Goal: Task Accomplishment & Management: Use online tool/utility

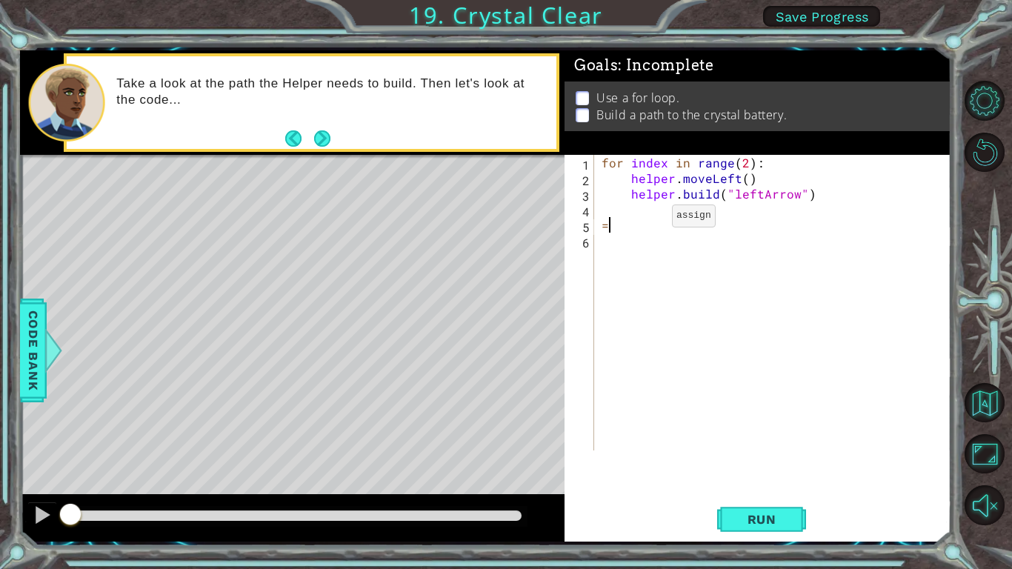
click at [647, 219] on div "for index in range ( 2 ) : helper . moveLeft ( ) helper . build ( "leftArrow" )…" at bounding box center [777, 318] width 356 height 327
click at [645, 219] on div "for index in range ( 2 ) : helper . moveLeft ( ) helper . build ( "leftArrow" )…" at bounding box center [777, 318] width 356 height 327
click at [631, 207] on div "for index in range ( 2 ) : helper . moveLeft ( ) helper . build ( "leftArrow" )…" at bounding box center [777, 318] width 356 height 327
click at [649, 221] on div "for index in range ( 2 ) : helper . moveLeft ( ) helper . build ( "leftArrow" )…" at bounding box center [777, 318] width 356 height 327
type textarea "="
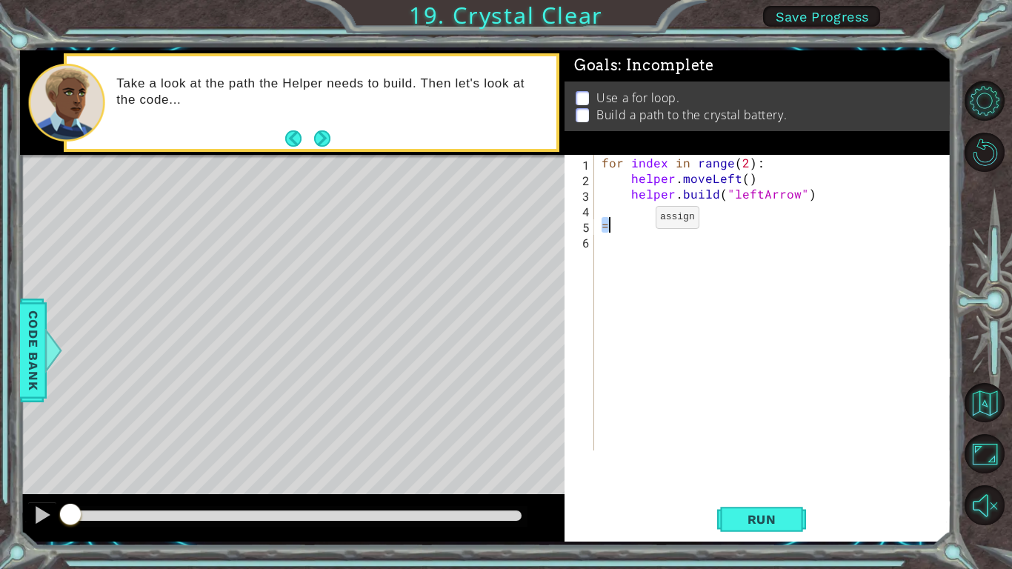
drag, startPoint x: 649, startPoint y: 221, endPoint x: 630, endPoint y: 221, distance: 18.5
click at [630, 221] on div "for index in range ( 2 ) : helper . moveLeft ( ) helper . build ( "leftArrow" )…" at bounding box center [777, 318] width 356 height 327
click at [637, 217] on div "for index in range ( 2 ) : helper . moveLeft ( ) helper . build ( "leftArrow" )…" at bounding box center [777, 318] width 356 height 327
click at [748, 156] on div "for index in range ( 2 ) : helper . moveLeft ( ) helper . build ( "leftArrow" )…" at bounding box center [777, 318] width 356 height 327
click at [745, 158] on div "for index in range ( 2 ) : helper . moveLeft ( ) helper . build ( "leftArrow" )…" at bounding box center [777, 318] width 356 height 327
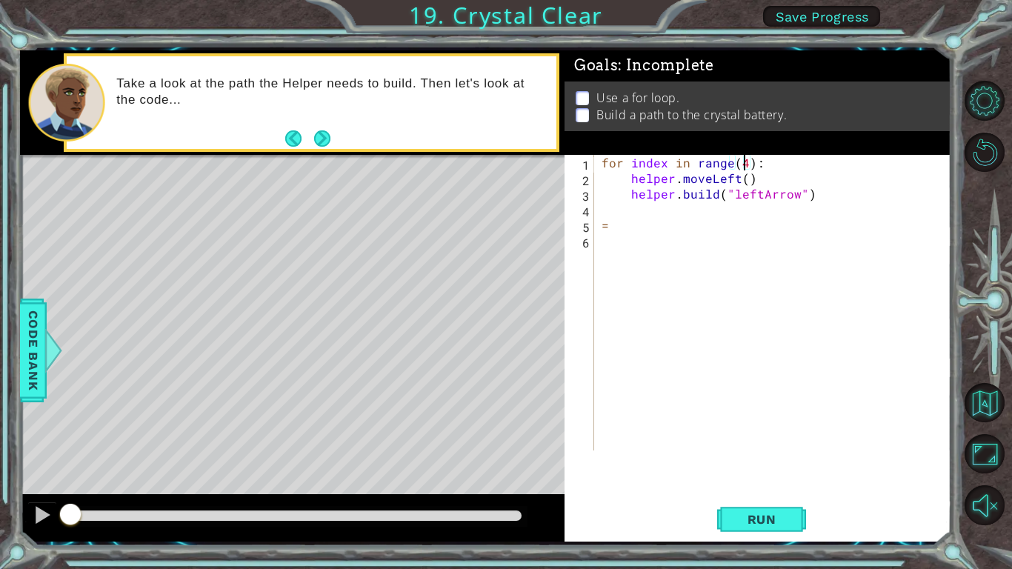
scroll to position [0, 9]
click at [736, 173] on div "for index in range ( 4 ) : helper . moveLeft ( ) helper . build ( "leftArrow" )…" at bounding box center [777, 318] width 356 height 327
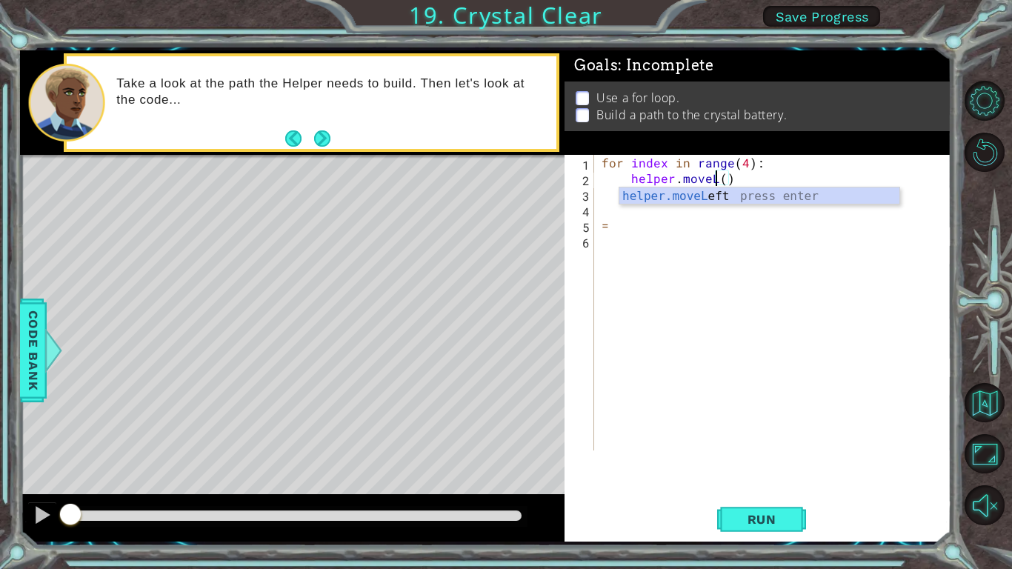
scroll to position [0, 7]
type textarea "helper.moveLeft()"
click at [764, 275] on div "for index in range ( 4 ) : helper . moveLeft ( ) helper . build ( "leftArrow" )…" at bounding box center [777, 318] width 356 height 327
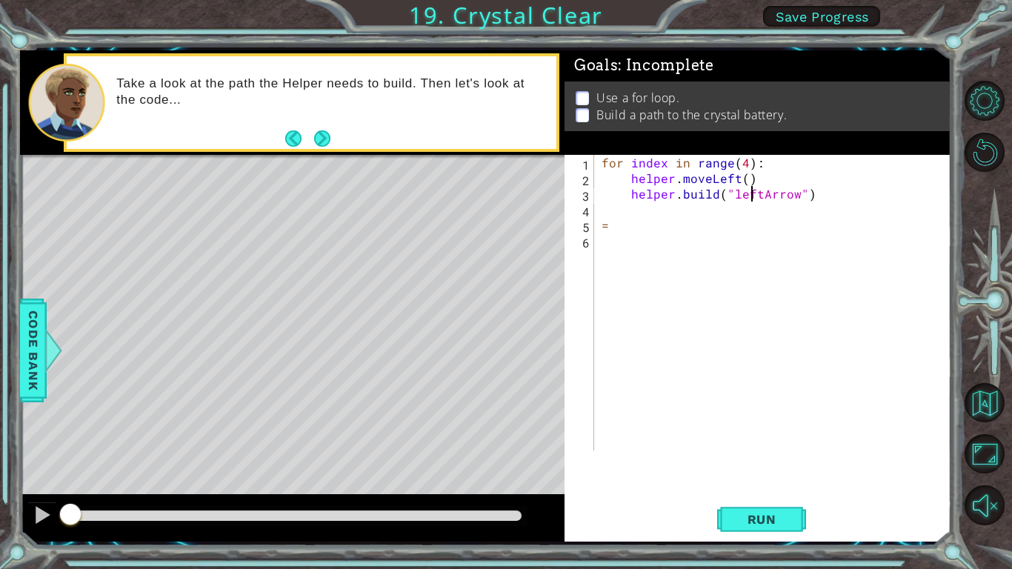
click at [754, 193] on div "for index in range ( 4 ) : helper . moveLeft ( ) helper . build ( "leftArrow" )…" at bounding box center [777, 318] width 356 height 327
click at [756, 193] on div "for index in range ( 4 ) : helper . moveLeft ( ) helper . build ( "leftArrow" )…" at bounding box center [777, 318] width 356 height 327
click at [771, 500] on button "Run" at bounding box center [761, 519] width 89 height 39
click at [774, 504] on button "Run" at bounding box center [761, 519] width 89 height 39
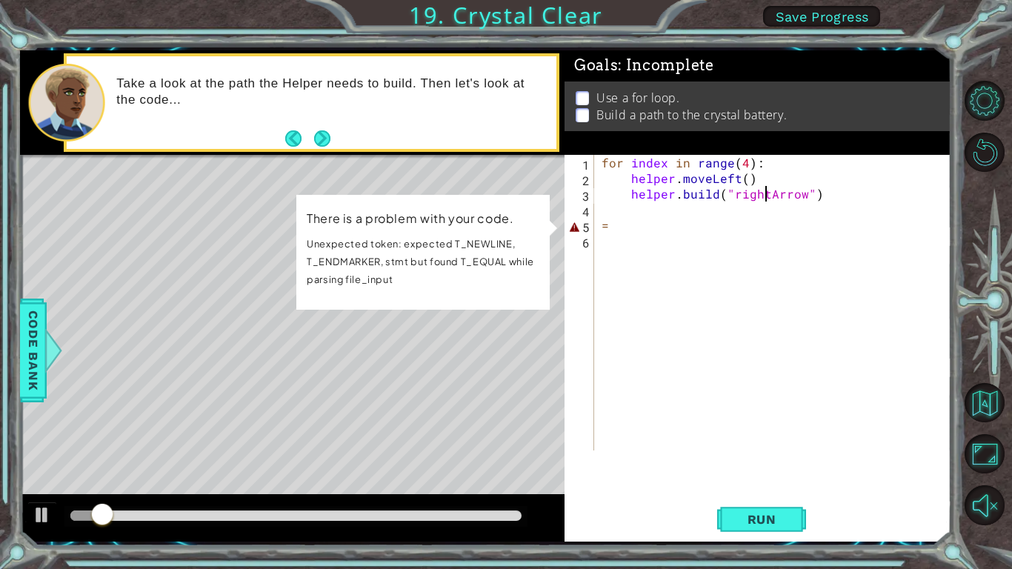
click at [768, 198] on div "for index in range ( 4 ) : helper . moveLeft ( ) helper . build ( "rightArrow" …" at bounding box center [777, 318] width 356 height 327
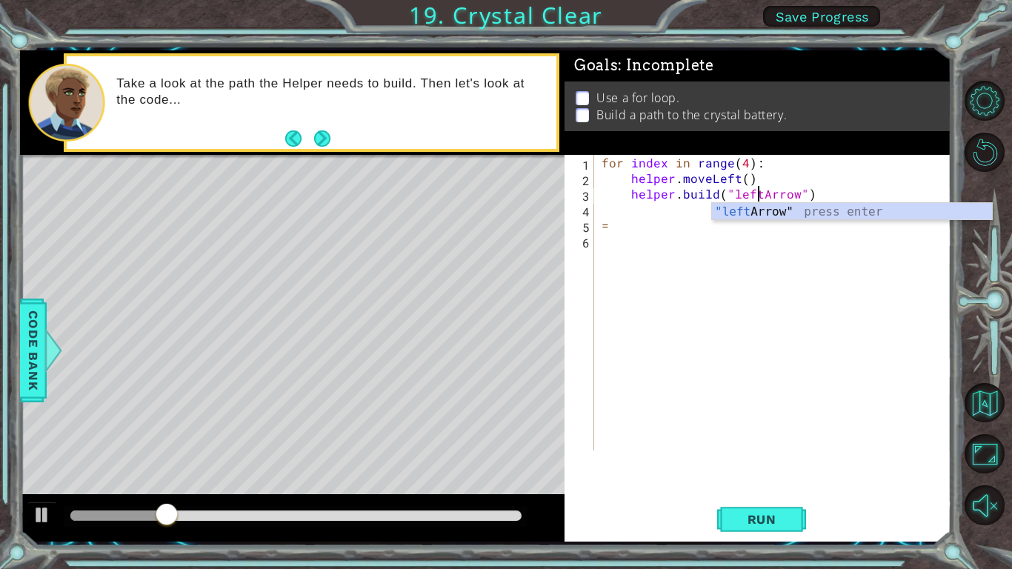
click at [601, 164] on div "for index in range ( 4 ) : helper . moveLeft ( ) helper . build ( "leftArrow" )…" at bounding box center [777, 318] width 356 height 327
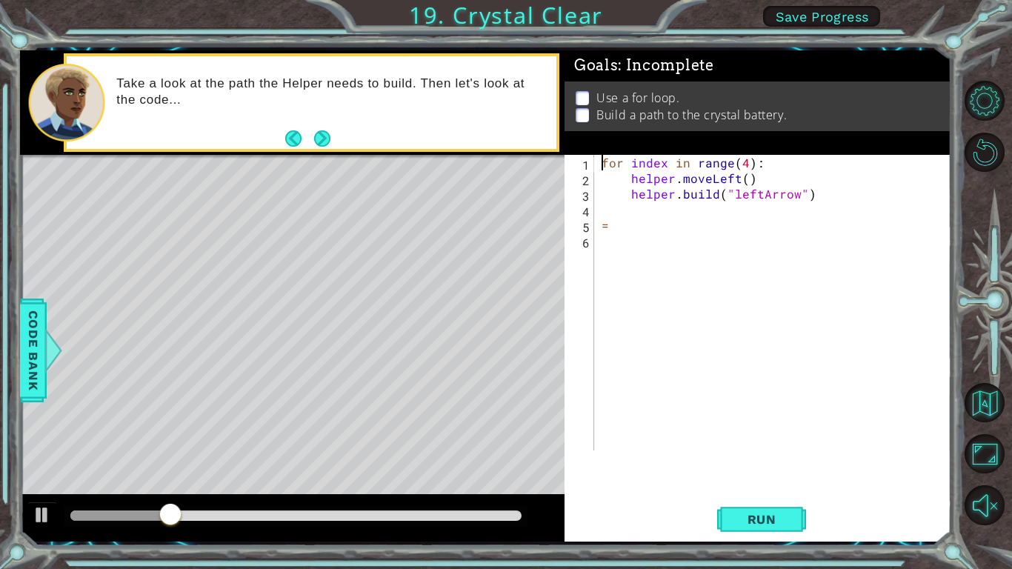
scroll to position [0, 9]
click at [642, 167] on div "for index in range ( 4 ) : helper . moveLeft ( ) helper . build ( "leftArrow" )…" at bounding box center [777, 318] width 356 height 327
click at [642, 165] on div "for index in range ( 4 ) : helper . moveLeft ( ) helper . build ( "leftArrow" )…" at bounding box center [777, 318] width 356 height 327
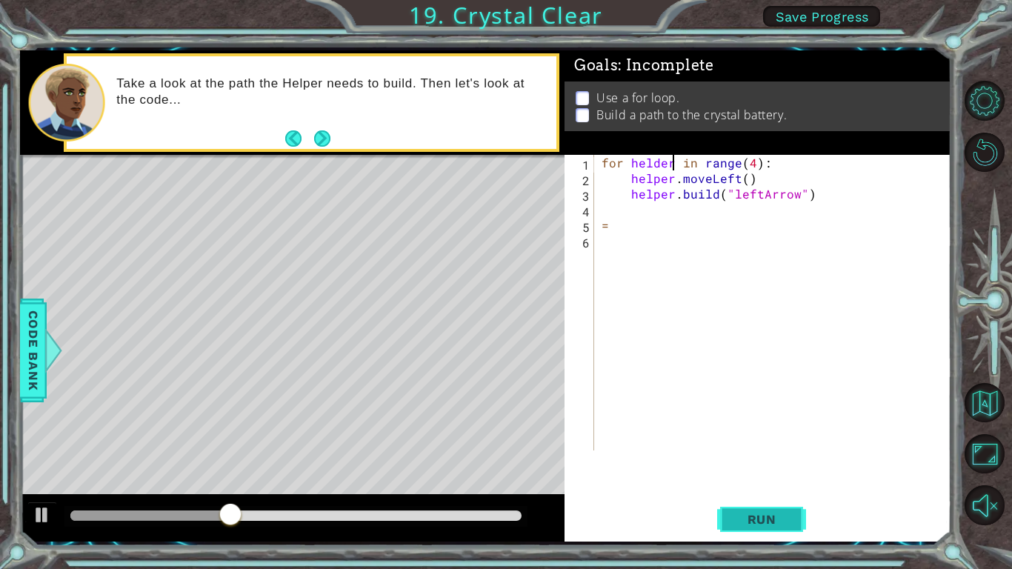
type textarea "for helder in range(4):"
click at [764, 527] on button "Run" at bounding box center [761, 519] width 89 height 39
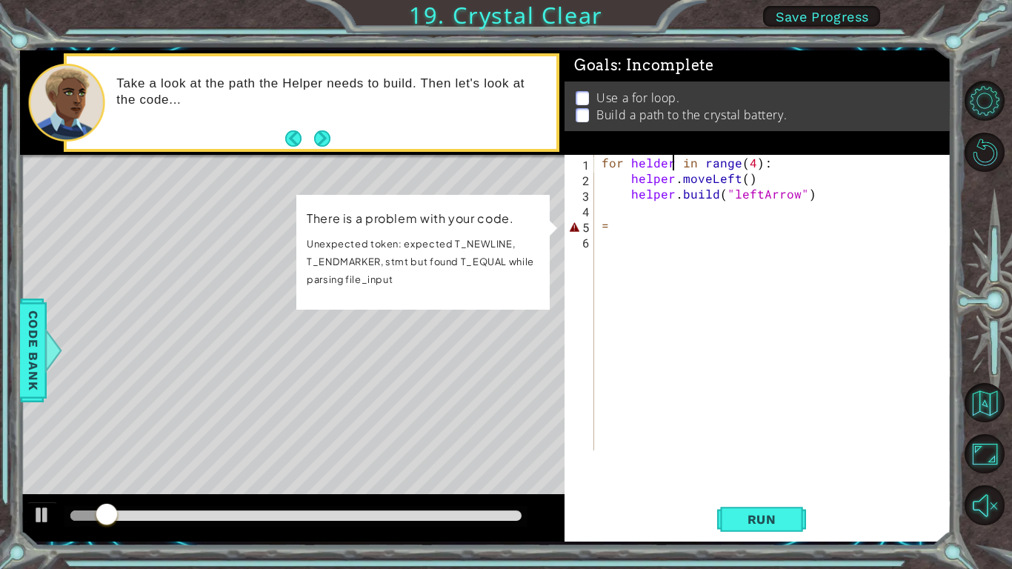
click at [644, 238] on div "for helder in range ( 4 ) : helper . moveLeft ( ) helper . build ( "leftArrow" …" at bounding box center [777, 318] width 356 height 327
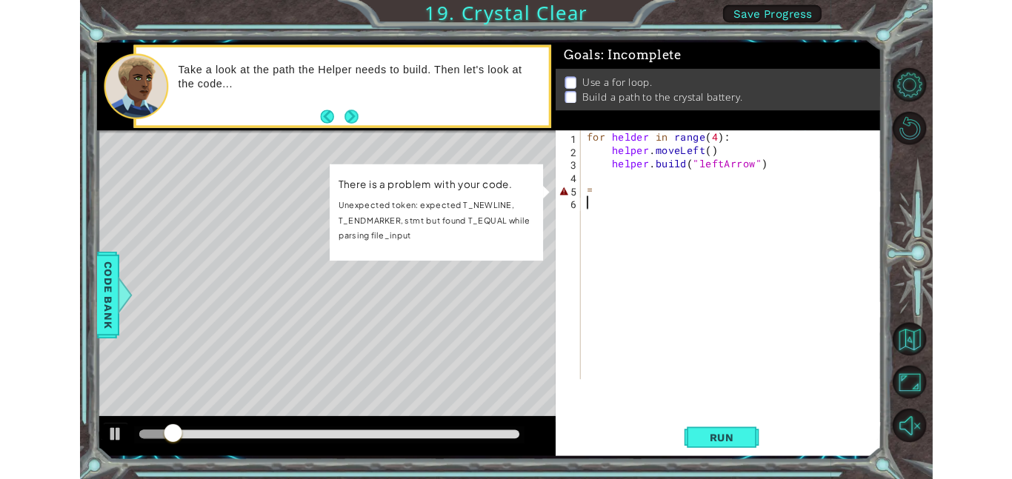
scroll to position [0, 0]
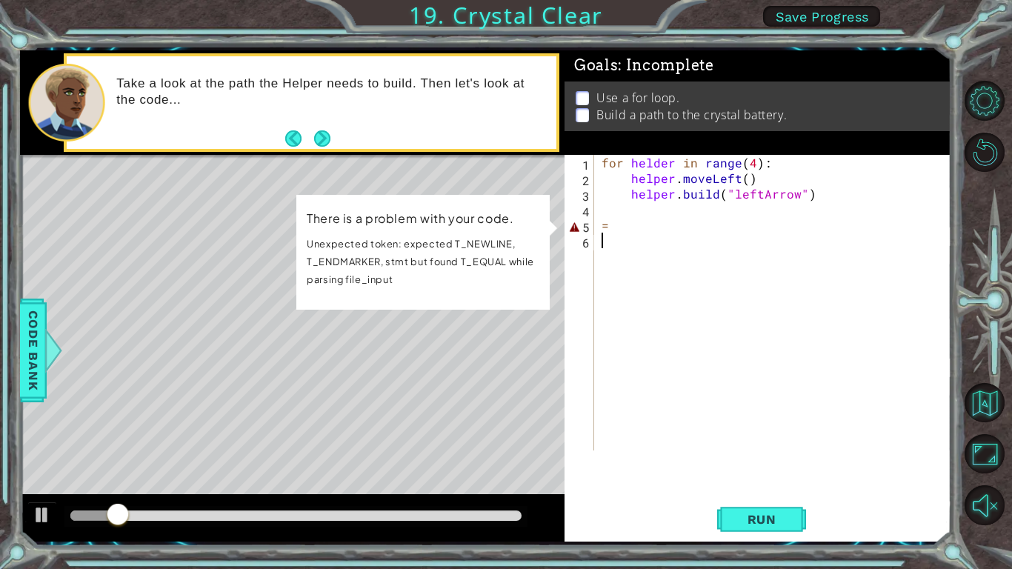
type textarea "\"
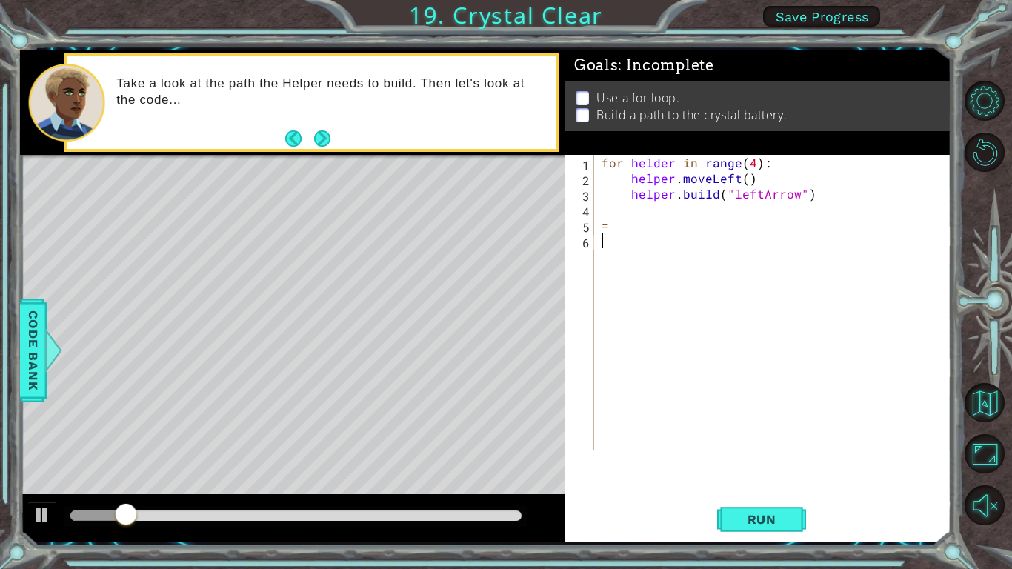
type textarea "="
type textarea "[DOMAIN_NAME]("leftArrow")"
click at [751, 532] on button "Run" at bounding box center [761, 519] width 89 height 39
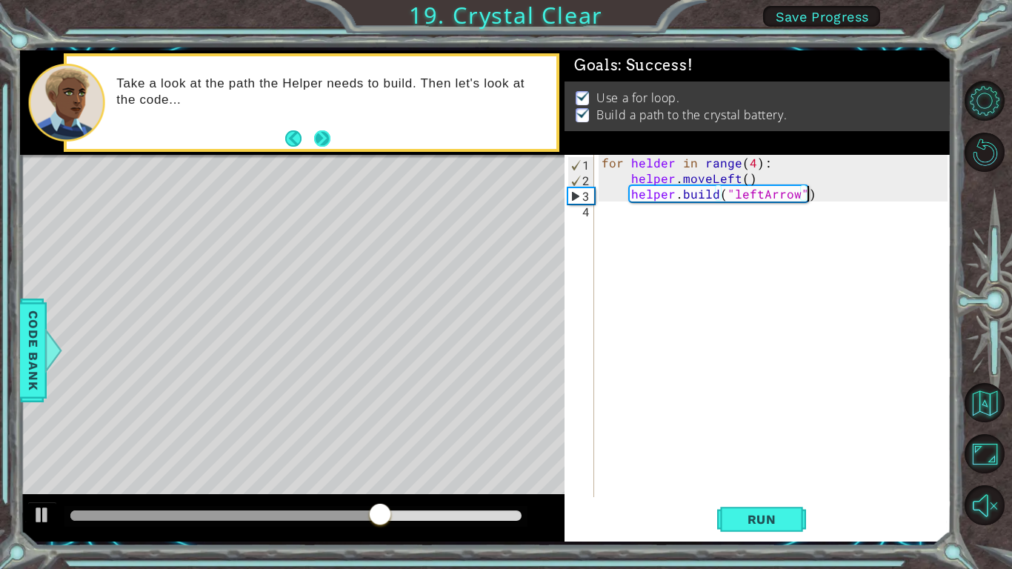
click at [323, 139] on button "Next" at bounding box center [322, 139] width 26 height 26
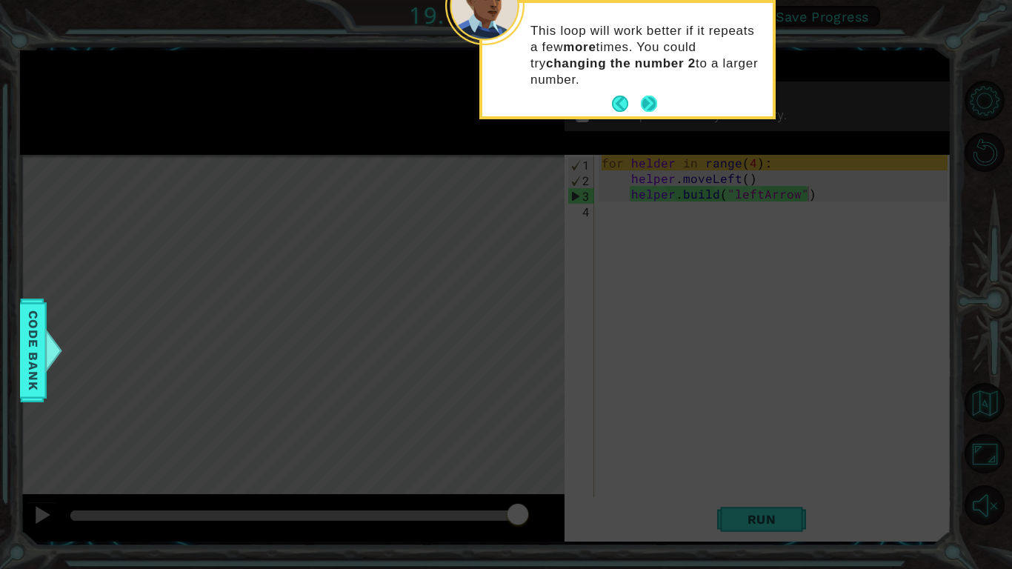
click at [650, 95] on button "Next" at bounding box center [648, 104] width 25 height 25
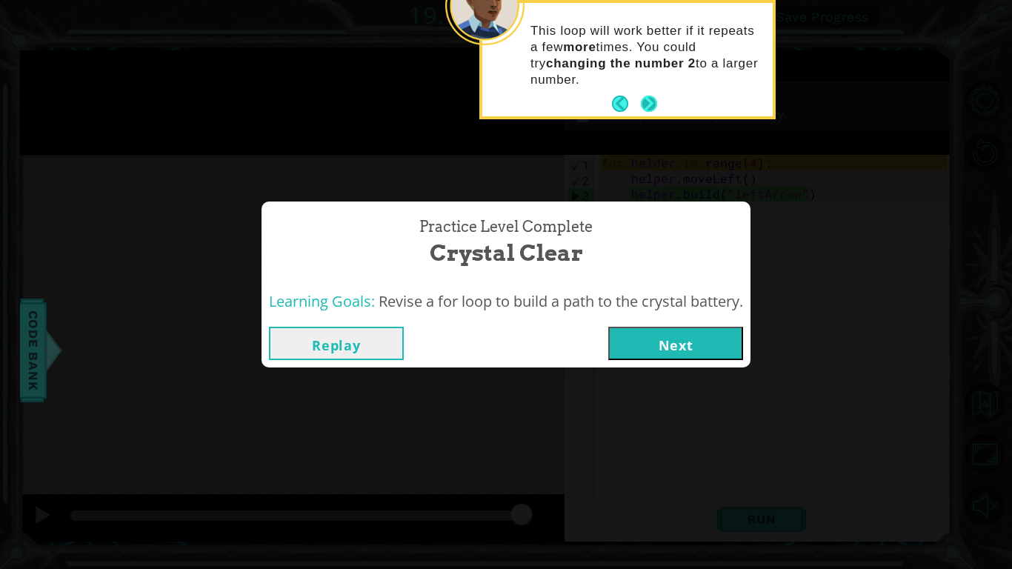
click at [650, 105] on button "Next" at bounding box center [649, 104] width 20 height 20
click at [662, 349] on button "Next" at bounding box center [675, 343] width 135 height 33
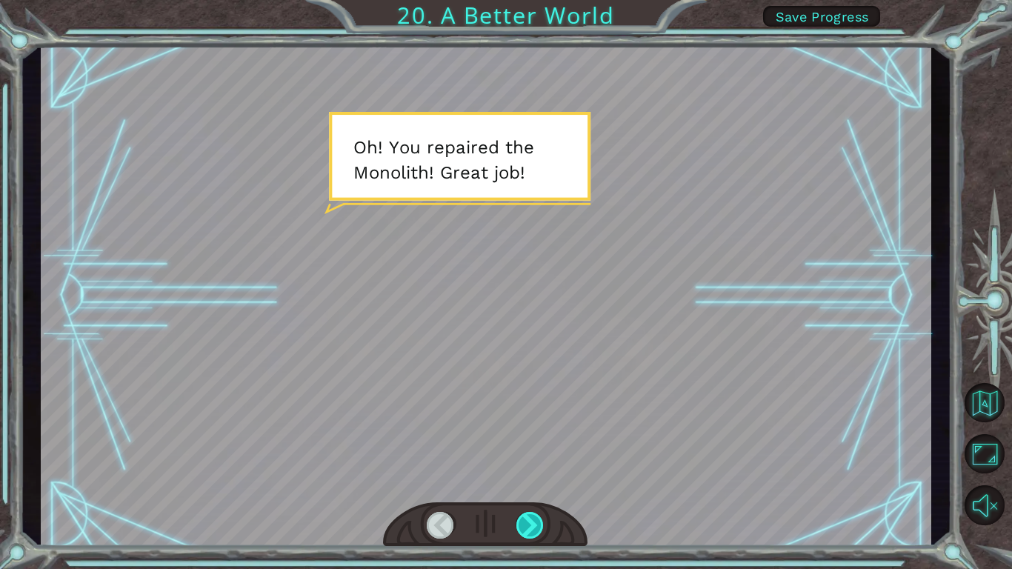
click at [529, 519] on div at bounding box center [530, 525] width 28 height 27
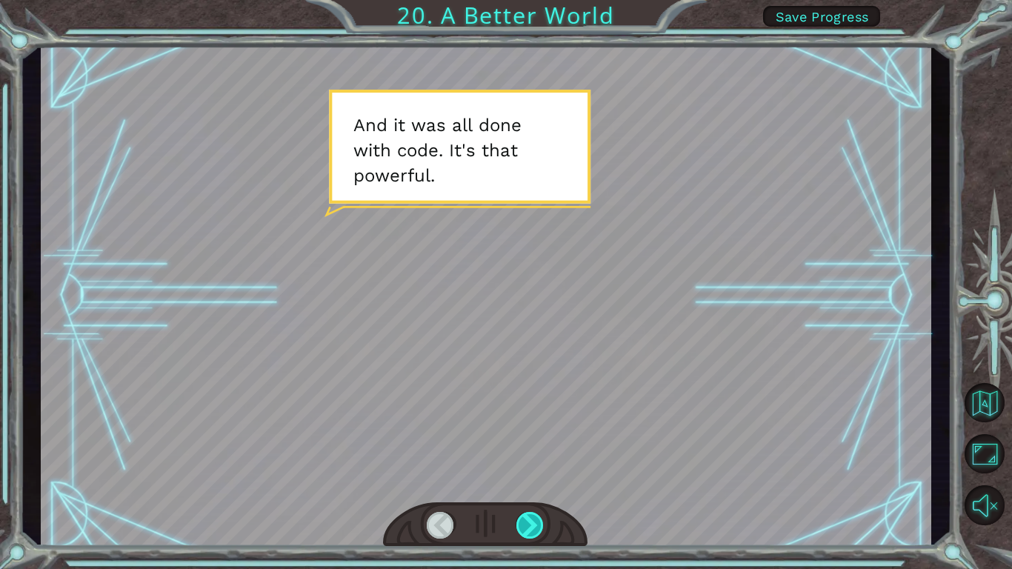
click at [527, 516] on div at bounding box center [530, 525] width 28 height 27
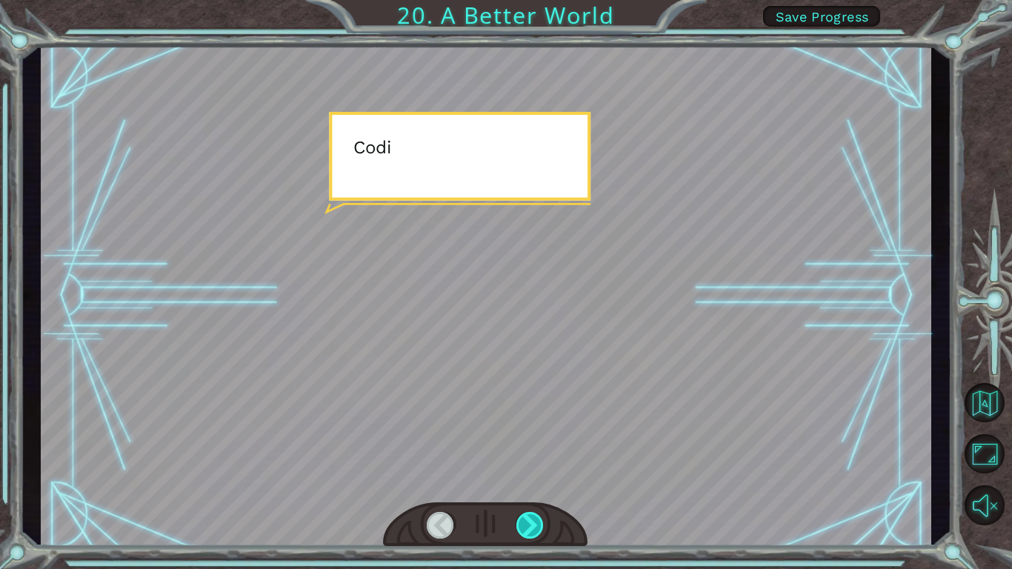
click at [527, 516] on div at bounding box center [530, 525] width 28 height 27
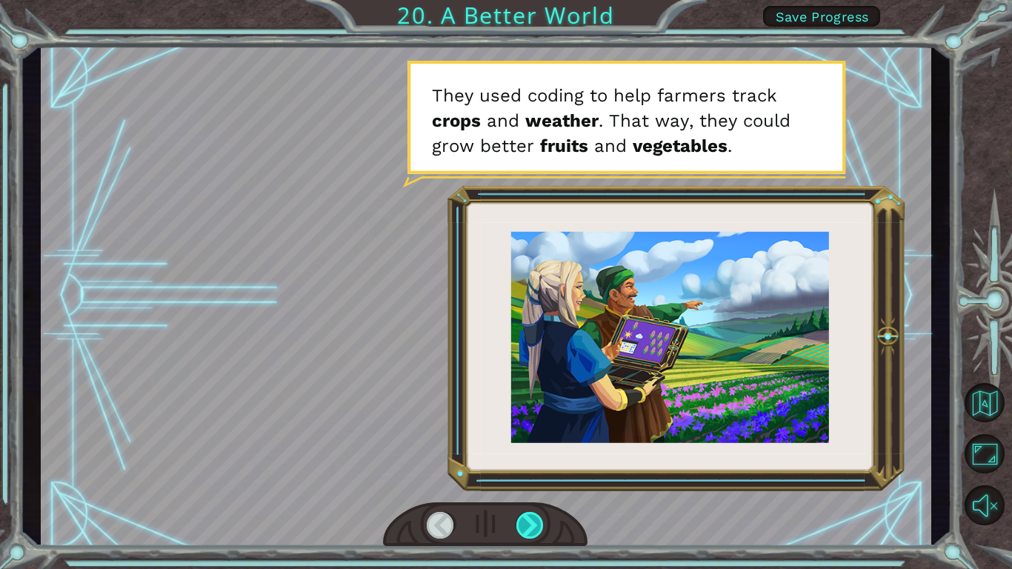
click at [528, 522] on div at bounding box center [530, 525] width 28 height 27
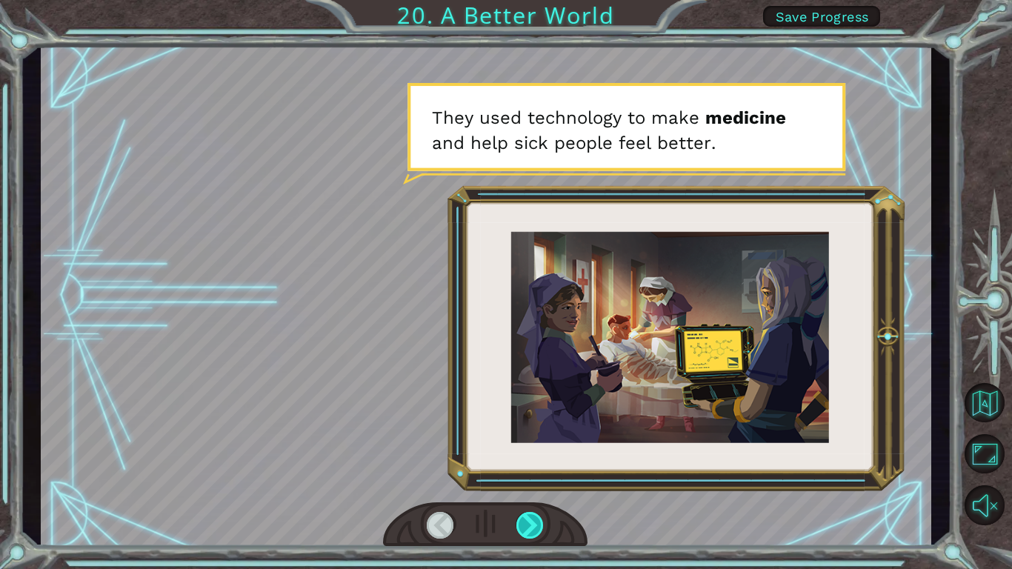
click at [528, 522] on div at bounding box center [530, 525] width 28 height 27
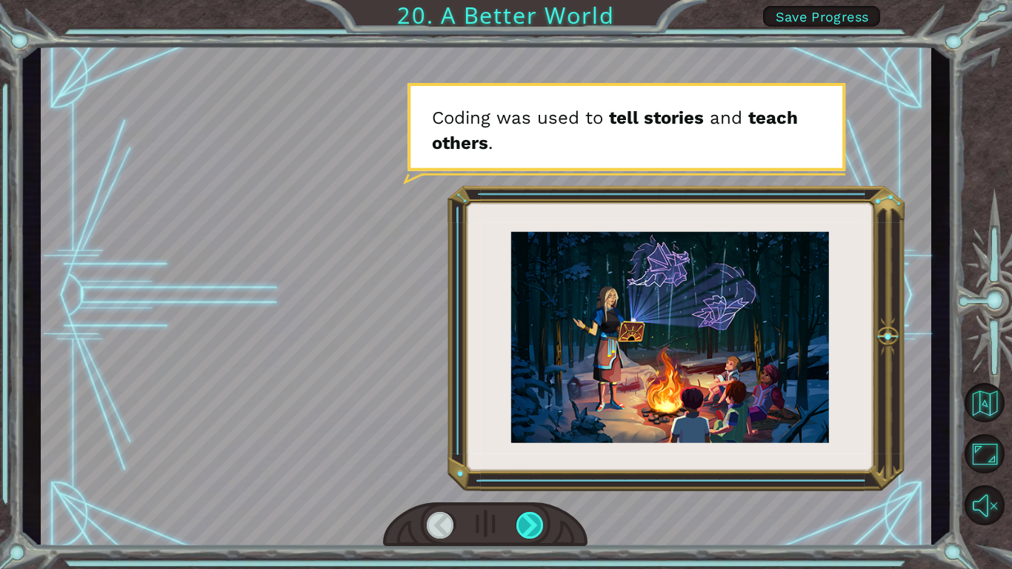
click at [528, 522] on div at bounding box center [530, 525] width 28 height 27
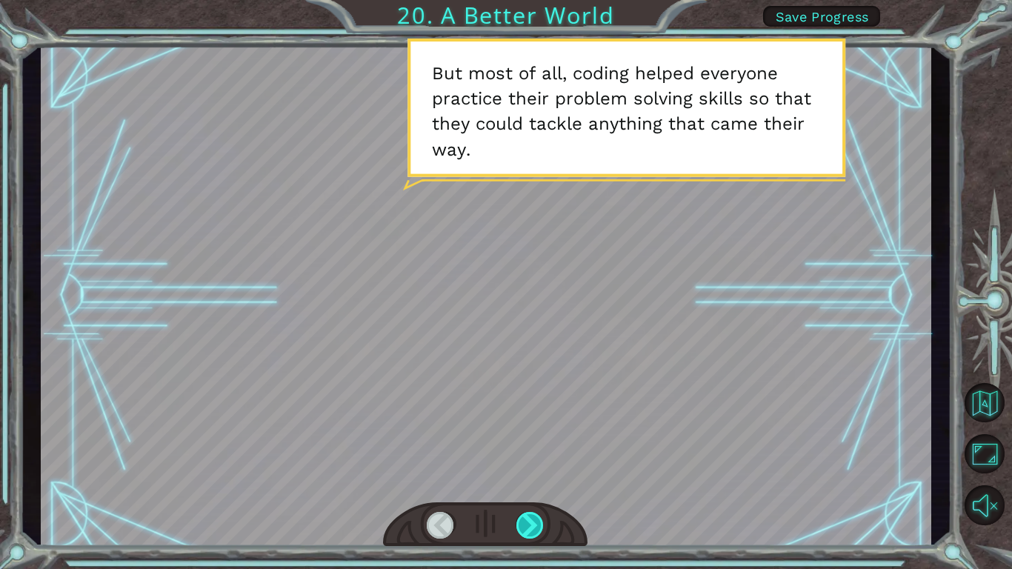
click at [527, 522] on div at bounding box center [530, 525] width 28 height 27
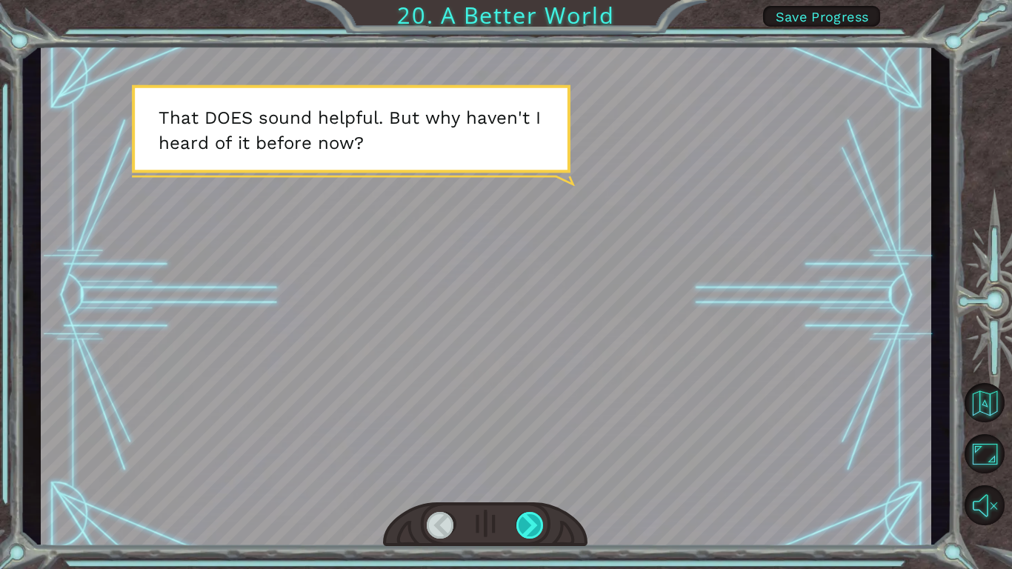
click at [527, 522] on div at bounding box center [530, 525] width 28 height 27
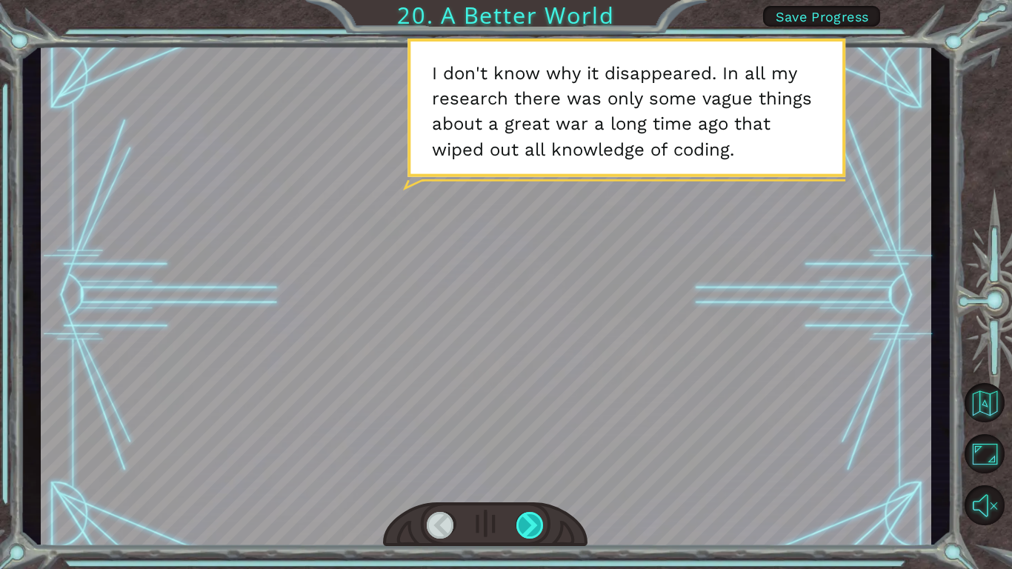
click at [527, 522] on div at bounding box center [530, 525] width 28 height 27
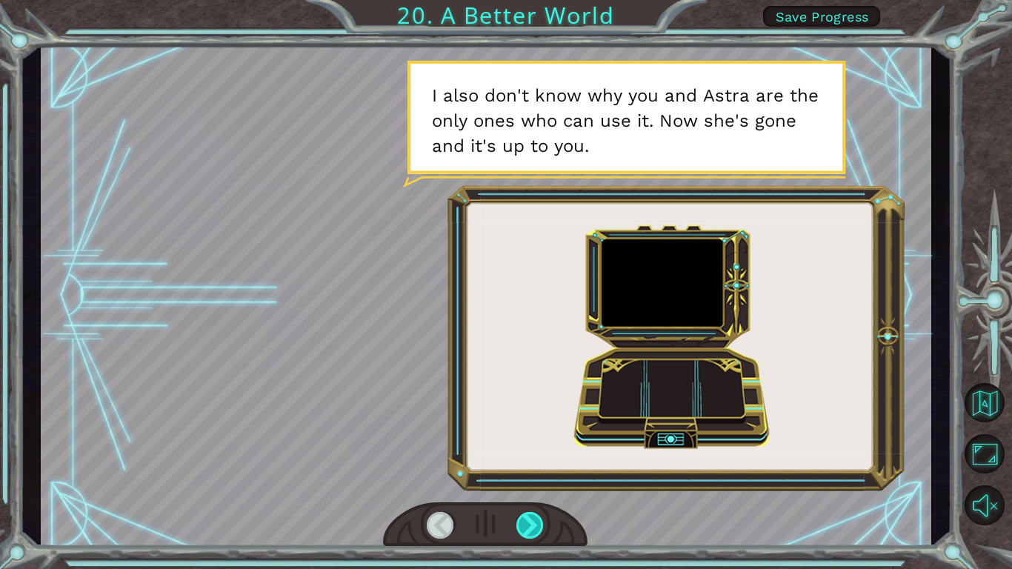
click at [527, 522] on div at bounding box center [530, 525] width 28 height 27
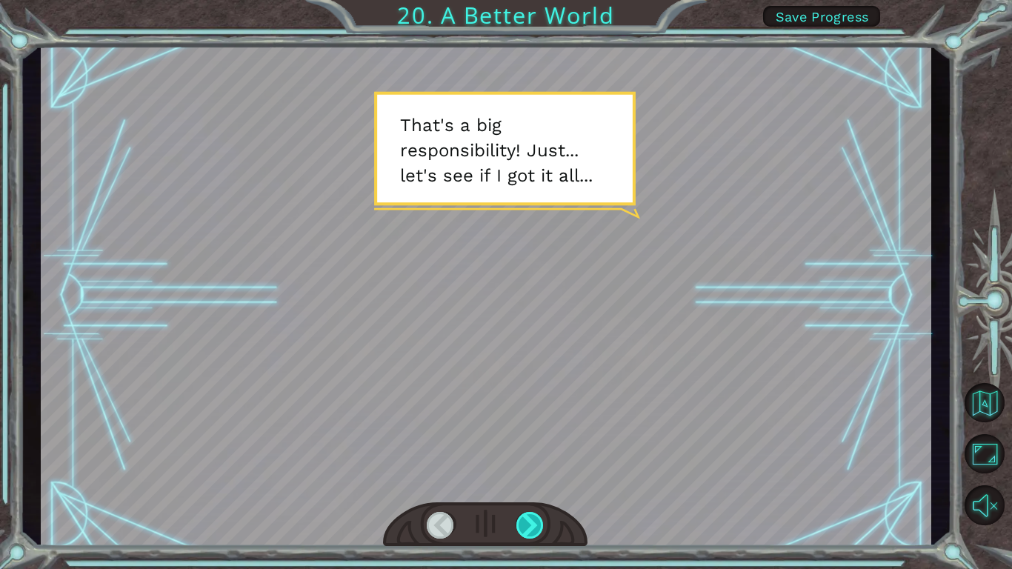
click at [527, 522] on div at bounding box center [530, 525] width 28 height 27
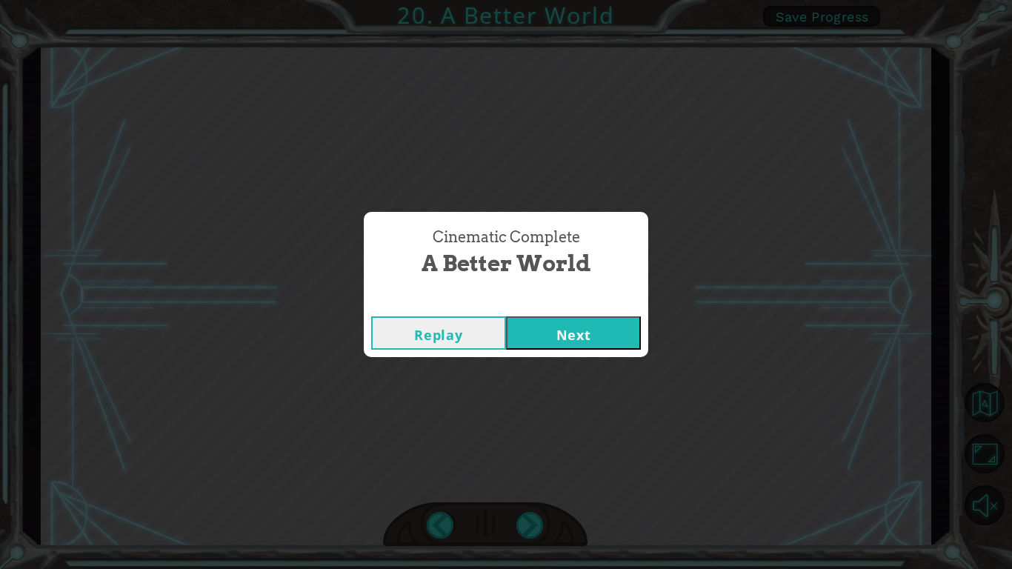
click at [585, 337] on button "Next" at bounding box center [573, 332] width 135 height 33
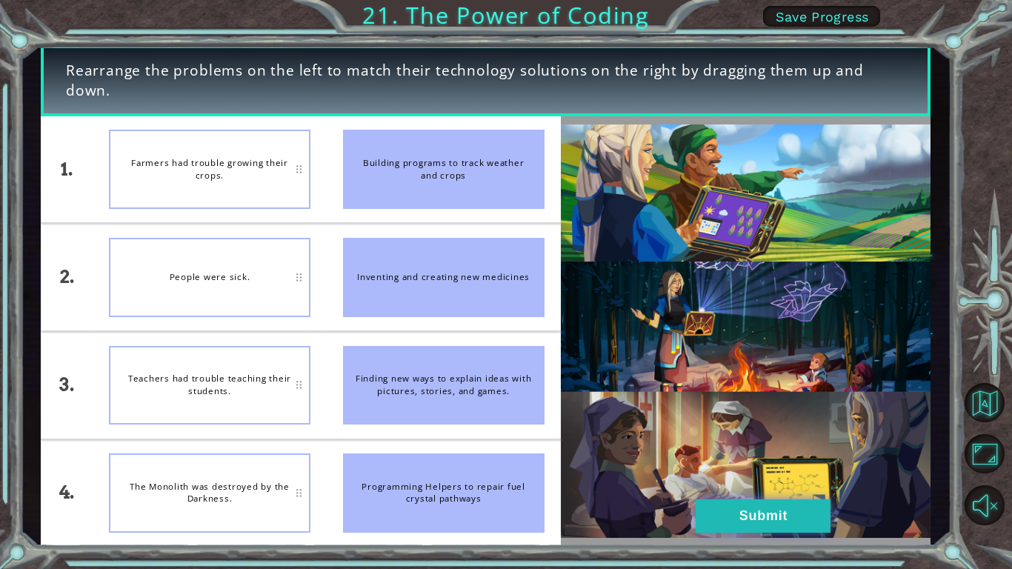
click at [756, 511] on button "Submit" at bounding box center [763, 515] width 135 height 33
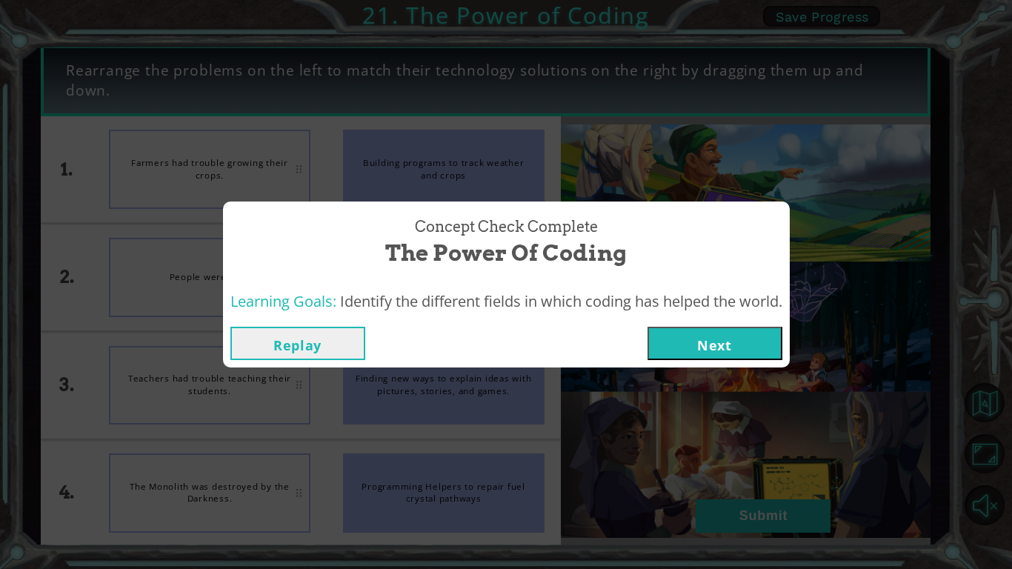
click at [703, 341] on button "Next" at bounding box center [714, 343] width 135 height 33
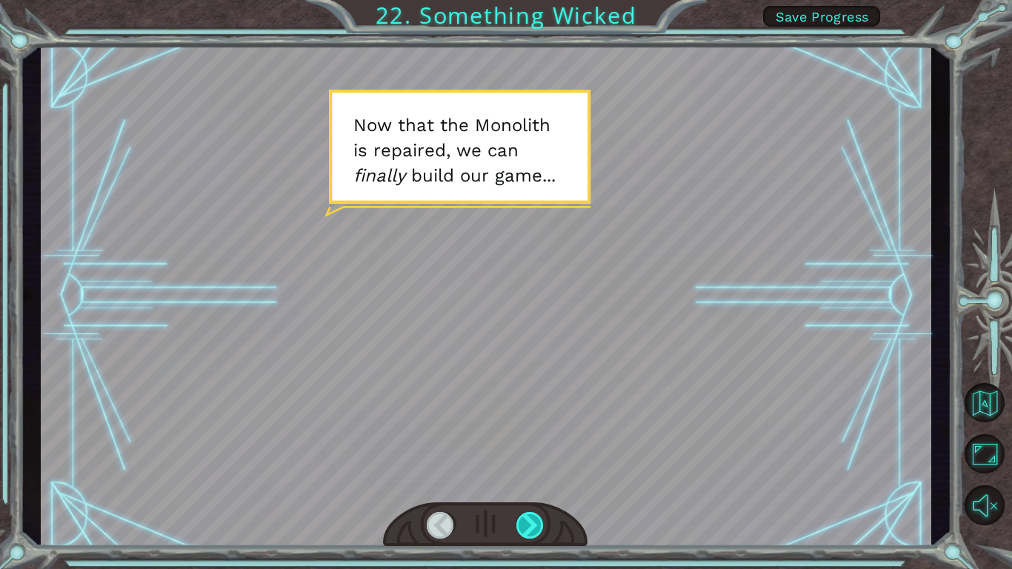
click at [527, 526] on div at bounding box center [530, 525] width 28 height 27
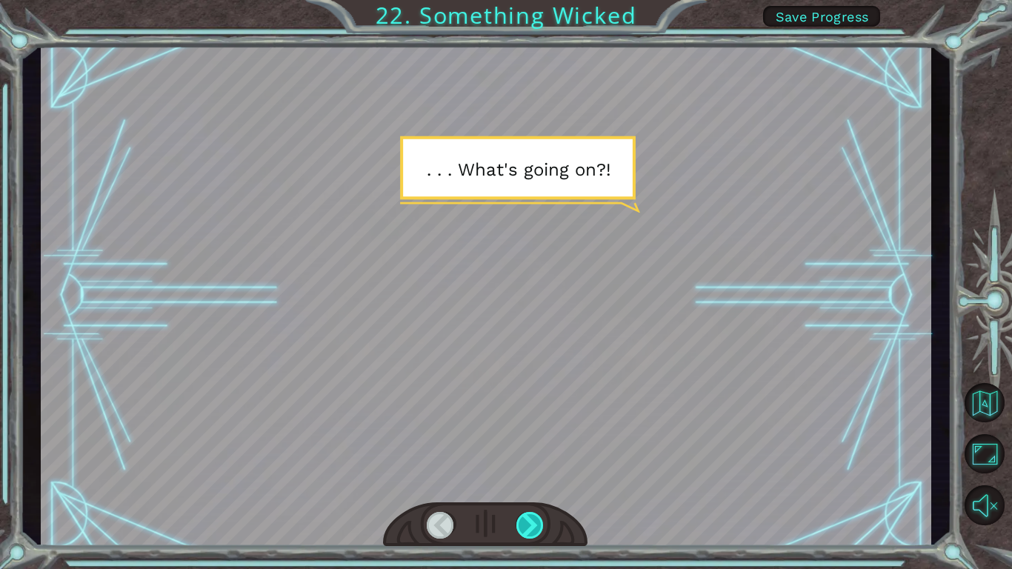
click at [527, 526] on div at bounding box center [530, 525] width 28 height 27
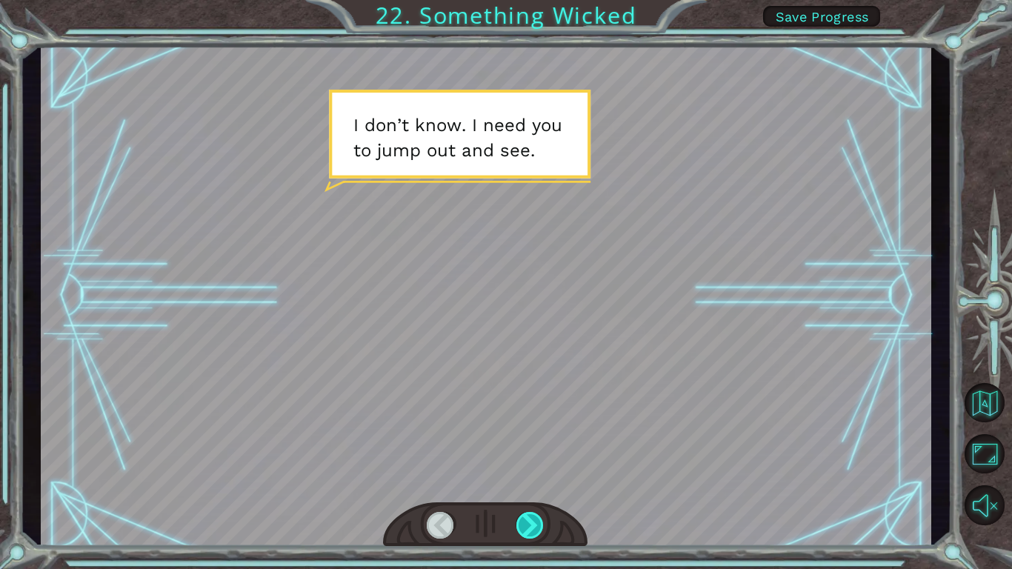
click at [527, 526] on div at bounding box center [530, 525] width 28 height 27
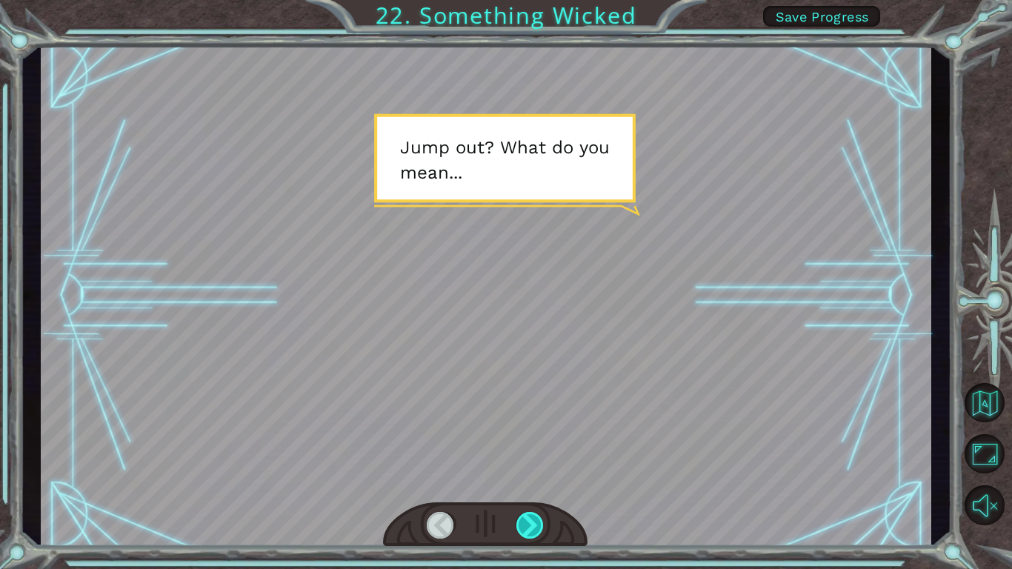
click at [527, 526] on div at bounding box center [530, 525] width 28 height 27
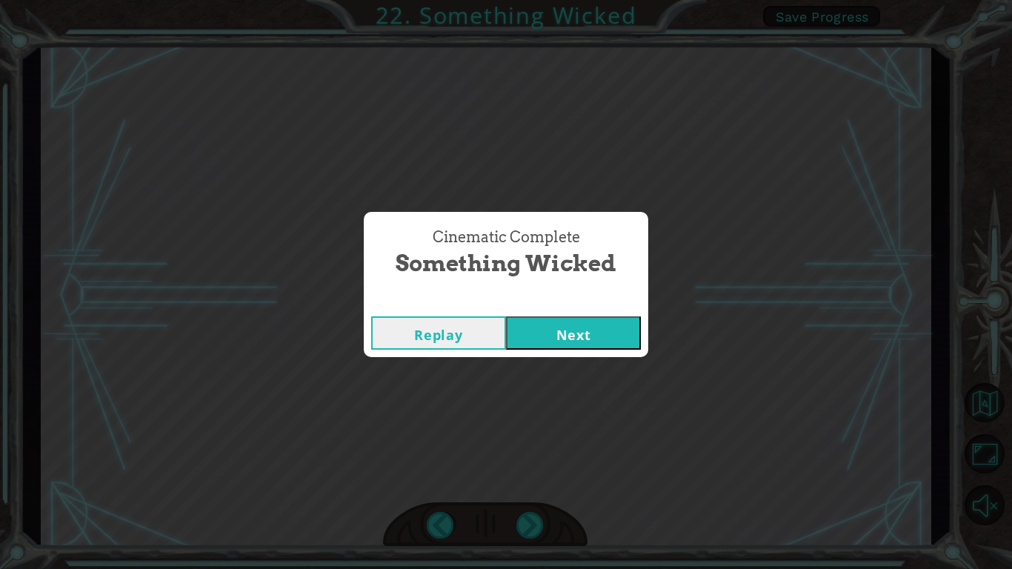
click at [610, 345] on button "Next" at bounding box center [573, 332] width 135 height 33
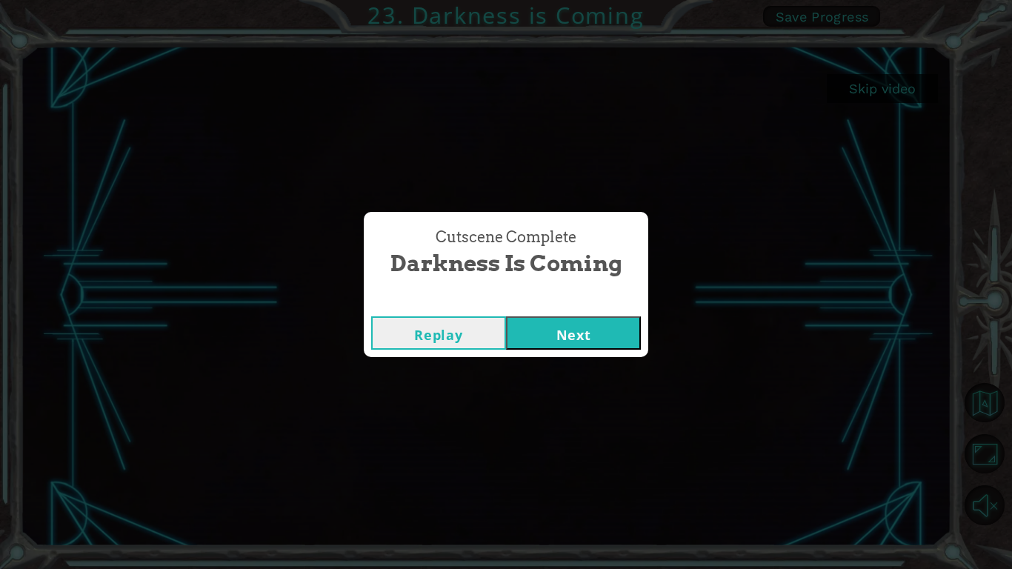
click at [599, 321] on button "Next" at bounding box center [573, 332] width 135 height 33
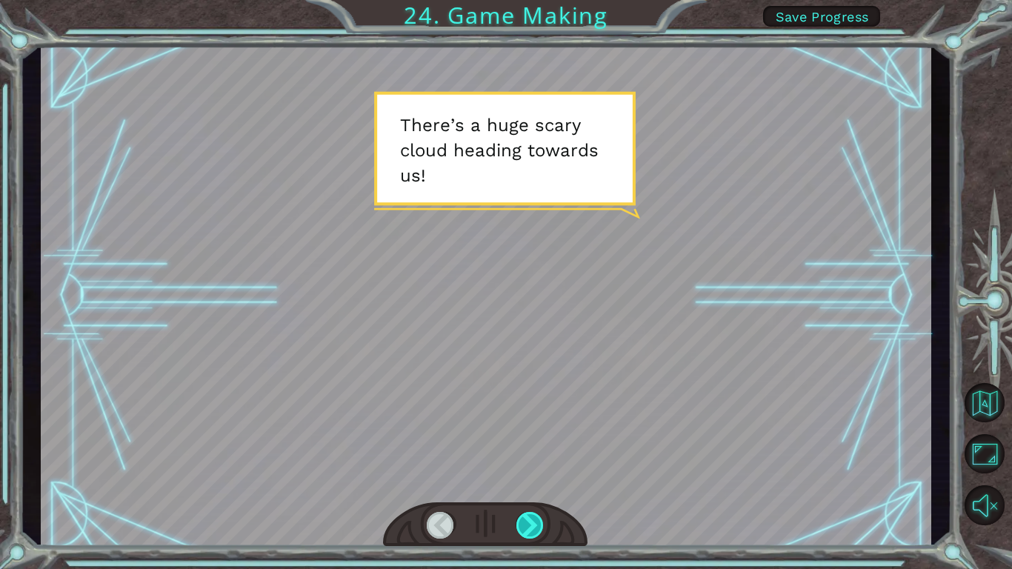
click at [533, 519] on div at bounding box center [530, 525] width 28 height 27
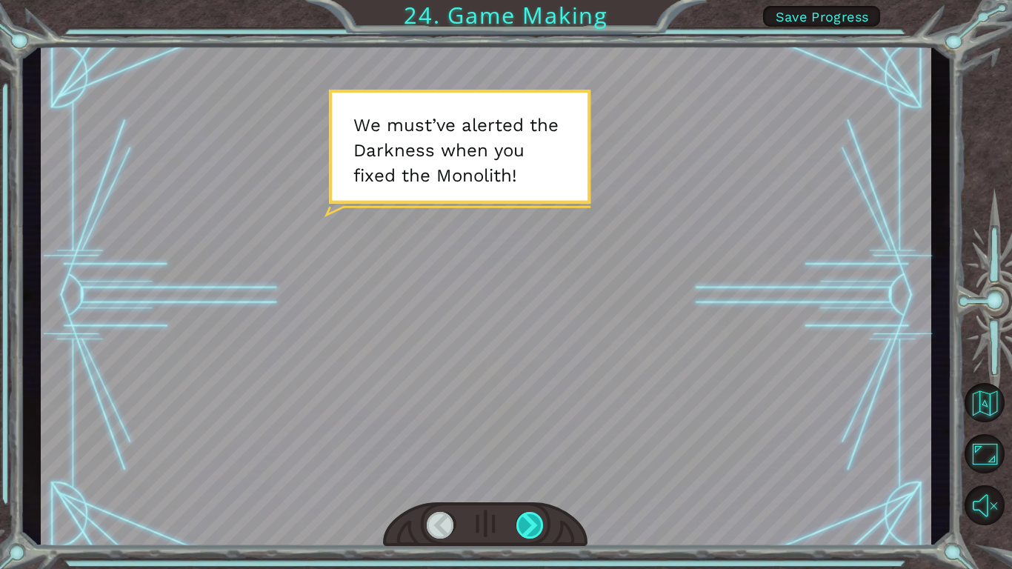
click at [533, 519] on div at bounding box center [530, 525] width 28 height 27
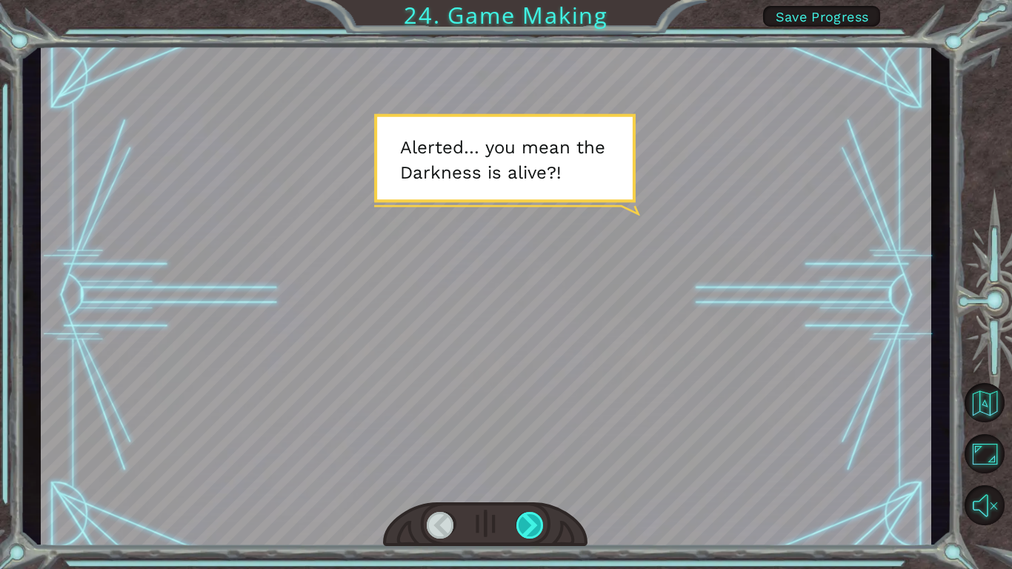
click at [533, 519] on div at bounding box center [530, 525] width 28 height 27
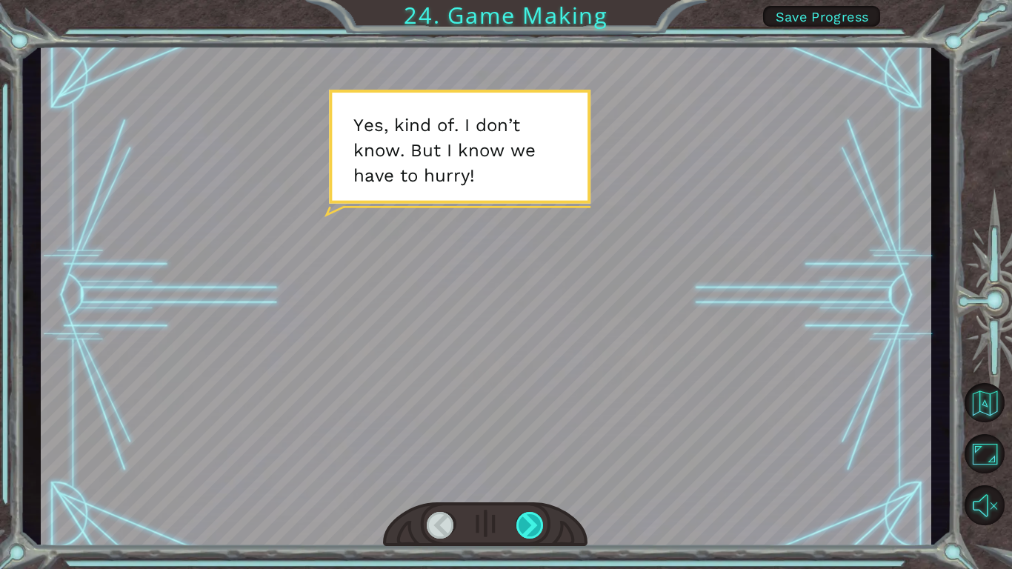
click at [533, 519] on div at bounding box center [530, 525] width 28 height 27
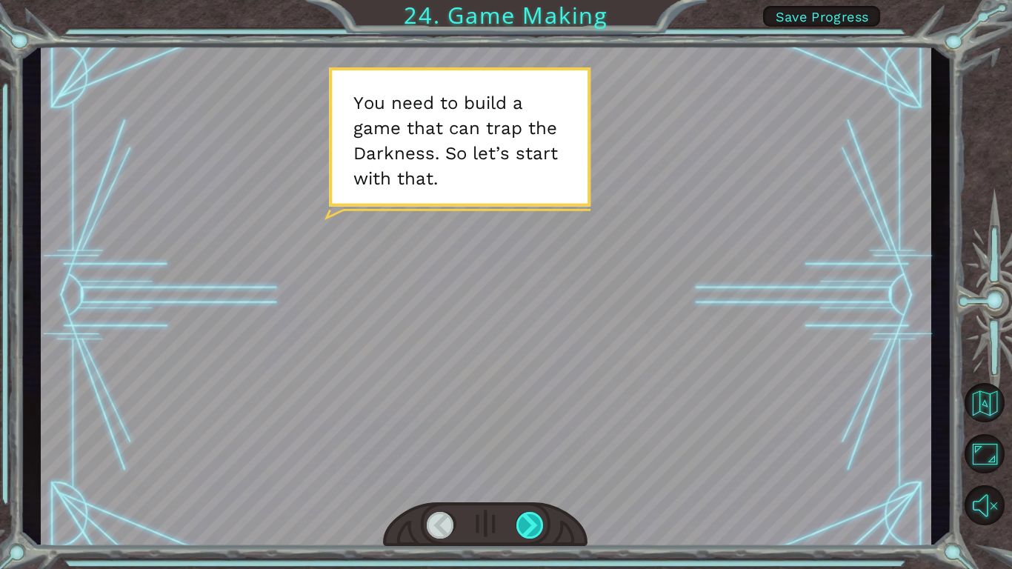
click at [533, 519] on div at bounding box center [530, 525] width 28 height 27
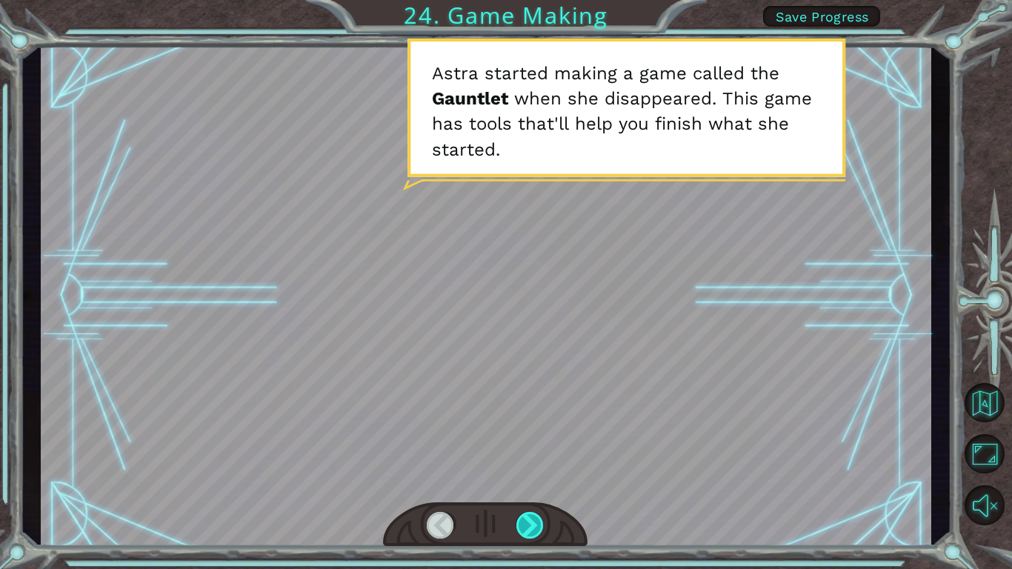
click at [533, 519] on div at bounding box center [530, 525] width 28 height 27
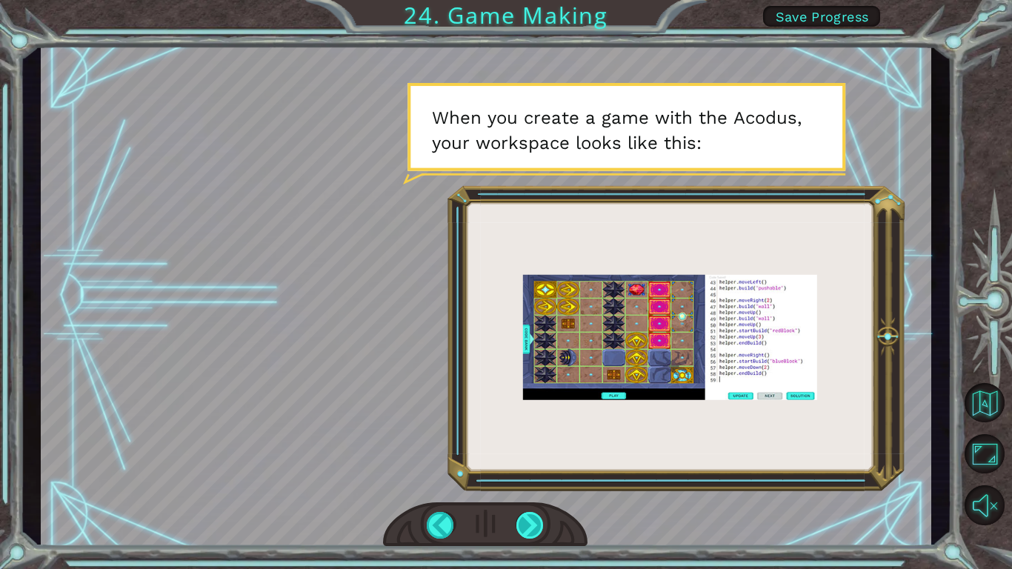
click at [531, 519] on div at bounding box center [530, 525] width 28 height 27
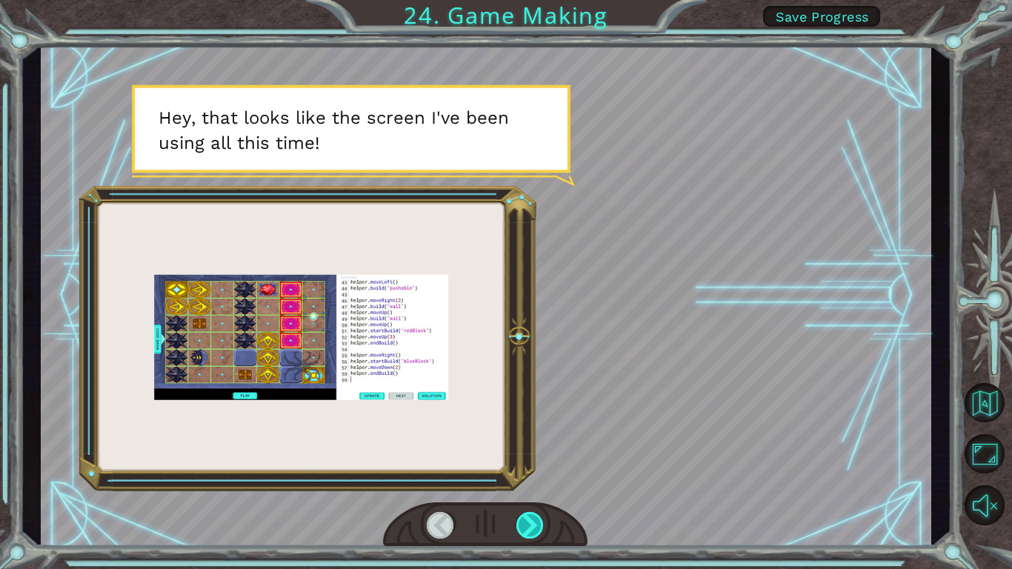
click at [530, 519] on div at bounding box center [530, 525] width 28 height 27
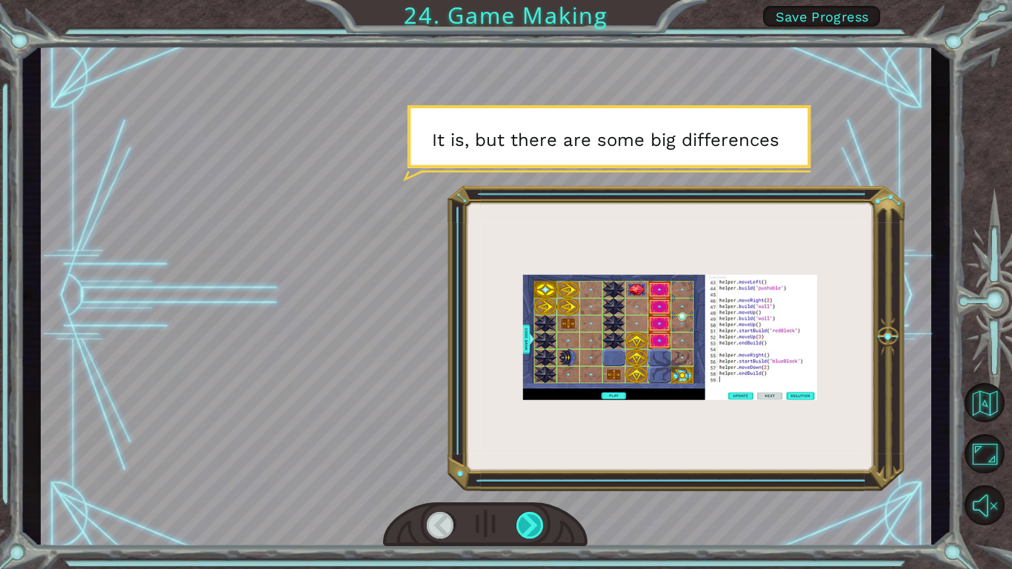
click at [530, 519] on div at bounding box center [530, 525] width 28 height 27
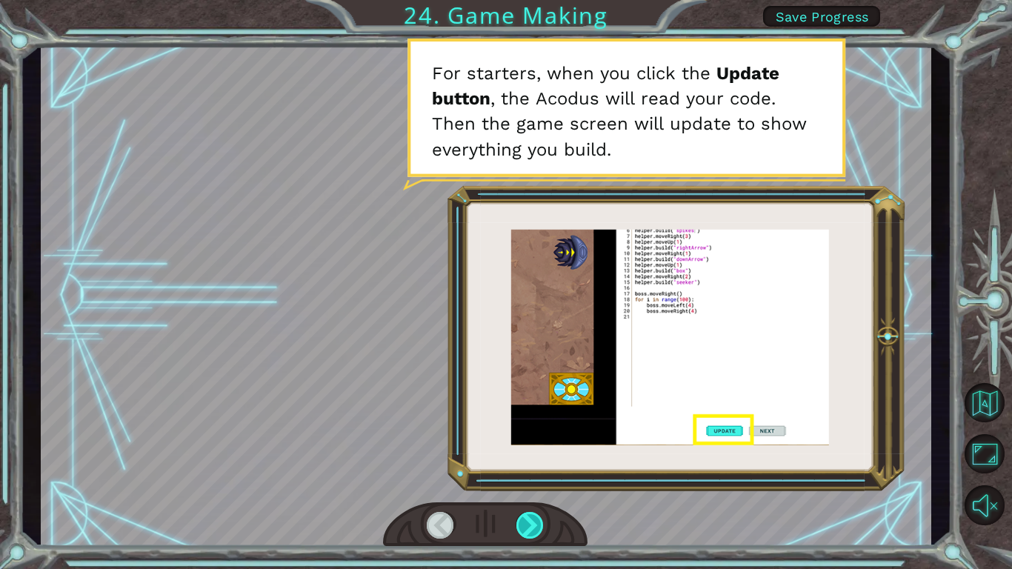
click at [530, 519] on div at bounding box center [530, 525] width 28 height 27
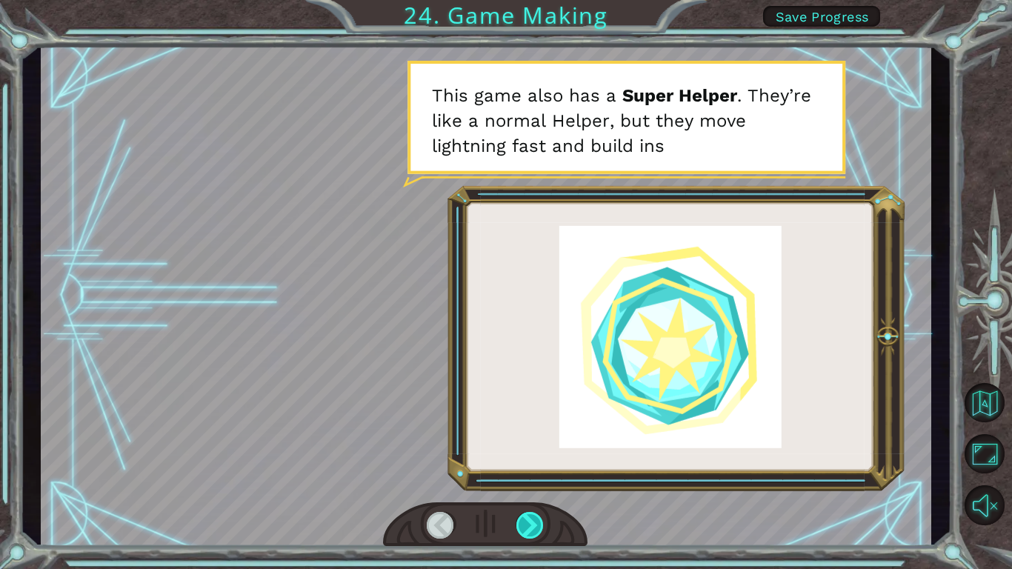
click at [530, 519] on div at bounding box center [530, 525] width 28 height 27
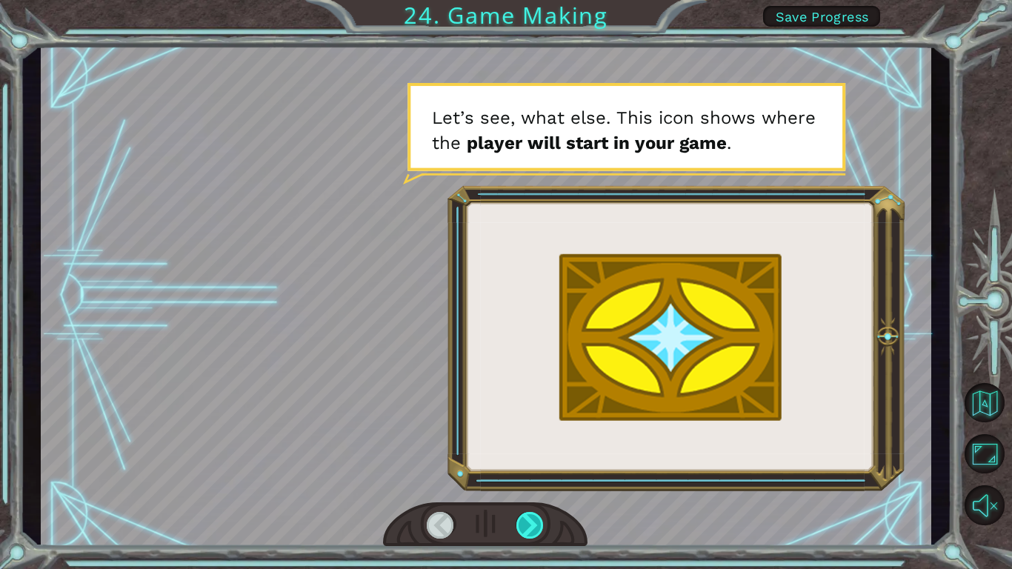
click at [530, 519] on div at bounding box center [530, 525] width 28 height 27
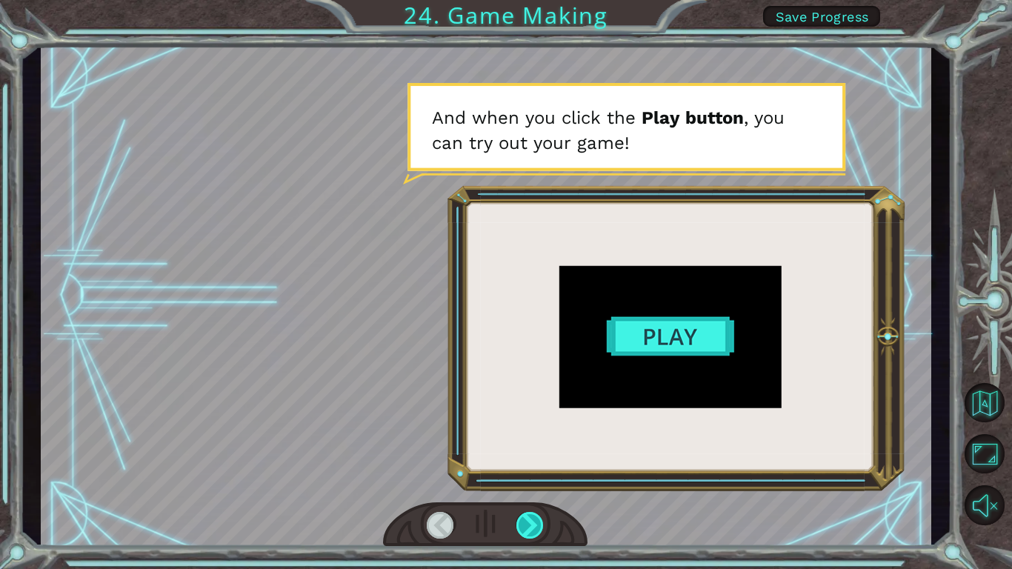
click at [530, 519] on div at bounding box center [530, 525] width 28 height 27
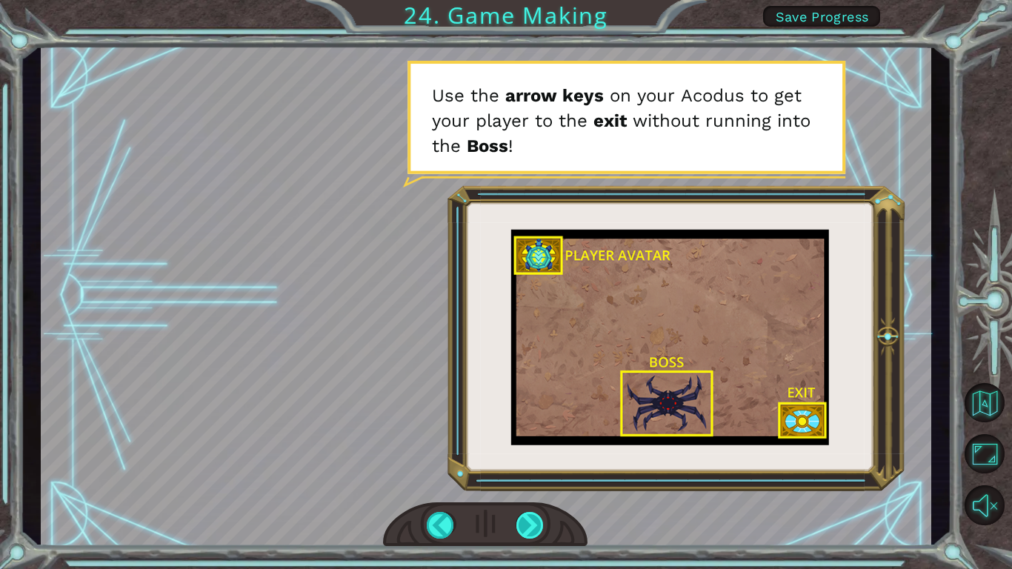
click at [530, 519] on div at bounding box center [530, 525] width 28 height 27
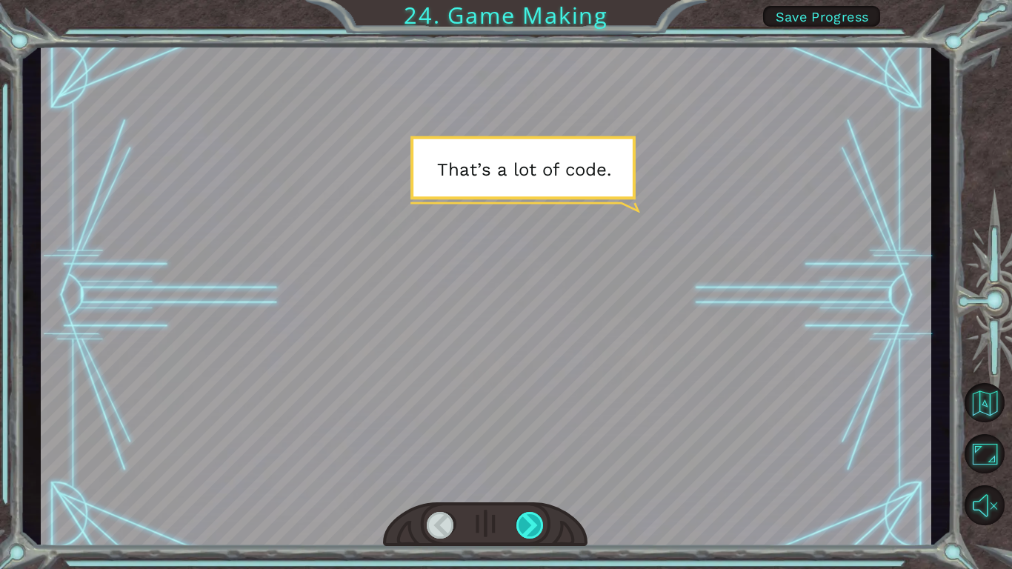
click at [530, 519] on div at bounding box center [530, 525] width 28 height 27
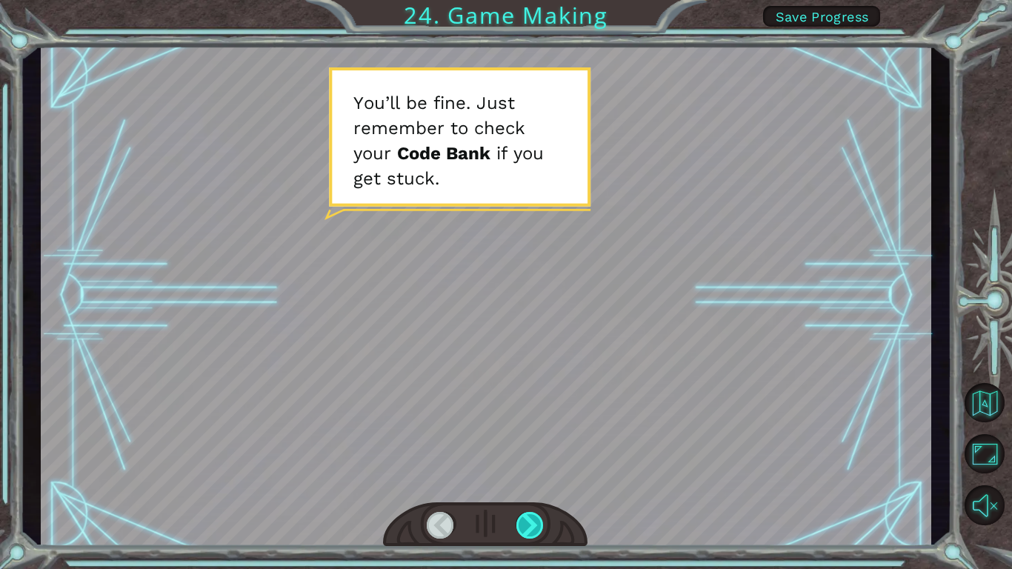
click at [530, 519] on div at bounding box center [530, 525] width 28 height 27
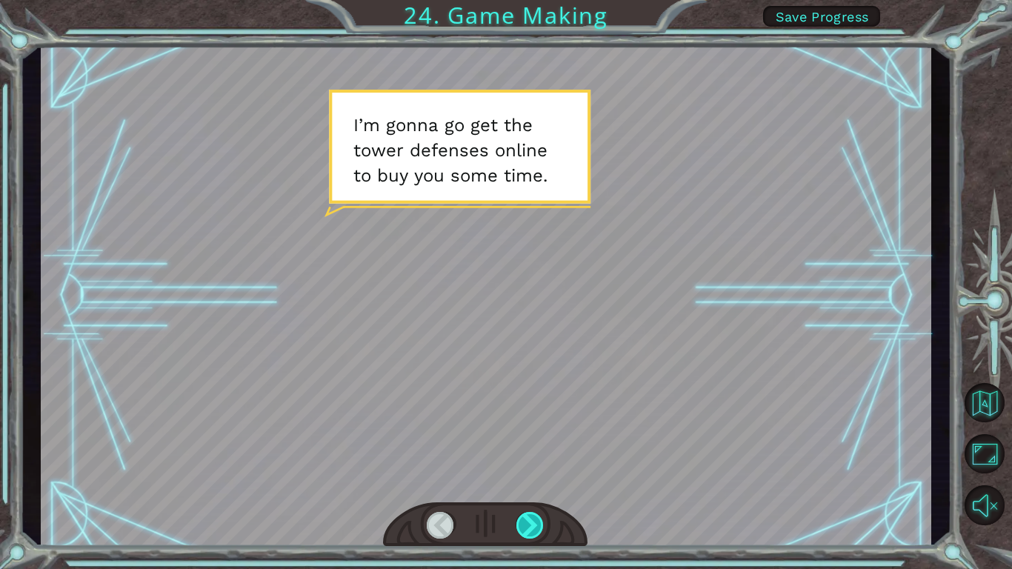
click at [530, 519] on div at bounding box center [530, 525] width 28 height 27
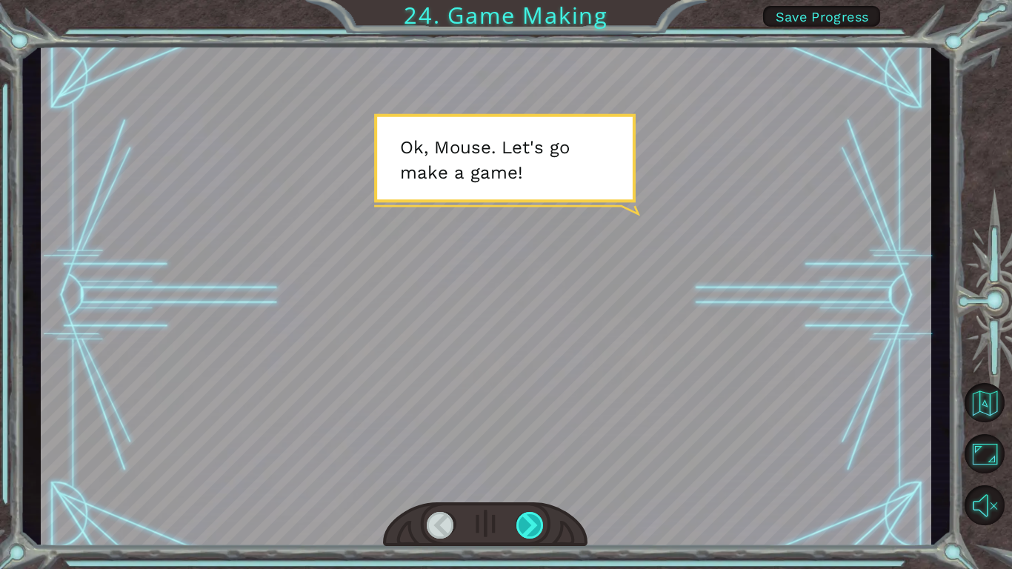
click at [530, 519] on div at bounding box center [530, 525] width 28 height 27
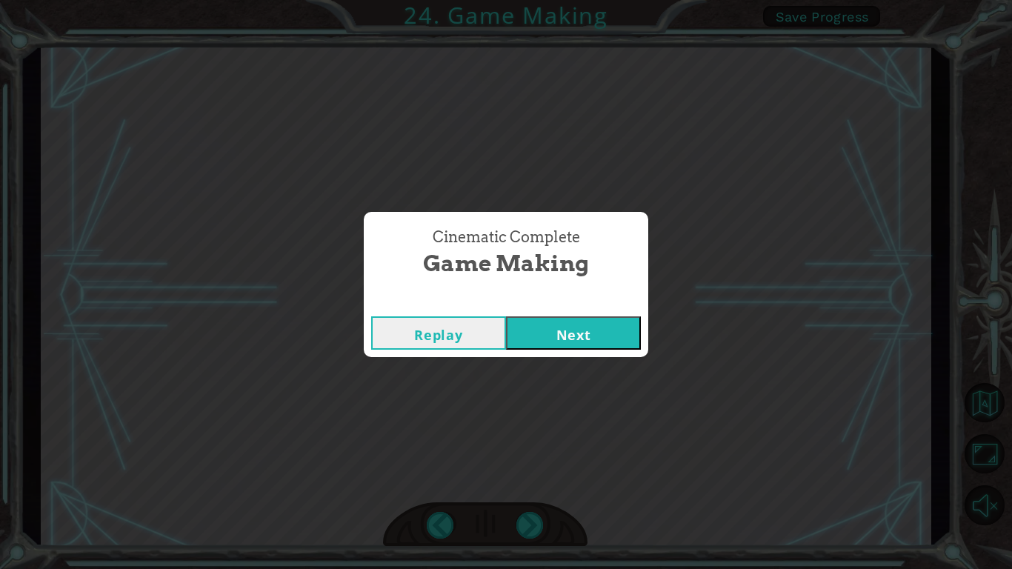
click at [597, 344] on button "Next" at bounding box center [573, 332] width 135 height 33
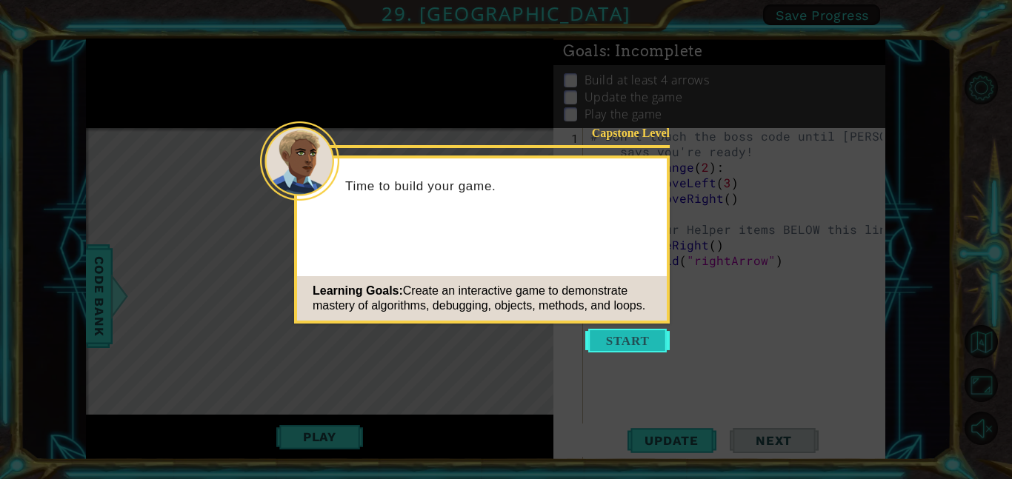
click at [607, 338] on button "Start" at bounding box center [627, 341] width 84 height 24
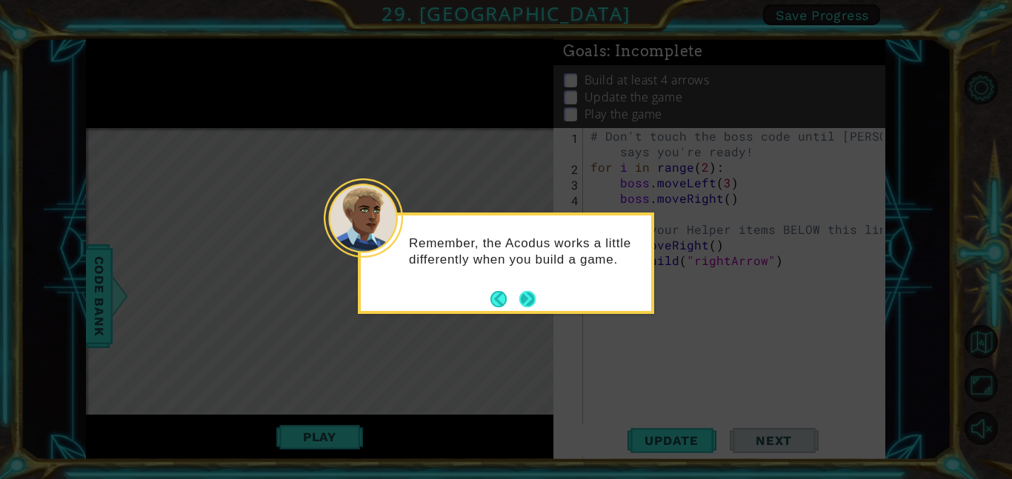
click at [530, 308] on button "Next" at bounding box center [528, 299] width 18 height 18
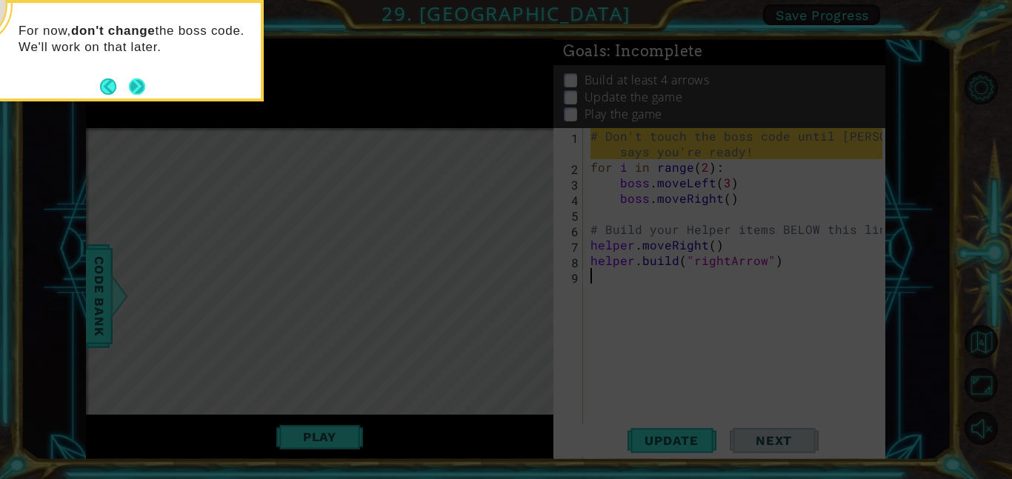
click at [141, 77] on button "Next" at bounding box center [136, 86] width 27 height 27
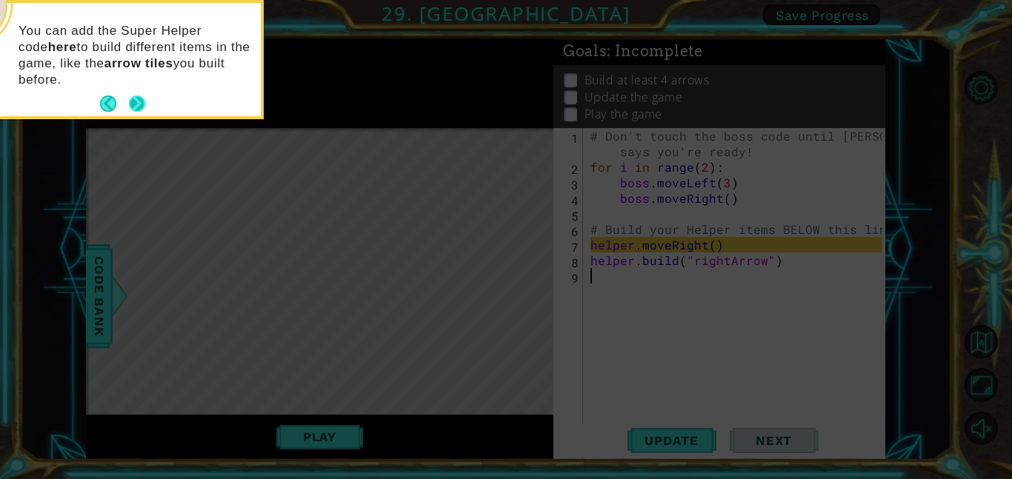
click at [139, 94] on button "Next" at bounding box center [137, 103] width 27 height 27
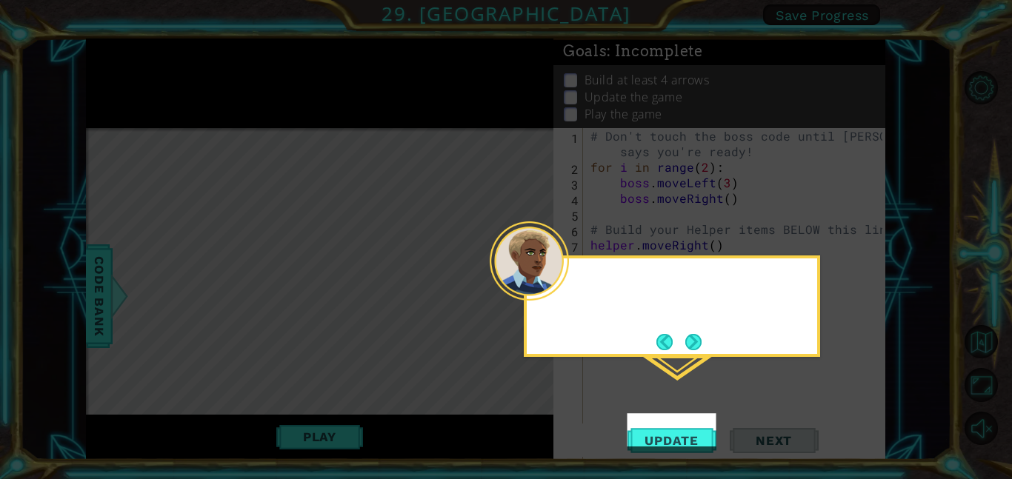
scroll to position [10, 0]
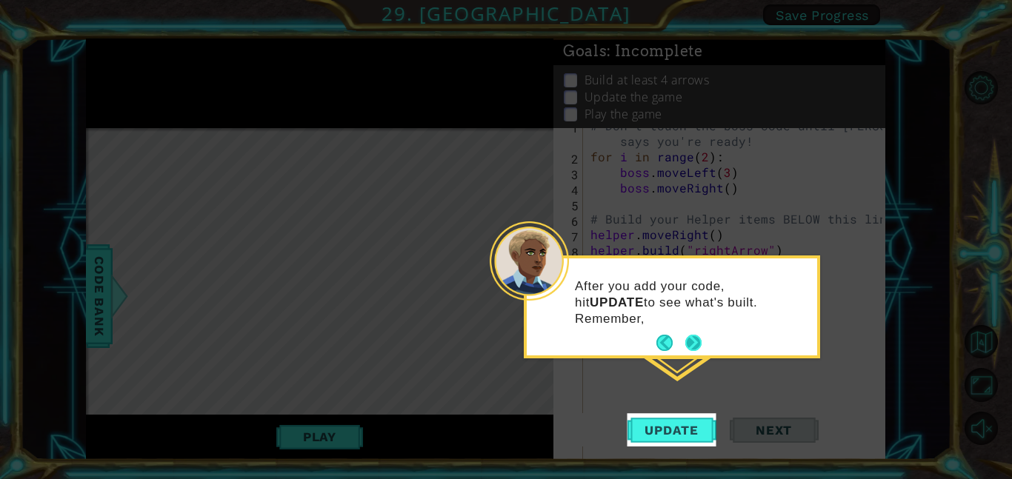
click at [702, 344] on div "After you add your code, hit UPDATE to see what's built. Remember," at bounding box center [672, 307] width 296 height 103
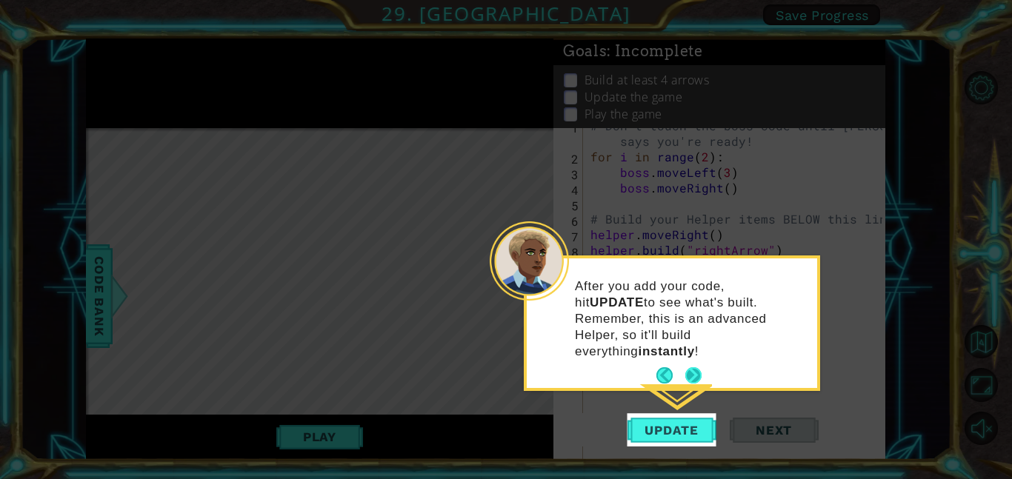
click at [694, 367] on button "Next" at bounding box center [692, 375] width 17 height 17
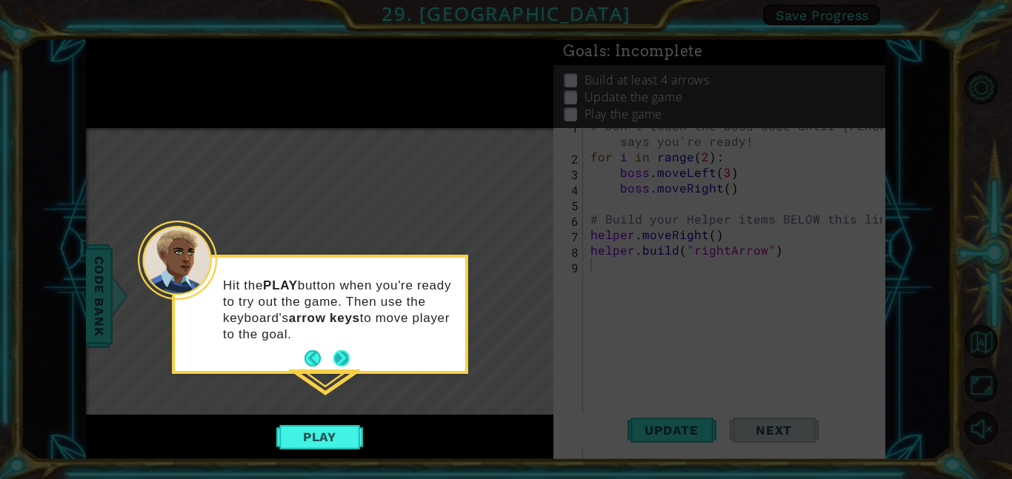
click at [339, 347] on button "Next" at bounding box center [341, 359] width 24 height 24
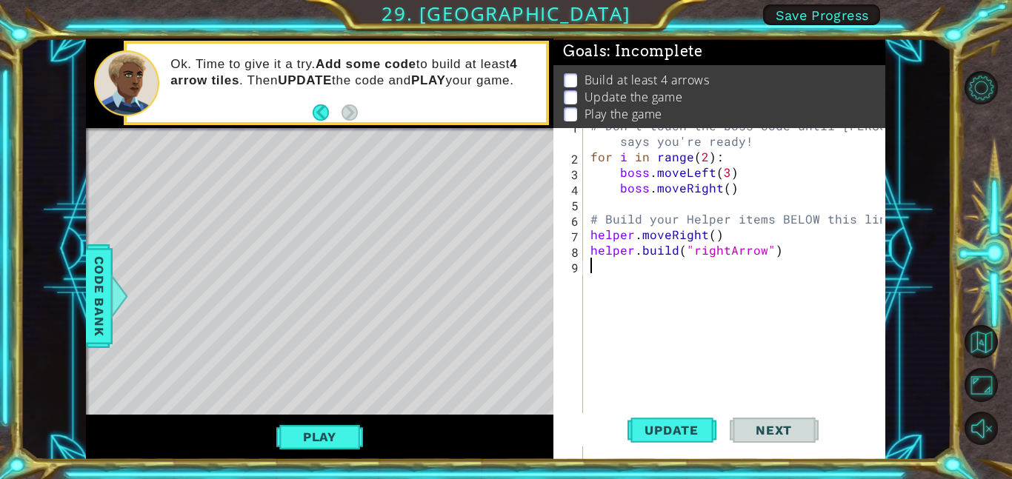
click at [789, 267] on div "# Don't touch the boss code until [PERSON_NAME] says you're ready! for i in ran…" at bounding box center [738, 312] width 302 height 389
click at [754, 246] on div "# Don't touch the boss code until [PERSON_NAME] says you're ready! for i in ran…" at bounding box center [738, 312] width 302 height 389
click at [731, 233] on div "# Don't touch the boss code until [PERSON_NAME] says you're ready! for i in ran…" at bounding box center [738, 312] width 302 height 389
type textarea "helper.moveRight()"
click at [595, 232] on div "# Don't touch the boss code until [PERSON_NAME] says you're ready! for i in ran…" at bounding box center [738, 312] width 302 height 389
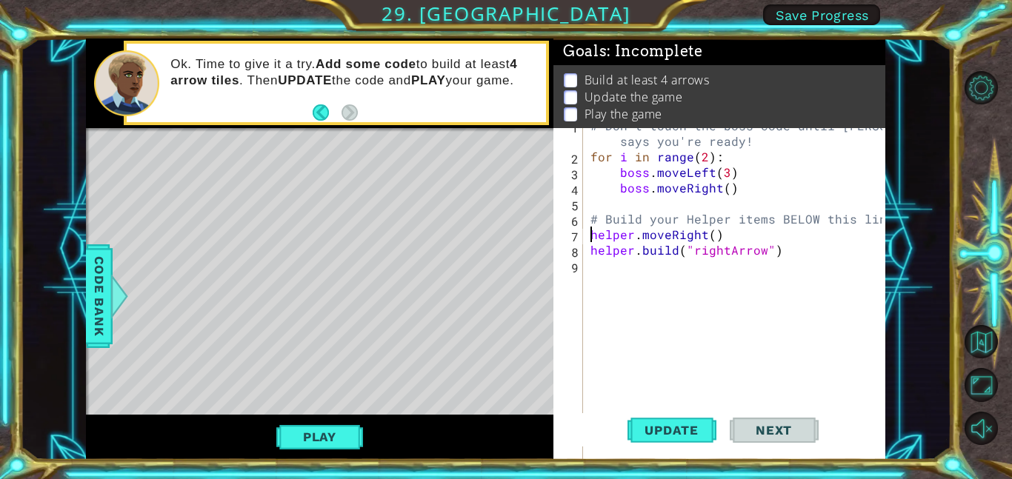
click at [590, 232] on div "# Don't touch the boss code until [PERSON_NAME] says you're ready! for i in ran…" at bounding box center [738, 312] width 302 height 389
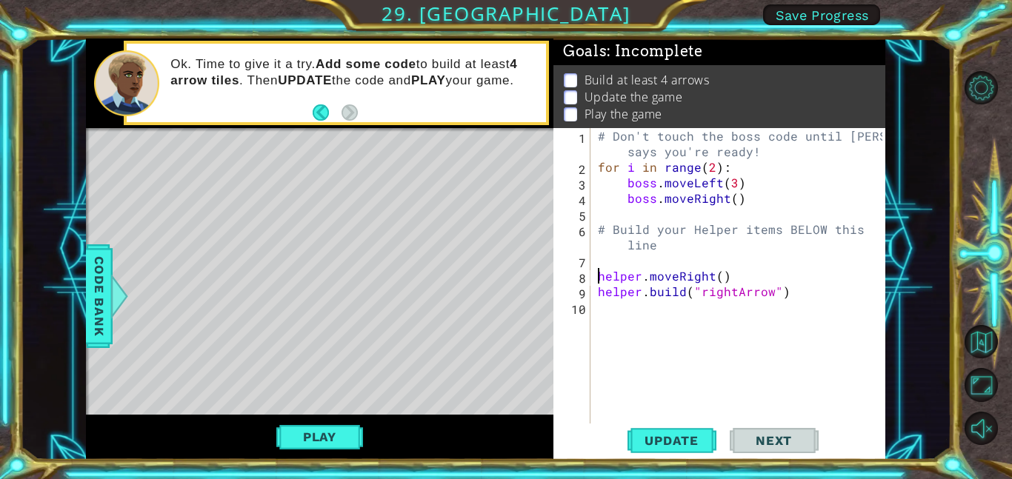
scroll to position [0, 0]
click at [607, 258] on div "# Don't touch the boss code until [PERSON_NAME] says you're ready! for i in ran…" at bounding box center [742, 299] width 295 height 342
click at [111, 307] on div at bounding box center [119, 296] width 19 height 44
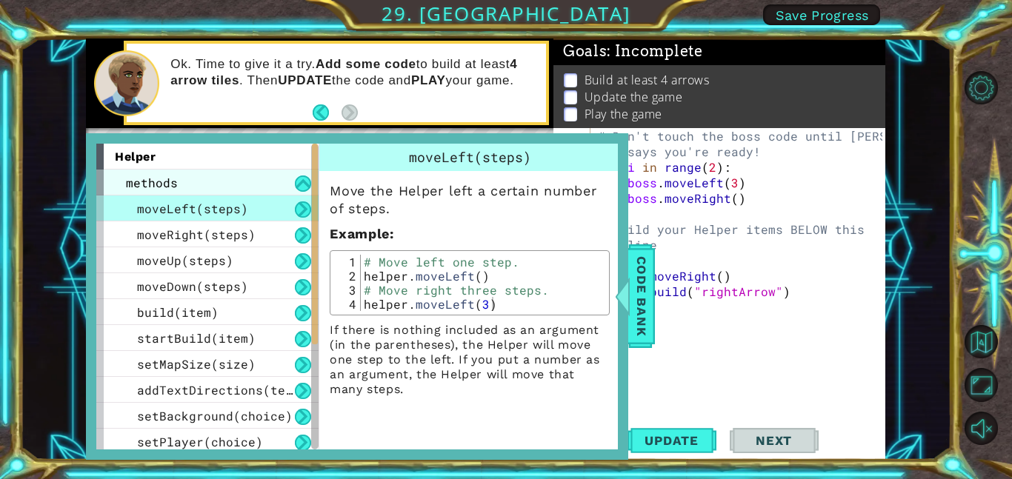
click at [139, 192] on div "methods" at bounding box center [207, 183] width 222 height 26
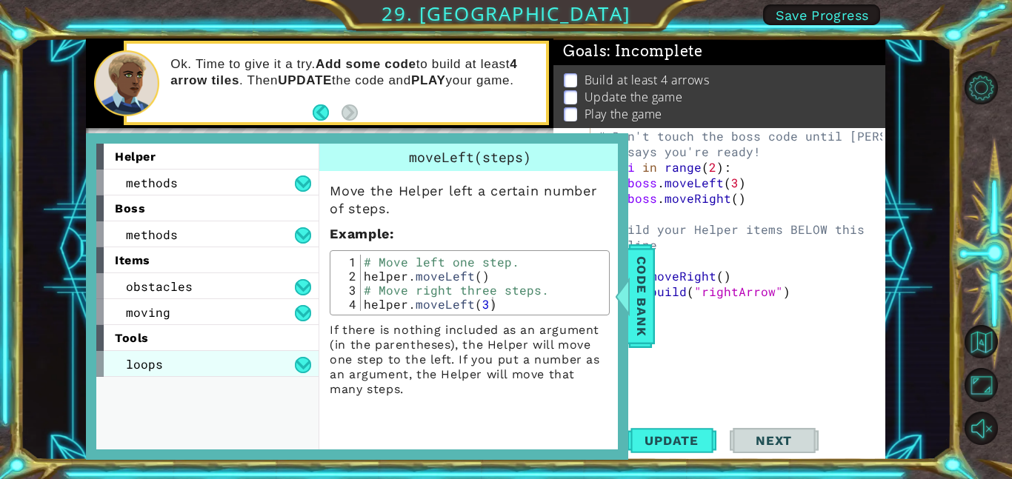
click at [134, 366] on span "loops" at bounding box center [144, 364] width 37 height 16
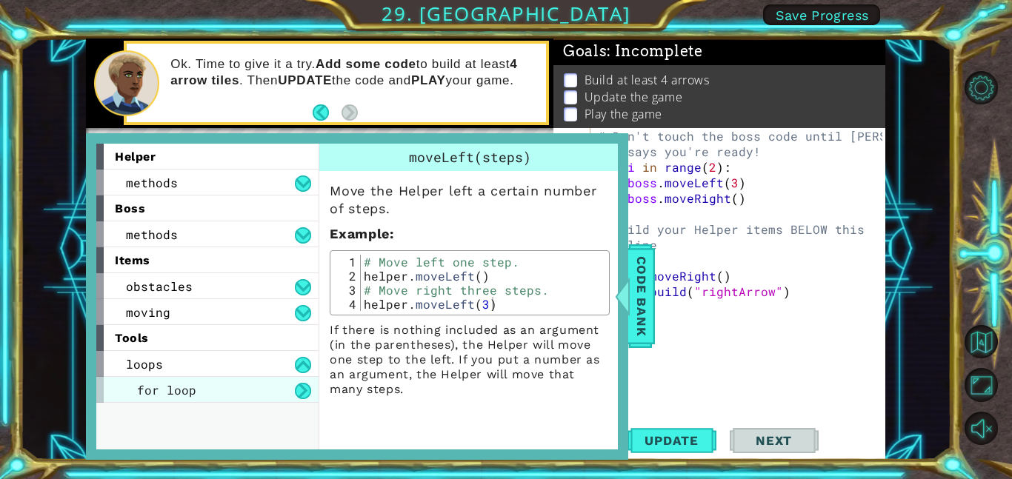
click at [244, 379] on div "for loop" at bounding box center [207, 390] width 222 height 26
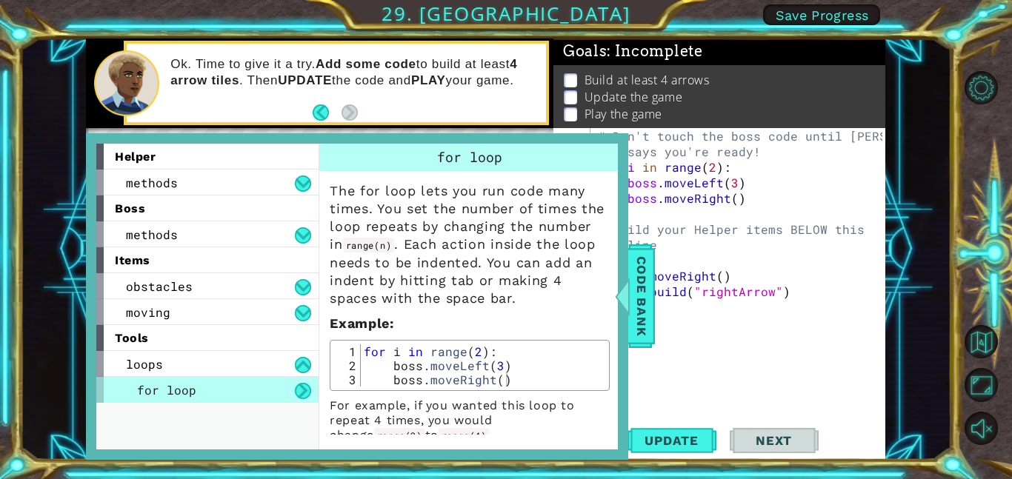
click at [185, 384] on span "for loop" at bounding box center [166, 390] width 59 height 16
click at [643, 254] on span "Code Bank" at bounding box center [642, 296] width 24 height 90
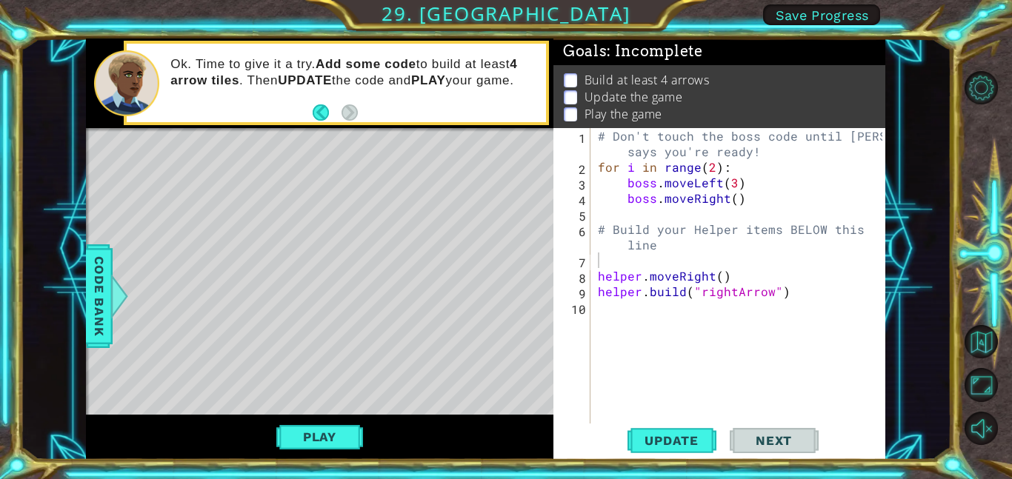
click at [595, 316] on div "# Don't touch the boss code until [PERSON_NAME] says you're ready! for i in ran…" at bounding box center [738, 276] width 287 height 296
click at [606, 256] on div "# Don't touch the boss code until [PERSON_NAME] says you're ready! for i in ran…" at bounding box center [742, 299] width 295 height 342
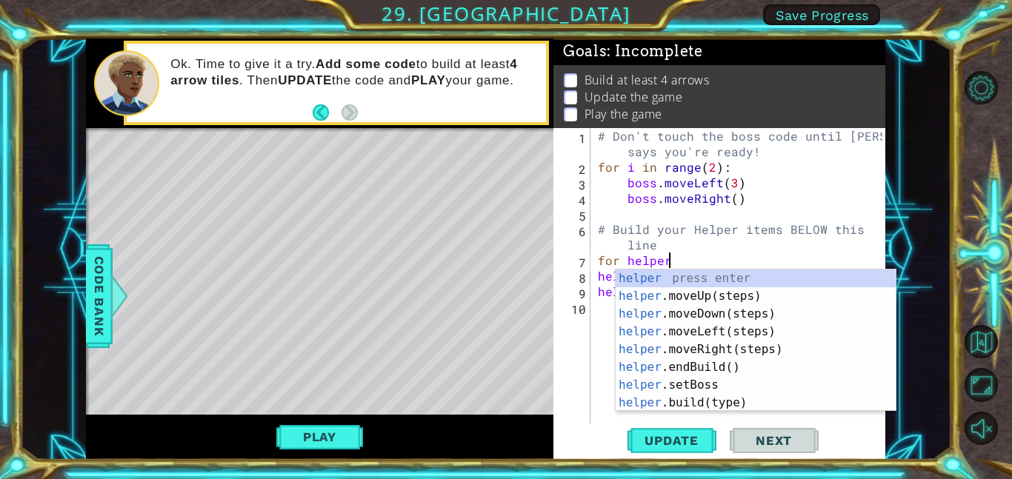
scroll to position [0, 4]
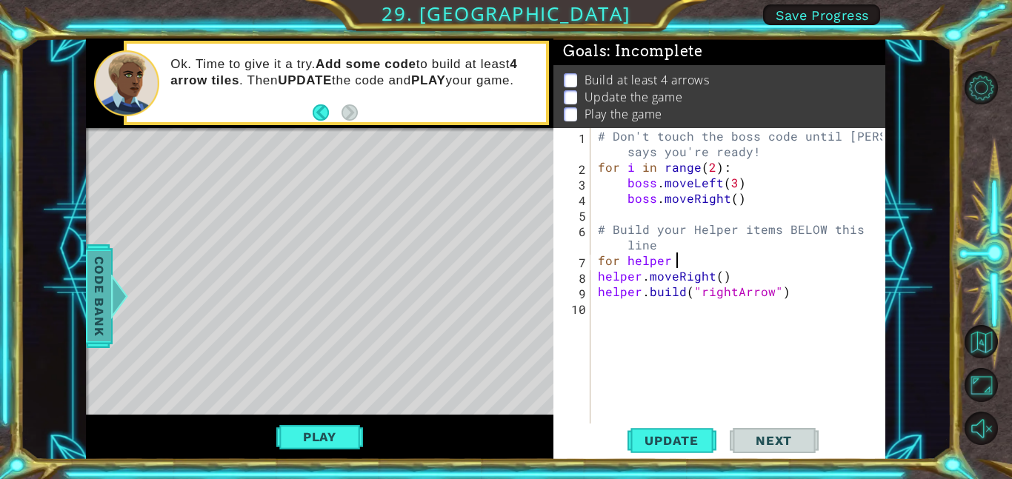
click at [101, 296] on span "Code Bank" at bounding box center [99, 296] width 24 height 90
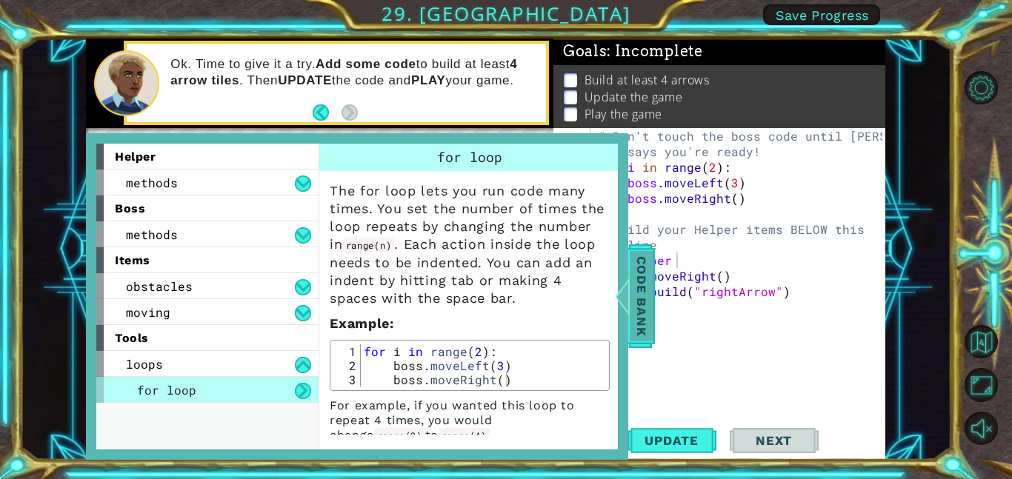
click at [622, 281] on div at bounding box center [622, 296] width 19 height 44
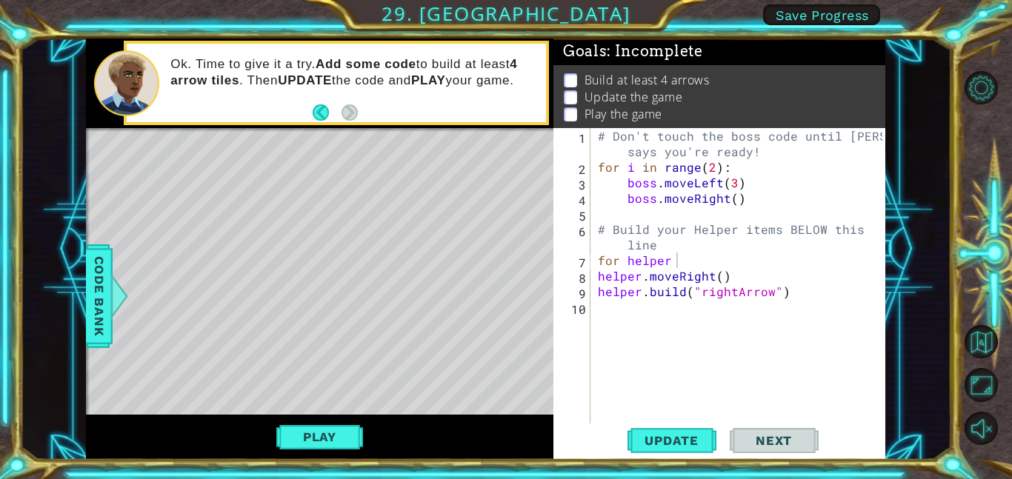
click at [685, 244] on div "# Don't touch the boss code until [PERSON_NAME] says you're ready! for i in ran…" at bounding box center [742, 299] width 295 height 342
click at [696, 259] on div "# Don't touch the boss code until [PERSON_NAME] says you're ready! for i in ran…" at bounding box center [742, 299] width 295 height 342
click at [107, 310] on span "Code Bank" at bounding box center [99, 296] width 24 height 90
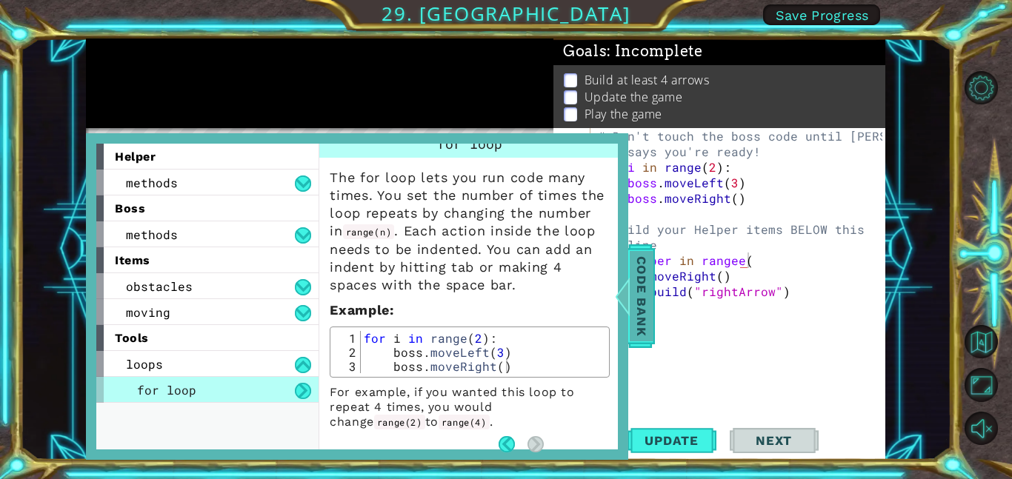
scroll to position [15, 0]
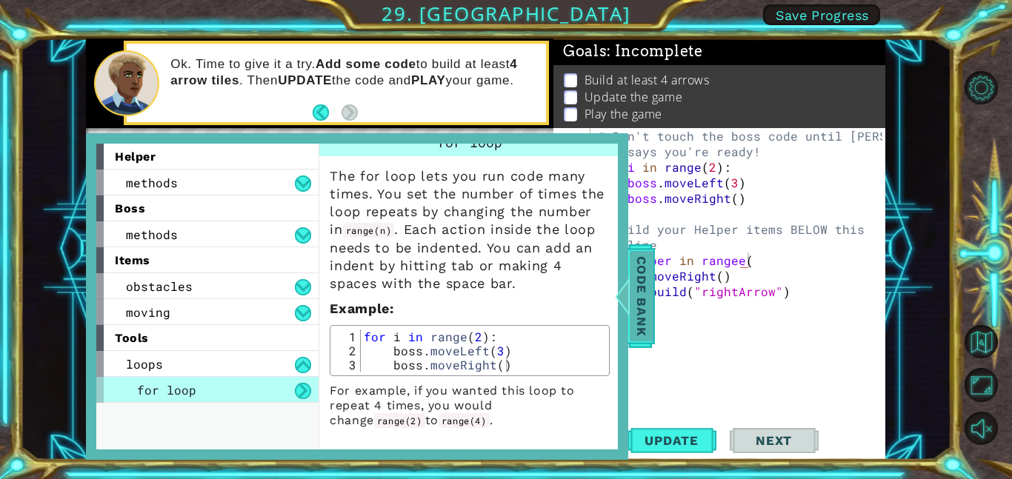
click at [647, 286] on span "Code Bank" at bounding box center [642, 296] width 24 height 90
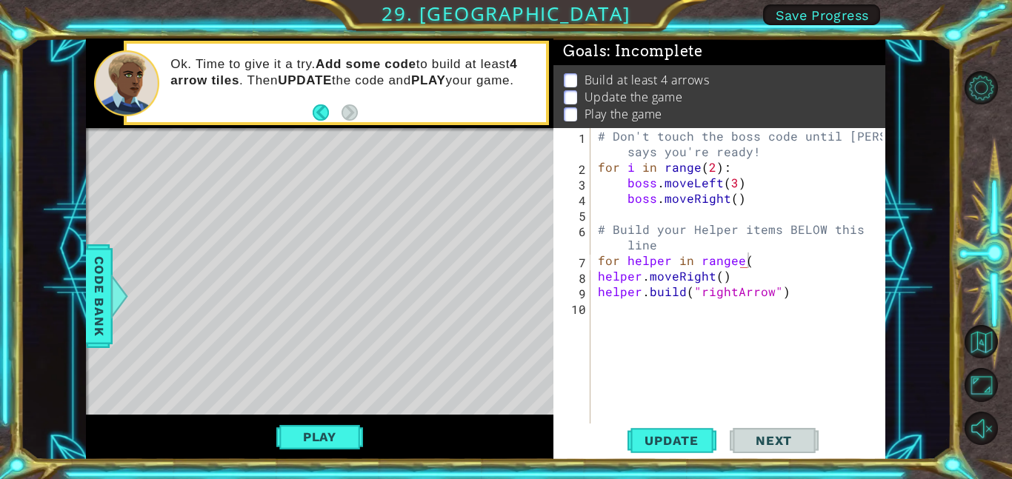
click at [736, 260] on div "# Don't touch the boss code until [PERSON_NAME] says you're ready! for i in ran…" at bounding box center [742, 299] width 295 height 342
click at [117, 291] on div at bounding box center [119, 296] width 19 height 44
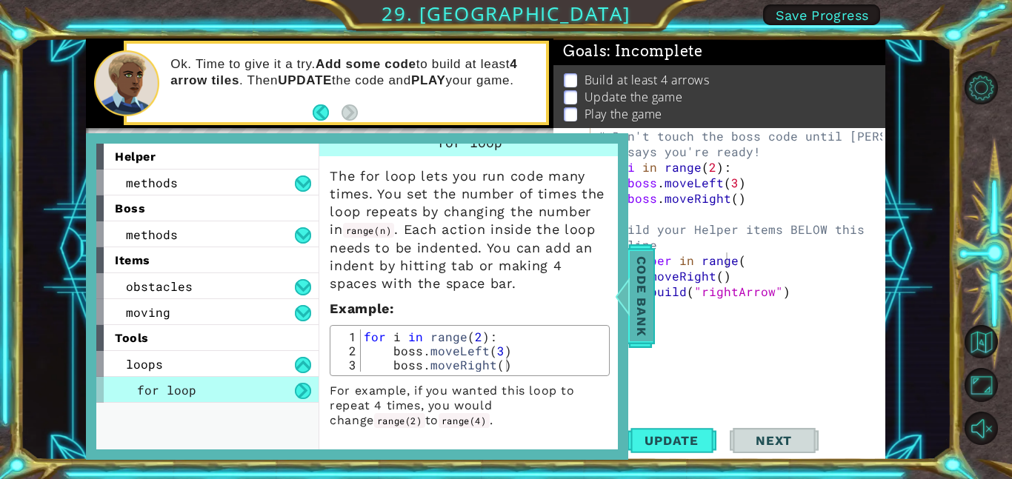
click at [647, 290] on span "Code Bank" at bounding box center [642, 296] width 24 height 90
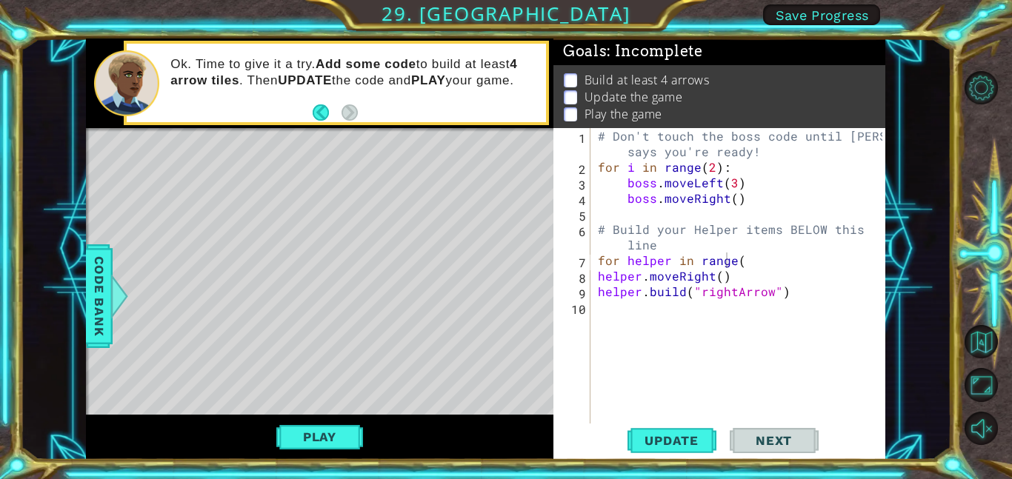
click at [785, 253] on div "# Don't touch the boss code until [PERSON_NAME] says you're ready! for i in ran…" at bounding box center [742, 299] width 295 height 342
click at [690, 436] on span "Update" at bounding box center [672, 440] width 84 height 15
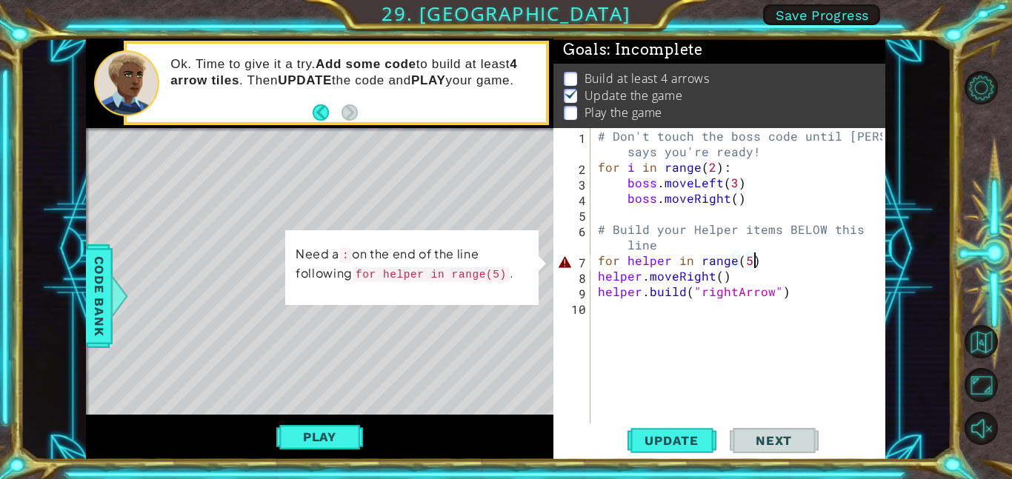
click at [733, 256] on div "# Don't touch the boss code until [PERSON_NAME] says you're ready! for i in ran…" at bounding box center [742, 299] width 295 height 342
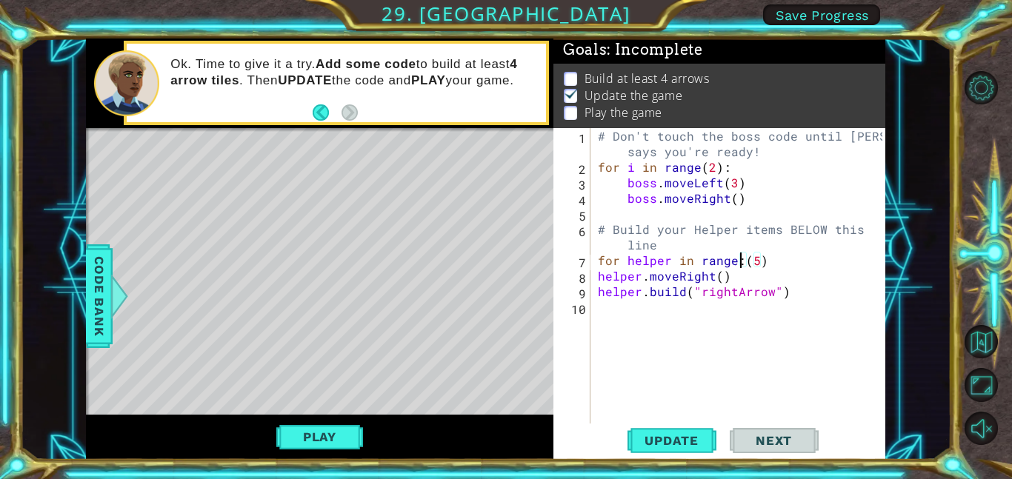
click at [753, 256] on div "# Don't touch the boss code until [PERSON_NAME] says you're ready! for i in ran…" at bounding box center [742, 299] width 295 height 342
click at [797, 277] on div "# Don't touch the boss code until [PERSON_NAME] says you're ready! for i in ran…" at bounding box center [742, 299] width 295 height 342
type textarea "helper.moveRight()"
click at [802, 301] on div "# Don't touch the boss code until [PERSON_NAME] says you're ready! for i in ran…" at bounding box center [742, 299] width 295 height 342
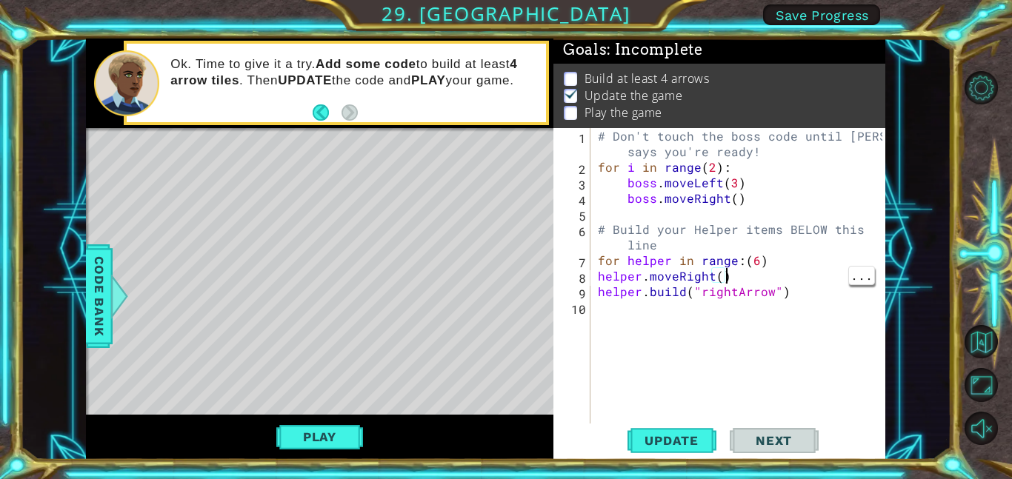
scroll to position [0, 0]
click at [799, 310] on div "# Don't touch the boss code until [PERSON_NAME] says you're ready! for i in ran…" at bounding box center [742, 299] width 295 height 342
click at [800, 287] on div "# Don't touch the boss code until [PERSON_NAME] says you're ready! for i in ran…" at bounding box center [742, 299] width 295 height 342
type textarea "[DOMAIN_NAME]("rightArrow")"
click at [770, 314] on div "# Don't touch the boss code until [PERSON_NAME] says you're ready! for i in ran…" at bounding box center [742, 299] width 295 height 342
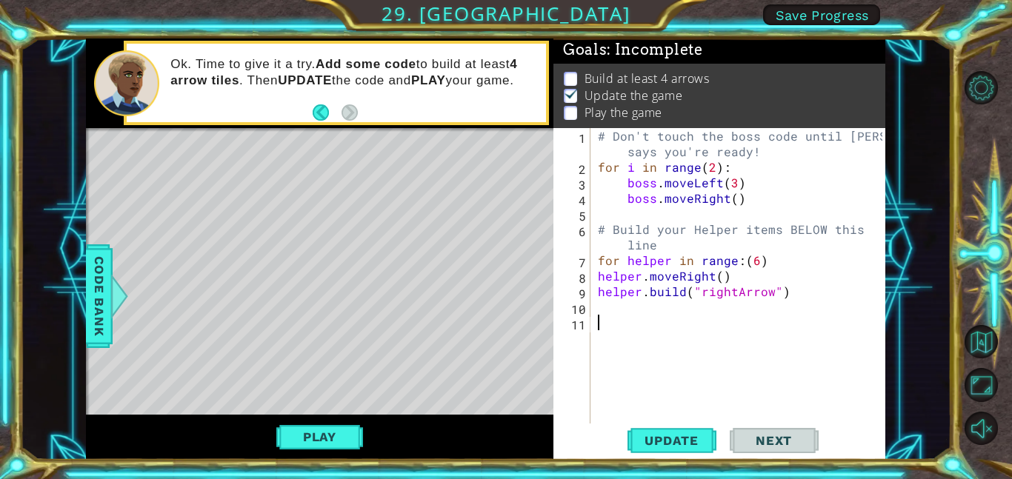
click at [601, 274] on div "# Don't touch the boss code until [PERSON_NAME] says you're ready! for i in ran…" at bounding box center [742, 299] width 295 height 342
click at [582, 294] on div "9" at bounding box center [573, 294] width 34 height 16
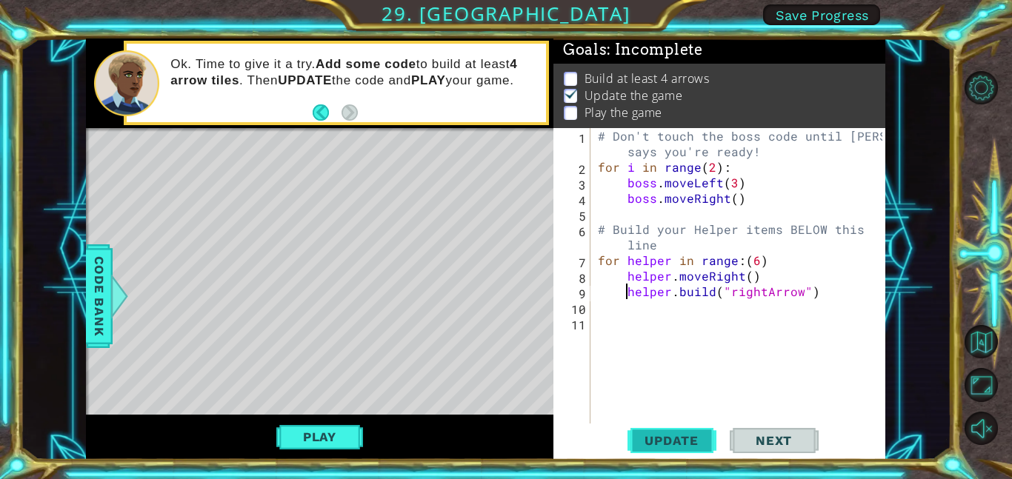
click at [690, 432] on button "Update" at bounding box center [671, 440] width 89 height 33
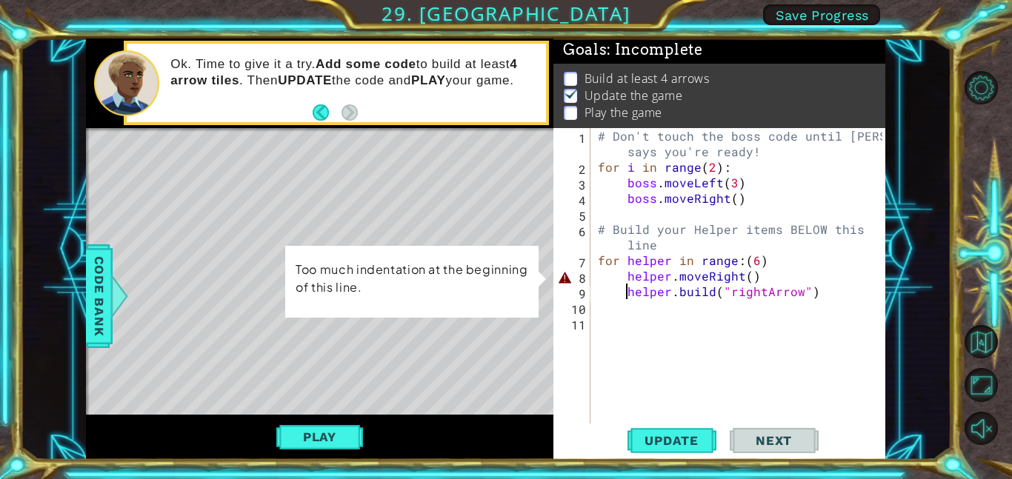
click at [619, 275] on div "# Don't touch the boss code until [PERSON_NAME] says you're ready! for i in ran…" at bounding box center [742, 299] width 295 height 342
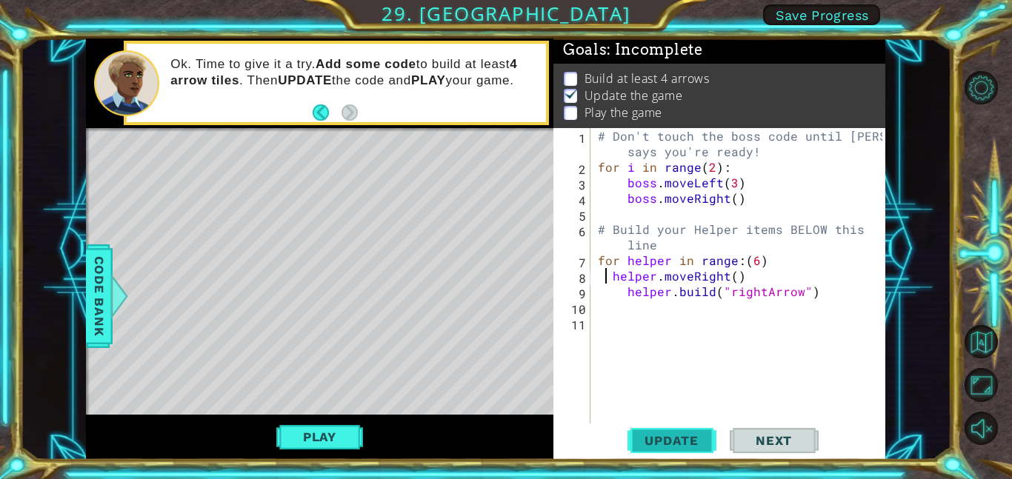
click at [684, 436] on span "Update" at bounding box center [672, 440] width 84 height 15
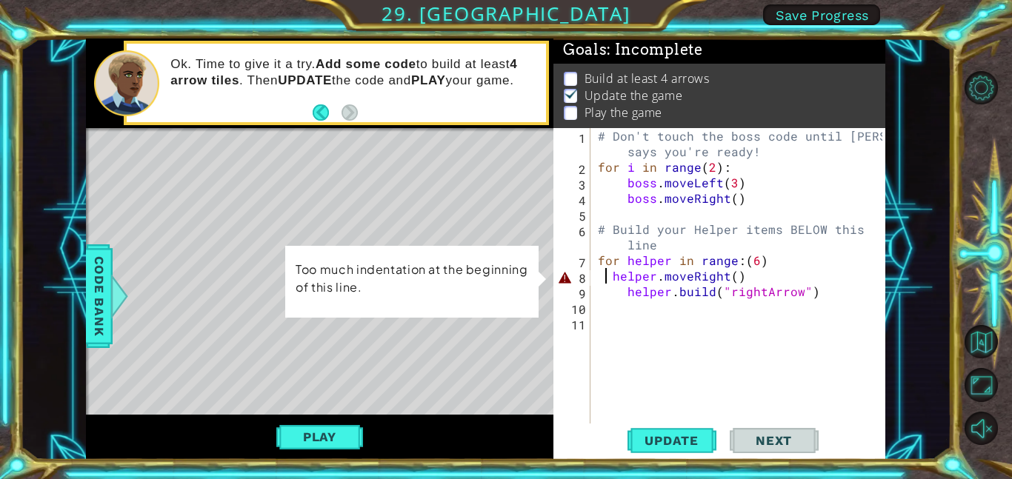
click at [609, 273] on div "# Don't touch the boss code until [PERSON_NAME] says you're ready! for i in ran…" at bounding box center [742, 299] width 295 height 342
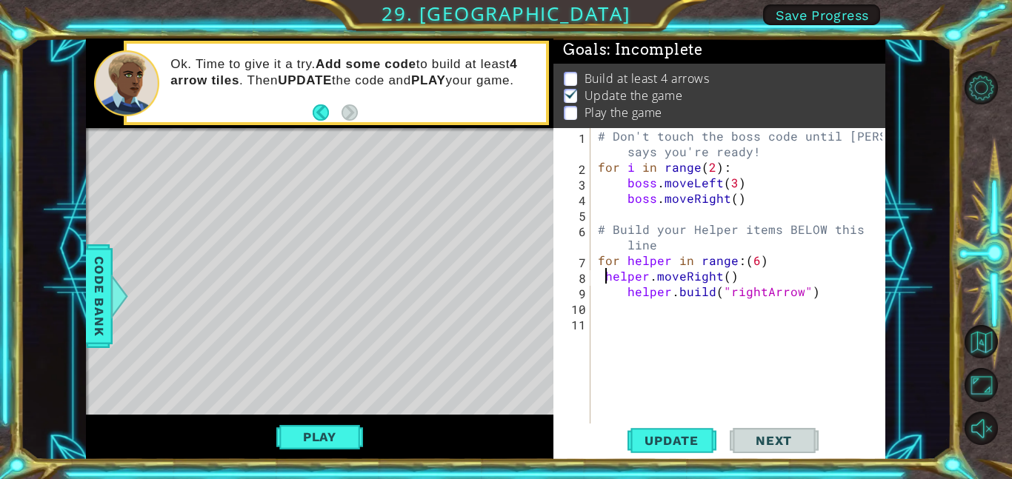
click at [627, 290] on div "# Don't touch the boss code until [PERSON_NAME] says you're ready! for i in ran…" at bounding box center [742, 299] width 295 height 342
click at [687, 429] on button "Update" at bounding box center [671, 440] width 89 height 33
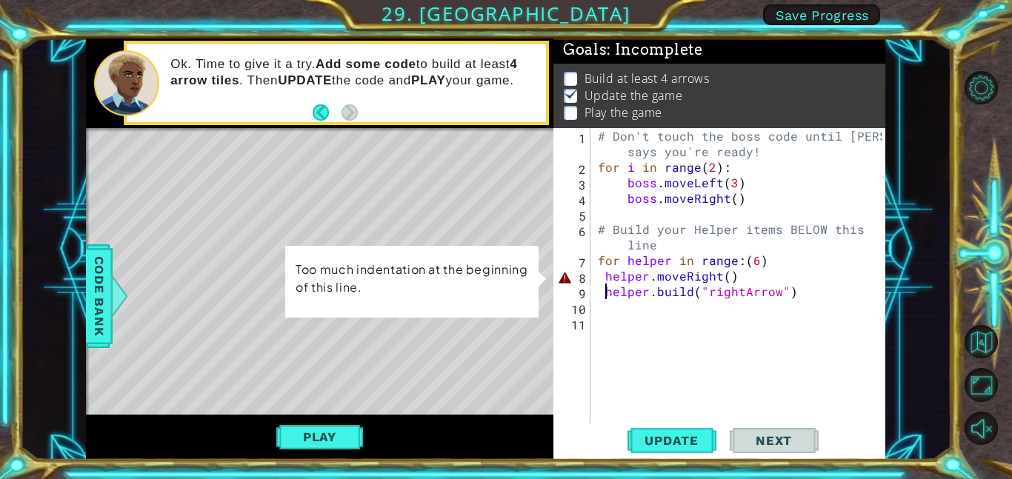
click at [610, 276] on div "# Don't touch the boss code until [PERSON_NAME] says you're ready! for i in ran…" at bounding box center [742, 299] width 295 height 342
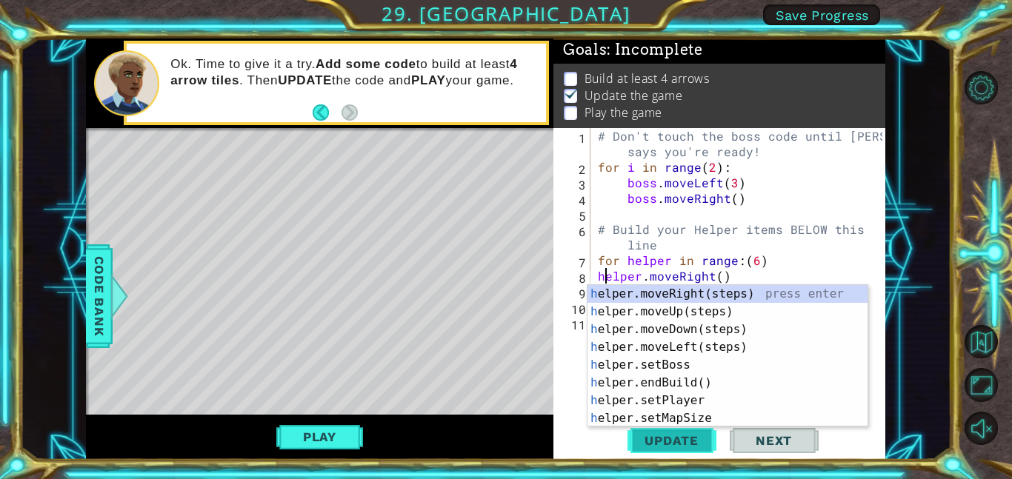
click at [687, 439] on span "Update" at bounding box center [672, 440] width 84 height 15
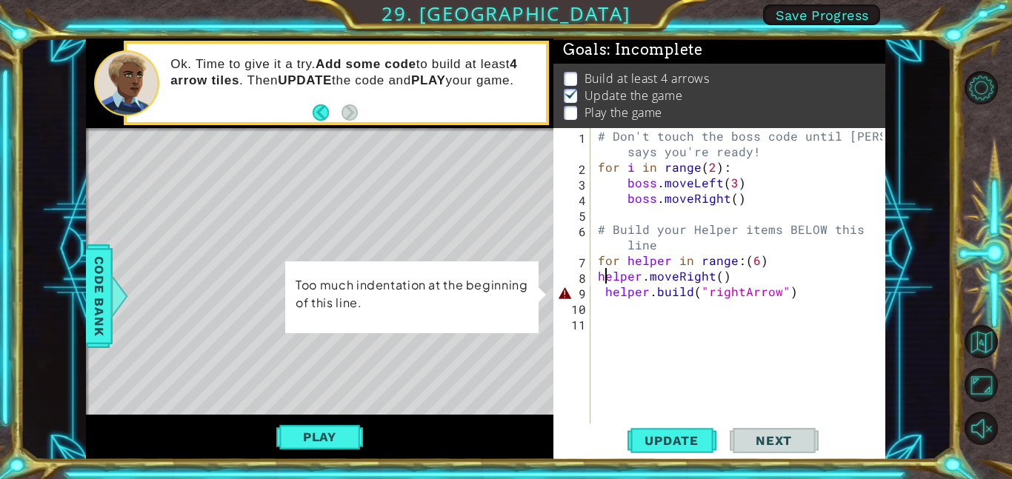
click at [614, 288] on div "# Don't touch the boss code until [PERSON_NAME] says you're ready! for i in ran…" at bounding box center [742, 299] width 295 height 342
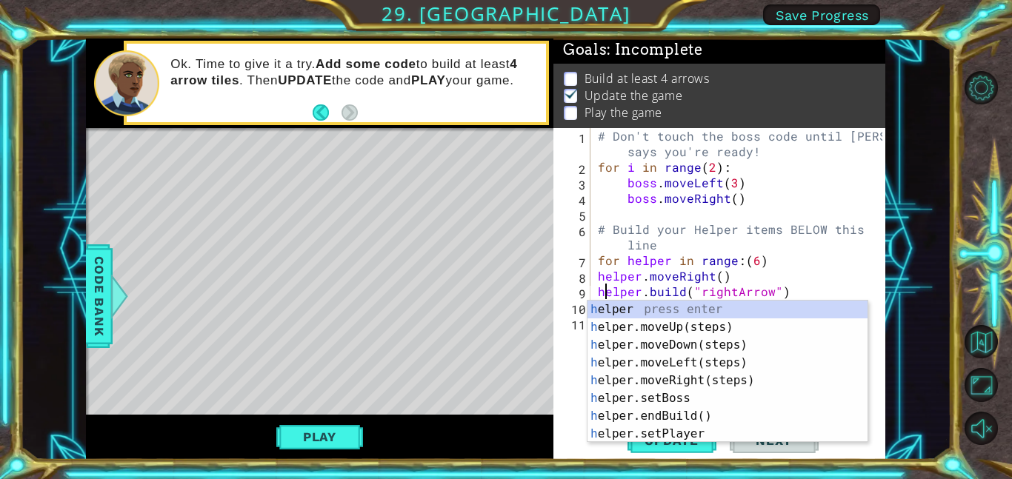
type textarea "[DOMAIN_NAME]("rightArrow")"
click at [915, 247] on div "1 ההההההההההההההההההההההההההההההההההההההההההההההההההההההההההההההההההההההההההההה…" at bounding box center [485, 249] width 931 height 421
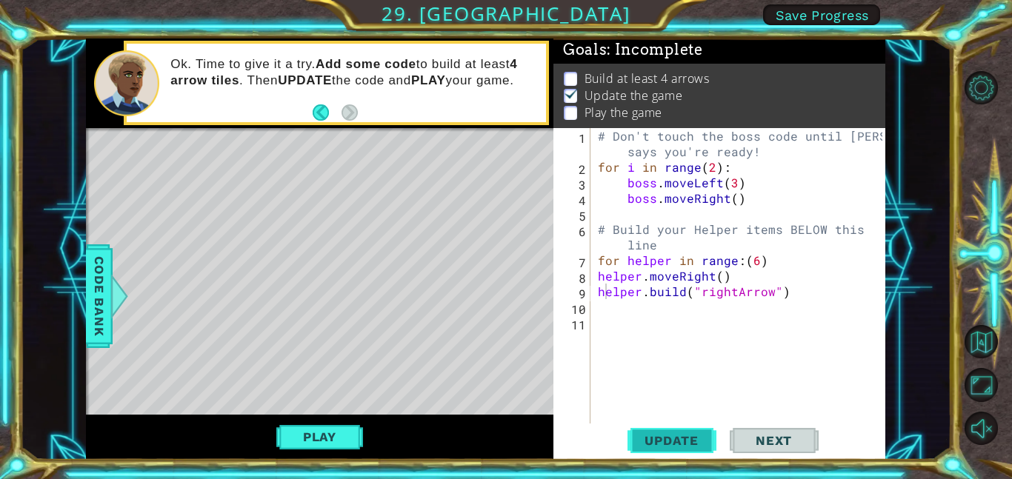
click at [690, 441] on span "Update" at bounding box center [672, 440] width 84 height 15
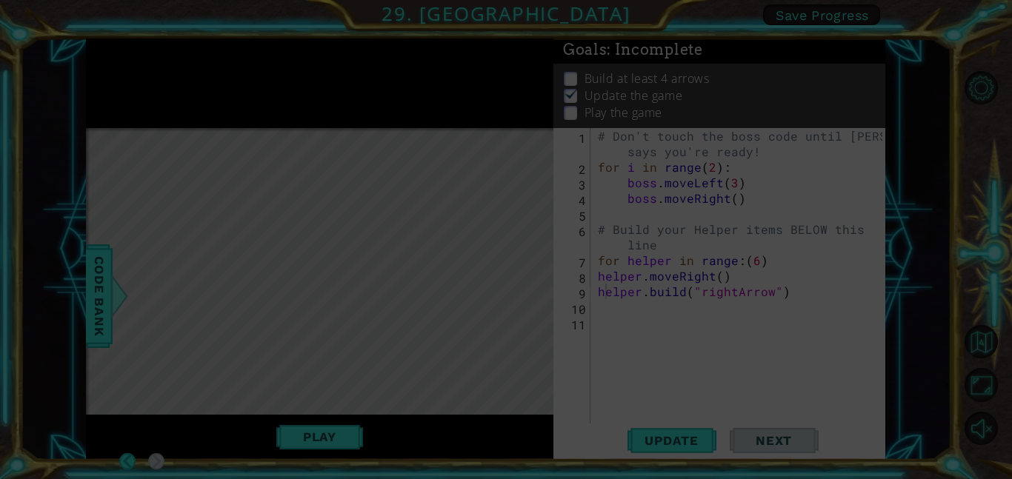
click at [768, 328] on div "# Don't touch the boss code until [PERSON_NAME] says you're ready! for i in ran…" at bounding box center [742, 299] width 295 height 342
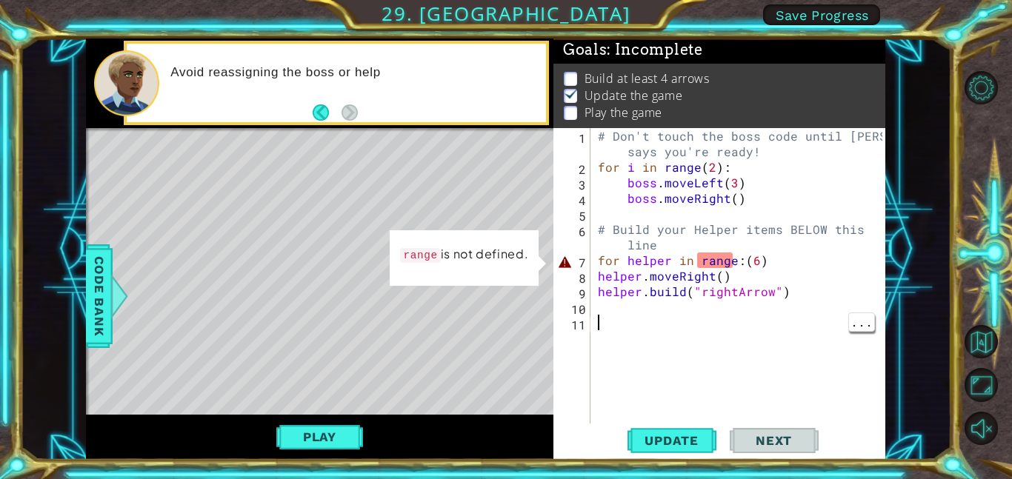
click at [706, 256] on div "# Don't touch the boss code until [PERSON_NAME] says you're ready! for i in ran…" at bounding box center [742, 299] width 295 height 342
type textarea "for helper in range:(6)"
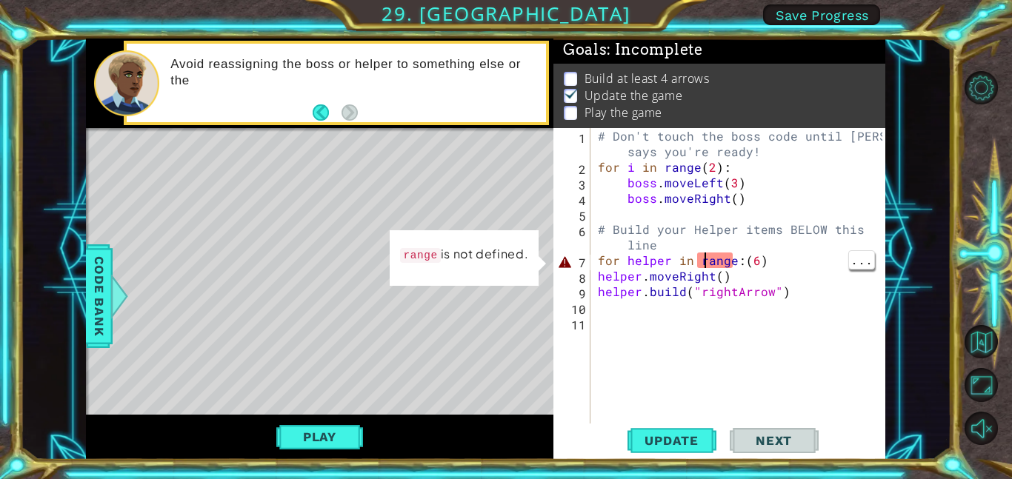
click at [715, 256] on div "# Don't touch the boss code until [PERSON_NAME] says you're ready! for i in ran…" at bounding box center [742, 299] width 295 height 342
click at [94, 310] on span "Code Bank" at bounding box center [99, 296] width 24 height 90
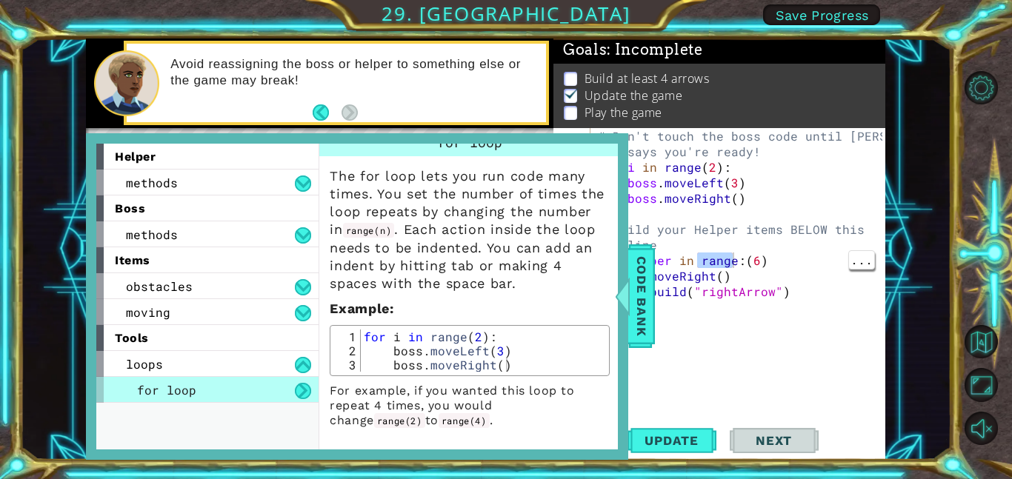
click at [813, 219] on div "# Don't touch the boss code until [PERSON_NAME] says you're ready! for i in ran…" at bounding box center [742, 299] width 295 height 342
click at [130, 181] on span "methods" at bounding box center [152, 183] width 52 height 16
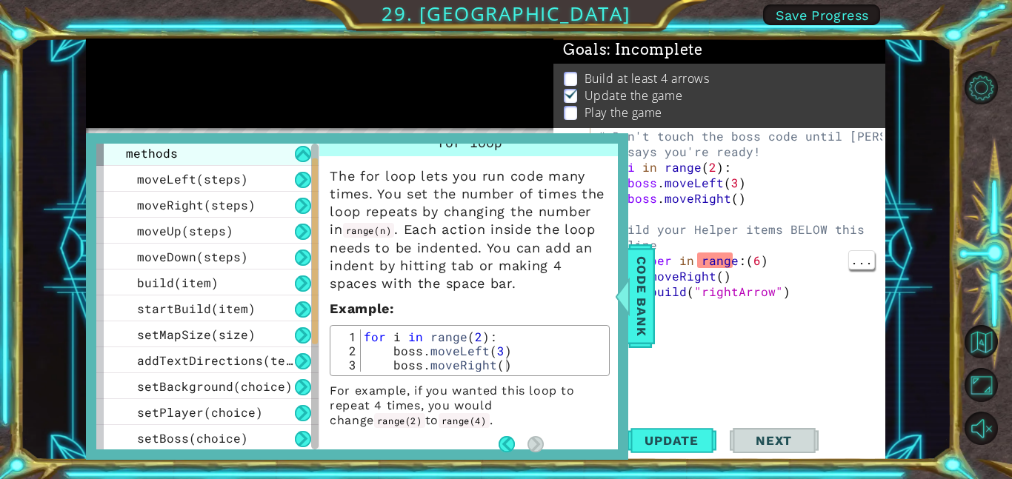
scroll to position [33, 0]
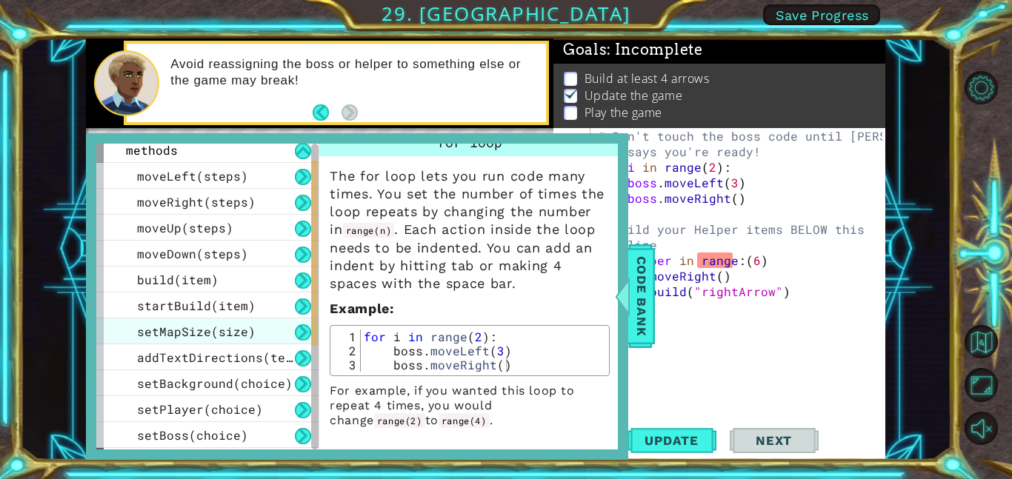
click at [159, 339] on span "setMapSize(size)" at bounding box center [196, 332] width 119 height 16
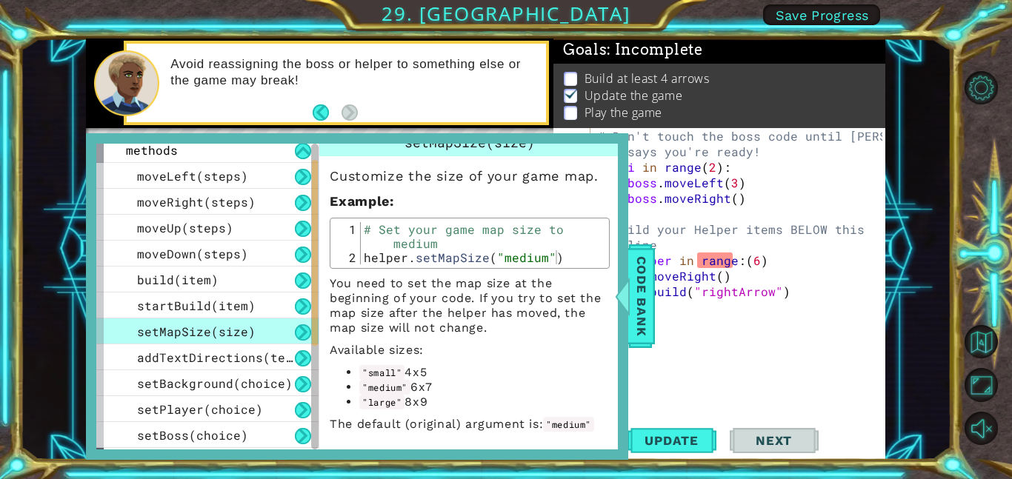
scroll to position [0, 0]
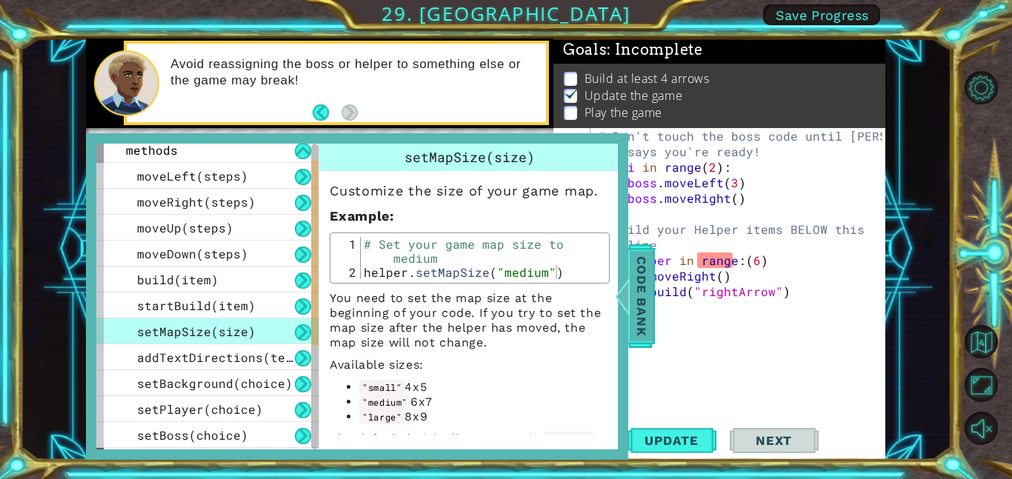
click at [630, 288] on div at bounding box center [622, 296] width 19 height 44
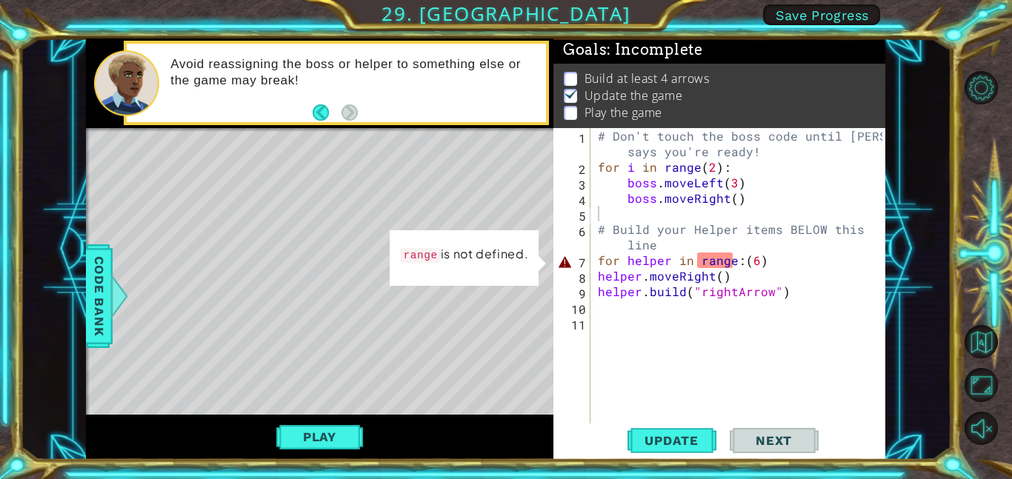
click at [596, 166] on div "# Don't touch the boss code until [PERSON_NAME] says you're ready! for i in ran…" at bounding box center [742, 299] width 295 height 342
click at [599, 147] on div "# Don't touch the boss code until [PERSON_NAME] says you're ready! for i in ran…" at bounding box center [742, 299] width 295 height 342
type textarea "# Don't touch the boss code until [PERSON_NAME] says you're ready!"
click at [774, 152] on div "# Don't touch the boss code until [PERSON_NAME] says you're ready! for i in ran…" at bounding box center [742, 299] width 295 height 342
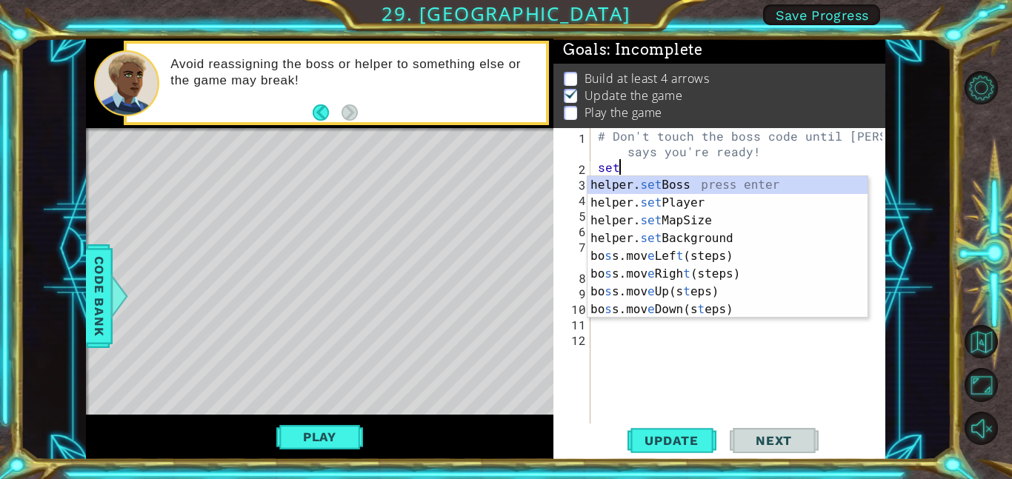
click at [114, 322] on div "Level Map" at bounding box center [428, 346] width 684 height 436
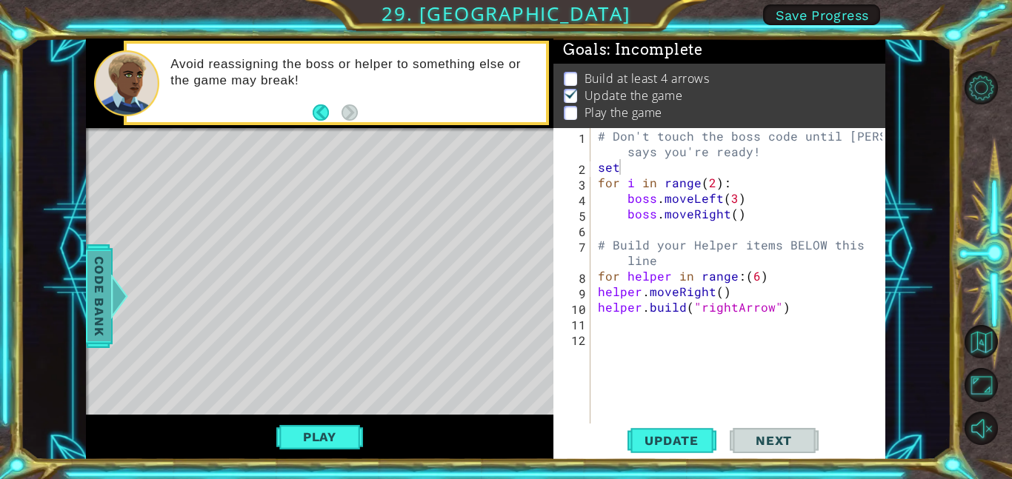
click at [110, 310] on div at bounding box center [119, 296] width 19 height 44
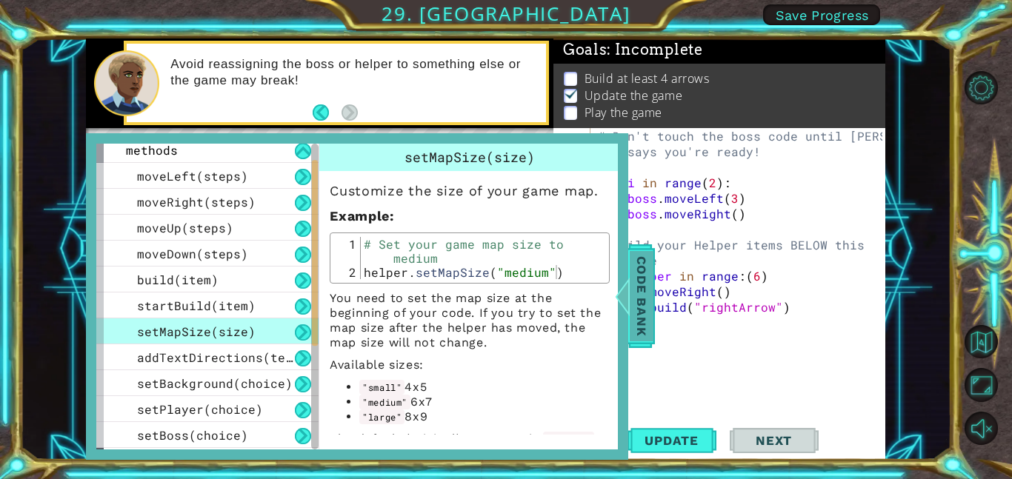
click at [631, 307] on div at bounding box center [622, 296] width 19 height 44
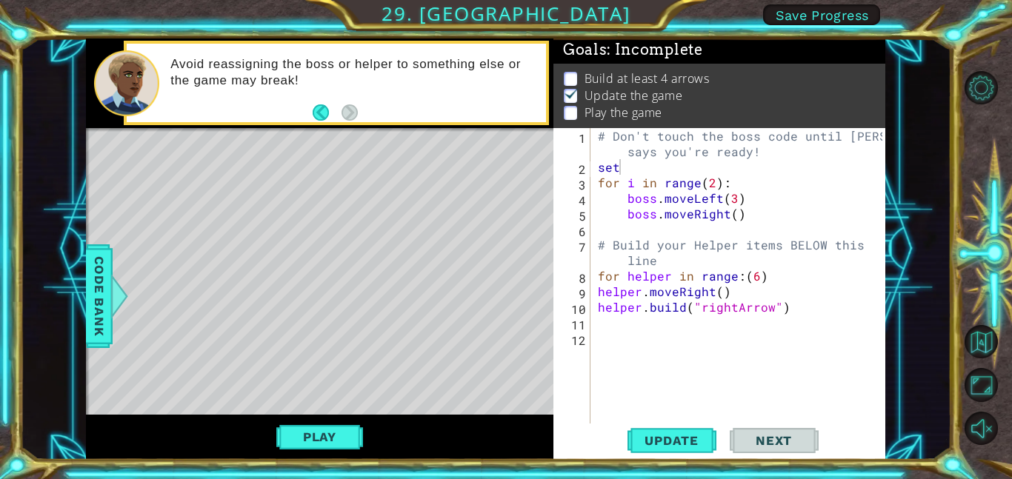
click at [659, 170] on div "# Don't touch the boss code until [PERSON_NAME] says you're ready! set for i in…" at bounding box center [742, 299] width 295 height 342
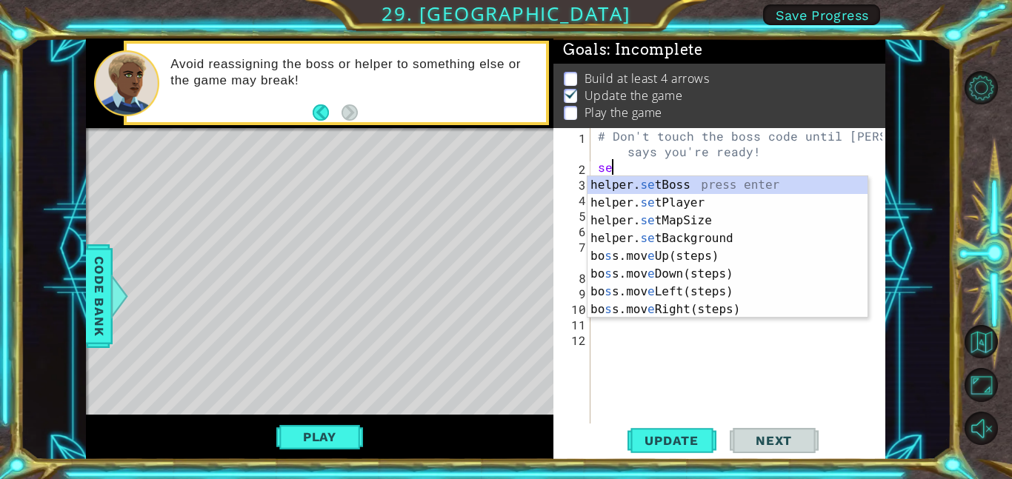
type textarea "s"
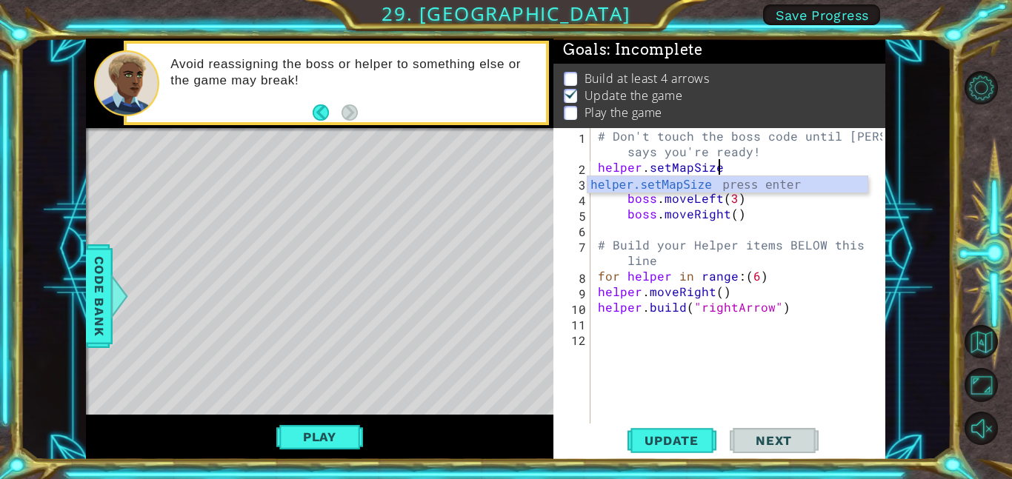
scroll to position [0, 7]
click at [108, 314] on span "Code Bank" at bounding box center [99, 296] width 24 height 90
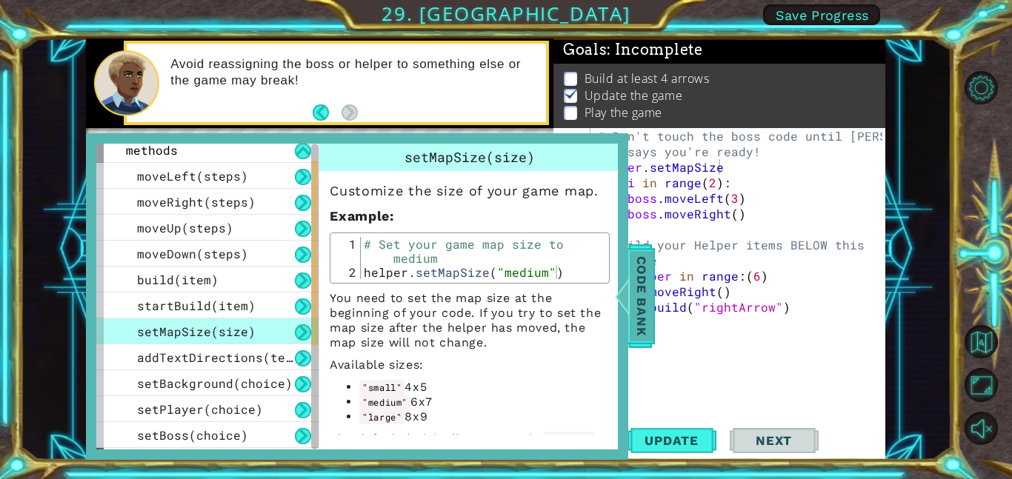
click at [647, 276] on span "Code Bank" at bounding box center [642, 296] width 24 height 90
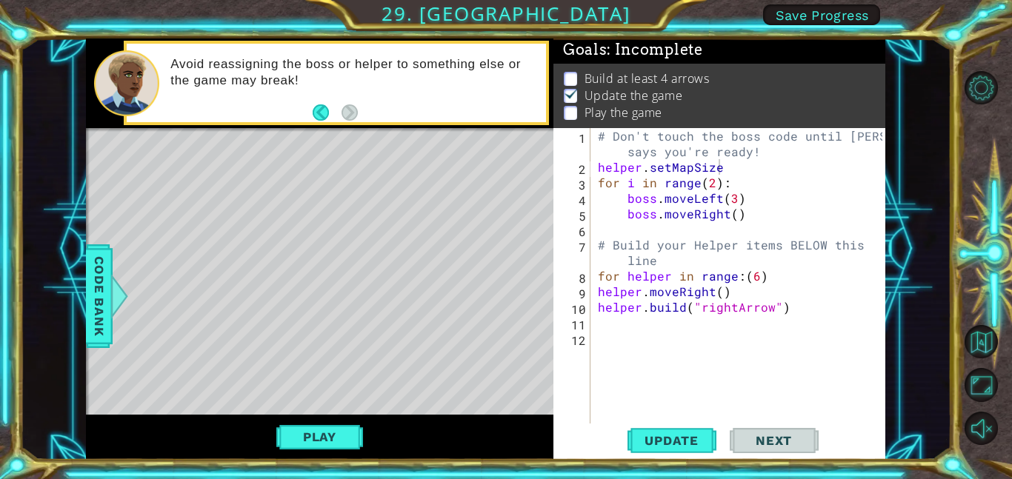
click at [742, 167] on div "# Don't touch the boss code until [PERSON_NAME] says you're ready! helper . set…" at bounding box center [742, 299] width 295 height 342
click at [686, 444] on span "Update" at bounding box center [672, 440] width 84 height 15
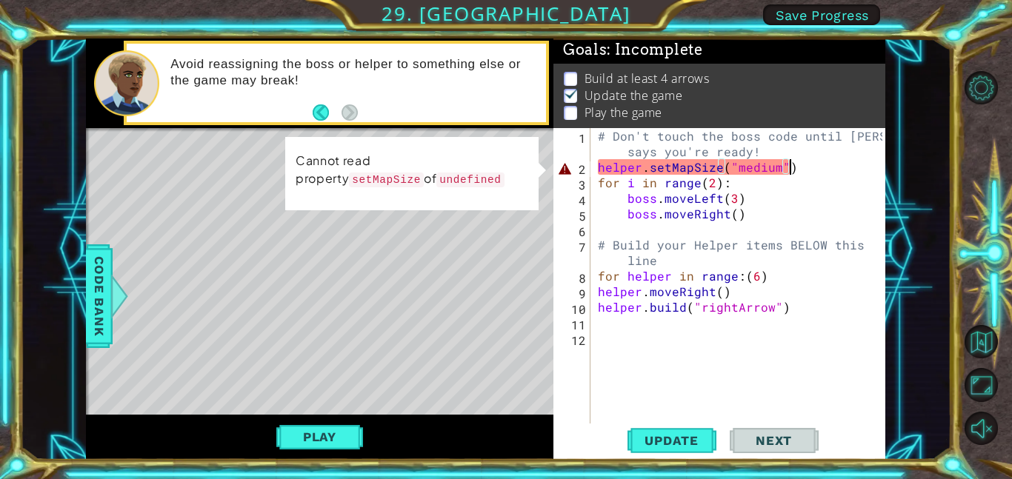
click at [717, 164] on div "# Don't touch the boss code until [PERSON_NAME] says you're ready! helper . set…" at bounding box center [742, 299] width 295 height 342
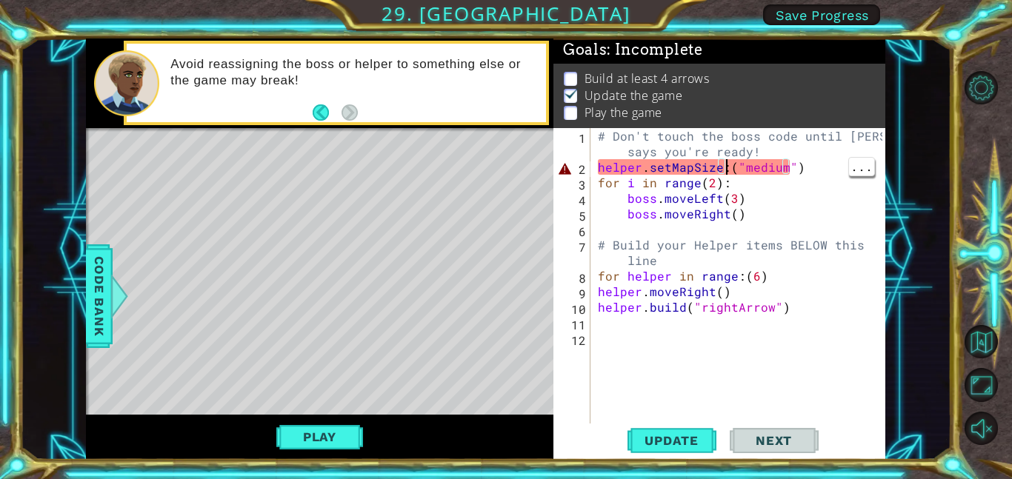
scroll to position [0, 7]
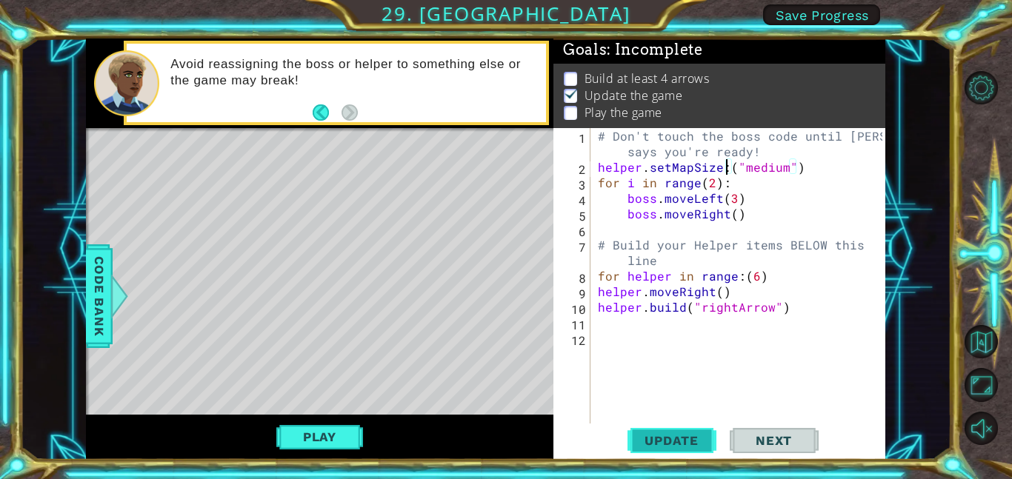
click at [681, 448] on button "Update" at bounding box center [671, 440] width 89 height 33
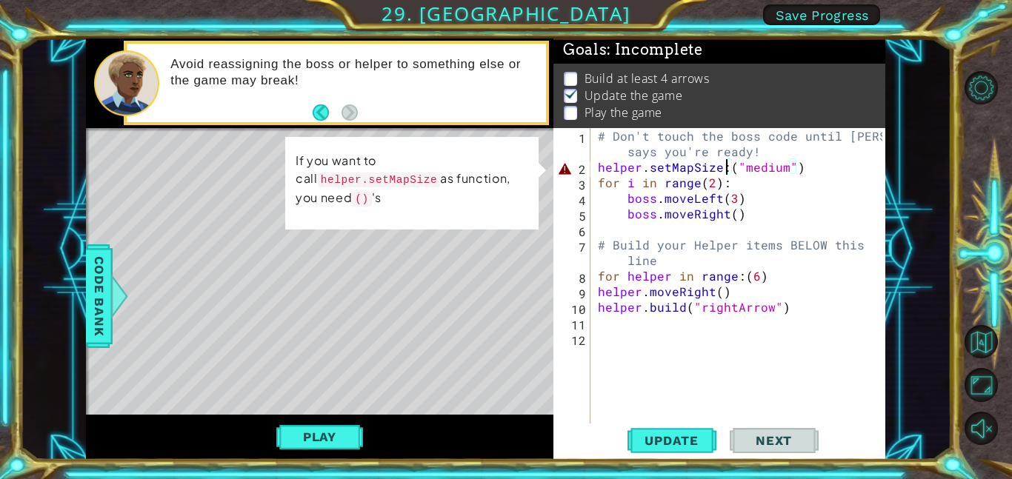
click at [733, 167] on div "# Don't touch the boss code until [PERSON_NAME] says you're ready! helper . set…" at bounding box center [742, 299] width 295 height 342
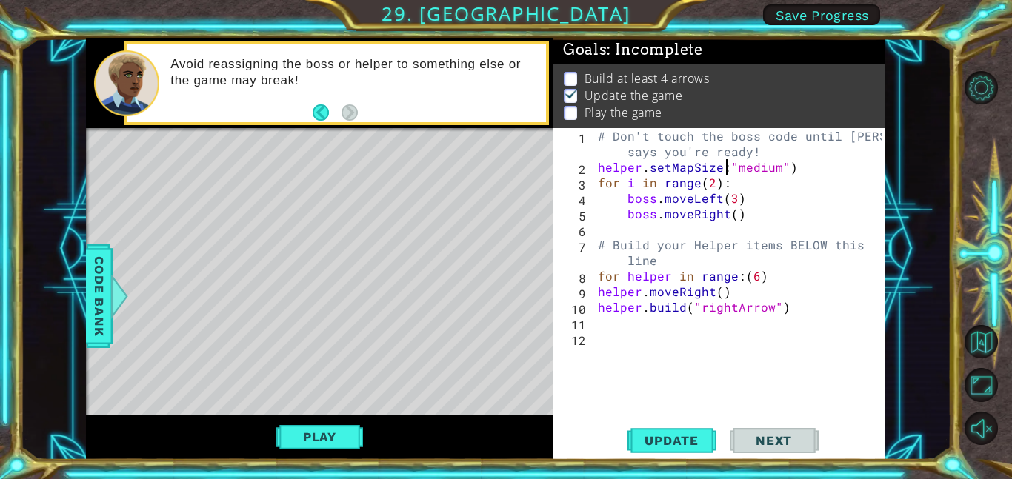
click at [807, 170] on div "# Don't touch the boss code until [PERSON_NAME] says you're ready! helper . set…" at bounding box center [742, 299] width 295 height 342
click at [674, 440] on span "Update" at bounding box center [672, 440] width 84 height 15
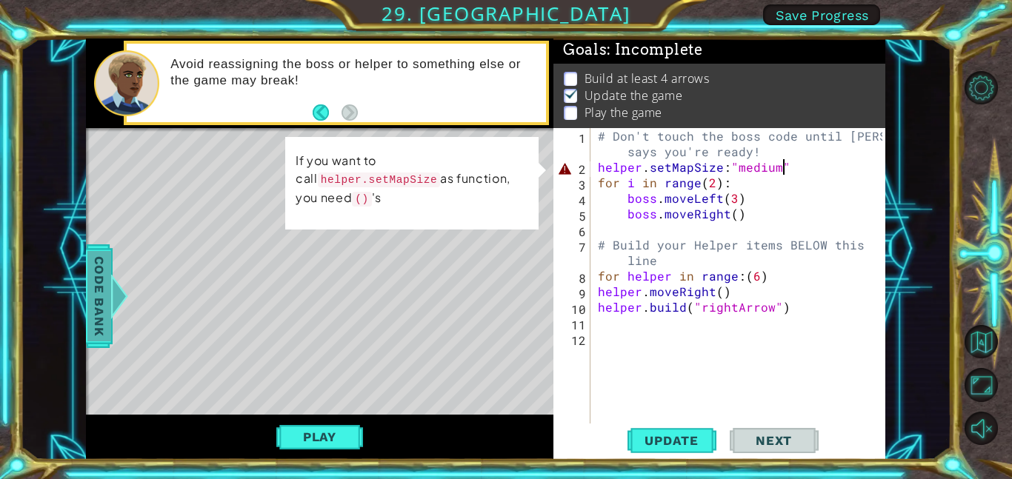
click at [95, 279] on span "Code Bank" at bounding box center [99, 296] width 24 height 90
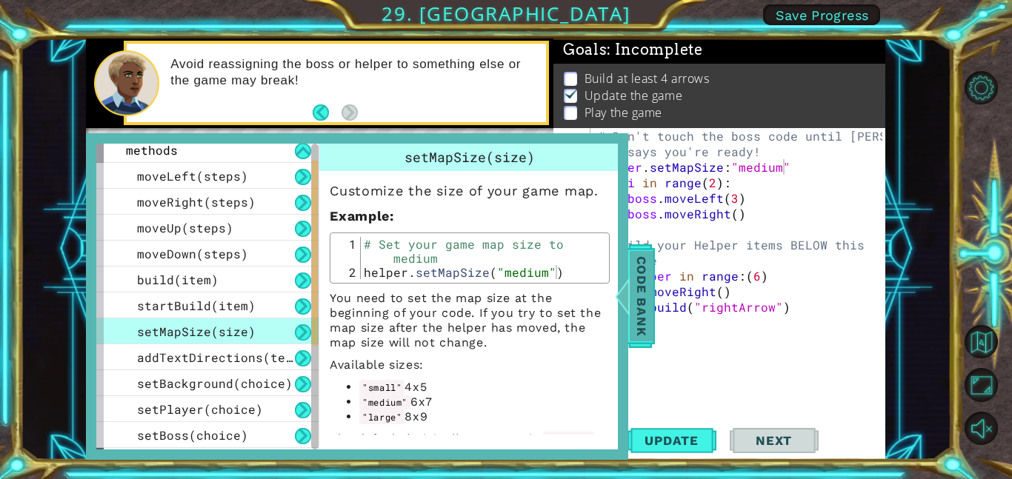
click at [631, 302] on div at bounding box center [622, 296] width 19 height 44
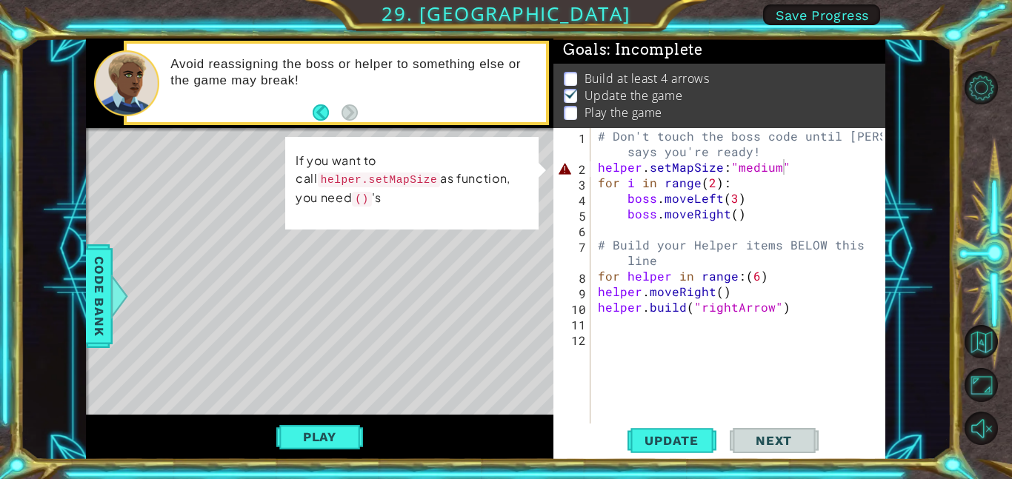
click at [727, 175] on div "# Don't touch the boss code until [PERSON_NAME] says you're ready! helper . set…" at bounding box center [742, 299] width 295 height 342
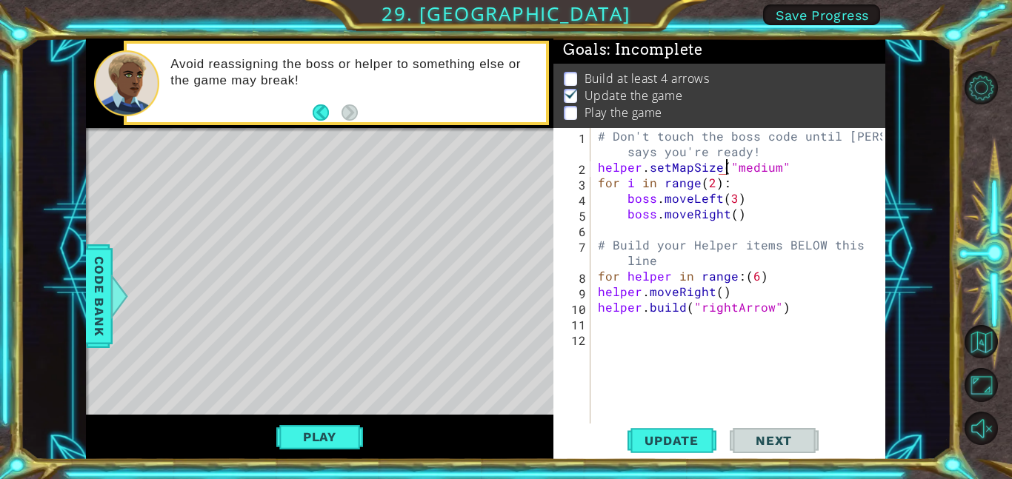
click at [810, 163] on div "# Don't touch the boss code until [PERSON_NAME] says you're ready! helper . set…" at bounding box center [742, 299] width 295 height 342
type textarea "helper.setMapSize("medium")"
click at [688, 434] on span "Update" at bounding box center [672, 440] width 84 height 15
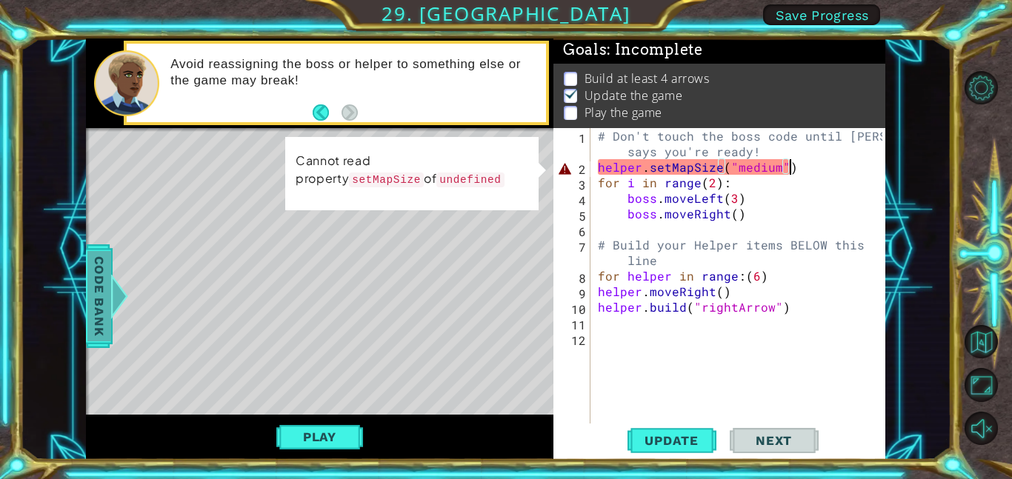
click at [96, 302] on span "Code Bank" at bounding box center [99, 296] width 24 height 90
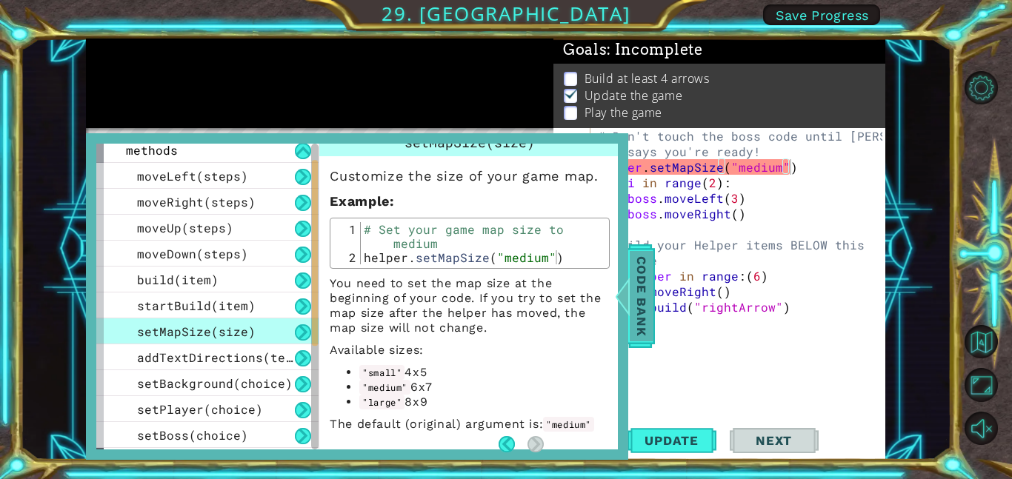
scroll to position [0, 0]
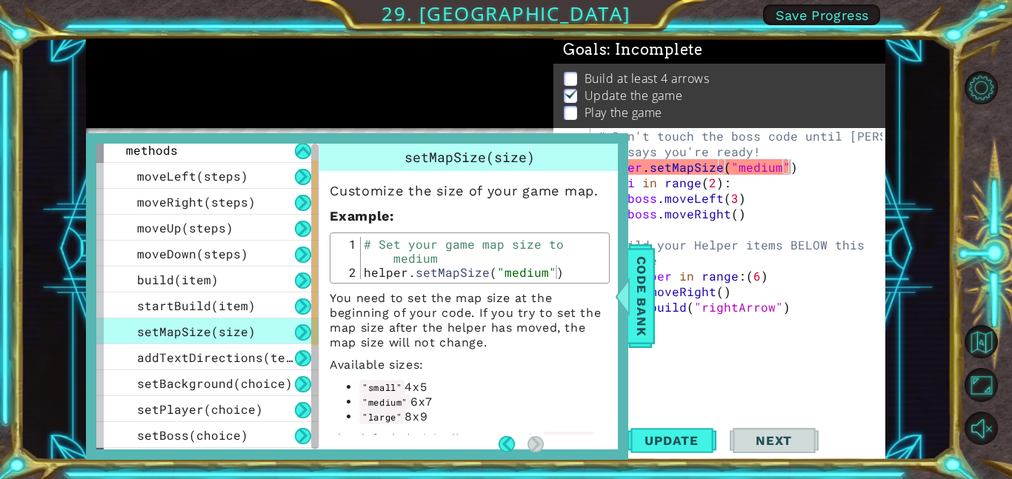
click at [583, 239] on div "# Set your game map size to medium helper . setMapSize ( "medium" )" at bounding box center [483, 279] width 244 height 84
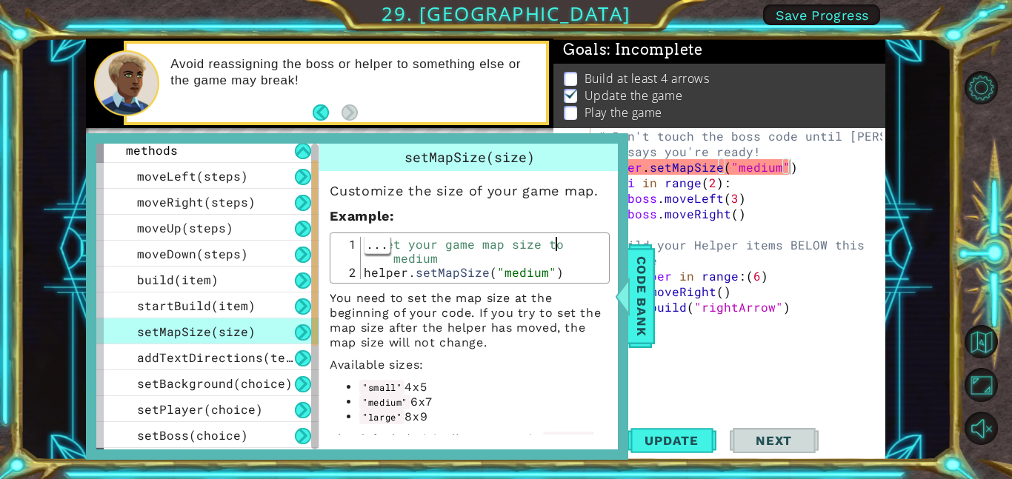
click at [578, 267] on div "# Set your game map size to medium helper . setMapSize ( "medium" )" at bounding box center [483, 279] width 244 height 84
type textarea "helper.setMapSize("medium")"
click at [517, 273] on div "# Set your game map size to medium helper . setMapSize ( "medium" )" at bounding box center [483, 279] width 244 height 84
click at [461, 273] on div "# Set your game map size to medium helper . setMapSize ( "medium" )" at bounding box center [483, 279] width 244 height 84
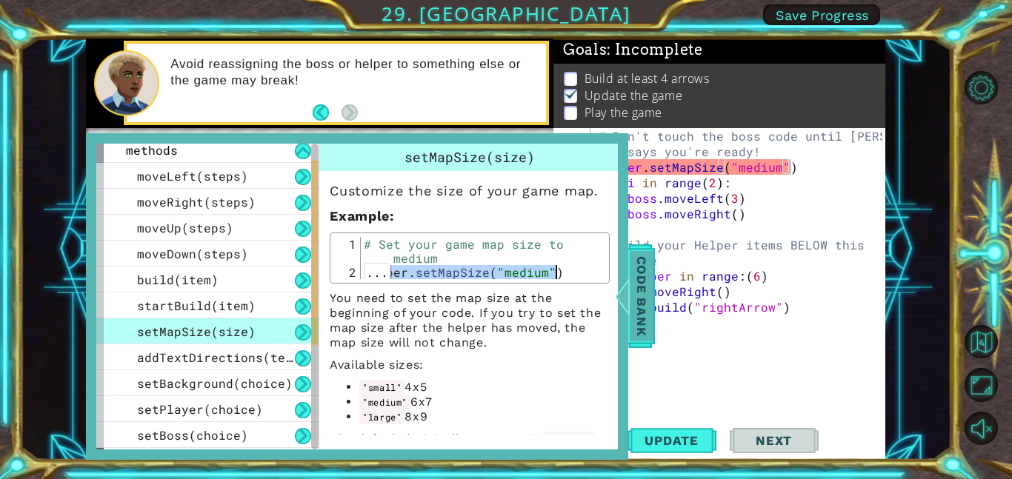
click at [638, 292] on span "Code Bank" at bounding box center [642, 296] width 24 height 90
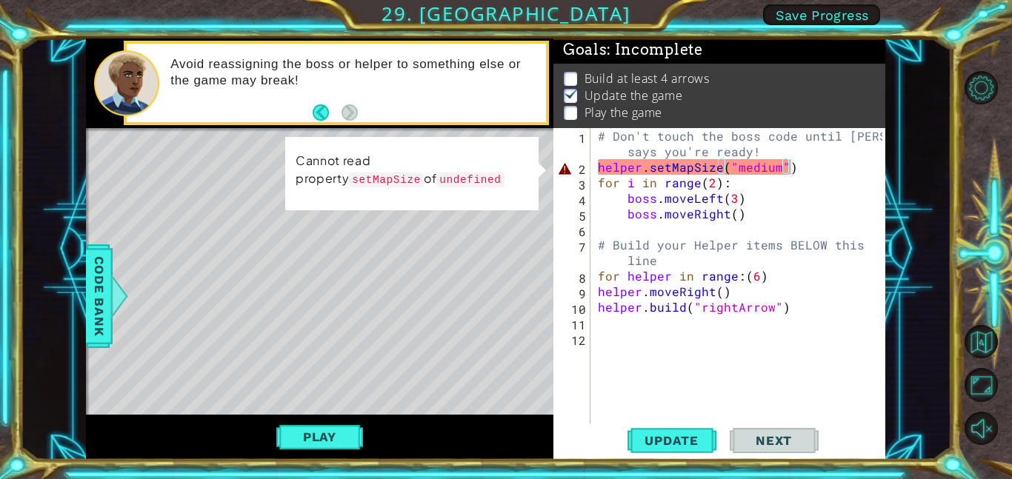
click at [689, 164] on div "# Don't touch the boss code until [PERSON_NAME] says you're ready! helper . set…" at bounding box center [742, 299] width 295 height 342
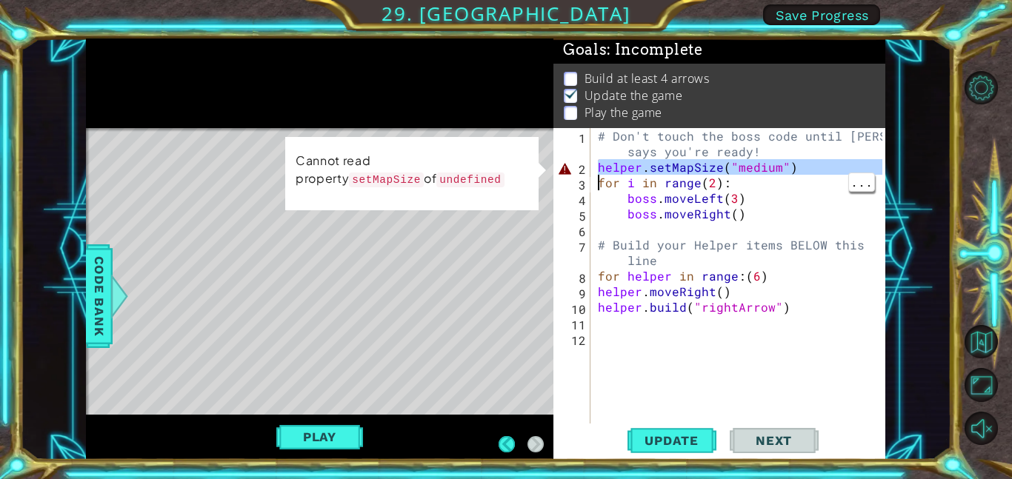
paste textarea "Code Area"
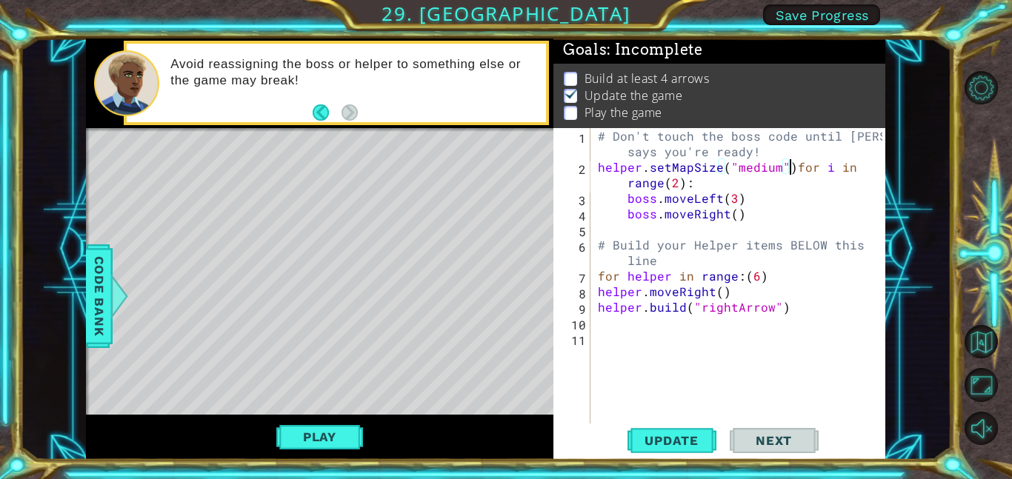
scroll to position [0, 7]
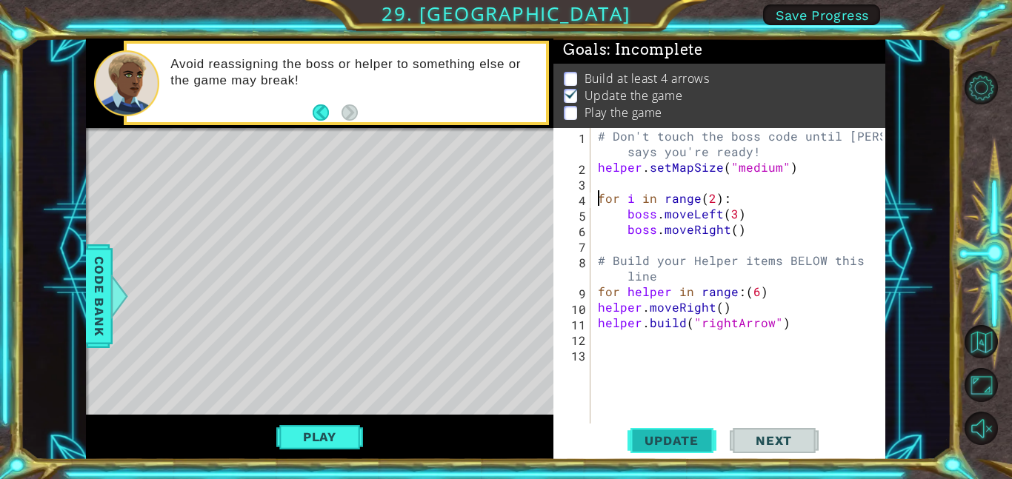
click at [670, 430] on button "Update" at bounding box center [671, 440] width 89 height 33
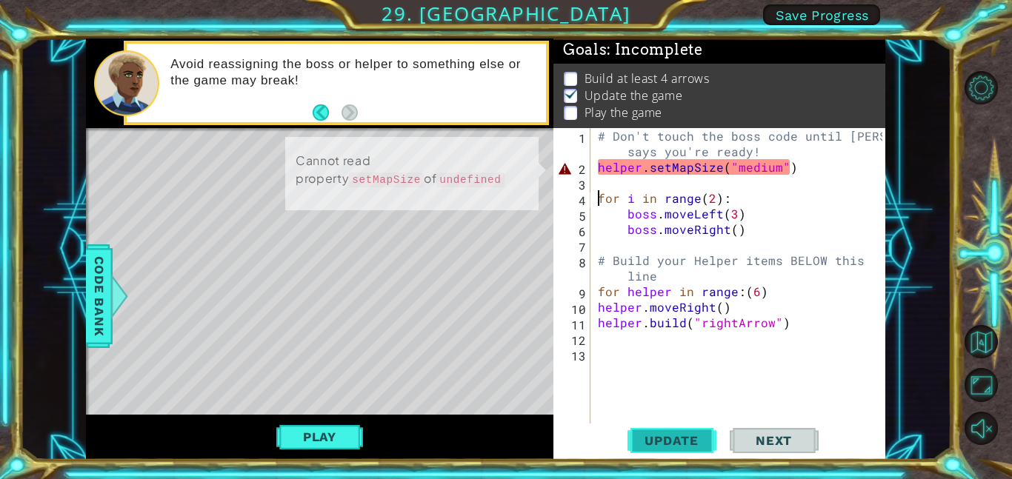
click at [656, 448] on button "Update" at bounding box center [671, 440] width 89 height 33
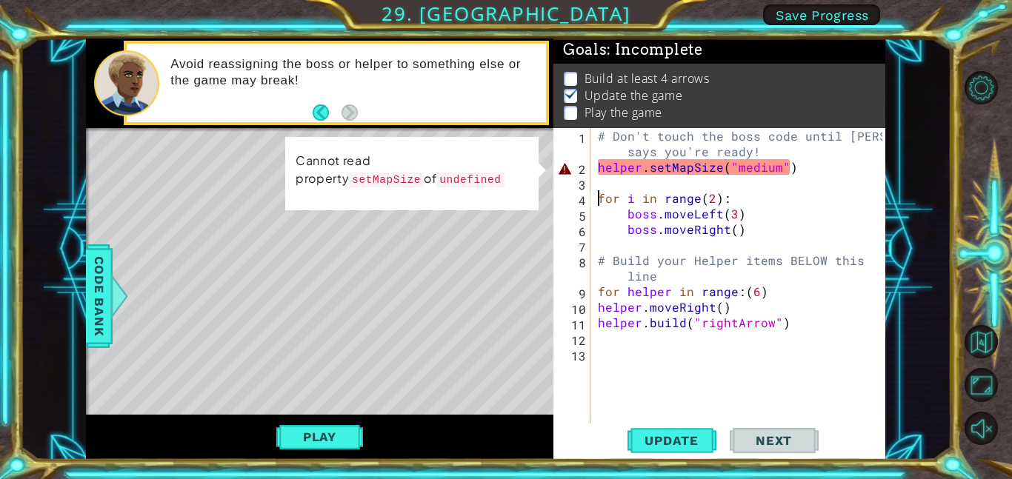
click at [756, 170] on div "# Don't touch the boss code until [PERSON_NAME] says you're ready! helper . set…" at bounding box center [742, 299] width 295 height 342
type textarea "helper.setMapSize("medium")"
click at [714, 176] on div "# Don't touch the boss code until [PERSON_NAME] says you're ready! helper . set…" at bounding box center [742, 299] width 295 height 342
click at [713, 167] on div "# Don't touch the boss code until [PERSON_NAME] says you're ready! helper . set…" at bounding box center [742, 299] width 295 height 342
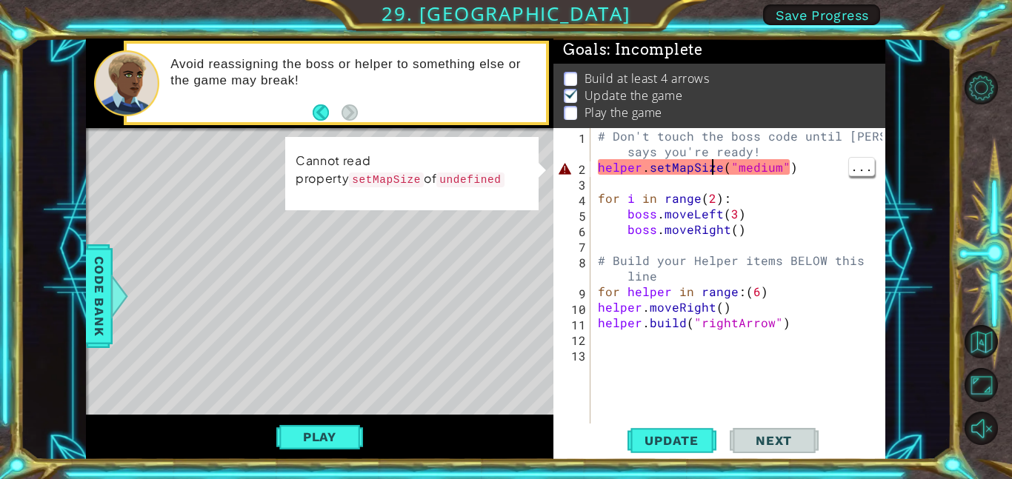
click at [719, 161] on div "# Don't touch the boss code until [PERSON_NAME] says you're ready! helper . set…" at bounding box center [742, 299] width 295 height 342
click at [97, 304] on span "Code Bank" at bounding box center [99, 296] width 24 height 90
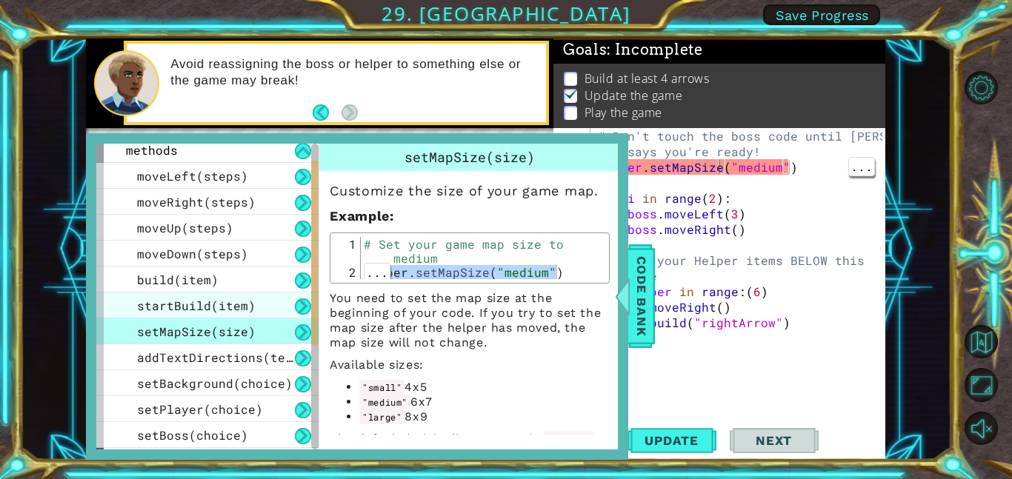
click at [150, 304] on span "startBuild(item)" at bounding box center [196, 306] width 119 height 16
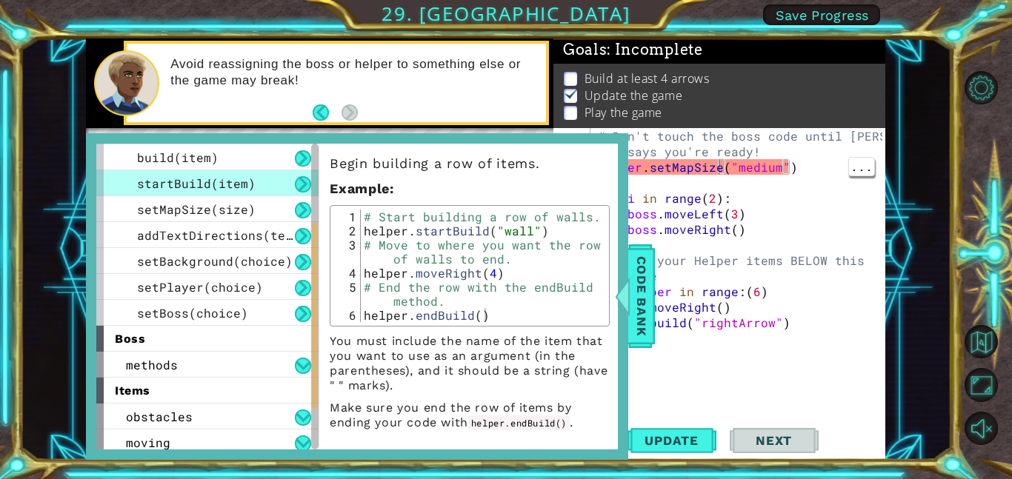
scroll to position [156, 0]
click at [144, 290] on span "setPlayer(choice)" at bounding box center [200, 287] width 126 height 16
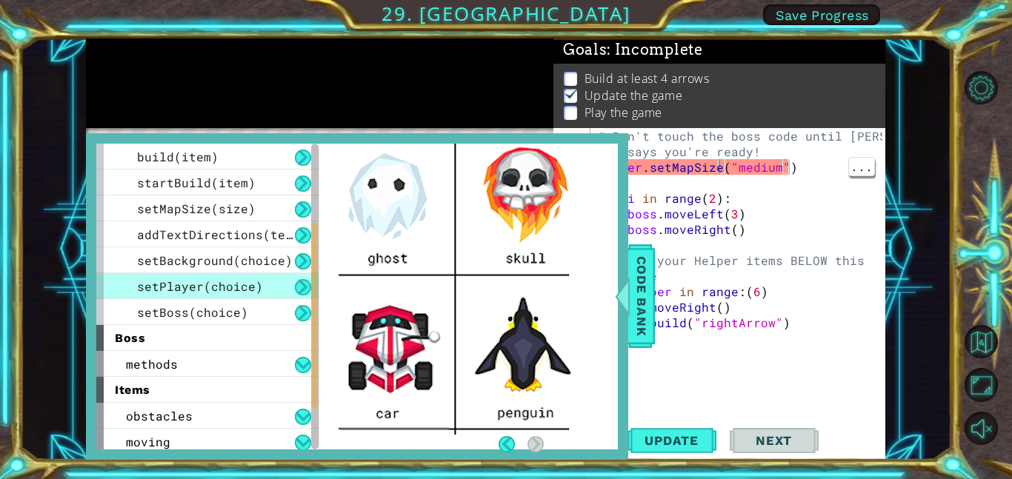
scroll to position [0, 0]
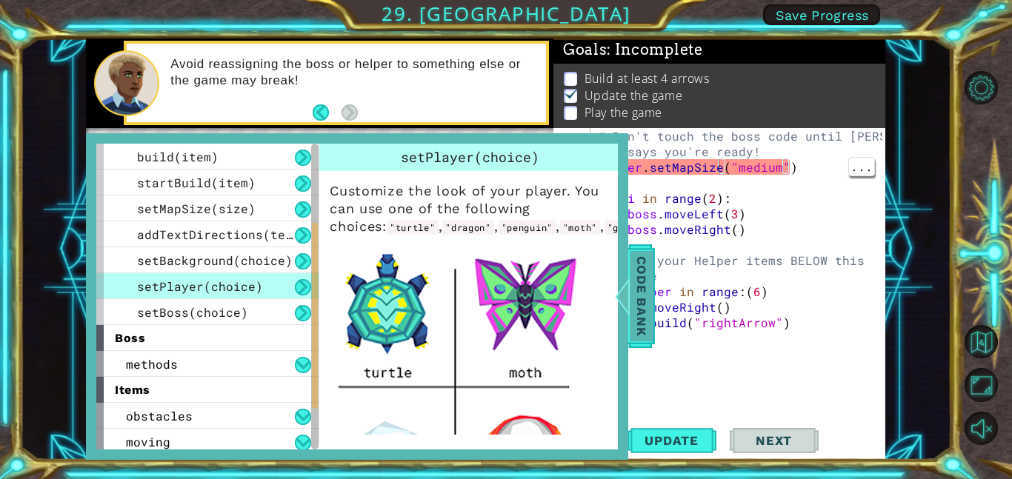
click at [634, 278] on span "Code Bank" at bounding box center [642, 296] width 24 height 90
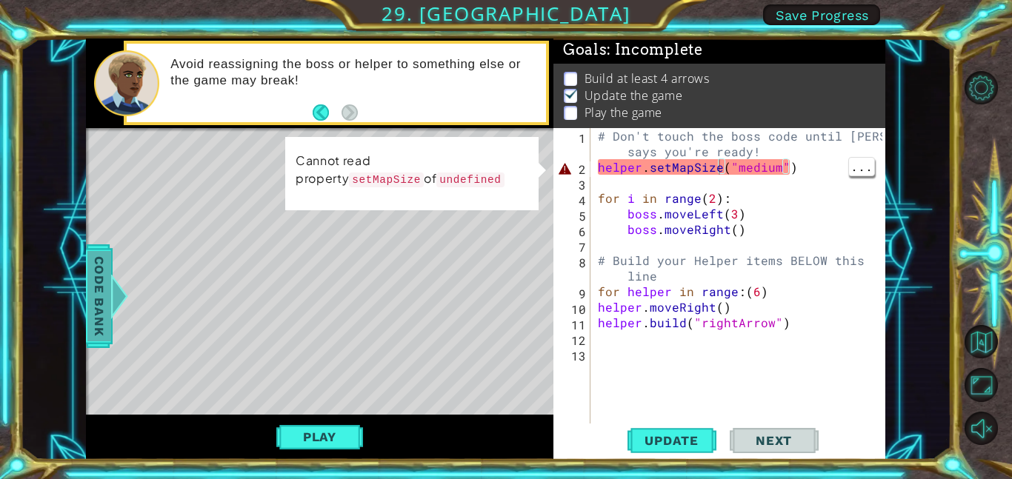
click at [92, 292] on span "Code Bank" at bounding box center [99, 296] width 24 height 90
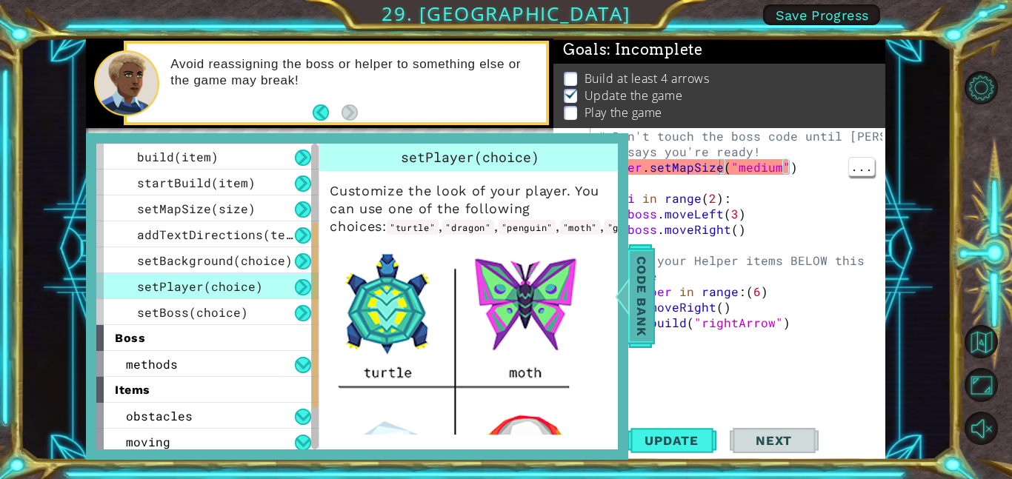
scroll to position [238, 0]
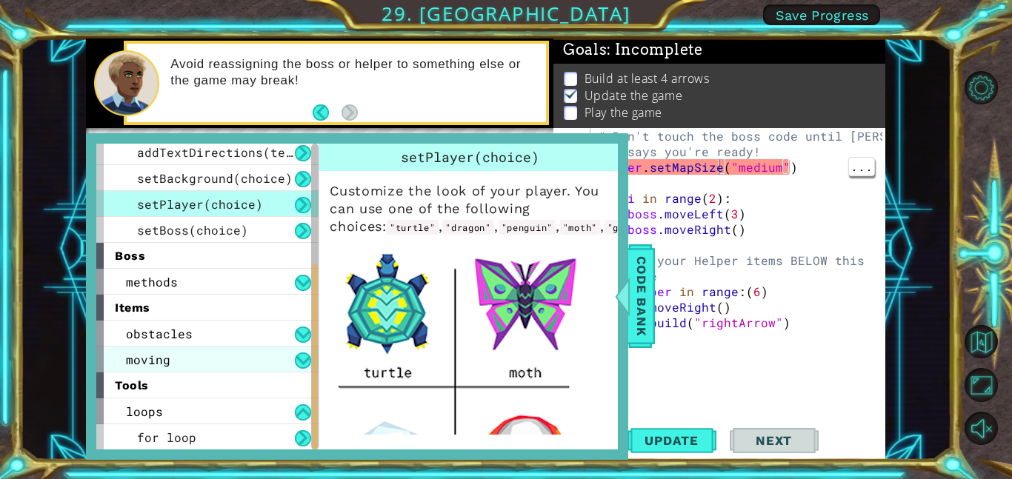
click at [156, 356] on span "moving" at bounding box center [148, 360] width 44 height 16
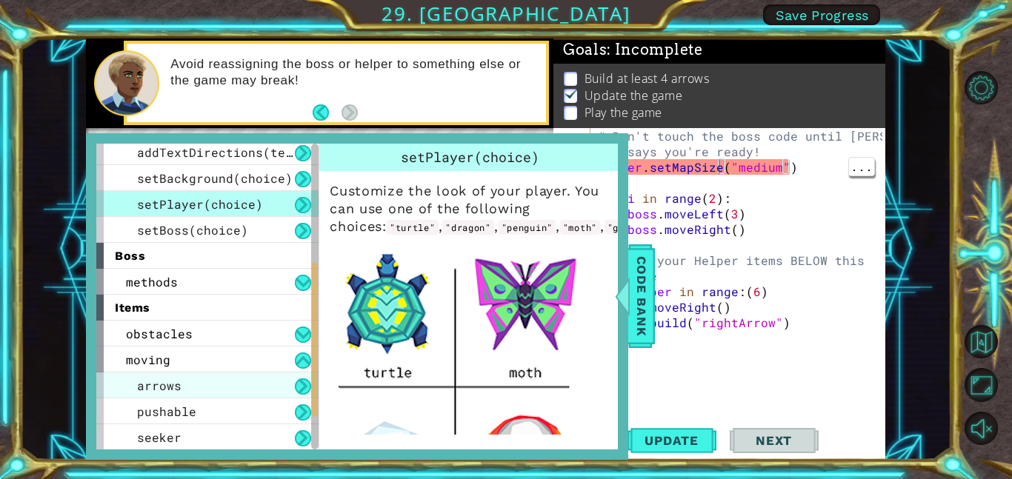
click at [159, 390] on span "arrows" at bounding box center [159, 386] width 44 height 16
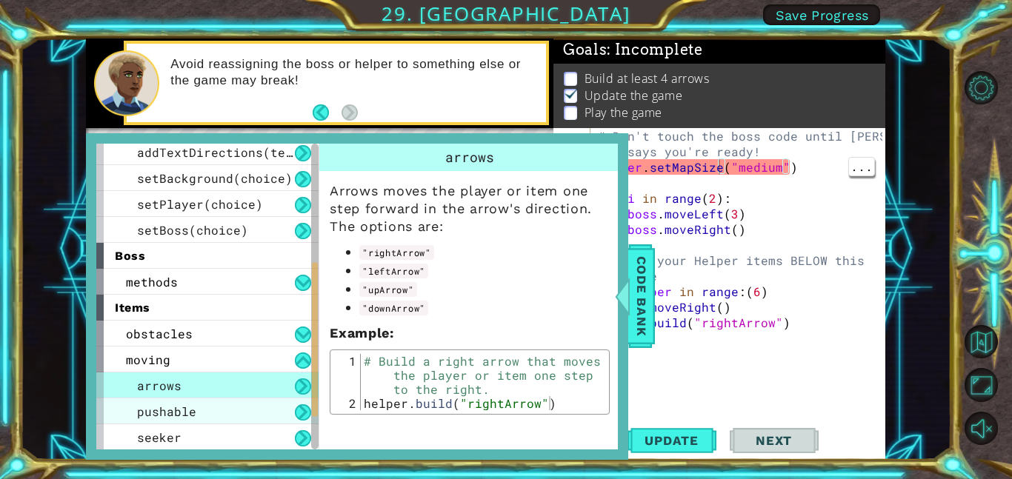
click at [169, 419] on span "pushable" at bounding box center [166, 412] width 59 height 16
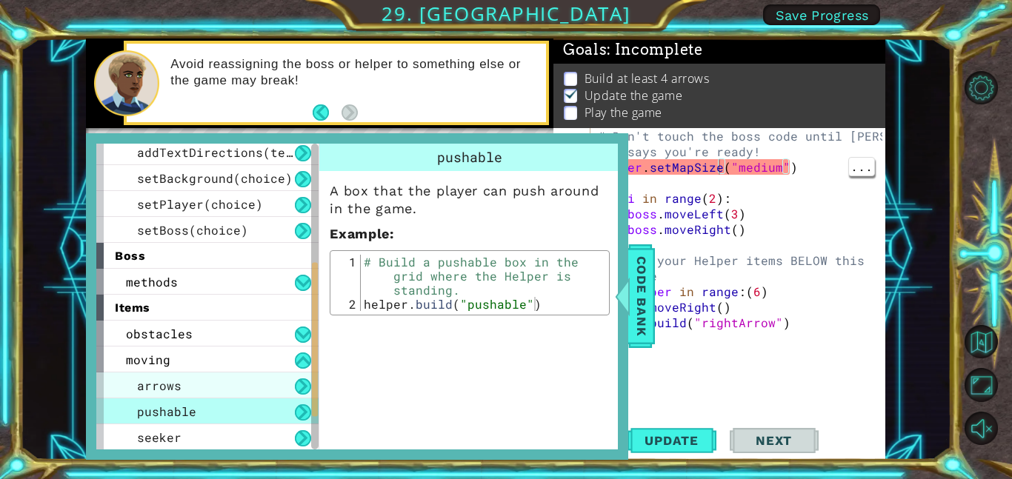
click at [159, 389] on span "arrows" at bounding box center [159, 386] width 44 height 16
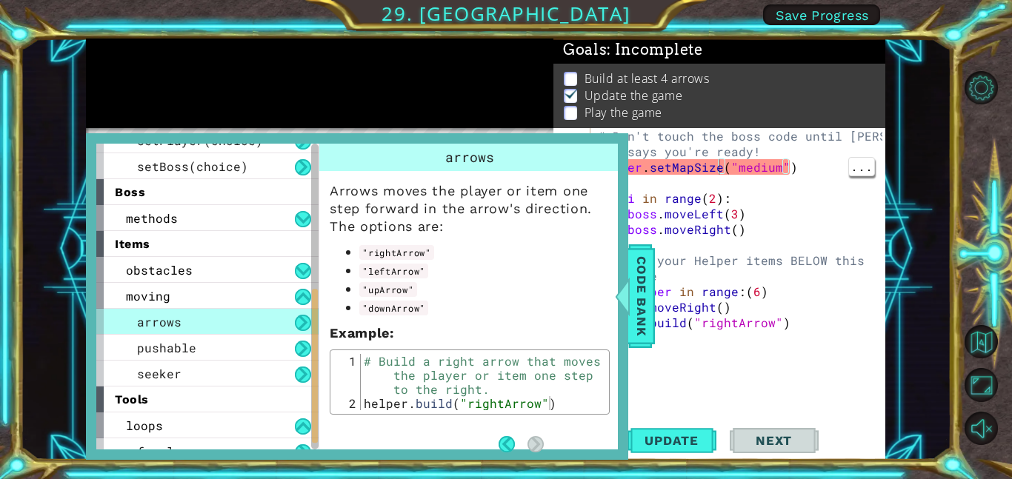
scroll to position [301, 0]
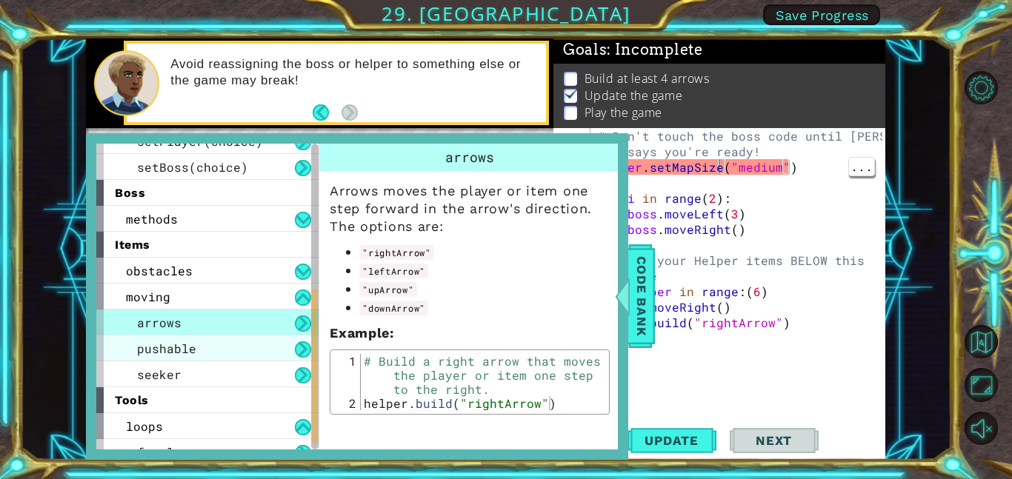
click at [141, 352] on span "pushable" at bounding box center [166, 349] width 59 height 16
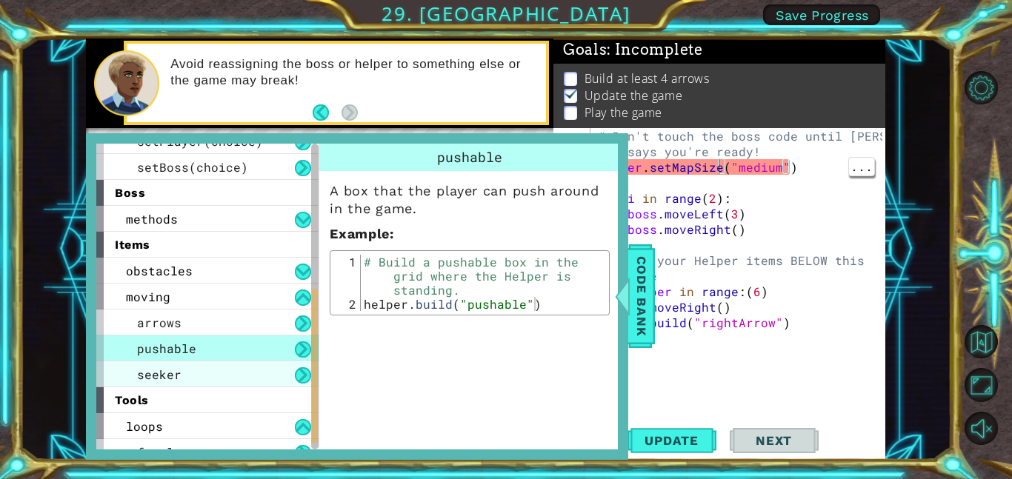
click at [153, 379] on span "seeker" at bounding box center [159, 375] width 44 height 16
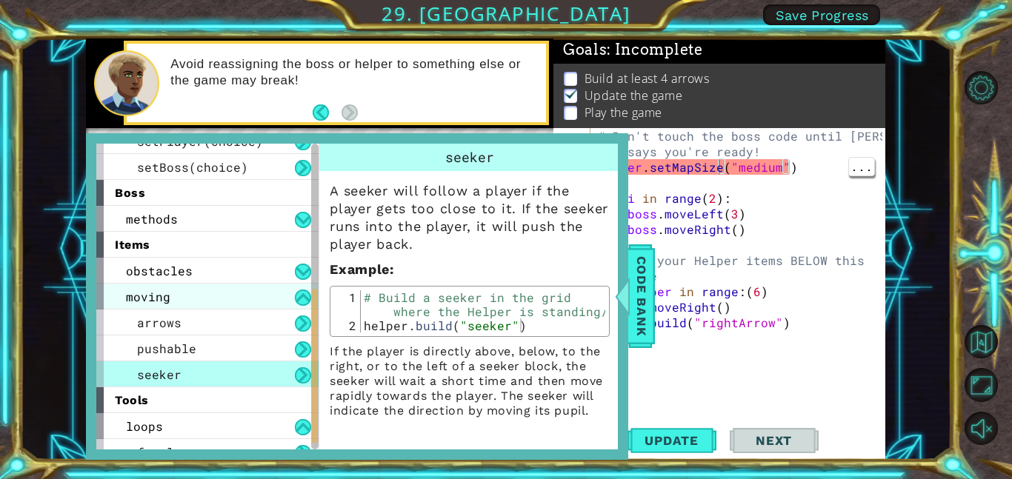
click at [136, 305] on div "moving" at bounding box center [207, 297] width 222 height 26
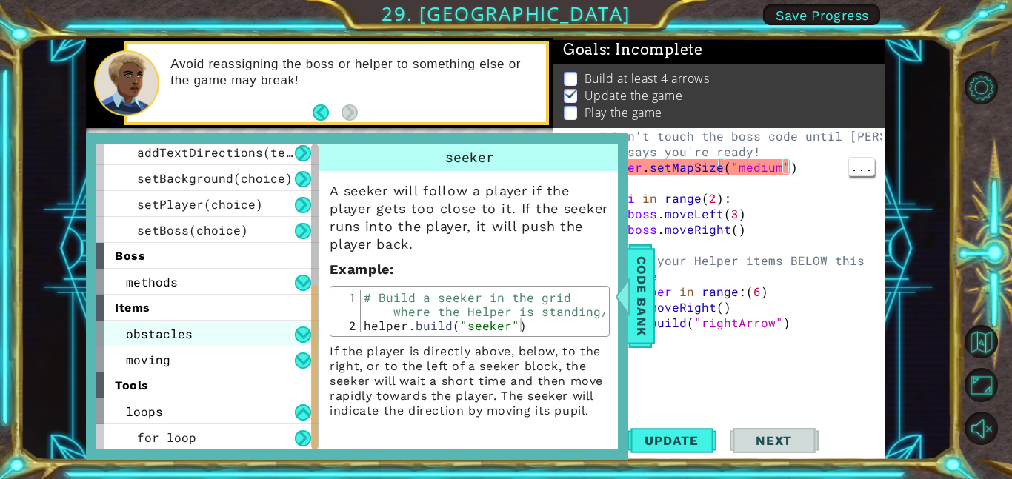
click at [144, 326] on span "obstacles" at bounding box center [159, 334] width 67 height 16
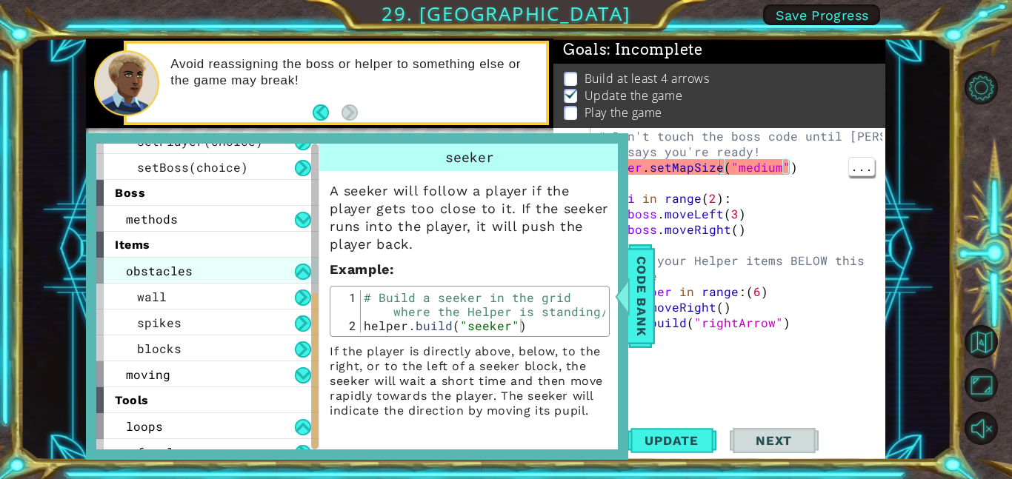
click at [139, 267] on span "obstacles" at bounding box center [159, 271] width 67 height 16
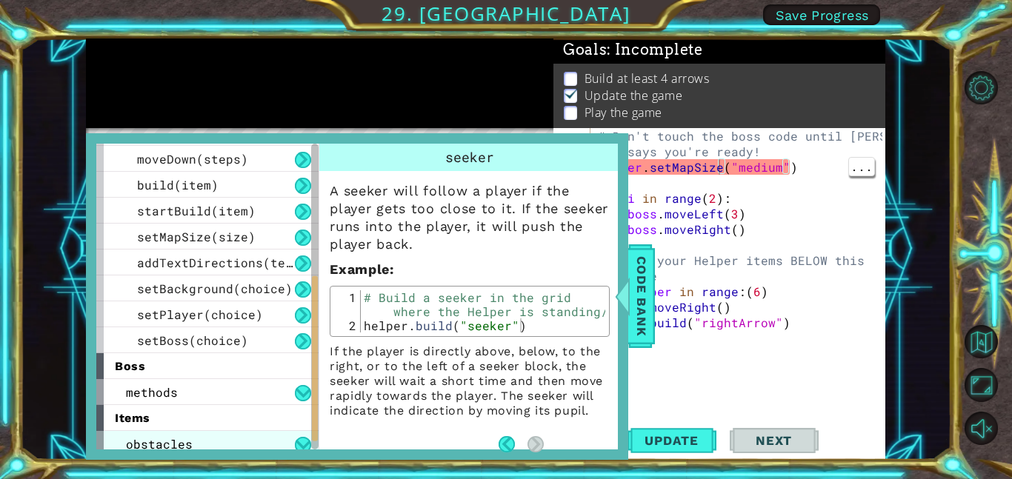
scroll to position [0, 0]
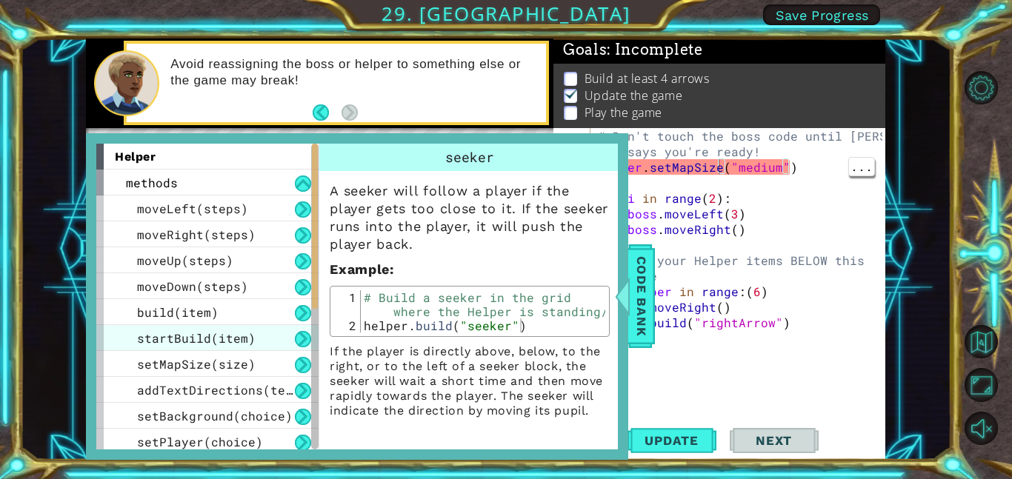
click at [148, 340] on span "startBuild(item)" at bounding box center [196, 338] width 119 height 16
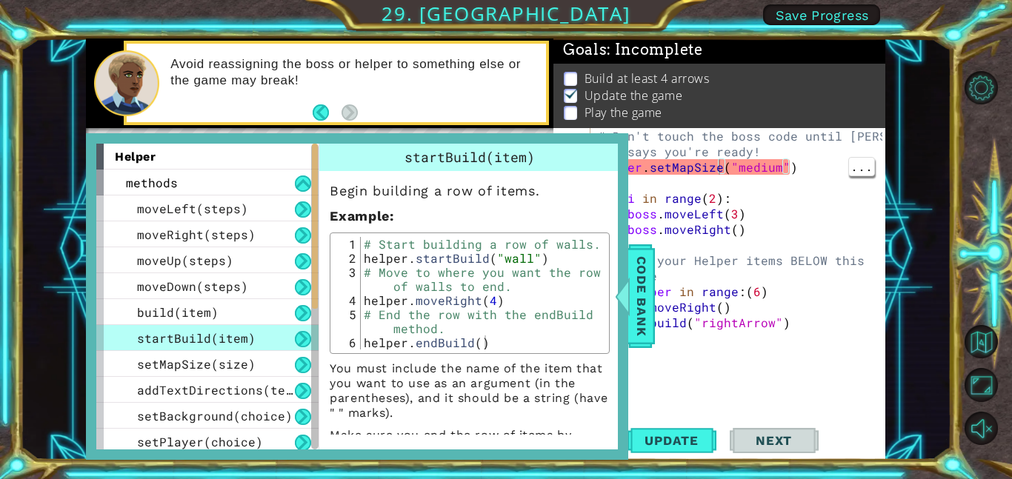
click at [146, 338] on span "startBuild(item)" at bounding box center [196, 338] width 119 height 16
click at [647, 290] on span "Code Bank" at bounding box center [642, 296] width 24 height 90
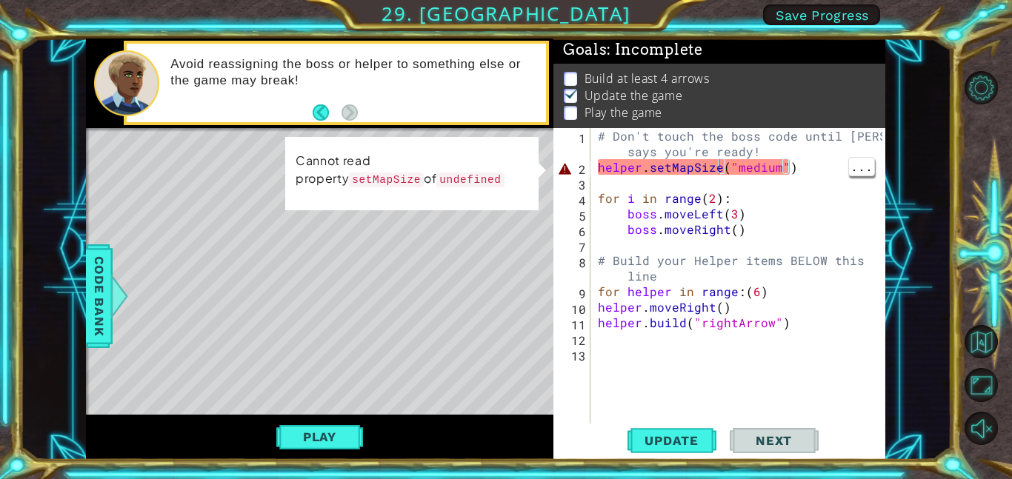
click at [713, 168] on div "# Don't touch the boss code until [PERSON_NAME] says you're ready! helper . set…" at bounding box center [742, 299] width 295 height 342
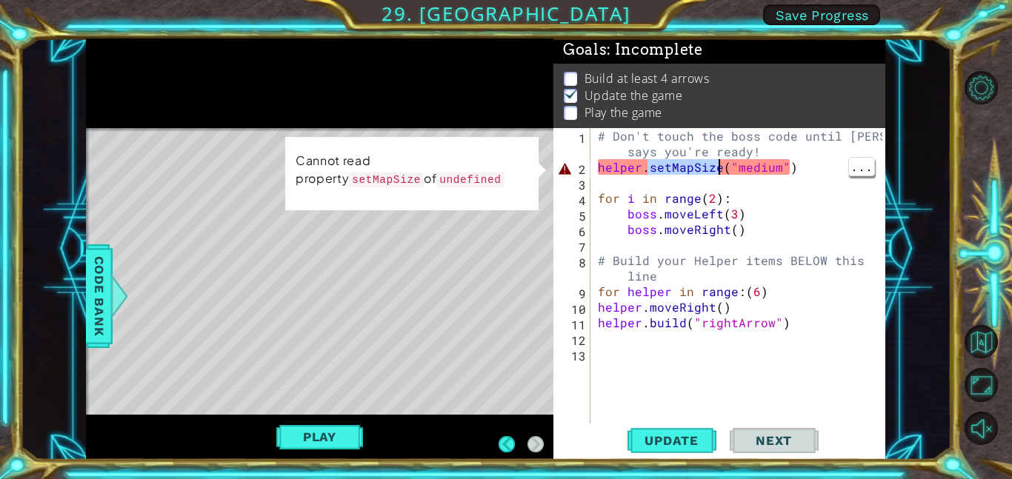
type textarea "helper.setMapSize("medium")"
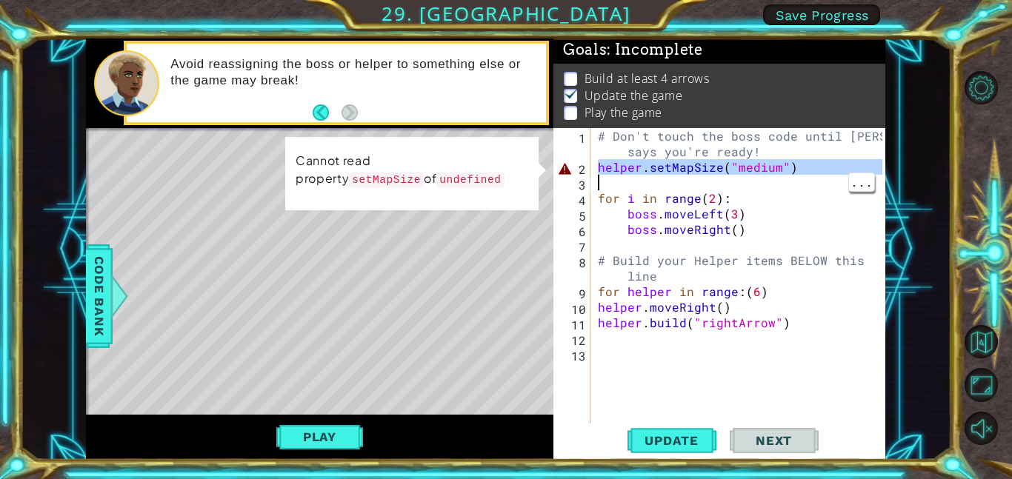
click at [436, 173] on code "undefined" at bounding box center [470, 179] width 68 height 16
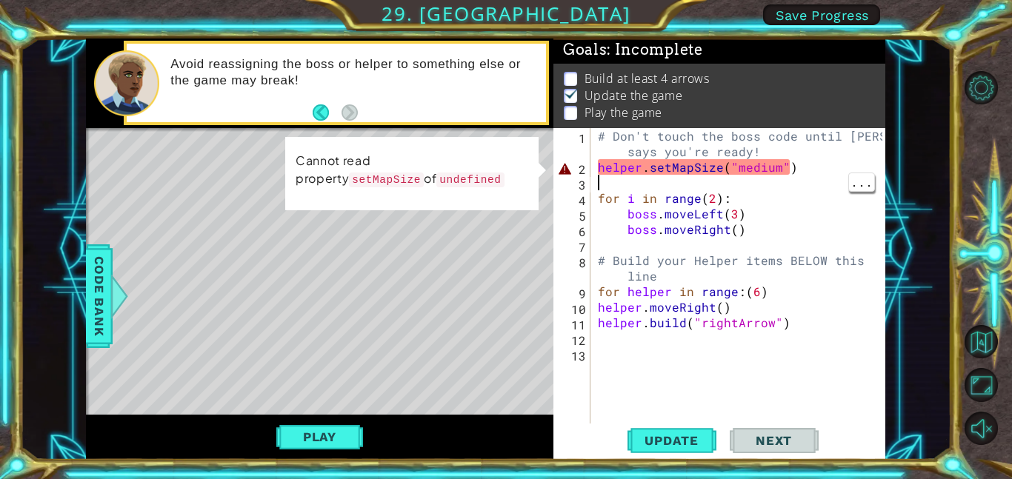
click at [324, 195] on td "Cannot read property setMapSize of undefined" at bounding box center [412, 174] width 235 height 50
click at [424, 172] on code "setMapSize" at bounding box center [386, 180] width 75 height 16
click at [867, 185] on span "..." at bounding box center [861, 182] width 25 height 19
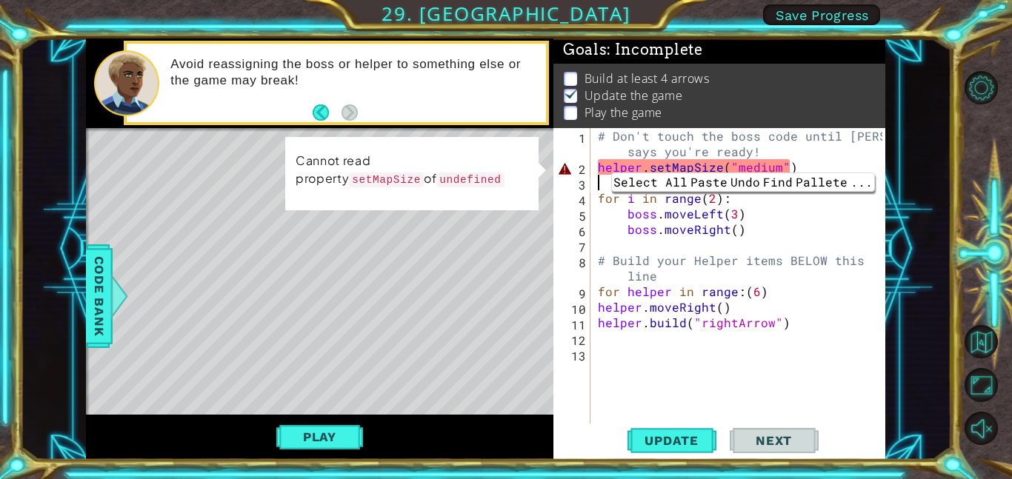
click at [201, 224] on div "Level Map" at bounding box center [428, 346] width 684 height 436
click at [113, 258] on div "Level Map" at bounding box center [428, 346] width 684 height 436
click at [109, 280] on span "Code Bank" at bounding box center [99, 296] width 24 height 90
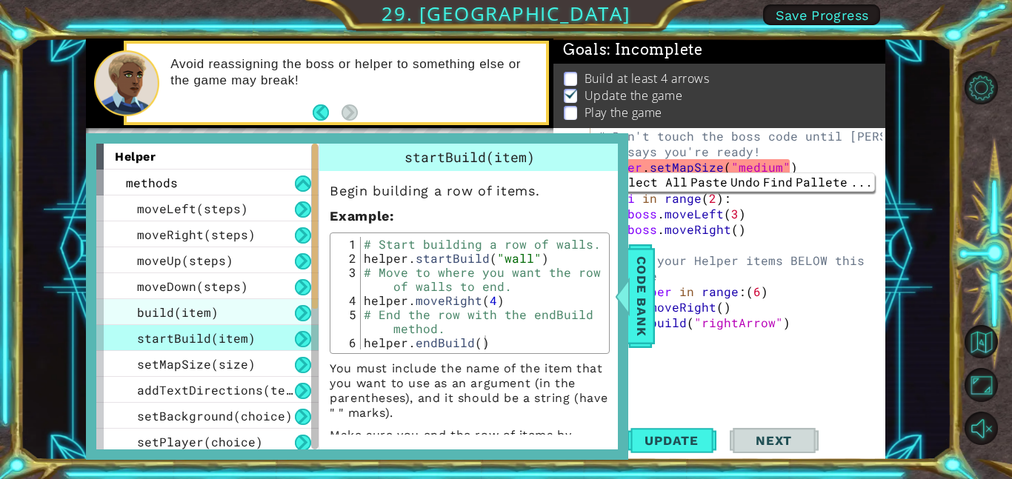
click at [150, 318] on span "build(item)" at bounding box center [177, 312] width 81 height 16
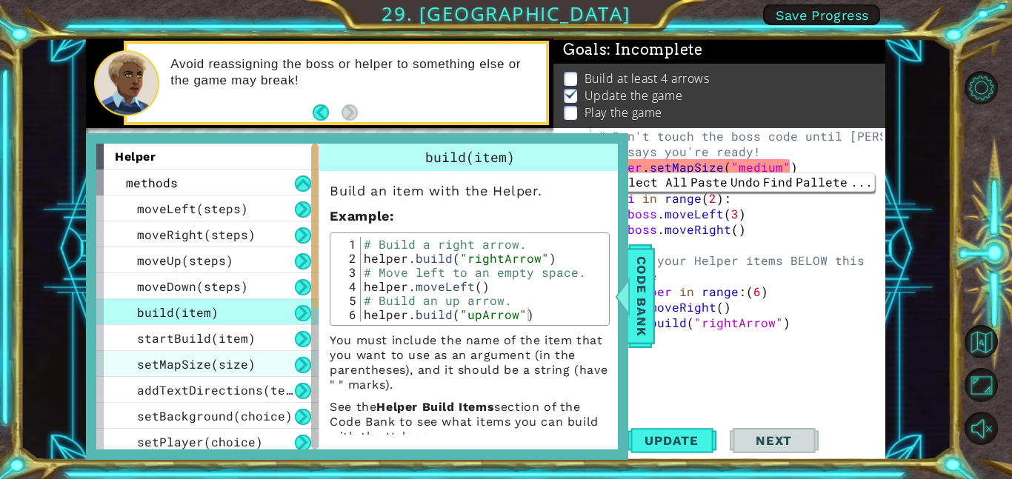
click at [161, 359] on span "setMapSize(size)" at bounding box center [196, 364] width 119 height 16
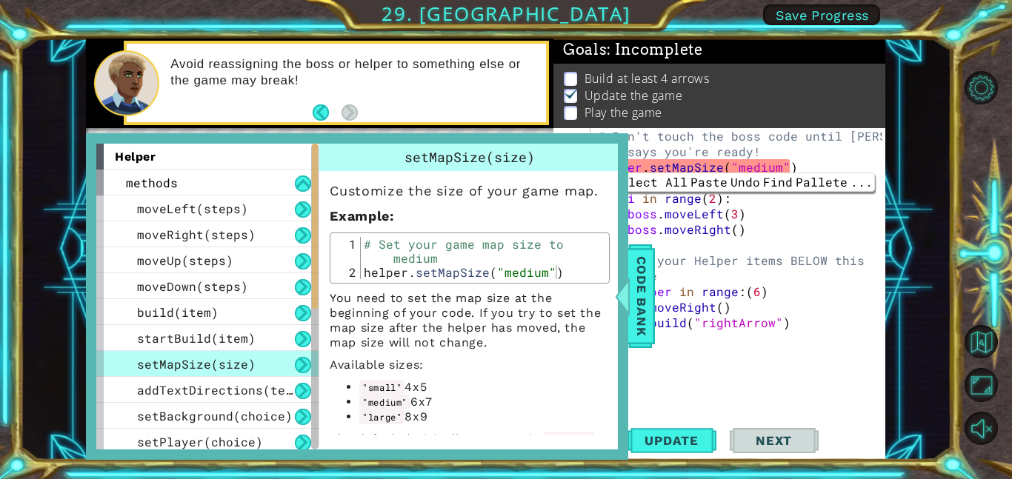
click at [314, 358] on div at bounding box center [314, 297] width 7 height 307
click at [315, 352] on div at bounding box center [314, 297] width 7 height 307
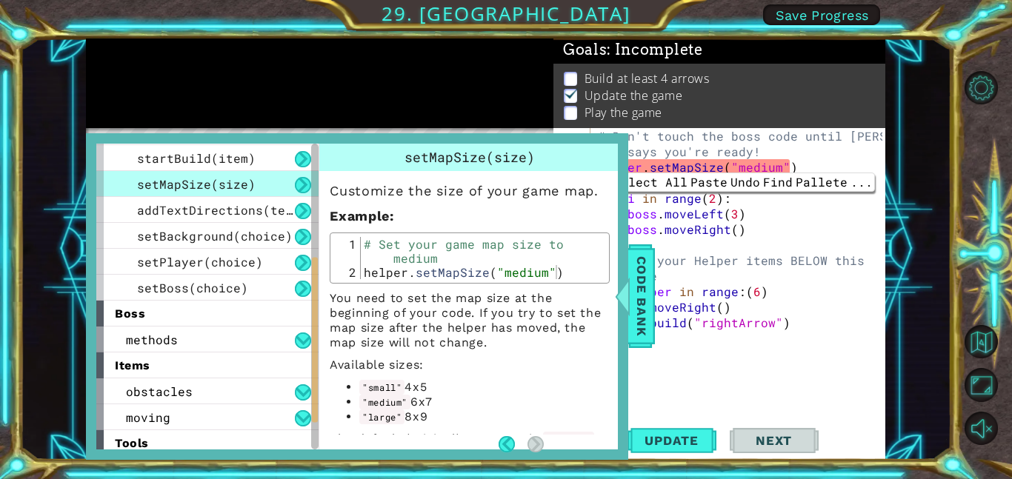
scroll to position [179, 0]
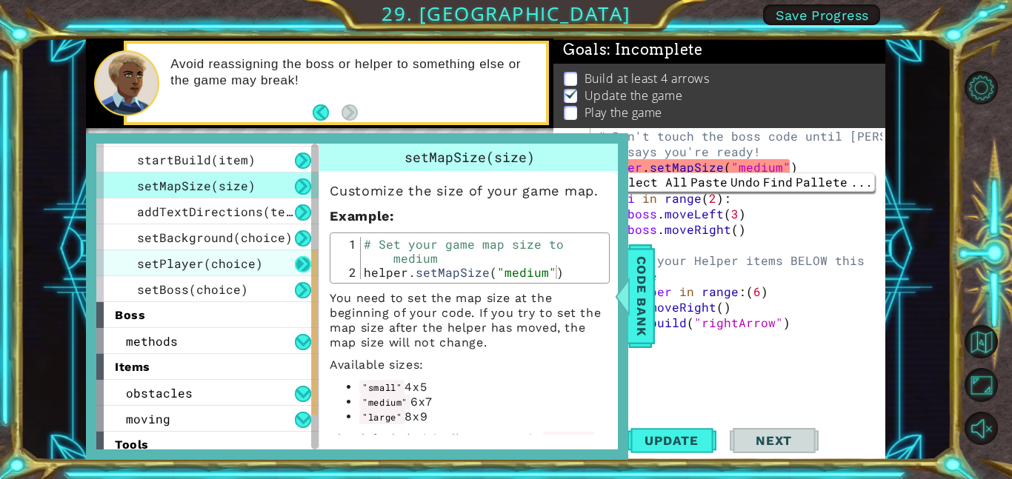
click at [303, 268] on button at bounding box center [303, 264] width 16 height 16
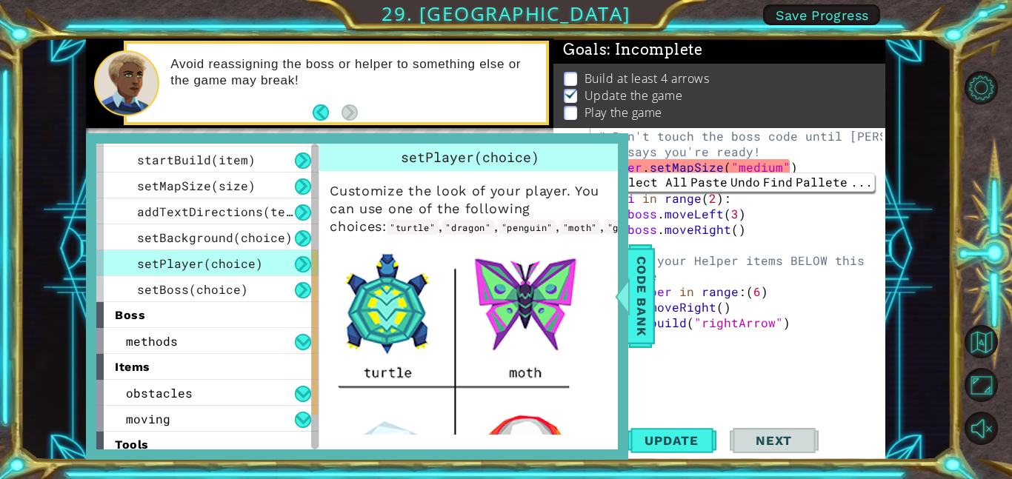
click at [307, 262] on button at bounding box center [303, 264] width 16 height 16
click at [303, 347] on button at bounding box center [303, 342] width 16 height 16
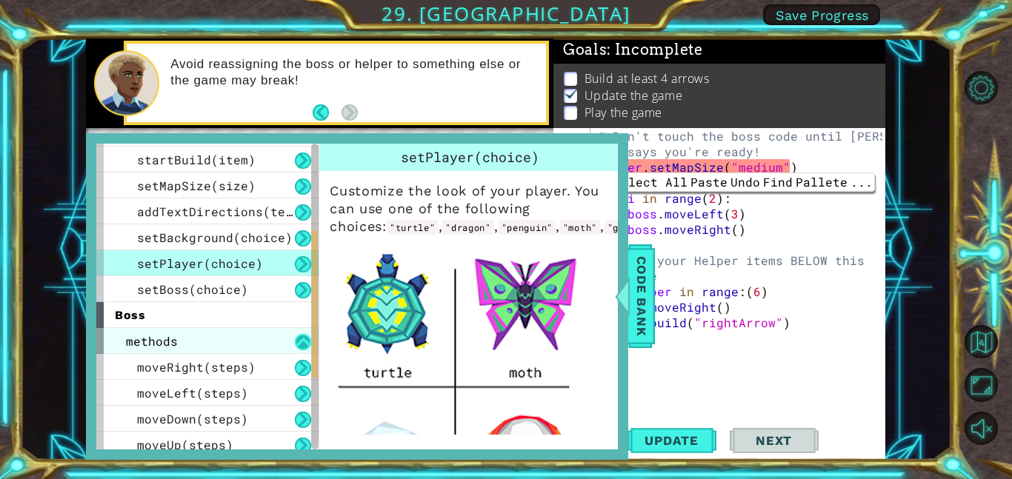
click at [304, 348] on button at bounding box center [303, 342] width 16 height 16
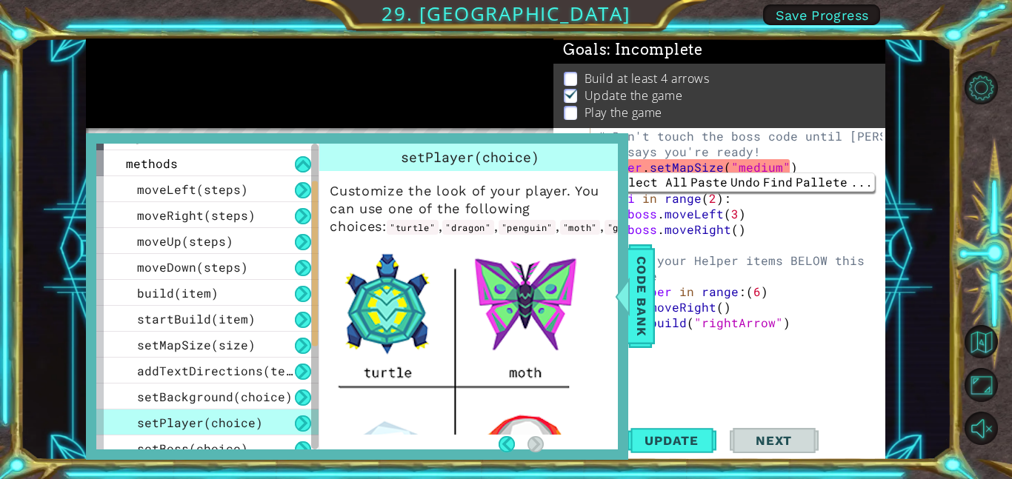
scroll to position [0, 0]
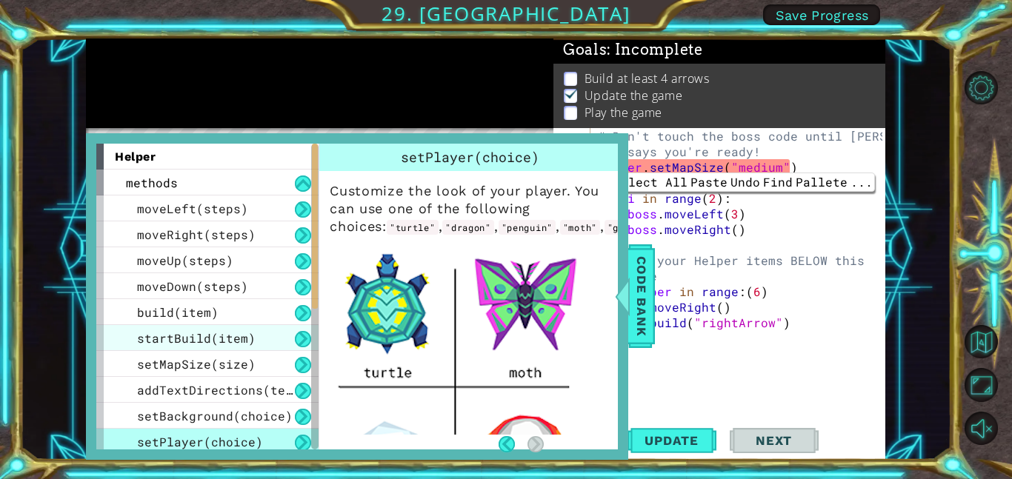
click at [177, 336] on span "startBuild(item)" at bounding box center [196, 338] width 119 height 16
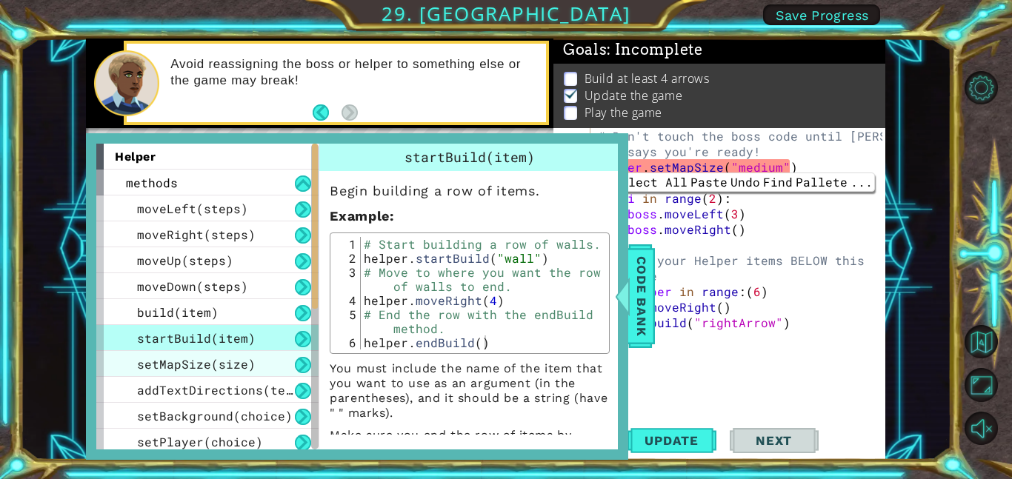
click at [164, 363] on span "setMapSize(size)" at bounding box center [196, 364] width 119 height 16
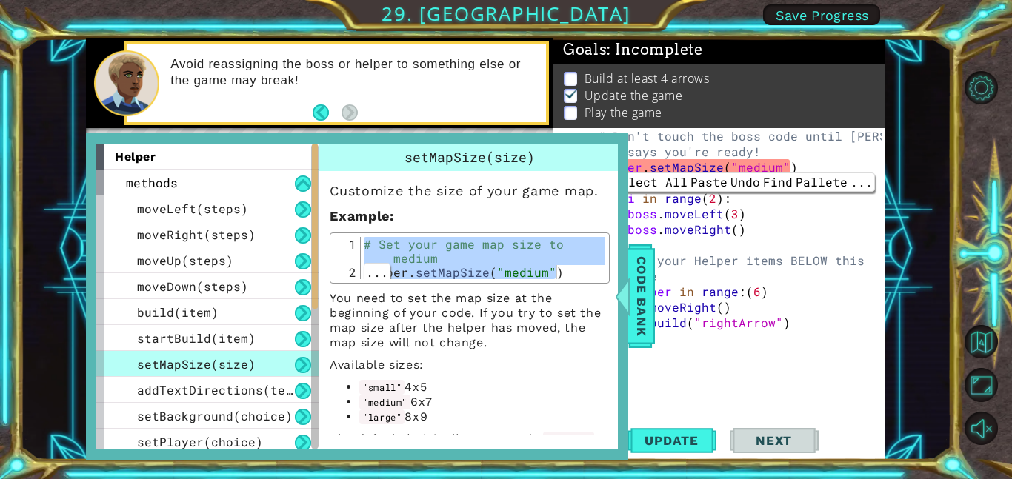
click at [579, 240] on div "# Set your game map size to medium helper . setMapSize ( "medium" )" at bounding box center [483, 279] width 244 height 84
type textarea "# Set your game map size to medium"
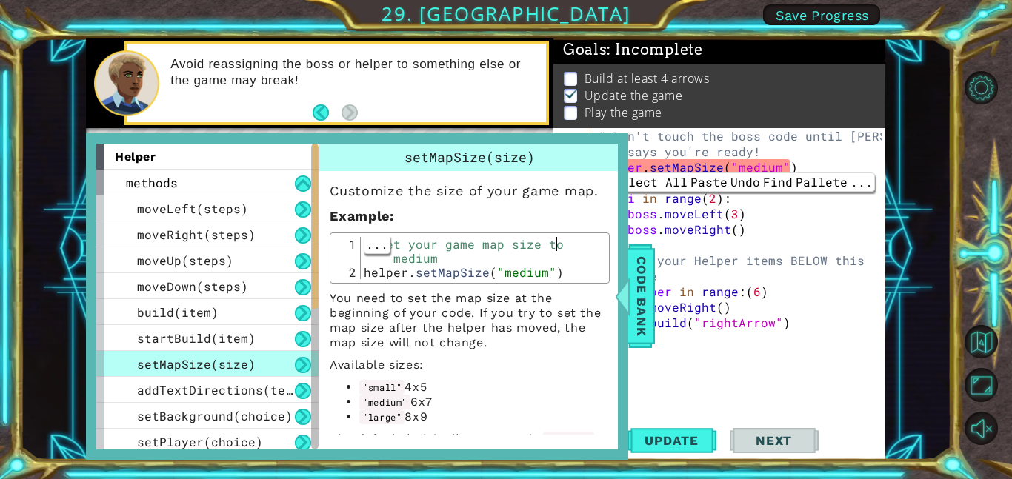
click at [578, 248] on div "# Set your game map size to medium helper . setMapSize ( "medium" )" at bounding box center [483, 279] width 244 height 84
click at [390, 253] on span "..." at bounding box center [376, 244] width 25 height 19
click at [567, 309] on p "You need to set the map size at the beginning of your code. If you try to set t…" at bounding box center [470, 320] width 280 height 59
click at [570, 320] on p "You need to set the map size at the beginning of your code. If you try to set t…" at bounding box center [470, 320] width 280 height 59
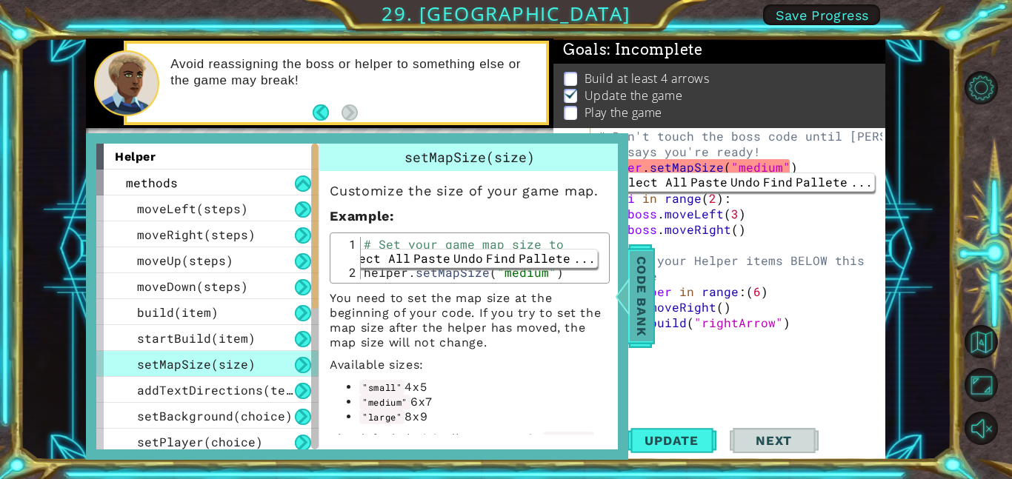
click at [630, 273] on span "Code Bank" at bounding box center [642, 296] width 24 height 90
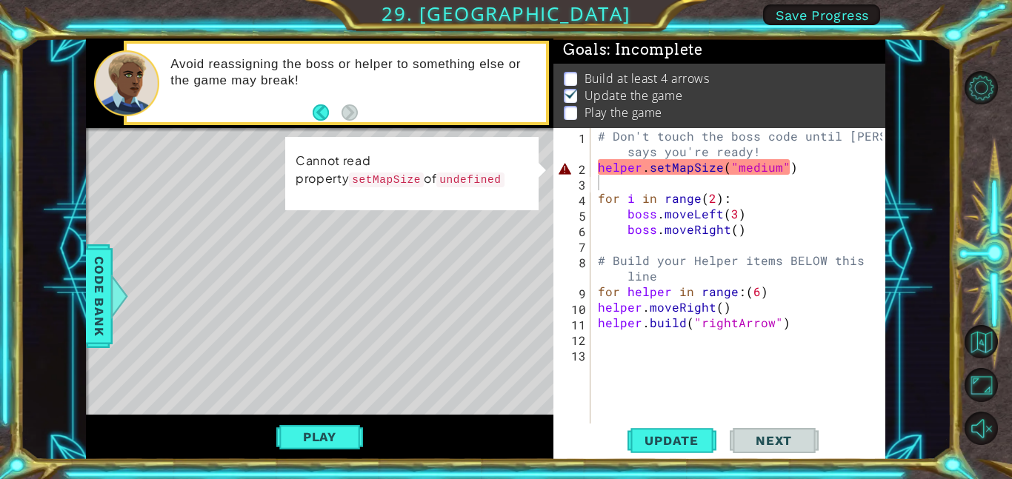
click at [730, 139] on div "# Don't touch the boss code until [PERSON_NAME] says you're ready! helper . set…" at bounding box center [742, 299] width 295 height 342
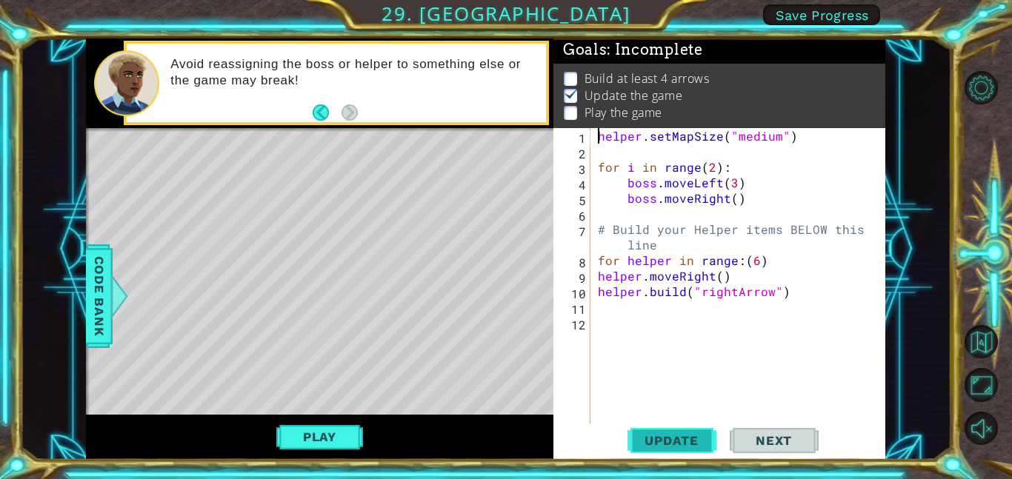
click at [682, 428] on button "Update" at bounding box center [671, 440] width 89 height 33
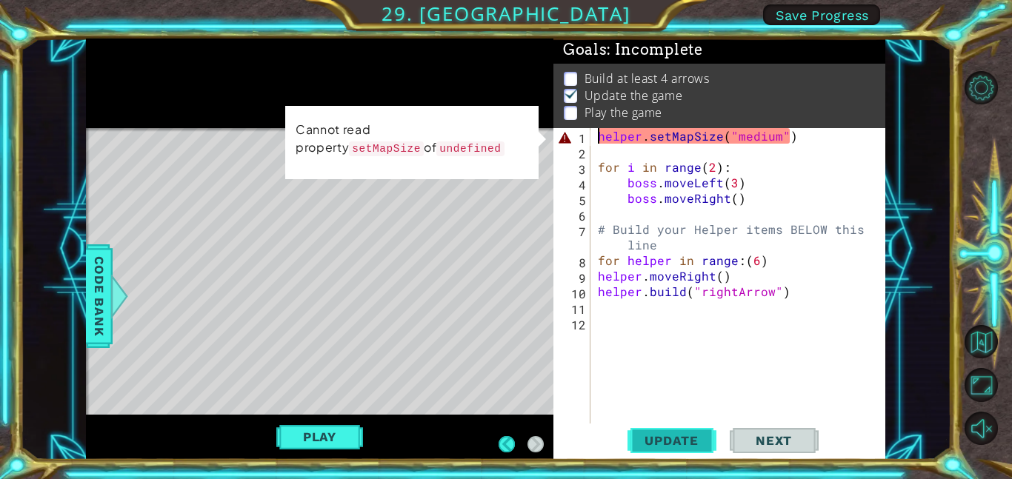
type textarea "helper.setMapSize("medium")"
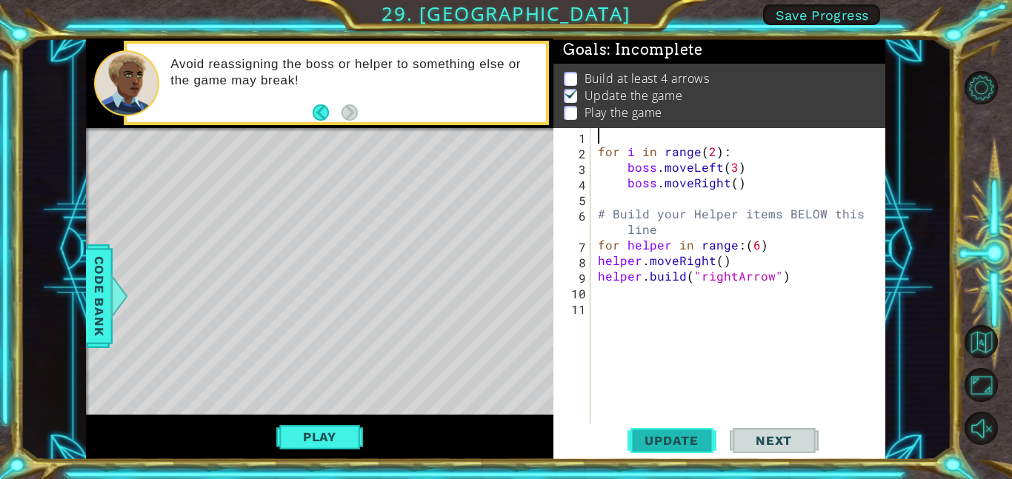
click at [666, 441] on span "Update" at bounding box center [672, 440] width 84 height 15
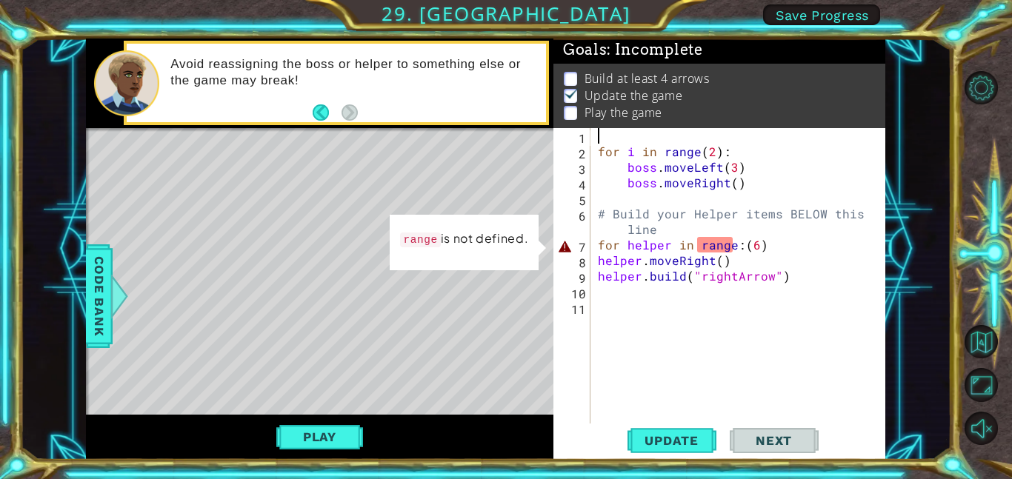
click at [722, 249] on div "for i in range ( 2 ) : boss . moveLeft ( 3 ) boss . moveRight ( ) # Build your …" at bounding box center [742, 291] width 295 height 327
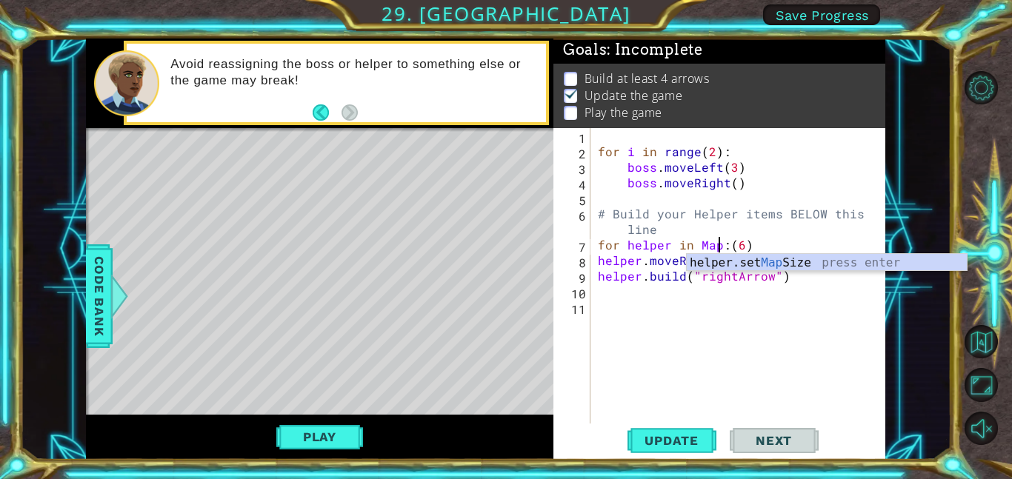
scroll to position [0, 7]
type textarea "for helper in Map:(6)"
click at [694, 437] on span "Update" at bounding box center [672, 440] width 84 height 15
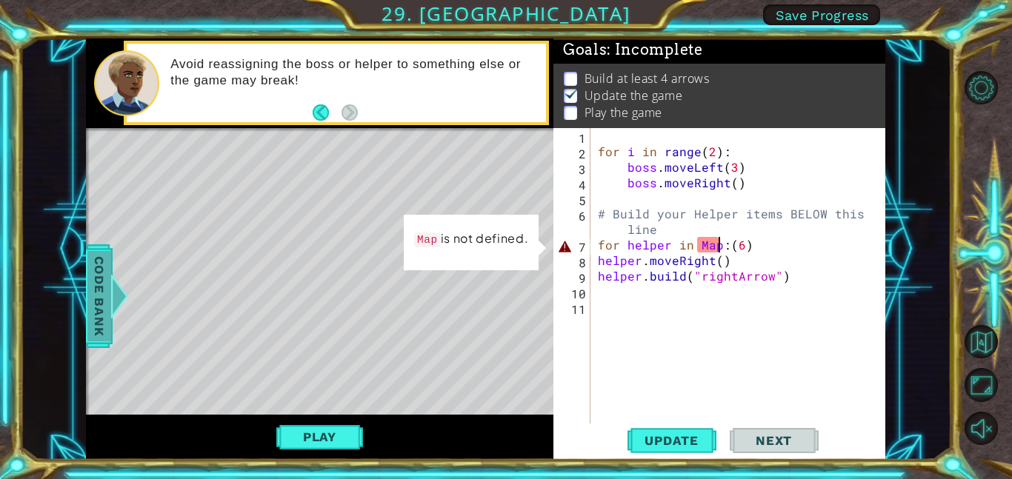
click at [96, 283] on span "Code Bank" at bounding box center [99, 296] width 24 height 90
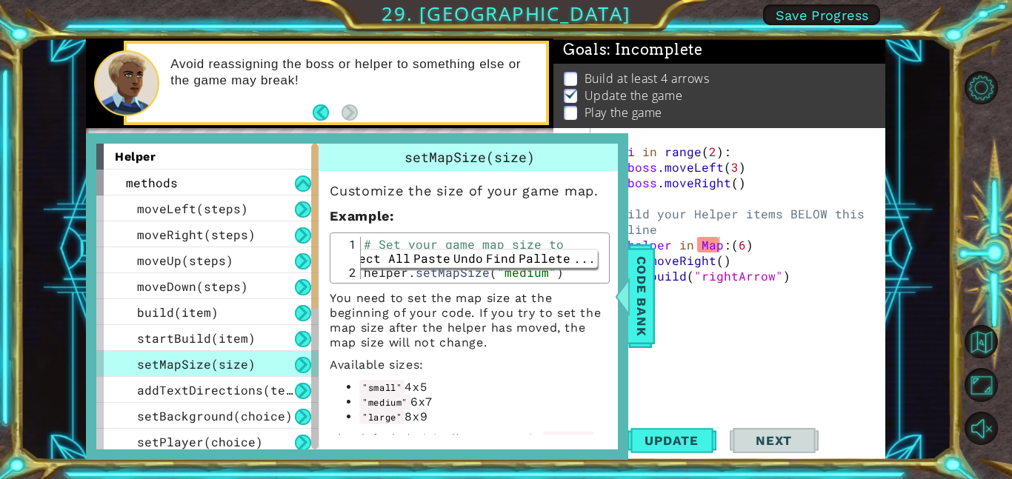
click at [258, 164] on div "helper" at bounding box center [207, 157] width 222 height 26
click at [298, 183] on button at bounding box center [303, 184] width 16 height 16
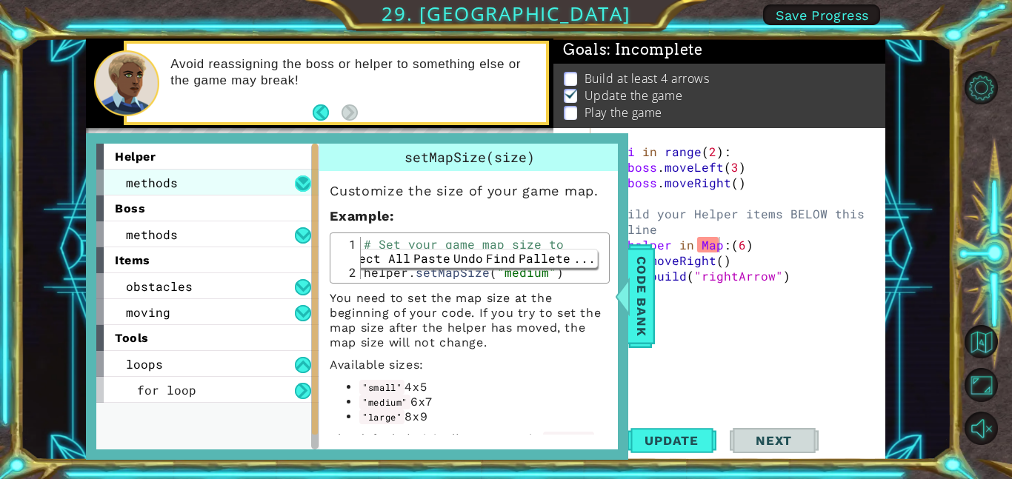
click at [302, 179] on button at bounding box center [303, 184] width 16 height 16
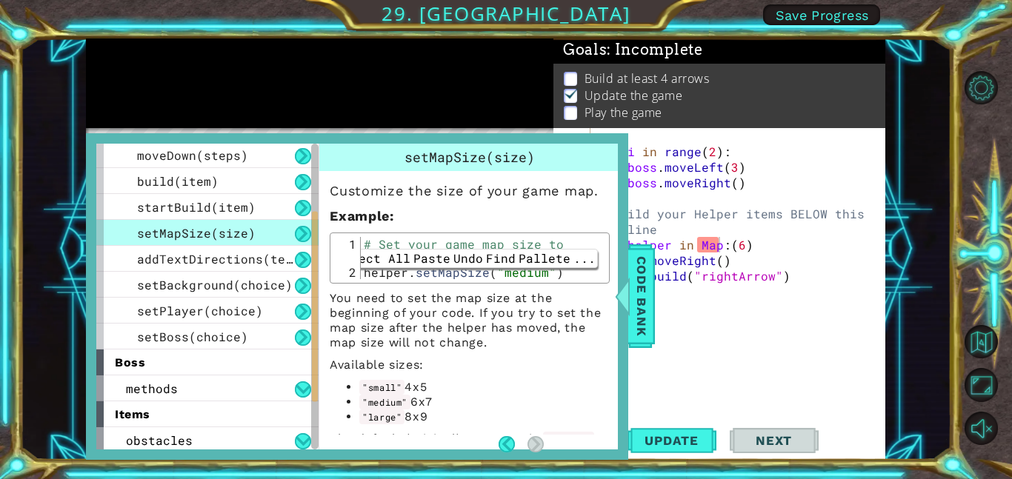
scroll to position [139, 0]
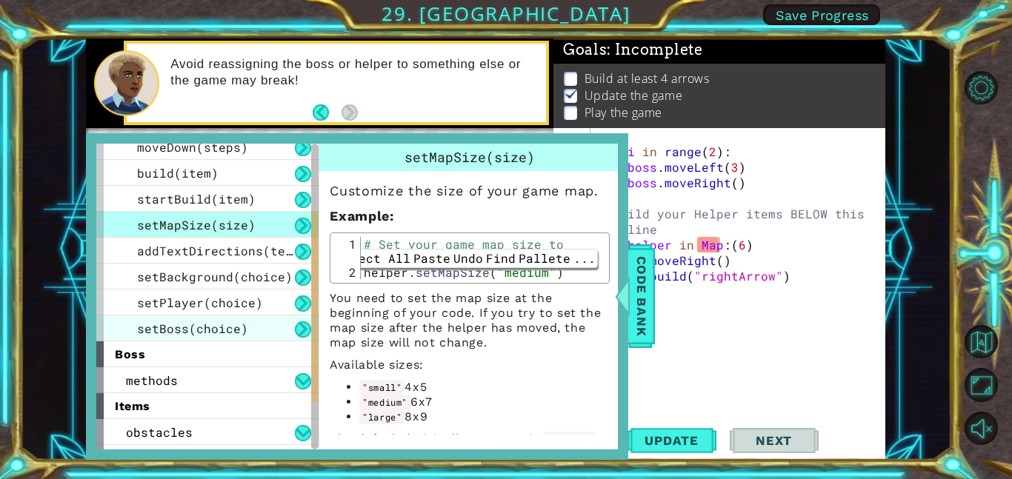
click at [281, 319] on div "setBoss(choice)" at bounding box center [207, 329] width 222 height 26
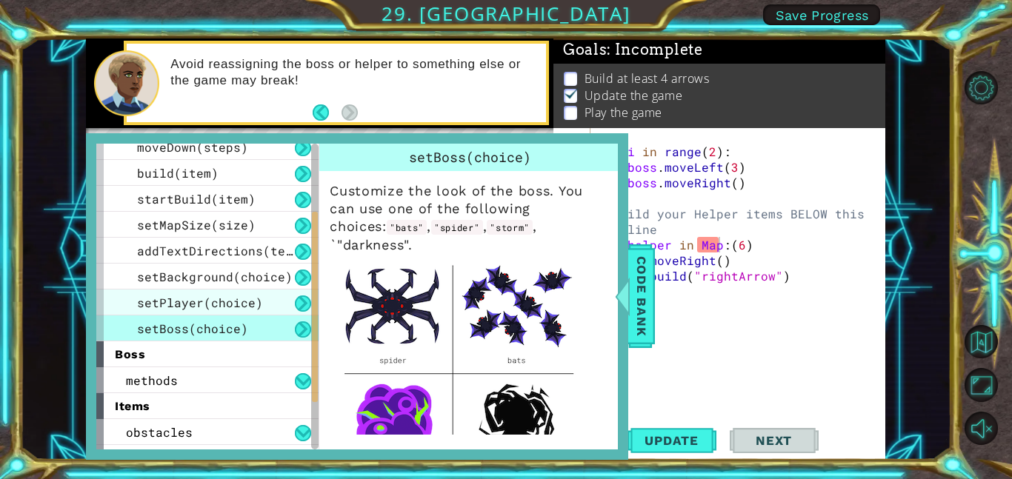
click at [274, 298] on div "setPlayer(choice)" at bounding box center [207, 303] width 222 height 26
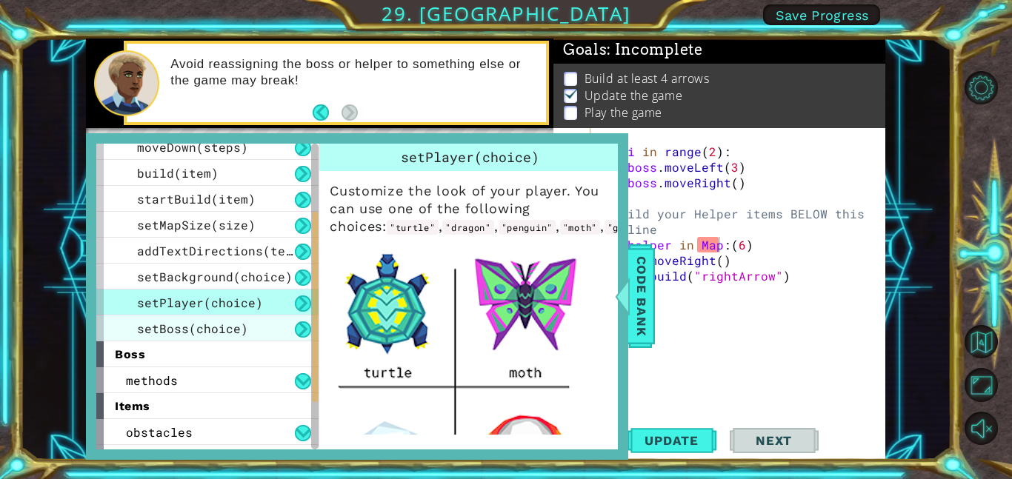
click at [263, 338] on div "setBoss(choice)" at bounding box center [207, 329] width 222 height 26
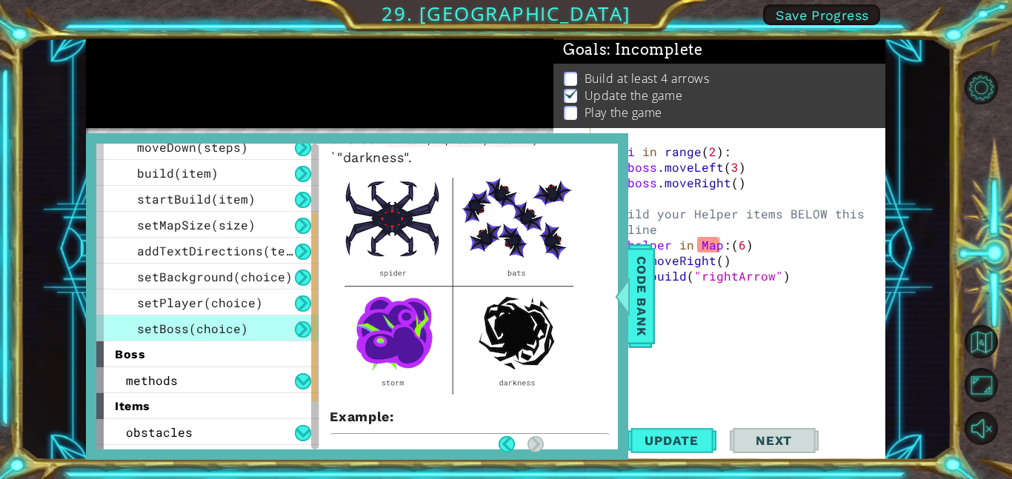
scroll to position [0, 0]
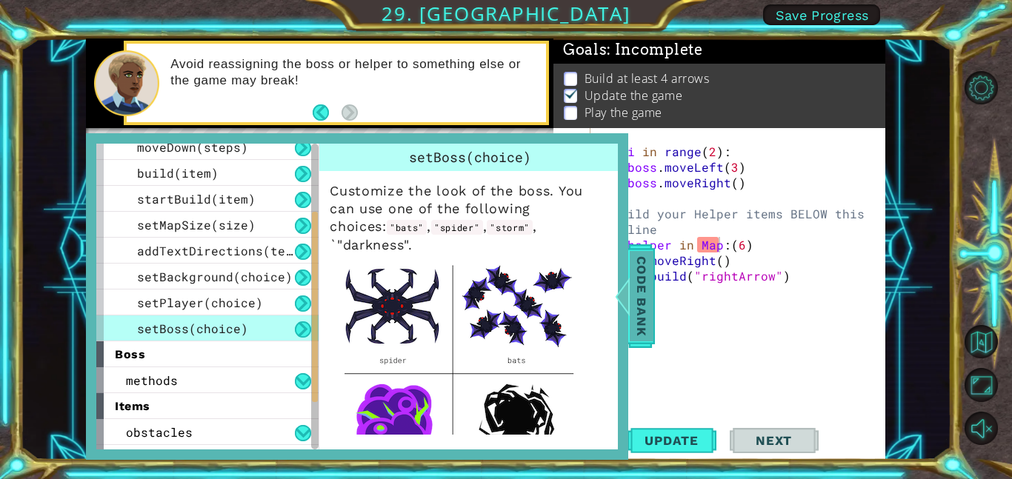
click at [636, 285] on span "Code Bank" at bounding box center [642, 296] width 24 height 90
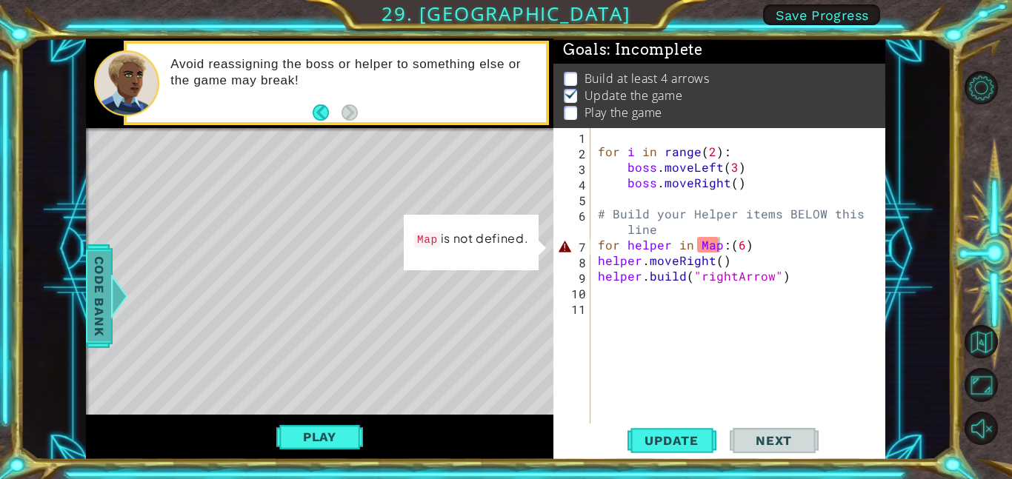
click at [101, 273] on span "Code Bank" at bounding box center [99, 296] width 24 height 90
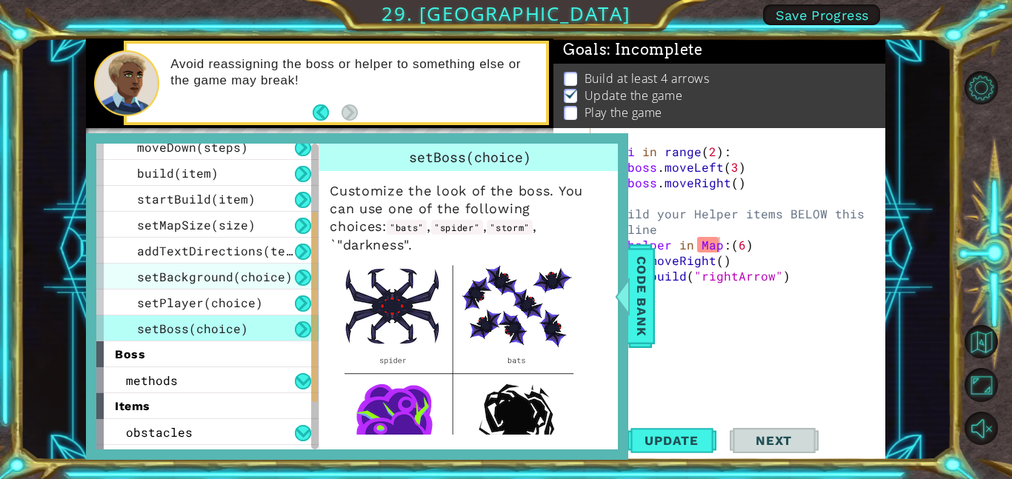
click at [245, 267] on div "setBackground(choice)" at bounding box center [207, 277] width 222 height 26
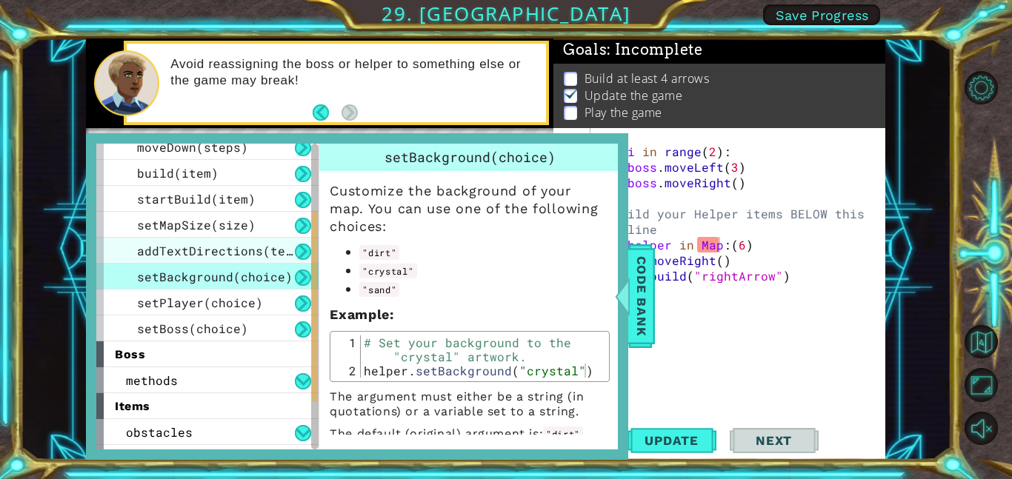
click at [230, 250] on span "addTextDirections(text)" at bounding box center [222, 251] width 170 height 16
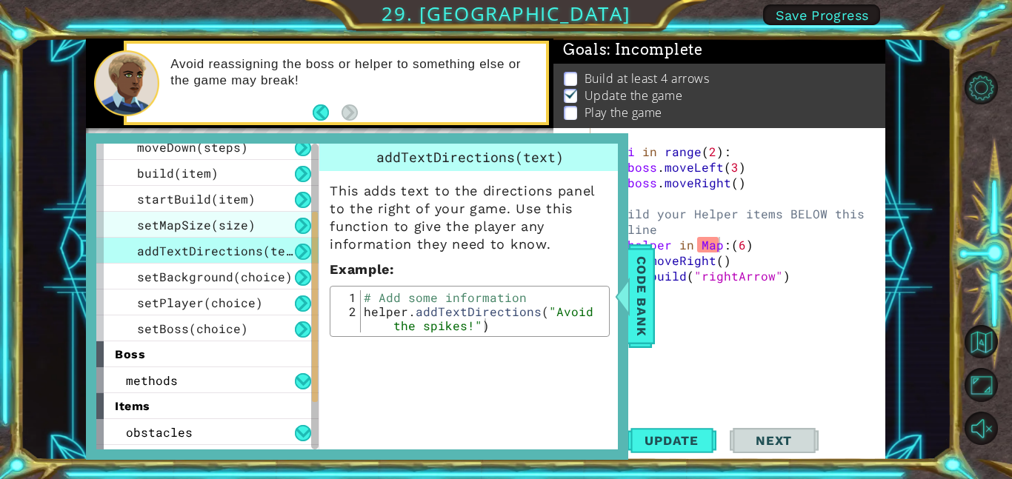
click at [245, 221] on span "setMapSize(size)" at bounding box center [196, 225] width 119 height 16
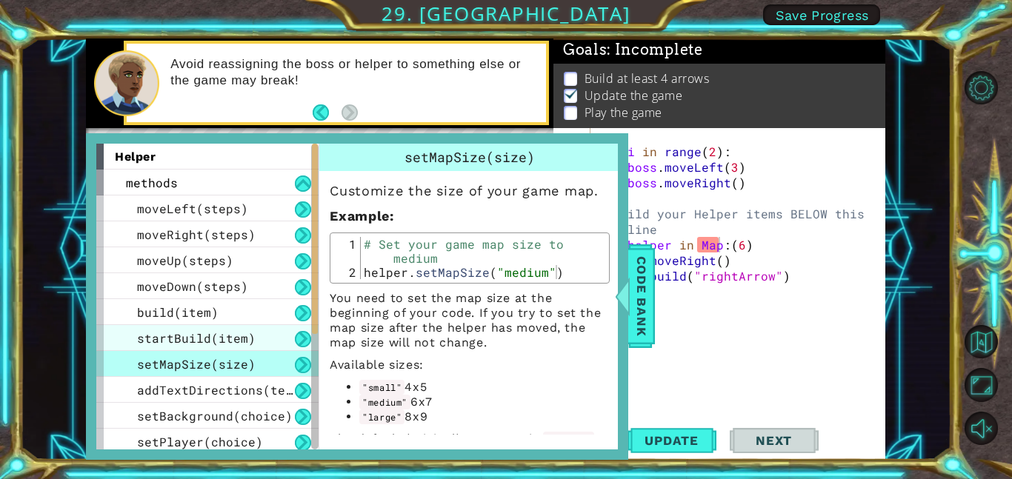
click at [267, 333] on div "startBuild(item)" at bounding box center [207, 338] width 222 height 26
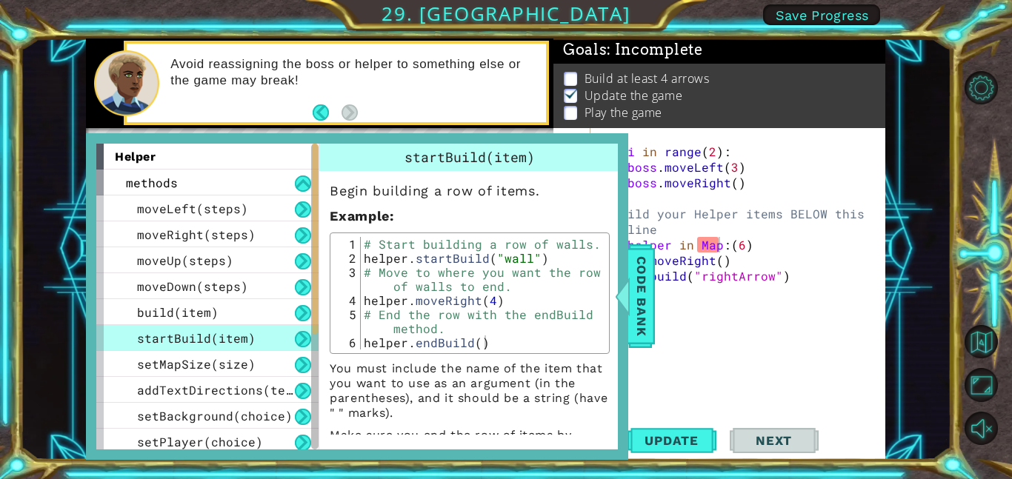
scroll to position [30, 0]
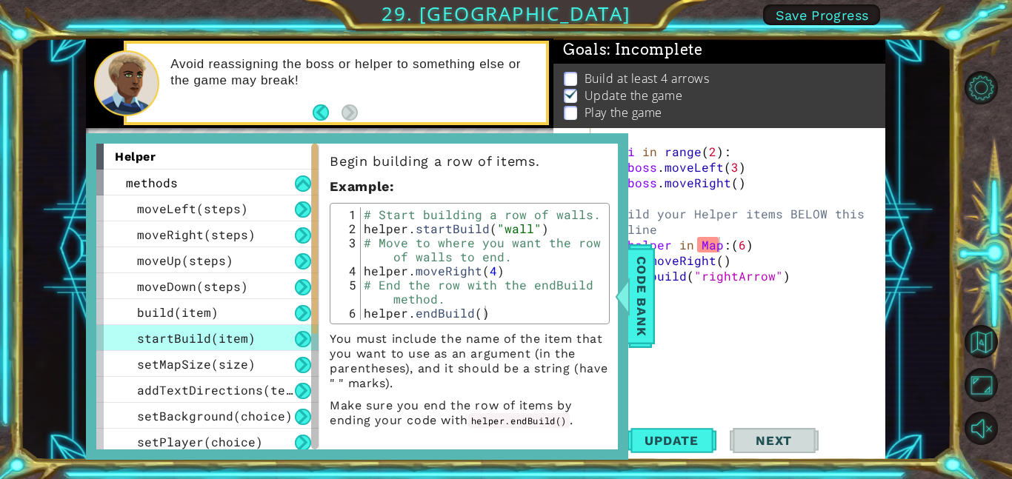
type textarea "helper.startBuild("wall")"
drag, startPoint x: 484, startPoint y: 229, endPoint x: 363, endPoint y: 228, distance: 121.5
click at [363, 228] on div "# Start building a row of walls. helper . startBuild ( "wall" ) # Move to where…" at bounding box center [483, 277] width 244 height 141
click at [644, 287] on span "Code Bank" at bounding box center [642, 296] width 24 height 90
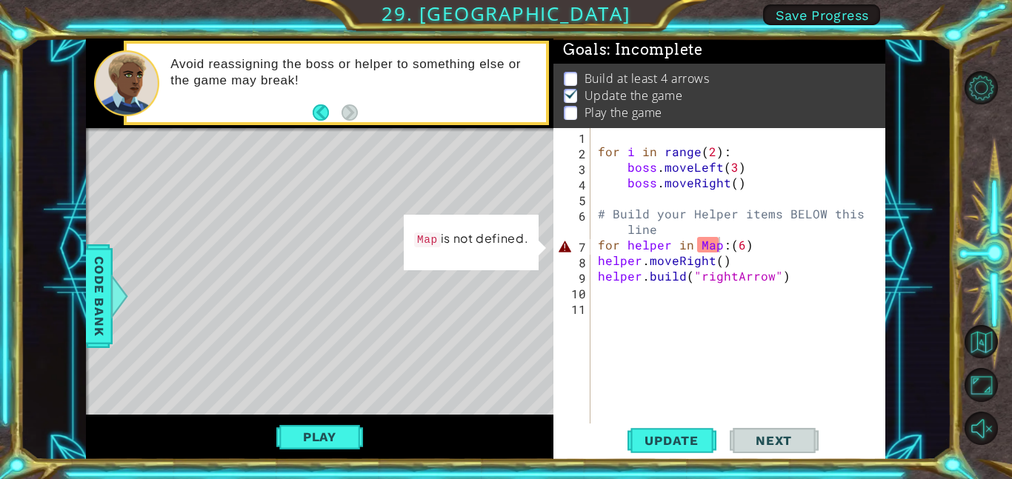
click at [639, 135] on div "for i in range ( 2 ) : boss . moveLeft ( 3 ) boss . moveRight ( ) # Build your …" at bounding box center [742, 291] width 295 height 327
paste textarea "helper.startBuild"
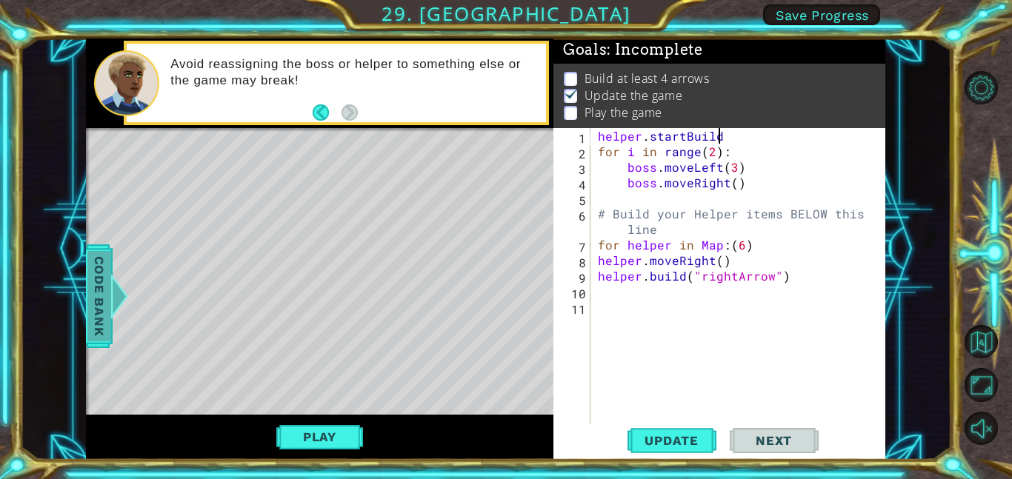
click at [106, 306] on span "Code Bank" at bounding box center [99, 296] width 24 height 90
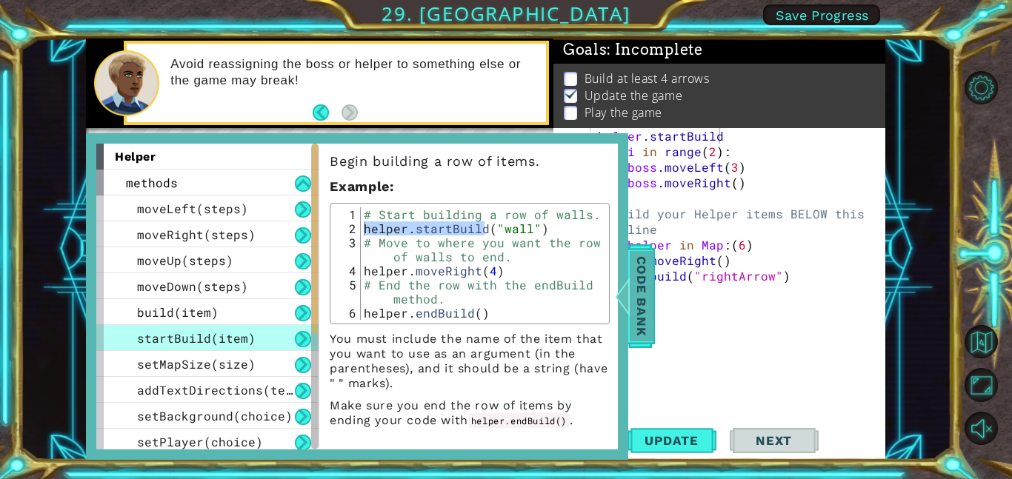
click at [650, 303] on span "Code Bank" at bounding box center [642, 296] width 24 height 90
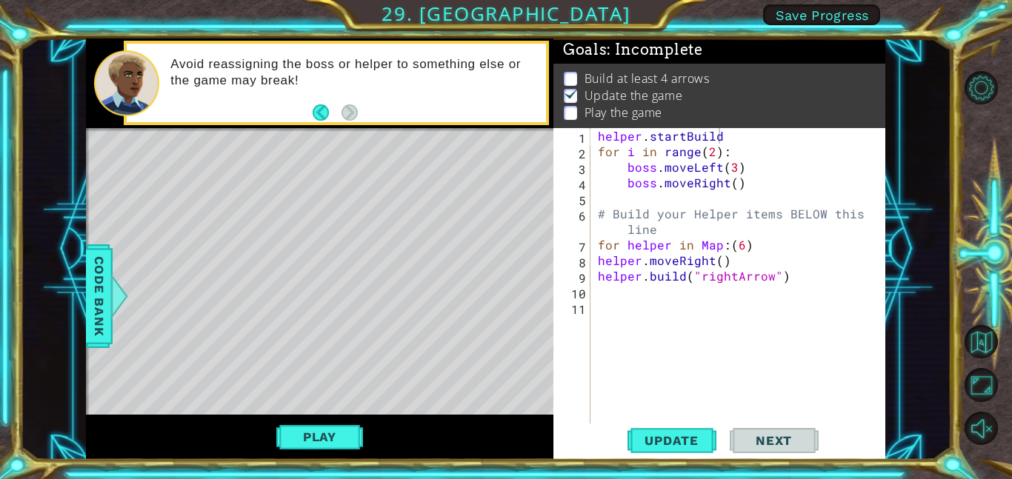
click at [739, 136] on div "helper . startBuild for i in range ( 2 ) : boss . moveLeft ( 3 ) boss . moveRig…" at bounding box center [742, 291] width 295 height 327
type textarea "helper.startBuild("Map")"
click at [691, 436] on span "Update" at bounding box center [672, 440] width 84 height 15
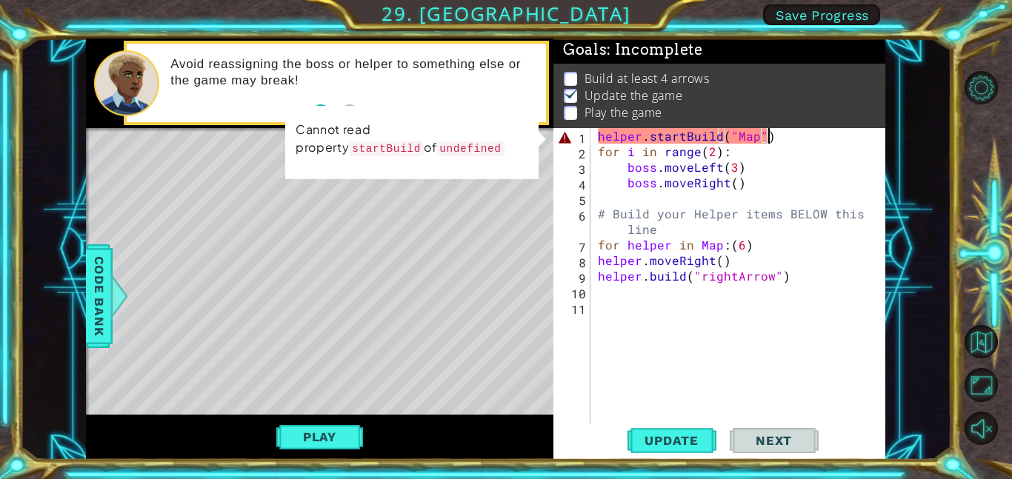
click at [424, 141] on code "startBuild" at bounding box center [386, 148] width 75 height 15
click at [621, 196] on div "helper . startBuild ( "Map" ) for i in range ( 2 ) : boss . moveLeft ( 3 ) boss…" at bounding box center [742, 291] width 295 height 327
click at [623, 130] on div "helper . startBuild ( "Map" ) for i in range ( 2 ) : boss . moveLeft ( 3 ) boss…" at bounding box center [742, 291] width 295 height 327
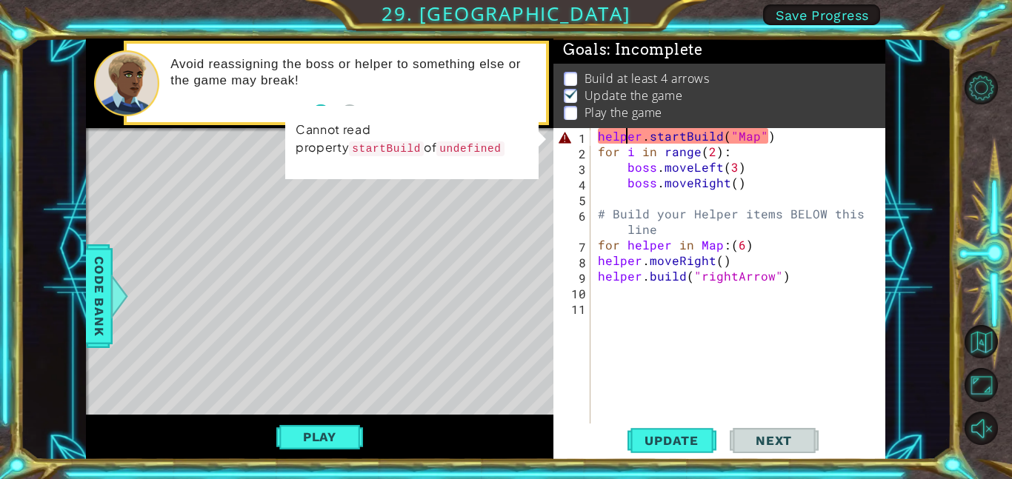
click at [623, 130] on div "helper . startBuild ( "Map" ) for i in range ( 2 ) : boss . moveLeft ( 3 ) boss…" at bounding box center [742, 291] width 295 height 327
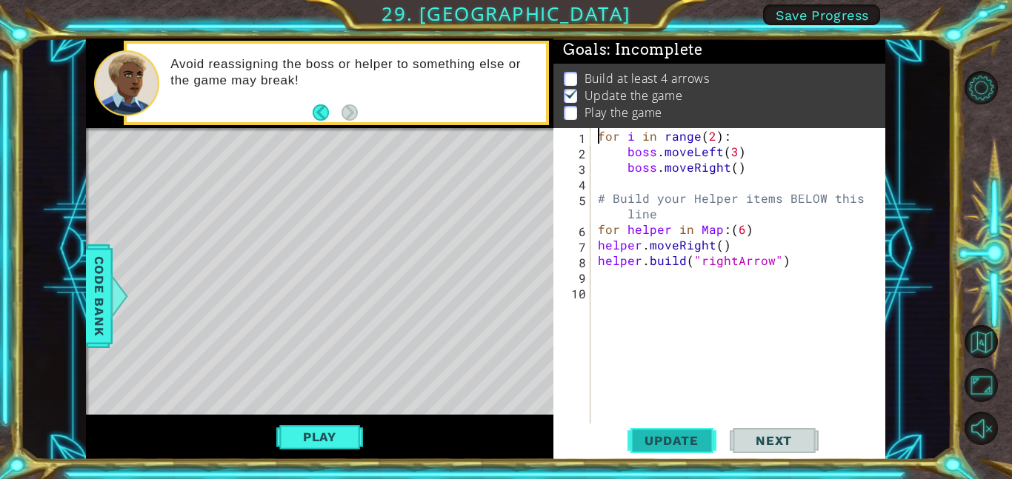
click at [690, 436] on span "Update" at bounding box center [672, 440] width 84 height 15
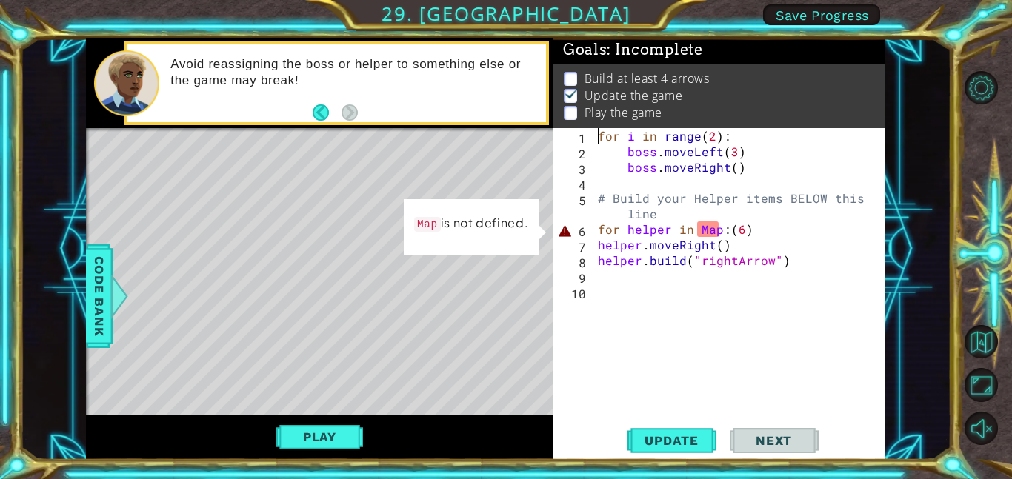
click at [317, 200] on div "Level Map" at bounding box center [428, 346] width 684 height 436
click at [710, 230] on div "for i in range ( 2 ) : boss . moveLeft ( 3 ) boss . moveRight ( ) # Build your …" at bounding box center [742, 291] width 295 height 327
click at [113, 272] on div "Level Map" at bounding box center [428, 346] width 684 height 436
click at [98, 280] on span "Code Bank" at bounding box center [99, 296] width 24 height 90
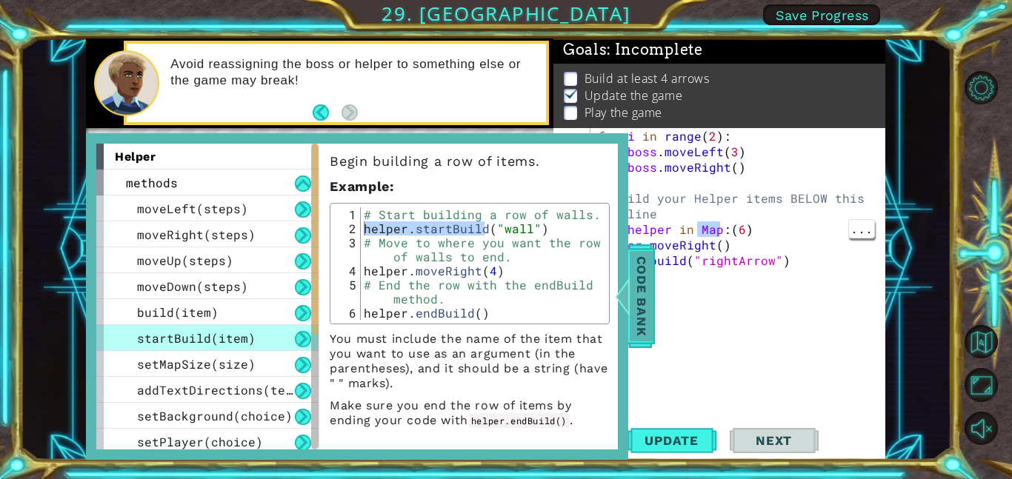
click at [635, 328] on span "Code Bank" at bounding box center [642, 296] width 24 height 90
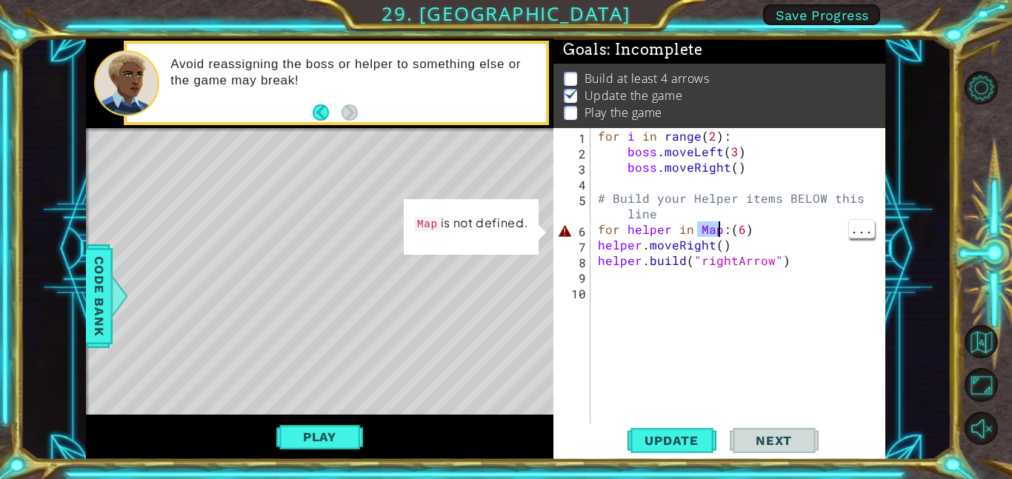
click at [705, 231] on div "for i in range ( 2 ) : boss . moveLeft ( 3 ) boss . moveRight ( ) # Build your …" at bounding box center [738, 276] width 287 height 296
click at [707, 231] on div "for i in range ( 2 ) : boss . moveLeft ( 3 ) boss . moveRight ( ) # Build your …" at bounding box center [742, 291] width 295 height 327
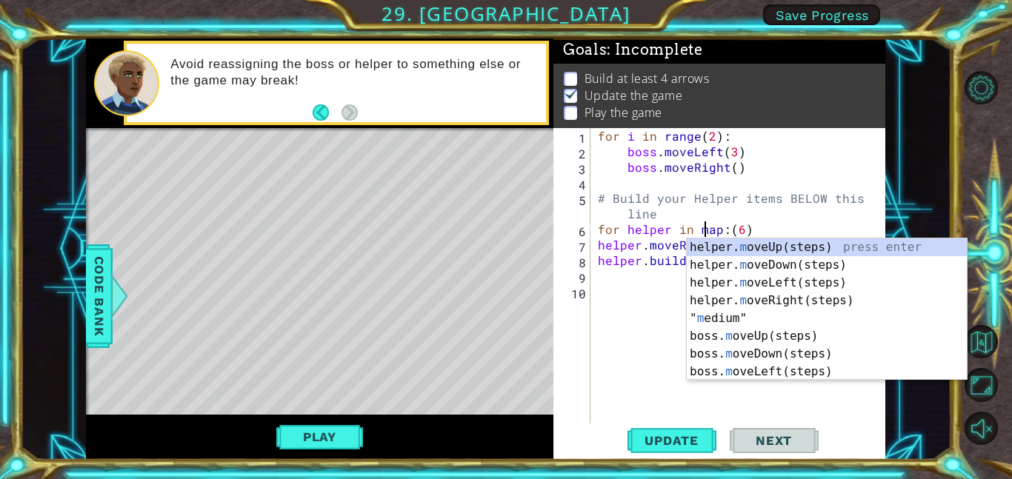
scroll to position [0, 7]
type textarea "for helper in map:(6)"
click at [670, 441] on span "Update" at bounding box center [672, 440] width 84 height 15
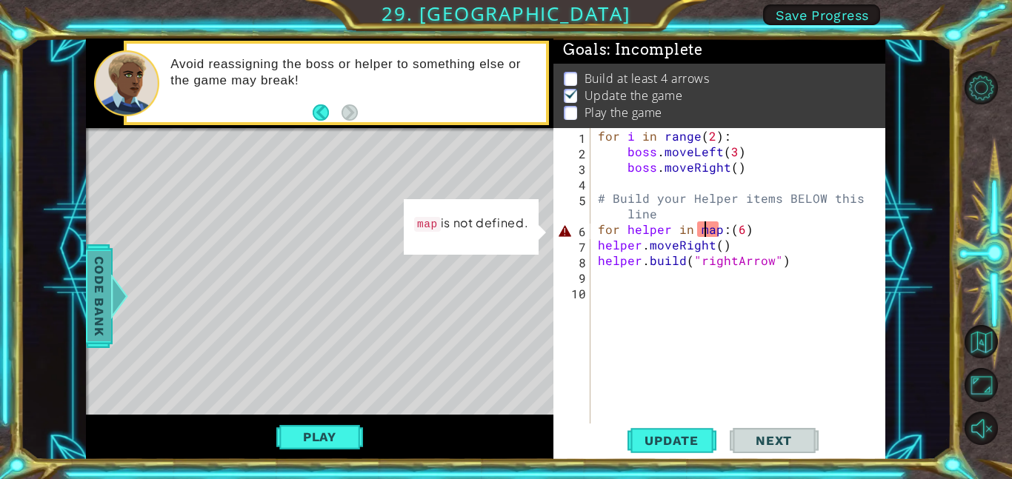
click at [101, 285] on span "Code Bank" at bounding box center [99, 296] width 24 height 90
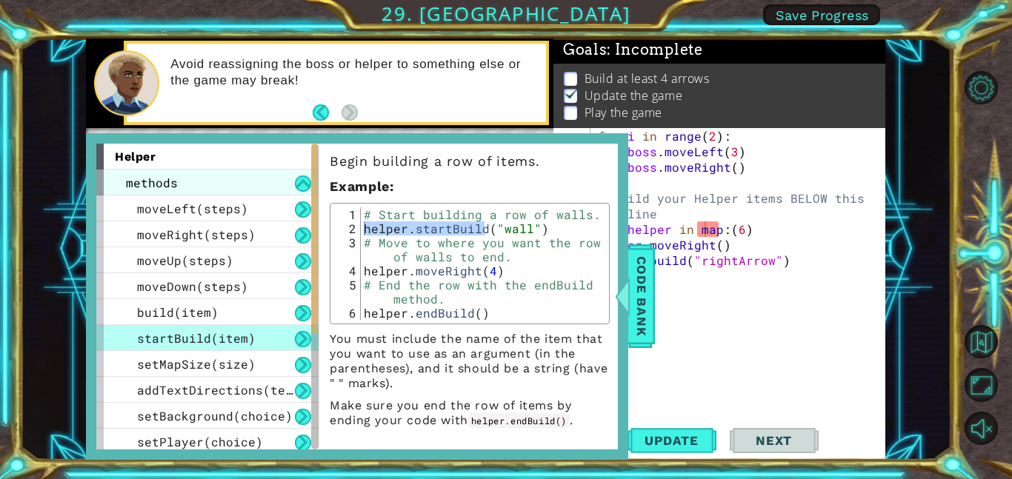
click at [128, 176] on span "methods" at bounding box center [152, 183] width 52 height 16
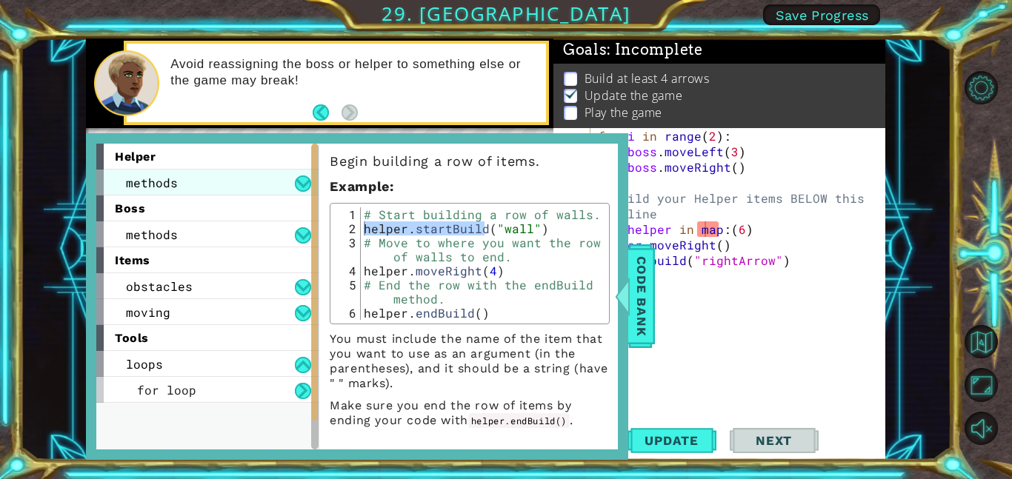
click at [131, 180] on span "methods" at bounding box center [152, 183] width 52 height 16
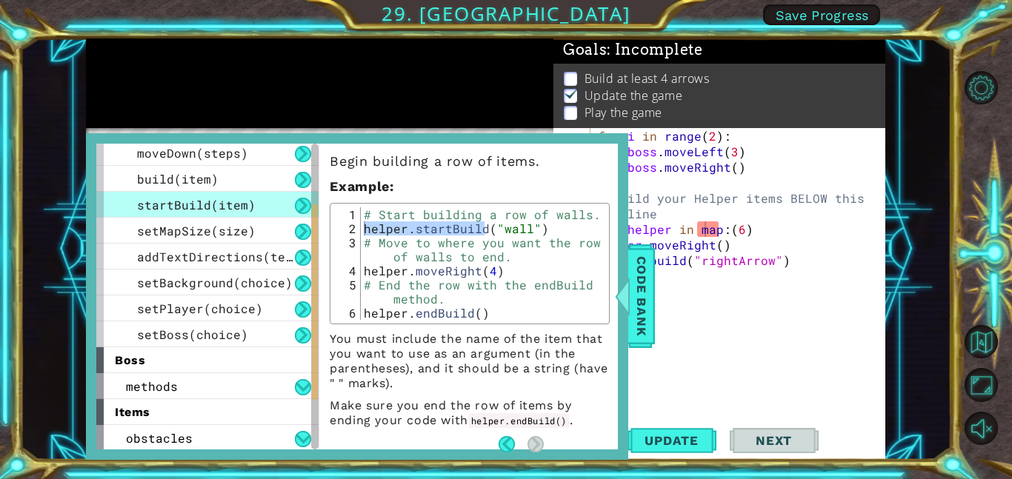
scroll to position [135, 0]
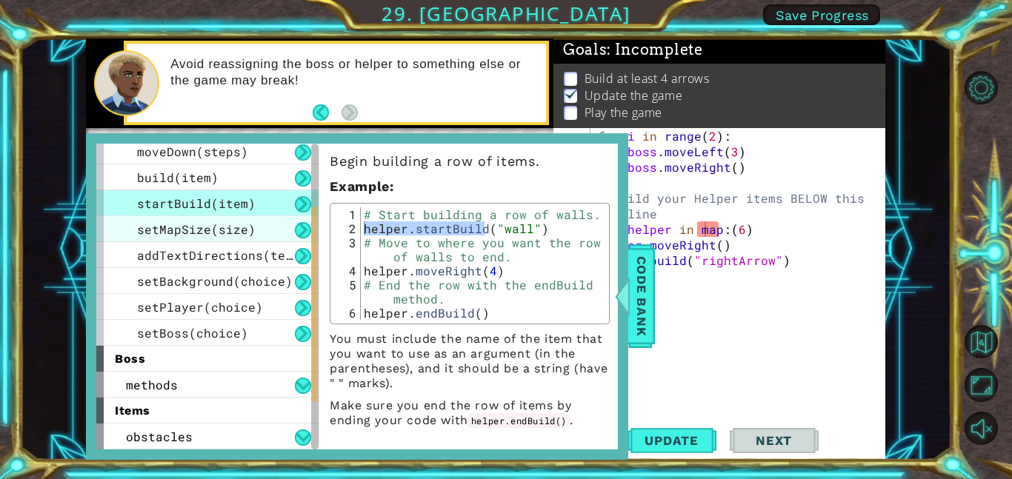
click at [138, 233] on span "setMapSize(size)" at bounding box center [196, 229] width 119 height 16
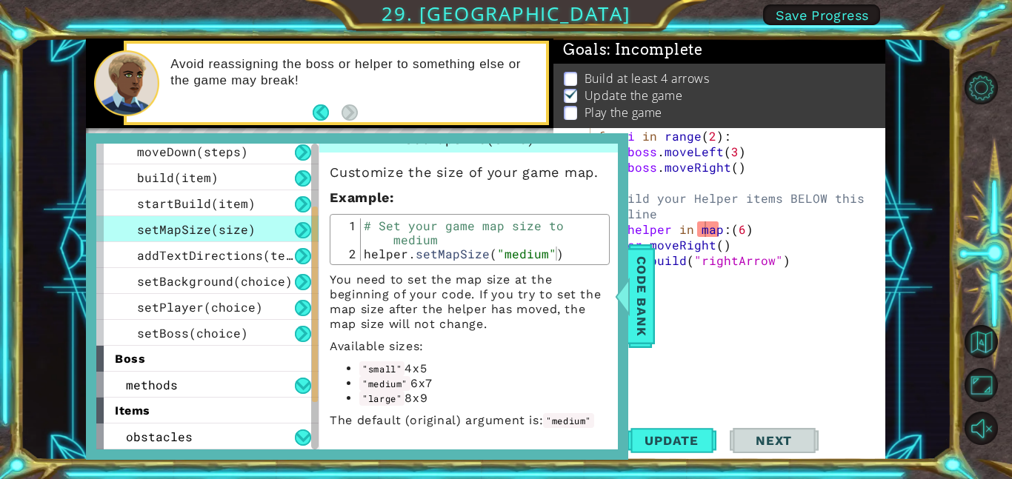
scroll to position [0, 0]
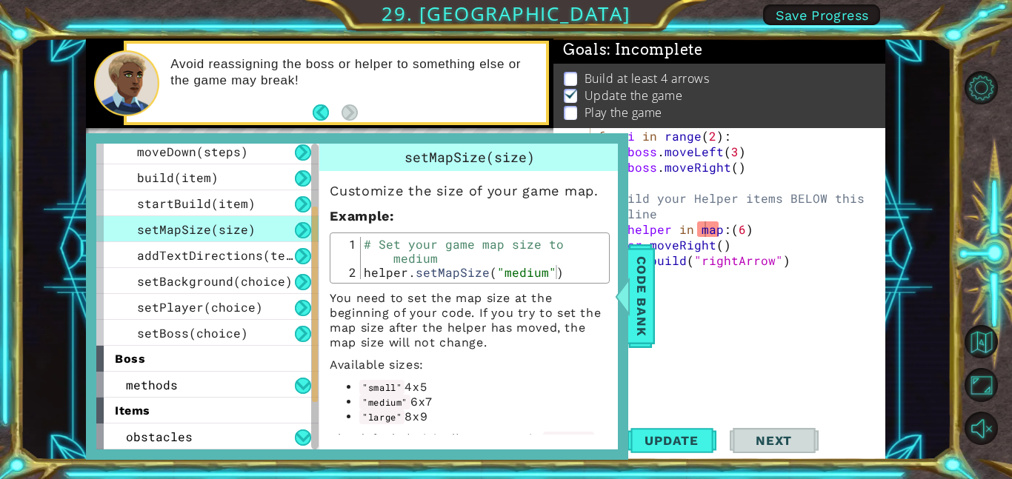
click at [140, 229] on span "setMapSize(size)" at bounding box center [196, 229] width 119 height 16
click at [140, 233] on span "setMapSize(size)" at bounding box center [196, 229] width 119 height 16
click at [151, 275] on span "setBackground(choice)" at bounding box center [215, 281] width 156 height 16
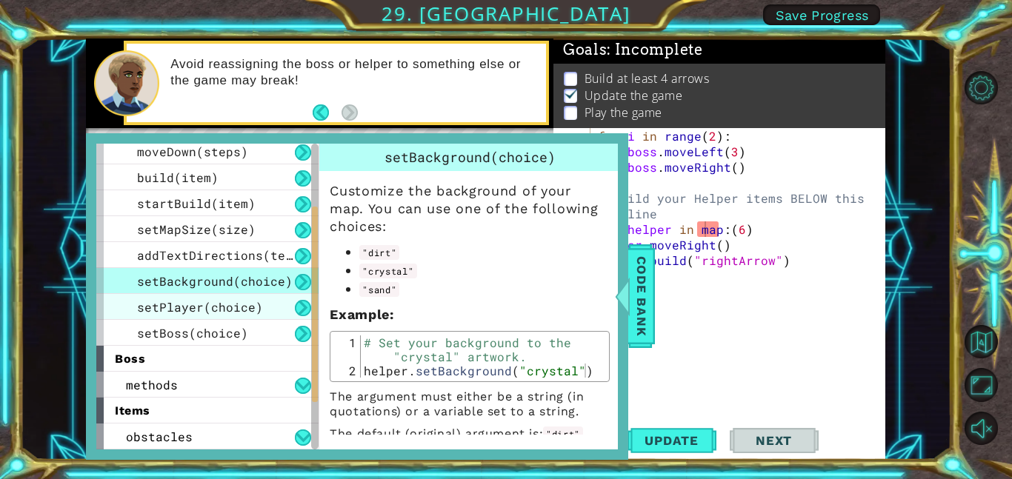
click at [155, 304] on span "setPlayer(choice)" at bounding box center [200, 307] width 126 height 16
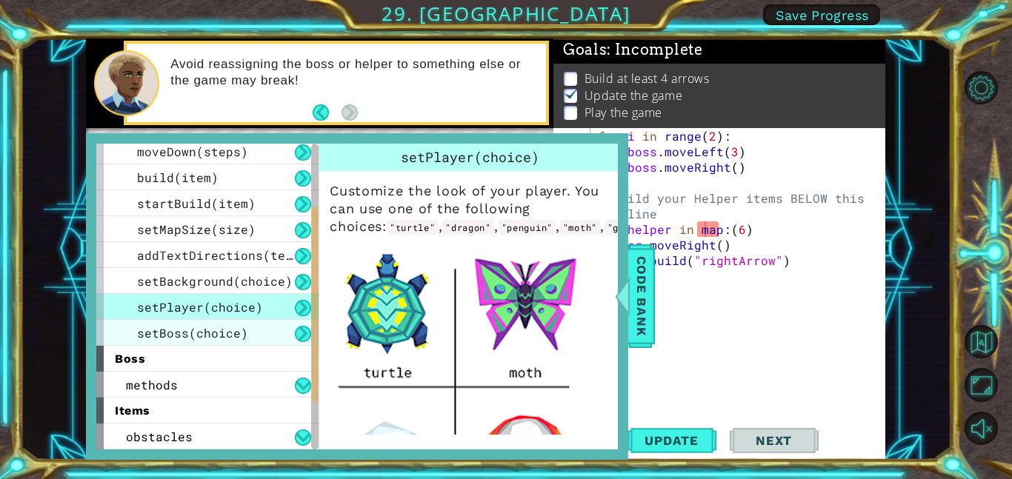
click at [153, 327] on span "setBoss(choice)" at bounding box center [192, 333] width 111 height 16
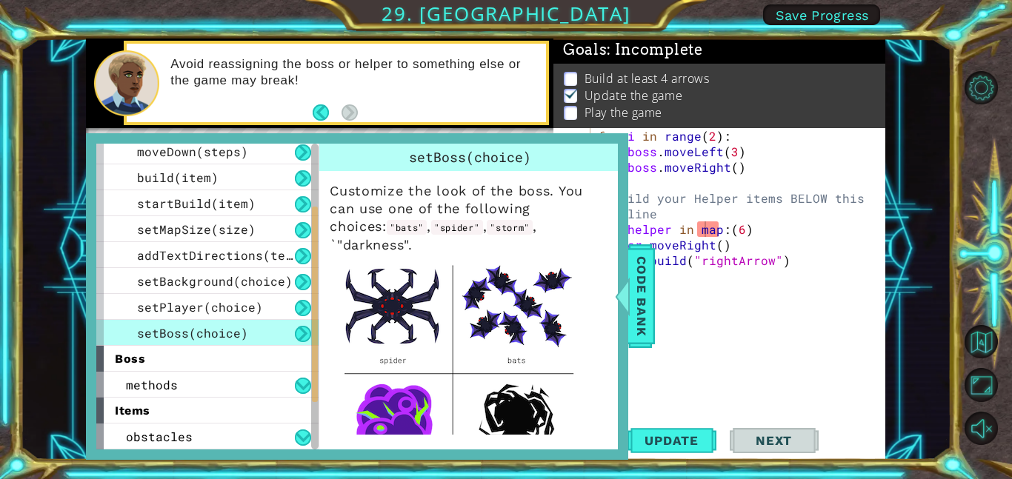
scroll to position [238, 0]
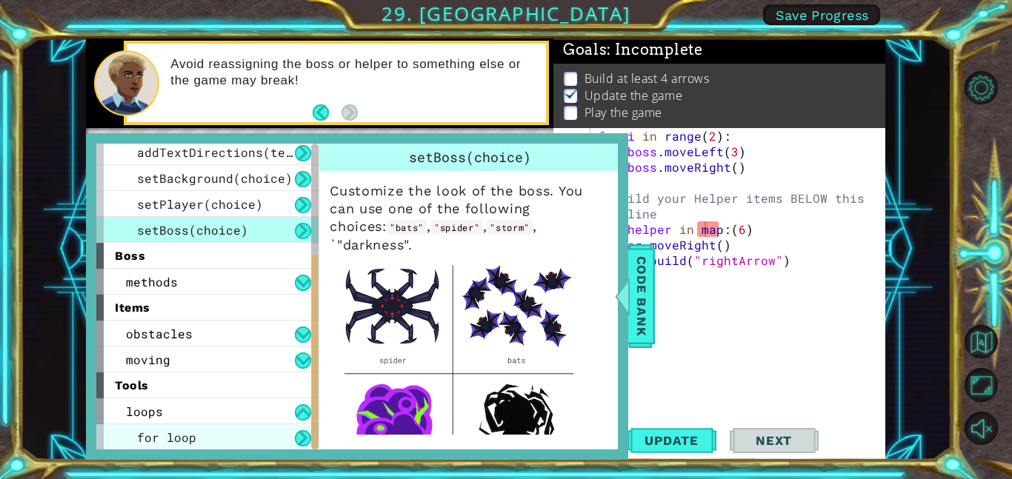
click at [133, 442] on div "for loop" at bounding box center [207, 437] width 222 height 26
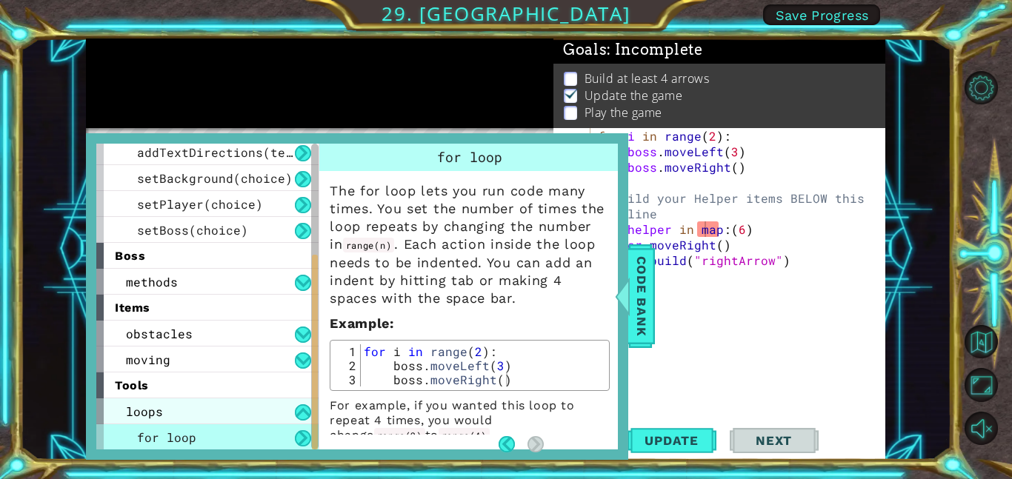
click at [136, 409] on span "loops" at bounding box center [144, 412] width 37 height 16
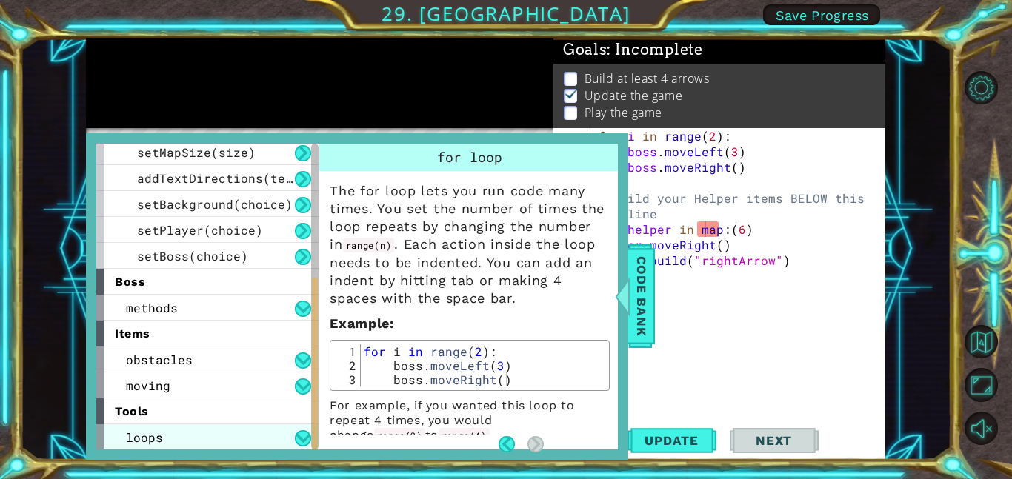
scroll to position [15, 0]
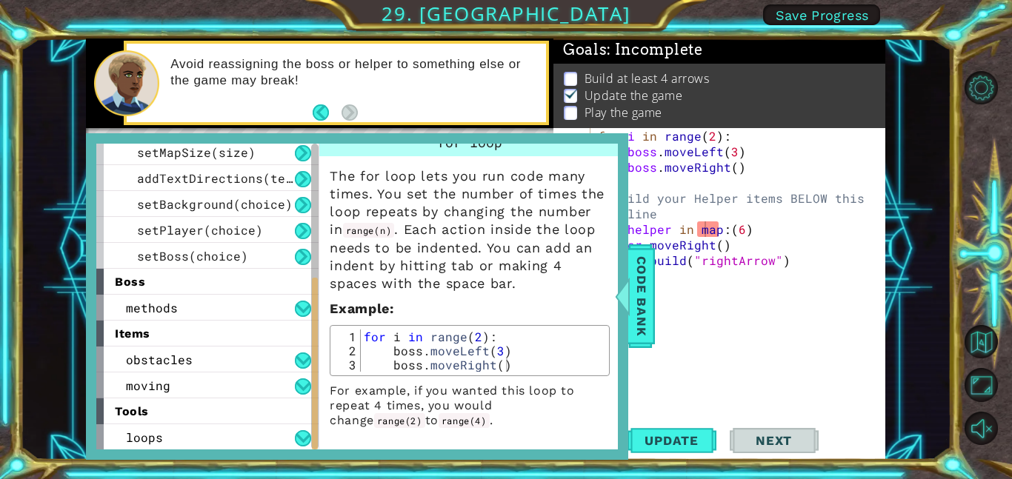
click at [444, 341] on div "for i in range ( 2 ) : boss . moveLeft ( 3 ) boss . moveRight ( )" at bounding box center [483, 365] width 244 height 70
type textarea "for i in range(2):"
click at [425, 413] on code "range(2)" at bounding box center [399, 420] width 51 height 15
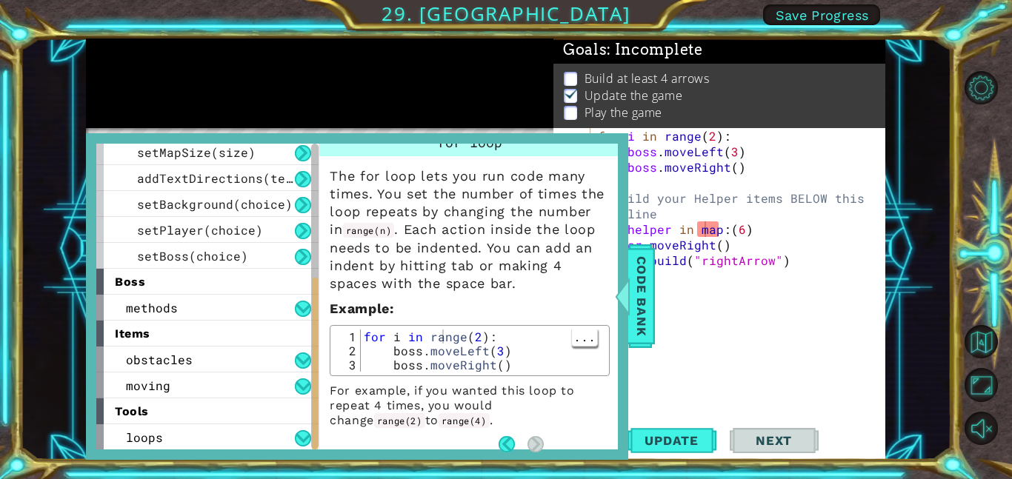
scroll to position [0, 0]
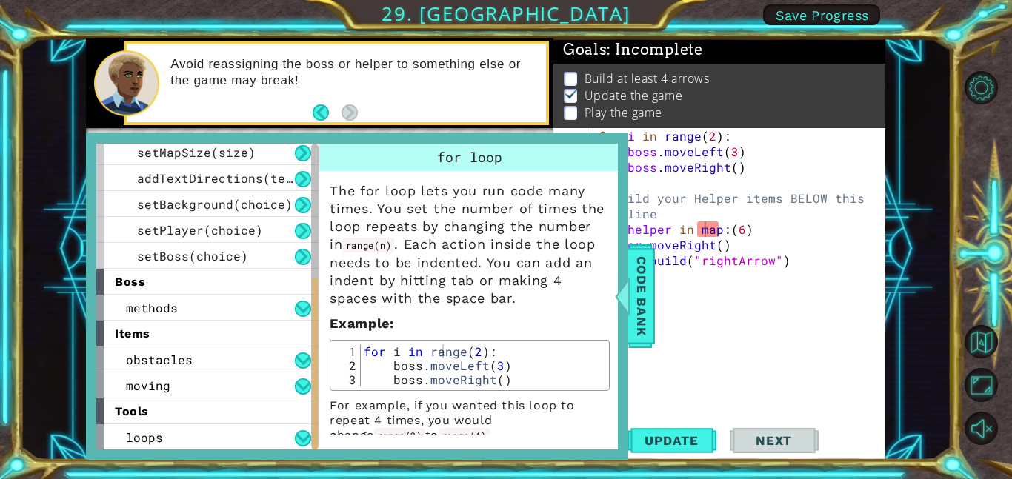
click at [372, 235] on p "The for loop lets you run code many times. You set the number of times the loop…" at bounding box center [470, 244] width 280 height 125
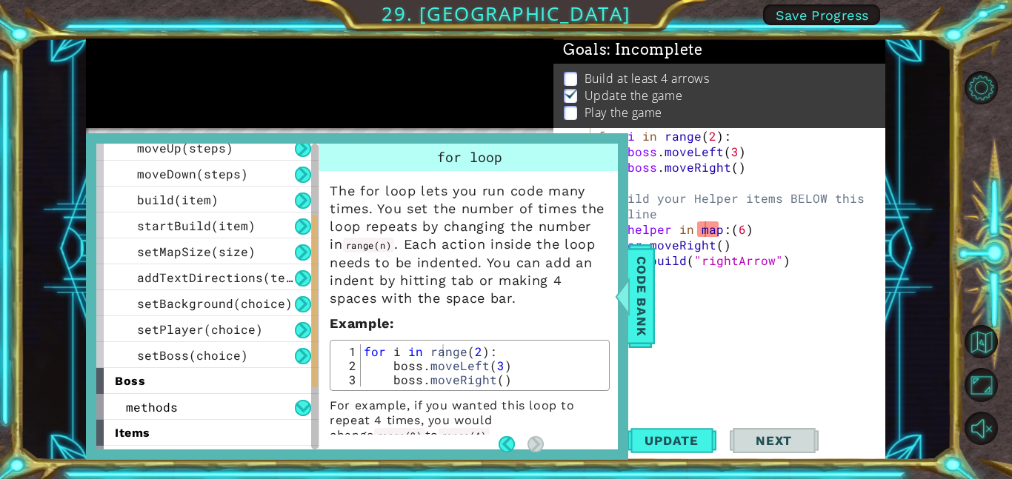
scroll to position [87, 0]
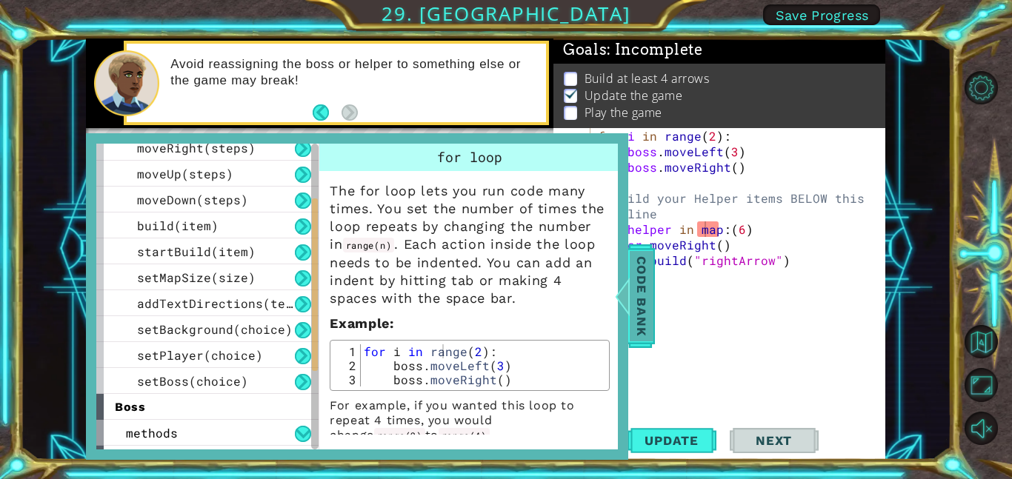
click at [629, 286] on div at bounding box center [622, 296] width 19 height 44
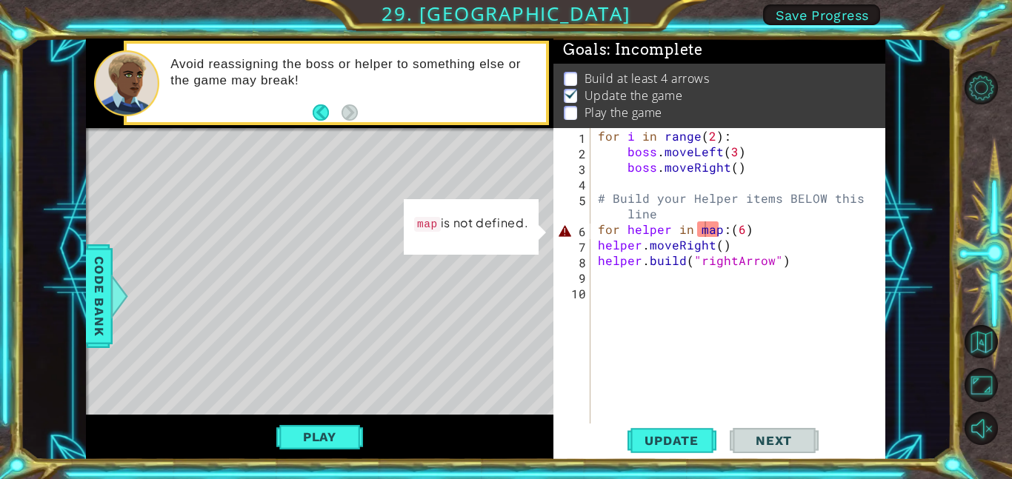
click at [710, 227] on div "for i in range ( 2 ) : boss . moveLeft ( 3 ) boss . moveRight ( ) # Build your …" at bounding box center [742, 291] width 295 height 327
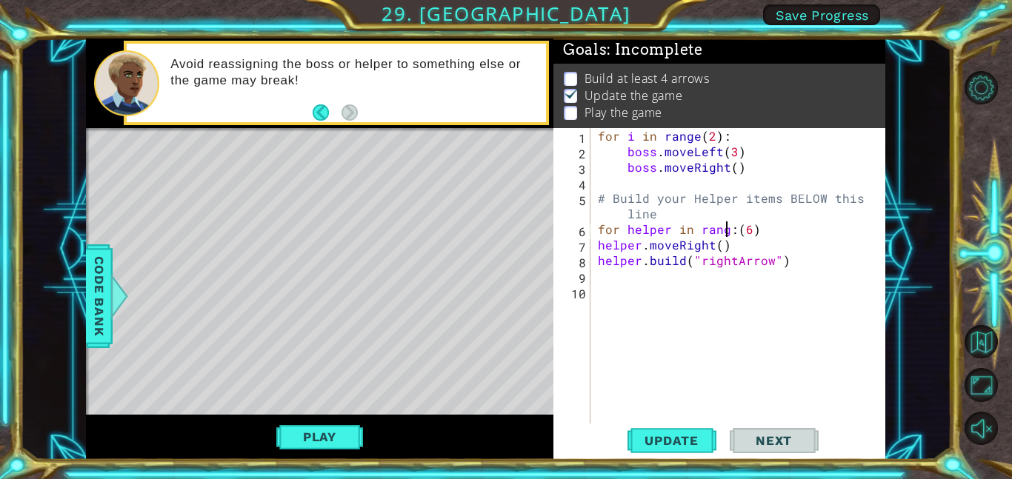
scroll to position [0, 8]
type textarea "for helper in range:(6)"
click at [682, 436] on span "Update" at bounding box center [672, 440] width 84 height 15
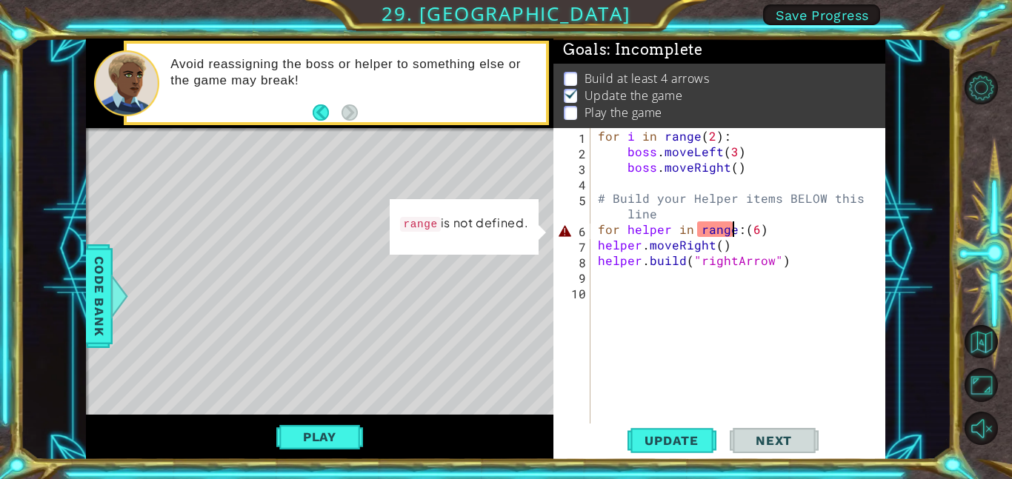
click at [793, 284] on div "for i in range ( 2 ) : boss . moveLeft ( 3 ) boss . moveRight ( ) # Build your …" at bounding box center [742, 291] width 295 height 327
click at [647, 230] on div "for i in range ( 2 ) : boss . moveLeft ( 3 ) boss . moveRight ( ) # Build your …" at bounding box center [742, 291] width 295 height 327
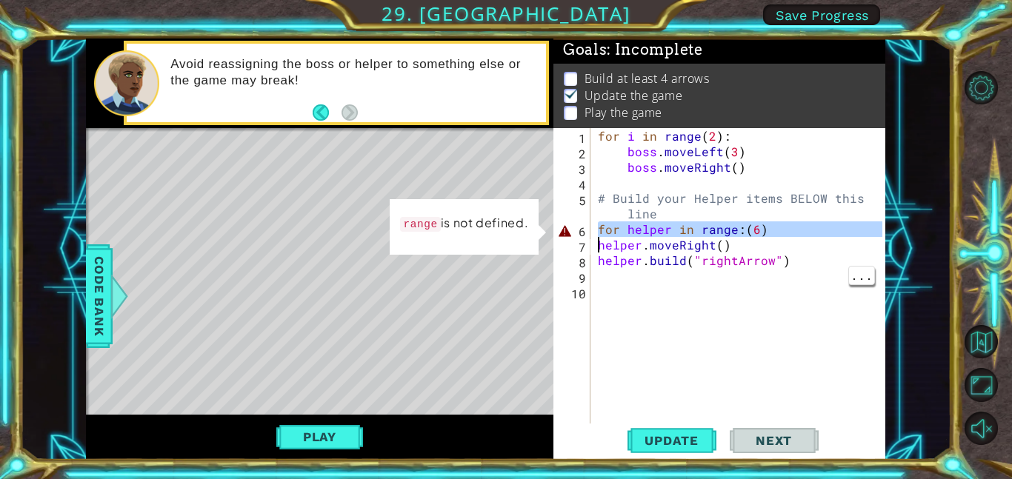
type textarea "helper.moveRight()"
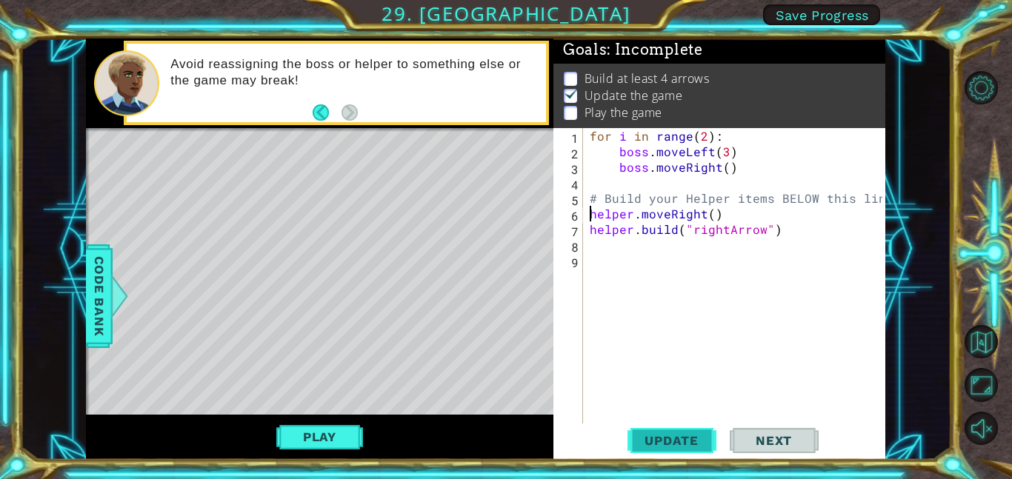
click at [704, 439] on span "Update" at bounding box center [672, 440] width 84 height 15
click at [837, 370] on div "for i in range ( 2 ) : boss . moveLeft ( 3 ) boss . moveRight ( ) # Build your …" at bounding box center [738, 291] width 302 height 327
click at [751, 255] on div "for i in range ( 2 ) : boss . moveLeft ( 3 ) boss . moveRight ( ) # Build your …" at bounding box center [738, 291] width 302 height 327
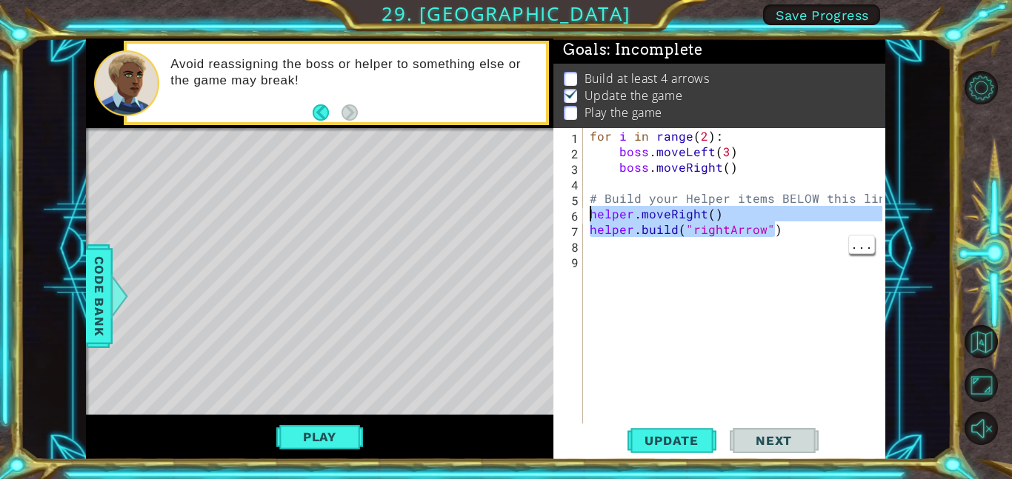
drag, startPoint x: 804, startPoint y: 231, endPoint x: 582, endPoint y: 220, distance: 222.5
click at [582, 220] on div "1 2 3 4 5 6 7 8 9 for i in range ( 2 ) : boss . moveLeft ( 3 ) boss . moveRight…" at bounding box center [717, 276] width 329 height 296
type textarea "helper.moveRight() [DOMAIN_NAME]("rightArrow")"
click at [625, 242] on div "for i in range ( 2 ) : boss . moveLeft ( 3 ) boss . moveRight ( ) # Build your …" at bounding box center [738, 291] width 302 height 327
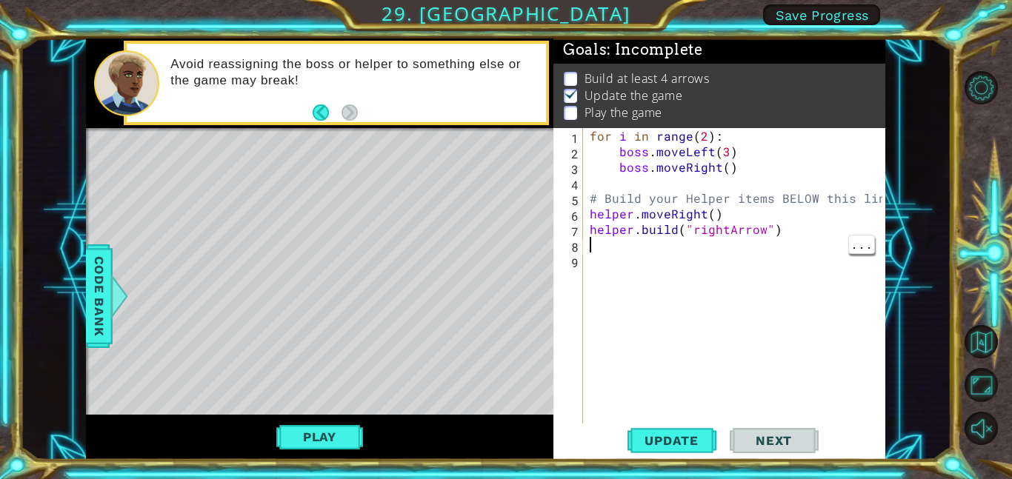
paste textarea "[DOMAIN_NAME]("rightArrow")"
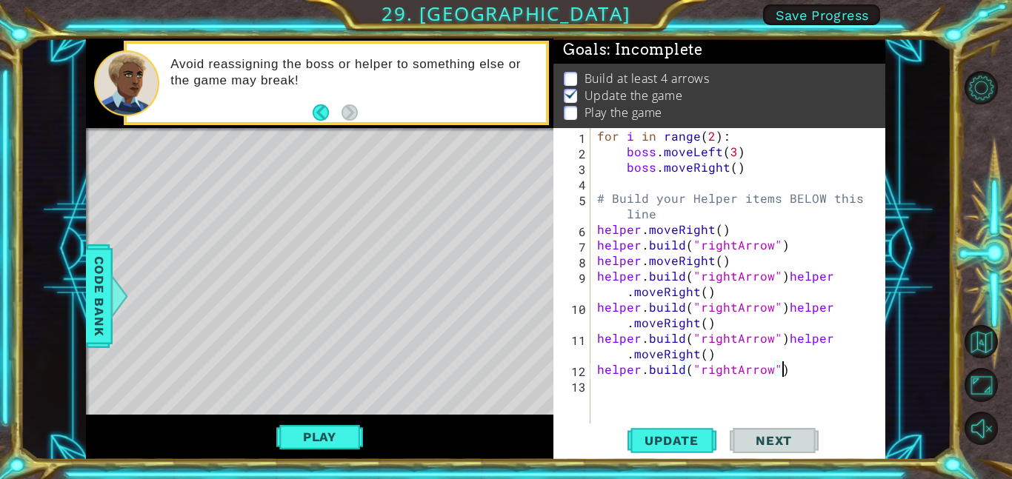
paste textarea "helper.moveRight()"
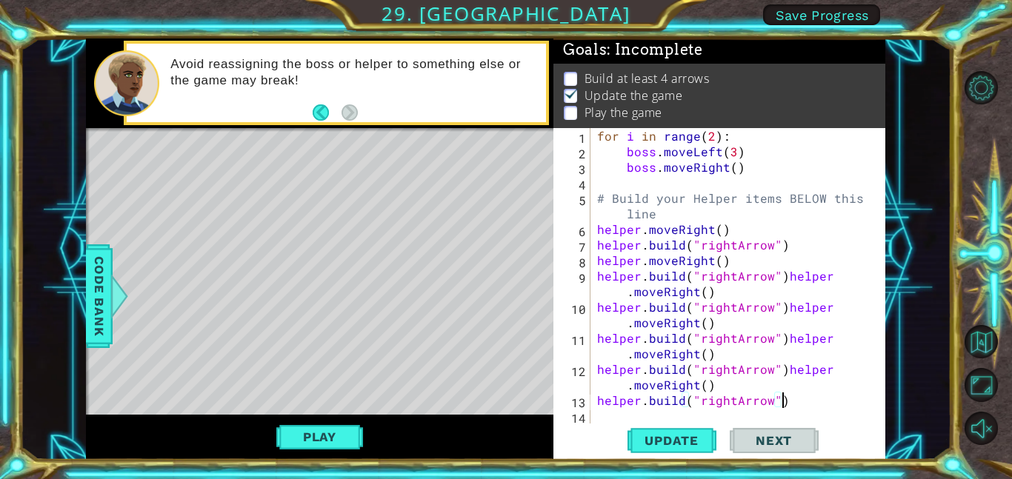
click at [779, 270] on div "for i in range ( 2 ) : boss . moveLeft ( 3 ) boss . moveRight ( ) # Build your …" at bounding box center [742, 291] width 296 height 327
click at [782, 304] on div "for i in range ( 2 ) : boss . moveLeft ( 3 ) boss . moveRight ( ) # Build your …" at bounding box center [742, 291] width 296 height 327
click at [780, 335] on div "for i in range ( 2 ) : boss . moveLeft ( 3 ) boss . moveRight ( ) # Build your …" at bounding box center [742, 291] width 296 height 327
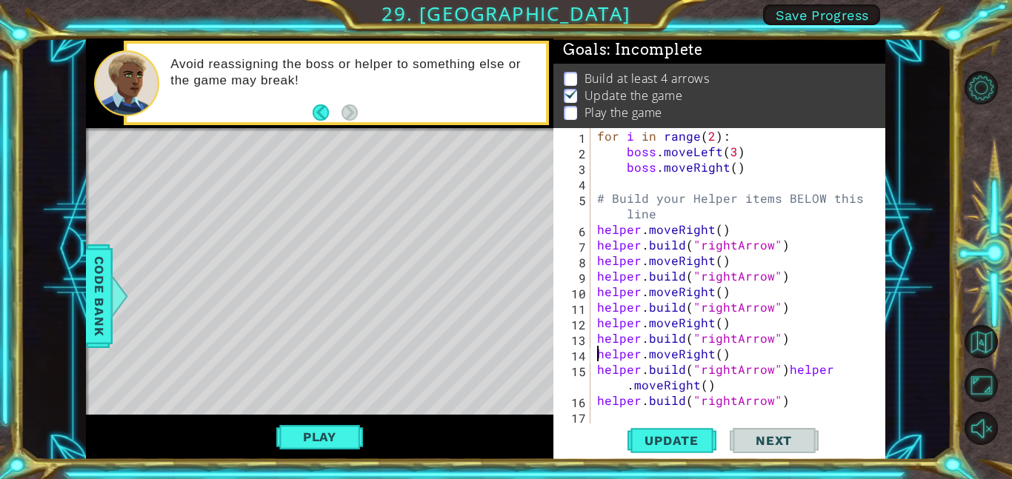
click at [785, 367] on div "for i in range ( 2 ) : boss . moveLeft ( 3 ) boss . moveRight ( ) # Build your …" at bounding box center [742, 291] width 296 height 327
type textarea "helper.moveRight()"
click at [693, 433] on span "Update" at bounding box center [672, 440] width 84 height 15
click at [311, 421] on div "Play" at bounding box center [319, 437] width 467 height 45
click at [296, 427] on button "Play" at bounding box center [319, 437] width 87 height 28
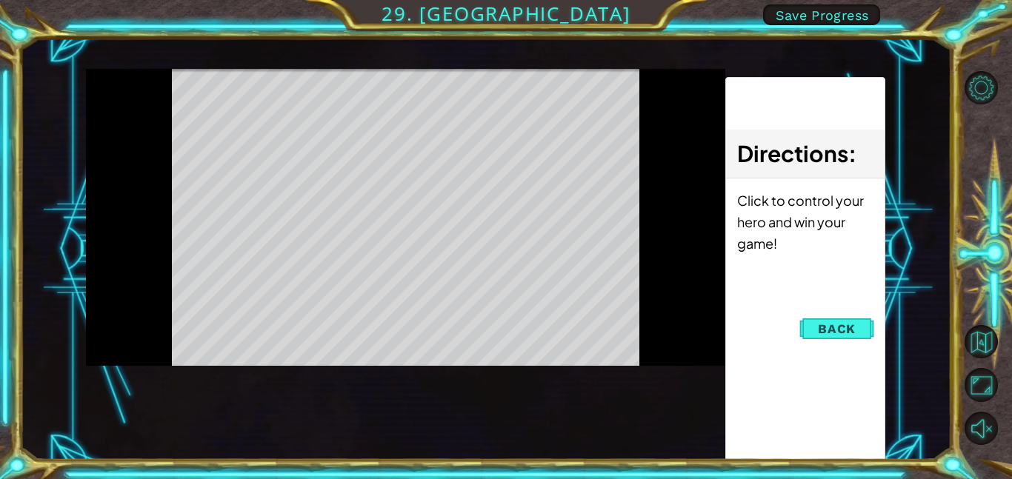
click at [298, 430] on div "helper methods moveLeft(steps) moveRight(steps) moveUp(steps) moveDown(steps) b…" at bounding box center [485, 249] width 799 height 421
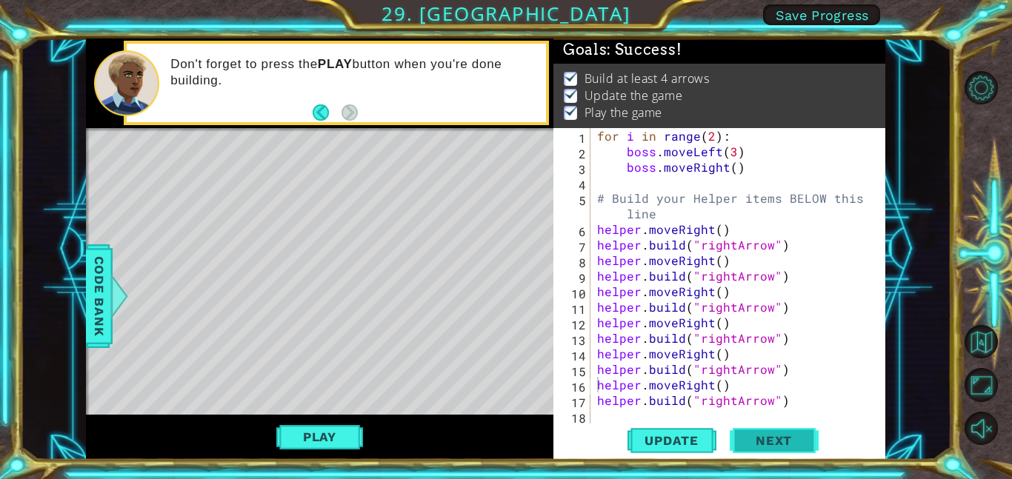
click at [778, 434] on span "Next" at bounding box center [774, 440] width 66 height 15
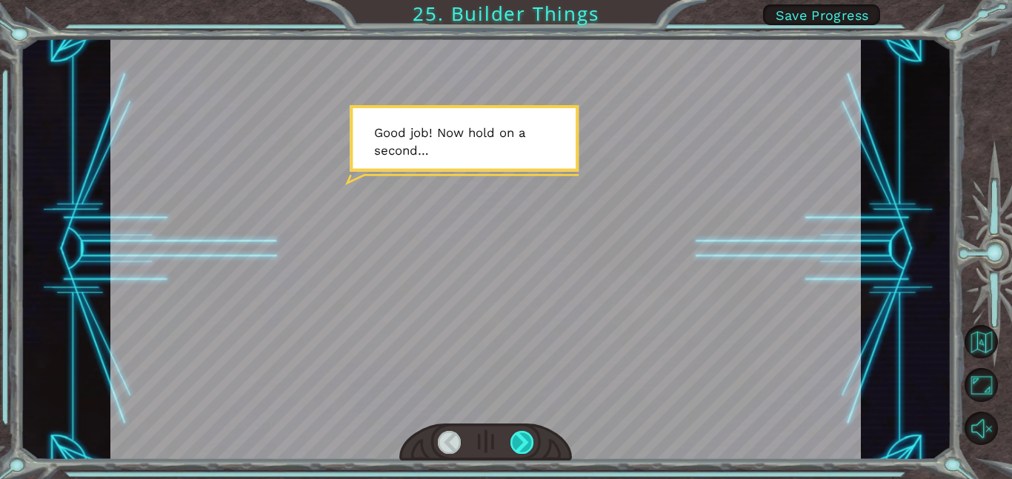
click at [525, 436] on div at bounding box center [522, 442] width 24 height 23
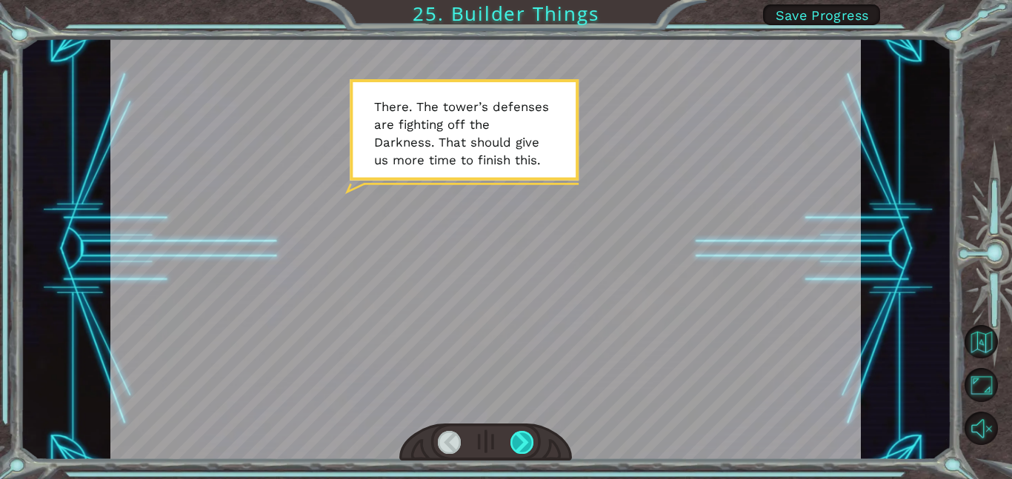
click at [524, 436] on div at bounding box center [522, 442] width 24 height 23
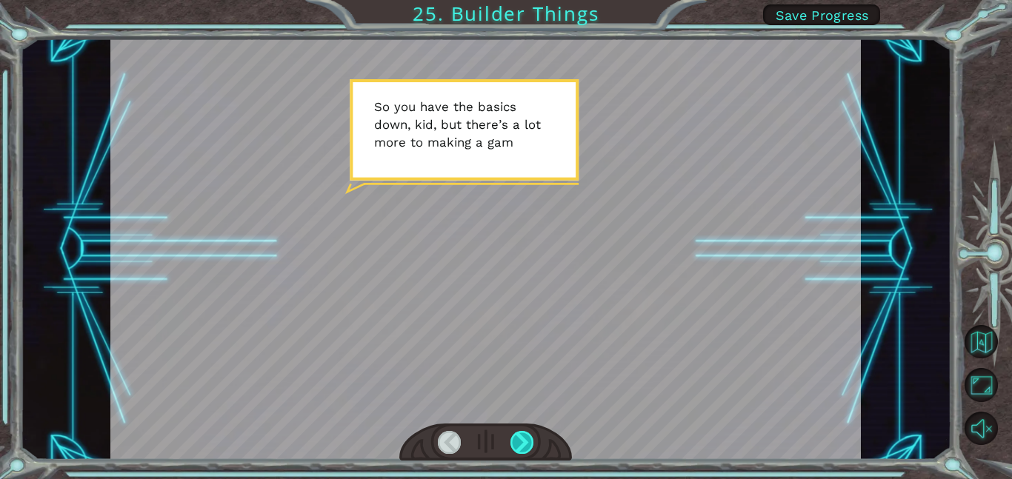
click at [524, 436] on div at bounding box center [522, 442] width 24 height 23
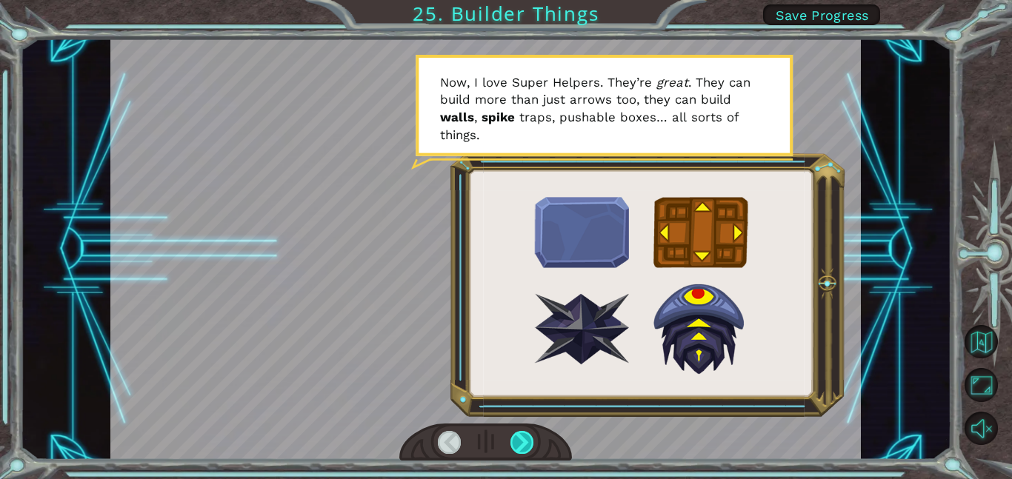
click at [524, 436] on div at bounding box center [522, 442] width 24 height 23
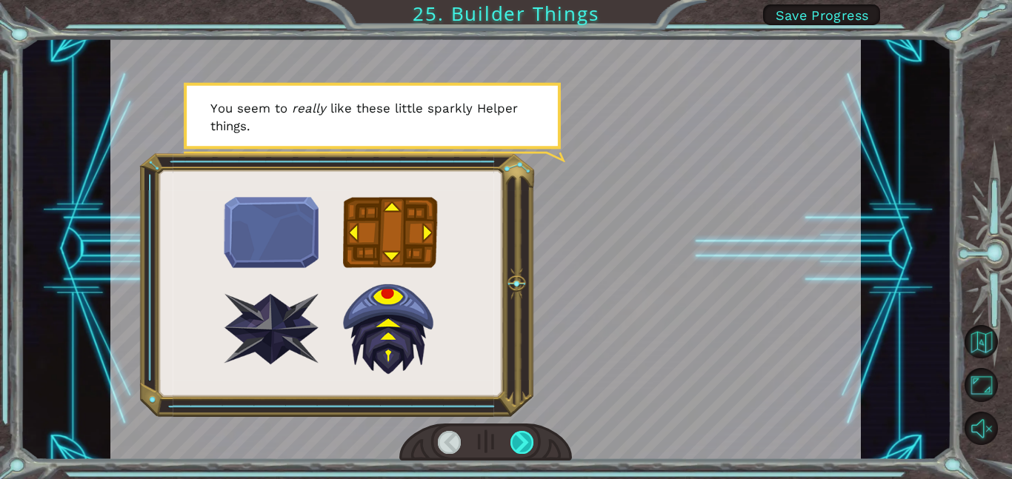
click at [524, 436] on div at bounding box center [522, 442] width 24 height 23
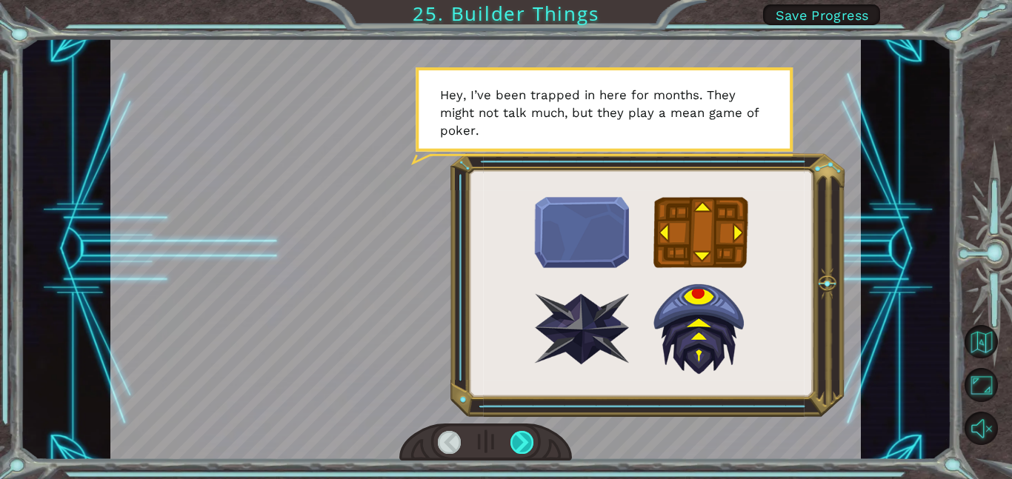
click at [524, 436] on div at bounding box center [522, 442] width 24 height 23
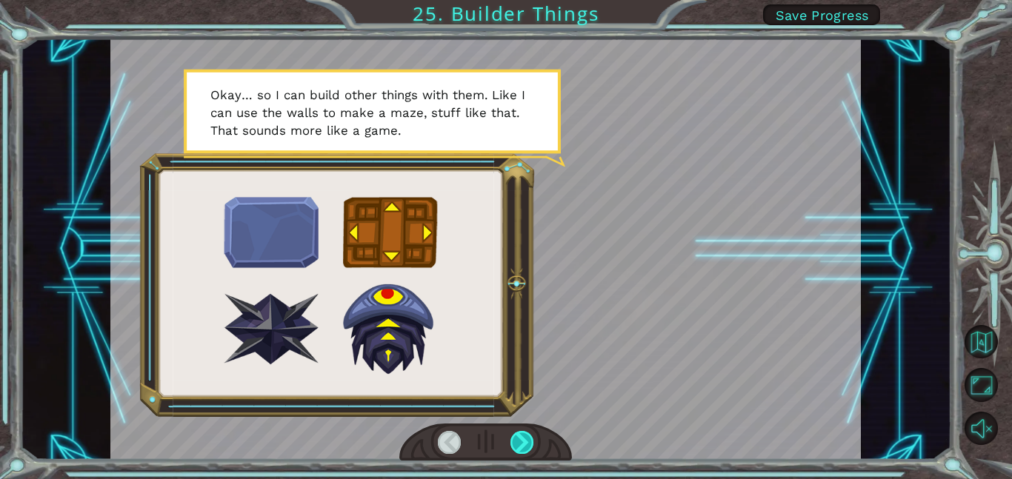
click at [524, 436] on div at bounding box center [522, 442] width 24 height 23
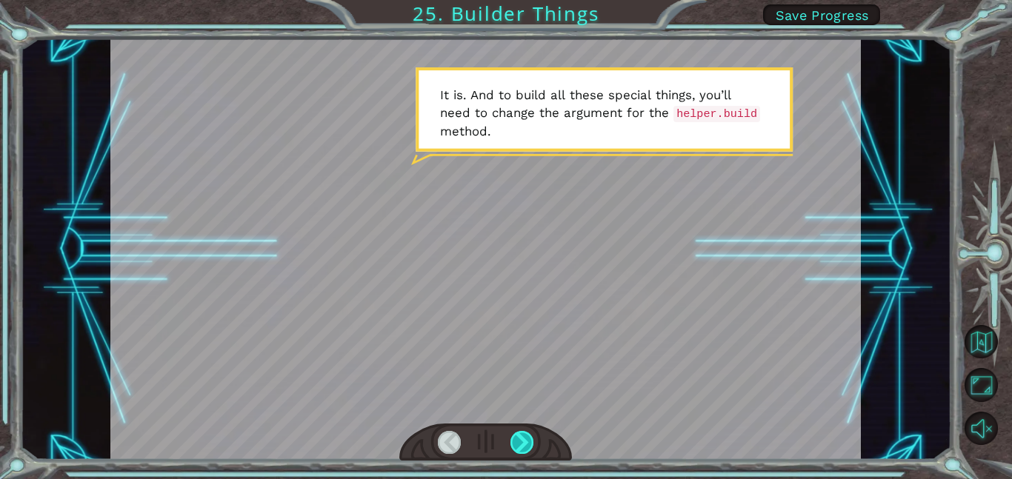
click at [524, 436] on div at bounding box center [522, 442] width 24 height 23
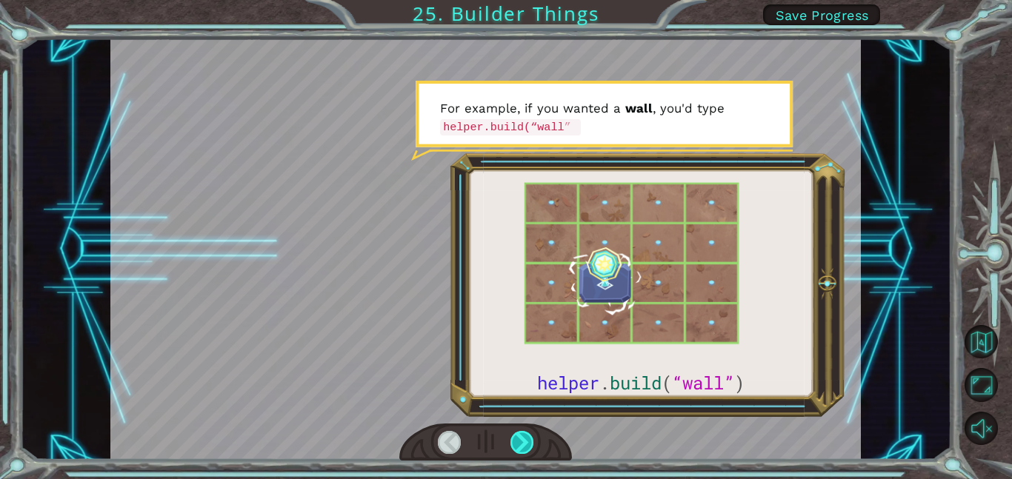
click at [524, 436] on div at bounding box center [522, 442] width 24 height 23
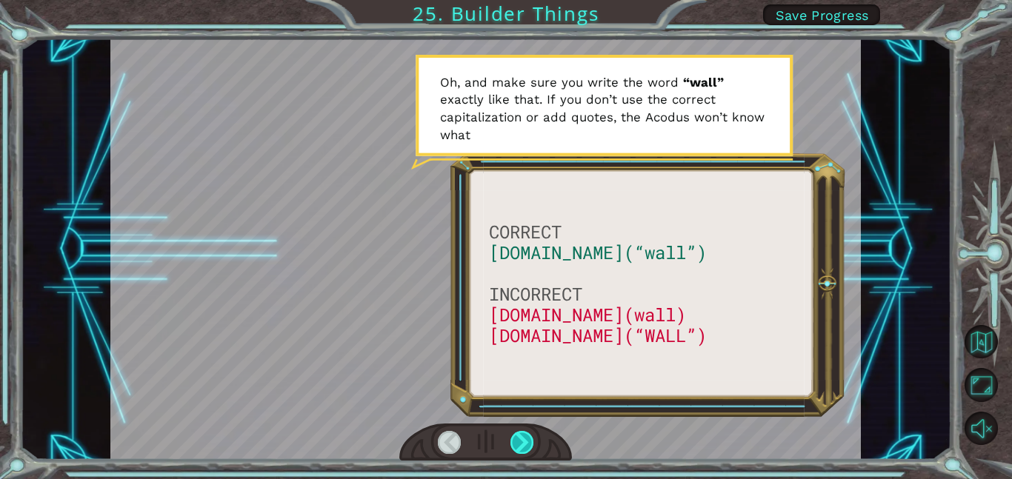
click at [524, 436] on div at bounding box center [522, 442] width 24 height 23
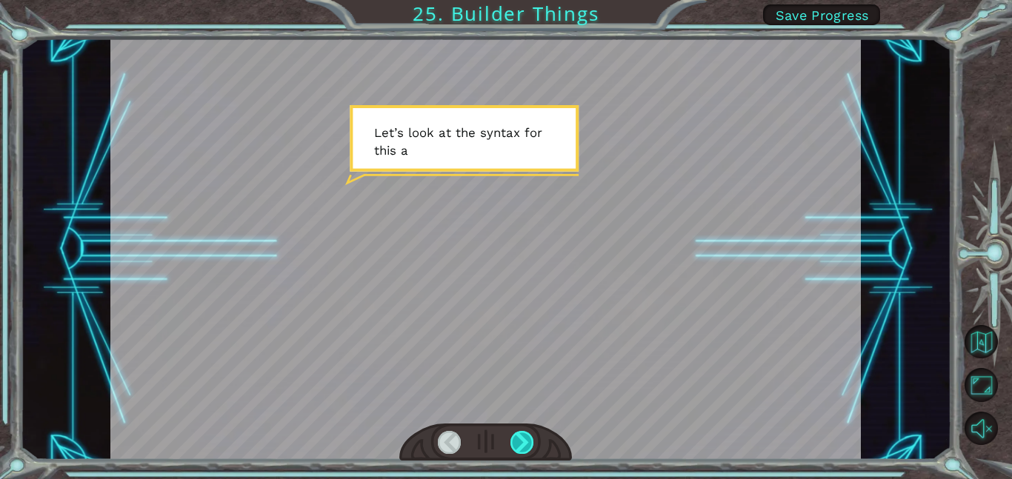
click at [524, 436] on div at bounding box center [522, 442] width 24 height 23
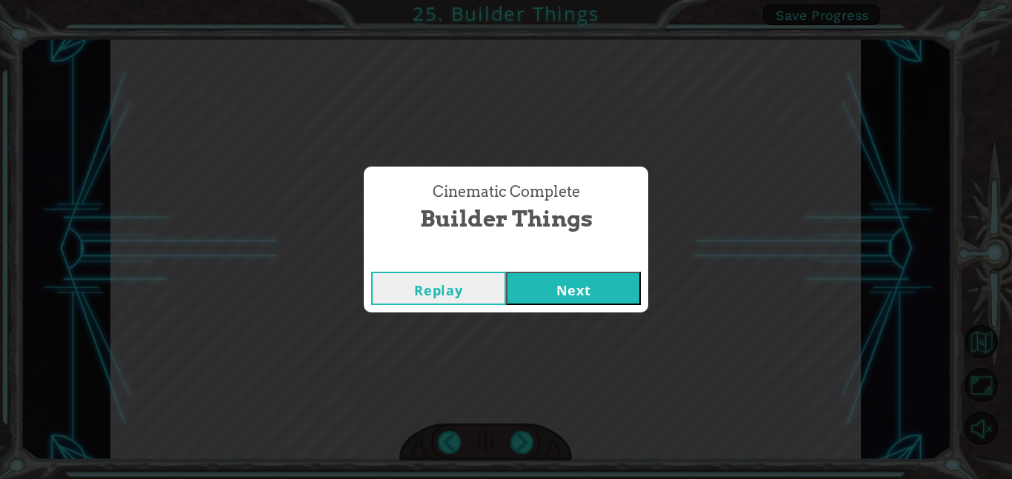
click at [608, 290] on button "Next" at bounding box center [573, 288] width 135 height 33
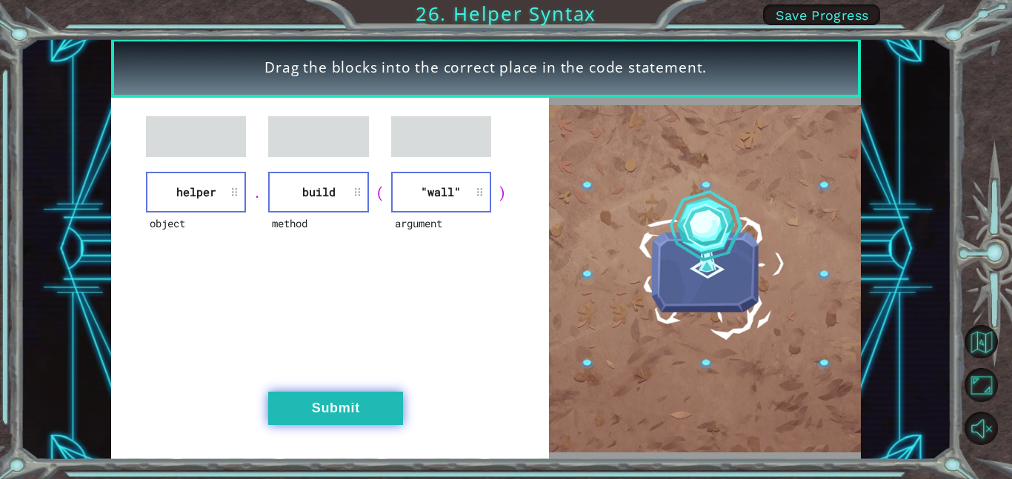
click at [374, 400] on button "Submit" at bounding box center [335, 408] width 135 height 33
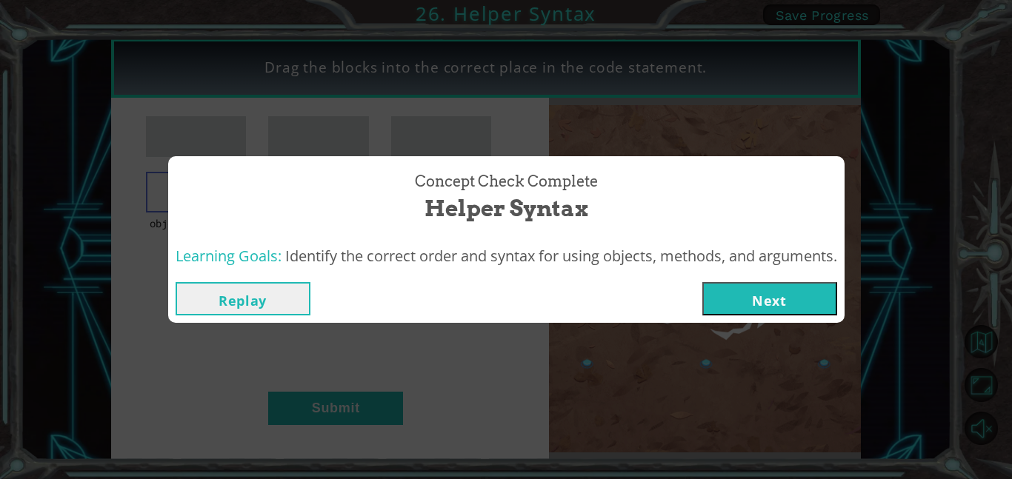
click at [715, 281] on div "Replay Next" at bounding box center [506, 299] width 676 height 48
click at [746, 308] on button "Next" at bounding box center [769, 298] width 135 height 33
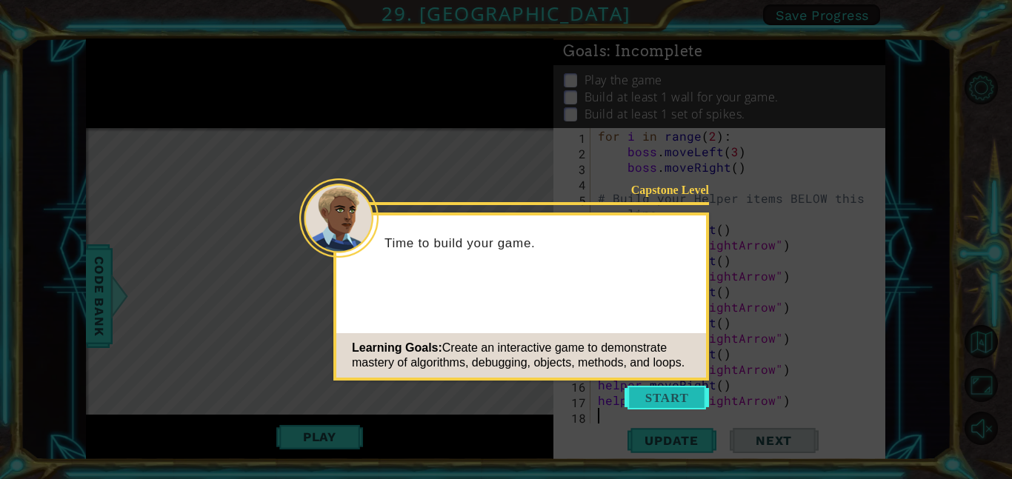
click at [663, 397] on button "Start" at bounding box center [666, 398] width 84 height 24
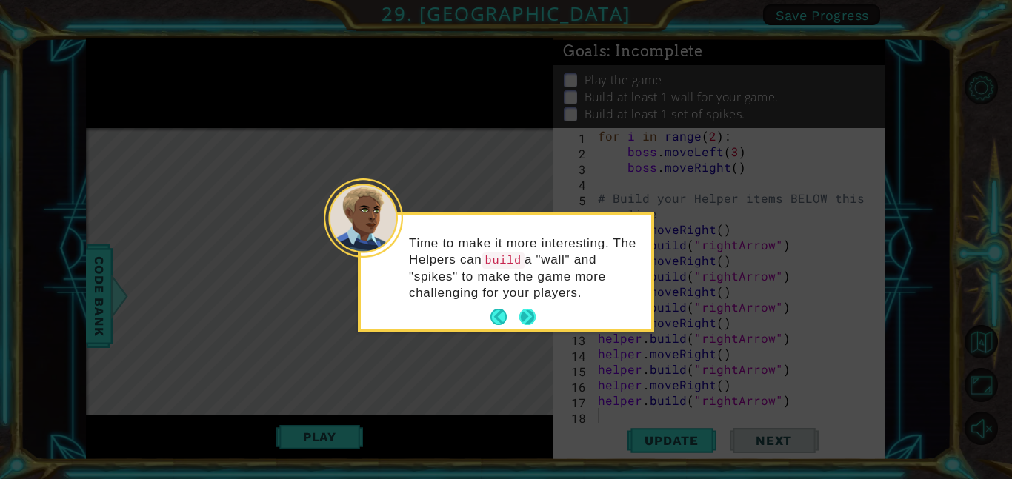
click at [526, 307] on footer at bounding box center [512, 317] width 45 height 22
click at [527, 310] on button "Next" at bounding box center [526, 317] width 27 height 27
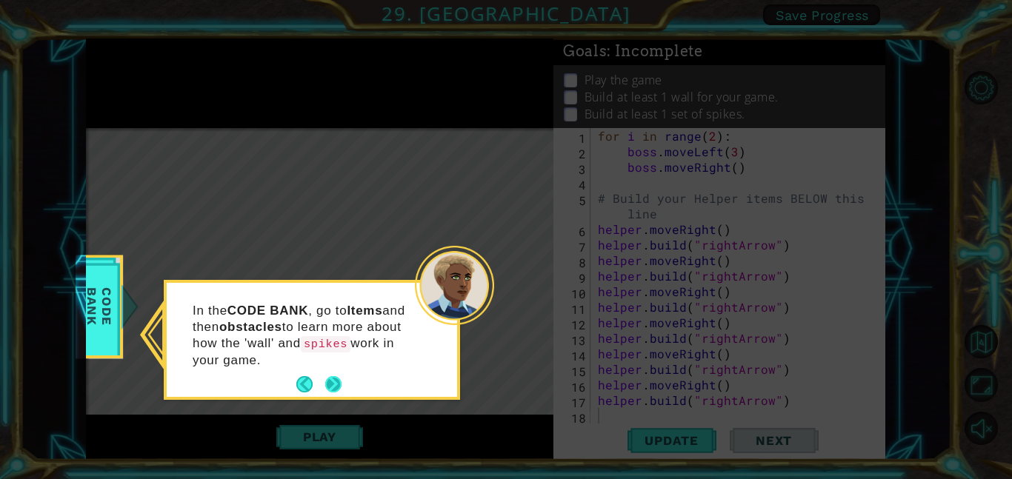
click at [333, 376] on button "Next" at bounding box center [333, 385] width 18 height 18
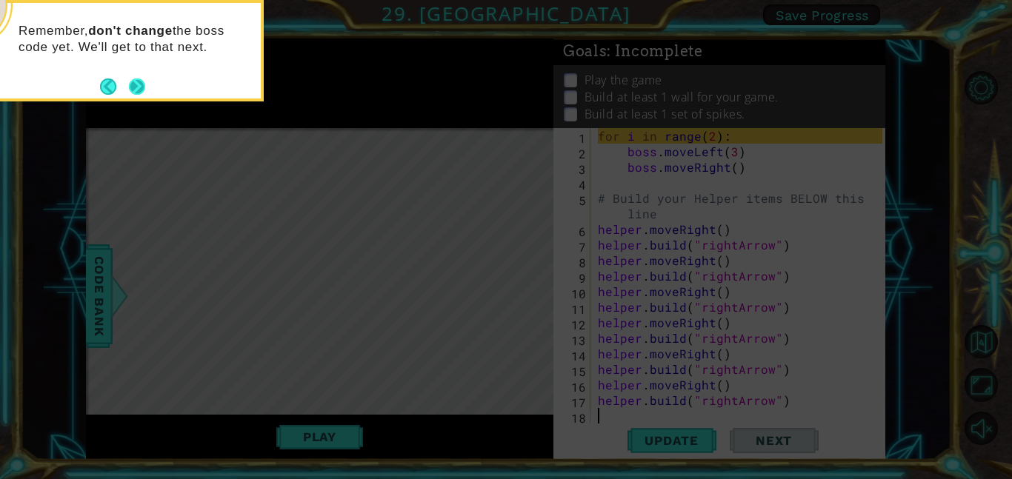
click at [138, 86] on button "Next" at bounding box center [136, 86] width 27 height 27
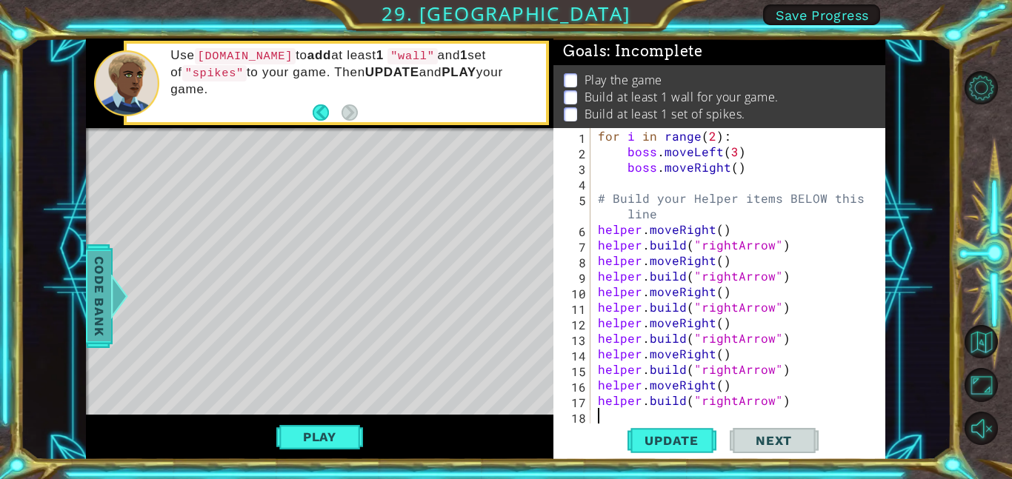
click at [110, 282] on div at bounding box center [119, 296] width 19 height 44
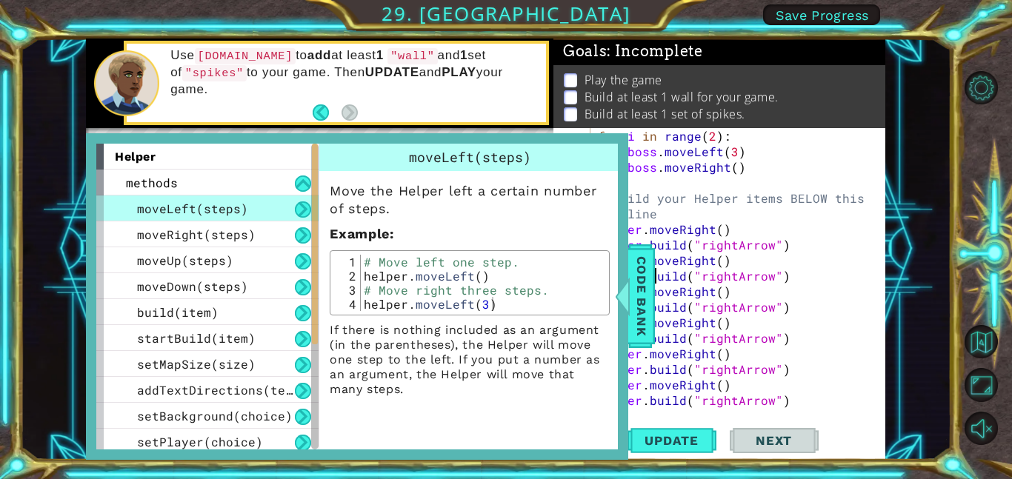
click at [656, 280] on div "for i in range ( 2 ) : boss . moveLeft ( 3 ) boss . moveRight ( ) # Build your …" at bounding box center [742, 291] width 295 height 327
click at [642, 285] on span "Code Bank" at bounding box center [642, 296] width 24 height 90
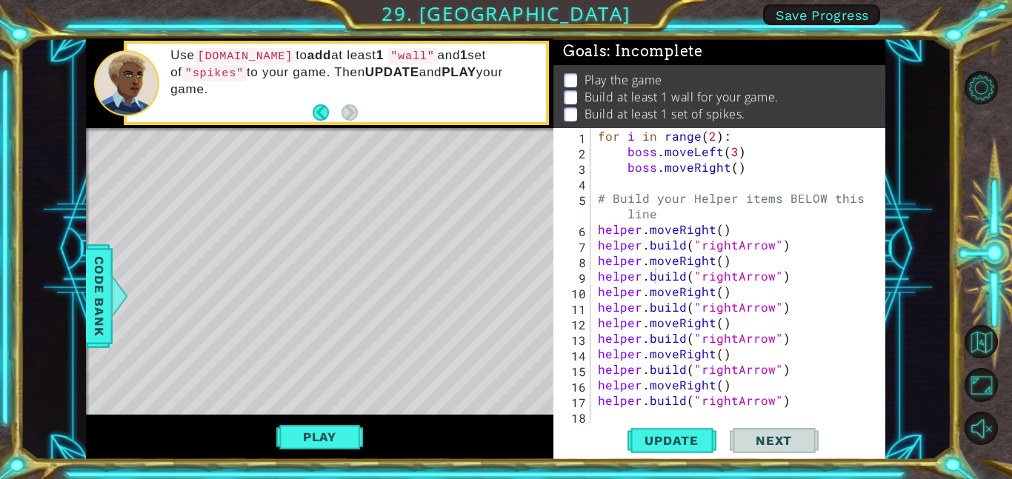
click at [686, 269] on div "for i in range ( 2 ) : boss . moveLeft ( 3 ) boss . moveRight ( ) # Build your …" at bounding box center [742, 291] width 295 height 327
click at [731, 248] on div "for i in range ( 2 ) : boss . moveLeft ( 3 ) boss . moveRight ( ) # Build your …" at bounding box center [742, 291] width 295 height 327
click at [737, 249] on div "for i in range ( 2 ) : boss . moveLeft ( 3 ) boss . moveRight ( ) # Build your …" at bounding box center [738, 276] width 287 height 296
click at [720, 232] on div "for i in range ( 2 ) : boss . moveLeft ( 3 ) boss . moveRight ( ) # Build your …" at bounding box center [742, 291] width 295 height 327
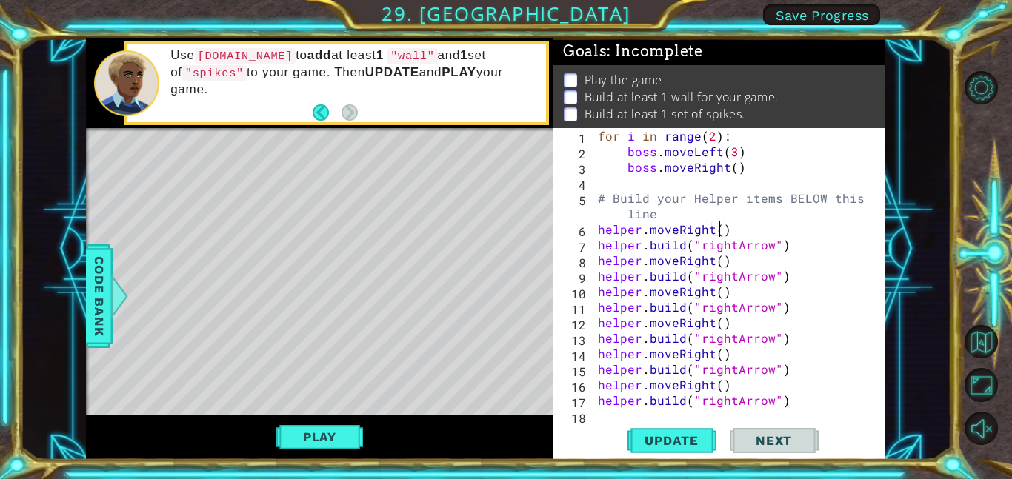
click at [799, 400] on div "for i in range ( 2 ) : boss . moveLeft ( 3 ) boss . moveRight ( ) # Build your …" at bounding box center [742, 291] width 295 height 327
type textarea "[DOMAIN_NAME]("rightArrow")"
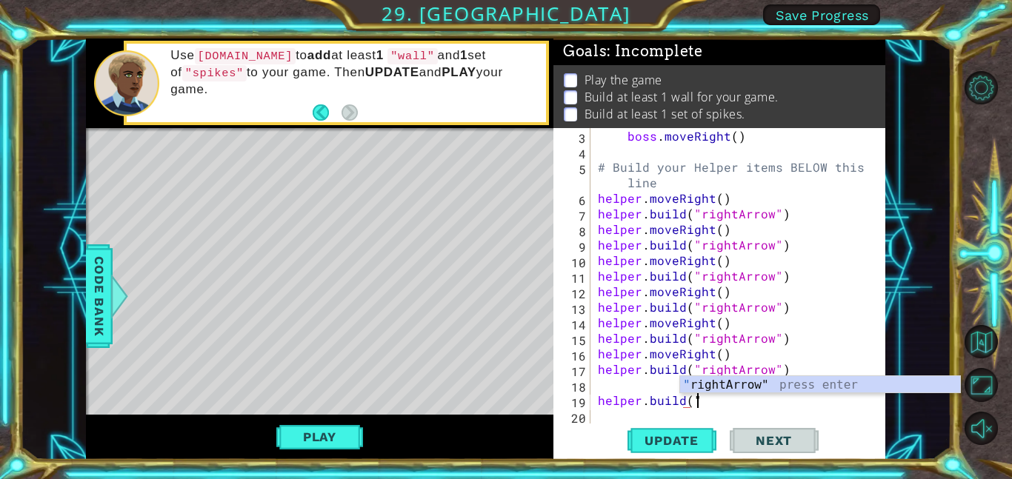
scroll to position [0, 5]
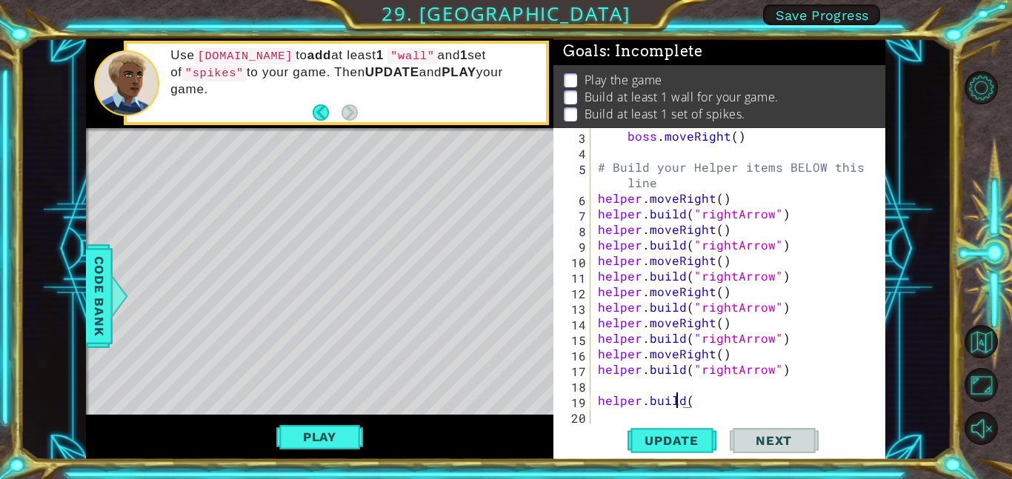
click at [673, 400] on div "boss . moveRight ( ) # Build your Helper items BELOW this line helper . moveRig…" at bounding box center [742, 291] width 295 height 327
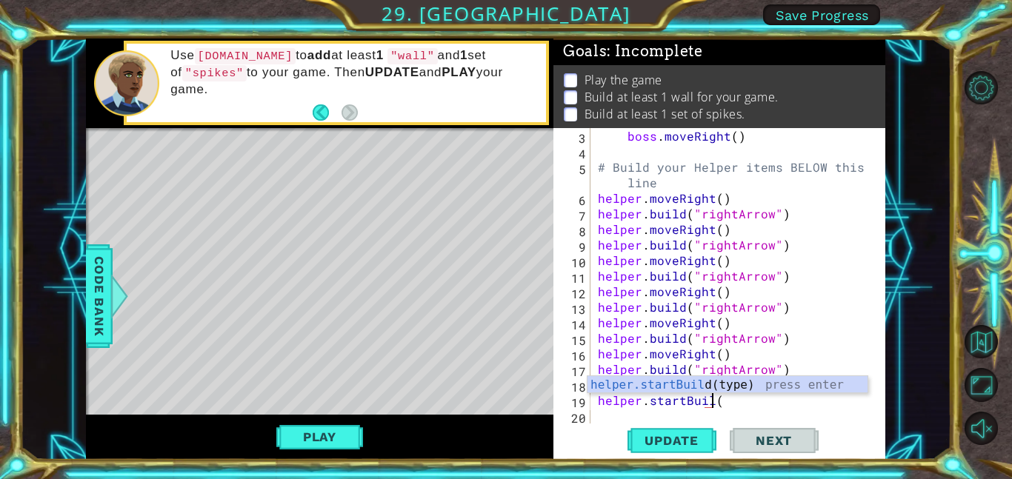
scroll to position [0, 7]
click at [116, 284] on div at bounding box center [119, 296] width 19 height 44
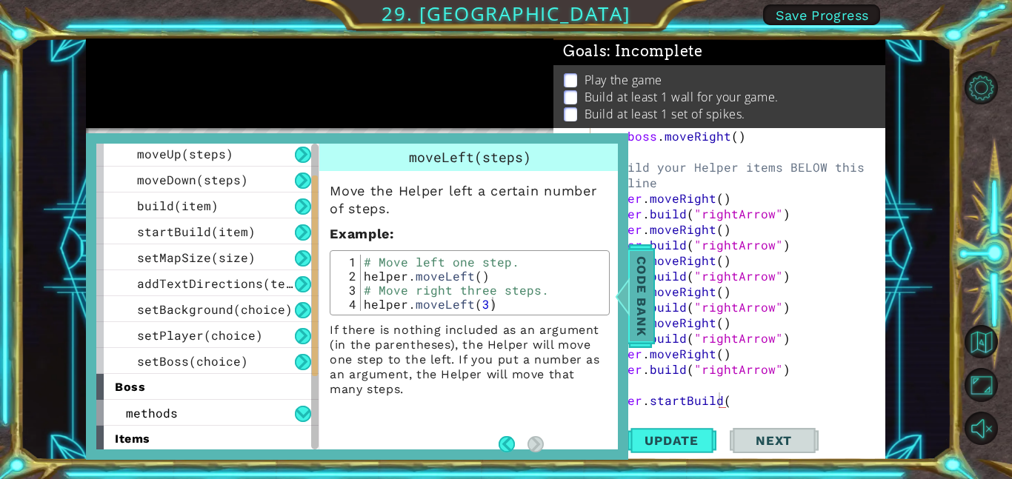
scroll to position [0, 0]
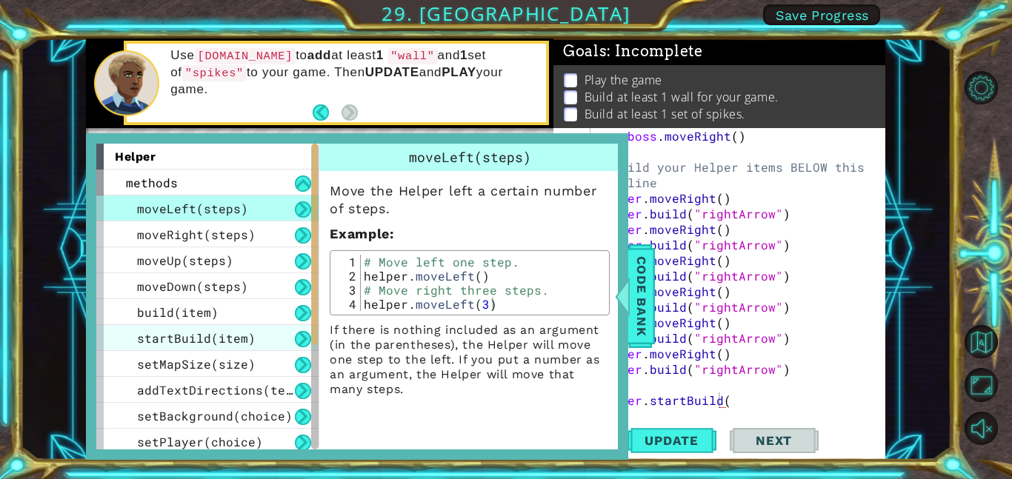
click at [147, 330] on span "startBuild(item)" at bounding box center [196, 338] width 119 height 16
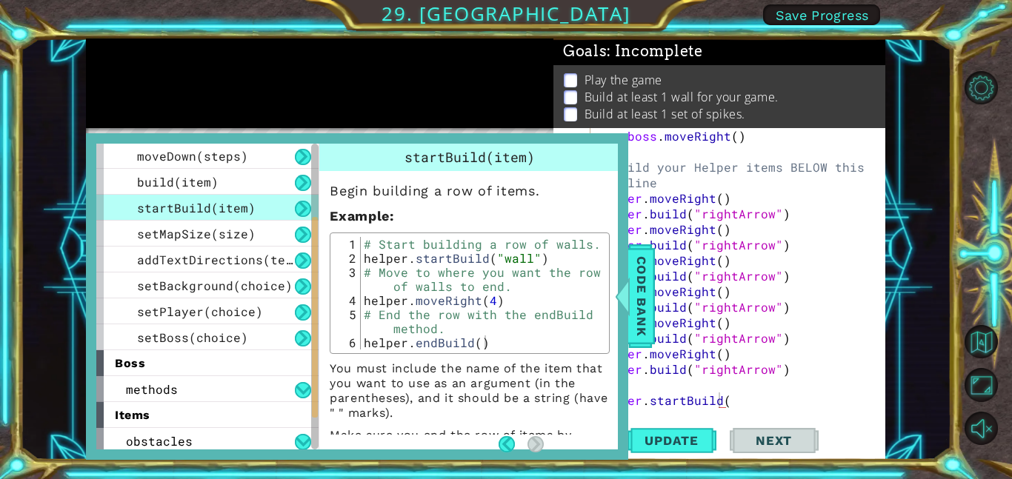
scroll to position [212, 0]
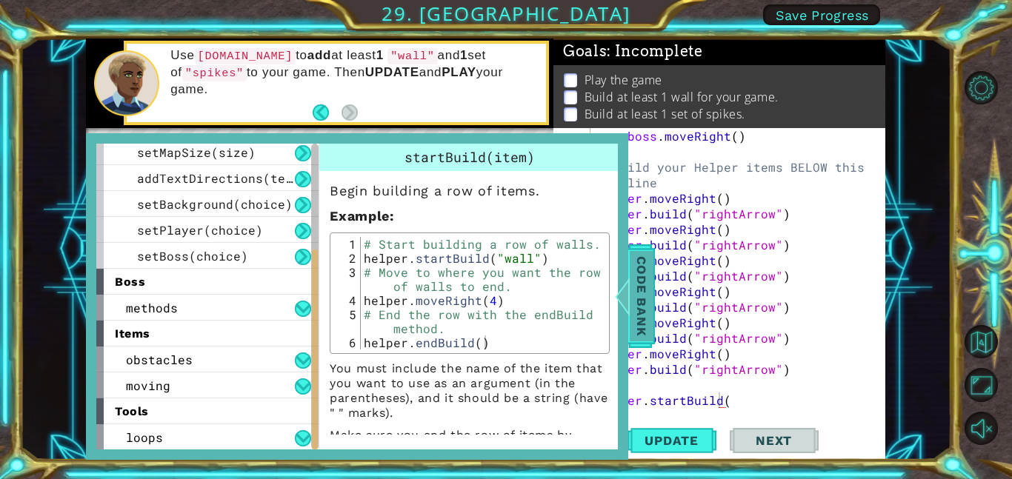
click at [630, 303] on div at bounding box center [622, 296] width 19 height 44
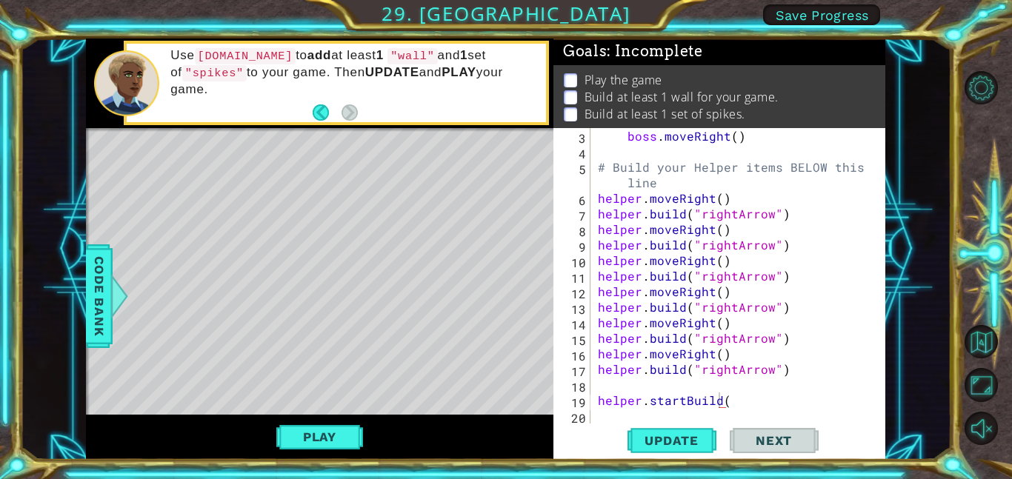
click at [736, 404] on div "boss . moveRight ( ) # Build your Helper items BELOW this line helper . moveRig…" at bounding box center [742, 291] width 295 height 327
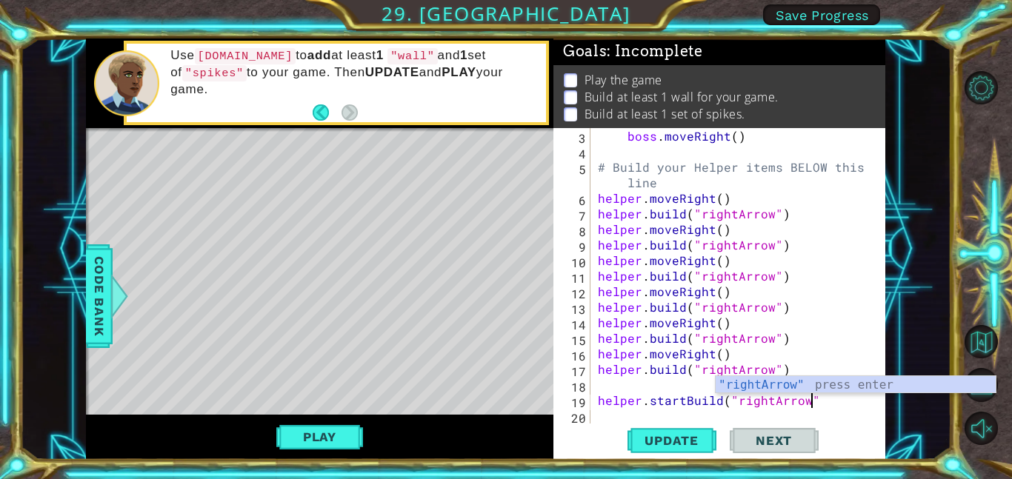
scroll to position [0, 13]
type textarea "helper.startBuild("rightArrow")"
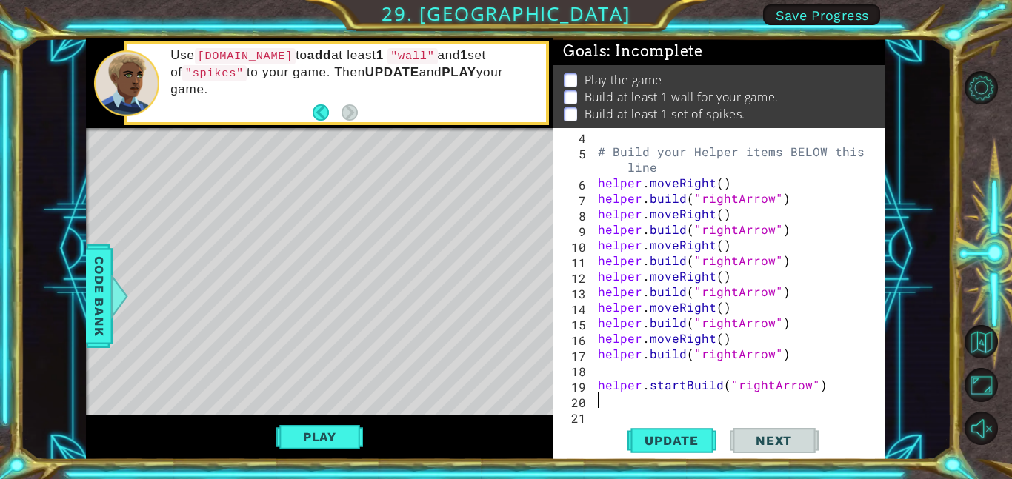
scroll to position [47, 0]
click at [110, 290] on div at bounding box center [119, 296] width 19 height 44
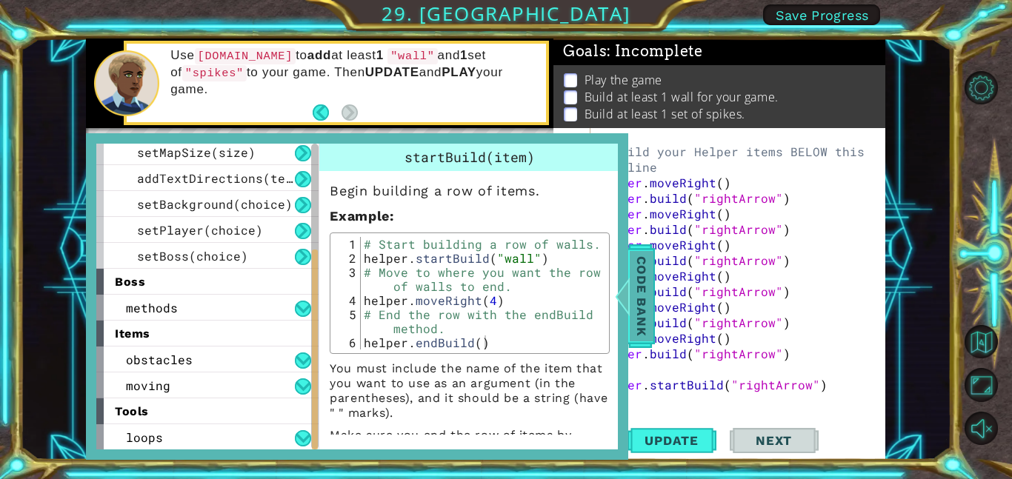
click at [634, 307] on span "Code Bank" at bounding box center [642, 296] width 24 height 90
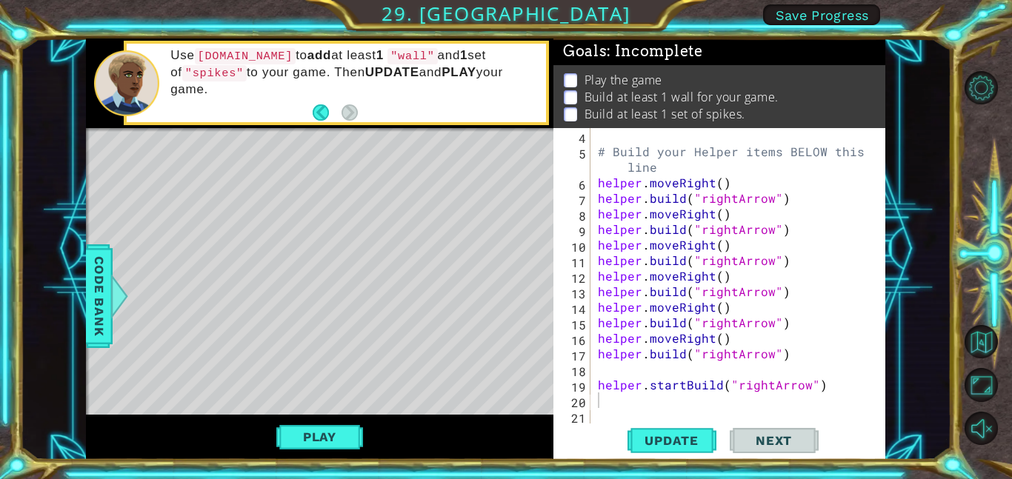
click at [728, 399] on div "# Build your Helper items BELOW this line helper . moveRight ( ) helper . build…" at bounding box center [742, 291] width 295 height 327
type textarea "helper.moveRight(6)"
click at [97, 309] on span "Code Bank" at bounding box center [99, 296] width 24 height 90
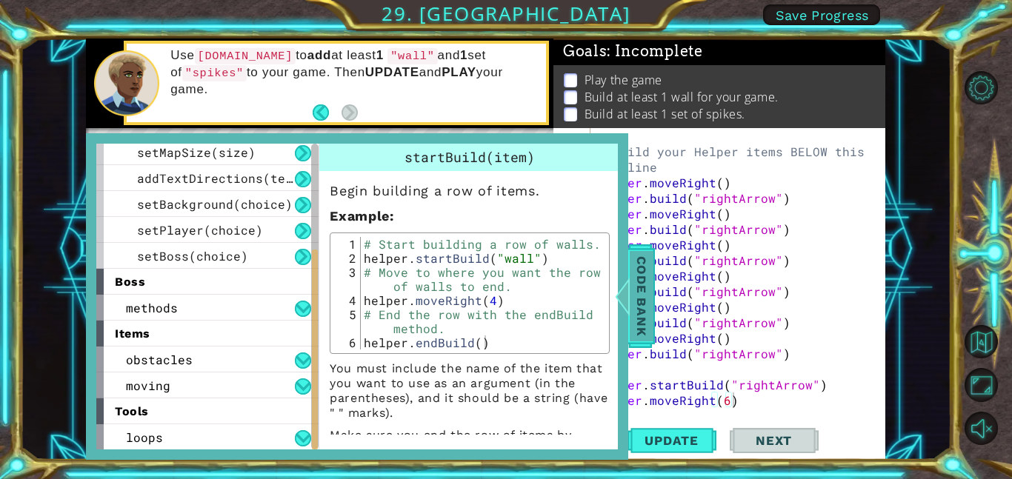
click at [650, 289] on span "Code Bank" at bounding box center [642, 296] width 24 height 90
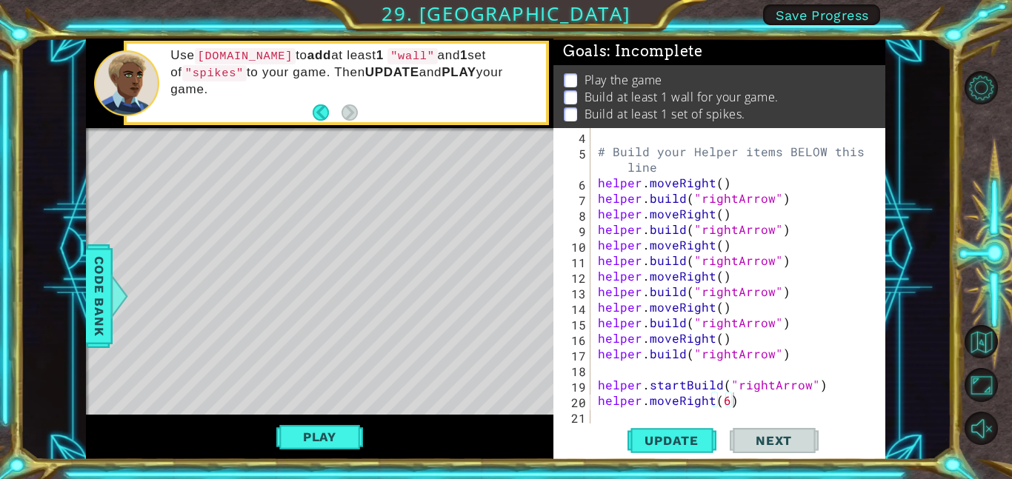
click at [784, 396] on div "# Build your Helper items BELOW this line helper . moveRight ( ) helper . build…" at bounding box center [742, 291] width 295 height 327
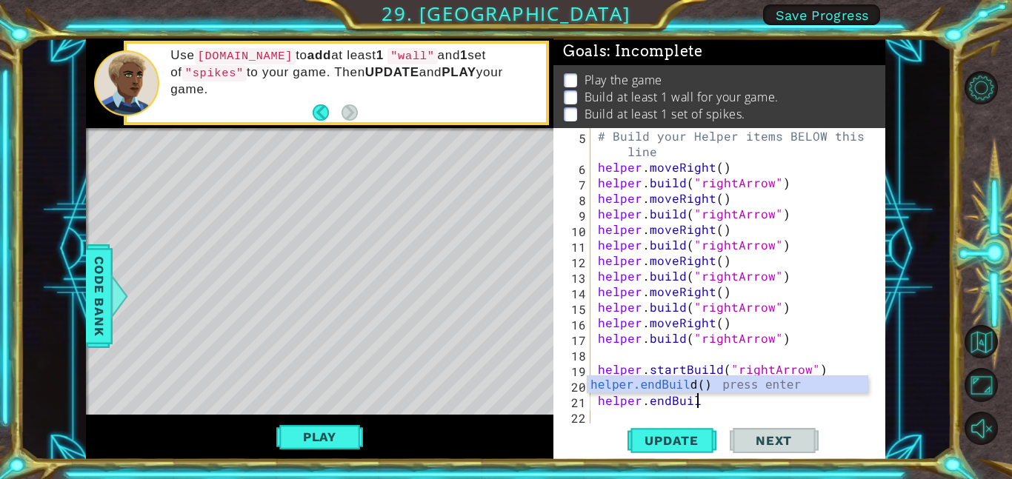
scroll to position [0, 6]
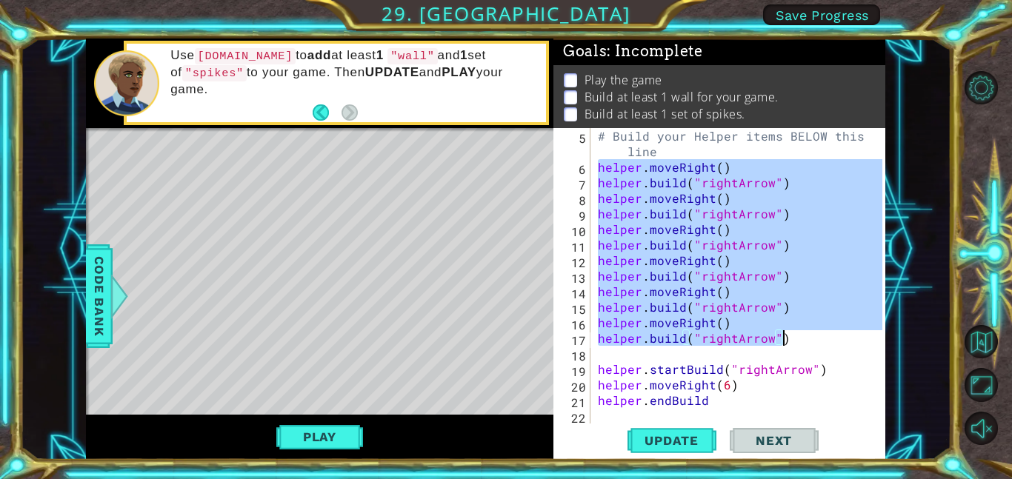
drag, startPoint x: 596, startPoint y: 166, endPoint x: 805, endPoint y: 338, distance: 271.1
click at [805, 338] on div "# Build your Helper items BELOW this line helper . moveRight ( ) helper . build…" at bounding box center [742, 299] width 295 height 342
type textarea "helper.moveRight() [DOMAIN_NAME]("rightArrow")"
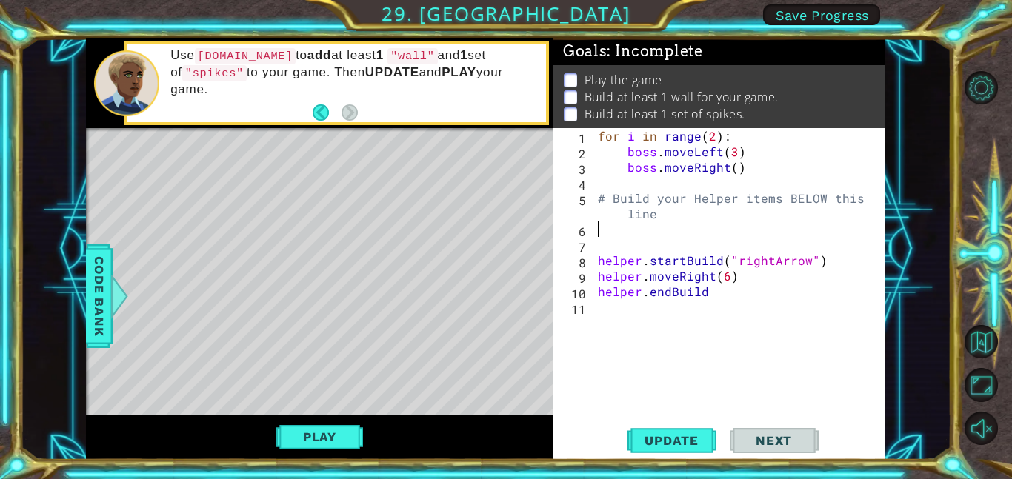
scroll to position [0, 0]
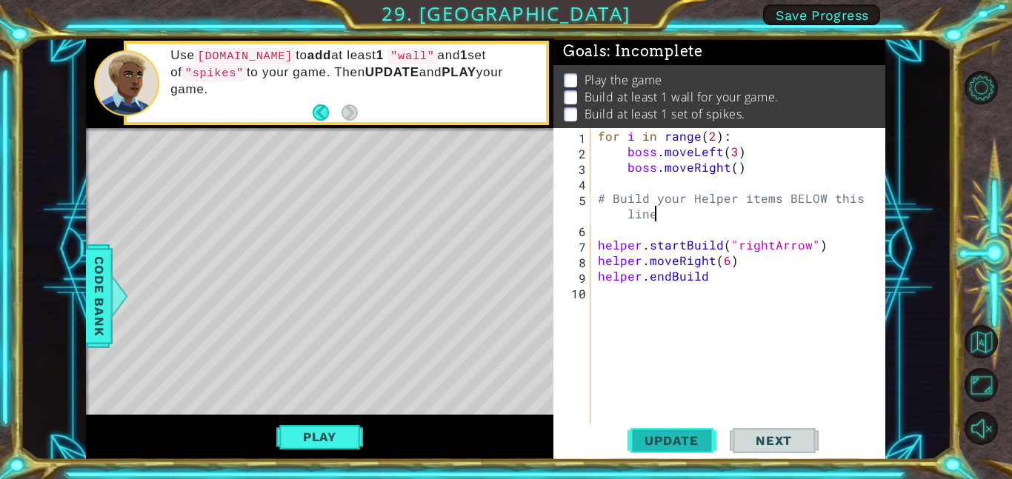
click at [679, 433] on span "Update" at bounding box center [672, 440] width 84 height 15
click at [746, 279] on div "for i in range ( 2 ) : boss . moveLeft ( 3 ) boss . moveRight ( ) # Build your …" at bounding box center [742, 291] width 295 height 327
type textarea "helper.endBuild"
click at [758, 304] on div "for i in range ( 2 ) : boss . moveLeft ( 3 ) boss . moveRight ( ) # Build your …" at bounding box center [742, 291] width 295 height 327
click at [766, 304] on div "for i in range ( 2 ) : boss . moveLeft ( 3 ) boss . moveRight ( ) # Build your …" at bounding box center [742, 291] width 295 height 327
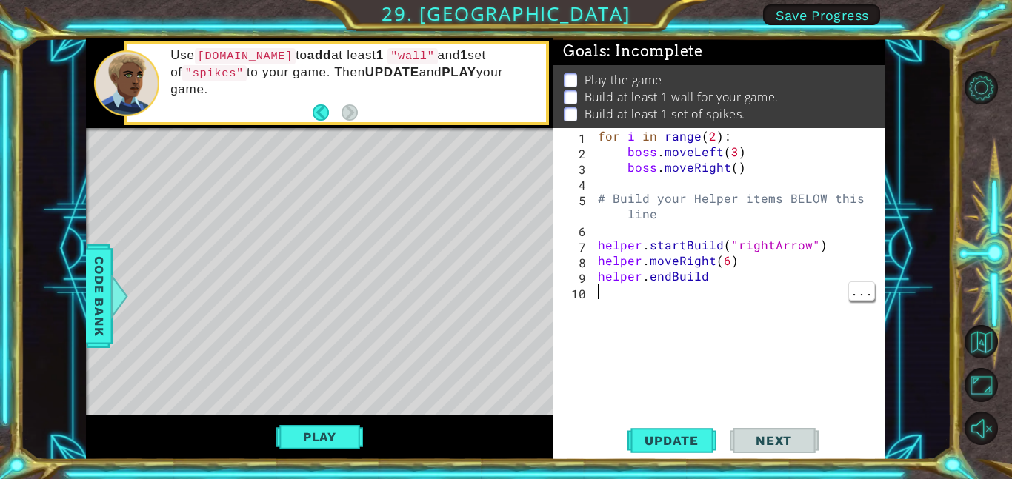
click at [754, 265] on div "for i in range ( 2 ) : boss . moveLeft ( 3 ) boss . moveRight ( ) # Build your …" at bounding box center [742, 291] width 295 height 327
type textarea "helper.moveRight(6)"
click at [752, 287] on div "for i in range ( 2 ) : boss . moveLeft ( 3 ) boss . moveRight ( ) # Build your …" at bounding box center [742, 291] width 295 height 327
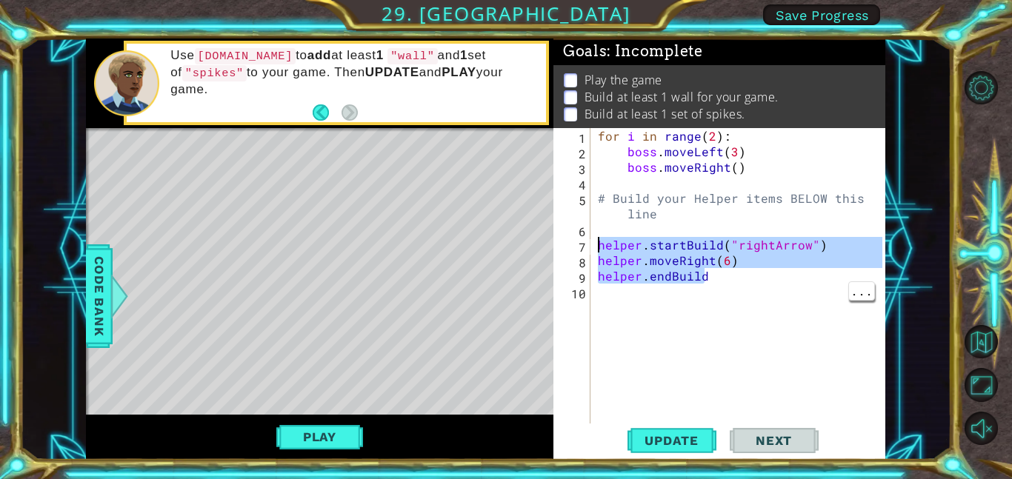
drag, startPoint x: 722, startPoint y: 279, endPoint x: 594, endPoint y: 242, distance: 133.2
click at [595, 242] on div "for i in range ( 2 ) : boss . moveLeft ( 3 ) boss . moveRight ( ) # Build your …" at bounding box center [742, 291] width 295 height 327
type textarea "helper.startBuild("rightArrow") helper.moveRight(6)"
click at [731, 290] on div "for i in range ( 2 ) : boss . moveLeft ( 3 ) boss . moveRight ( ) # Build your …" at bounding box center [742, 291] width 295 height 327
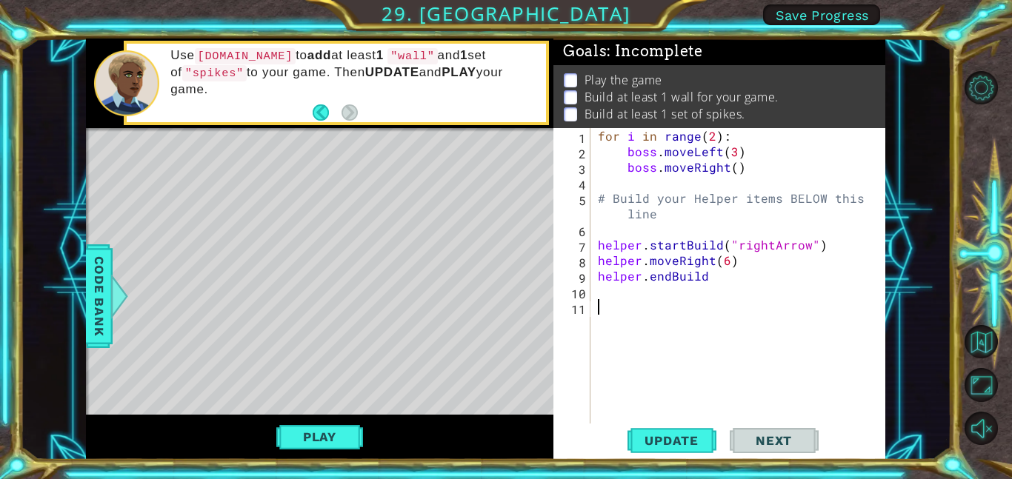
paste textarea "helper.endBuild"
type textarea "helper.endBuild"
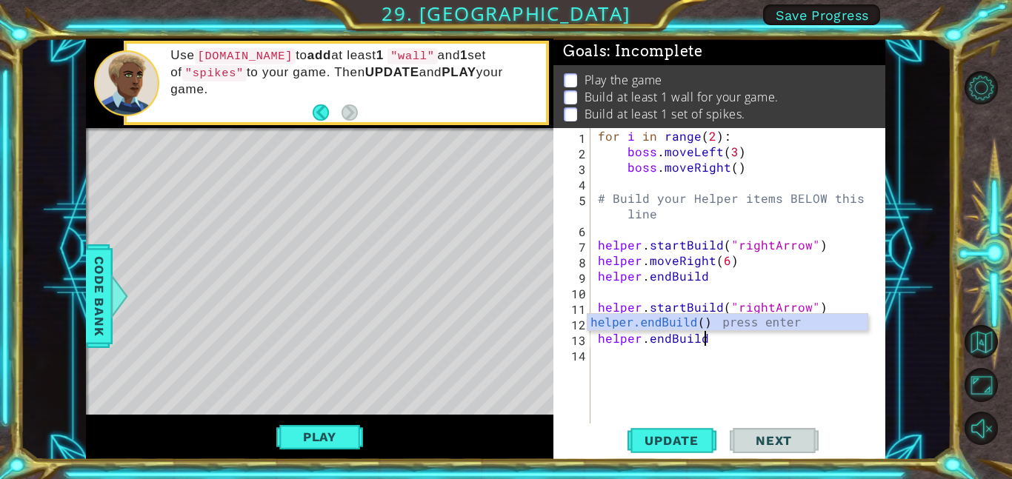
click at [713, 313] on body "1 ההההההההההההההההההההההההההההההההההההההההההההההההההההההההההההההההההההההההההההה…" at bounding box center [506, 239] width 1012 height 479
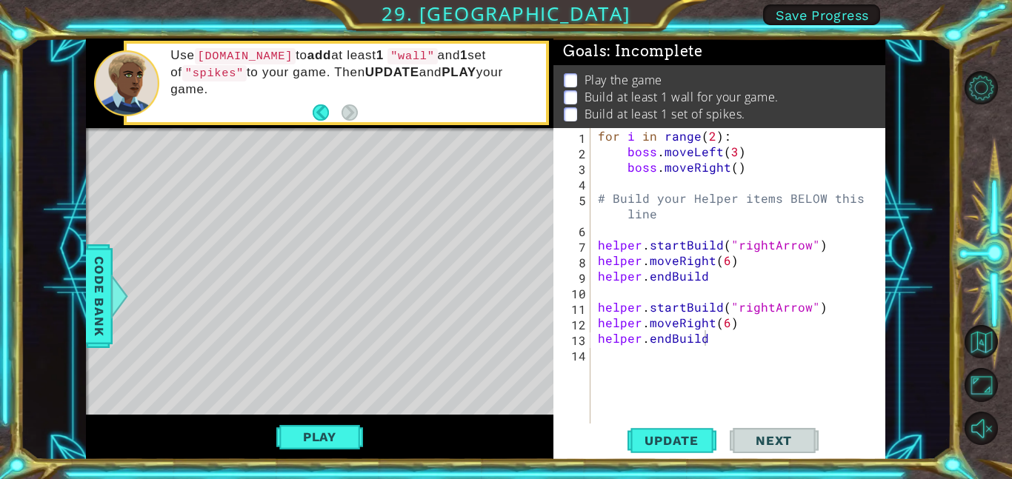
click at [694, 297] on div "for i in range ( 2 ) : boss . moveLeft ( 3 ) boss . moveRight ( ) # Build your …" at bounding box center [742, 291] width 295 height 327
click at [733, 263] on div "for i in range ( 2 ) : boss . moveLeft ( 3 ) boss . moveRight ( ) # Build your …" at bounding box center [742, 291] width 295 height 327
click at [724, 261] on div "for i in range ( 2 ) : boss . moveLeft ( 3 ) boss . moveRight ( ) # Build your …" at bounding box center [742, 291] width 295 height 327
click at [748, 264] on div "for i in range ( 2 ) : boss . moveLeft ( 3 ) boss . moveRight ( ) # Build your …" at bounding box center [742, 291] width 295 height 327
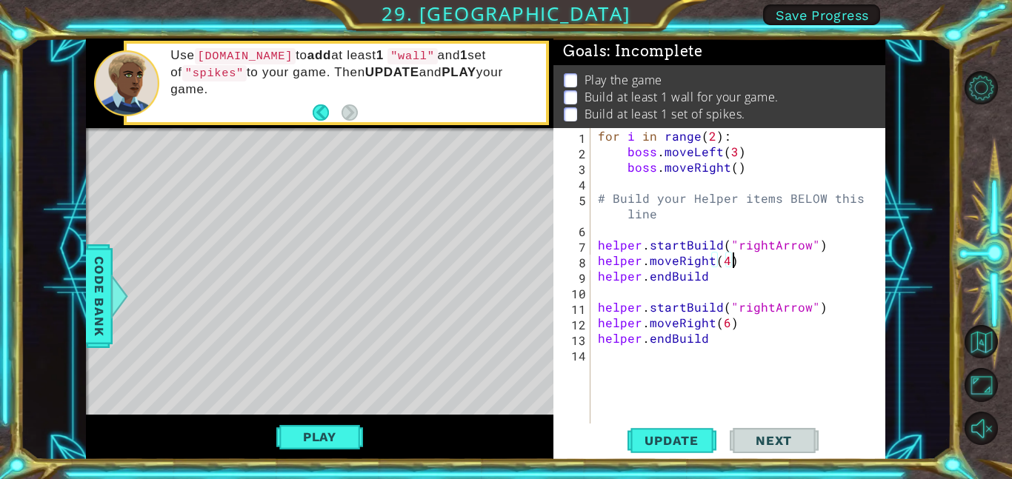
click at [756, 283] on div "for i in range ( 2 ) : boss . moveLeft ( 3 ) boss . moveRight ( ) # Build your …" at bounding box center [742, 291] width 295 height 327
type textarea "helper.endBuild"
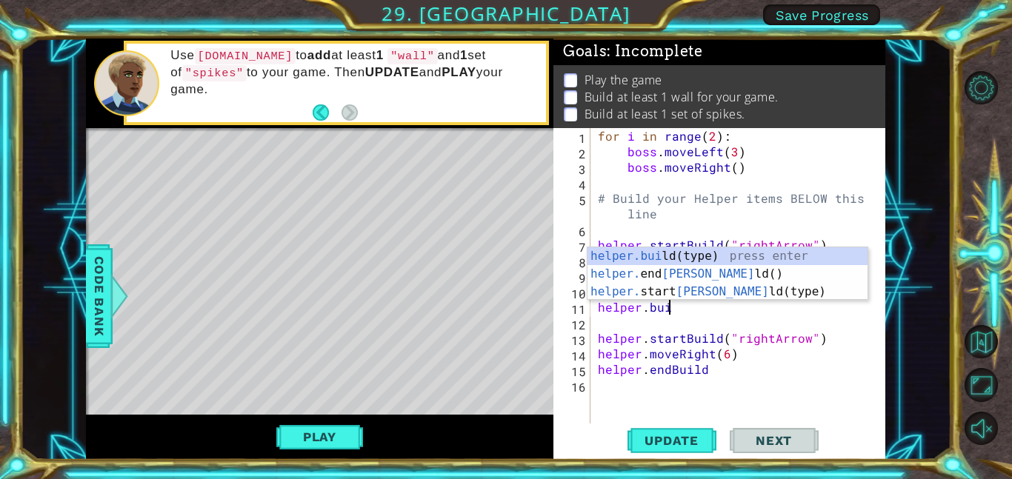
scroll to position [0, 4]
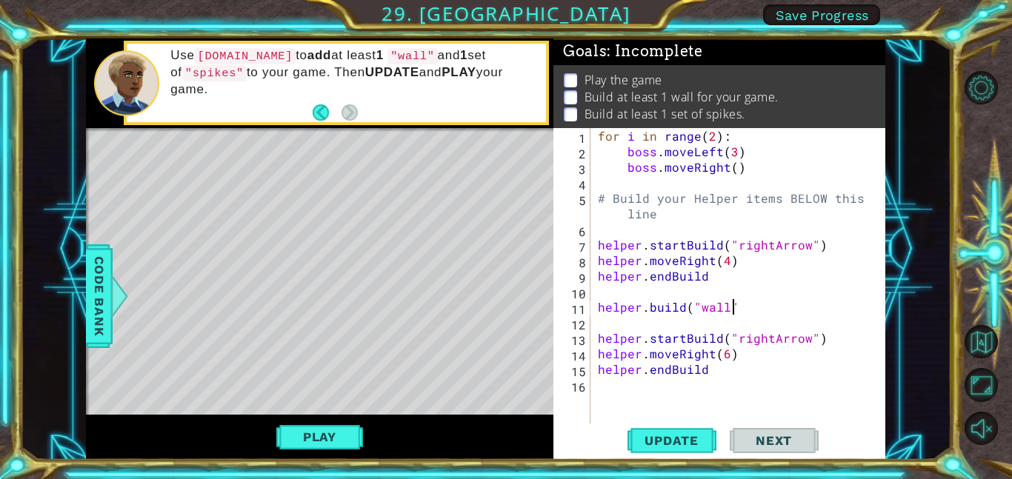
type textarea "[DOMAIN_NAME]("wall")"
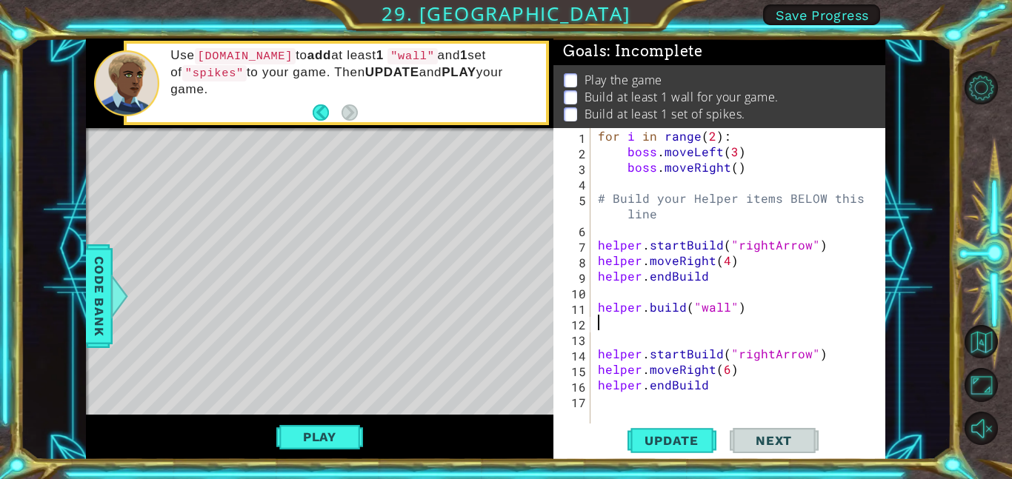
scroll to position [0, 0]
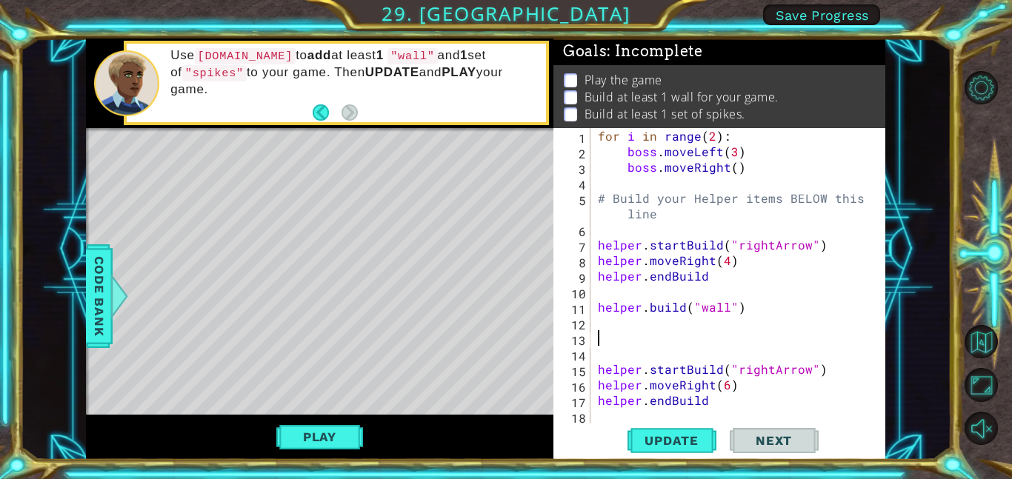
paste textarea "helper.endBuild"
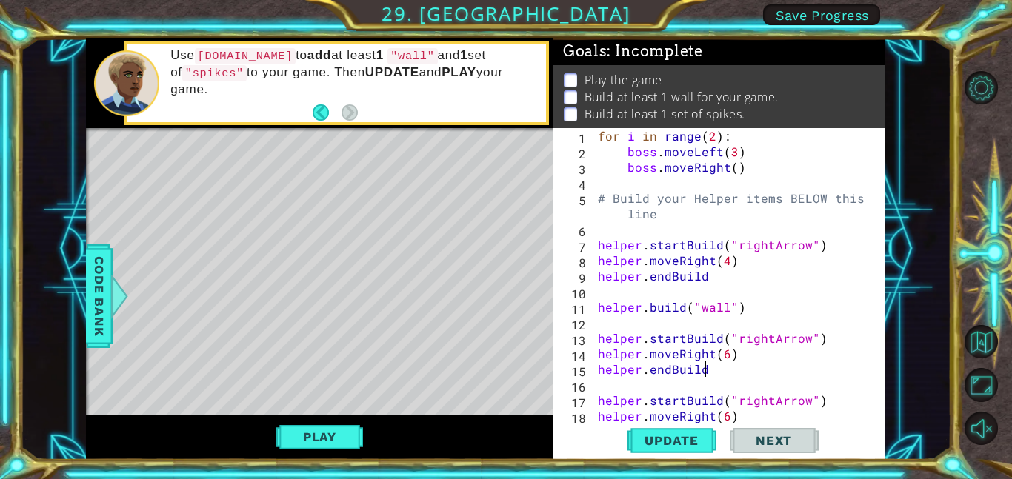
click at [721, 355] on div "for i in range ( 2 ) : boss . moveLeft ( 3 ) boss . moveRight ( ) # Build your …" at bounding box center [742, 291] width 295 height 327
click at [723, 357] on div "for i in range ( 2 ) : boss . moveLeft ( 3 ) boss . moveRight ( ) # Build your …" at bounding box center [742, 291] width 295 height 327
click at [690, 435] on span "Update" at bounding box center [672, 440] width 84 height 15
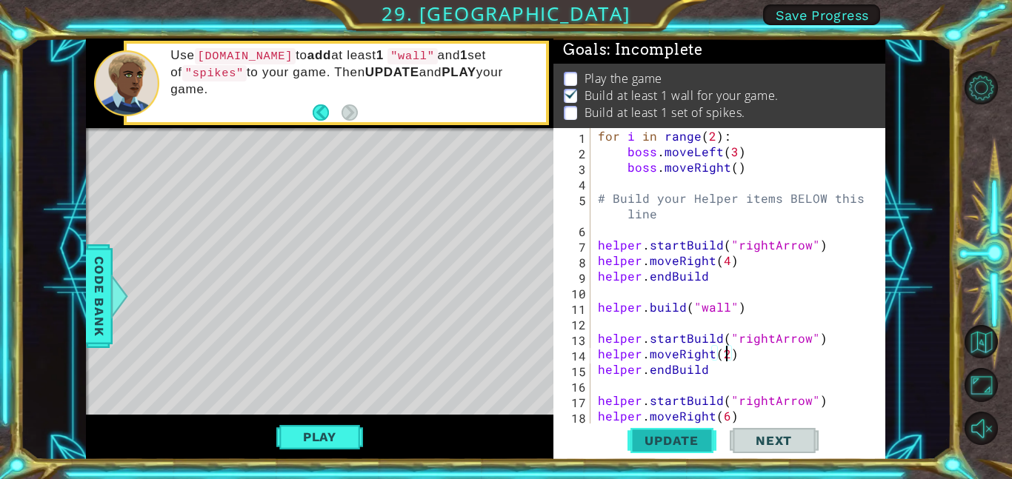
click at [680, 444] on span "Update" at bounding box center [672, 440] width 84 height 15
click at [762, 336] on div "for i in range ( 2 ) : boss . moveLeft ( 3 ) boss . moveRight ( ) # Build your …" at bounding box center [742, 291] width 295 height 327
type textarea "helper.startBuild("rightArrow")"
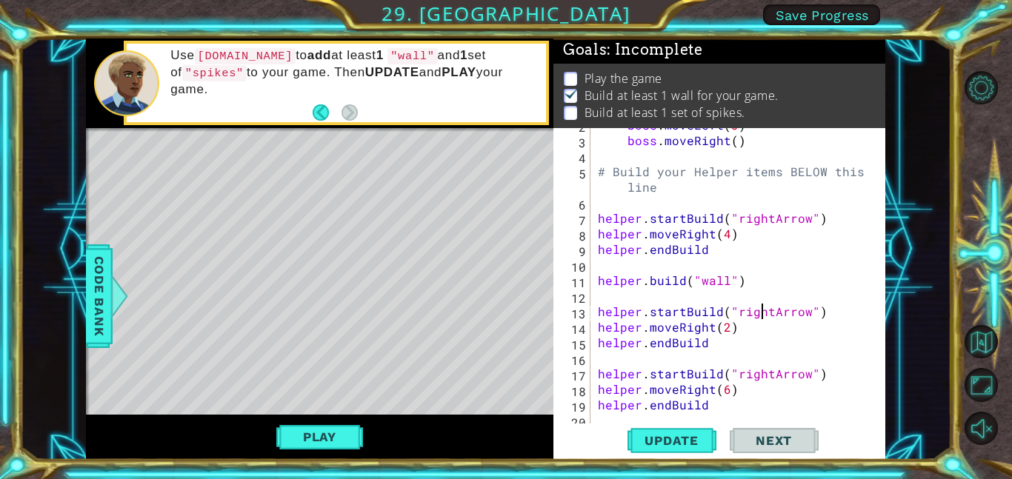
scroll to position [0, 0]
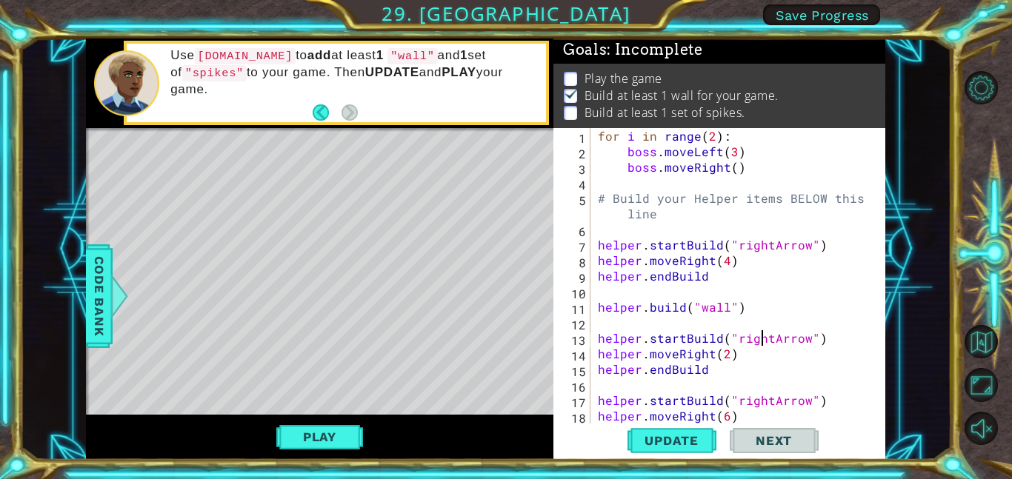
click at [540, 420] on div "Play" at bounding box center [319, 437] width 467 height 45
click at [519, 432] on div "Play" at bounding box center [319, 437] width 467 height 45
click at [776, 291] on div "for i in range ( 2 ) : boss . moveLeft ( 3 ) boss . moveRight ( ) # Build your …" at bounding box center [742, 291] width 295 height 327
click at [791, 183] on div "for i in range ( 2 ) : boss . moveLeft ( 3 ) boss . moveRight ( ) # Build your …" at bounding box center [742, 291] width 295 height 327
click at [797, 186] on div "for i in range ( 2 ) : boss . moveLeft ( 3 ) boss . moveRight ( ) # Build your …" at bounding box center [742, 291] width 295 height 327
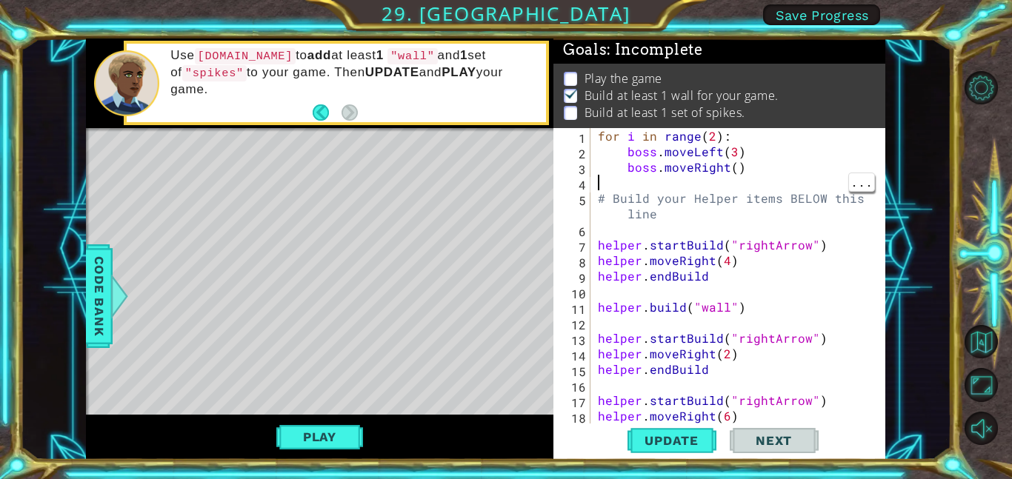
click at [795, 216] on div "for i in range ( 2 ) : boss . moveLeft ( 3 ) boss . moveRight ( ) # Build your …" at bounding box center [742, 291] width 295 height 327
type textarea "# Build your Helper items BELOW this line"
click at [787, 224] on div "for i in range ( 2 ) : boss . moveLeft ( 3 ) boss . moveRight ( ) # Build your …" at bounding box center [742, 291] width 295 height 327
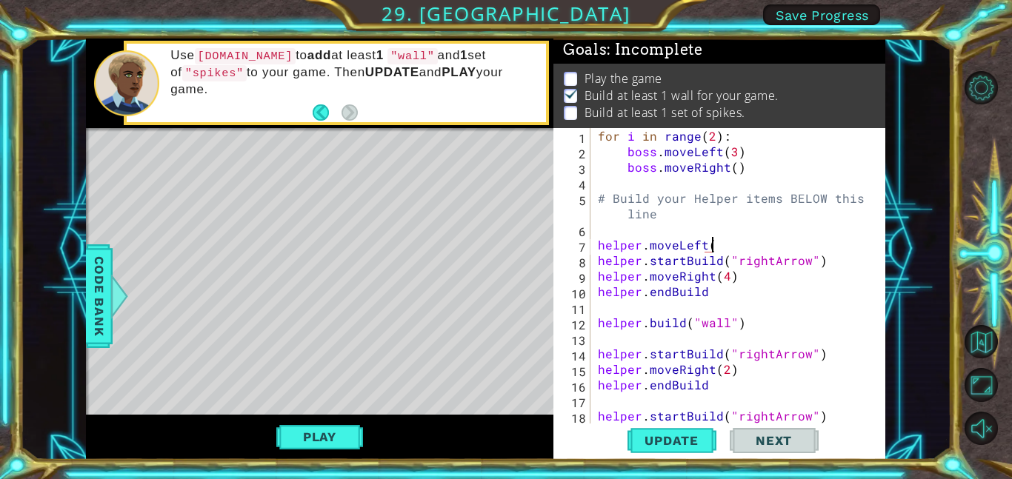
scroll to position [0, 7]
type textarea "helper.moveLeft(7)"
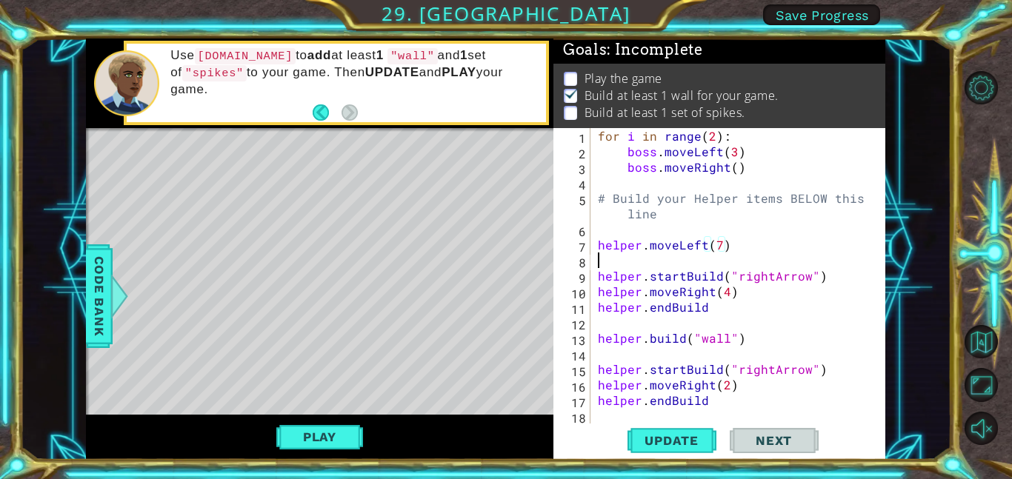
scroll to position [0, 0]
click at [670, 440] on span "Update" at bounding box center [672, 440] width 84 height 15
click at [687, 247] on div "for i in range ( 2 ) : boss . moveLeft ( 3 ) boss . moveRight ( ) # Build your …" at bounding box center [742, 291] width 295 height 327
type textarea "helper.moveLeft(7)"
click at [730, 264] on div "for i in range ( 2 ) : boss . moveLeft ( 3 ) boss . moveRight ( ) # Build your …" at bounding box center [742, 291] width 295 height 327
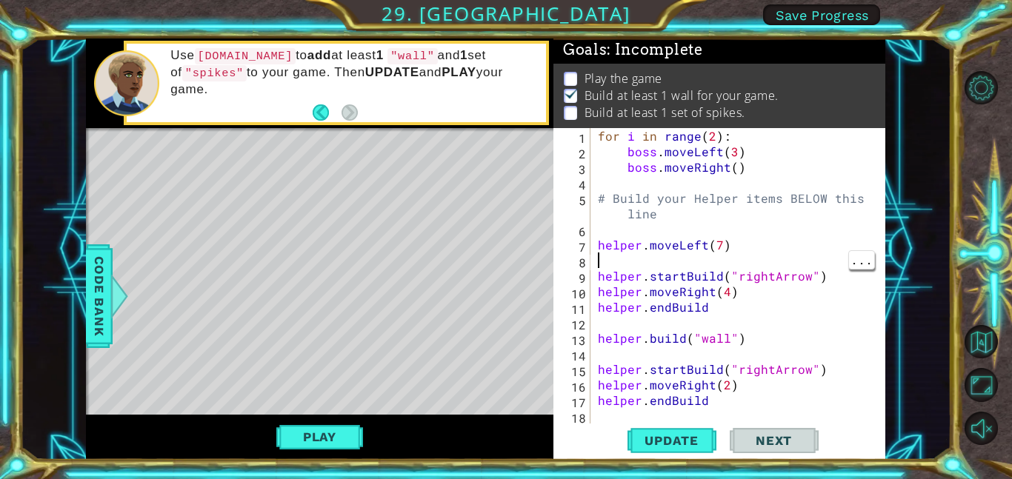
click at [753, 229] on div "for i in range ( 2 ) : boss . moveLeft ( 3 ) boss . moveRight ( ) # Build your …" at bounding box center [742, 291] width 295 height 327
click at [749, 239] on div "for i in range ( 2 ) : boss . moveLeft ( 3 ) boss . moveRight ( ) # Build your …" at bounding box center [742, 291] width 295 height 327
type textarea "helper.moveLeft(7)"
click at [667, 436] on span "Update" at bounding box center [672, 440] width 84 height 15
click at [781, 264] on div "for i in range ( 2 ) : boss . moveLeft ( 3 ) boss . moveRight ( ) # Build your …" at bounding box center [742, 291] width 295 height 327
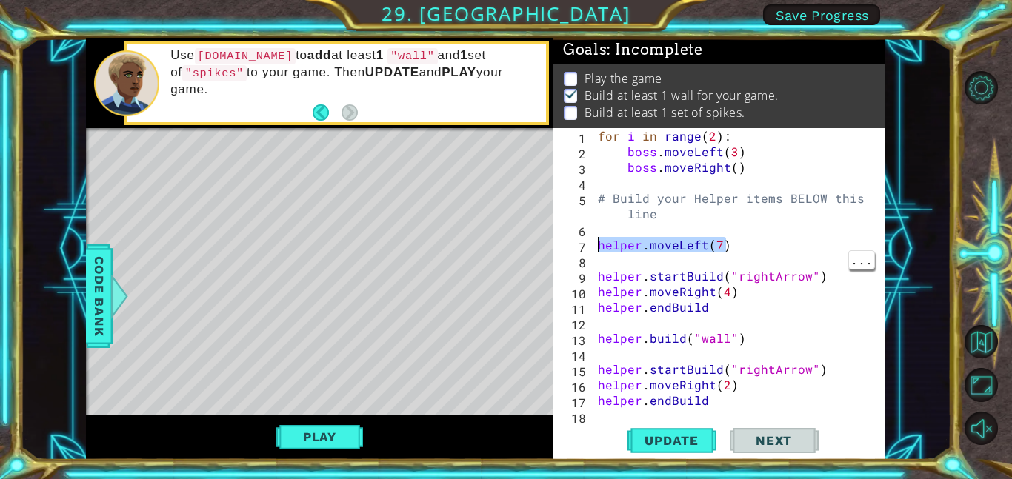
drag, startPoint x: 759, startPoint y: 239, endPoint x: 596, endPoint y: 242, distance: 163.7
click at [596, 242] on div "for i in range ( 2 ) : boss . moveLeft ( 3 ) boss . moveRight ( ) # Build your …" at bounding box center [742, 291] width 295 height 327
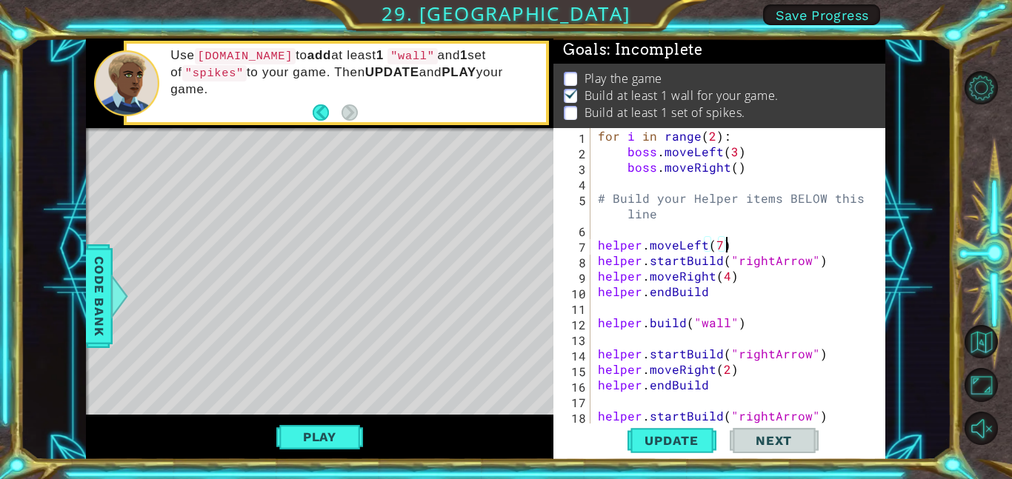
click at [627, 244] on div "for i in range ( 2 ) : boss . moveLeft ( 3 ) boss . moveRight ( ) # Build your …" at bounding box center [742, 291] width 295 height 327
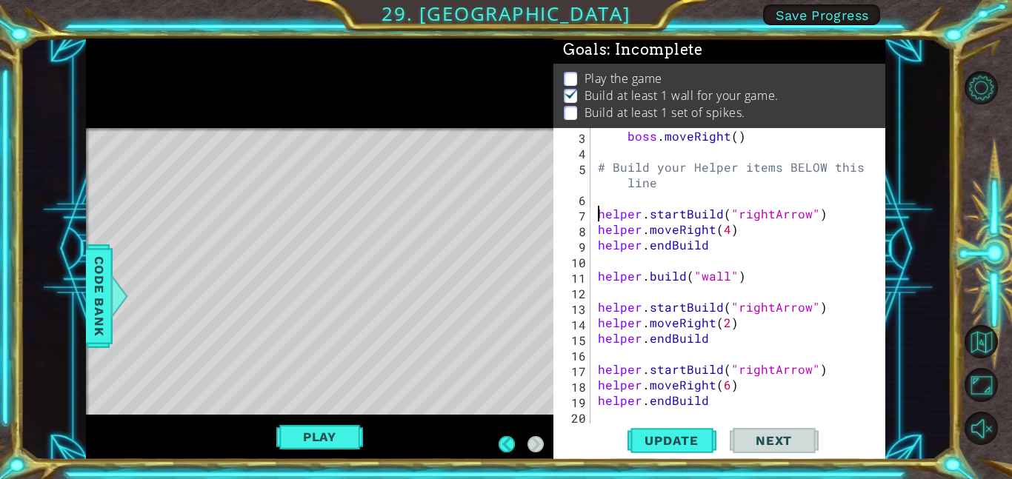
scroll to position [31, 0]
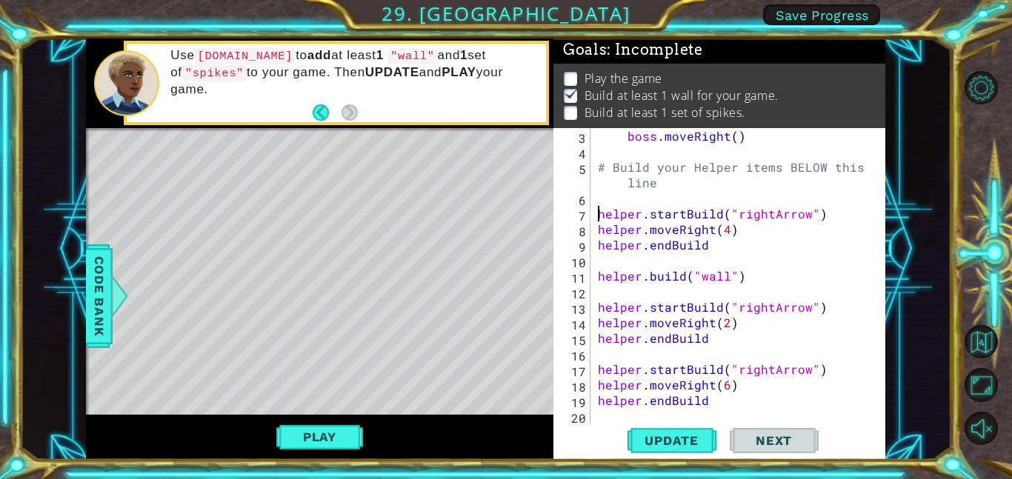
click at [758, 385] on div "boss . moveRight ( ) # Build your Helper items BELOW this line helper . startBu…" at bounding box center [742, 291] width 295 height 327
type textarea "helper.endBuild"
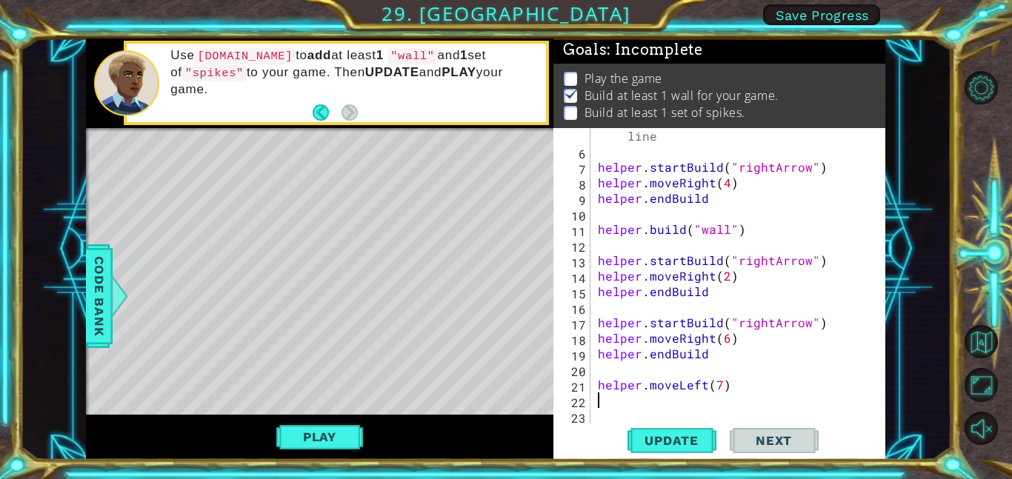
scroll to position [78, 0]
click at [698, 437] on span "Update" at bounding box center [672, 440] width 84 height 15
click at [89, 284] on span "Code Bank" at bounding box center [99, 296] width 24 height 90
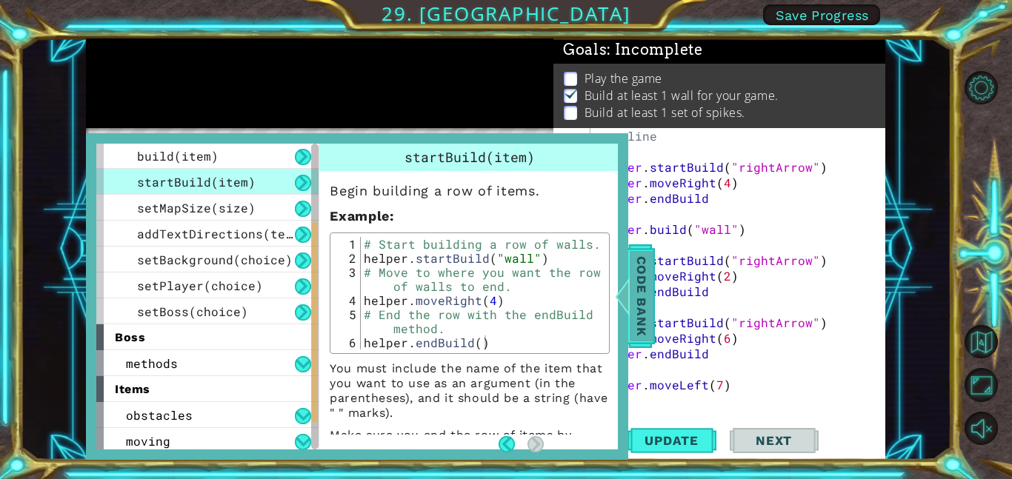
scroll to position [157, 0]
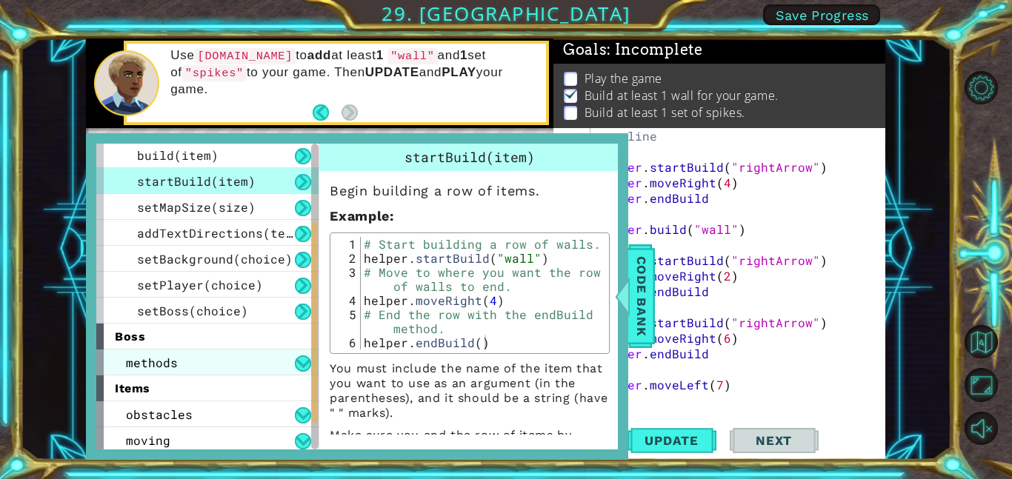
click at [138, 364] on span "methods" at bounding box center [152, 363] width 52 height 16
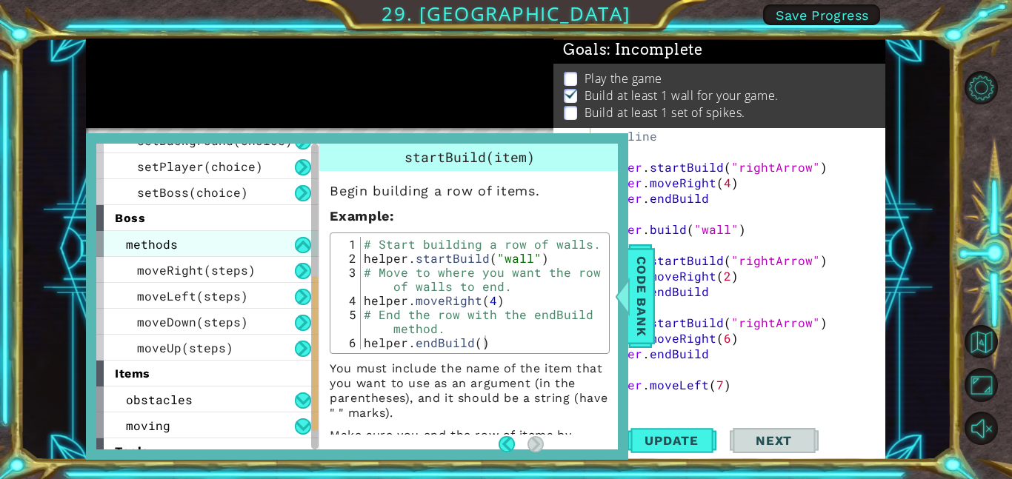
scroll to position [276, 0]
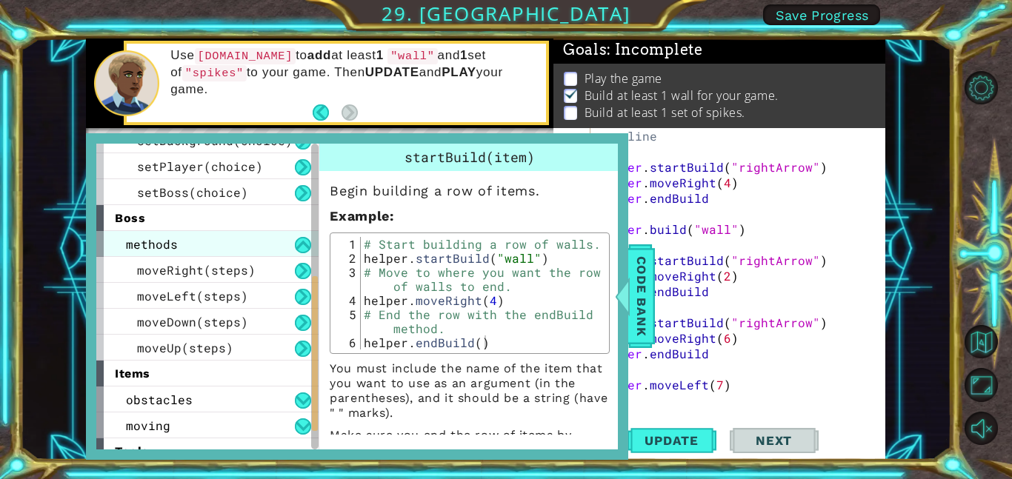
click at [132, 245] on span "methods" at bounding box center [152, 244] width 52 height 16
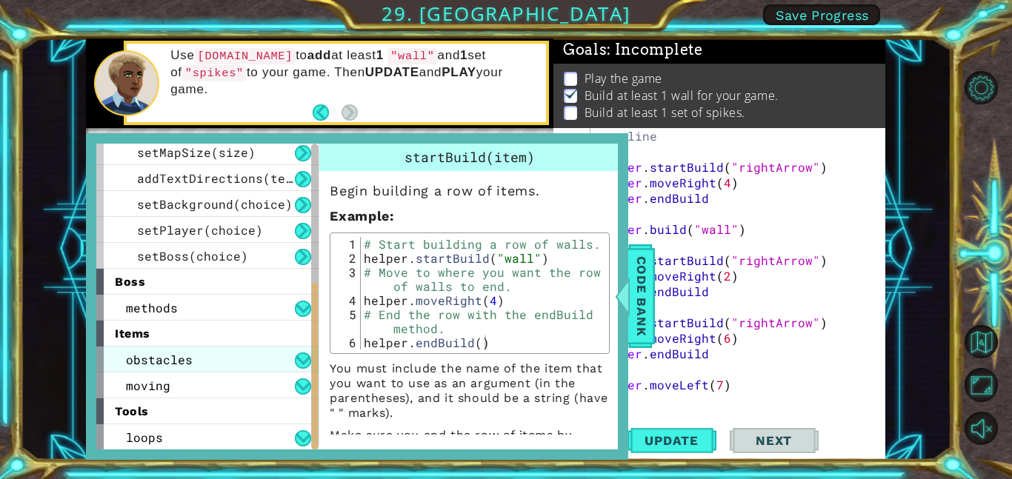
click at [140, 360] on span "obstacles" at bounding box center [159, 360] width 67 height 16
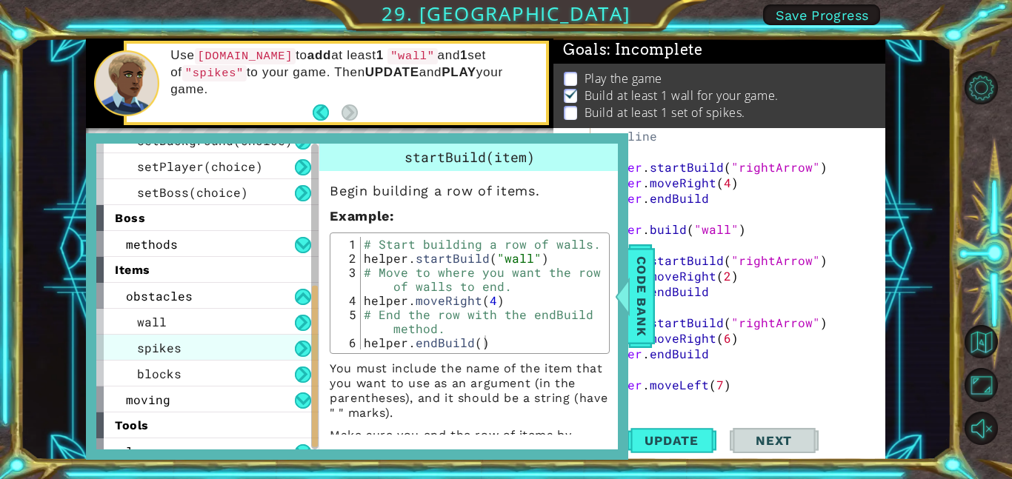
click at [142, 343] on span "spikes" at bounding box center [159, 348] width 44 height 16
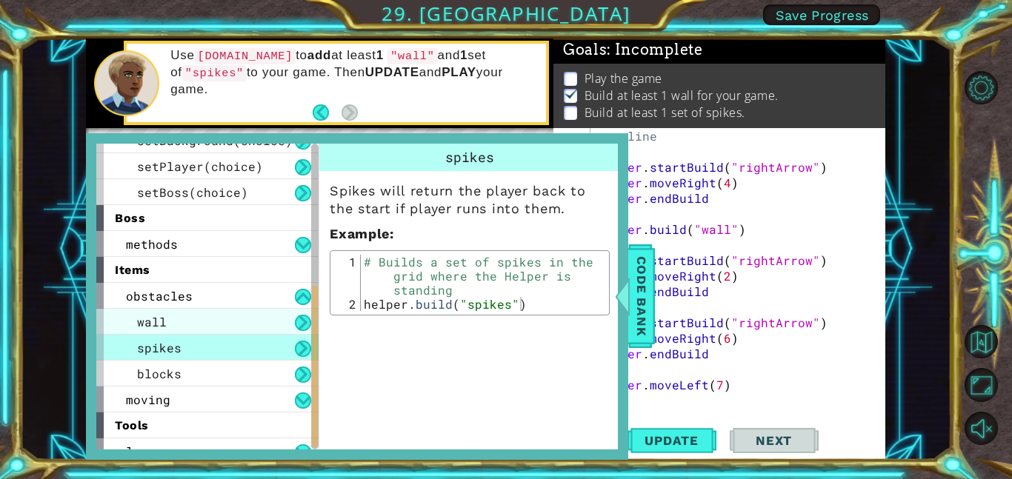
click at [139, 312] on div "wall" at bounding box center [207, 322] width 222 height 26
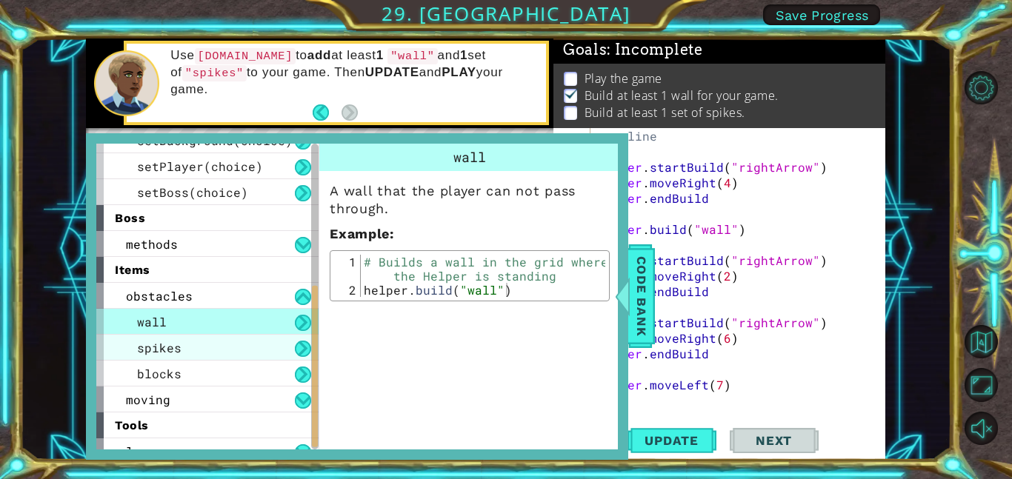
click at [151, 356] on div "spikes" at bounding box center [207, 348] width 222 height 26
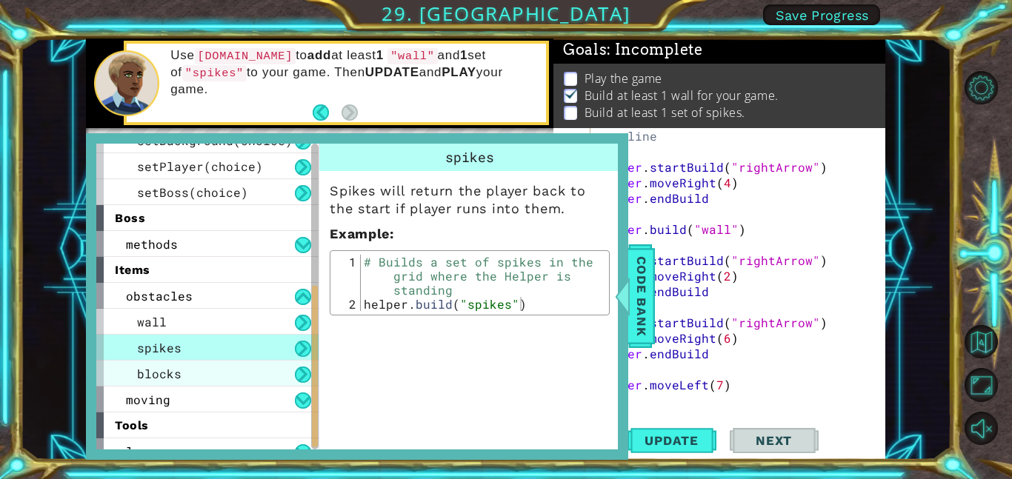
click at [145, 361] on div "blocks" at bounding box center [207, 374] width 222 height 26
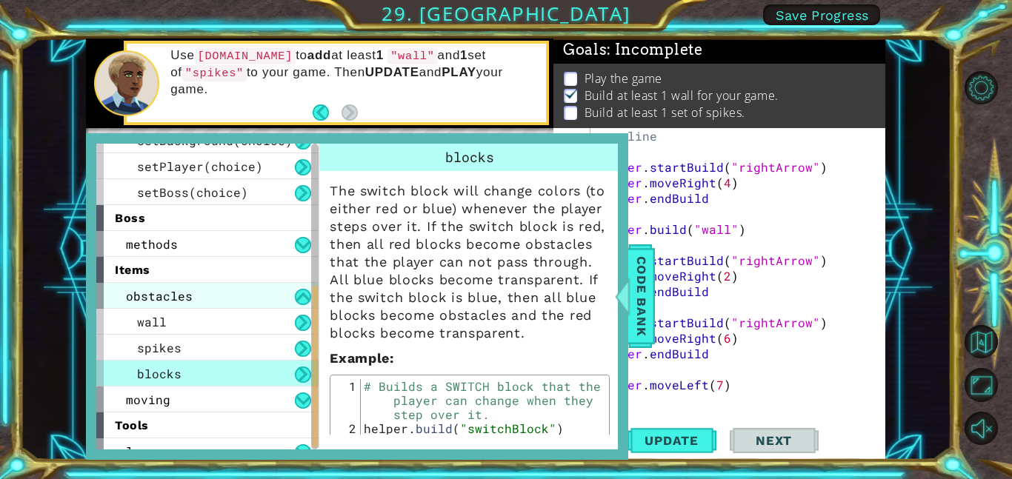
click at [136, 289] on span "obstacles" at bounding box center [159, 296] width 67 height 16
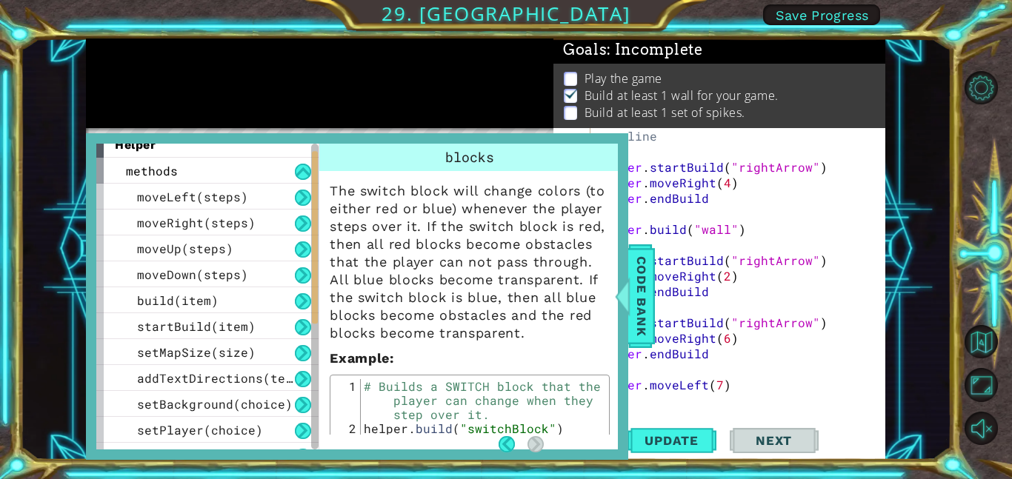
scroll to position [0, 0]
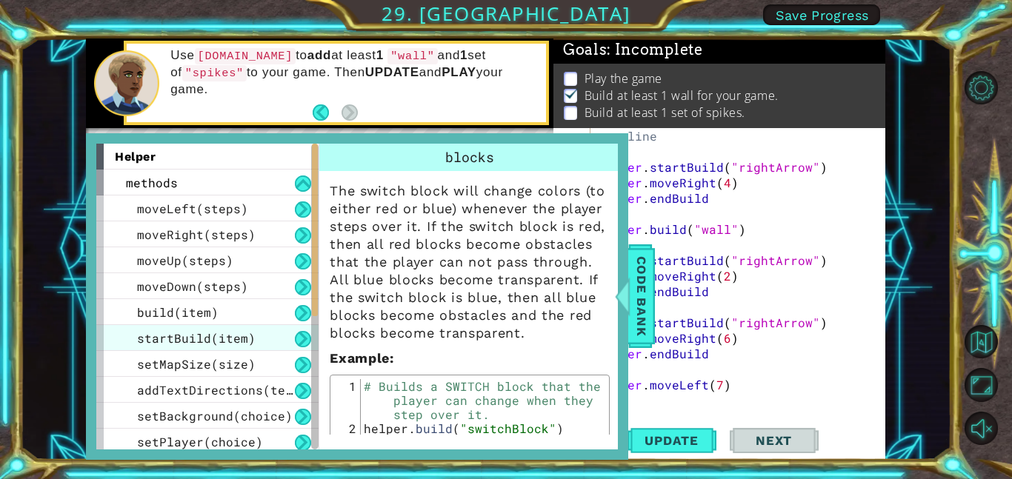
click at [139, 331] on span "startBuild(item)" at bounding box center [196, 338] width 119 height 16
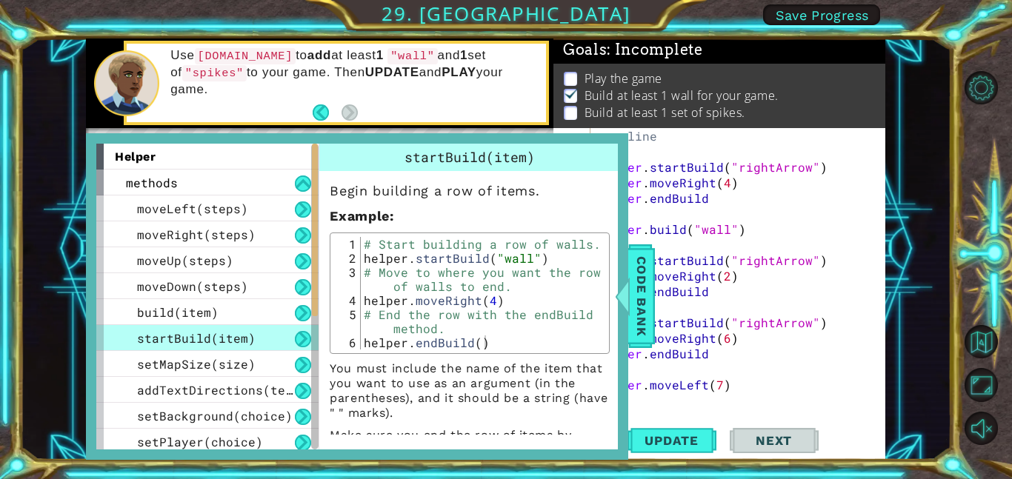
click at [135, 333] on div "startBuild(item)" at bounding box center [207, 338] width 222 height 26
click at [631, 274] on div at bounding box center [622, 296] width 19 height 44
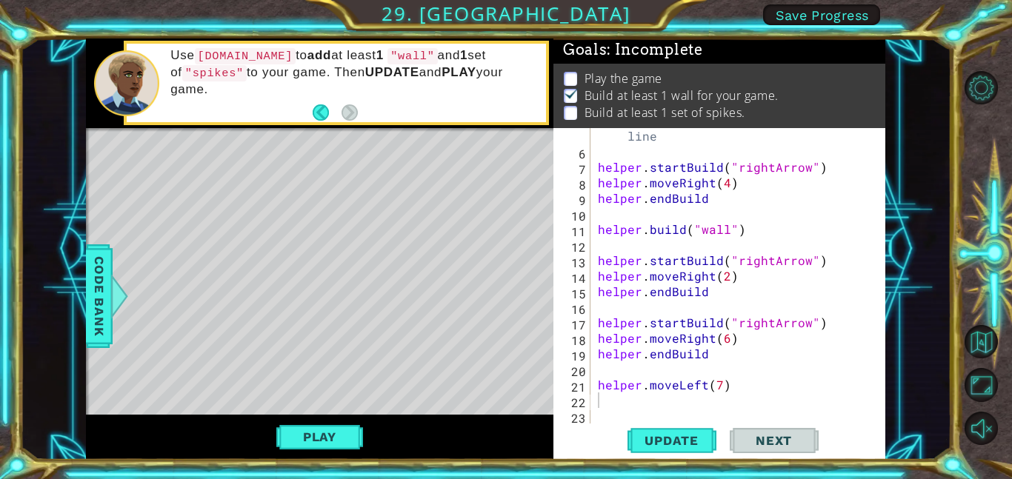
click at [714, 253] on div "# Build your Helper items BELOW this line helper . startBuild ( "rightArrow" ) …" at bounding box center [742, 284] width 295 height 342
click at [733, 320] on div "# Build your Helper items BELOW this line helper . startBuild ( "rightArrow" ) …" at bounding box center [742, 284] width 295 height 342
click at [658, 381] on div "# Build your Helper items BELOW this line helper . startBuild ( "rightArrow" ) …" at bounding box center [742, 284] width 295 height 342
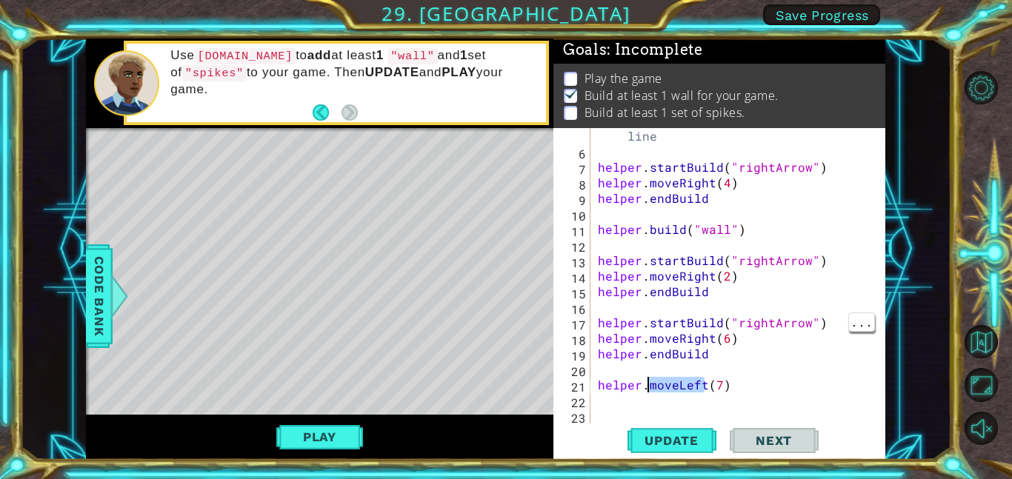
type textarea "helper.moveLeft(7)"
click at [760, 367] on div "# Build your Helper items BELOW this line helper . startBuild ( "rightArrow" ) …" at bounding box center [742, 284] width 295 height 342
click at [703, 437] on span "Update" at bounding box center [672, 440] width 84 height 15
click at [665, 391] on div "# Build your Helper items BELOW this line helper . startBuild ( "rightArrow" ) …" at bounding box center [742, 284] width 295 height 342
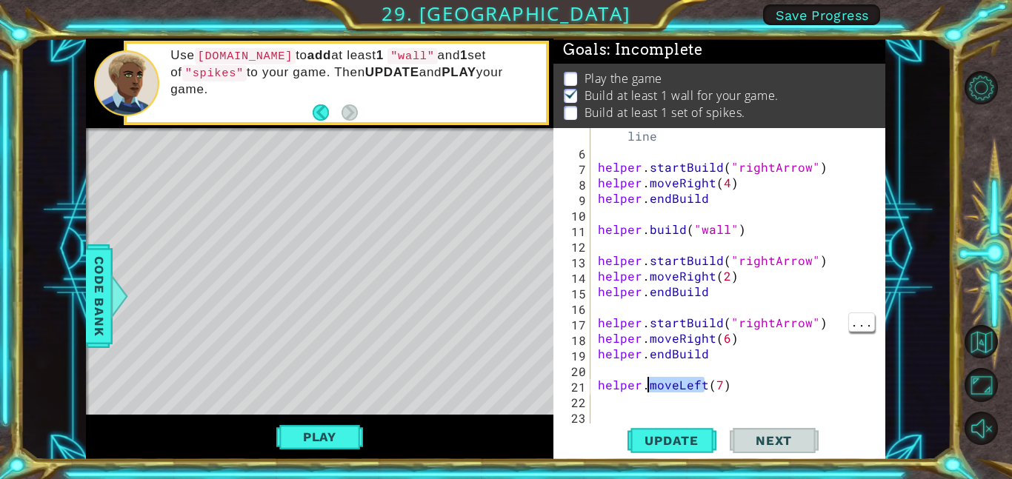
click at [665, 391] on div "# Build your Helper items BELOW this line helper . startBuild ( "rightArrow" ) …" at bounding box center [742, 284] width 295 height 342
type textarea "helper.moveLeft(7)"
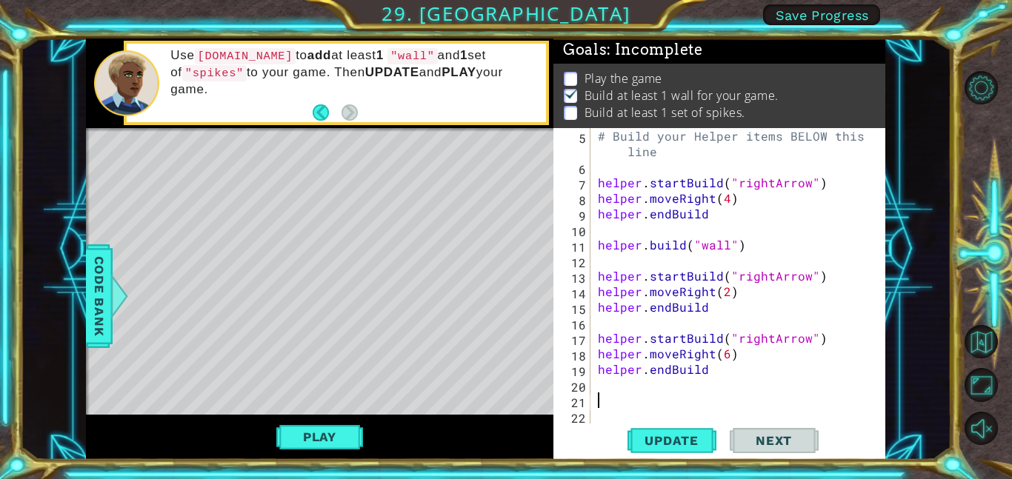
scroll to position [62, 0]
click at [687, 447] on span "Update" at bounding box center [672, 440] width 84 height 15
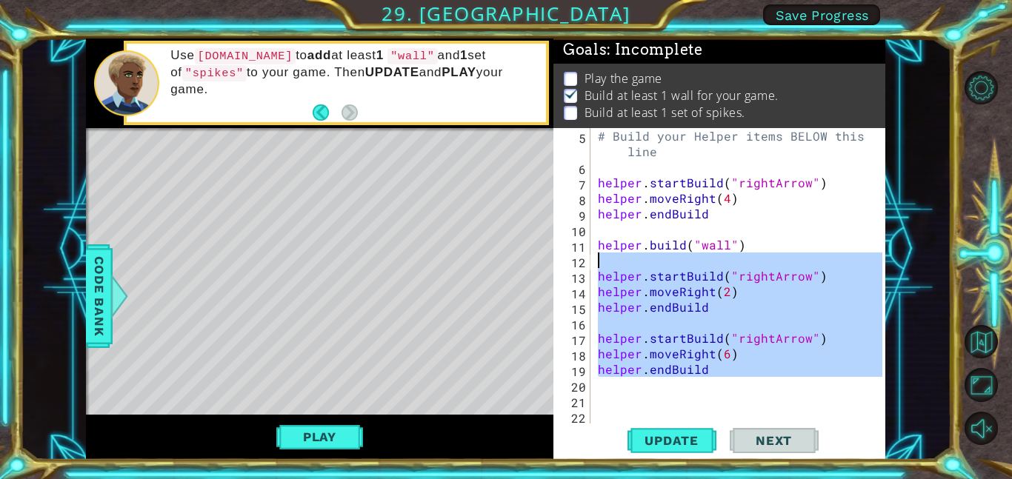
drag, startPoint x: 780, startPoint y: 380, endPoint x: 556, endPoint y: 265, distance: 251.5
click at [556, 265] on div "5 6 7 8 9 10 11 12 13 14 15 16 17 18 19 20 21 22 # Build your Helper items BELO…" at bounding box center [717, 276] width 329 height 296
type textarea "helper.startBuild("rightArrow")"
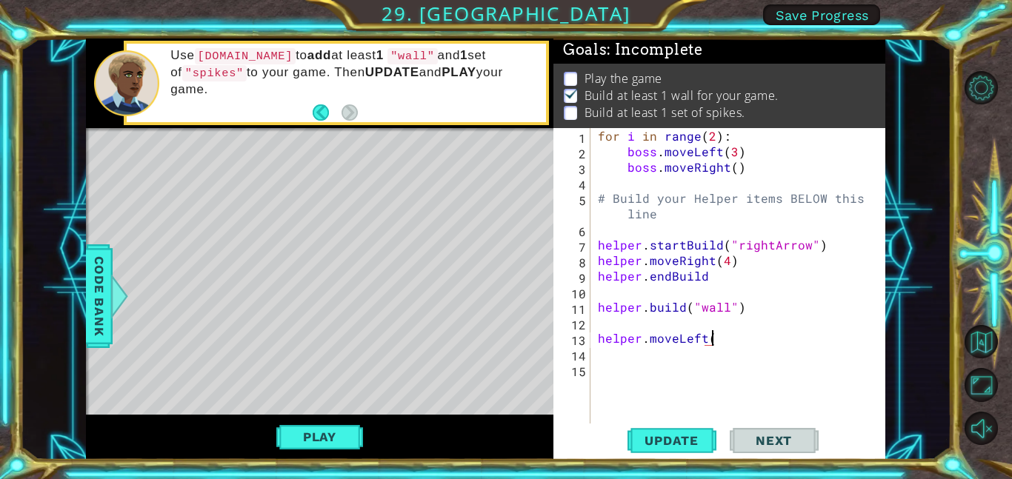
scroll to position [0, 7]
click at [684, 433] on span "Update" at bounding box center [672, 440] width 84 height 15
click at [685, 339] on div "for i in range ( 2 ) : boss . moveLeft ( 3 ) boss . moveRight ( ) # Build your …" at bounding box center [742, 291] width 295 height 327
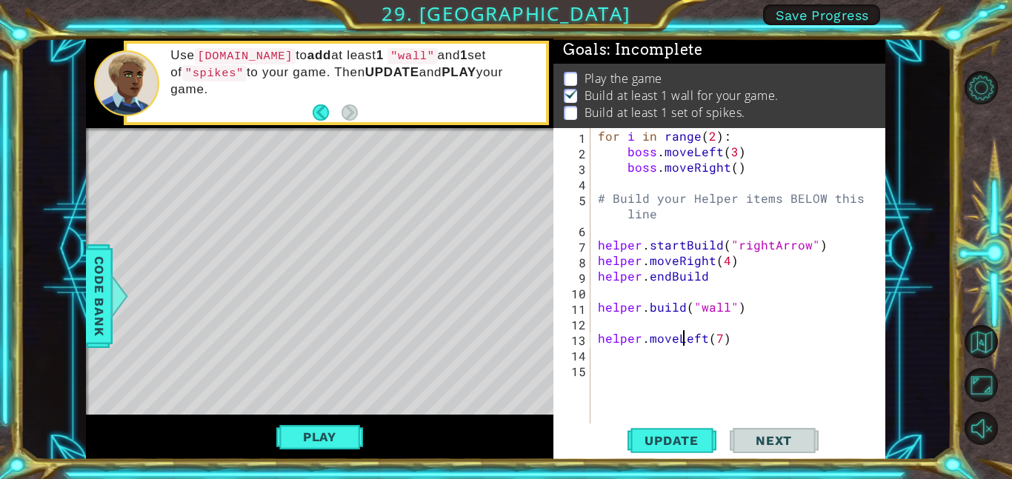
type textarea "helper.moveLeft(7)"
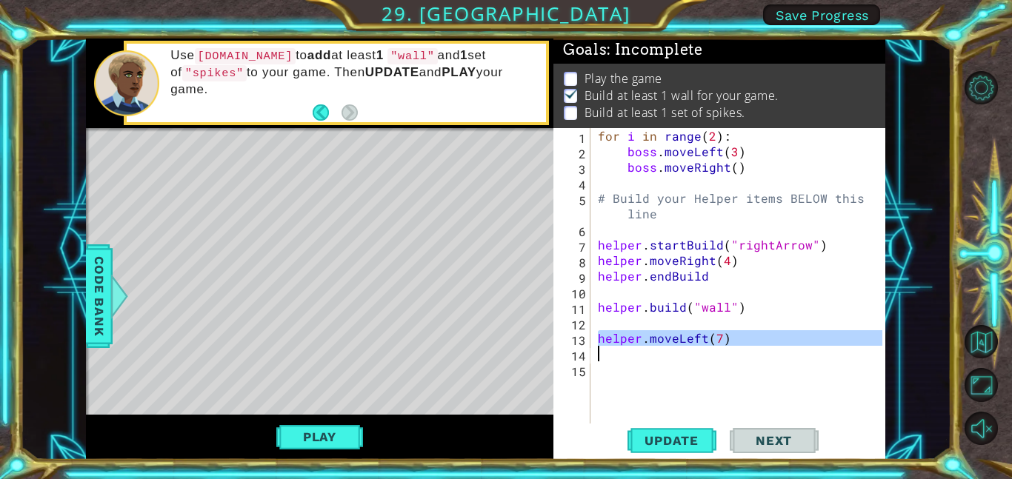
scroll to position [0, 0]
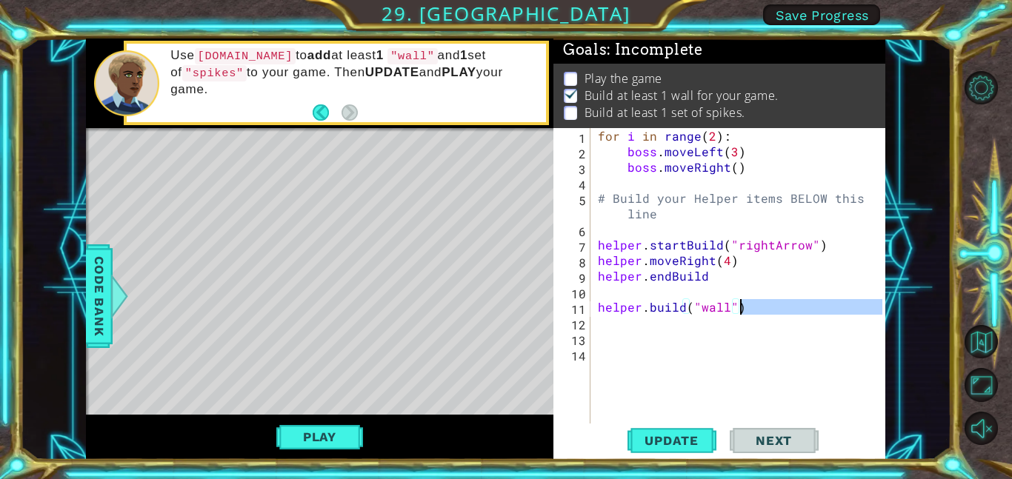
drag, startPoint x: 770, startPoint y: 320, endPoint x: 753, endPoint y: 309, distance: 20.3
click at [753, 309] on div "for i in range ( 2 ) : boss . moveLeft ( 3 ) boss . moveRight ( ) # Build your …" at bounding box center [742, 291] width 295 height 327
click at [753, 309] on div "for i in range ( 2 ) : boss . moveLeft ( 3 ) boss . moveRight ( ) # Build your …" at bounding box center [738, 276] width 287 height 296
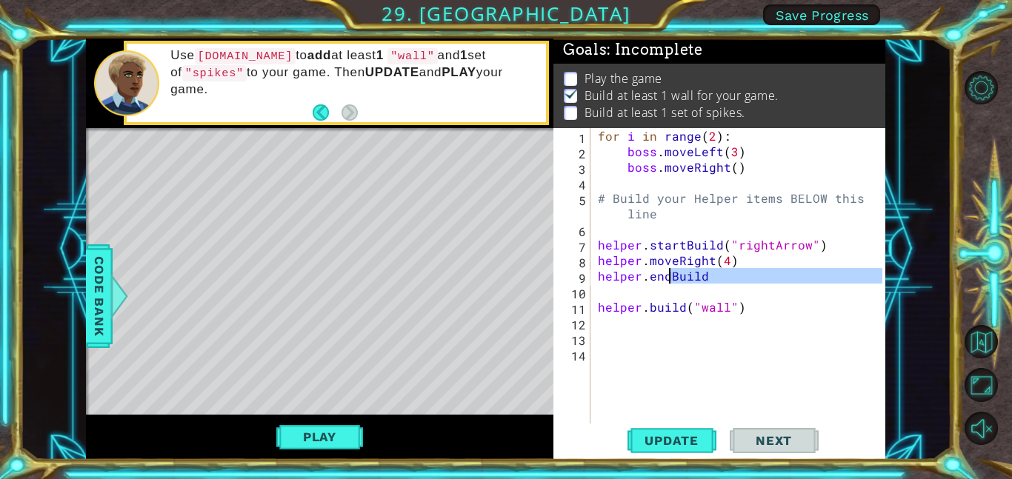
drag, startPoint x: 717, startPoint y: 287, endPoint x: 669, endPoint y: 276, distance: 49.4
click at [669, 276] on div "for i in range ( 2 ) : boss . moveLeft ( 3 ) boss . moveRight ( ) # Build your …" at bounding box center [742, 291] width 295 height 327
click at [670, 276] on div "for i in range ( 2 ) : boss . moveLeft ( 3 ) boss . moveRight ( ) # Build your …" at bounding box center [738, 276] width 287 height 296
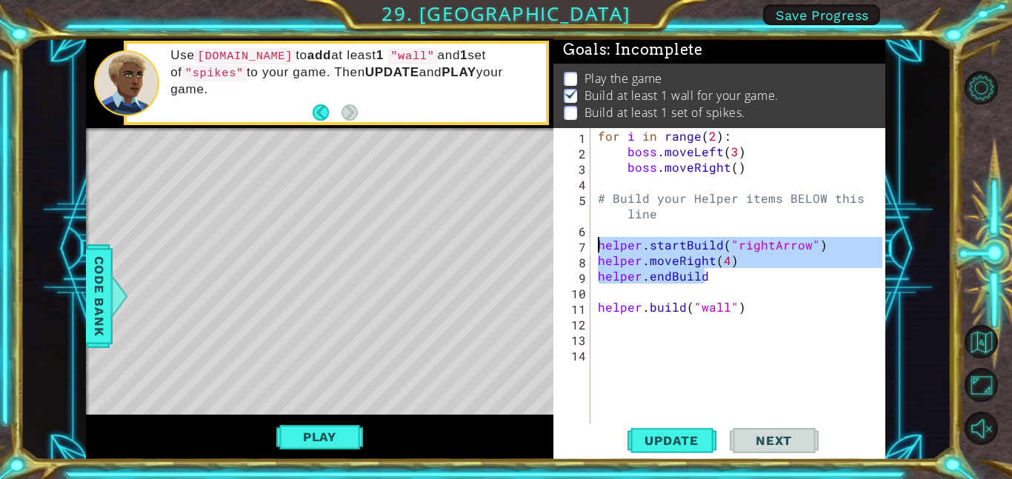
drag, startPoint x: 716, startPoint y: 281, endPoint x: 596, endPoint y: 238, distance: 127.5
click at [596, 238] on div "for i in range ( 2 ) : boss . moveLeft ( 3 ) boss . moveRight ( ) # Build your …" at bounding box center [742, 291] width 295 height 327
type textarea "helper.startBuild("rightArrow") helper.moveRight(4)"
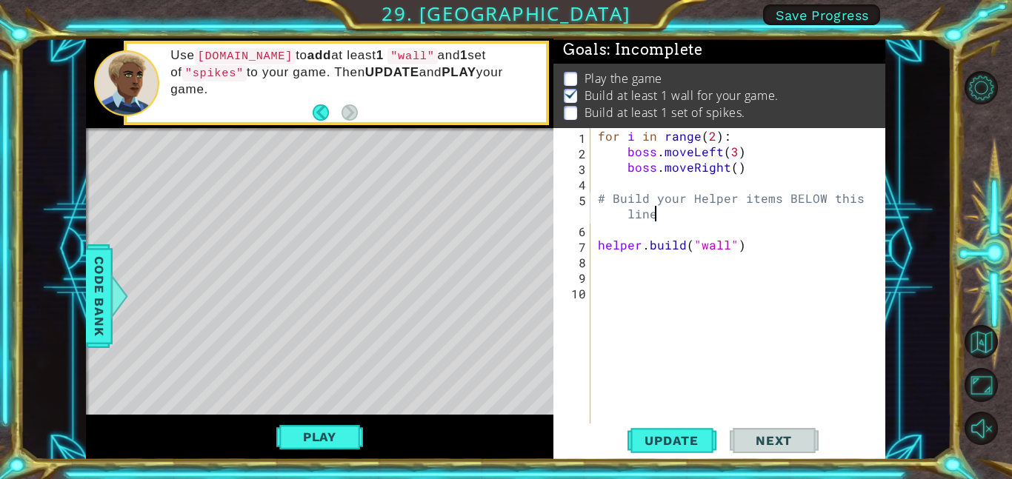
click at [708, 247] on div "for i in range ( 2 ) : boss . moveLeft ( 3 ) boss . moveRight ( ) # Build your …" at bounding box center [742, 291] width 295 height 327
type textarea "[DOMAIN_NAME]("spike")"
click at [633, 226] on div "for i in range ( 2 ) : boss . moveLeft ( 3 ) boss . moveRight ( ) # Build your …" at bounding box center [742, 291] width 295 height 327
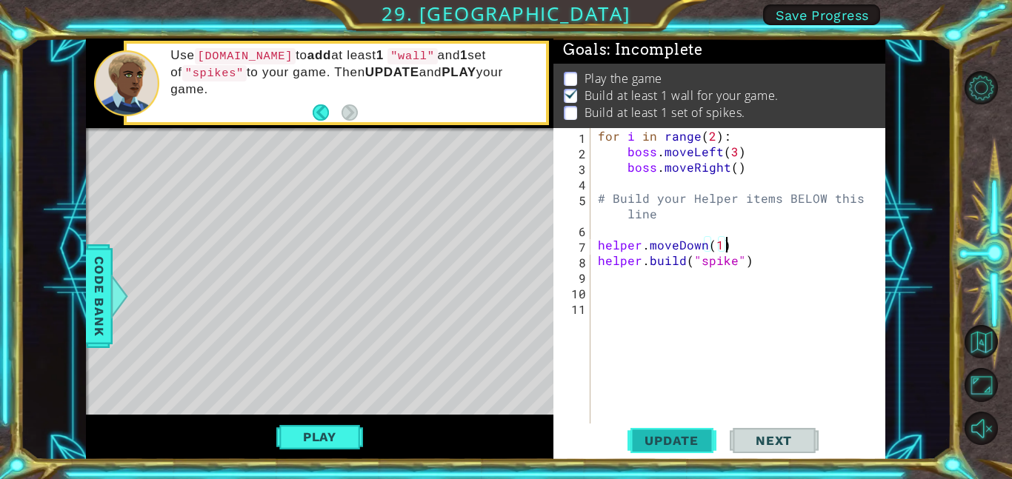
click at [676, 441] on span "Update" at bounding box center [672, 440] width 84 height 15
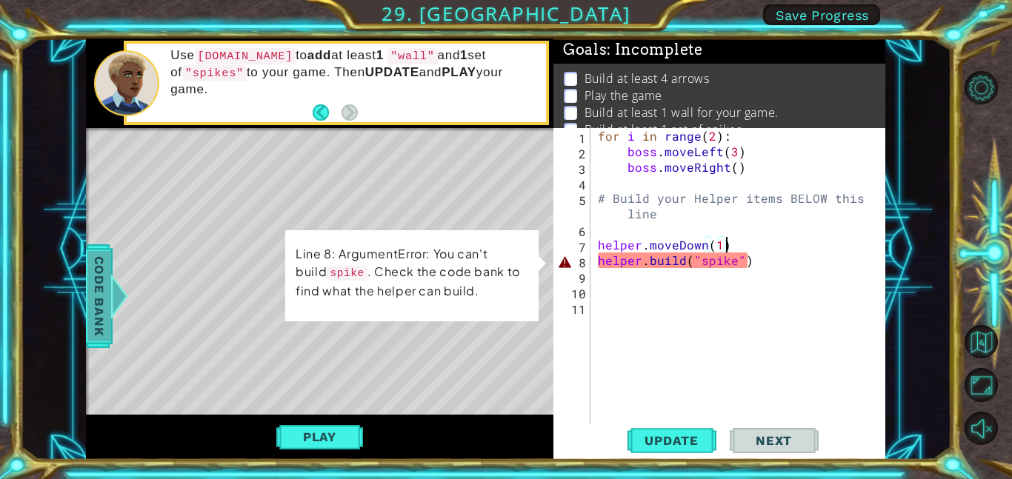
click at [89, 288] on span "Code Bank" at bounding box center [99, 296] width 24 height 90
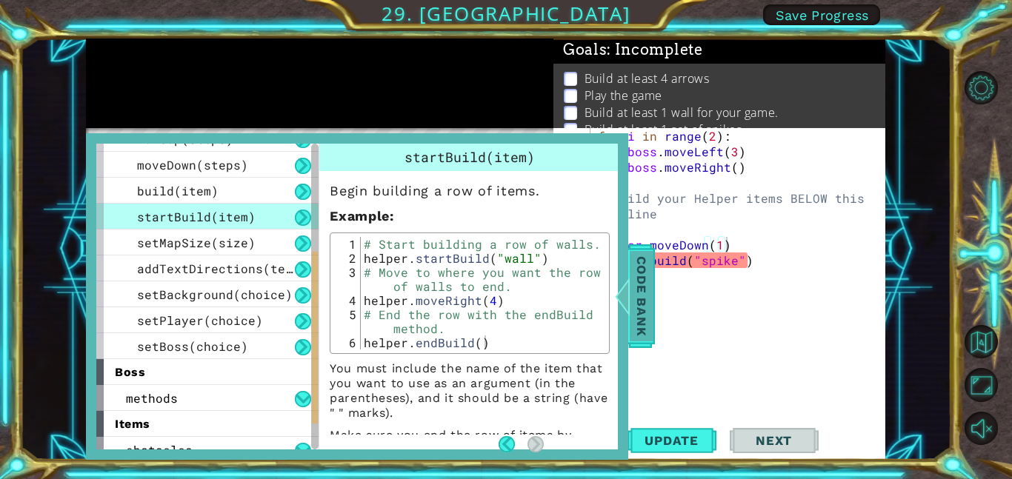
scroll to position [212, 0]
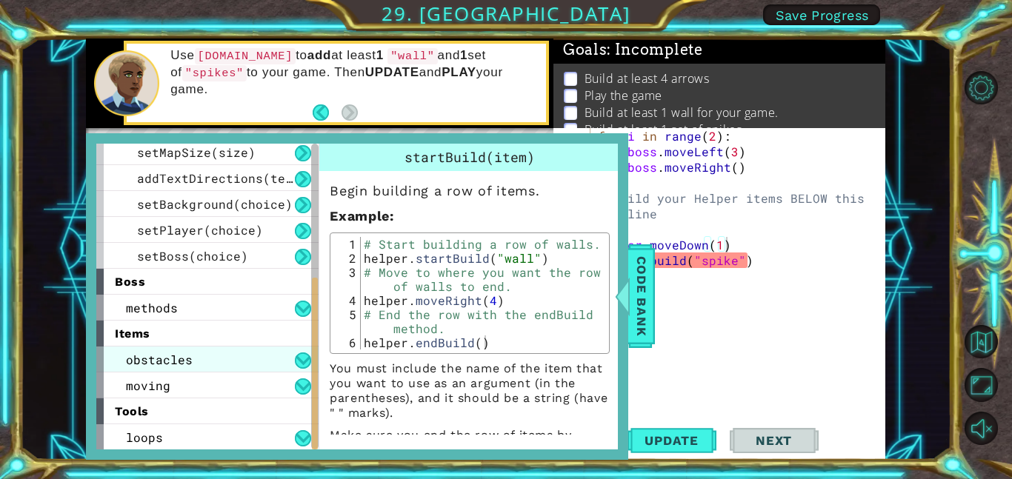
click at [134, 355] on span "obstacles" at bounding box center [159, 360] width 67 height 16
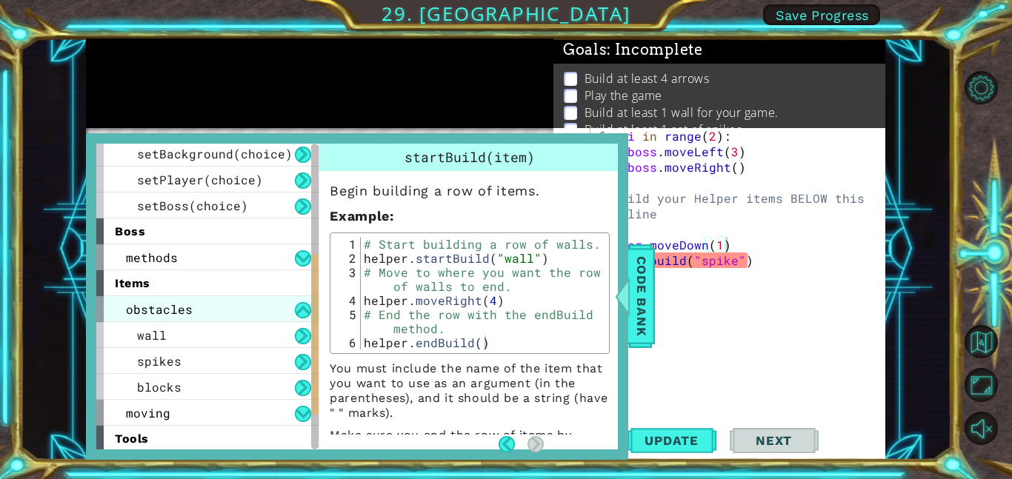
scroll to position [290, 0]
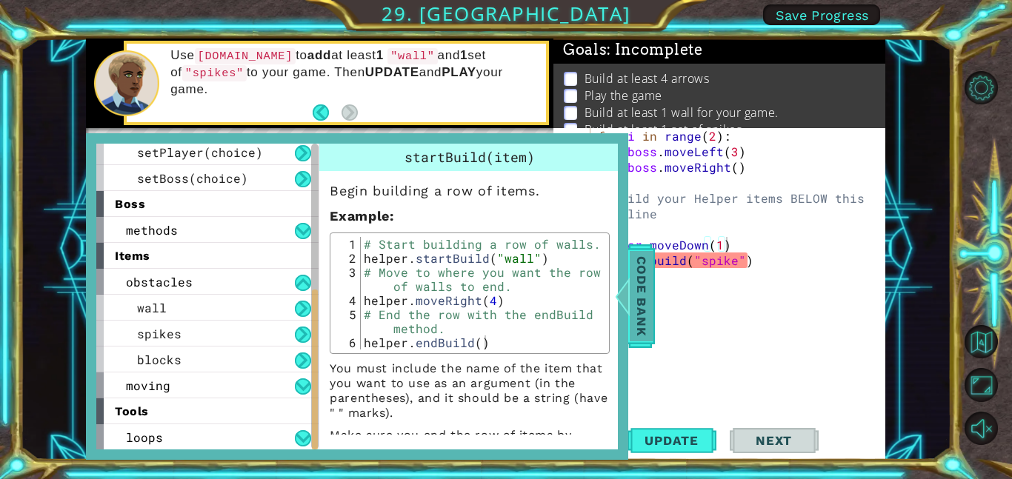
click at [647, 300] on span "Code Bank" at bounding box center [642, 296] width 24 height 90
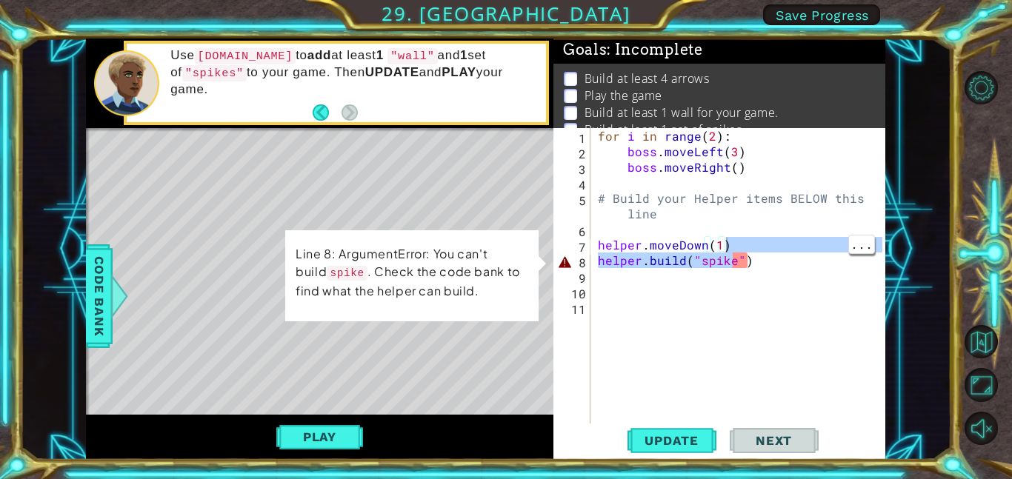
click at [733, 261] on div "for i in range ( 2 ) : boss . moveLeft ( 3 ) boss . moveRight ( ) # Build your …" at bounding box center [742, 291] width 295 height 327
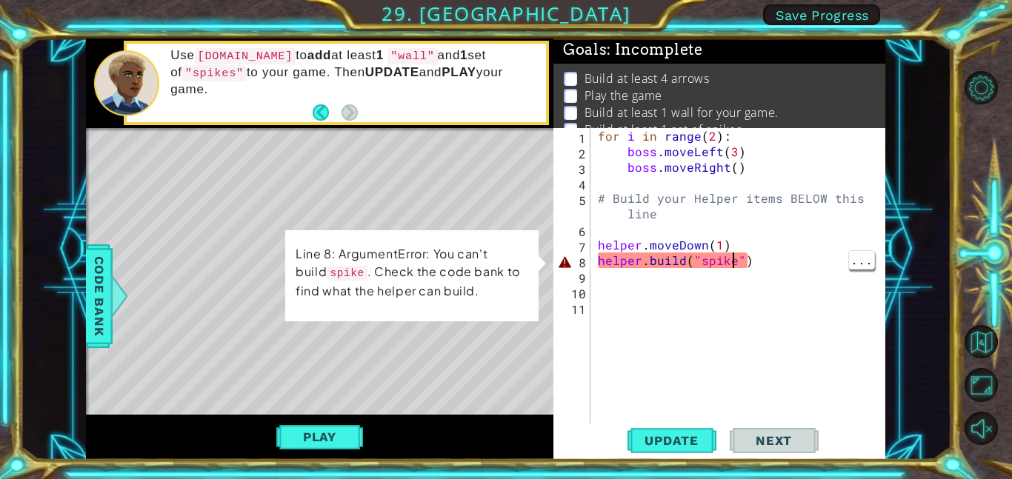
type textarea "[DOMAIN_NAME]("spikes")"
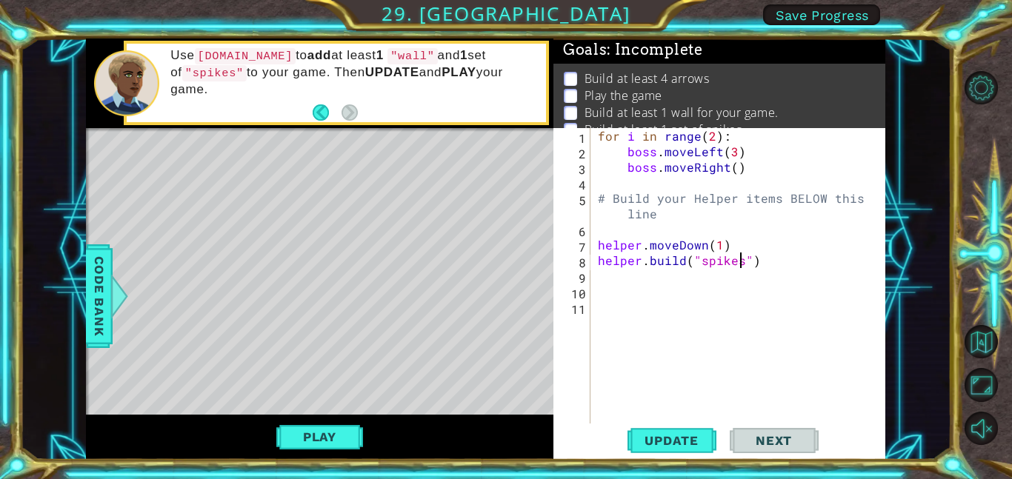
scroll to position [0, 9]
click at [768, 222] on div "for i in range ( 2 ) : boss . moveLeft ( 3 ) boss . moveRight ( ) # Build your …" at bounding box center [742, 291] width 295 height 327
paste textarea "helper.endBuild"
type textarea "helper.endBuild"
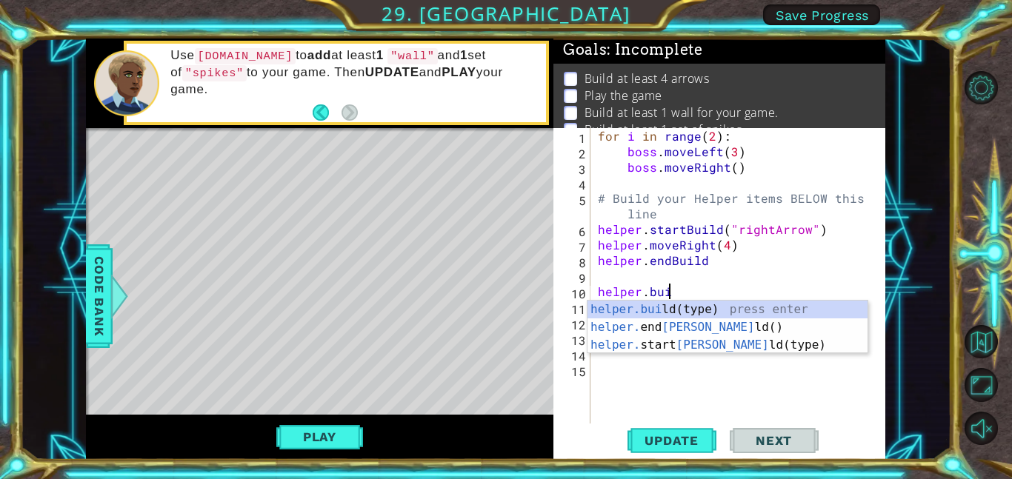
scroll to position [0, 4]
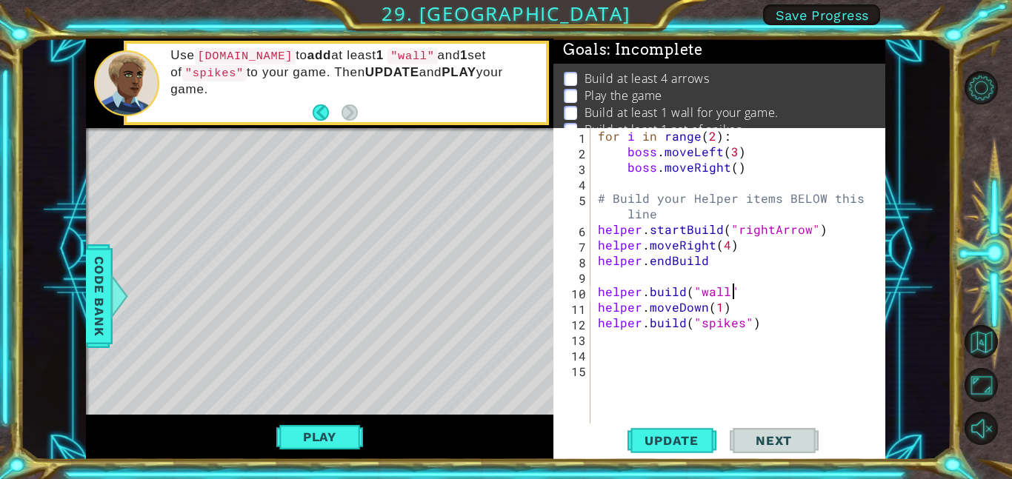
type textarea "[DOMAIN_NAME]("wall")"
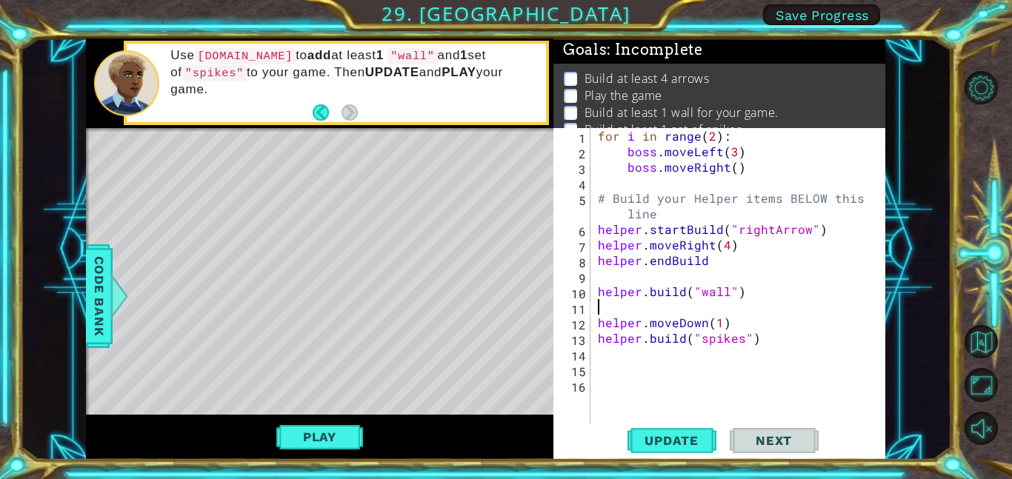
scroll to position [0, 0]
click at [668, 433] on span "Update" at bounding box center [672, 440] width 84 height 15
click at [311, 427] on button "Play" at bounding box center [319, 437] width 87 height 28
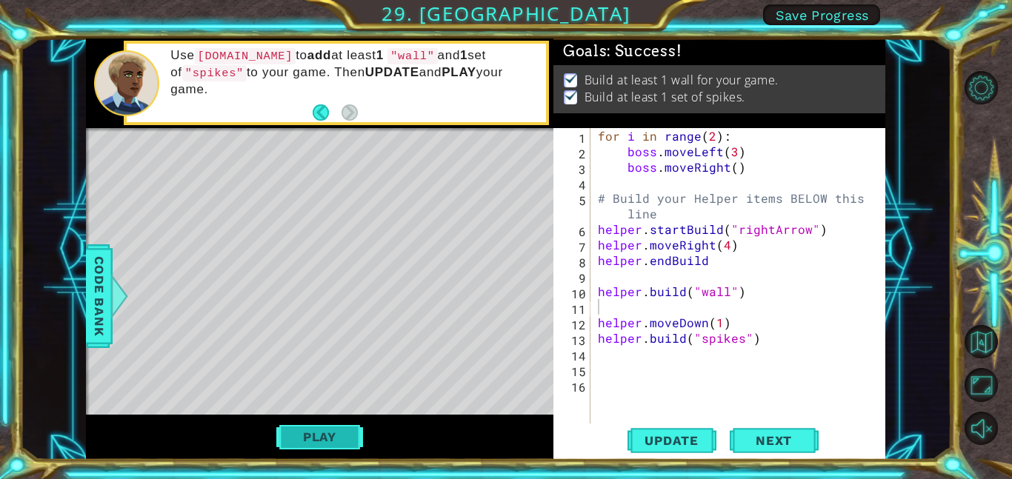
scroll to position [0, 0]
click at [800, 446] on span "Next" at bounding box center [774, 440] width 66 height 15
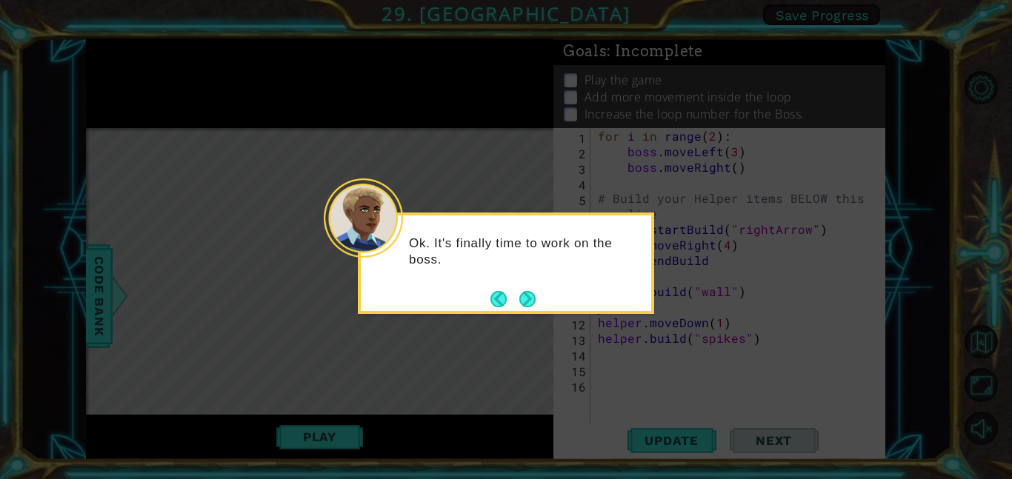
click at [532, 284] on div "Ok. It's finally time to work on the boss." at bounding box center [506, 258] width 290 height 75
click at [533, 293] on button "Next" at bounding box center [528, 299] width 20 height 20
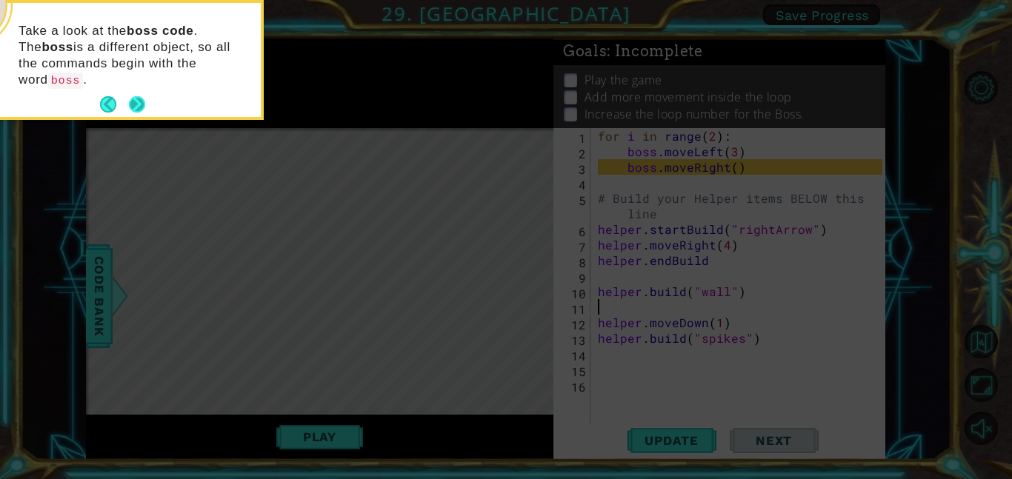
click at [139, 93] on button "Next" at bounding box center [137, 105] width 24 height 24
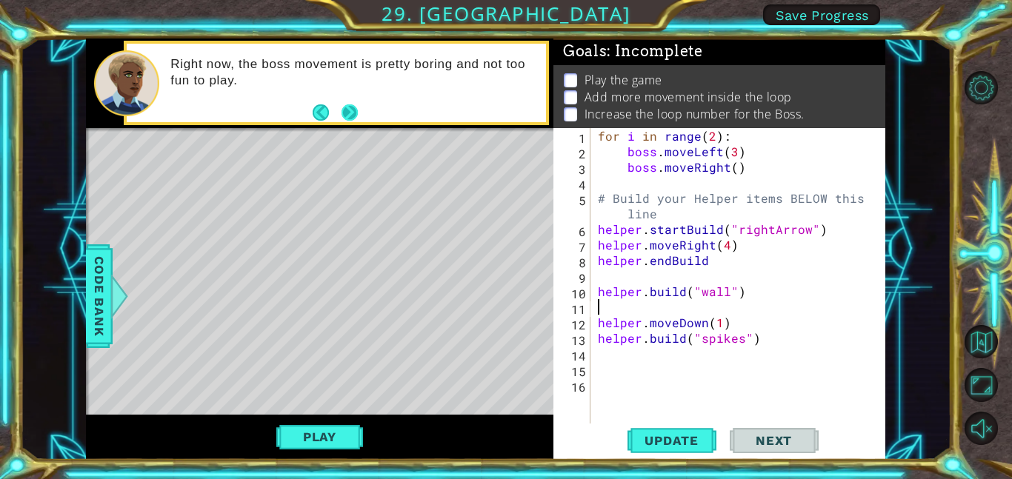
click at [353, 111] on button "Next" at bounding box center [349, 112] width 21 height 21
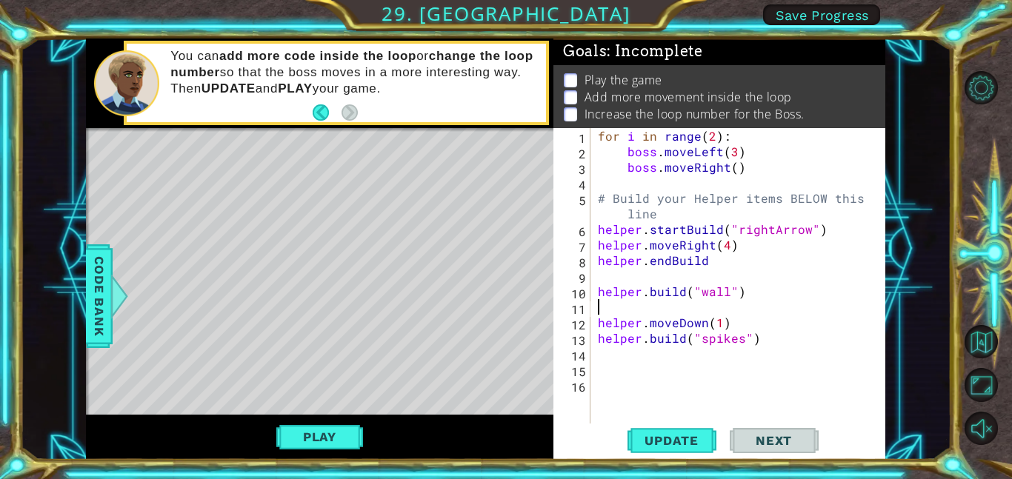
click at [730, 181] on div "for i in range ( 2 ) : boss . moveLeft ( 3 ) boss . moveRight ( ) # Build your …" at bounding box center [742, 291] width 295 height 327
click at [742, 156] on div "for i in range ( 2 ) : boss . moveLeft ( 3 ) boss . moveRight ( ) # Build your …" at bounding box center [742, 291] width 295 height 327
type textarea "boss.moveLeft(3)"
click at [728, 178] on div "for i in range ( 2 ) : boss . moveLeft ( 3 ) boss . moveRight ( ) # Build your …" at bounding box center [742, 291] width 295 height 327
click at [724, 179] on div "for i in range ( 2 ) : boss . moveLeft ( 3 ) boss . moveRight ( ) # Build your …" at bounding box center [742, 291] width 295 height 327
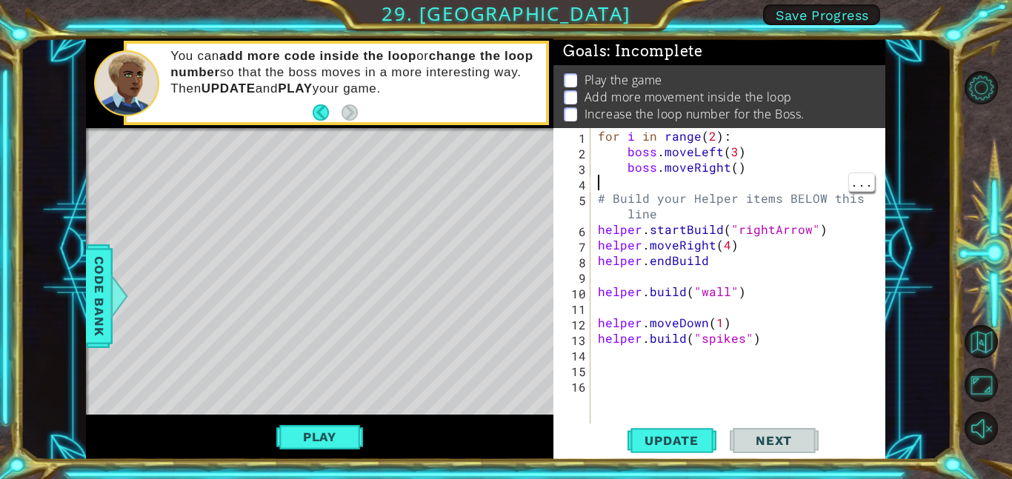
click at [724, 173] on div "for i in range ( 2 ) : boss . moveLeft ( 3 ) boss . moveRight ( ) # Build your …" at bounding box center [742, 291] width 295 height 327
click at [727, 170] on div "for i in range ( 2 ) : boss . moveLeft ( 3 ) boss . moveRight ( ) # Build your …" at bounding box center [742, 291] width 295 height 327
click at [737, 167] on div "for i in range ( 2 ) : boss . moveLeft ( 3 ) boss . moveRight ( ) # Build your …" at bounding box center [742, 291] width 295 height 327
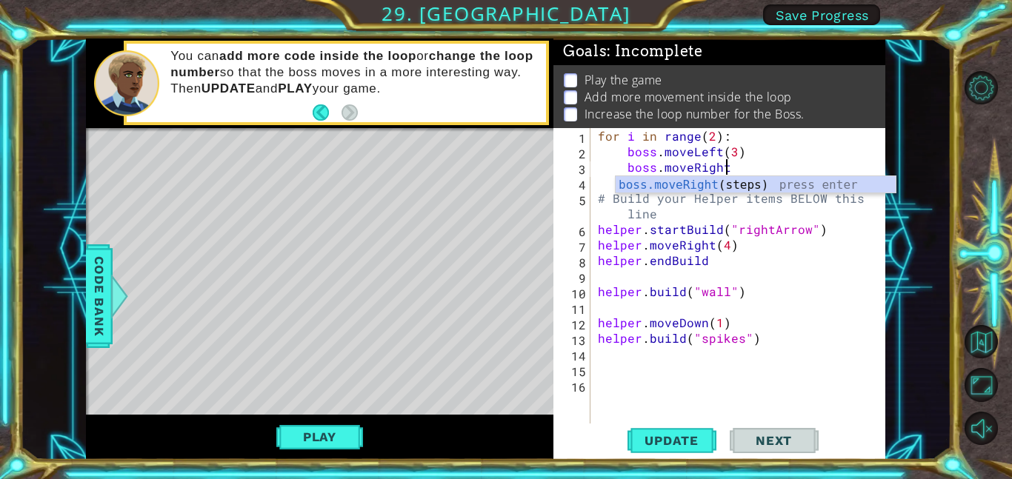
scroll to position [0, 7]
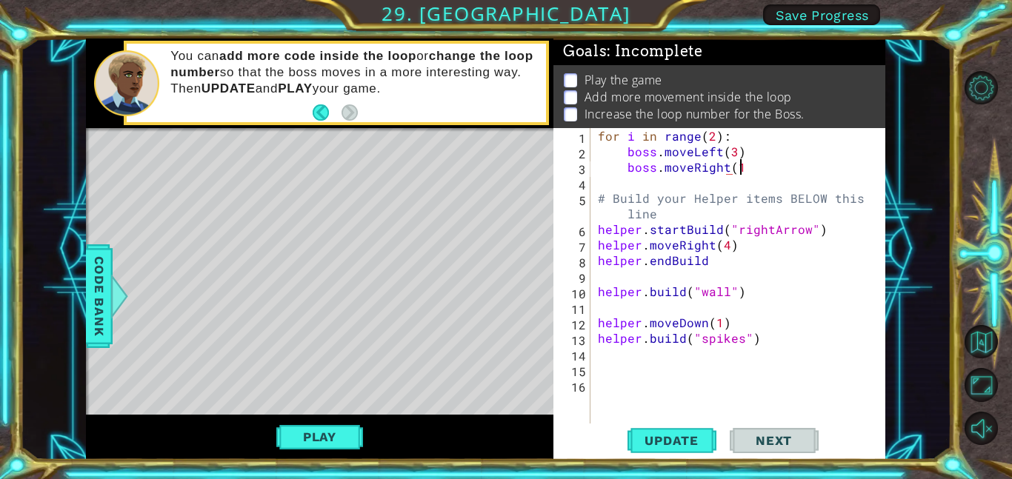
type textarea "boss.moveRight(1)"
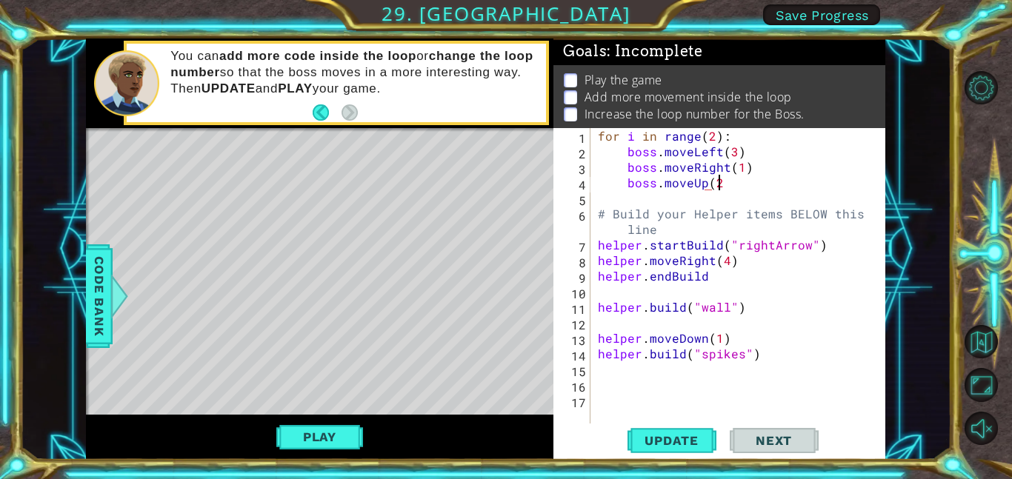
scroll to position [0, 7]
type textarea "boss.moveUp(2)"
click at [779, 365] on div "for i in range ( 2 ) : boss . moveLeft ( 3 ) boss . moveRight ( 1 ) boss . move…" at bounding box center [742, 291] width 295 height 327
click at [679, 446] on span "Update" at bounding box center [672, 440] width 84 height 15
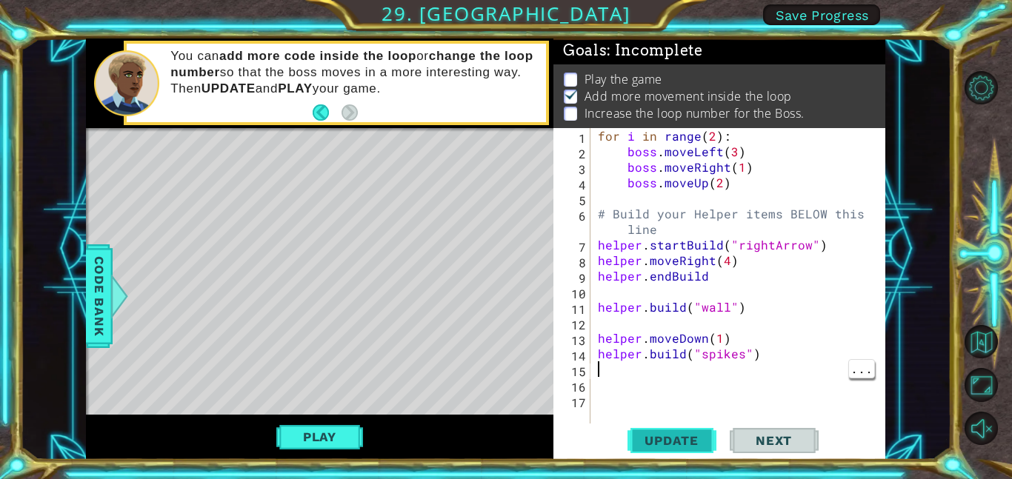
scroll to position [1, 0]
click at [714, 187] on div "for i in range ( 2 ) : boss . moveLeft ( 3 ) boss . moveRight ( 1 ) boss . move…" at bounding box center [742, 291] width 295 height 327
click at [782, 187] on div "for i in range ( 2 ) : boss . moveLeft ( 3 ) boss . moveRight ( 1 ) boss . move…" at bounding box center [742, 291] width 295 height 327
click at [712, 135] on div "for i in range ( 2 ) : boss . moveLeft ( 3 ) boss . moveRight ( 1 ) boss . move…" at bounding box center [742, 291] width 295 height 327
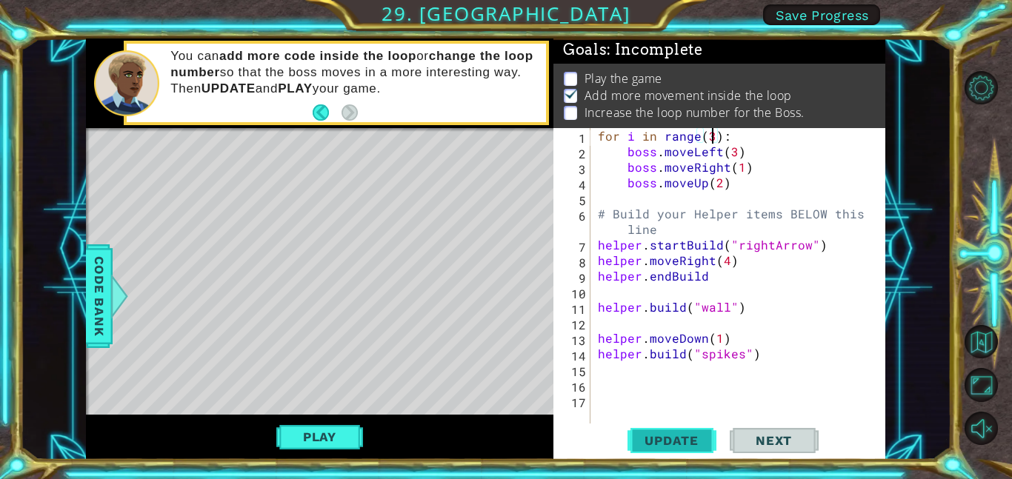
click at [674, 436] on span "Update" at bounding box center [672, 440] width 84 height 15
click at [358, 443] on button "Play" at bounding box center [319, 437] width 87 height 28
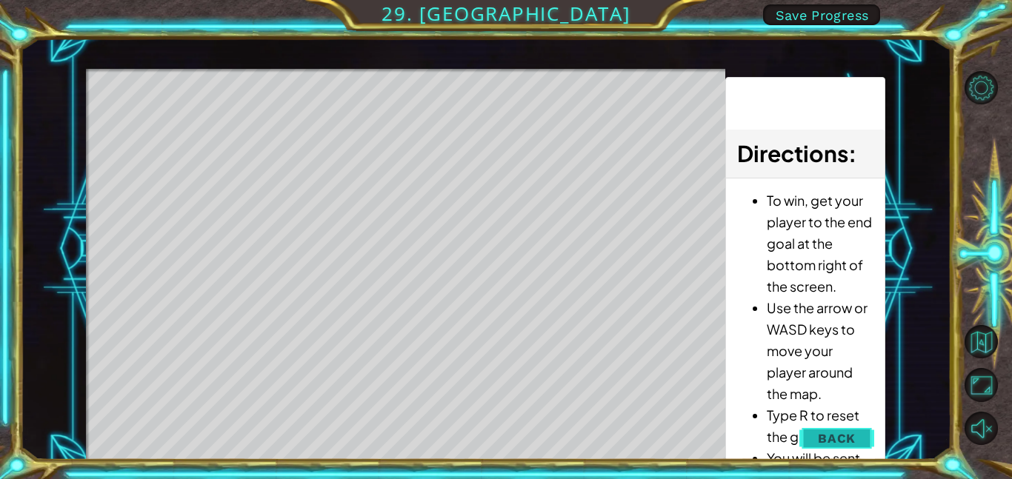
click at [856, 432] on span "Back" at bounding box center [837, 438] width 38 height 15
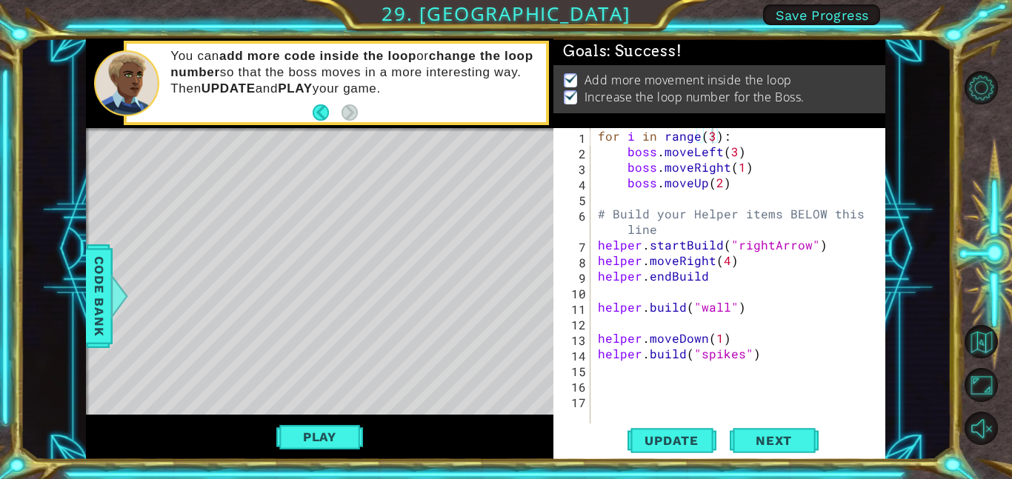
scroll to position [0, 0]
click at [707, 182] on div "for i in range ( 3 ) : boss . moveLeft ( 3 ) boss . moveRight ( 1 ) boss . move…" at bounding box center [742, 291] width 295 height 327
click at [716, 181] on div "for i in range ( 3 ) : boss . moveLeft ( 3 ) boss . moveRight ( 1 ) boss . move…" at bounding box center [742, 291] width 295 height 327
click at [737, 166] on div "for i in range ( 3 ) : boss . moveLeft ( 3 ) boss . moveRight ( 1 ) boss . move…" at bounding box center [742, 291] width 295 height 327
click at [701, 161] on div "for i in range ( 3 ) : boss . moveLeft ( 3 ) boss . moveRight ( 1 ) boss . move…" at bounding box center [742, 291] width 295 height 327
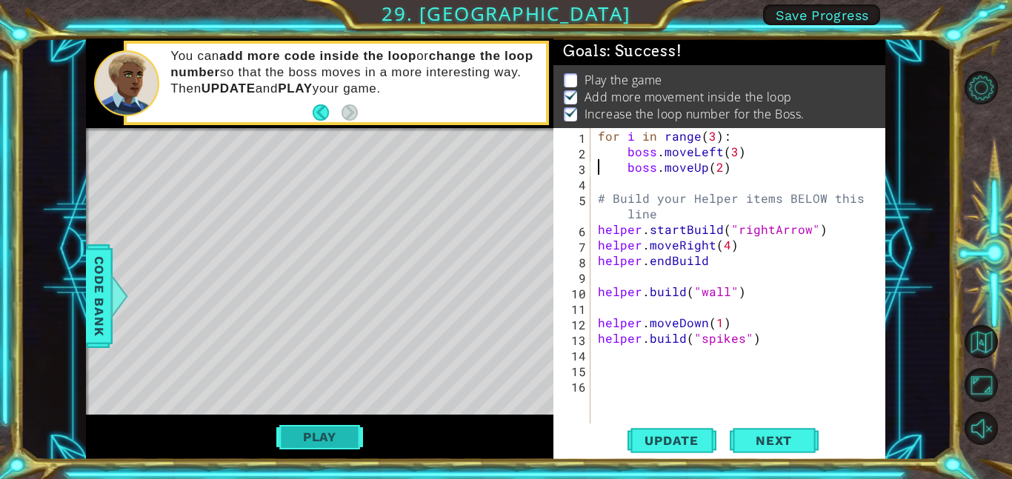
click at [339, 432] on button "Play" at bounding box center [319, 437] width 87 height 28
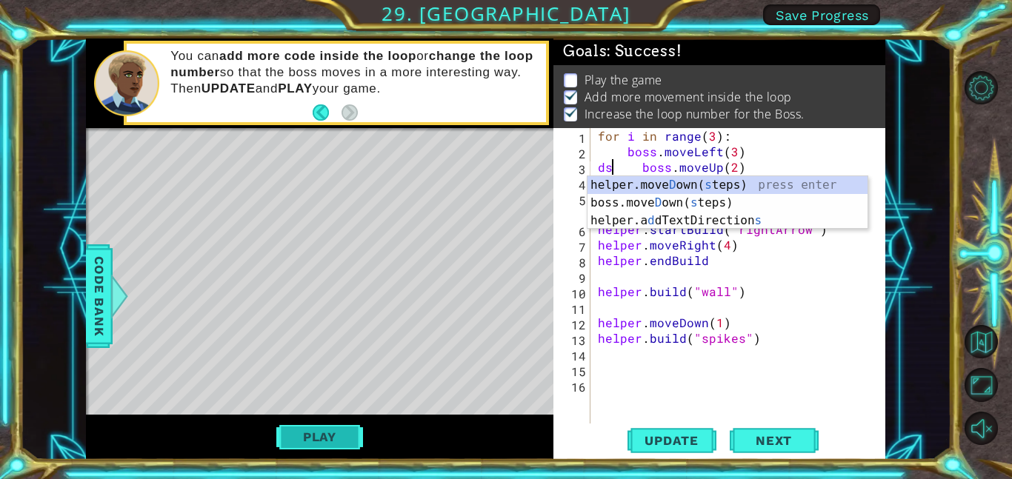
scroll to position [0, 1]
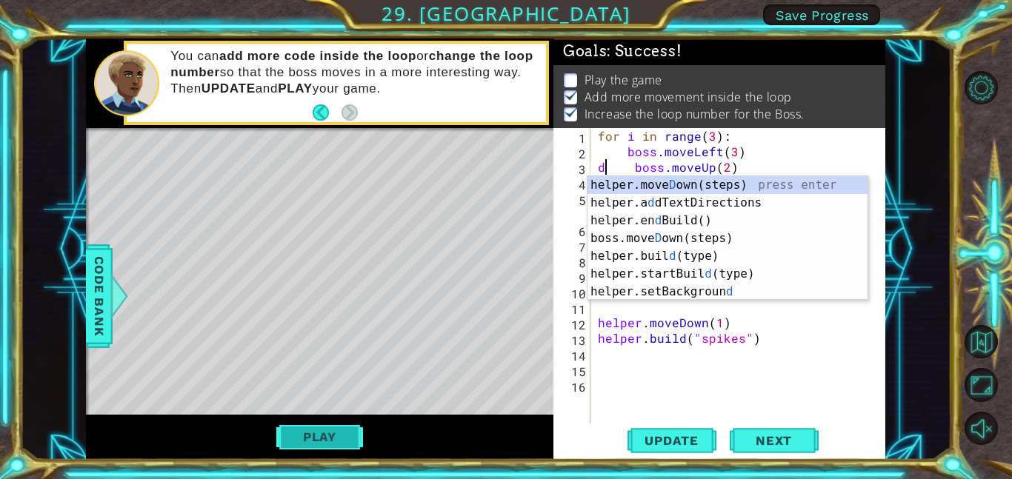
type textarea "boss.moveUp(2)"
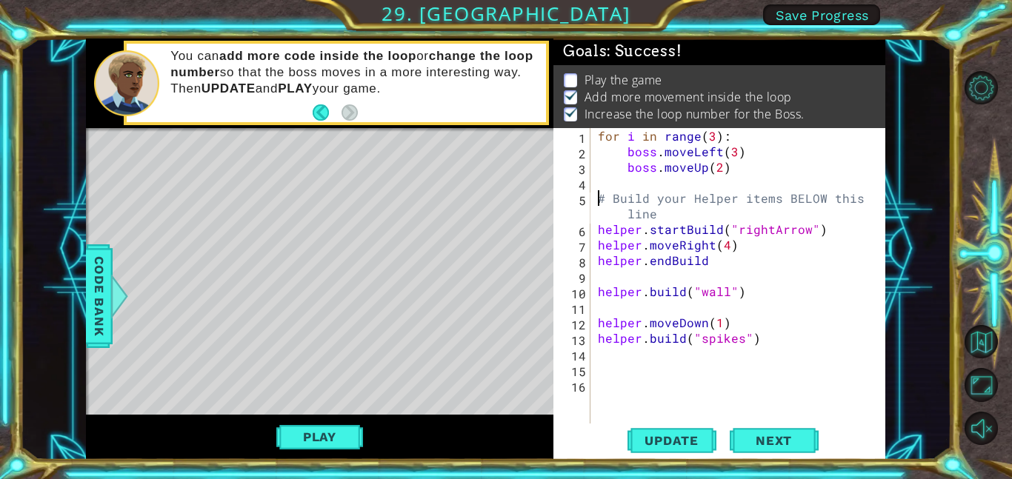
scroll to position [0, 0]
type textarea "# Build your Helper items BELOW this line"
click at [346, 432] on button "Play" at bounding box center [319, 437] width 87 height 28
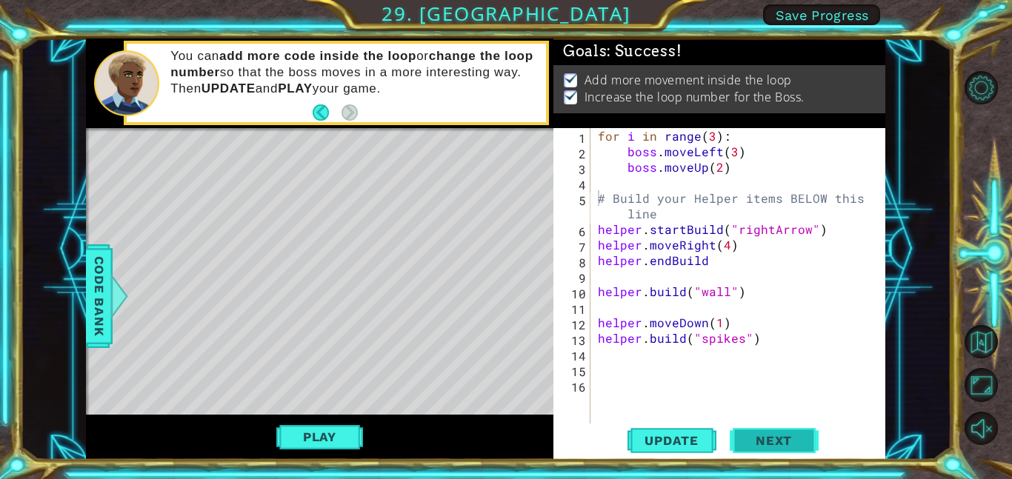
click at [810, 442] on button "Next" at bounding box center [774, 440] width 89 height 33
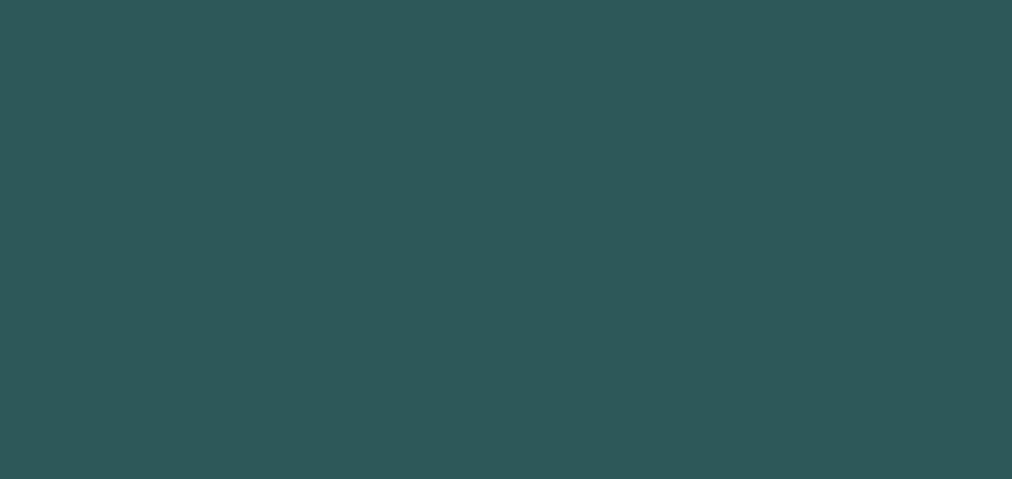
click at [806, 434] on body "1 2 3 4 hero.moveUp press enter ההההההההההההההההההההההההההההההההההההההההההההההה…" at bounding box center [506, 239] width 1012 height 479
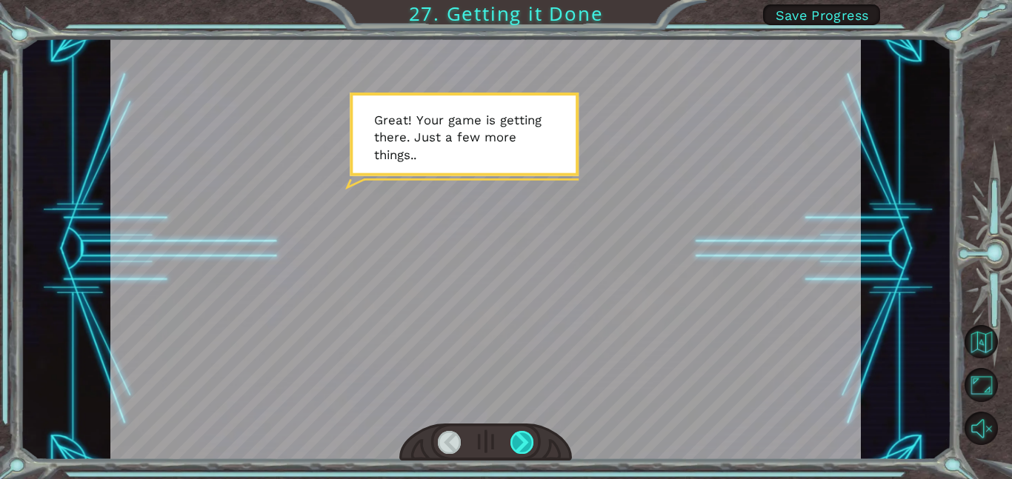
click at [524, 438] on div at bounding box center [522, 442] width 24 height 23
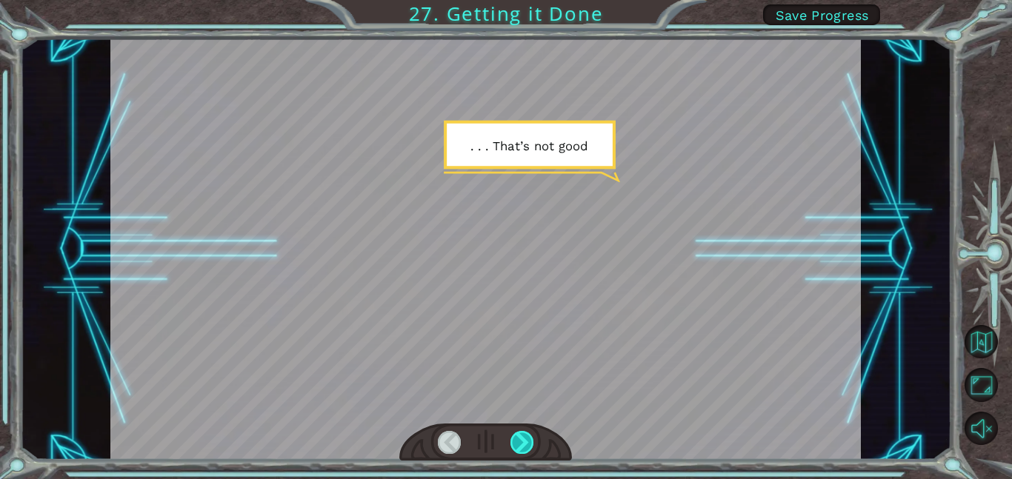
click at [524, 437] on div at bounding box center [522, 442] width 24 height 23
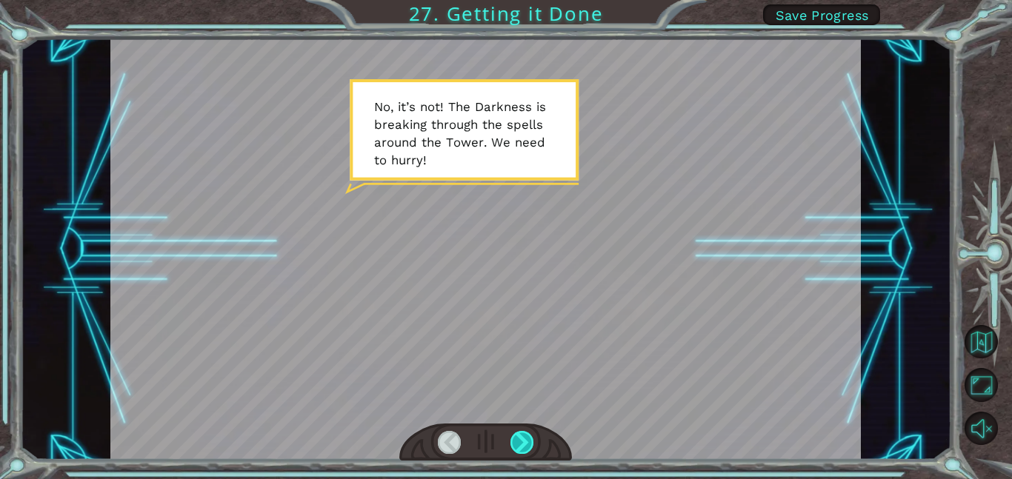
click at [521, 436] on div at bounding box center [522, 442] width 24 height 23
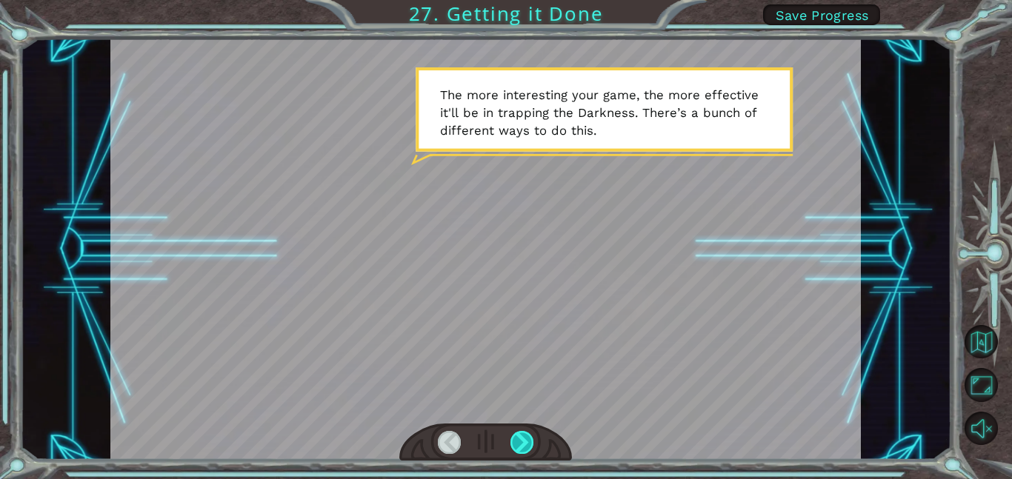
click at [533, 435] on div at bounding box center [522, 442] width 24 height 23
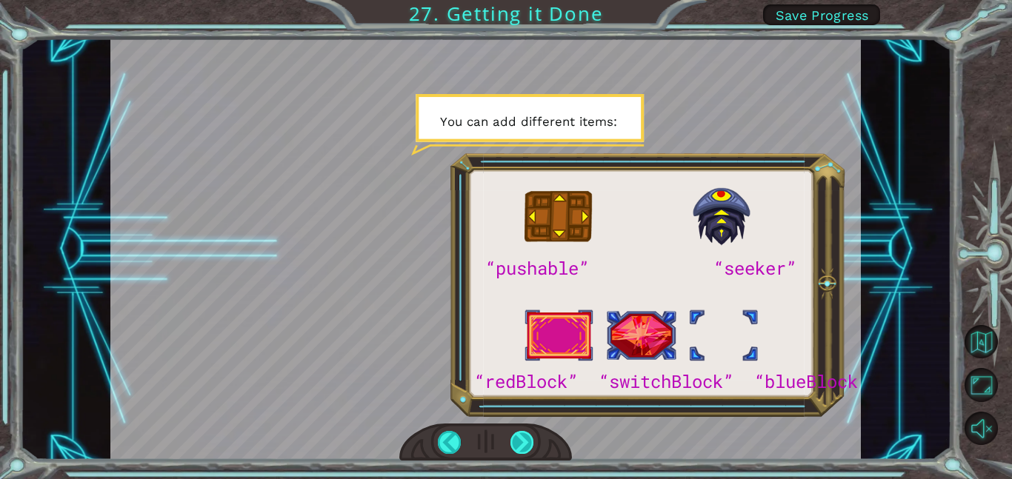
click at [523, 451] on div at bounding box center [522, 442] width 24 height 23
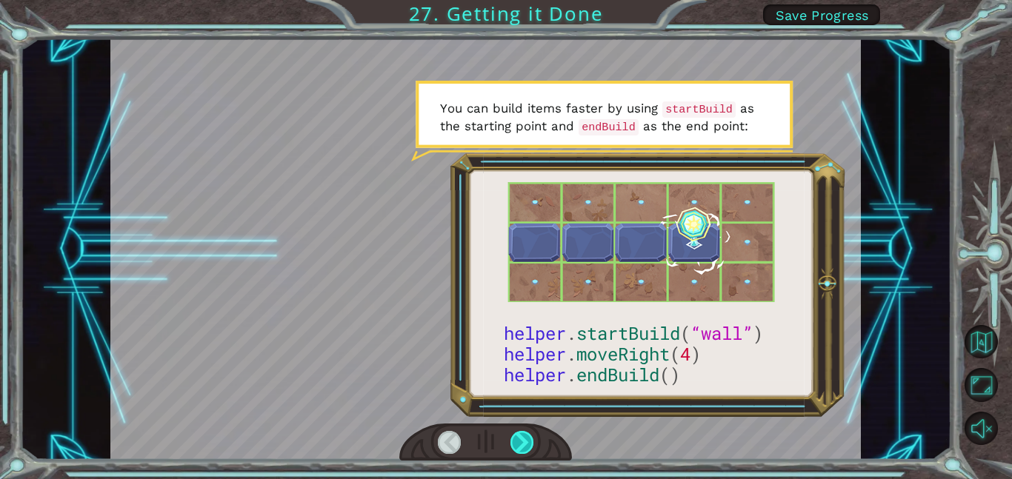
click at [532, 440] on div at bounding box center [522, 442] width 24 height 23
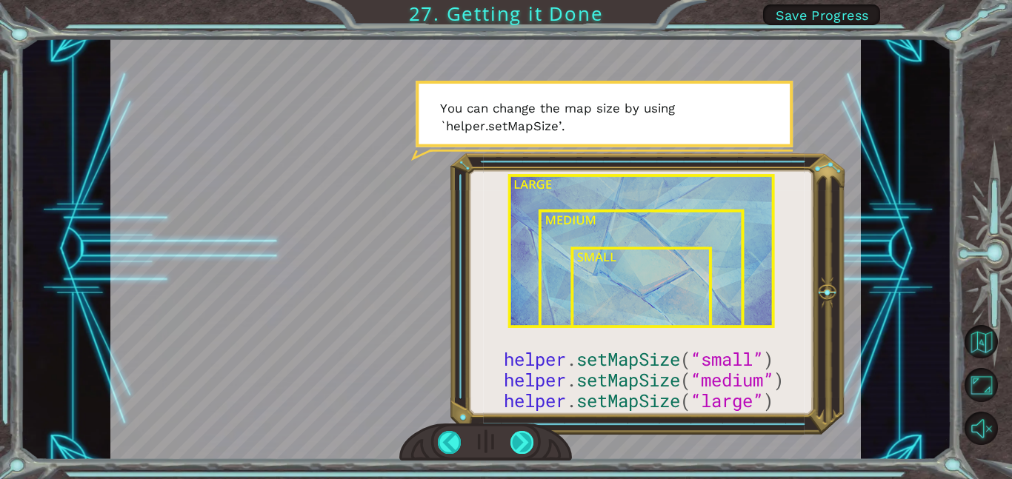
click at [527, 444] on div at bounding box center [522, 442] width 24 height 23
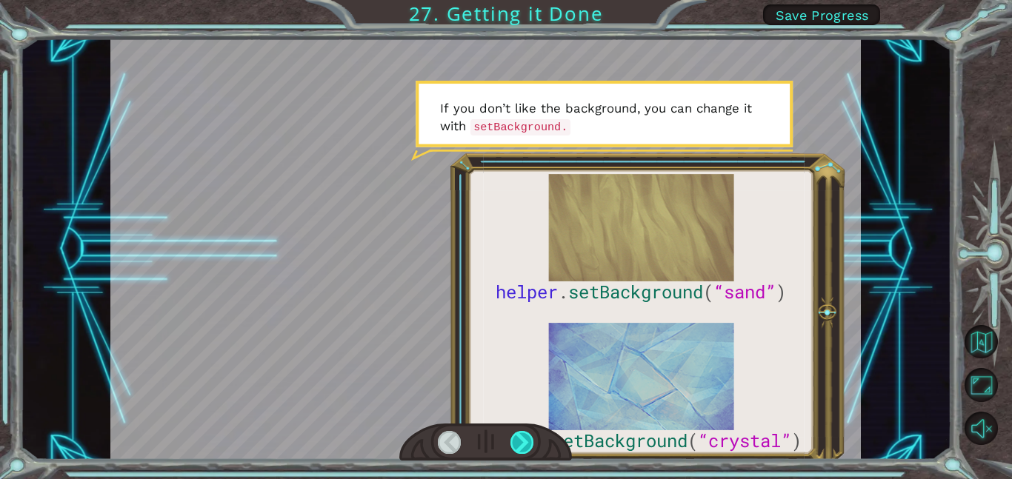
click at [533, 432] on div at bounding box center [522, 442] width 24 height 23
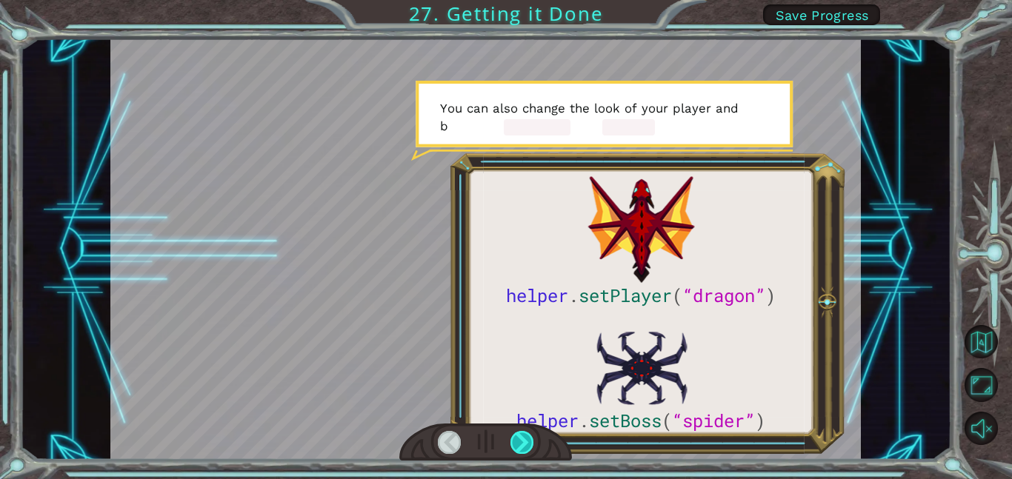
click at [524, 436] on div at bounding box center [522, 442] width 24 height 23
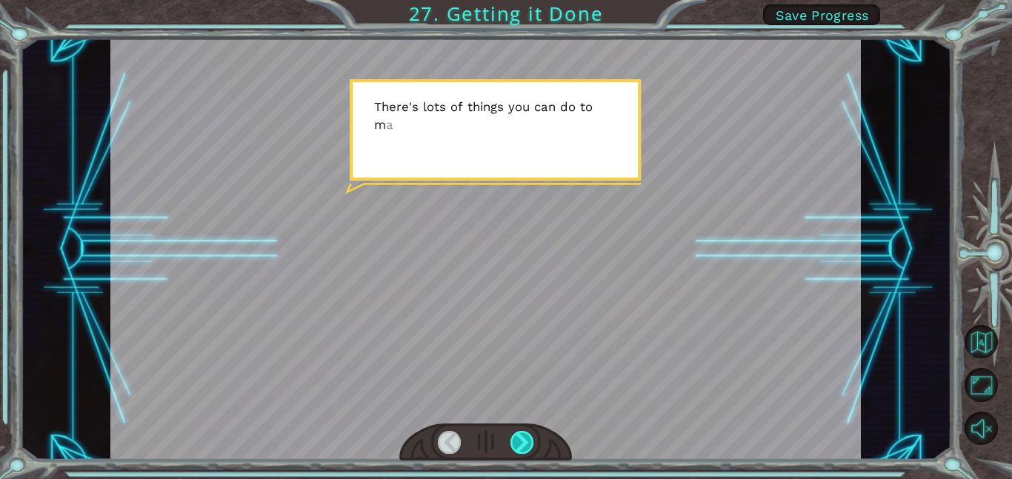
click at [518, 435] on div at bounding box center [522, 442] width 24 height 23
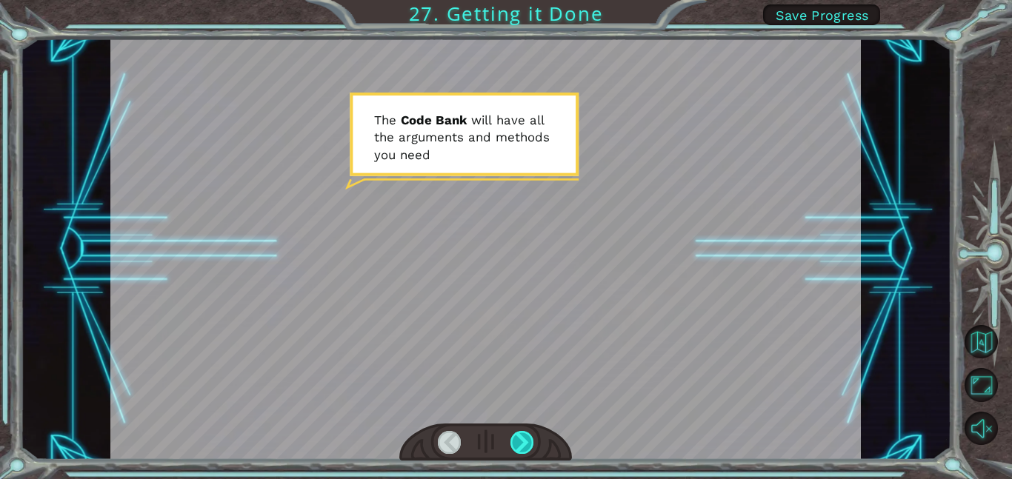
click at [533, 448] on div at bounding box center [522, 442] width 24 height 23
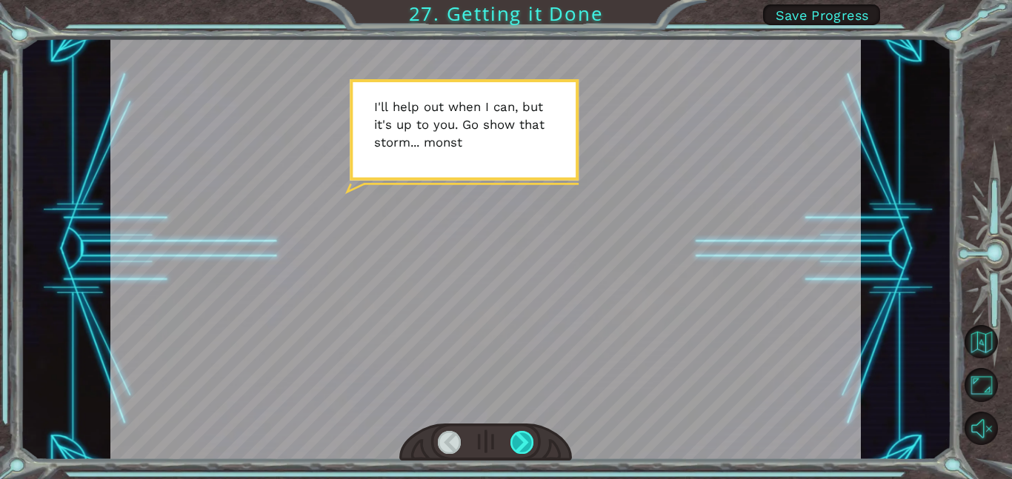
click at [524, 446] on div at bounding box center [522, 442] width 24 height 23
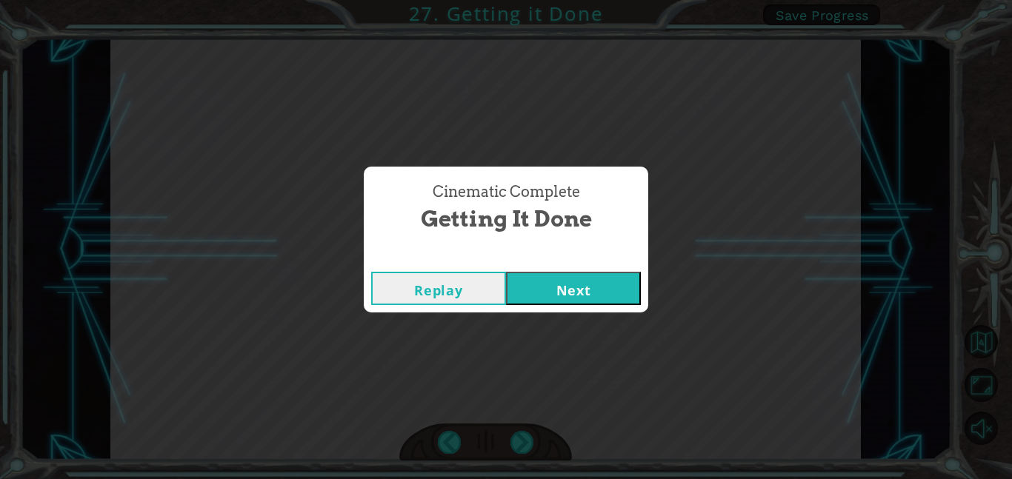
click at [590, 303] on button "Next" at bounding box center [573, 288] width 135 height 33
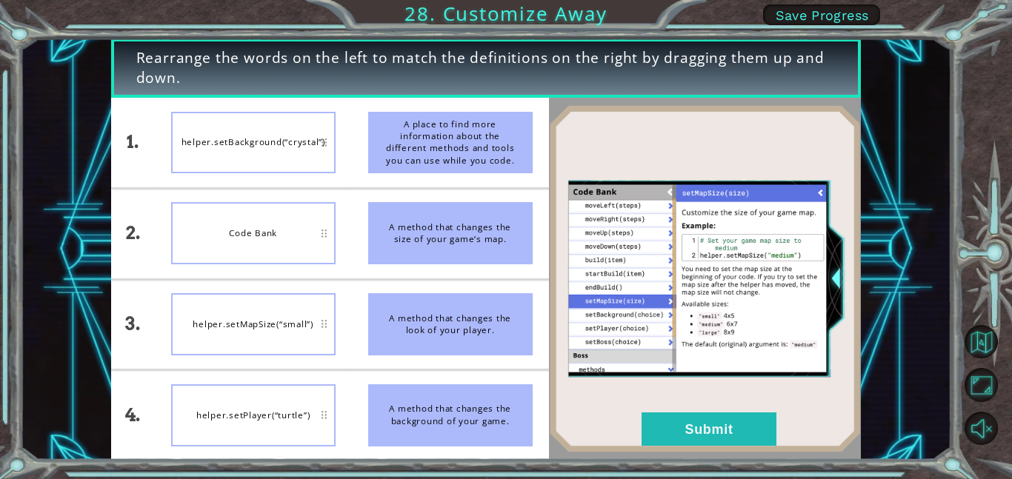
click at [613, 290] on button "Next" at bounding box center [573, 288] width 135 height 33
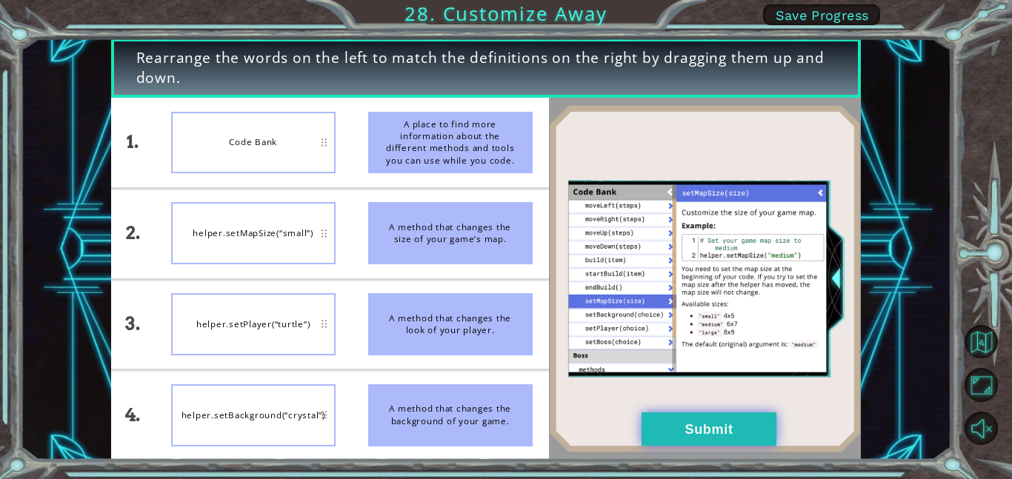
click at [727, 416] on button "Submit" at bounding box center [709, 429] width 135 height 33
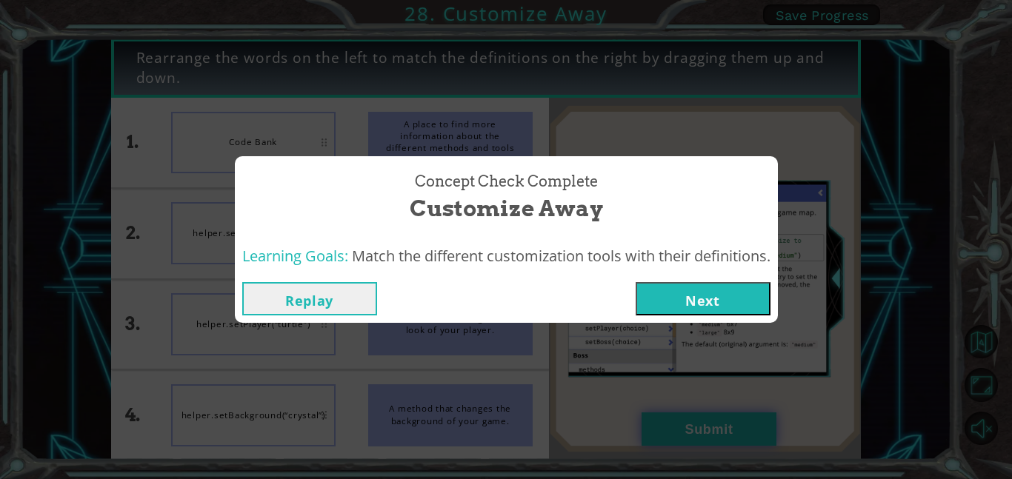
click at [753, 291] on button "Next" at bounding box center [703, 298] width 135 height 33
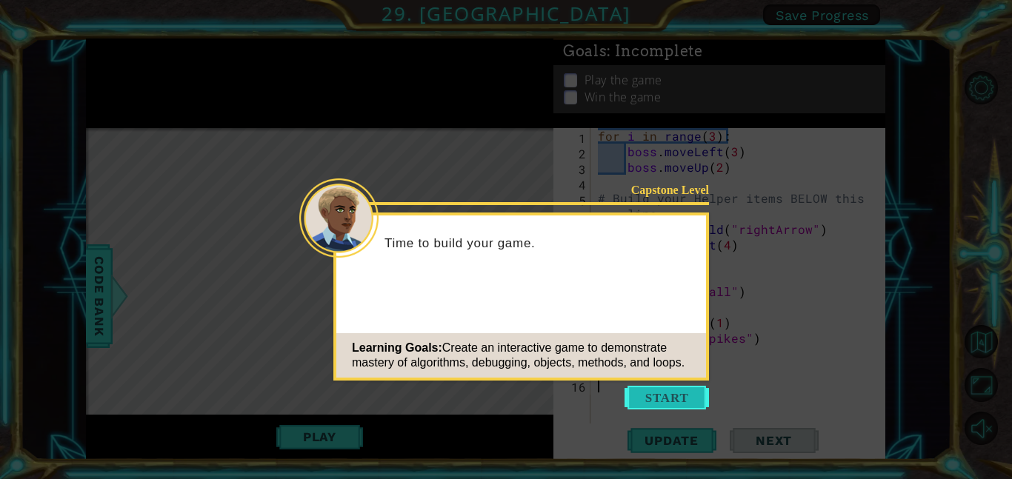
click at [680, 387] on button "Start" at bounding box center [666, 398] width 84 height 24
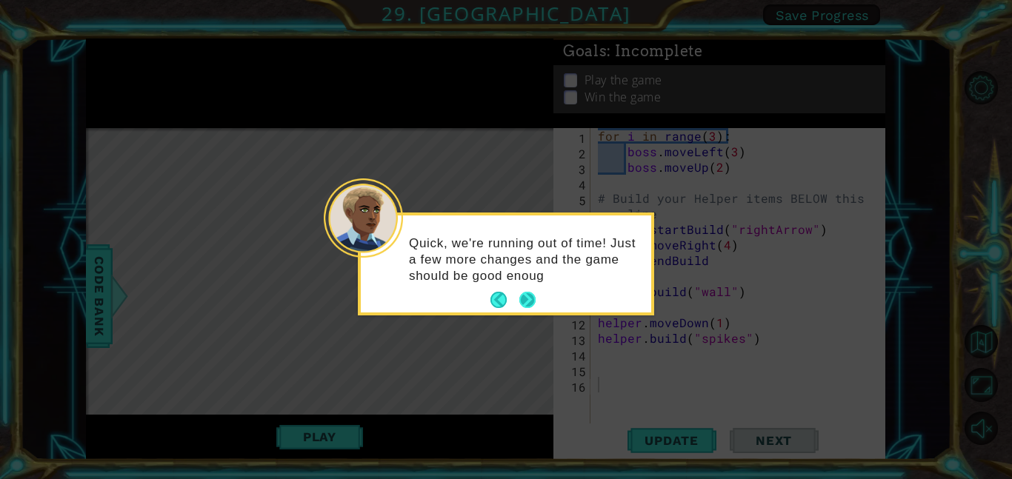
click at [536, 290] on button "Next" at bounding box center [528, 300] width 20 height 20
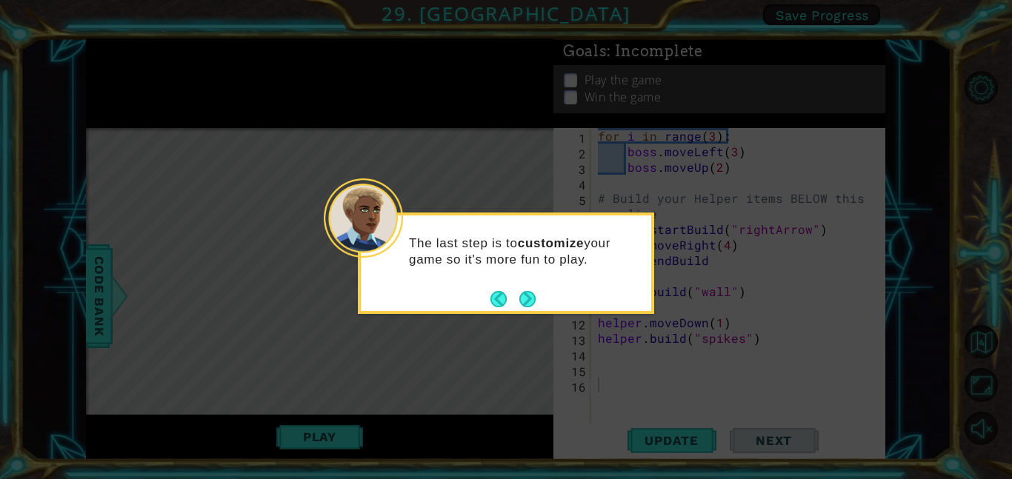
click at [530, 285] on div "The last step is to customize your game so it's more fun to play." at bounding box center [506, 258] width 290 height 75
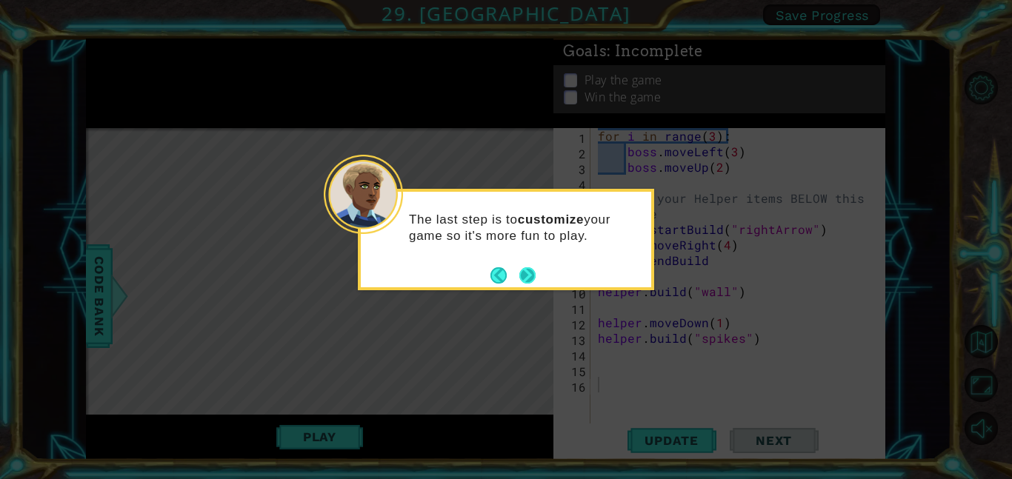
click at [524, 265] on button "Next" at bounding box center [527, 275] width 20 height 20
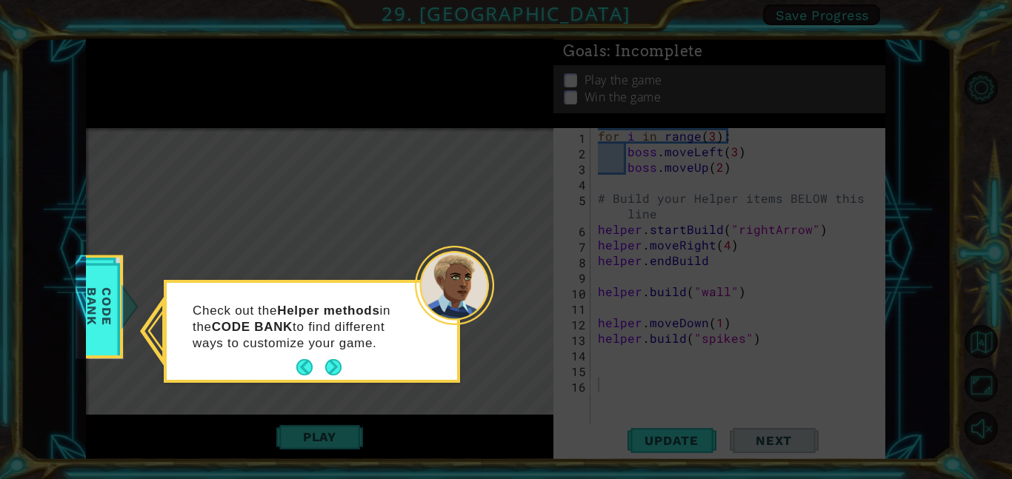
click at [344, 367] on div "Check out the Helper methods in the CODE BANK to find different ways to customi…" at bounding box center [312, 334] width 290 height 91
click at [332, 359] on button "Next" at bounding box center [333, 368] width 19 height 19
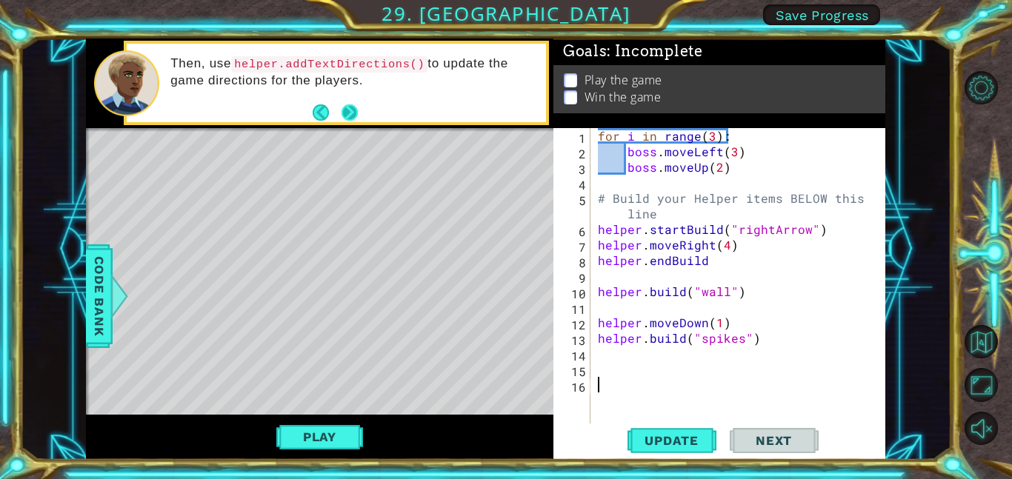
click at [354, 115] on button "Next" at bounding box center [349, 111] width 21 height 21
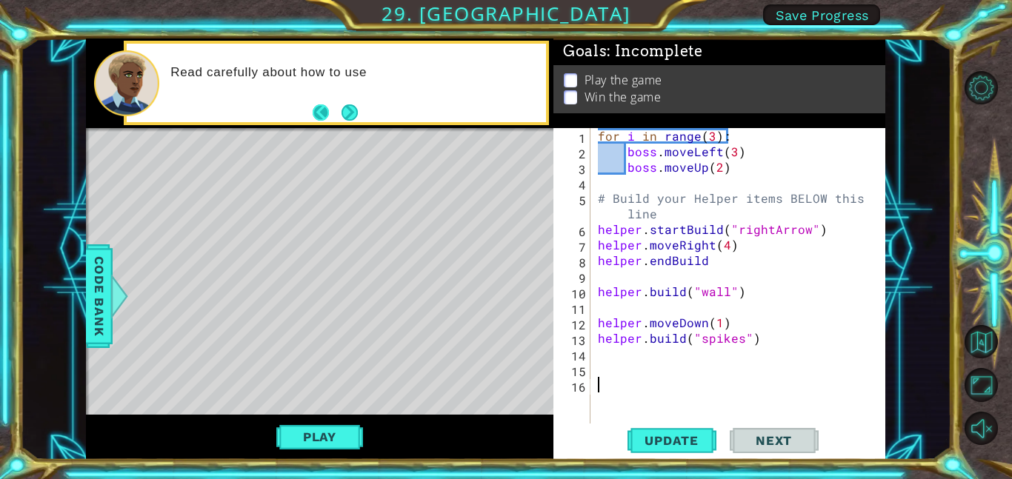
click at [316, 109] on button "Back" at bounding box center [327, 112] width 29 height 16
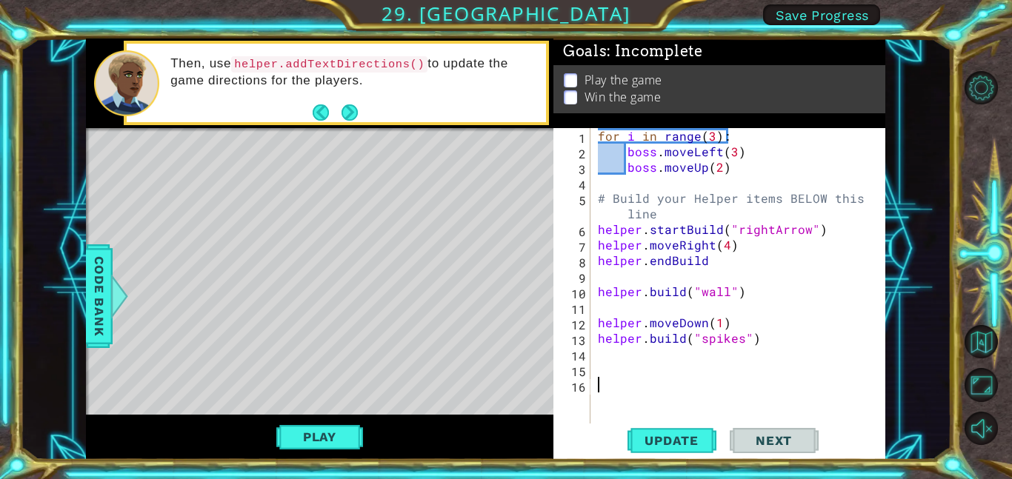
click at [372, 112] on div "Then, use helper.addTextDirections() to update the game directions for the play…" at bounding box center [352, 83] width 385 height 70
click at [356, 104] on button "Next" at bounding box center [349, 113] width 26 height 26
click at [349, 111] on button "Next" at bounding box center [349, 112] width 24 height 24
click at [595, 134] on div "for i in range ( 3 ) : boss . moveLeft ( 3 ) boss . moveUp ( 2 ) # Build your H…" at bounding box center [742, 291] width 295 height 327
type textarea "for i in range(3):"
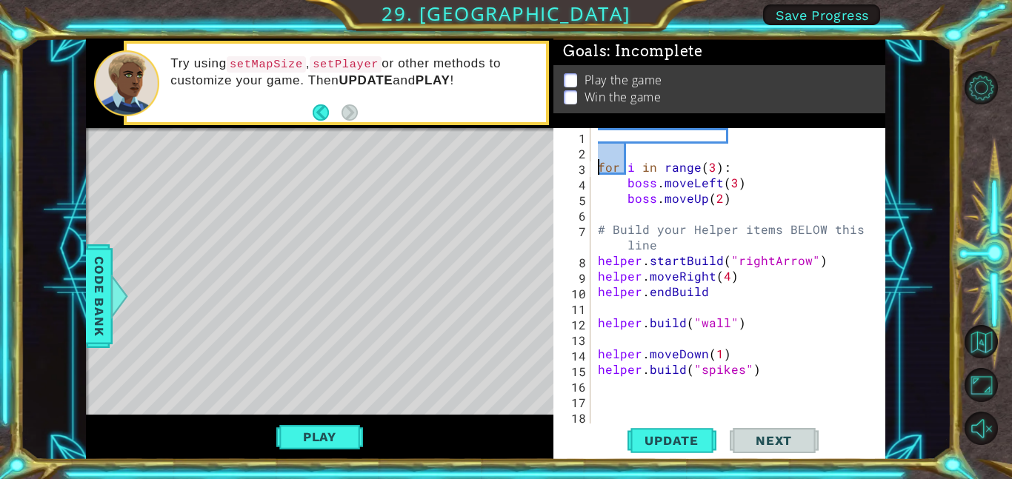
click at [666, 140] on div "for i in range ( 3 ) : boss . moveLeft ( 3 ) boss . moveUp ( 2 ) # Build your H…" at bounding box center [742, 291] width 295 height 327
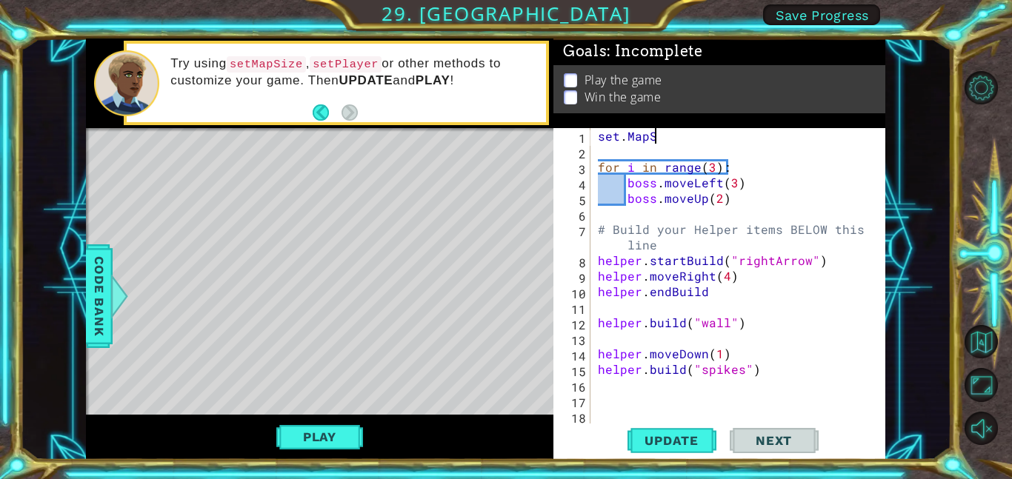
scroll to position [0, 4]
click at [113, 305] on div at bounding box center [119, 296] width 19 height 44
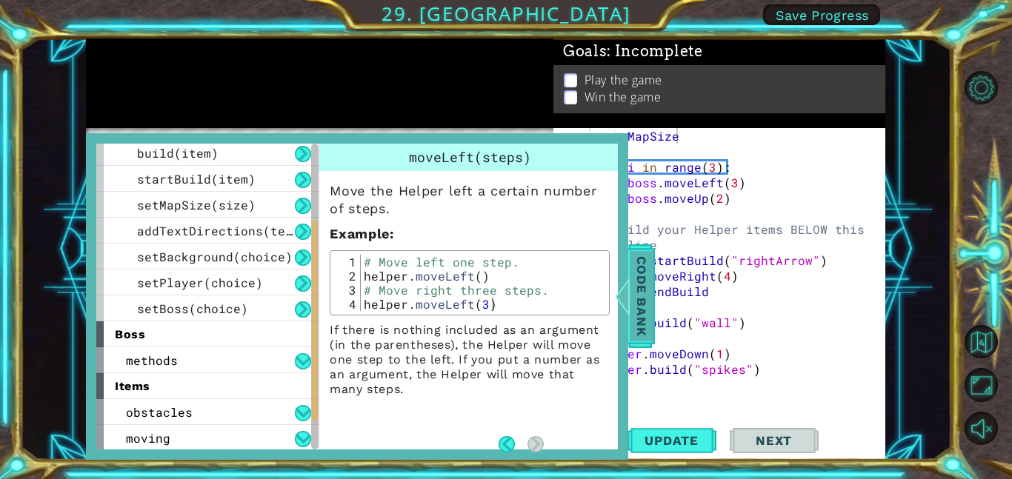
scroll to position [156, 0]
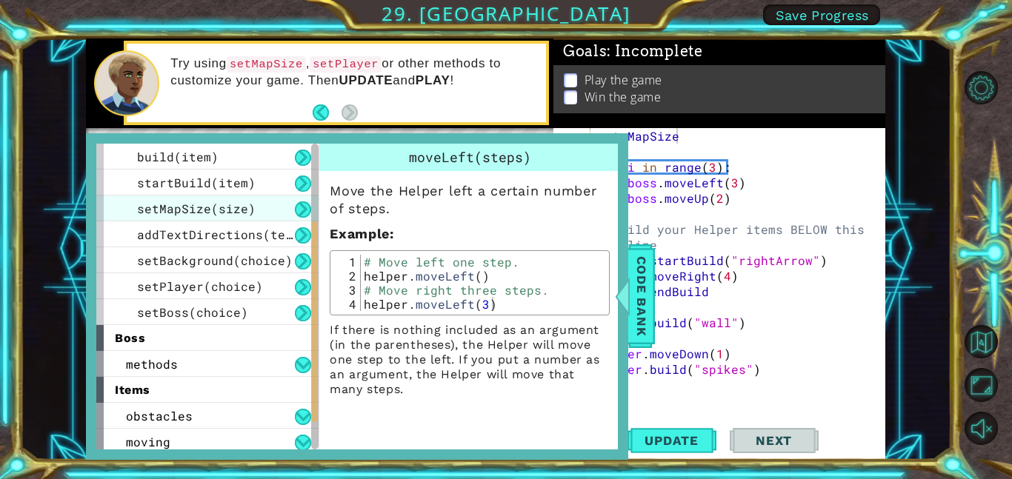
click at [150, 208] on span "setMapSize(size)" at bounding box center [196, 209] width 119 height 16
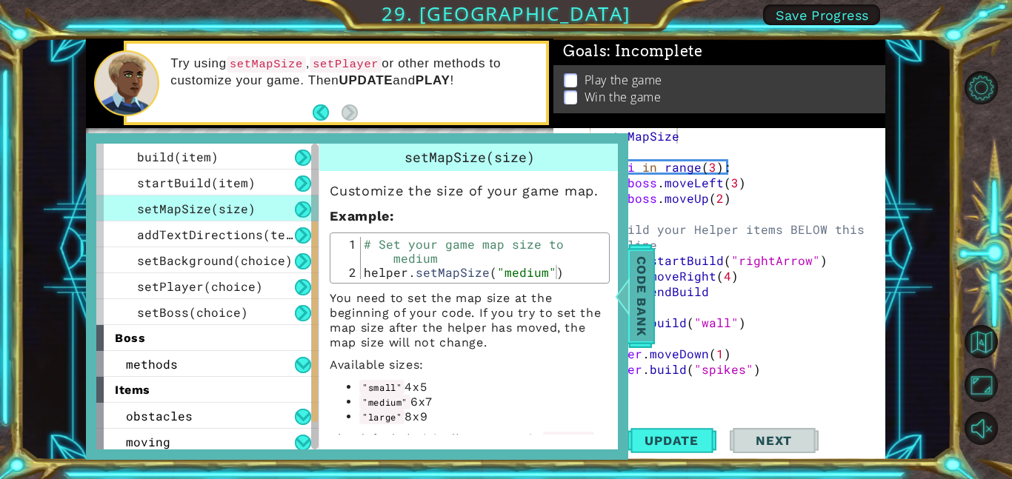
click at [631, 303] on div at bounding box center [622, 296] width 19 height 44
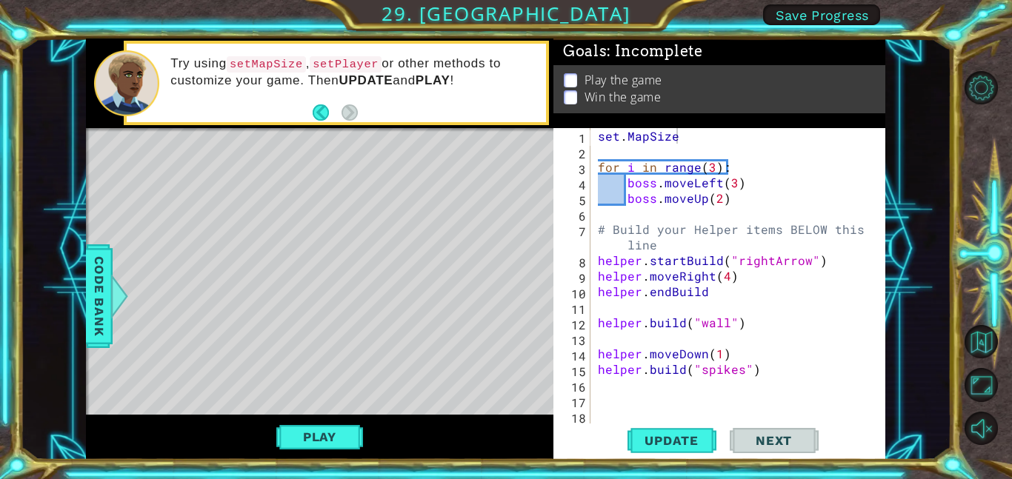
click at [715, 142] on div "set . MapSize for i in range ( 3 ) : boss . moveLeft ( 3 ) boss . moveUp ( 2 ) …" at bounding box center [742, 291] width 295 height 327
click at [689, 433] on span "Update" at bounding box center [672, 440] width 84 height 15
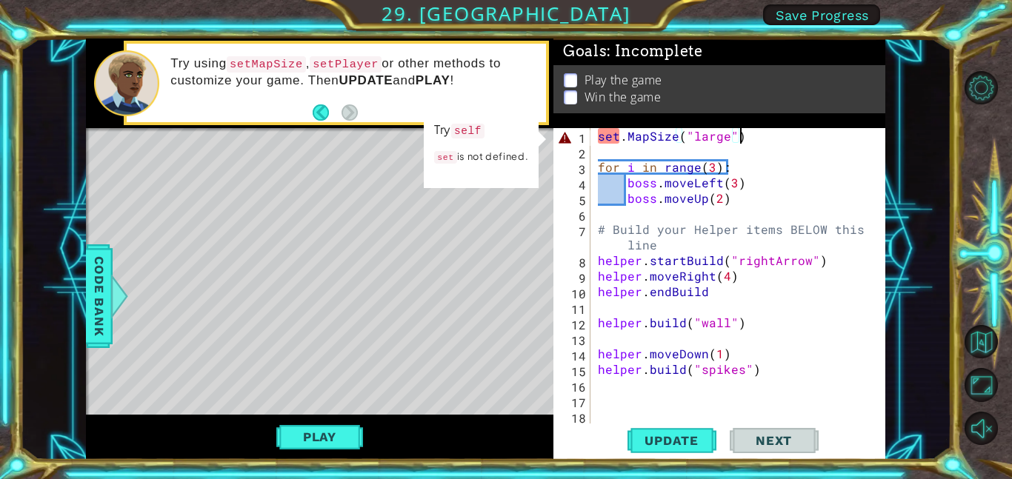
click at [615, 131] on div "set . MapSize ( "large" ) for i in range ( 3 ) : boss . moveLeft ( 3 ) boss . m…" at bounding box center [742, 291] width 295 height 327
click at [624, 136] on div "set . MapSize ( "large" ) for i in range ( 3 ) : boss . moveLeft ( 3 ) boss . m…" at bounding box center [742, 291] width 295 height 327
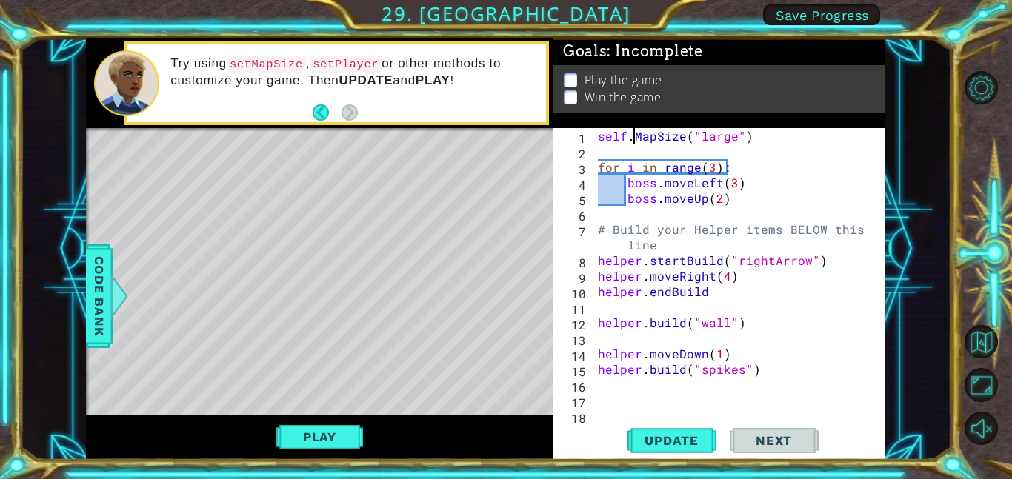
scroll to position [0, 2]
click at [670, 431] on button "Update" at bounding box center [671, 440] width 89 height 33
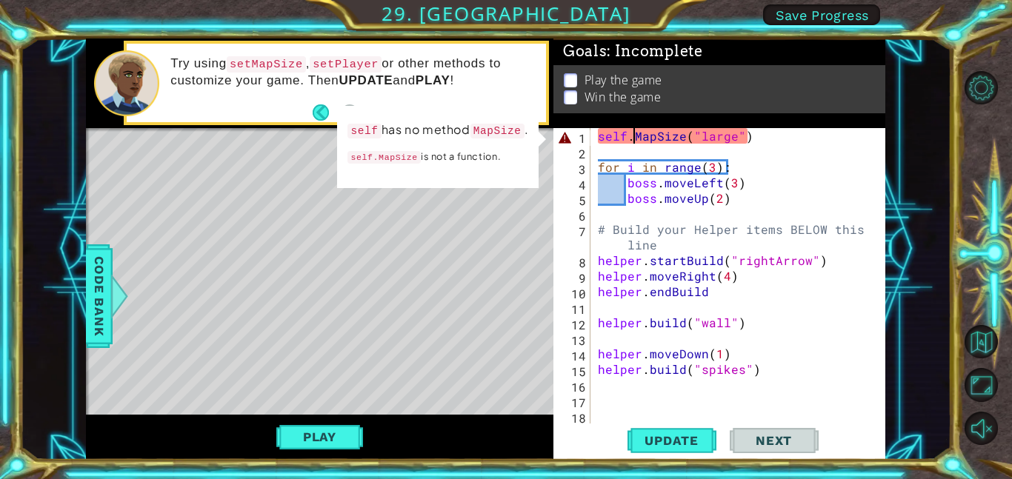
click at [616, 133] on div "self . MapSize ( "large" ) for i in range ( 3 ) : boss . moveLeft ( 3 ) boss . …" at bounding box center [742, 291] width 295 height 327
click at [624, 132] on div "self . MapSize ( "large" ) for i in range ( 3 ) : boss . moveLeft ( 3 ) boss . …" at bounding box center [742, 291] width 295 height 327
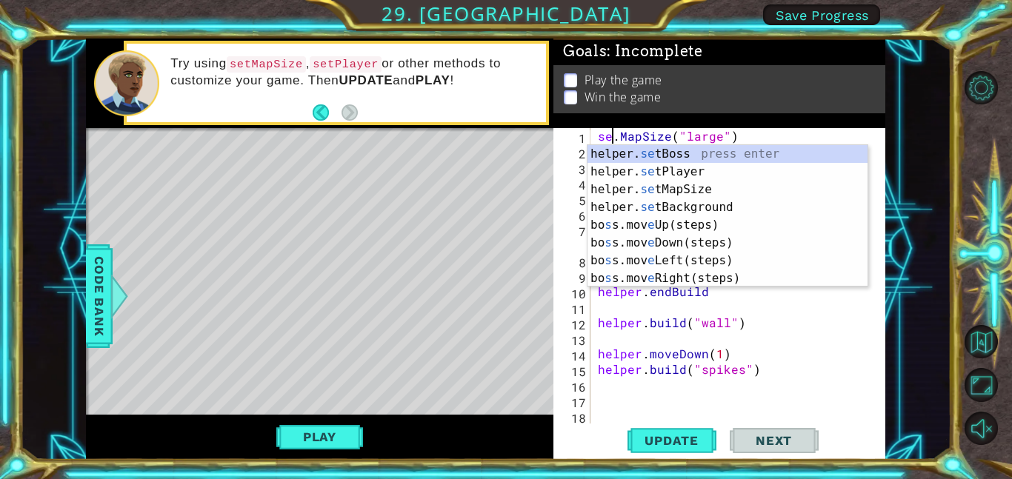
scroll to position [0, 1]
click at [598, 124] on div "Goals : Incomplete Play the game Win the game" at bounding box center [719, 84] width 332 height 90
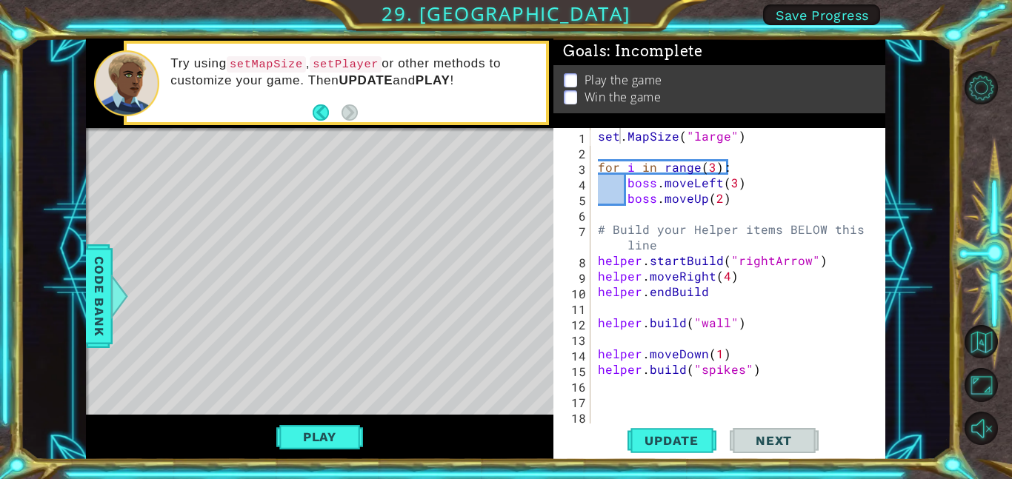
click at [596, 133] on div "set . MapSize ( "large" ) for i in range ( 3 ) : boss . moveLeft ( 3 ) boss . m…" at bounding box center [742, 291] width 295 height 327
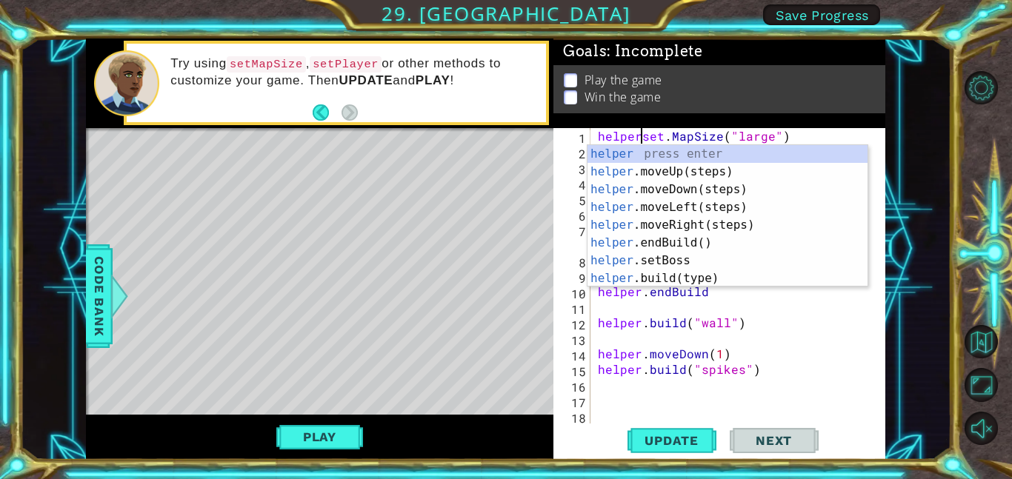
scroll to position [0, 3]
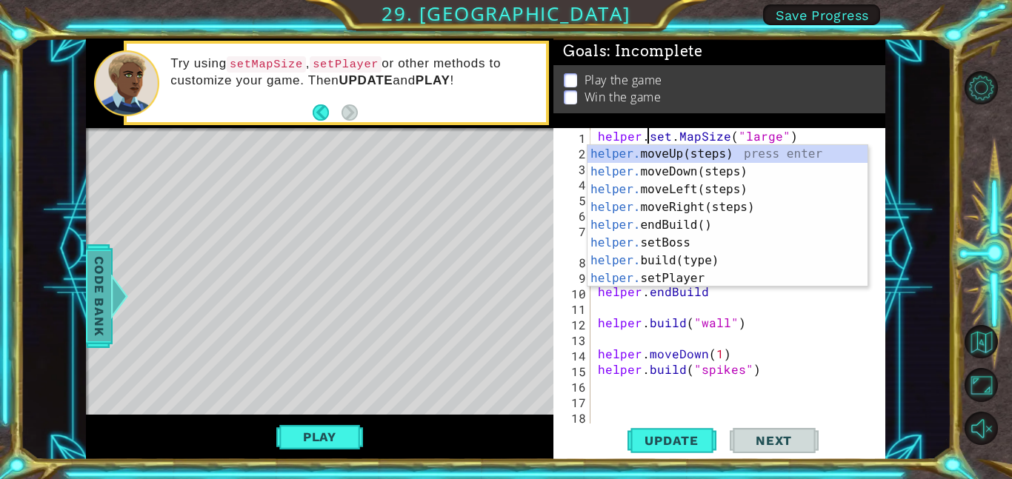
click at [88, 319] on span "Code Bank" at bounding box center [99, 296] width 24 height 90
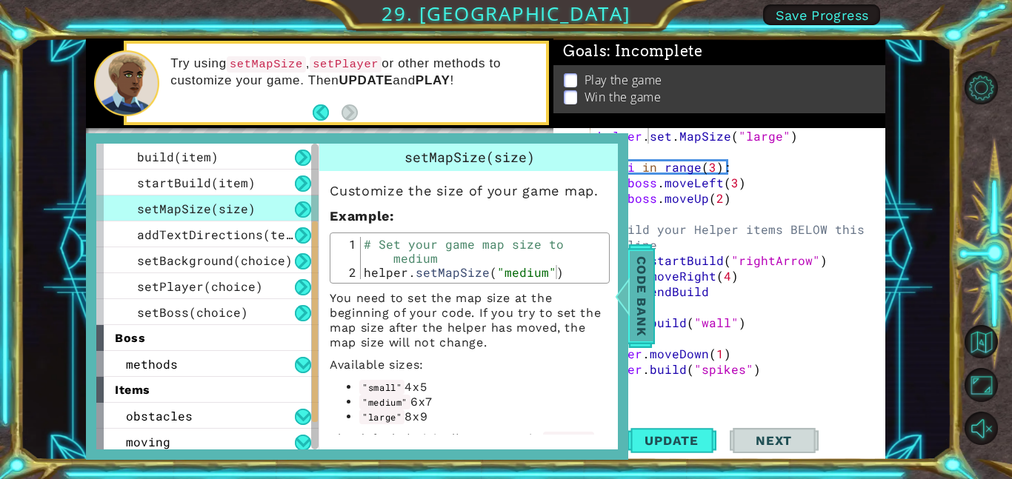
click at [627, 285] on div at bounding box center [622, 296] width 19 height 44
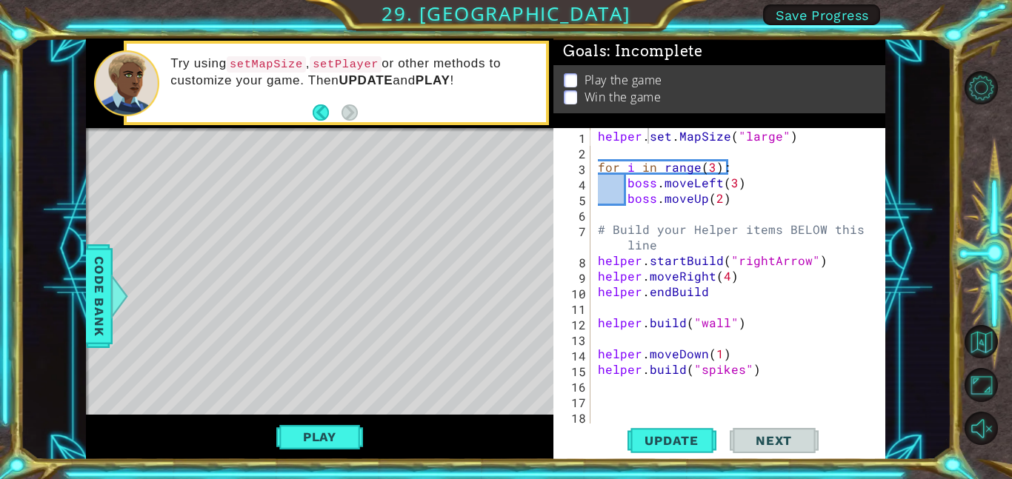
click at [670, 133] on div "helper . set . MapSize ( "large" ) for i in range ( 3 ) : boss . moveLeft ( 3 )…" at bounding box center [742, 291] width 295 height 327
click at [681, 130] on div "helper . set . MapSize ( "large" ) for i in range ( 3 ) : boss . moveLeft ( 3 )…" at bounding box center [742, 291] width 295 height 327
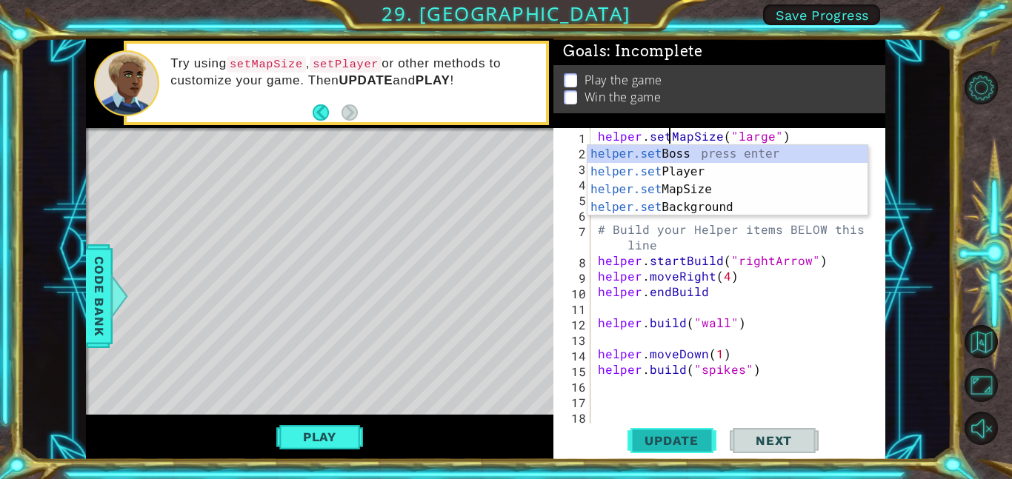
click at [691, 428] on button "Update" at bounding box center [671, 440] width 89 height 33
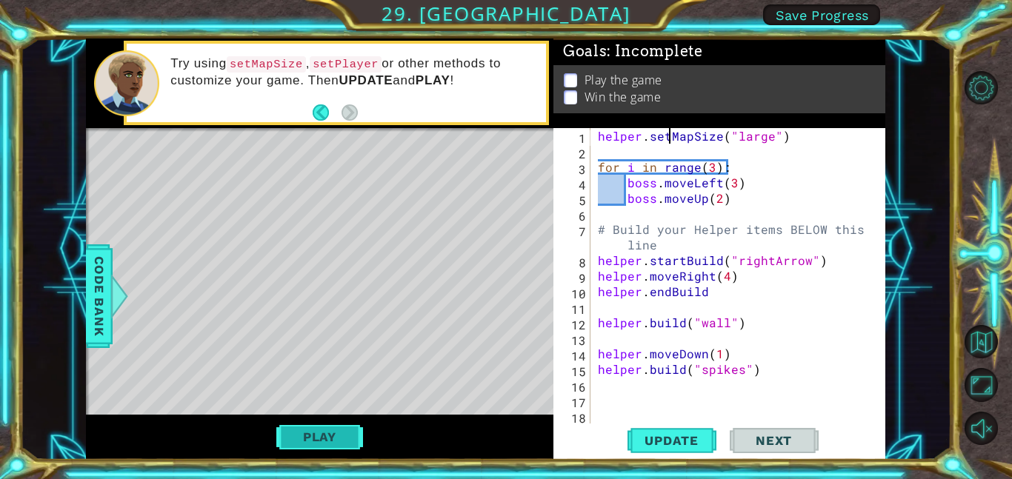
click at [309, 431] on button "Play" at bounding box center [319, 437] width 87 height 28
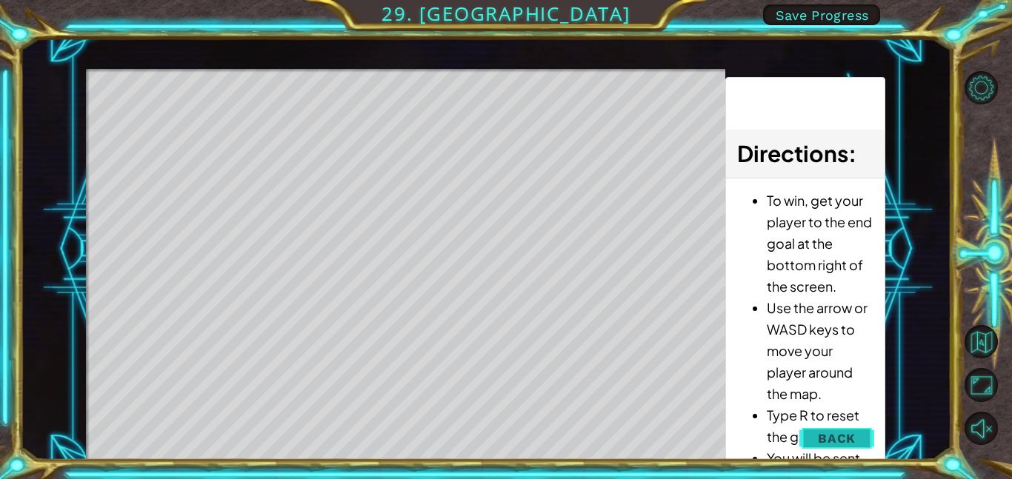
click at [838, 426] on button "Back" at bounding box center [836, 439] width 75 height 30
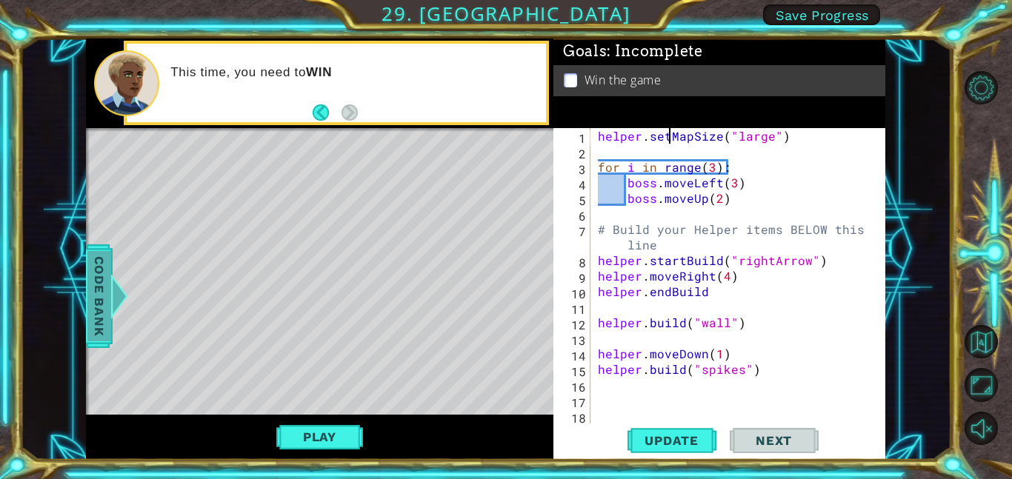
click at [101, 297] on span "Code Bank" at bounding box center [99, 296] width 24 height 90
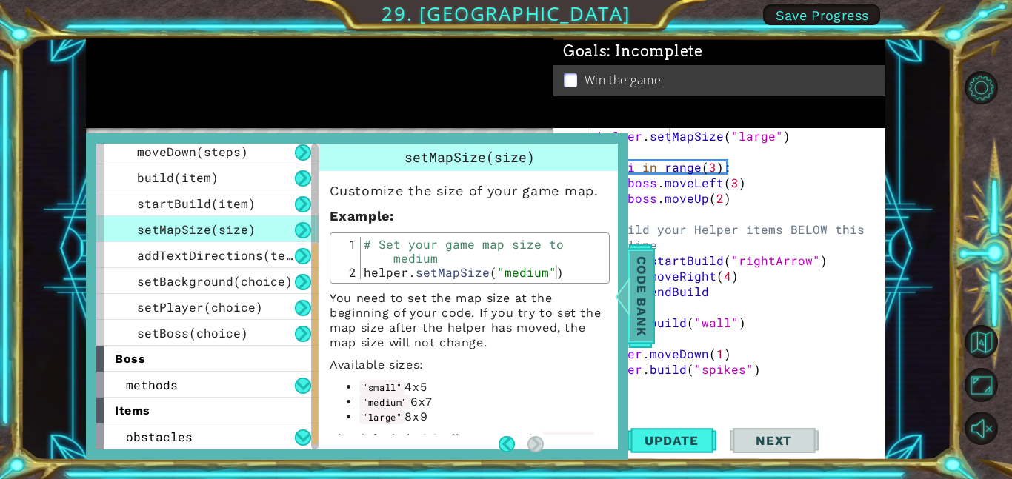
scroll to position [212, 0]
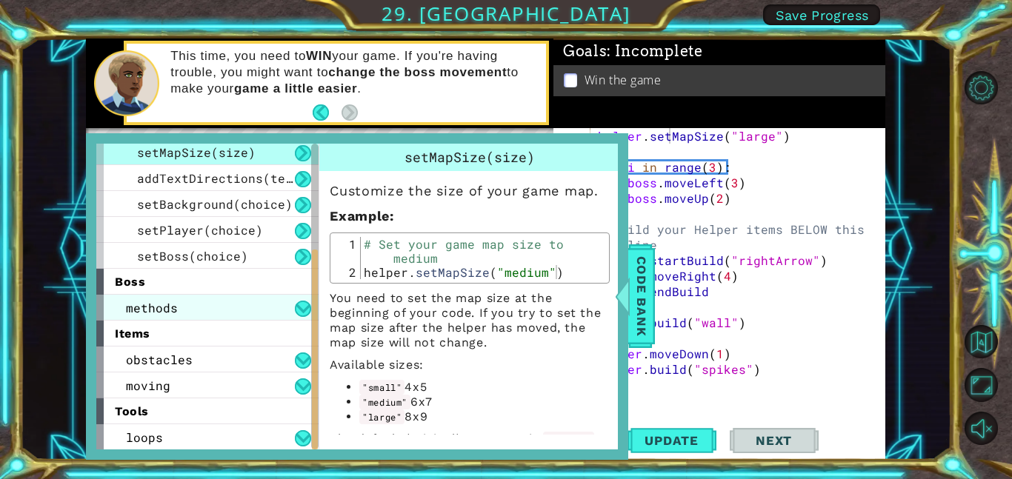
click at [129, 296] on div "methods" at bounding box center [207, 308] width 222 height 26
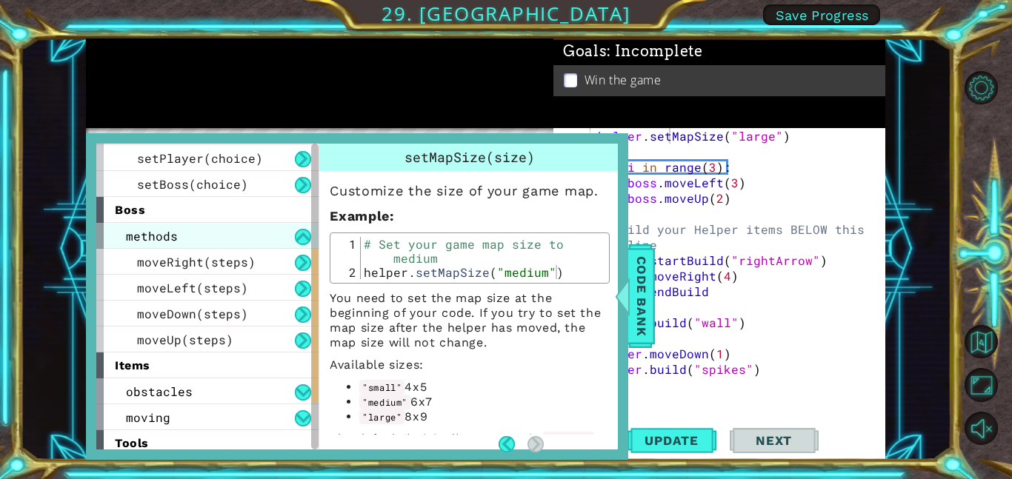
scroll to position [316, 0]
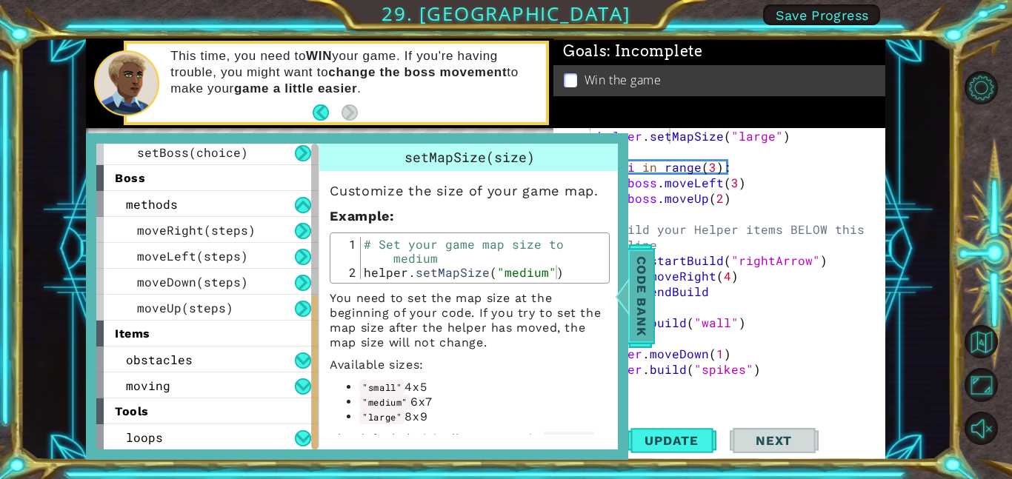
click at [644, 285] on span "Code Bank" at bounding box center [642, 296] width 24 height 90
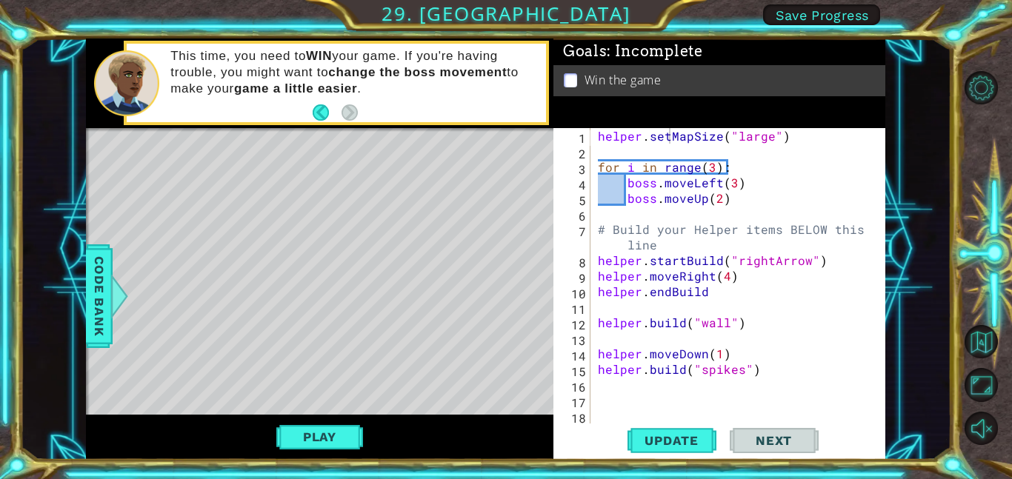
click at [744, 223] on div "helper . setMapSize ( "large" ) for i in range ( 3 ) : boss . moveLeft ( 3 ) bo…" at bounding box center [742, 291] width 295 height 327
click at [768, 187] on div "helper . setMapSize ( "large" ) for i in range ( 3 ) : boss . moveLeft ( 3 ) bo…" at bounding box center [742, 291] width 295 height 327
click at [733, 239] on div "helper . setMapSize ( "large" ) for i in range ( 3 ) : boss . moveLeft ( 3 ) bo…" at bounding box center [742, 291] width 295 height 327
click at [719, 316] on div "helper . setMapSize ( "large" ) for i in range ( 3 ) : boss . moveLeft ( 3 ) bo…" at bounding box center [742, 291] width 295 height 327
type textarea "[DOMAIN_NAME]("wall")"
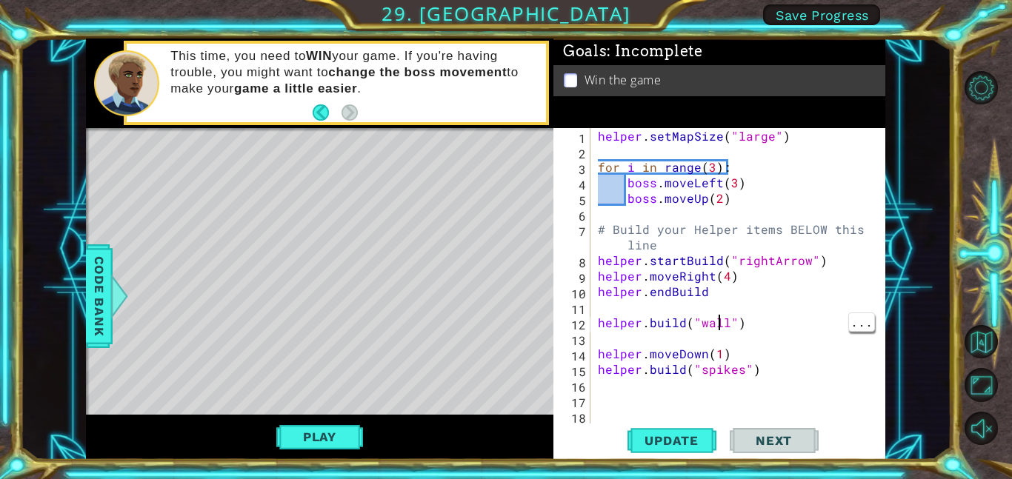
click at [733, 384] on div "helper . setMapSize ( "large" ) for i in range ( 3 ) : boss . moveLeft ( 3 ) bo…" at bounding box center [742, 291] width 295 height 327
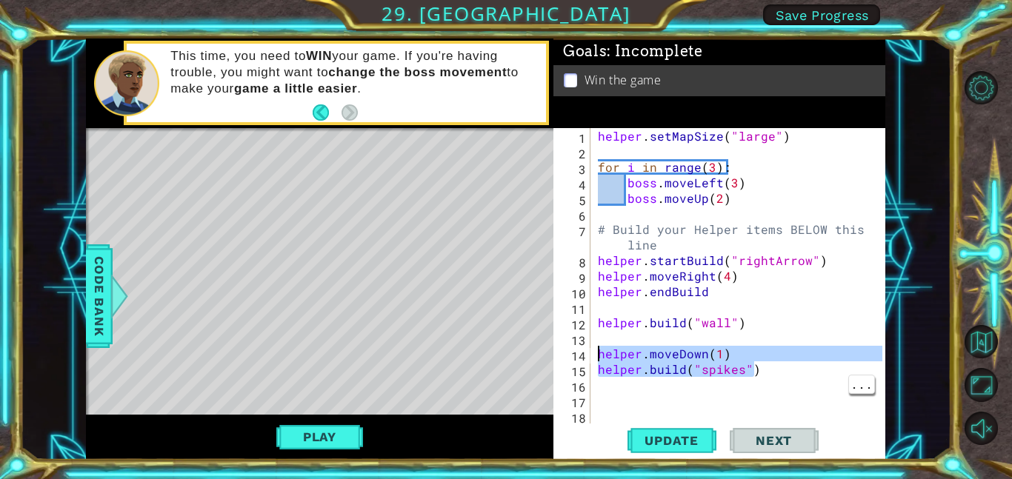
drag, startPoint x: 786, startPoint y: 377, endPoint x: 575, endPoint y: 350, distance: 212.8
click at [575, 350] on div "1 2 3 4 5 6 7 8 9 10 11 12 13 14 15 16 17 18 helper . setMapSize ( "large" ) fo…" at bounding box center [717, 276] width 329 height 296
type textarea "helper.moveDown(1) [DOMAIN_NAME]("spikes")"
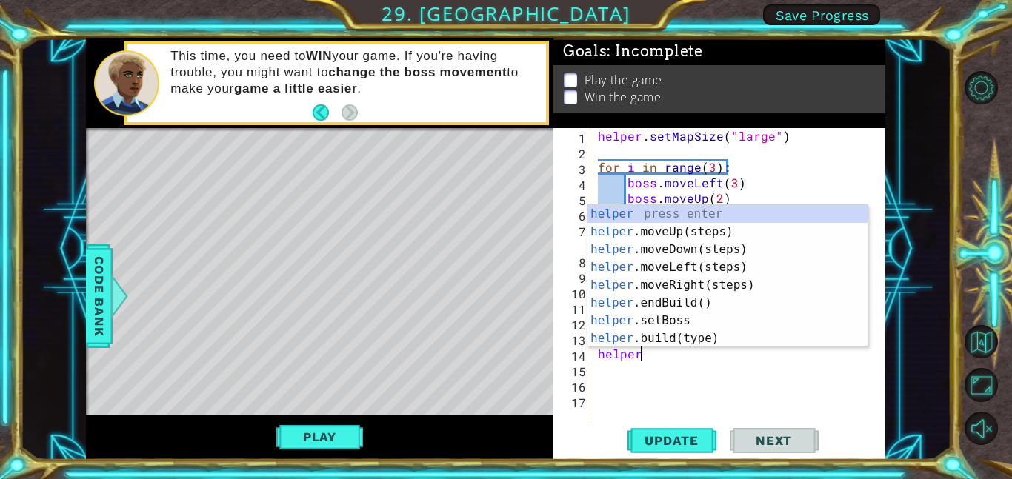
type textarea "helper."
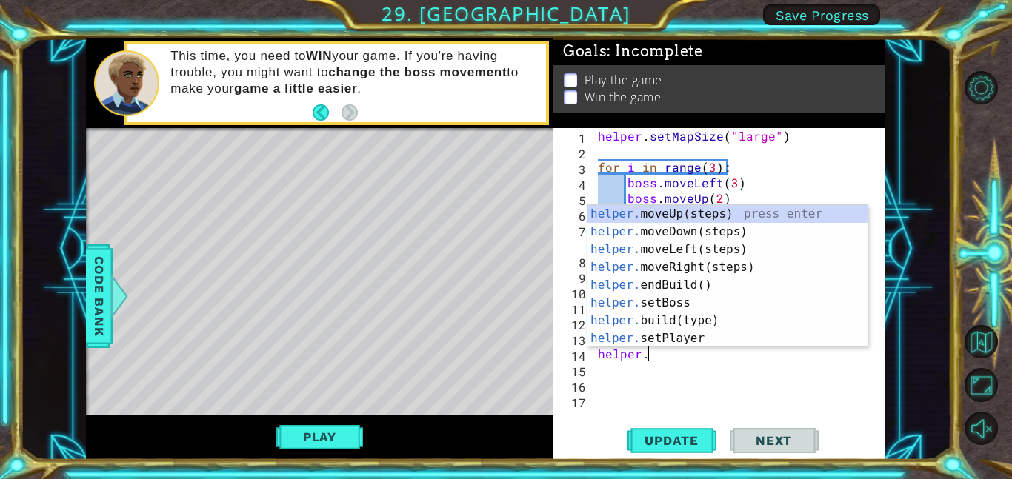
scroll to position [0, 2]
click at [788, 387] on div "helper . setMapSize ( "large" ) for i in range ( 3 ) : boss . moveLeft ( 3 ) bo…" at bounding box center [742, 291] width 295 height 327
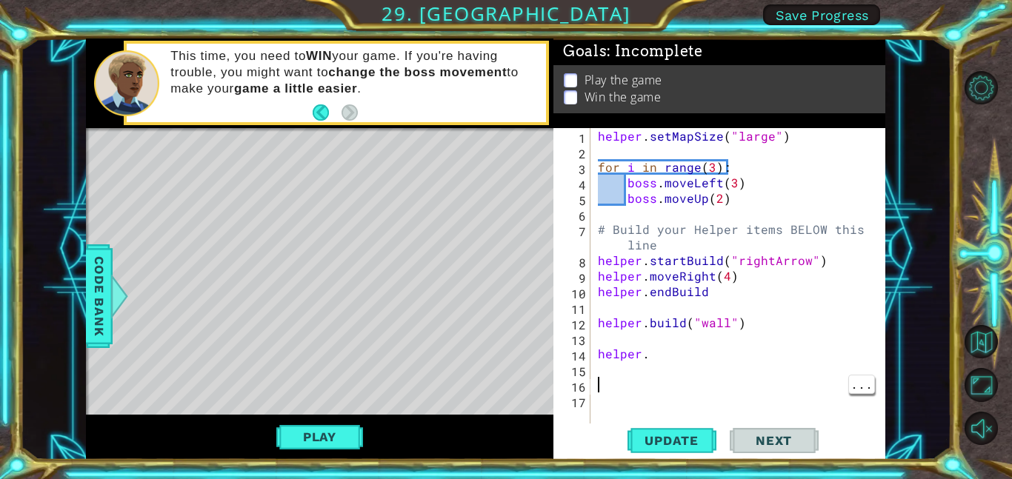
scroll to position [0, 0]
click at [672, 356] on div "helper . setMapSize ( "large" ) for i in range ( 3 ) : boss . moveLeft ( 3 ) bo…" at bounding box center [742, 291] width 295 height 327
click at [684, 435] on span "Update" at bounding box center [672, 440] width 84 height 15
click at [695, 352] on div "helper . setMapSize ( "large" ) for i in range ( 3 ) : boss . moveLeft ( 3 ) bo…" at bounding box center [742, 291] width 295 height 327
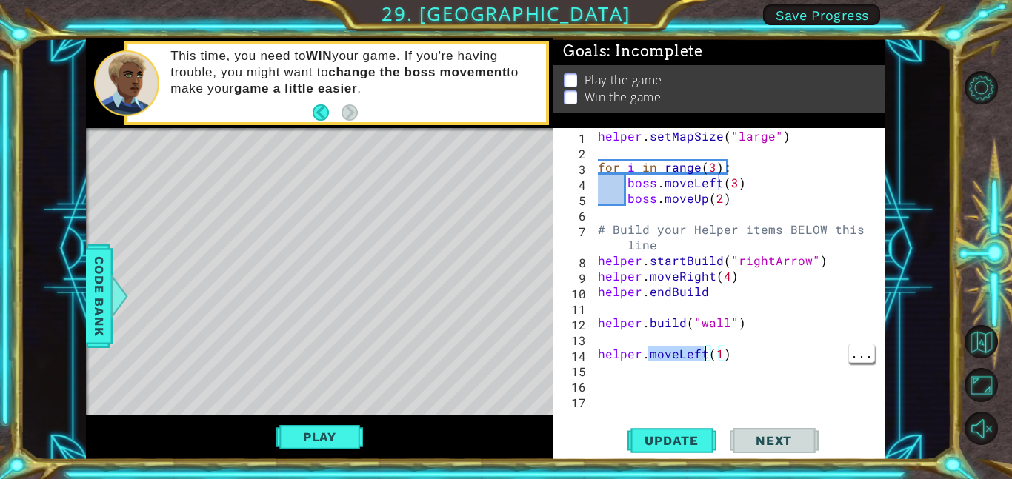
click at [679, 349] on div "helper . setMapSize ( "large" ) for i in range ( 3 ) : boss . moveLeft ( 3 ) bo…" at bounding box center [742, 291] width 295 height 327
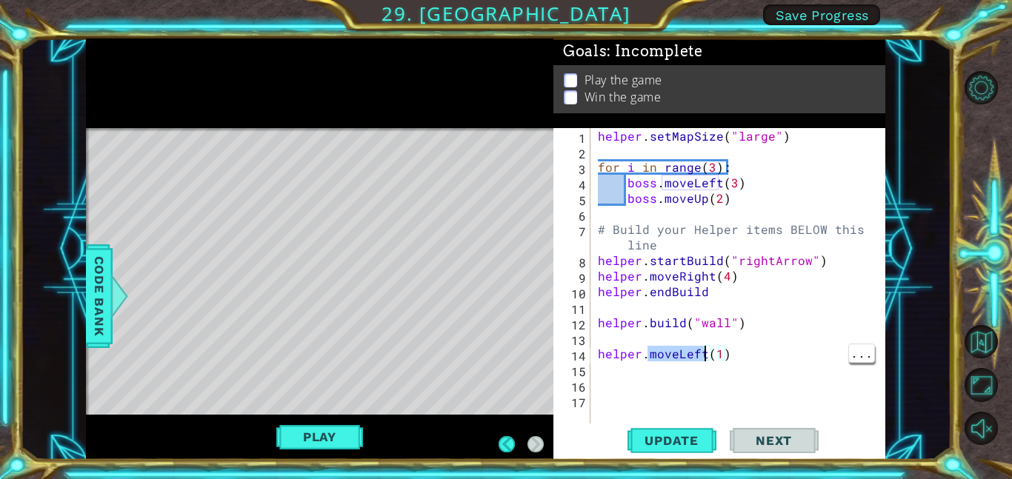
type textarea "helper.moveLeft(1)"
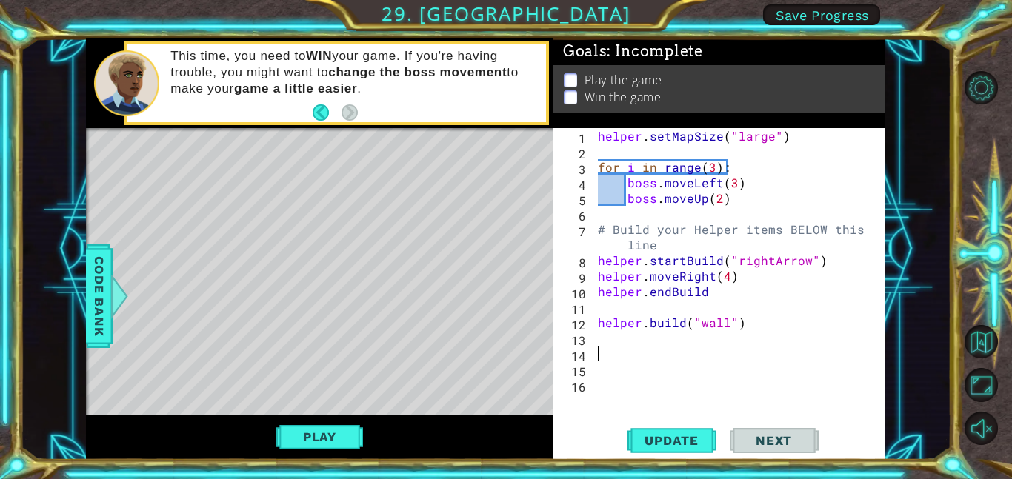
scroll to position [0, 0]
click at [689, 447] on span "Update" at bounding box center [672, 440] width 84 height 15
click at [715, 360] on div "helper . setMapSize ( "large" ) for i in range ( 3 ) : boss . moveLeft ( 3 ) bo…" at bounding box center [742, 291] width 295 height 327
paste textarea "h"
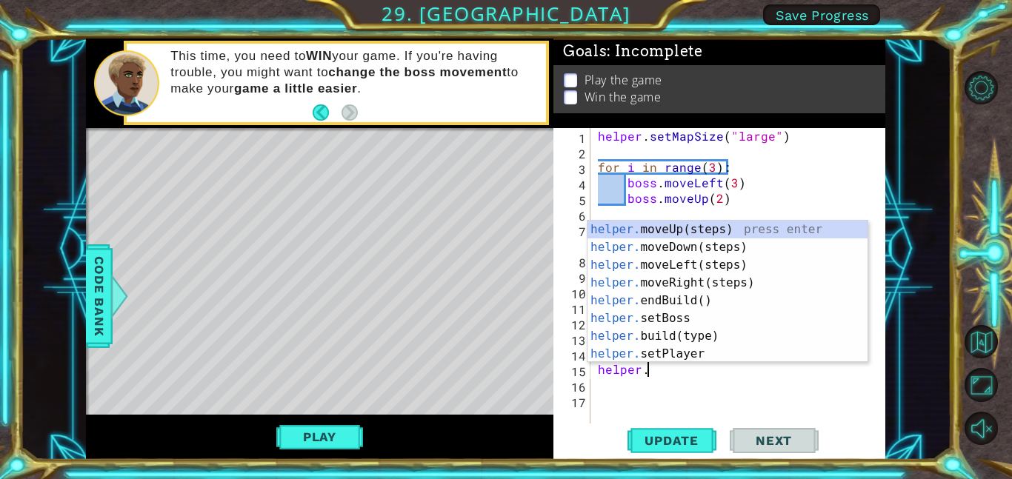
scroll to position [0, 2]
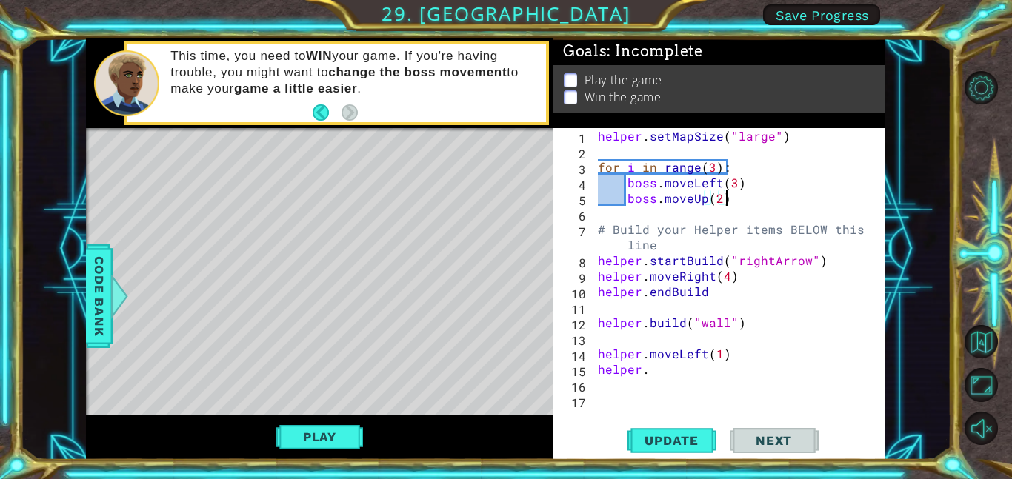
click at [726, 201] on div "helper . setMapSize ( "large" ) for i in range ( 3 ) : boss . moveLeft ( 3 ) bo…" at bounding box center [742, 291] width 295 height 327
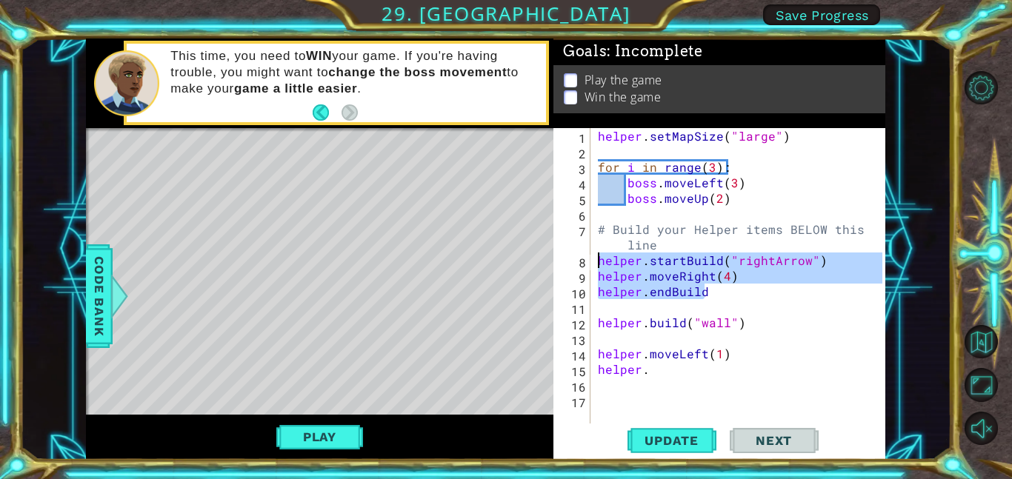
drag, startPoint x: 708, startPoint y: 289, endPoint x: 598, endPoint y: 264, distance: 113.0
click at [598, 264] on div "helper . setMapSize ( "large" ) for i in range ( 3 ) : boss . moveLeft ( 3 ) bo…" at bounding box center [742, 291] width 295 height 327
click at [629, 371] on div "helper . setMapSize ( "large" ) for i in range ( 3 ) : boss . moveLeft ( 3 ) bo…" at bounding box center [742, 291] width 295 height 327
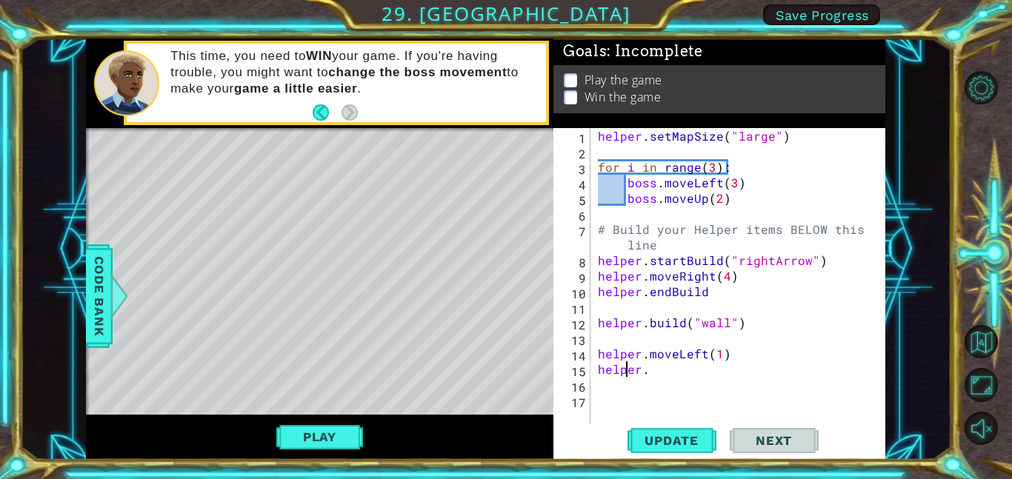
click at [629, 371] on div "helper . setMapSize ( "large" ) for i in range ( 3 ) : boss . moveLeft ( 3 ) bo…" at bounding box center [742, 291] width 295 height 327
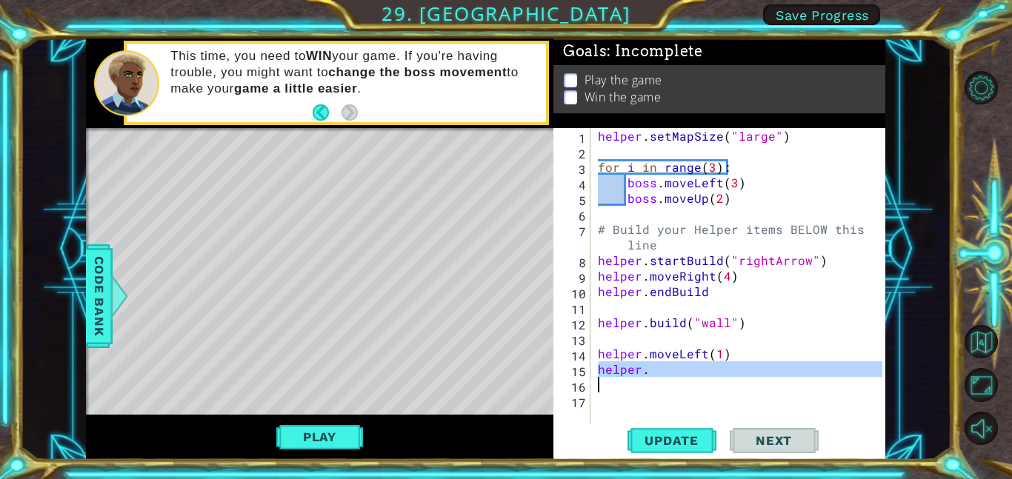
click at [629, 371] on div "helper . setMapSize ( "large" ) for i in range ( 3 ) : boss . moveLeft ( 3 ) bo…" at bounding box center [742, 291] width 295 height 327
paste textarea "endBuild"
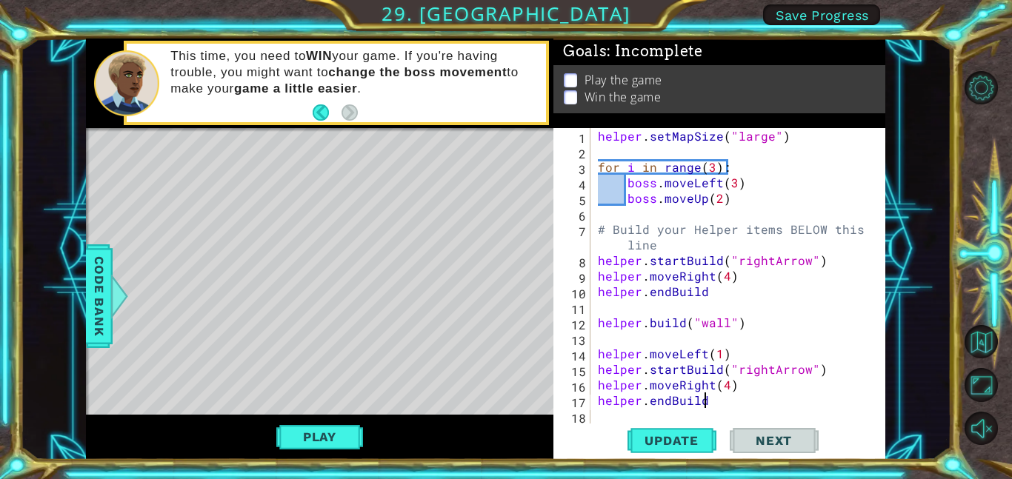
click at [787, 367] on div "helper . setMapSize ( "large" ) for i in range ( 3 ) : boss . moveLeft ( 3 ) bo…" at bounding box center [742, 291] width 295 height 327
click at [761, 366] on div "helper . setMapSize ( "large" ) for i in range ( 3 ) : boss . moveLeft ( 3 ) bo…" at bounding box center [742, 291] width 295 height 327
drag, startPoint x: 766, startPoint y: 368, endPoint x: 733, endPoint y: 367, distance: 32.6
click at [733, 367] on div "helper . setMapSize ( "large" ) for i in range ( 3 ) : boss . moveLeft ( 3 ) bo…" at bounding box center [742, 291] width 295 height 327
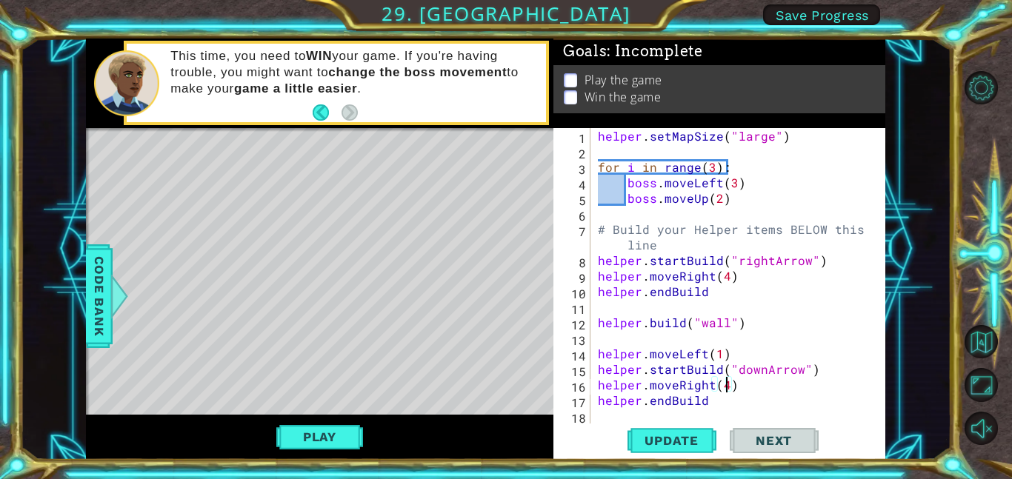
click at [722, 385] on div "helper . setMapSize ( "large" ) for i in range ( 3 ) : boss . moveLeft ( 3 ) bo…" at bounding box center [742, 291] width 295 height 327
click at [693, 387] on div "helper . setMapSize ( "large" ) for i in range ( 3 ) : boss . moveLeft ( 3 ) bo…" at bounding box center [742, 291] width 295 height 327
drag, startPoint x: 709, startPoint y: 388, endPoint x: 676, endPoint y: 386, distance: 32.7
click at [676, 386] on div "helper . setMapSize ( "large" ) for i in range ( 3 ) : boss . moveLeft ( 3 ) bo…" at bounding box center [742, 291] width 295 height 327
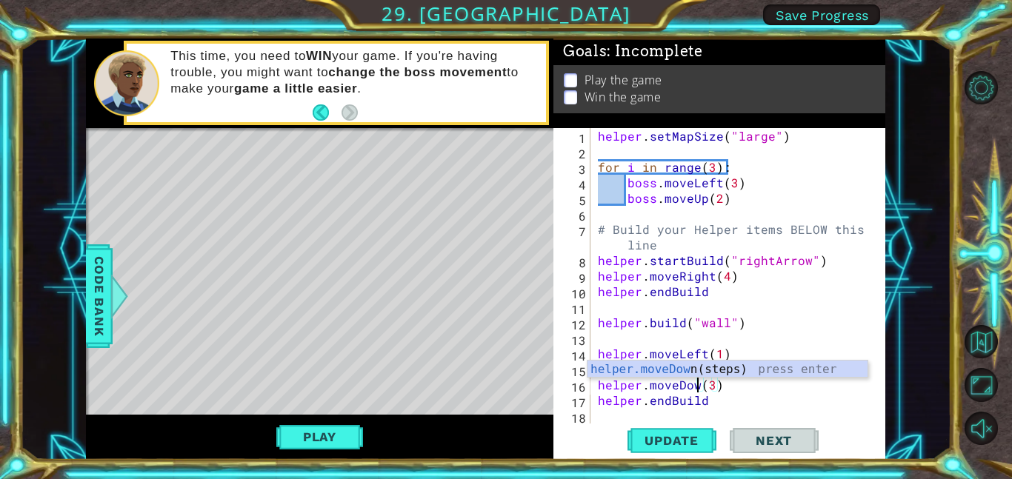
scroll to position [0, 7]
click at [784, 262] on div "helper . setMapSize ( "large" ) for i in range ( 3 ) : boss . moveLeft ( 3 ) bo…" at bounding box center [742, 291] width 295 height 327
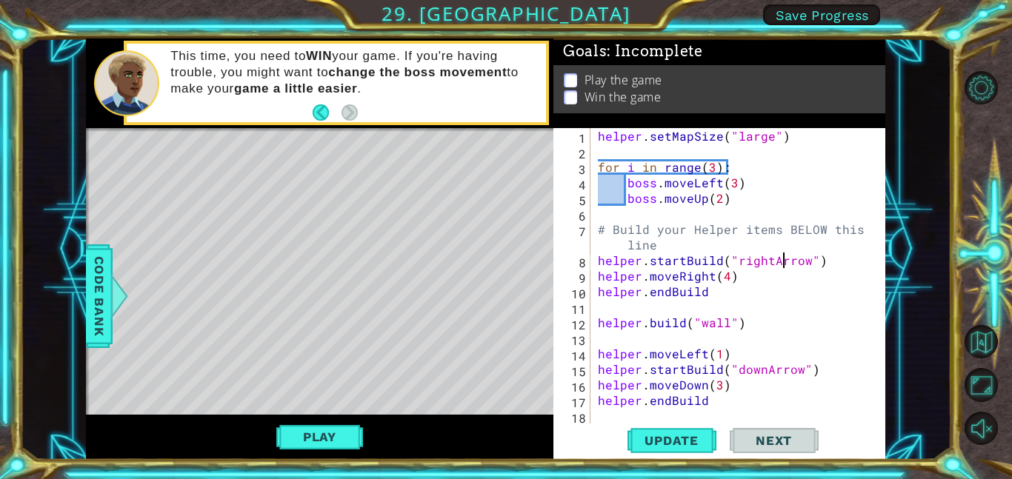
click at [693, 356] on div "helper . setMapSize ( "large" ) for i in range ( 3 ) : boss . moveLeft ( 3 ) bo…" at bounding box center [742, 291] width 295 height 327
type textarea "helper.moveLeft(1)"
click at [750, 359] on div "helper . setMapSize ( "large" ) for i in range ( 3 ) : boss . moveLeft ( 3 ) bo…" at bounding box center [742, 291] width 295 height 327
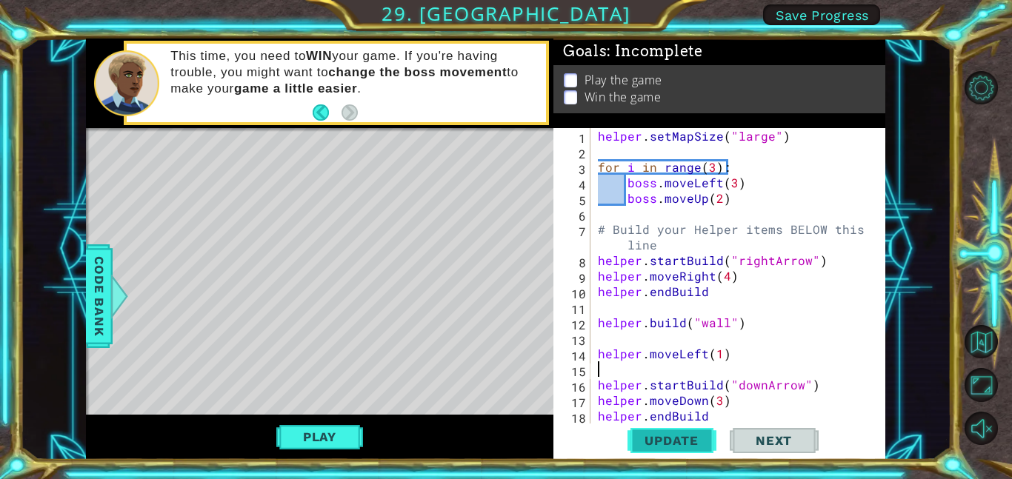
click at [680, 444] on span "Update" at bounding box center [672, 440] width 84 height 15
click at [356, 430] on button "Play" at bounding box center [319, 437] width 87 height 28
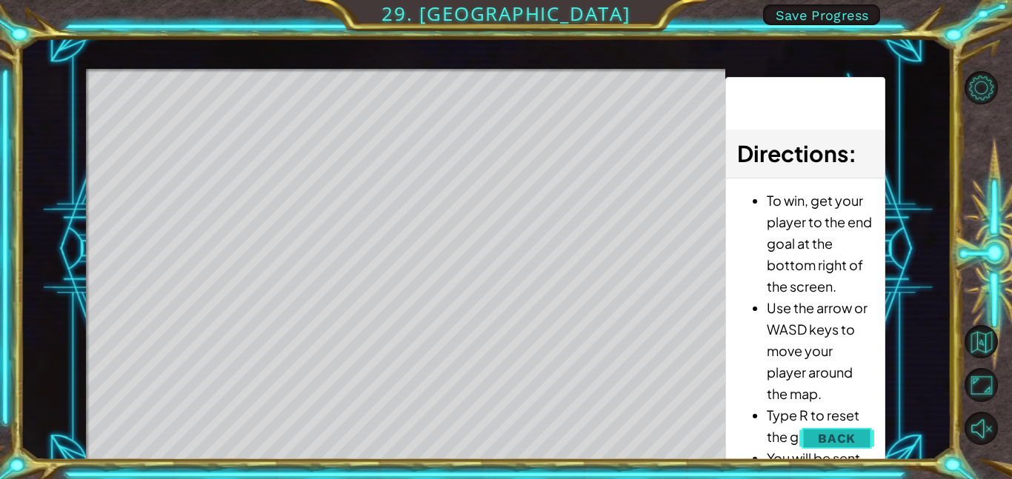
click at [847, 442] on span "Back" at bounding box center [837, 438] width 38 height 15
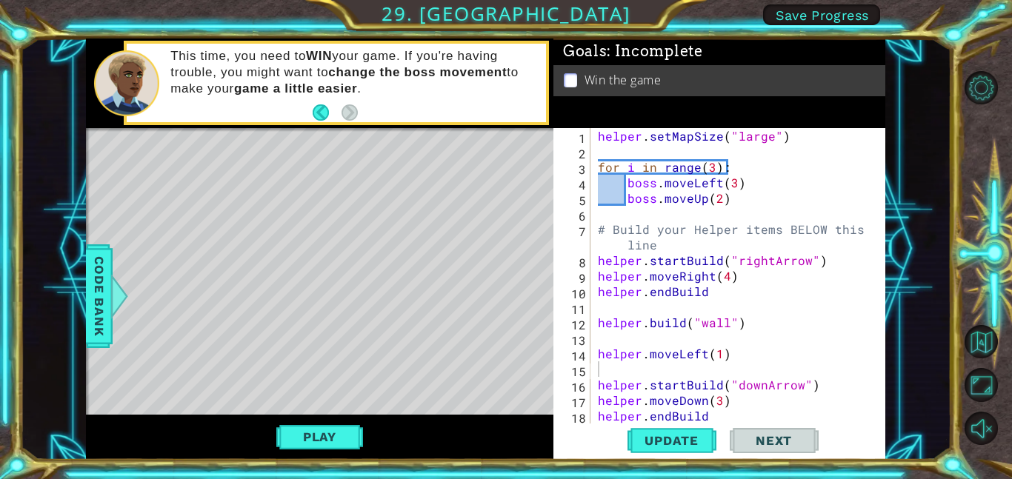
click at [701, 316] on div "helper . setMapSize ( "large" ) for i in range ( 3 ) : boss . moveLeft ( 3 ) bo…" at bounding box center [742, 291] width 295 height 327
type textarea "[DOMAIN_NAME]("wall")"
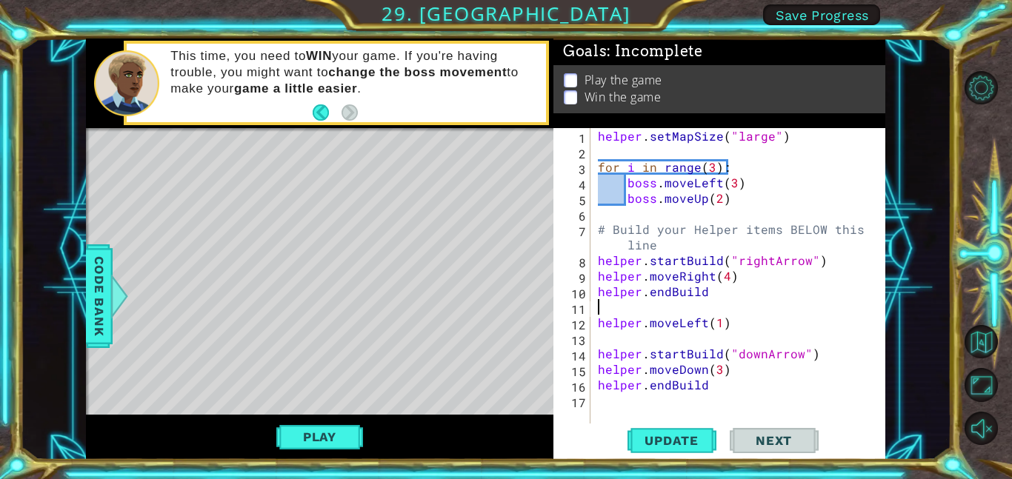
click at [691, 242] on div "helper . setMapSize ( "large" ) for i in range ( 3 ) : boss . moveLeft ( 3 ) bo…" at bounding box center [742, 291] width 295 height 327
type textarea "# Build your Helper items BELOW this line"
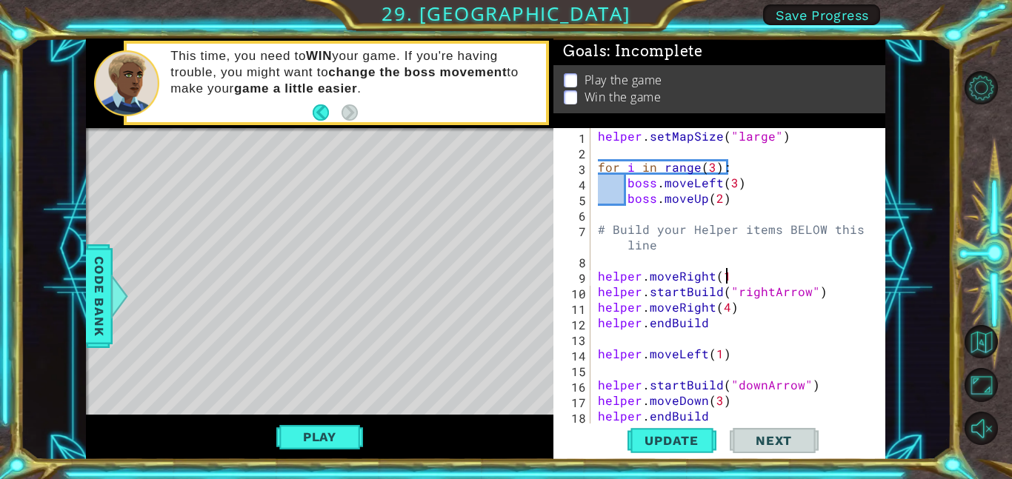
scroll to position [0, 7]
click at [770, 287] on div "helper . setMapSize ( "large" ) for i in range ( 3 ) : boss . moveLeft ( 3 ) bo…" at bounding box center [742, 291] width 295 height 327
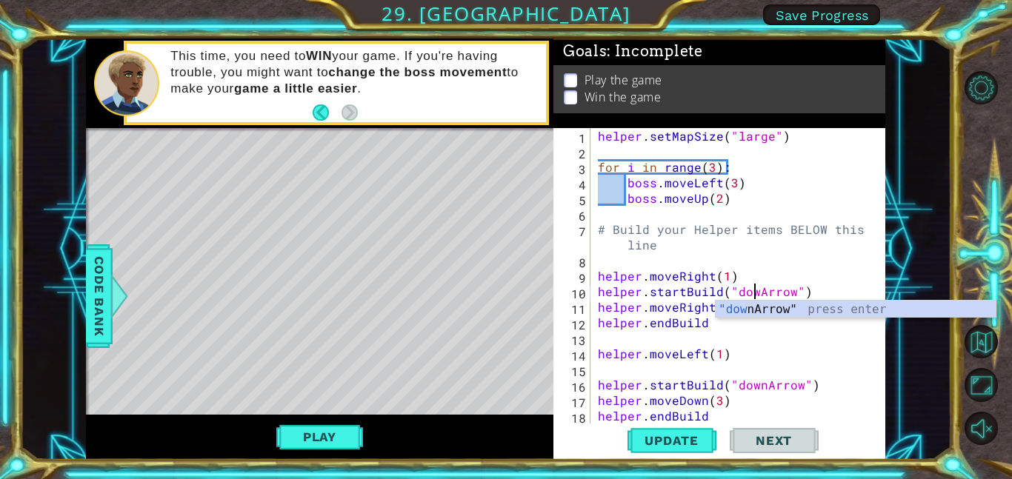
scroll to position [0, 10]
click at [109, 317] on span "Code Bank" at bounding box center [99, 296] width 24 height 90
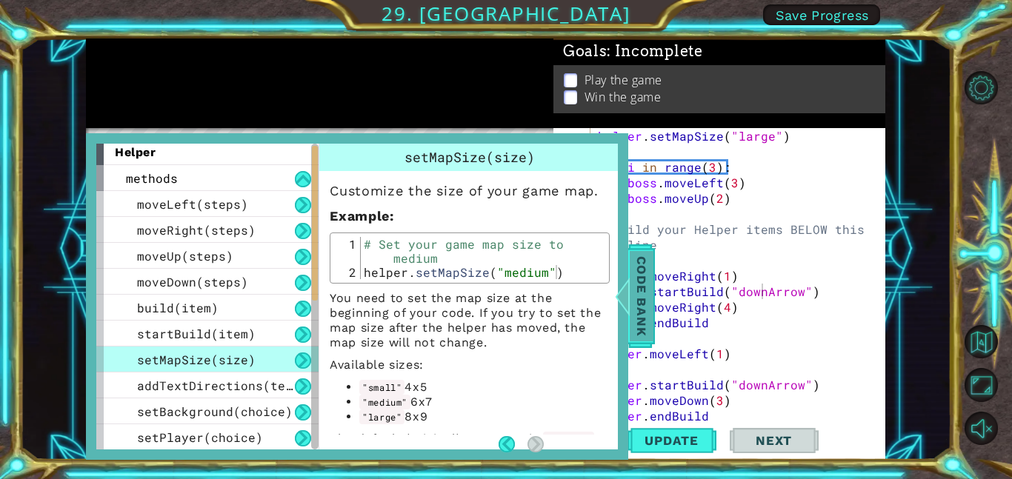
scroll to position [19, 0]
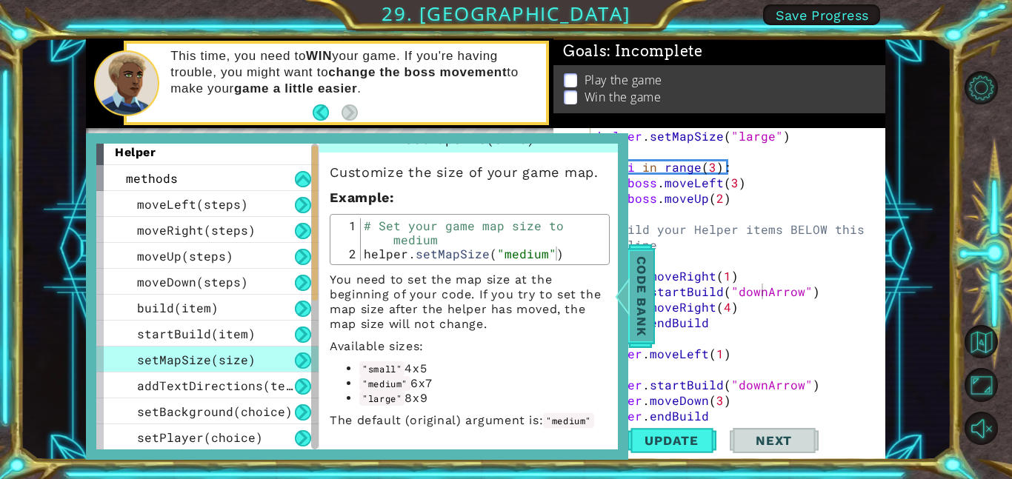
click at [630, 306] on div at bounding box center [622, 296] width 19 height 44
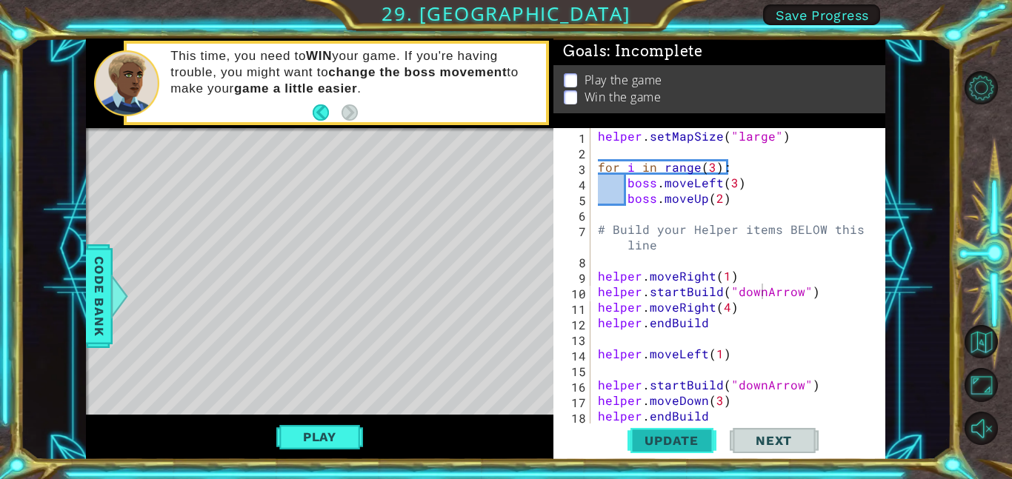
click at [681, 432] on button "Update" at bounding box center [671, 440] width 89 height 33
click at [727, 309] on div "helper . setMapSize ( "large" ) for i in range ( 3 ) : boss . moveLeft ( 3 ) bo…" at bounding box center [742, 291] width 295 height 327
click at [684, 300] on div "helper . setMapSize ( "large" ) for i in range ( 3 ) : boss . moveLeft ( 3 ) bo…" at bounding box center [742, 291] width 295 height 327
click at [713, 306] on div "helper . setMapSize ( "large" ) for i in range ( 3 ) : boss . moveLeft ( 3 ) bo…" at bounding box center [742, 291] width 295 height 327
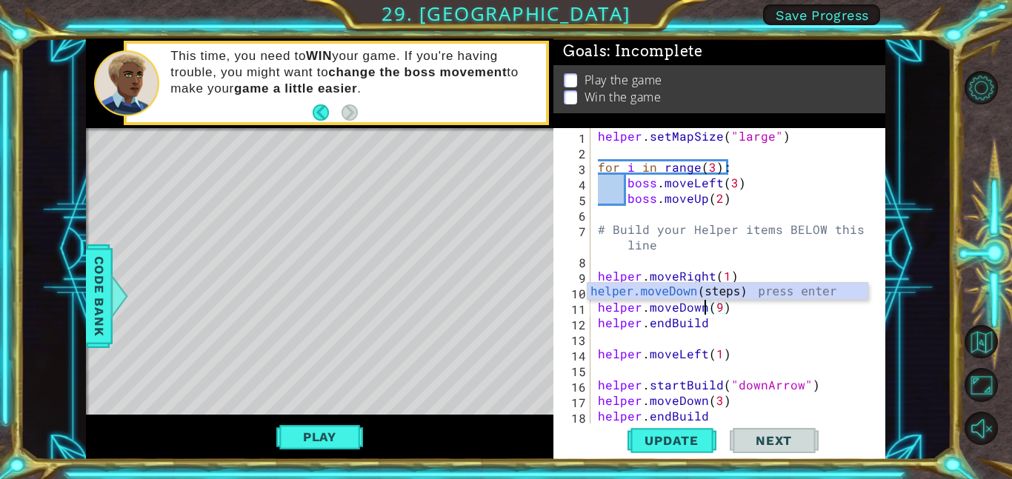
scroll to position [0, 7]
click at [684, 436] on span "Update" at bounding box center [672, 440] width 84 height 15
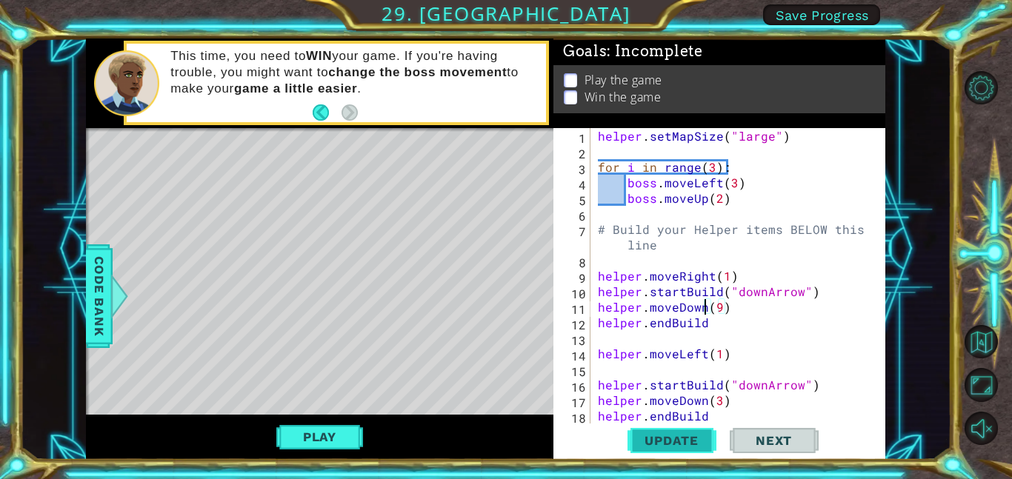
scroll to position [16, 0]
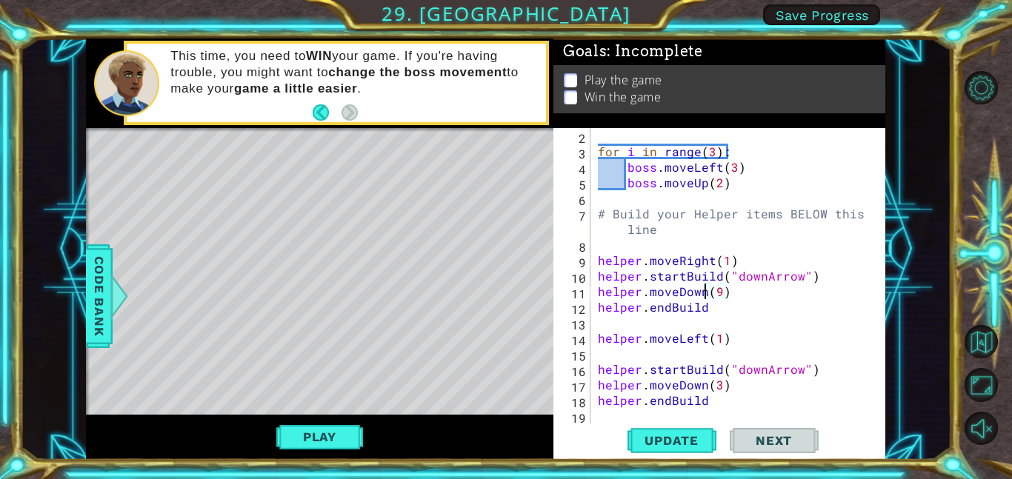
click at [705, 378] on div "for i in range ( 3 ) : boss . moveLeft ( 3 ) boss . moveUp ( 2 ) # Build your H…" at bounding box center [742, 291] width 295 height 327
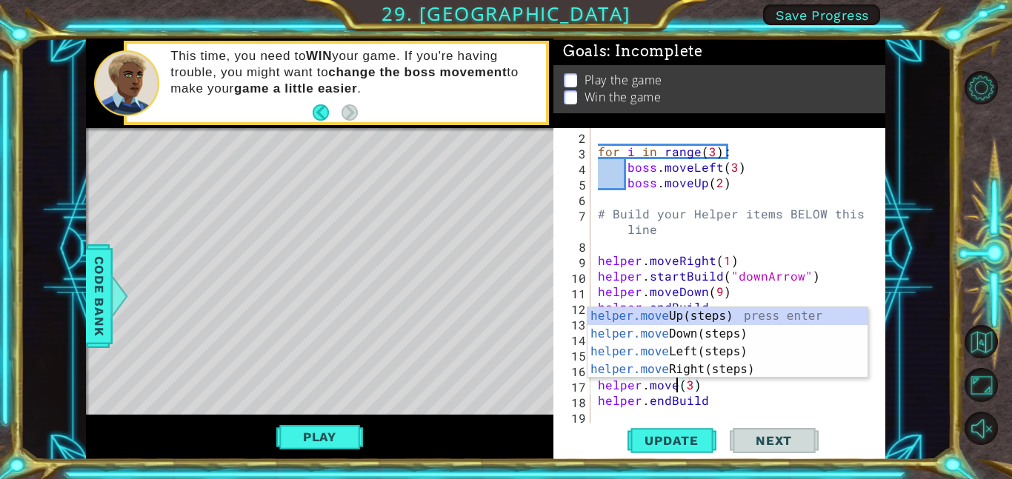
scroll to position [0, 5]
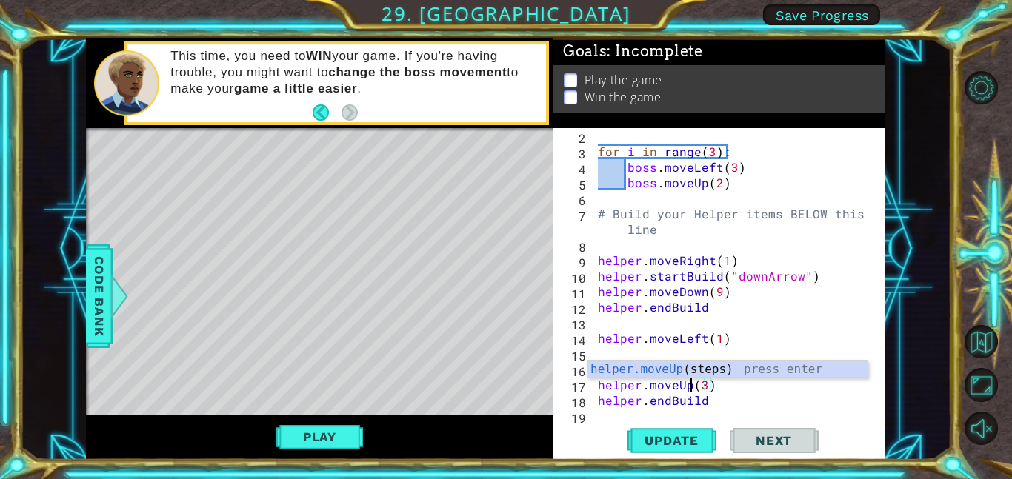
click at [786, 285] on div "for i in range ( 3 ) : boss . moveLeft ( 3 ) boss . moveUp ( 2 ) # Build your H…" at bounding box center [742, 291] width 295 height 327
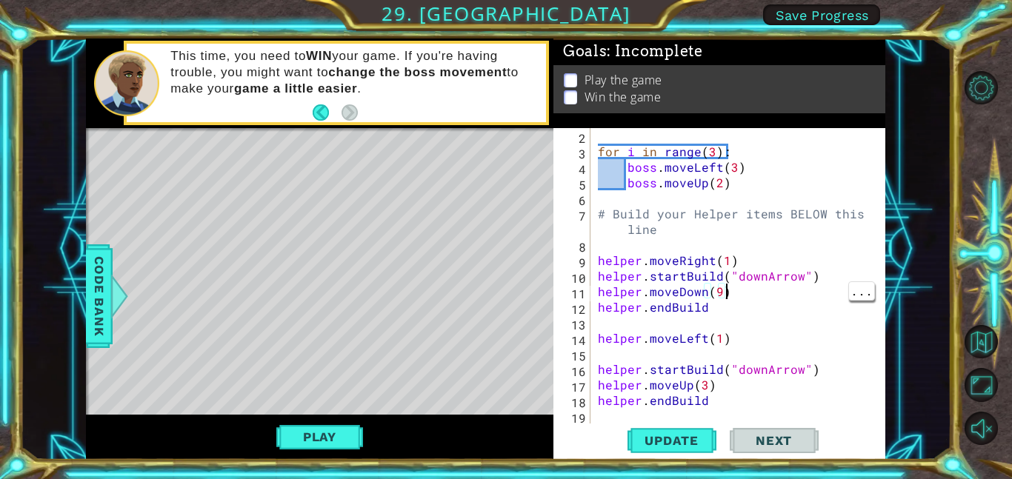
click at [751, 367] on div "for i in range ( 3 ) : boss . moveLeft ( 3 ) boss . moveUp ( 2 ) # Build your H…" at bounding box center [742, 291] width 295 height 327
click at [762, 367] on div "for i in range ( 3 ) : boss . moveLeft ( 3 ) boss . moveUp ( 2 ) # Build your H…" at bounding box center [742, 291] width 295 height 327
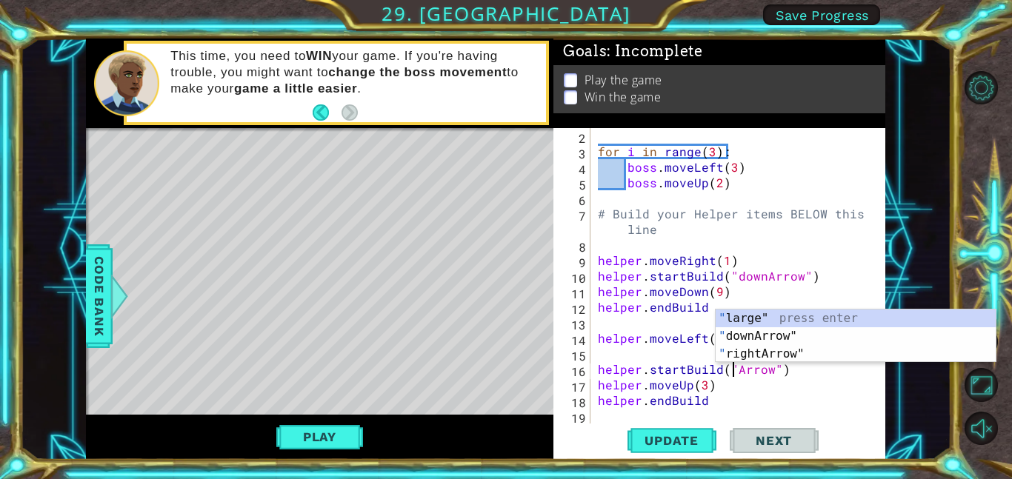
scroll to position [0, 9]
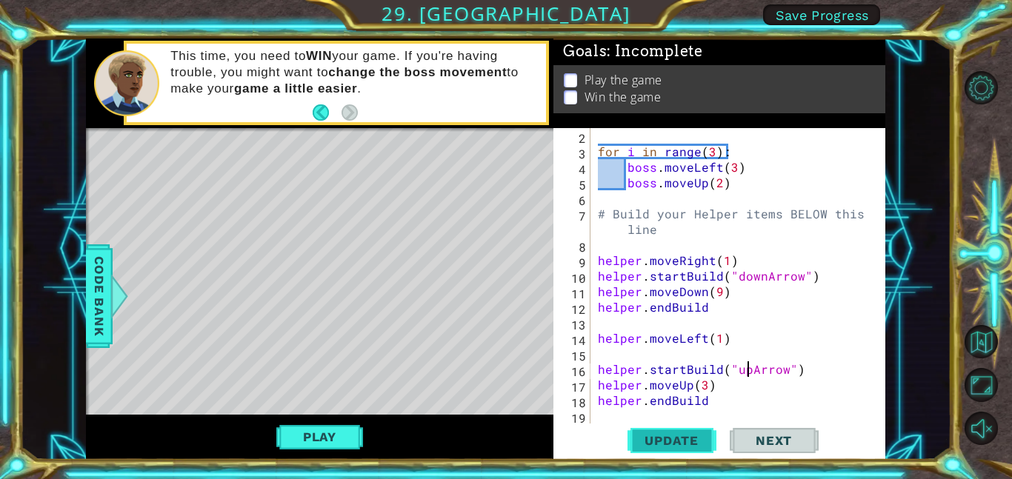
click at [675, 428] on button "Update" at bounding box center [671, 440] width 89 height 33
click at [702, 382] on div "for i in range ( 3 ) : boss . moveLeft ( 3 ) boss . moveUp ( 2 ) # Build your H…" at bounding box center [742, 291] width 295 height 327
click at [685, 441] on span "Update" at bounding box center [672, 440] width 84 height 15
click at [764, 396] on div "for i in range ( 3 ) : boss . moveLeft ( 3 ) boss . moveUp ( 2 ) # Build your H…" at bounding box center [742, 291] width 295 height 327
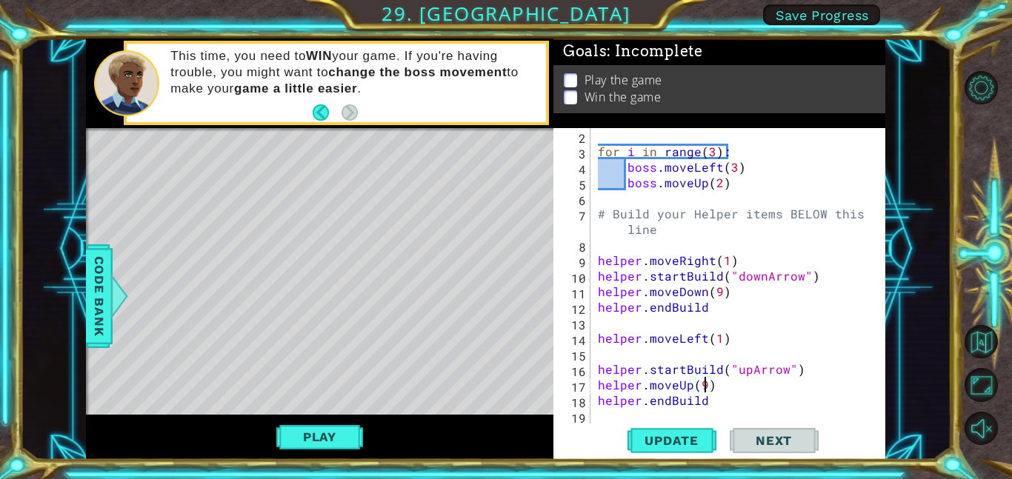
type textarea "helper.endBuild"
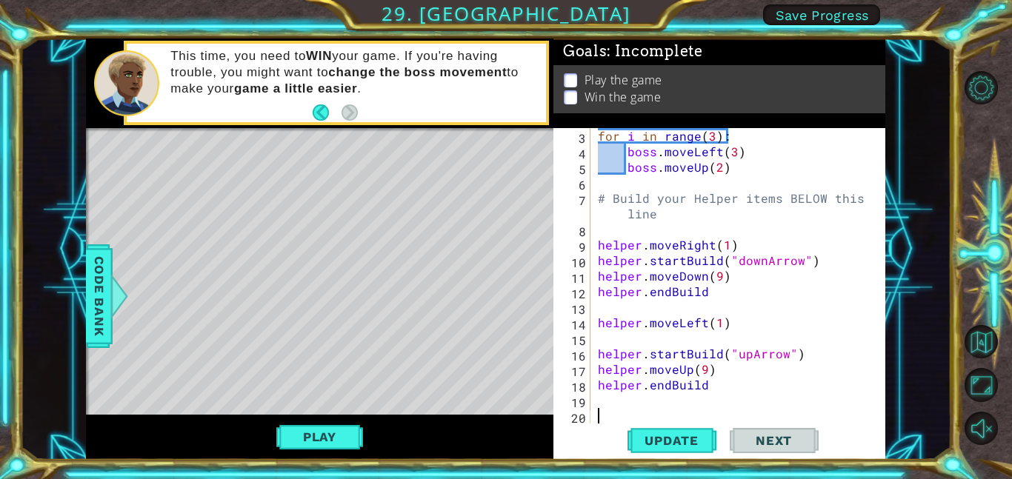
scroll to position [47, 0]
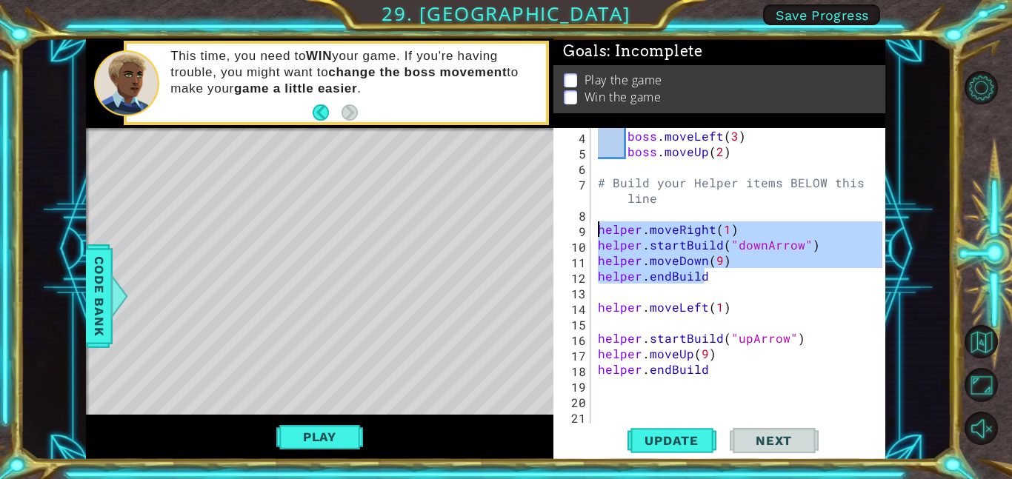
drag, startPoint x: 722, startPoint y: 276, endPoint x: 598, endPoint y: 228, distance: 132.5
click at [598, 228] on div "boss . moveLeft ( 3 ) boss . moveUp ( 2 ) # Build your Helper items BELOW this …" at bounding box center [742, 291] width 295 height 327
type textarea "helper.moveRight(1) helper.startBuild("downArrow")"
click at [675, 412] on div "boss . moveLeft ( 3 ) boss . moveUp ( 2 ) # Build your Helper items BELOW this …" at bounding box center [742, 291] width 295 height 327
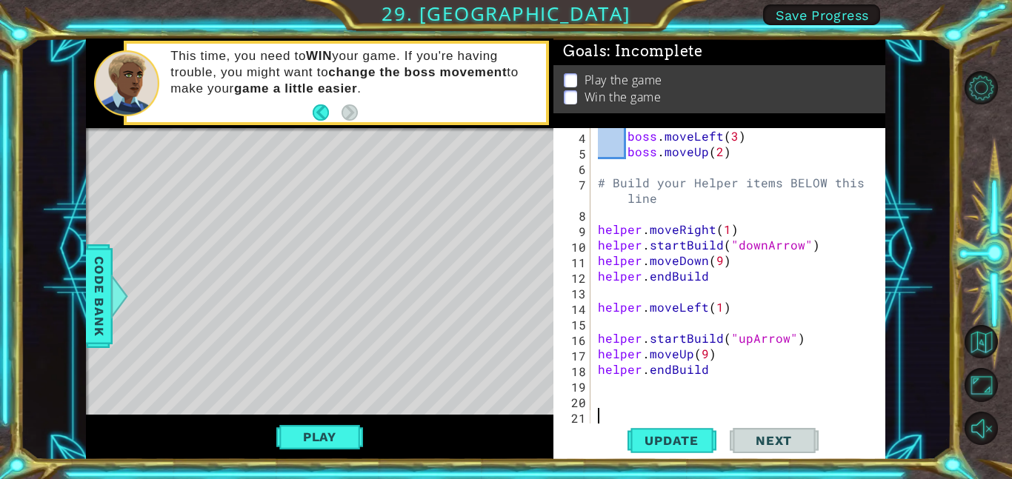
paste textarea "helper.endBuild"
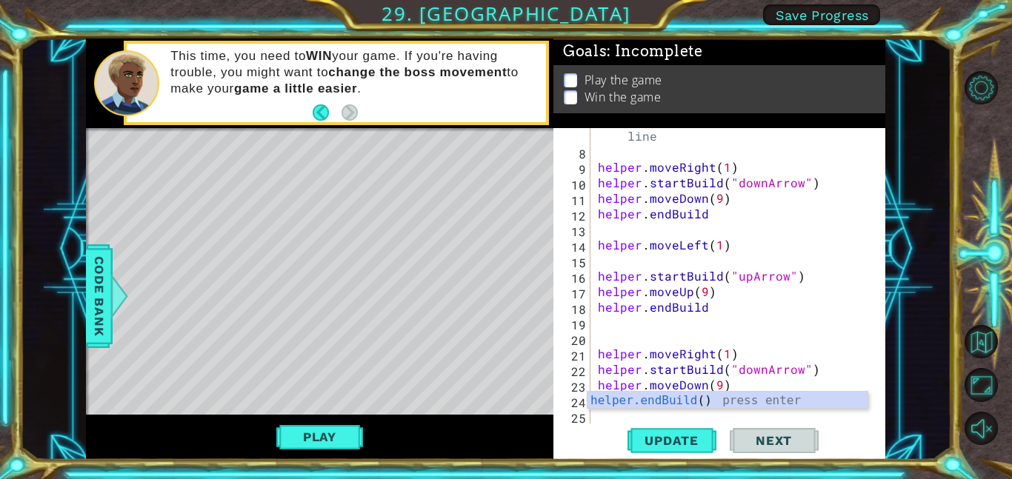
paste textarea "startBuild("downArrow") helper.moveDown(9)"
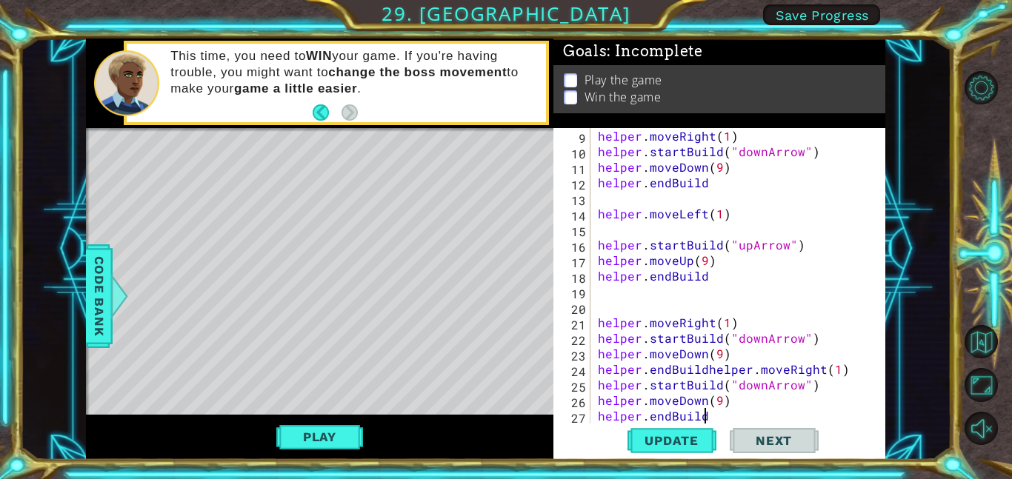
scroll to position [156, 0]
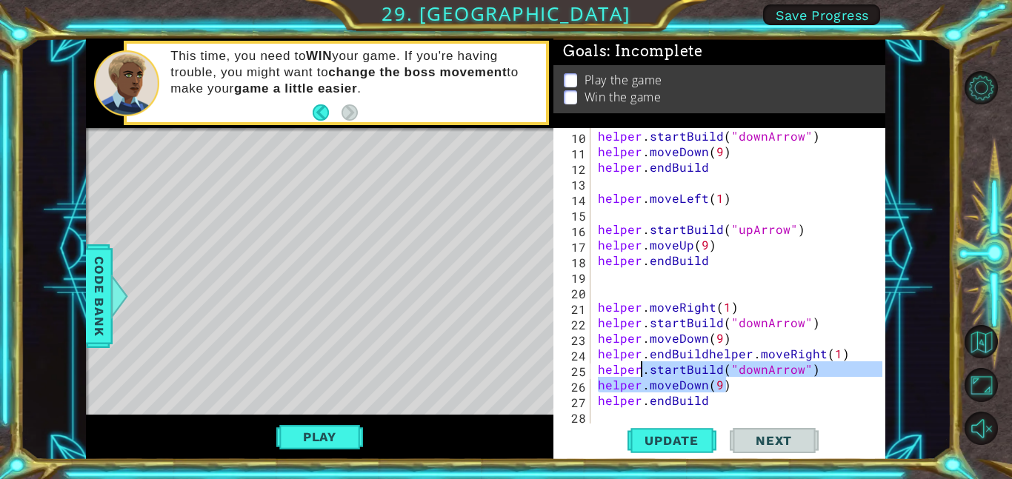
drag, startPoint x: 766, startPoint y: 392, endPoint x: 640, endPoint y: 376, distance: 127.0
click at [640, 376] on div "helper . startBuild ( "downArrow" ) helper . moveDown ( 9 ) helper . endBuild h…" at bounding box center [742, 291] width 295 height 327
click at [687, 391] on div "helper . startBuild ( "downArrow" ) helper . moveDown ( 9 ) helper . endBuild h…" at bounding box center [738, 276] width 287 height 296
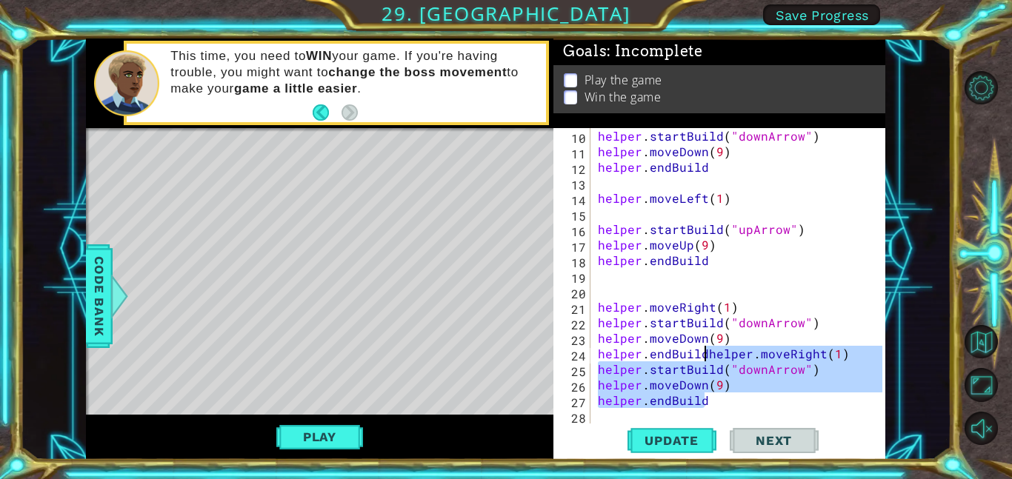
drag, startPoint x: 727, startPoint y: 398, endPoint x: 704, endPoint y: 353, distance: 50.0
click at [704, 353] on div "helper . startBuild ( "downArrow" ) helper . moveDown ( 9 ) helper . endBuild h…" at bounding box center [742, 291] width 295 height 327
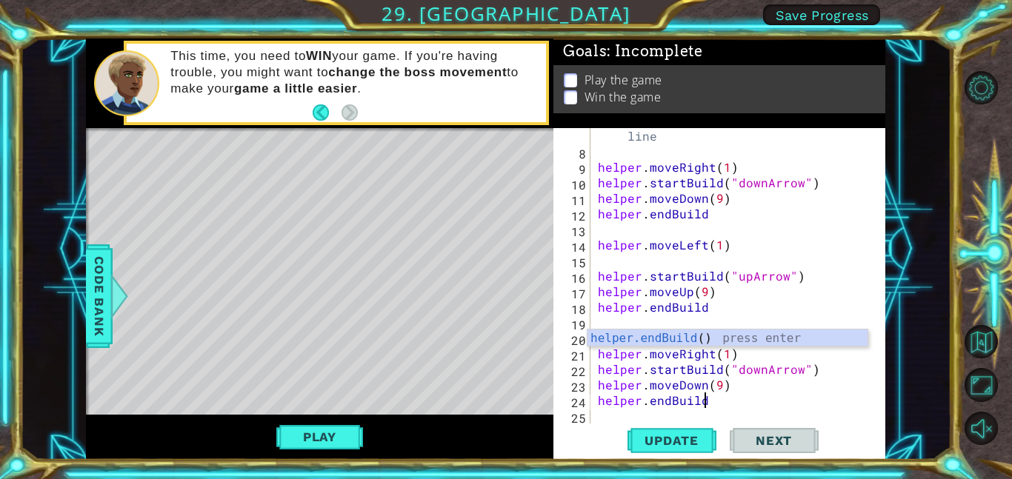
scroll to position [109, 0]
click at [809, 244] on div "# Build your Helper items BELOW this line helper . moveRight ( 1 ) helper . sta…" at bounding box center [742, 284] width 295 height 342
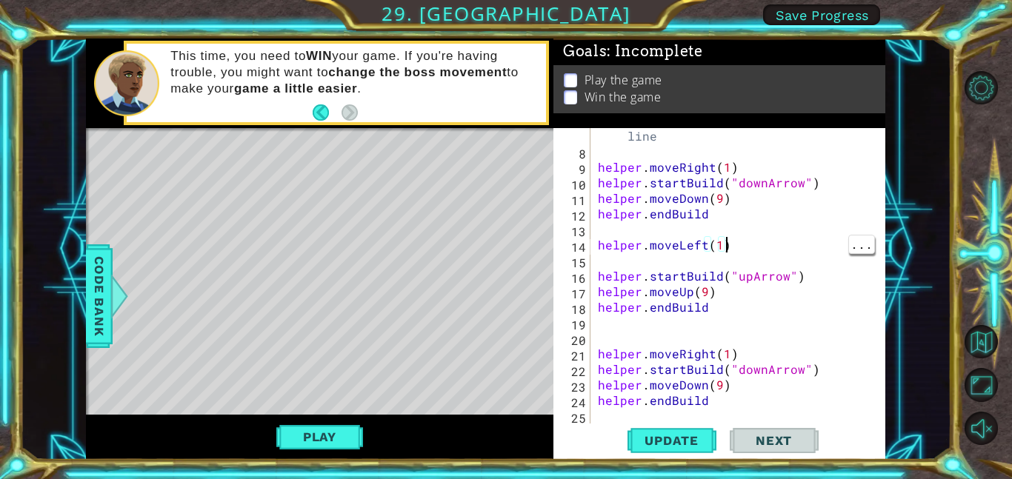
click at [743, 396] on div "# Build your Helper items BELOW this line helper . moveRight ( 1 ) helper . sta…" at bounding box center [742, 284] width 295 height 342
type textarea "helper.endBuild"
click at [722, 342] on div "# Build your Helper items BELOW this line helper . moveRight ( 1 ) helper . sta…" at bounding box center [742, 284] width 295 height 342
click at [727, 350] on div "# Build your Helper items BELOW this line helper . moveRight ( 1 ) helper . sta…" at bounding box center [742, 284] width 295 height 342
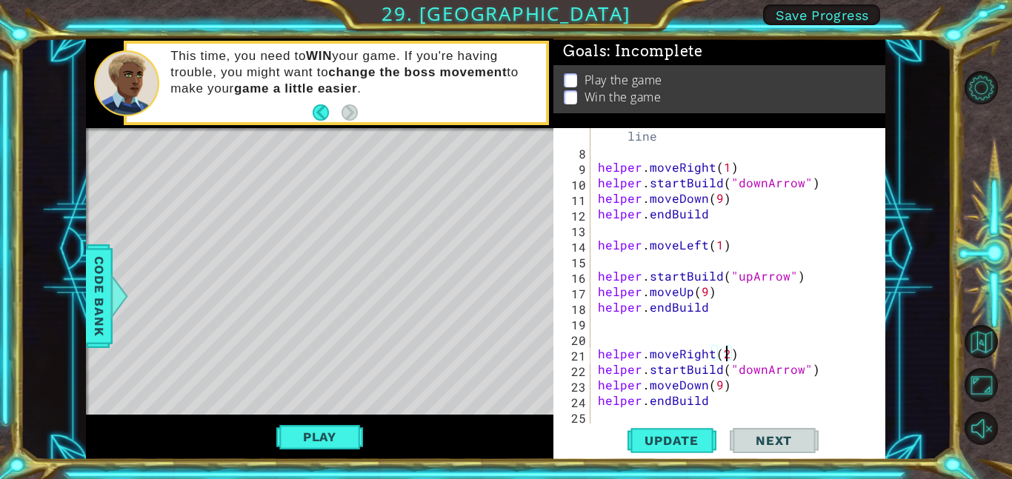
click at [759, 366] on div "# Build your Helper items BELOW this line helper . moveRight ( 1 ) helper . sta…" at bounding box center [742, 284] width 295 height 342
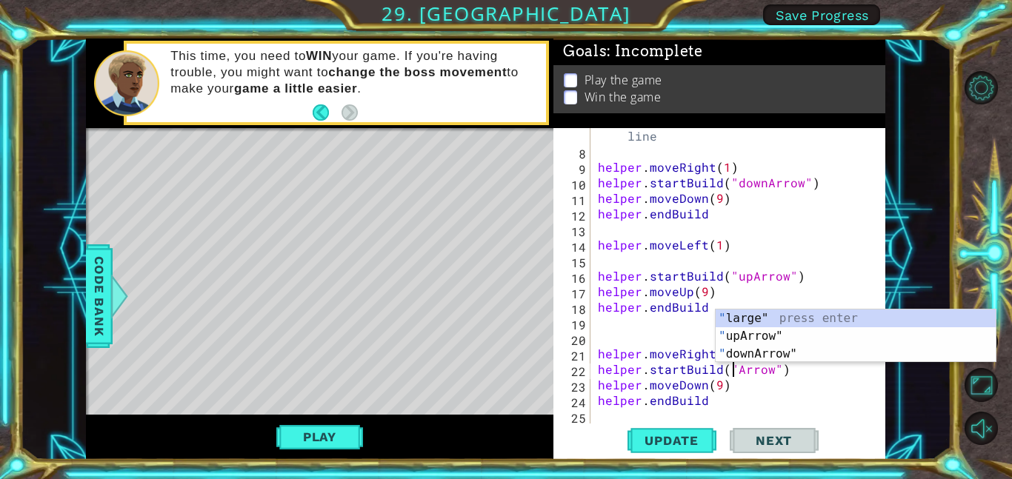
type textarea "helper.startBuild("upArrow")"
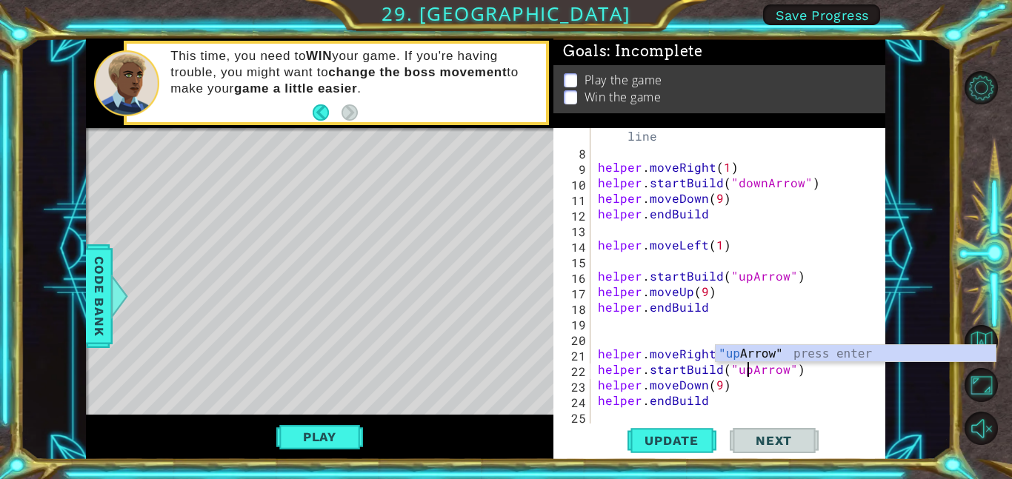
click at [784, 237] on div "# Build your Helper items BELOW this line helper . moveRight ( 1 ) helper . sta…" at bounding box center [742, 284] width 295 height 342
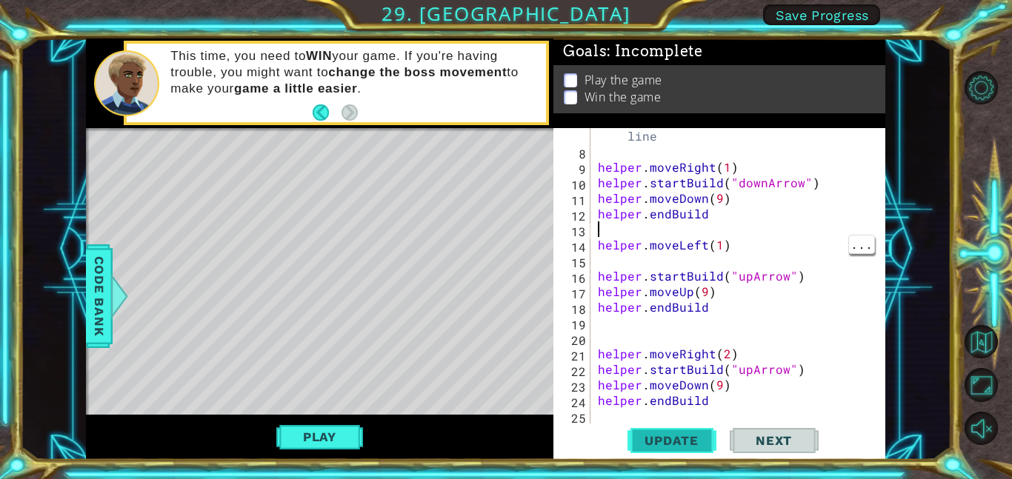
click at [684, 438] on span "Update" at bounding box center [672, 440] width 84 height 15
click at [342, 431] on button "Play" at bounding box center [319, 437] width 87 height 28
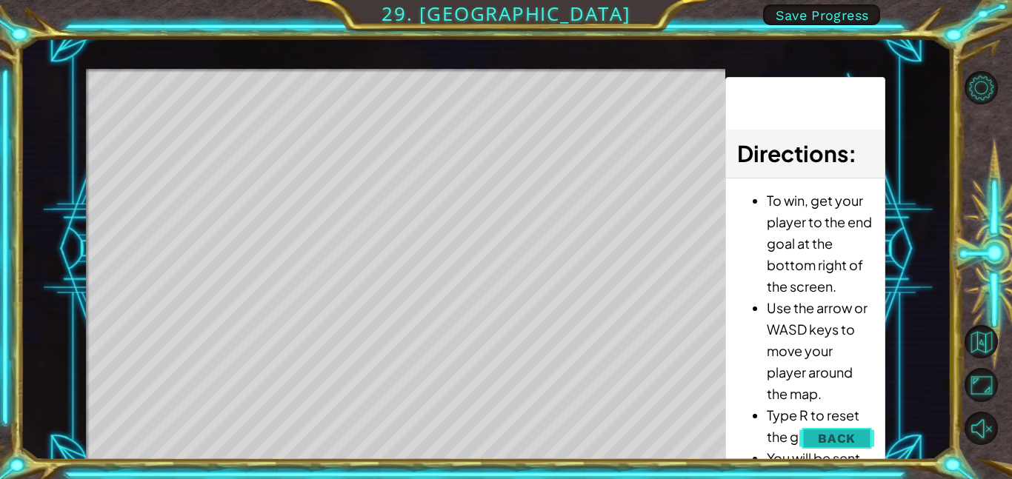
click at [839, 432] on span "Back" at bounding box center [837, 438] width 38 height 15
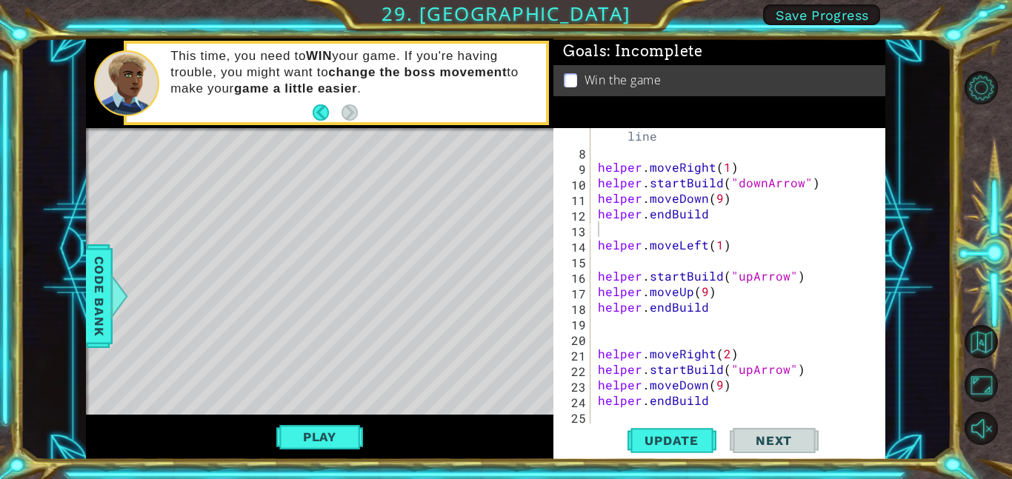
click at [754, 405] on div "# Build your Helper items BELOW this line helper . moveRight ( 1 ) helper . sta…" at bounding box center [742, 284] width 295 height 342
type textarea "helper.endBuild"
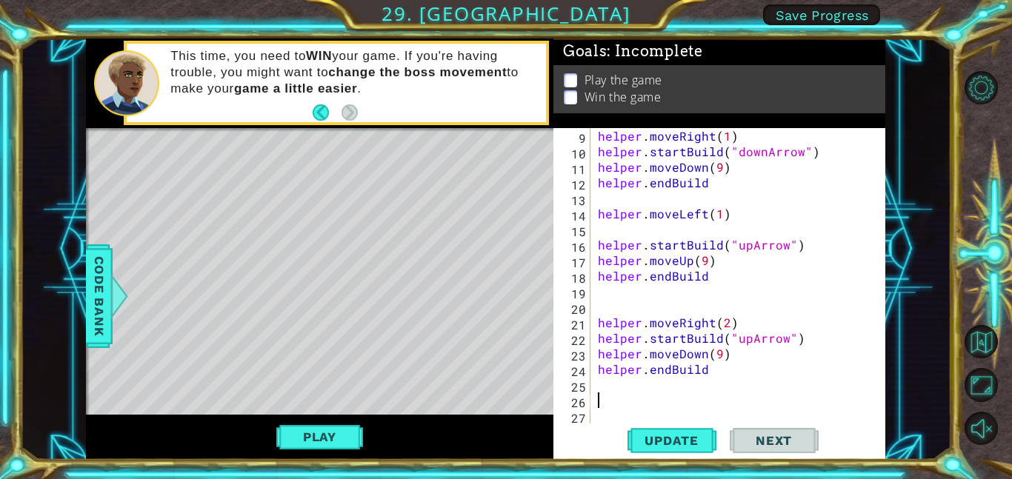
scroll to position [140, 0]
paste textarea "helper.endBuild"
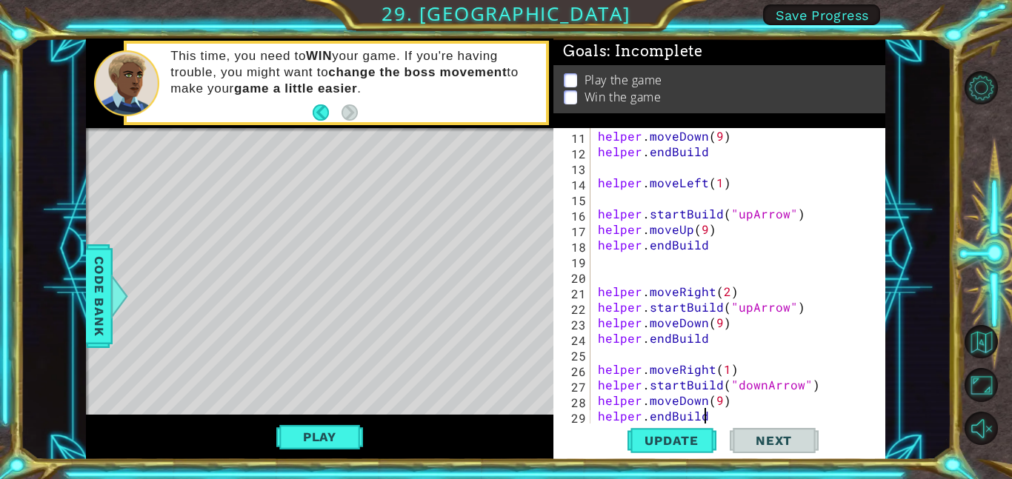
scroll to position [187, 0]
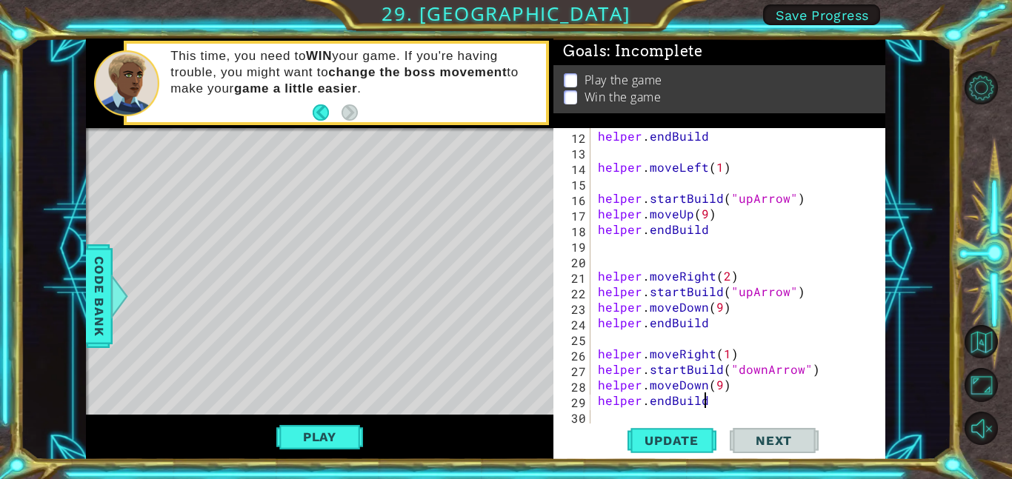
click at [725, 355] on div "helper . endBuild helper . moveLeft ( 1 ) helper . startBuild ( "upArrow" ) hel…" at bounding box center [742, 291] width 295 height 327
click at [723, 383] on div "helper . endBuild helper . moveLeft ( 1 ) helper . startBuild ( "upArrow" ) hel…" at bounding box center [742, 291] width 295 height 327
click at [669, 450] on button "Update" at bounding box center [671, 440] width 89 height 33
click at [762, 290] on div "helper . endBuild helper . moveLeft ( 1 ) helper . startBuild ( "upArrow" ) hel…" at bounding box center [742, 291] width 295 height 327
type textarea "helper.startBuild("upArrow")"
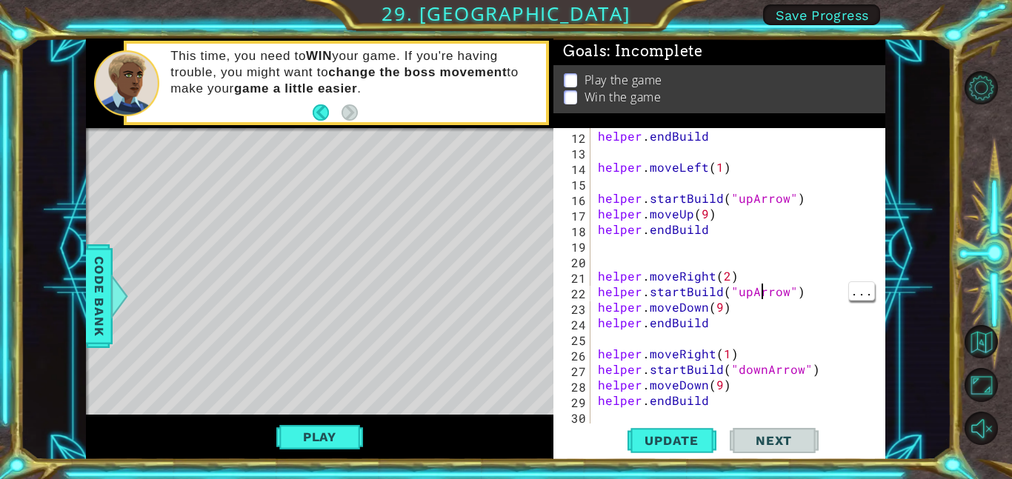
click at [710, 345] on div "helper . endBuild helper . moveLeft ( 1 ) helper . startBuild ( "upArrow" ) hel…" at bounding box center [742, 291] width 295 height 327
click at [700, 382] on div "helper . endBuild helper . moveLeft ( 1 ) helper . startBuild ( "upArrow" ) hel…" at bounding box center [742, 291] width 295 height 327
click at [704, 381] on div "helper . endBuild helper . moveLeft ( 1 ) helper . startBuild ( "upArrow" ) hel…" at bounding box center [742, 291] width 295 height 327
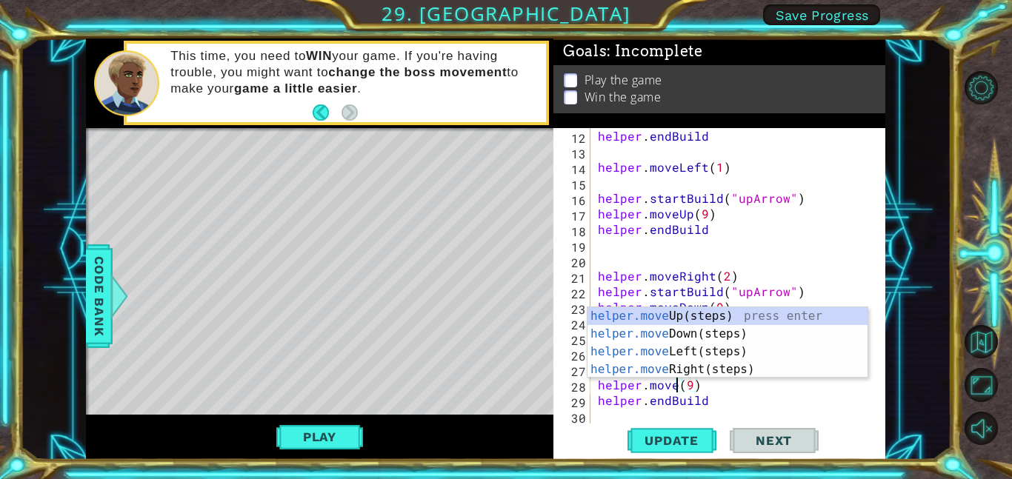
scroll to position [0, 5]
type textarea "helper.moveUp(9)"
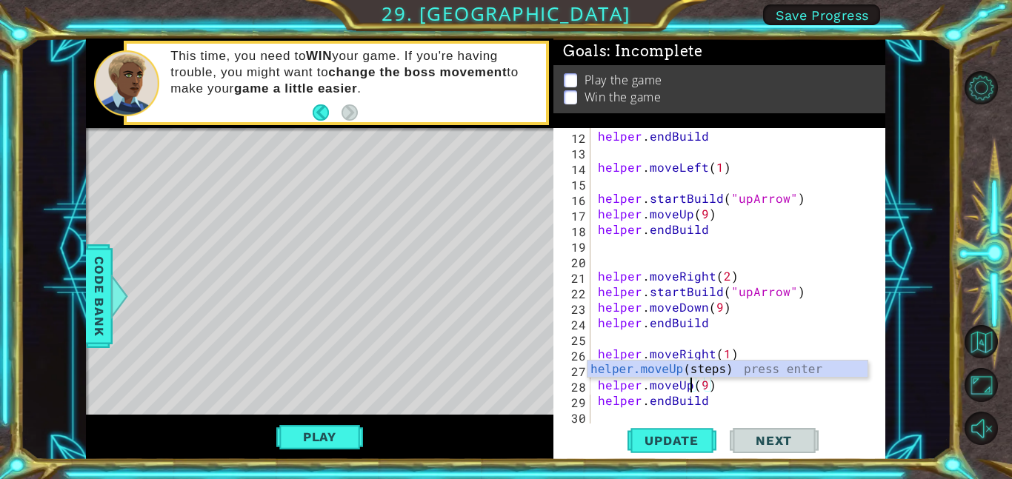
click at [774, 262] on div "helper . endBuild helper . moveLeft ( 1 ) helper . startBuild ( "upArrow" ) hel…" at bounding box center [742, 291] width 295 height 327
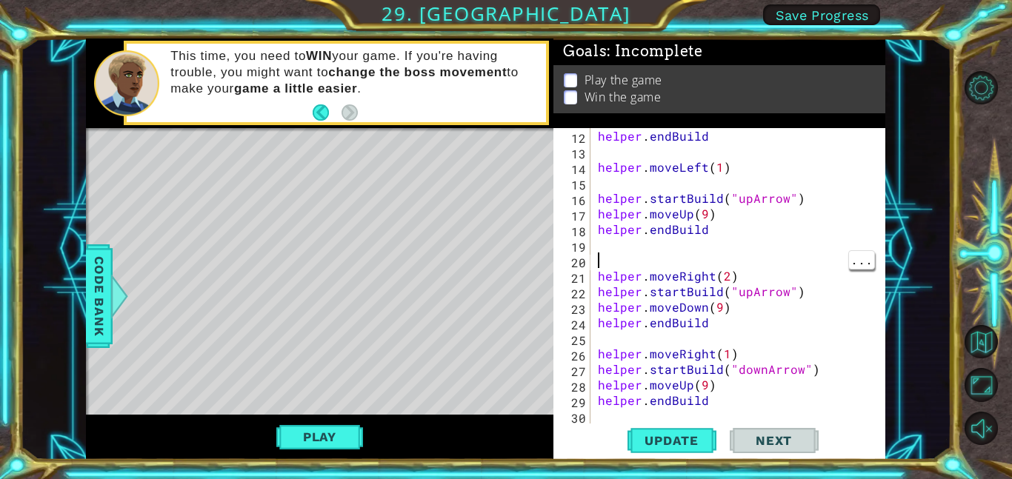
scroll to position [0, 0]
click at [756, 404] on div "helper . endBuild helper . moveLeft ( 1 ) helper . startBuild ( "upArrow" ) hel…" at bounding box center [742, 291] width 295 height 327
type textarea "helper.endBuild"
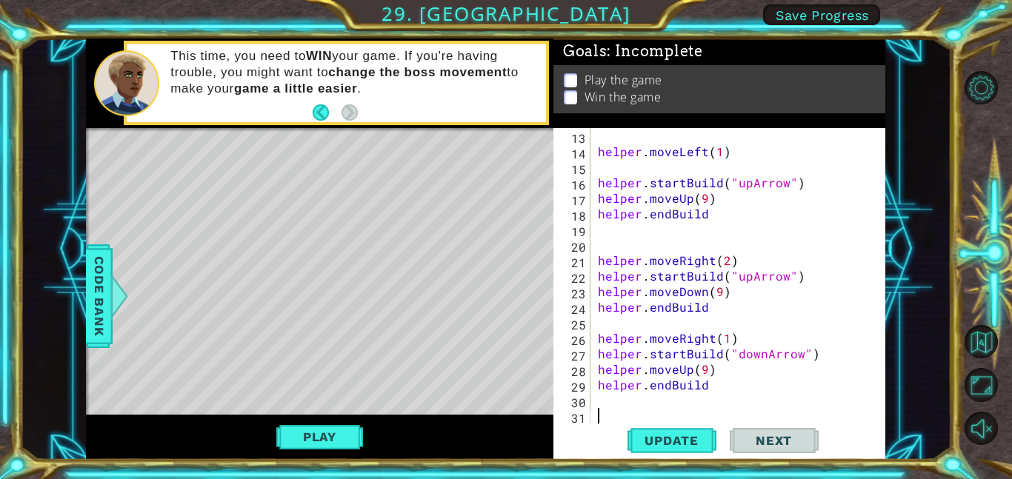
paste textarea "helper.endBuild"
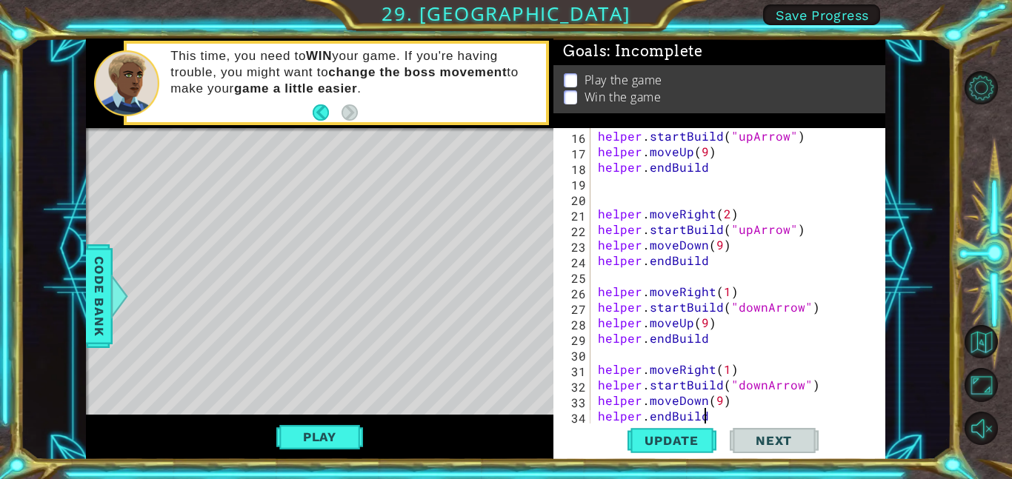
scroll to position [264, 0]
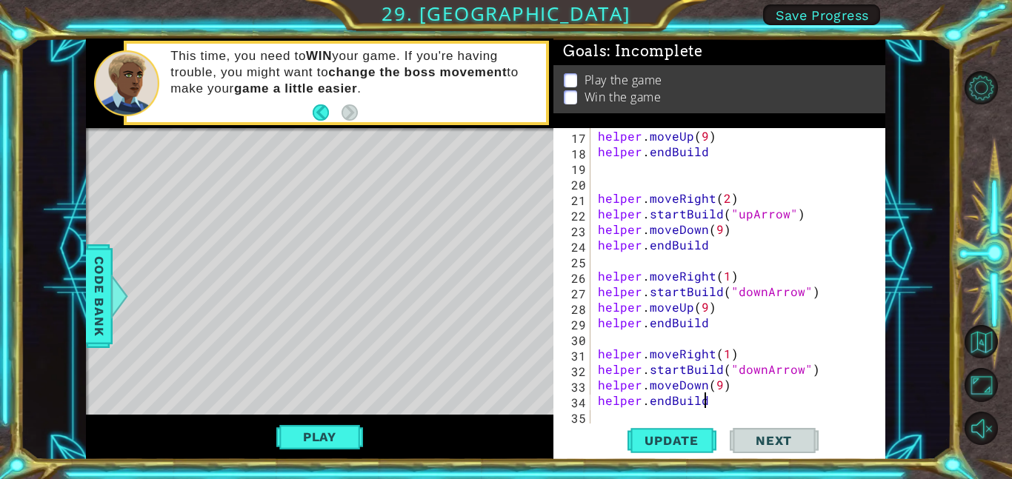
click at [763, 366] on div "helper . moveUp ( 9 ) helper . endBuild helper . moveRight ( 2 ) helper . start…" at bounding box center [742, 291] width 295 height 327
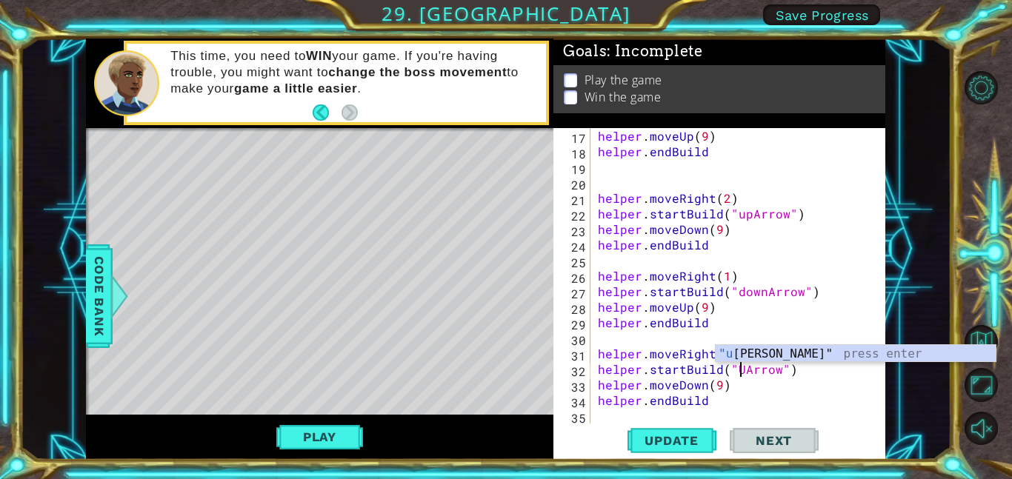
scroll to position [0, 9]
click at [753, 401] on div "helper . moveUp ( 9 ) helper . endBuild helper . moveRight ( 2 ) helper . start…" at bounding box center [742, 291] width 295 height 327
type textarea "helper.endBuild"
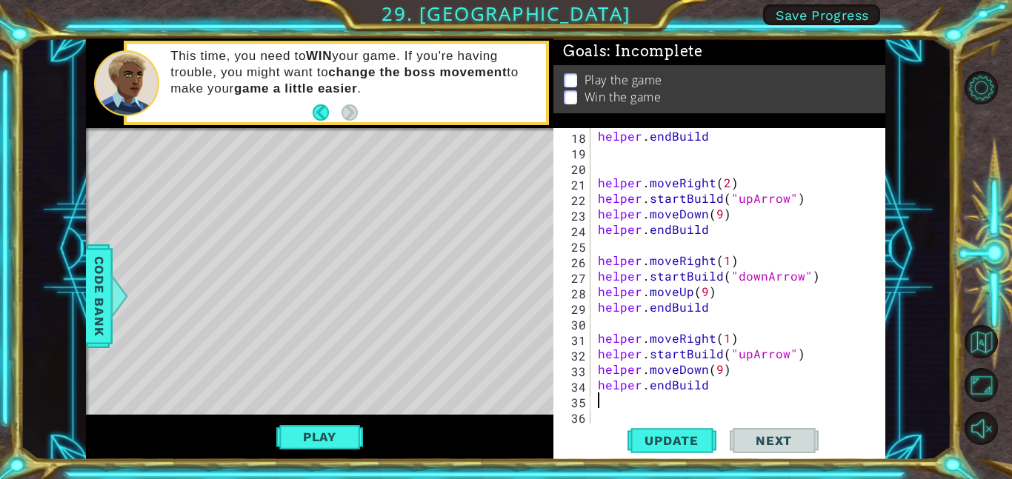
scroll to position [0, 0]
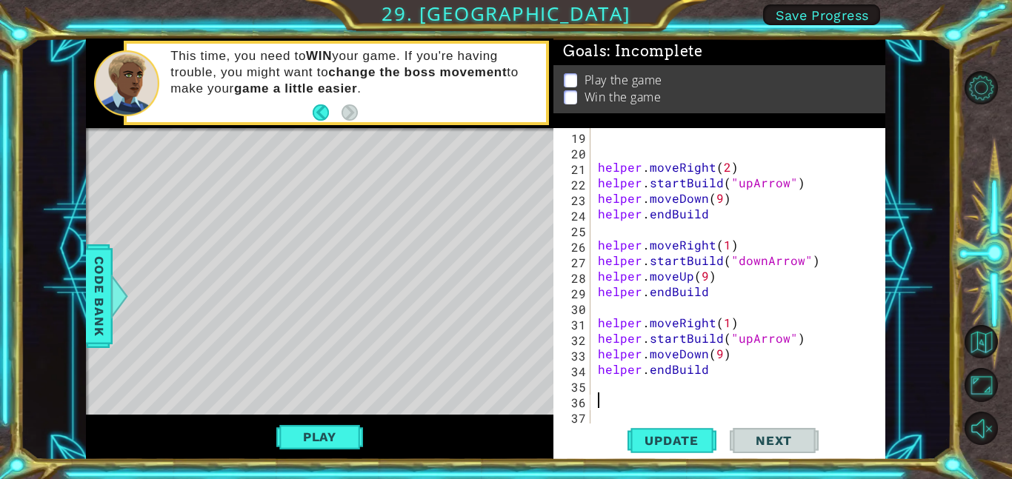
paste textarea "helper.endBuild"
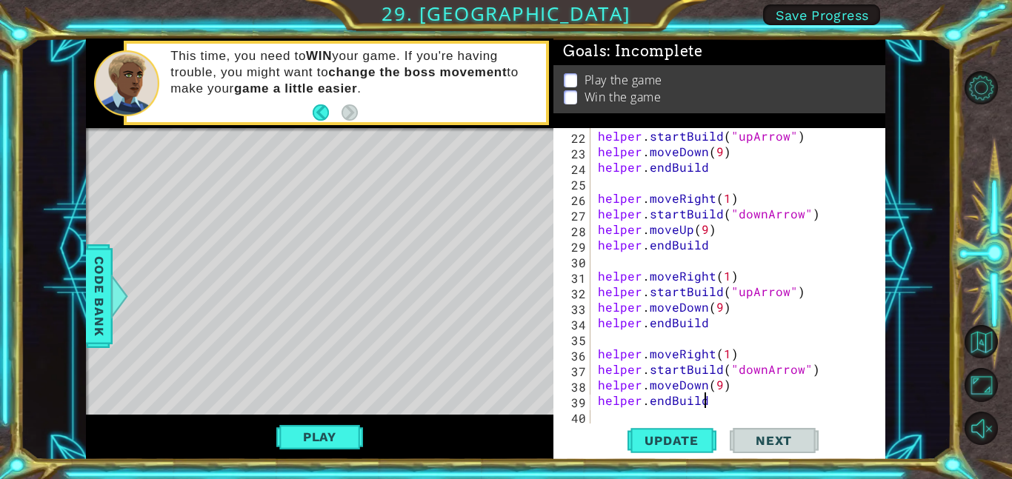
scroll to position [342, 0]
click at [759, 364] on div "helper . startBuild ( "upArrow" ) helper . moveDown ( 9 ) helper . endBuild hel…" at bounding box center [742, 291] width 295 height 327
click at [689, 384] on div "helper . startBuild ( "upArrow" ) helper . moveDown ( 9 ) helper . endBuild hel…" at bounding box center [742, 291] width 295 height 327
click at [707, 382] on div "helper . startBuild ( "upArrow" ) helper . moveDown ( 9 ) helper . endBuild hel…" at bounding box center [742, 291] width 295 height 327
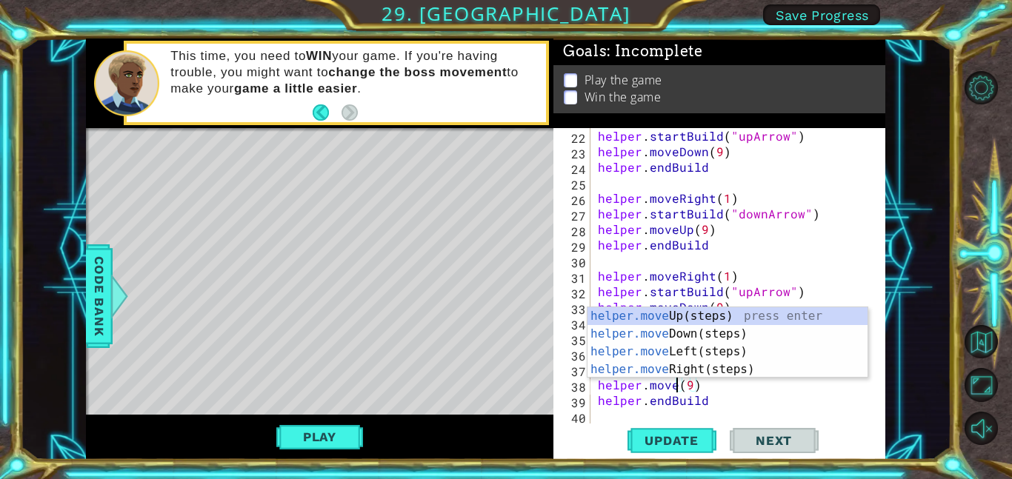
scroll to position [0, 5]
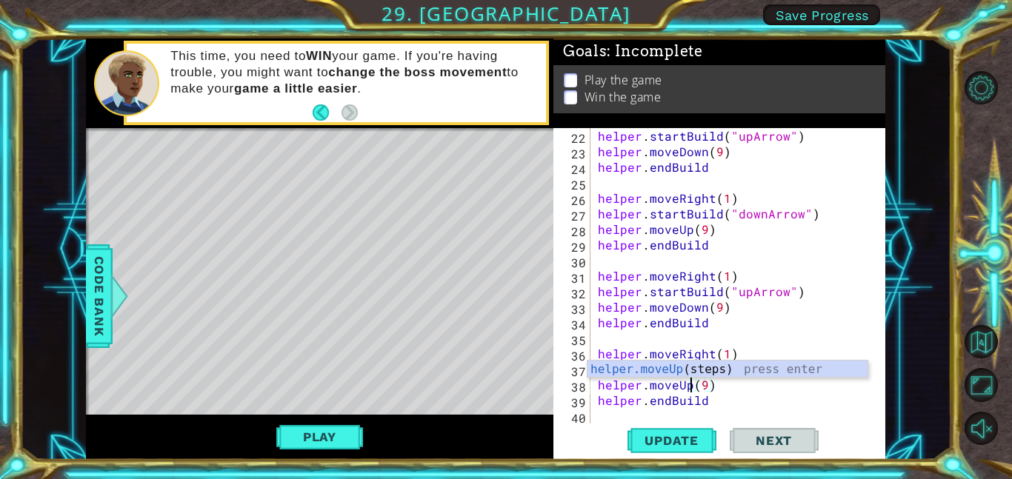
click at [758, 402] on div "helper . startBuild ( "upArrow" ) helper . moveDown ( 9 ) helper . endBuild hel…" at bounding box center [742, 291] width 295 height 327
type textarea "helper.endBuild"
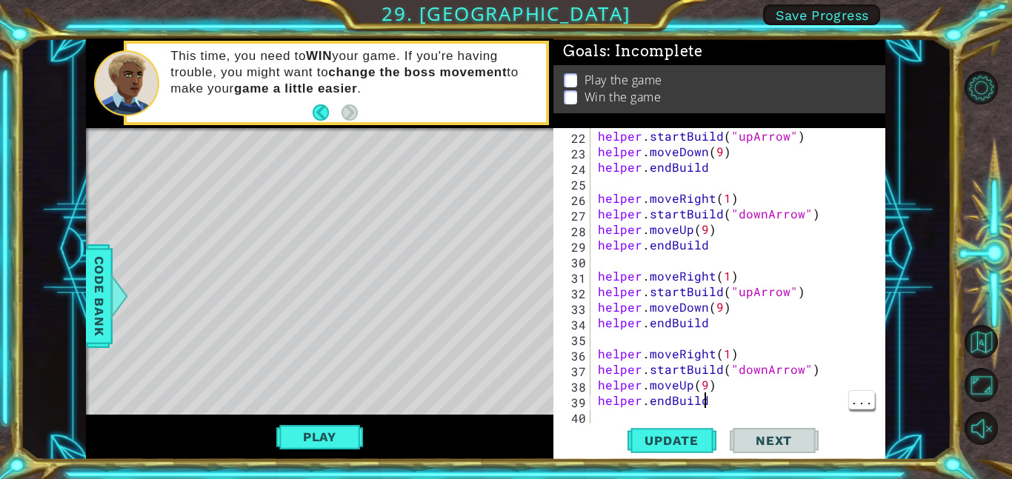
scroll to position [0, 0]
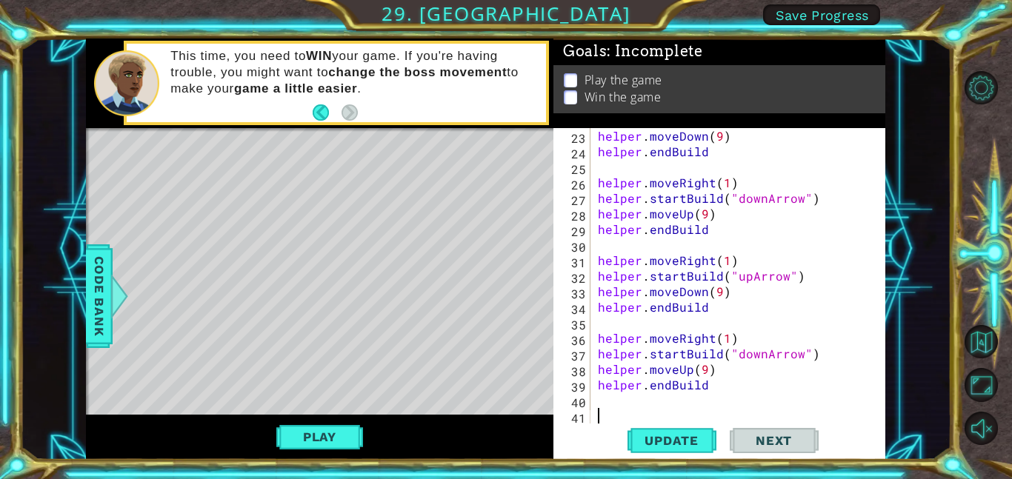
paste textarea "helper.endBuild"
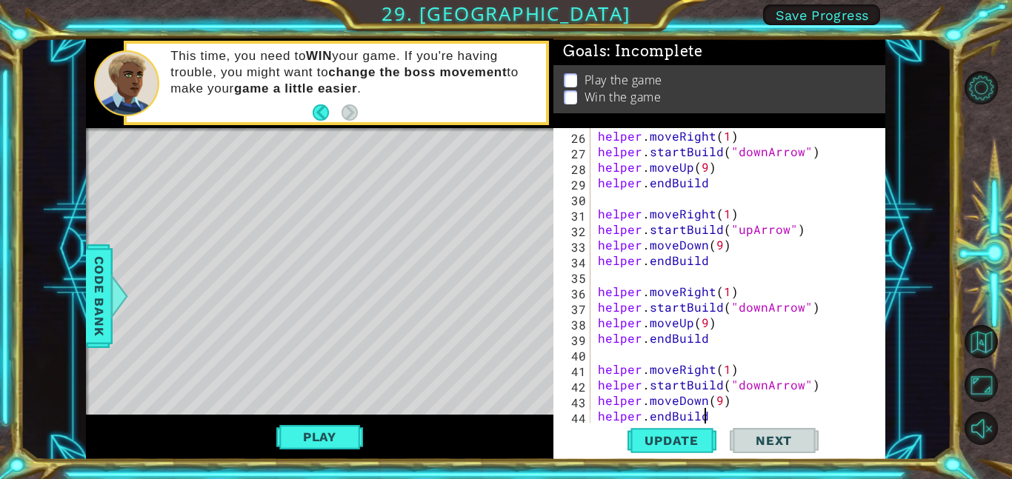
scroll to position [420, 0]
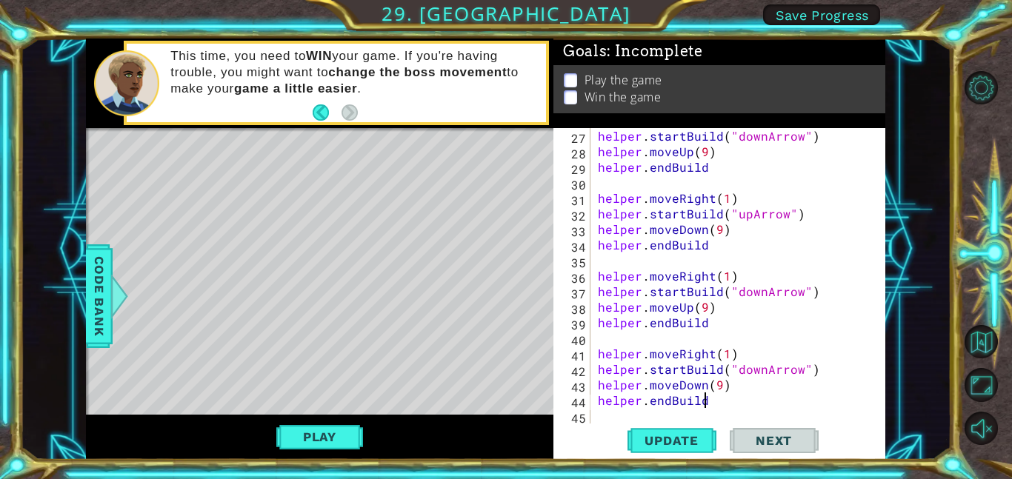
click at [719, 384] on div "helper . startBuild ( "downArrow" ) helper . moveUp ( 9 ) helper . endBuild hel…" at bounding box center [742, 291] width 295 height 327
click at [760, 369] on div "helper . startBuild ( "downArrow" ) helper . moveUp ( 9 ) helper . endBuild hel…" at bounding box center [742, 291] width 295 height 327
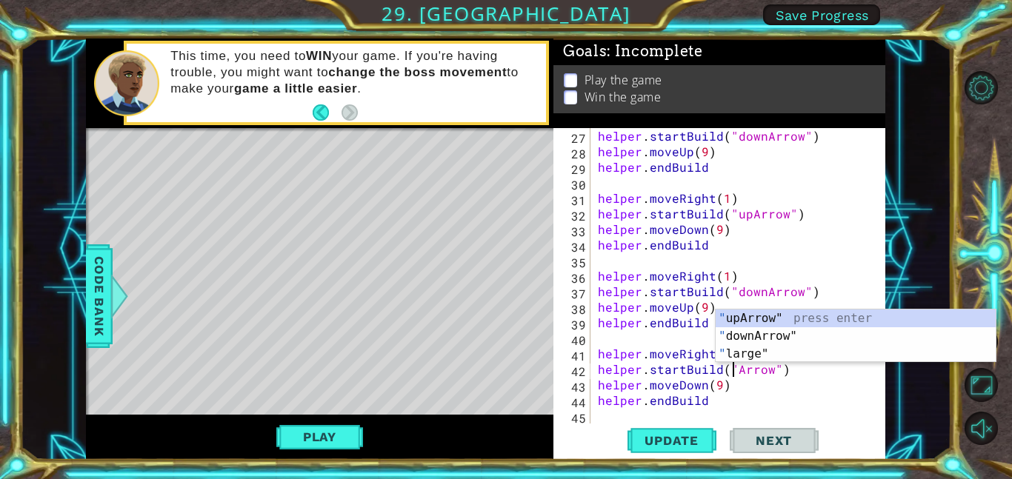
scroll to position [0, 9]
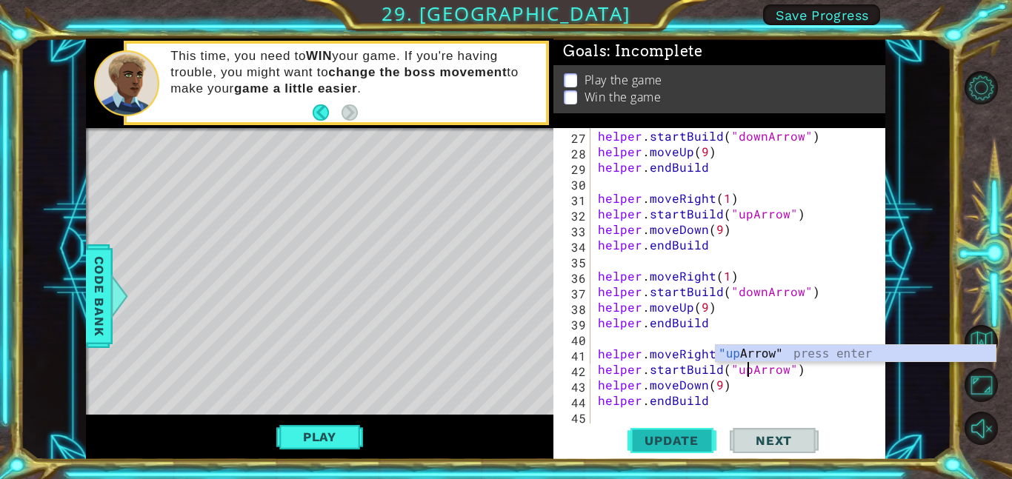
click at [688, 436] on span "Update" at bounding box center [672, 440] width 84 height 15
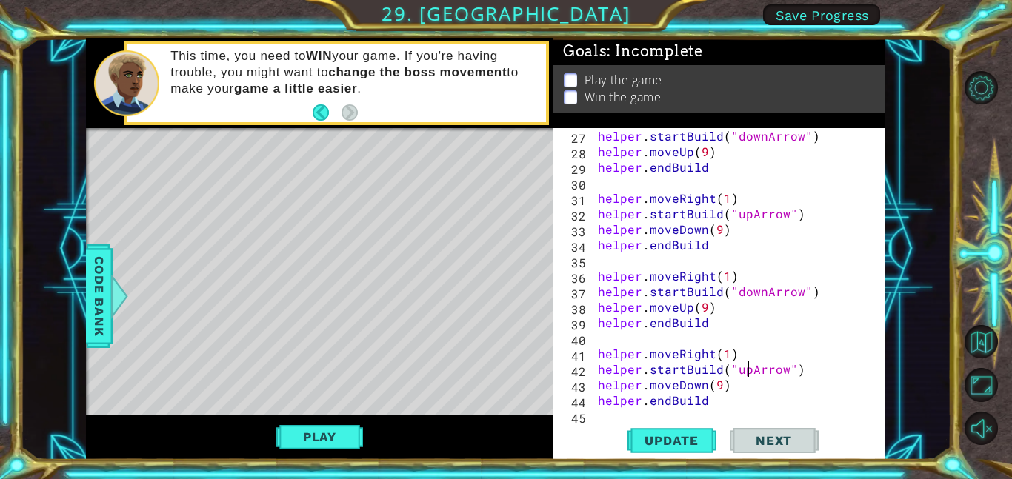
click at [758, 392] on div "helper . startBuild ( "downArrow" ) helper . moveUp ( 9 ) helper . endBuild hel…" at bounding box center [742, 291] width 295 height 327
click at [731, 392] on div "helper . startBuild ( "downArrow" ) helper . moveUp ( 9 ) helper . endBuild hel…" at bounding box center [742, 291] width 295 height 327
click at [755, 404] on div "helper . startBuild ( "downArrow" ) helper . moveUp ( 9 ) helper . endBuild hel…" at bounding box center [742, 291] width 295 height 327
type textarea "helper.endBuild"
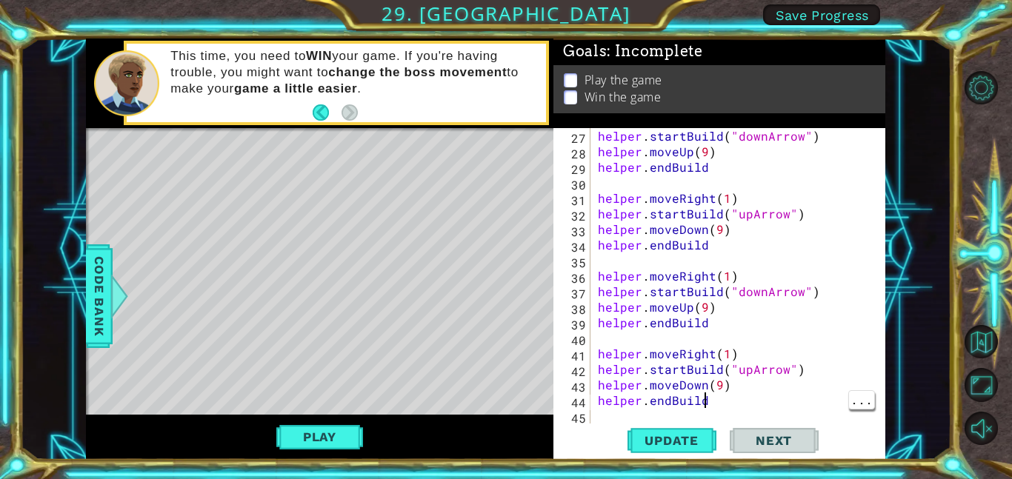
scroll to position [0, 0]
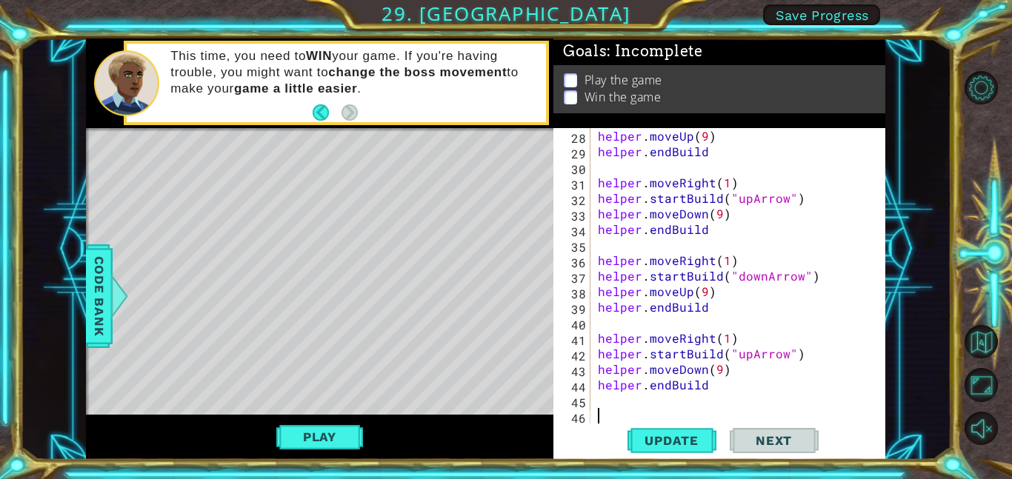
paste textarea "helper.endBuild"
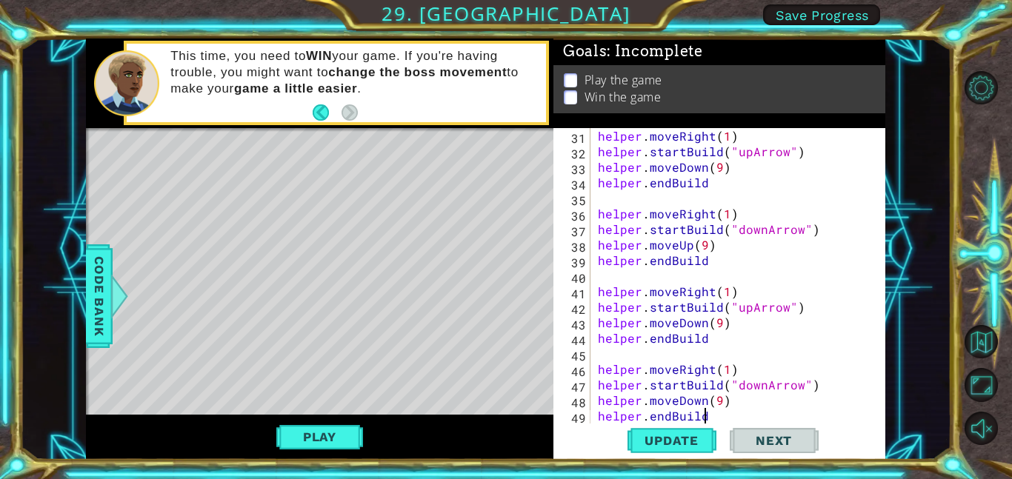
scroll to position [498, 0]
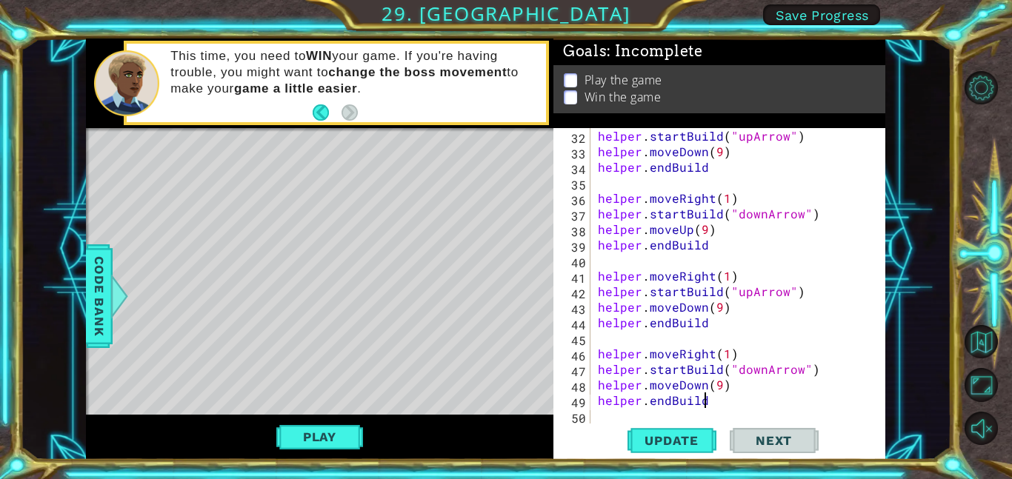
click at [721, 350] on div "helper . startBuild ( "upArrow" ) helper . moveDown ( 9 ) helper . endBuild hel…" at bounding box center [742, 291] width 295 height 327
click at [759, 368] on div "helper . startBuild ( "upArrow" ) helper . moveDown ( 9 ) helper . endBuild hel…" at bounding box center [742, 291] width 295 height 327
click at [704, 376] on div "helper . startBuild ( "upArrow" ) helper . moveDown ( 9 ) helper . endBuild hel…" at bounding box center [742, 291] width 295 height 327
click at [719, 386] on div "helper . startBuild ( "upArrow" ) helper . moveDown ( 9 ) helper . endBuild hel…" at bounding box center [742, 291] width 295 height 327
click at [704, 382] on div "helper . startBuild ( "upArrow" ) helper . moveDown ( 9 ) helper . endBuild hel…" at bounding box center [742, 291] width 295 height 327
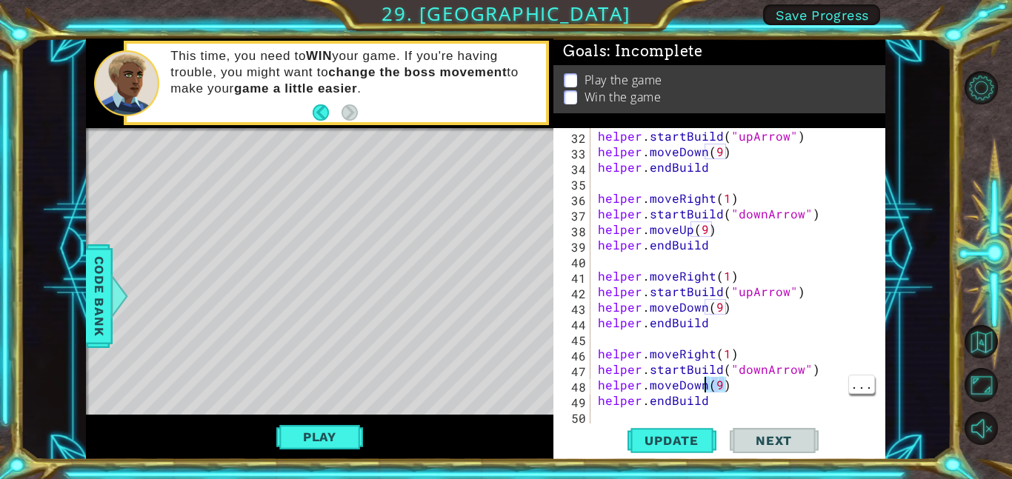
click at [707, 383] on div "helper . startBuild ( "upArrow" ) helper . moveDown ( 9 ) helper . endBuild hel…" at bounding box center [742, 291] width 295 height 327
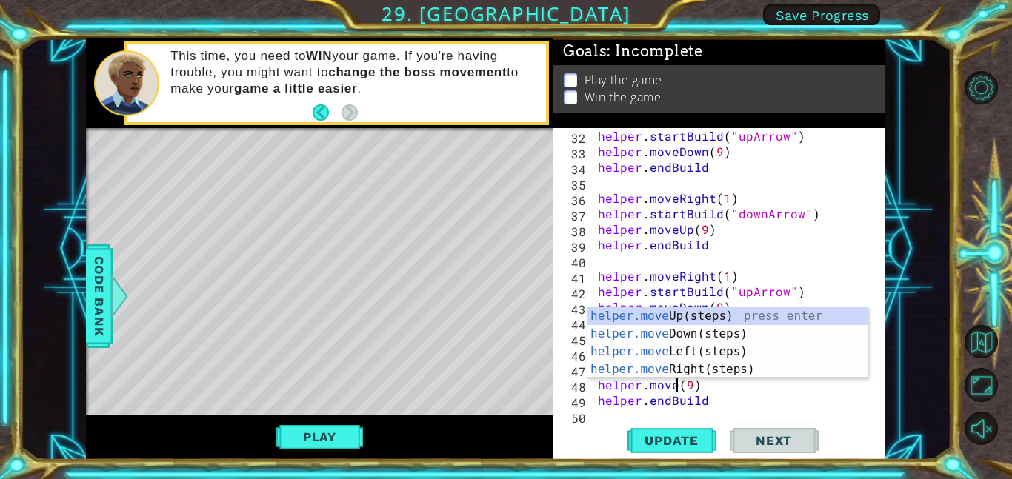
scroll to position [0, 5]
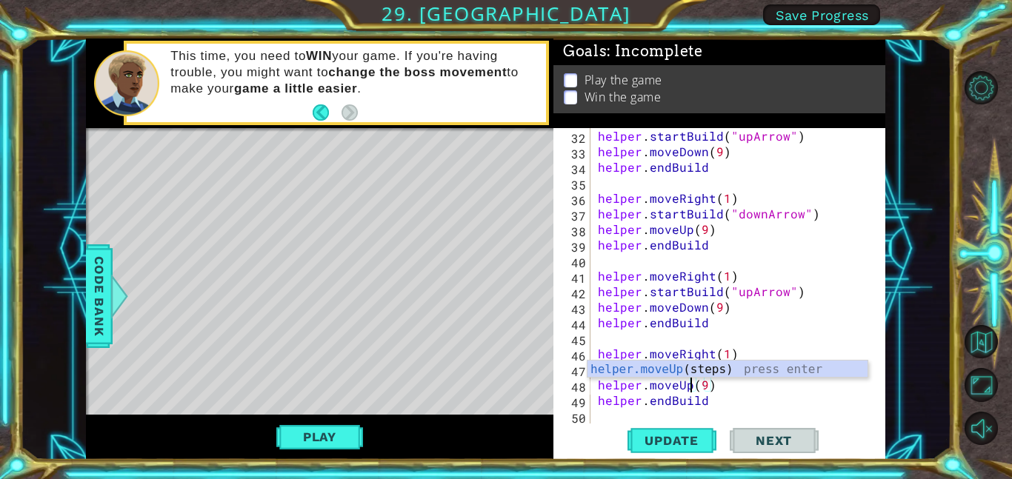
click at [724, 394] on div "helper . startBuild ( "upArrow" ) helper . moveDown ( 9 ) helper . endBuild hel…" at bounding box center [742, 291] width 295 height 327
type textarea "helper.endBuild"
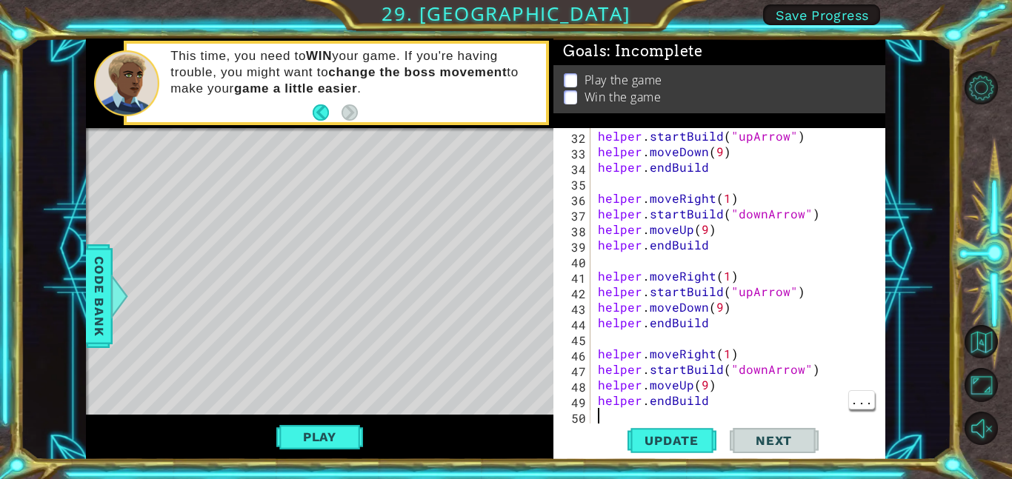
scroll to position [0, 0]
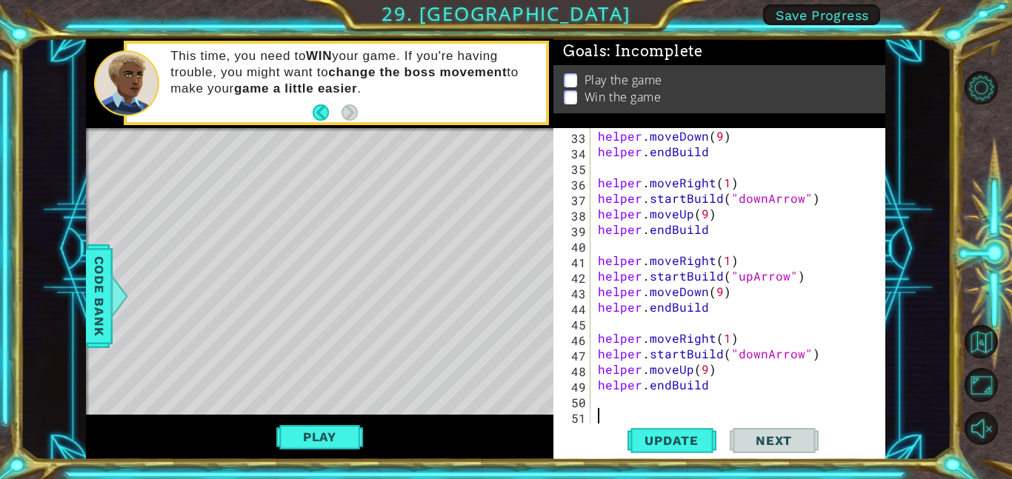
paste textarea "helper.endBuild"
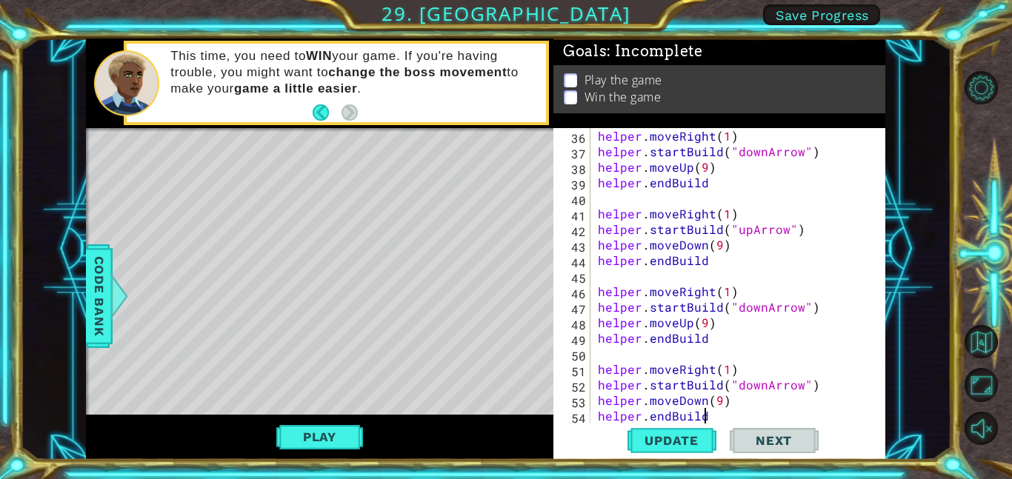
scroll to position [576, 0]
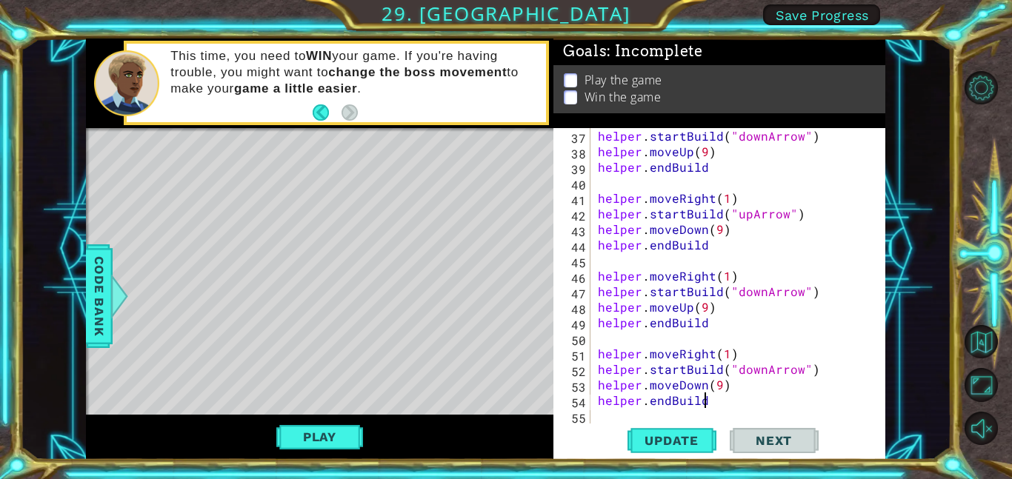
click at [760, 364] on div "helper . startBuild ( "downArrow" ) helper . moveUp ( 9 ) helper . endBuild hel…" at bounding box center [742, 291] width 295 height 327
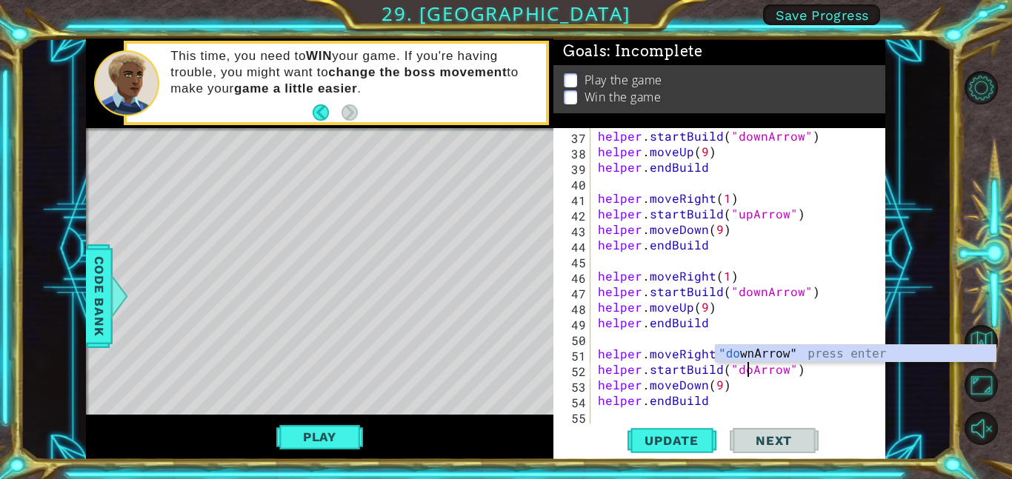
scroll to position [0, 10]
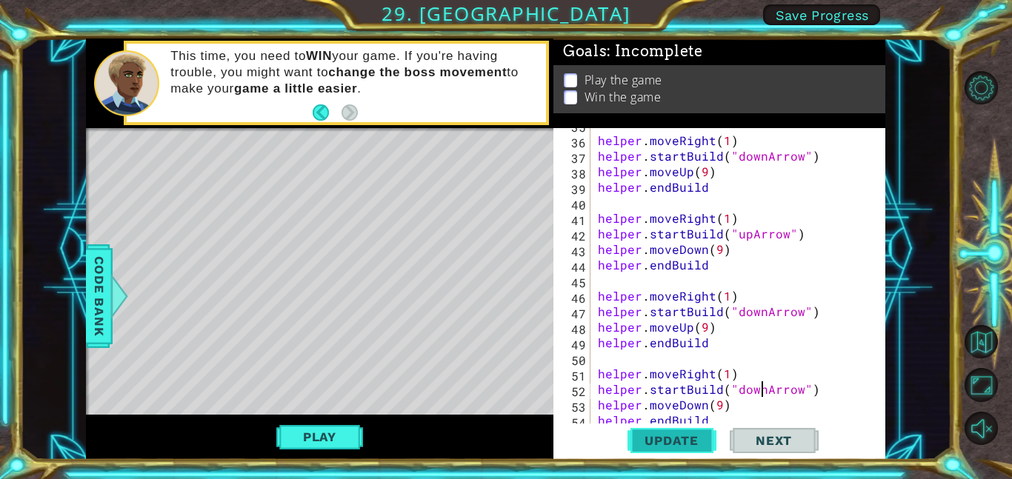
click at [694, 444] on span "Update" at bounding box center [672, 440] width 84 height 15
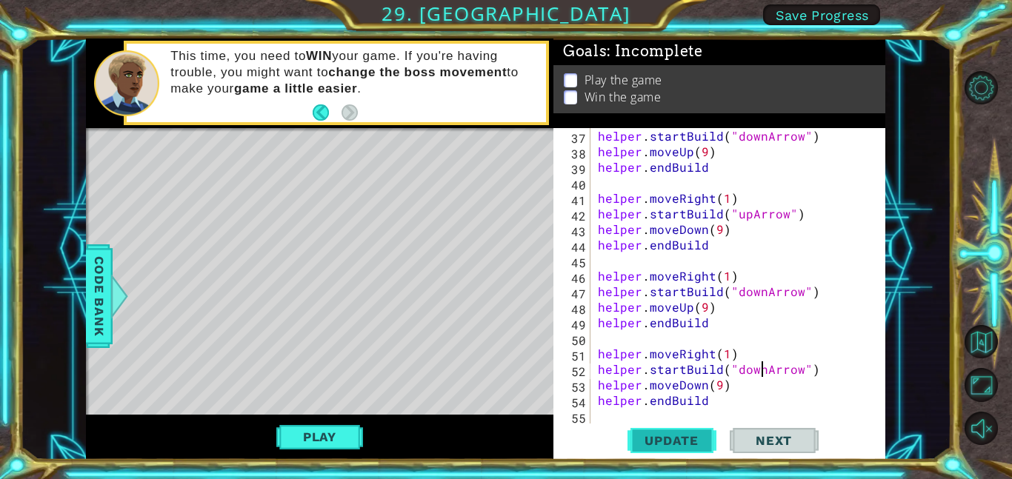
scroll to position [576, 0]
click at [759, 286] on div "helper . startBuild ( "downArrow" ) helper . moveUp ( 9 ) helper . endBuild hel…" at bounding box center [742, 291] width 295 height 327
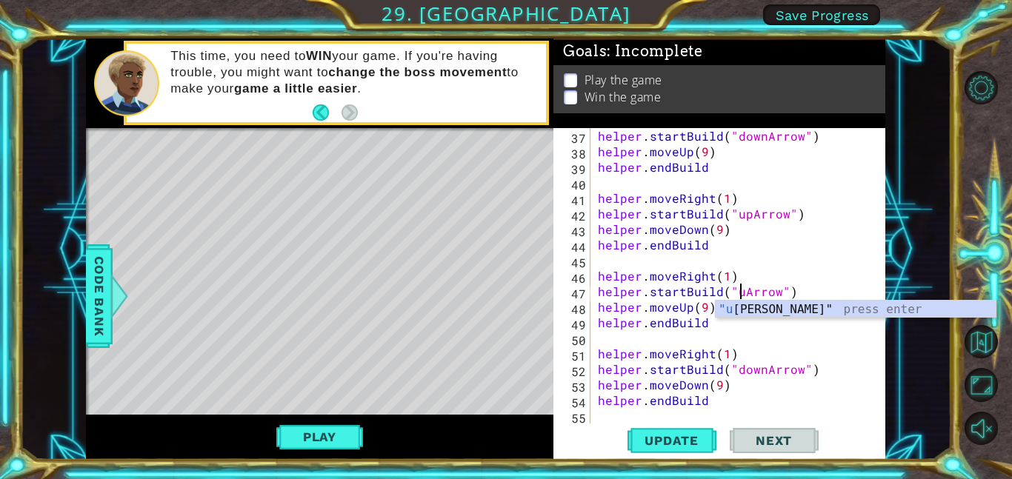
scroll to position [0, 9]
click at [747, 207] on div "helper . startBuild ( "downArrow" ) helper . moveUp ( 9 ) helper . endBuild hel…" at bounding box center [742, 291] width 295 height 327
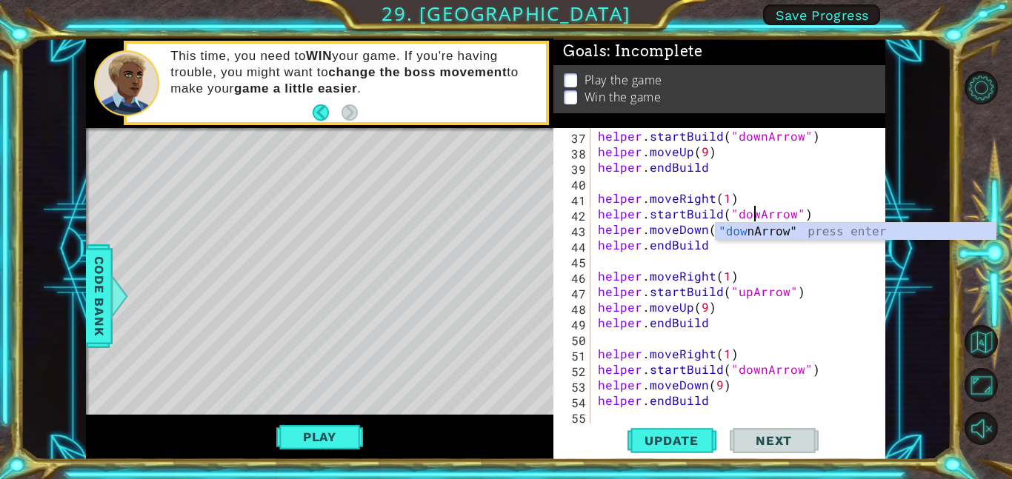
scroll to position [0, 10]
click at [762, 136] on div "helper . startBuild ( "downArrow" ) helper . moveUp ( 9 ) helper . endBuild hel…" at bounding box center [742, 291] width 295 height 327
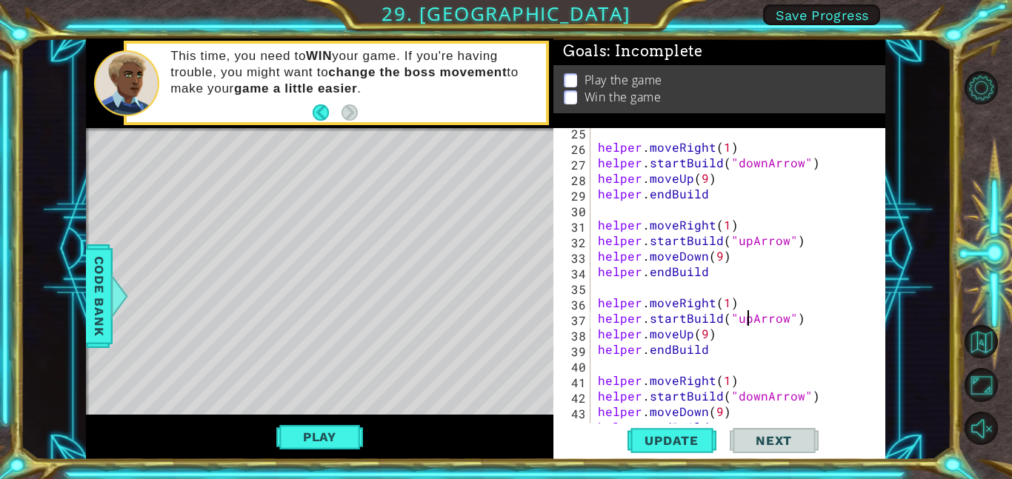
scroll to position [376, 0]
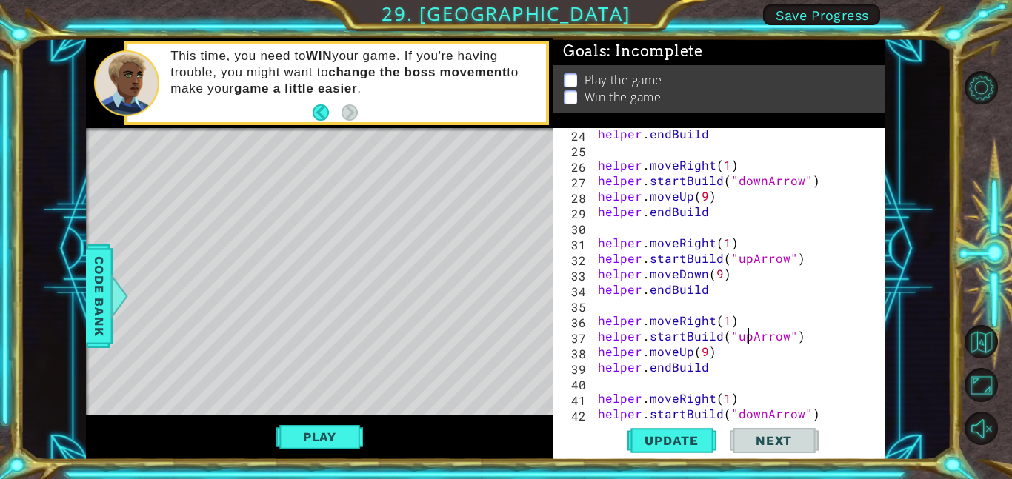
click at [747, 259] on div "helper . endBuild helper . moveRight ( 1 ) helper . startBuild ( "downArrow" ) …" at bounding box center [742, 289] width 295 height 327
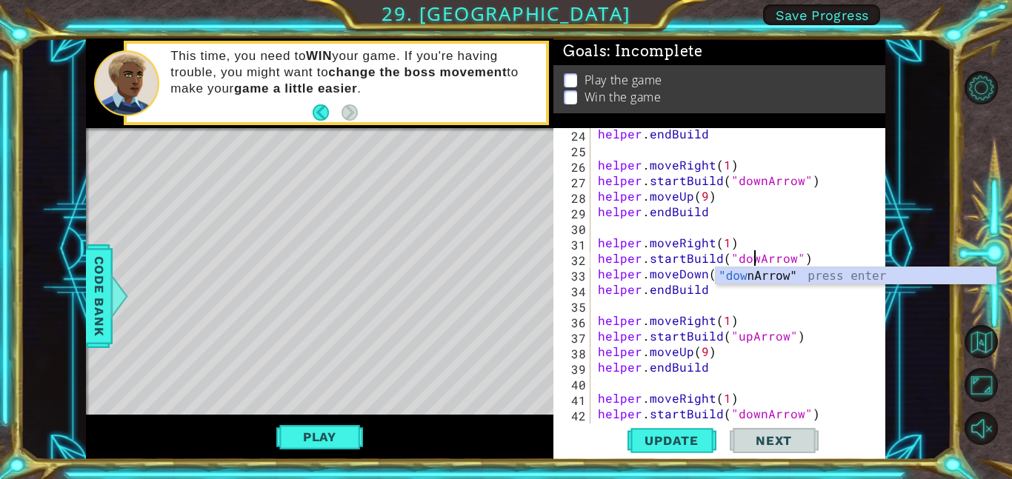
scroll to position [0, 10]
click at [762, 181] on div "helper . endBuild helper . moveRight ( 1 ) helper . startBuild ( "downArrow" ) …" at bounding box center [742, 289] width 295 height 327
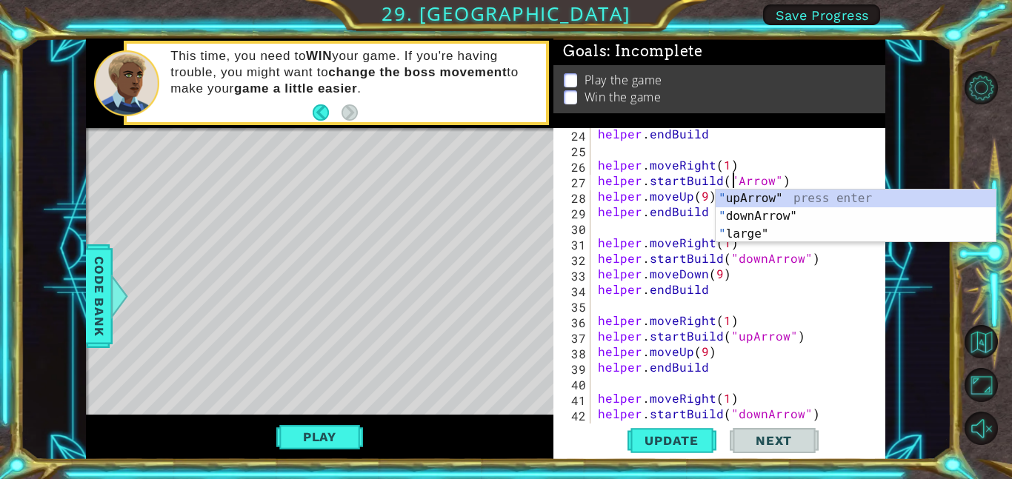
scroll to position [0, 9]
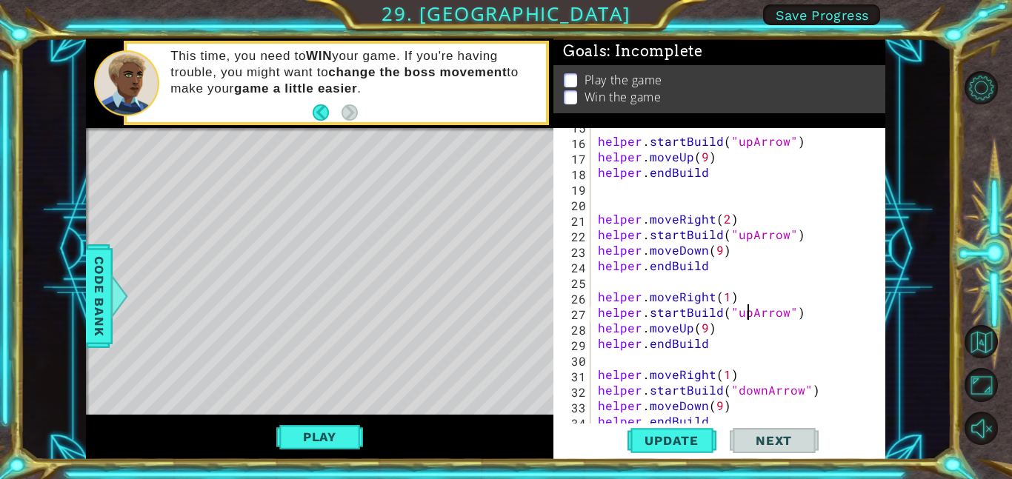
click at [747, 247] on div "helper . startBuild ( "upArrow" ) helper . moveUp ( 9 ) helper . endBuild helpe…" at bounding box center [742, 281] width 295 height 327
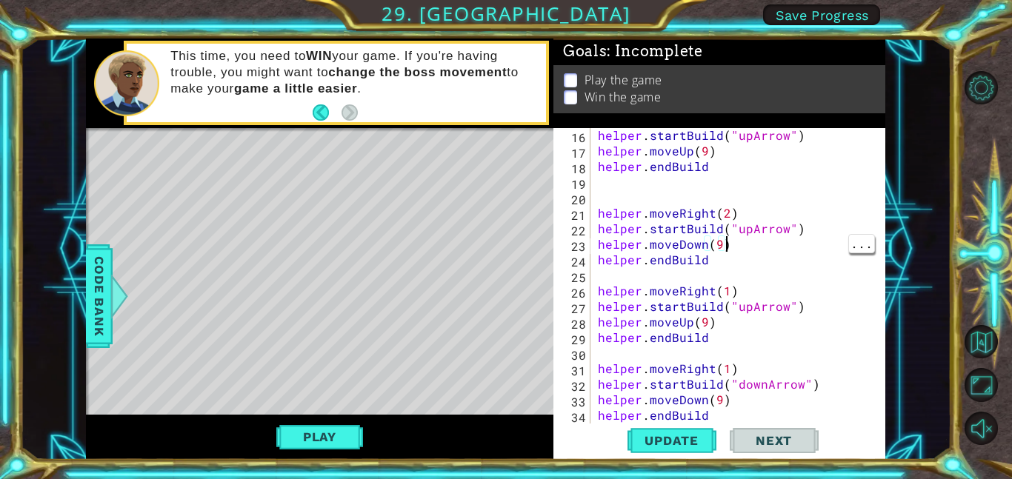
click at [748, 227] on div "helper . startBuild ( "upArrow" ) helper . moveUp ( 9 ) helper . endBuild helpe…" at bounding box center [742, 290] width 295 height 327
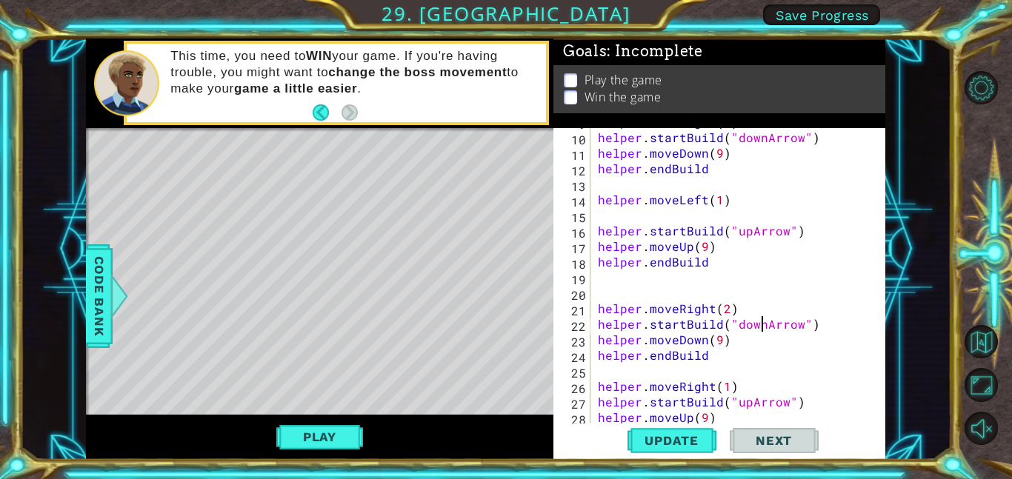
scroll to position [145, 0]
click at [749, 233] on div "helper . moveRight ( 1 ) helper . startBuild ( "downArrow" ) helper . moveDown …" at bounding box center [742, 277] width 295 height 327
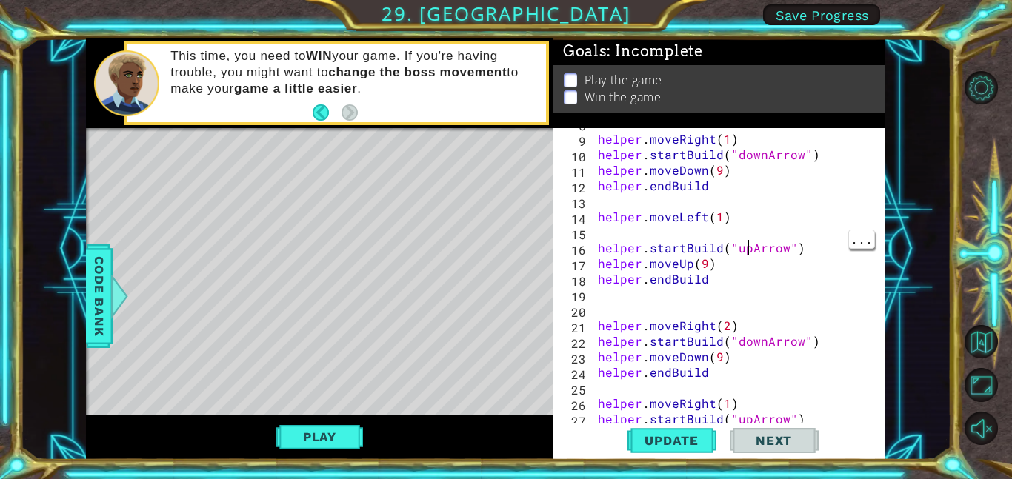
scroll to position [67, 0]
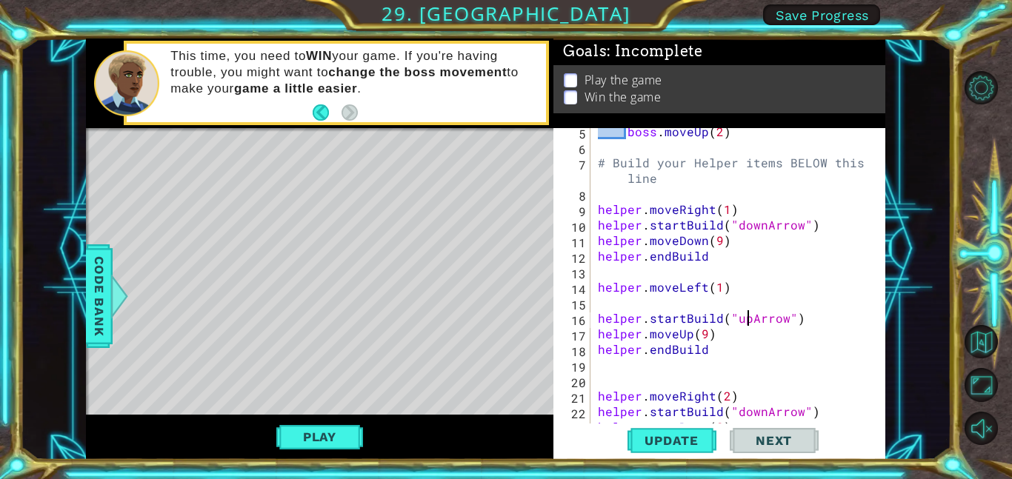
click at [765, 216] on div "boss . moveUp ( 2 ) # Build your Helper items BELOW this line helper . moveRigh…" at bounding box center [742, 287] width 295 height 327
click at [758, 221] on div "boss . moveUp ( 2 ) # Build your Helper items BELOW this line helper . moveRigh…" at bounding box center [742, 287] width 295 height 327
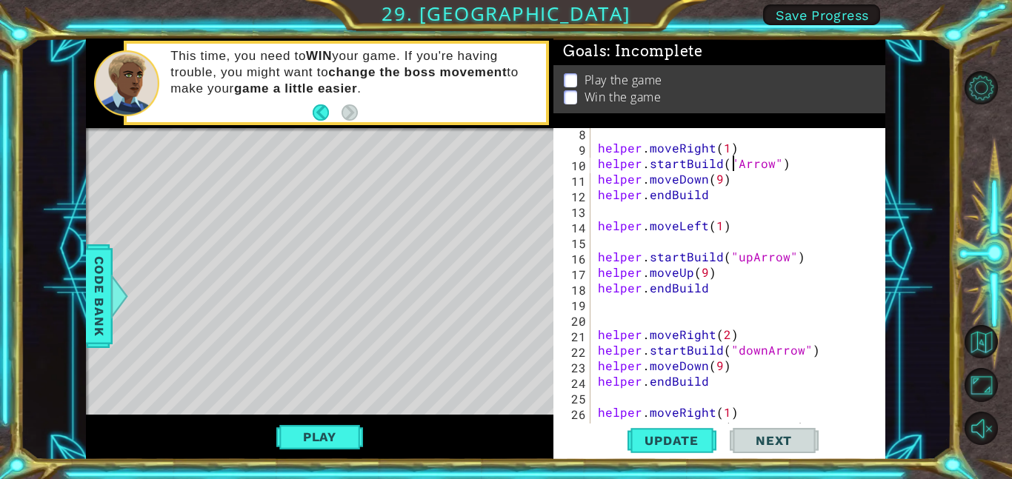
scroll to position [0, 9]
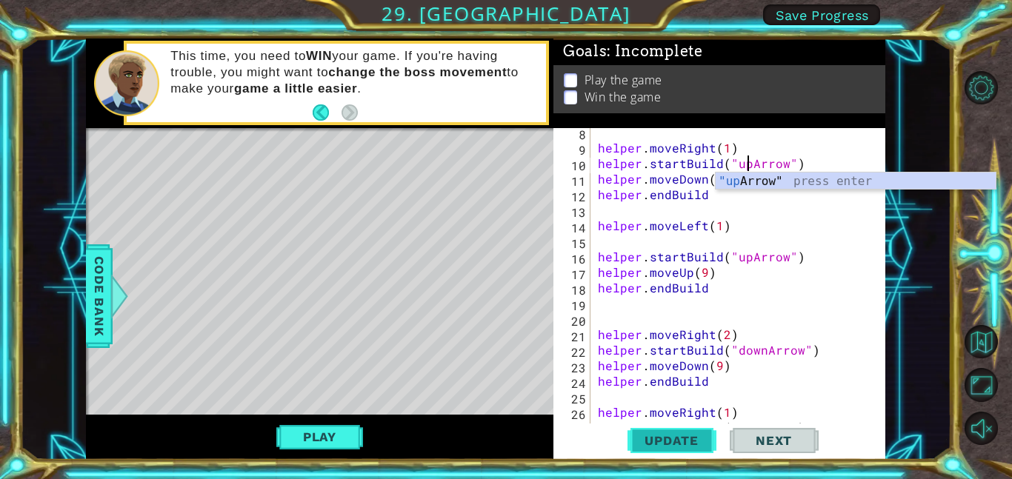
click at [685, 442] on span "Update" at bounding box center [672, 440] width 84 height 15
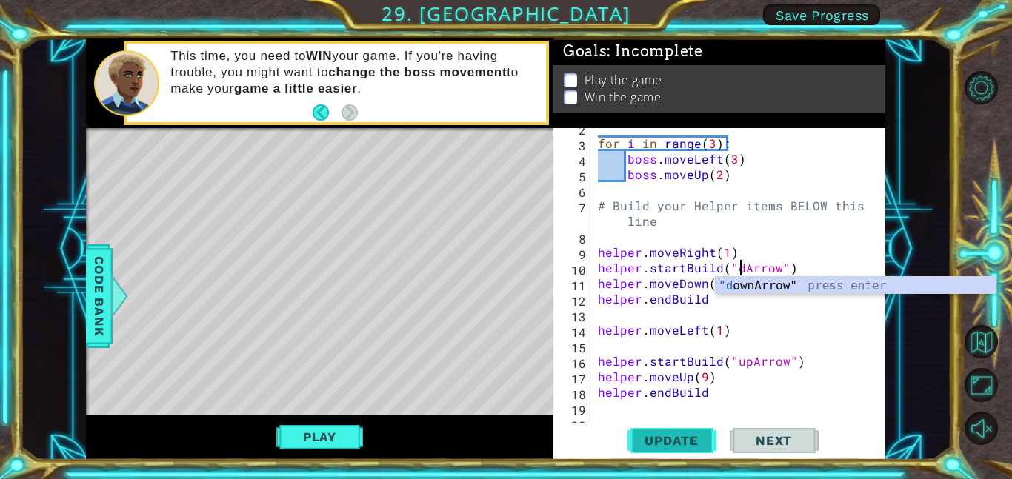
scroll to position [0, 10]
click at [687, 441] on span "Update" at bounding box center [672, 440] width 84 height 15
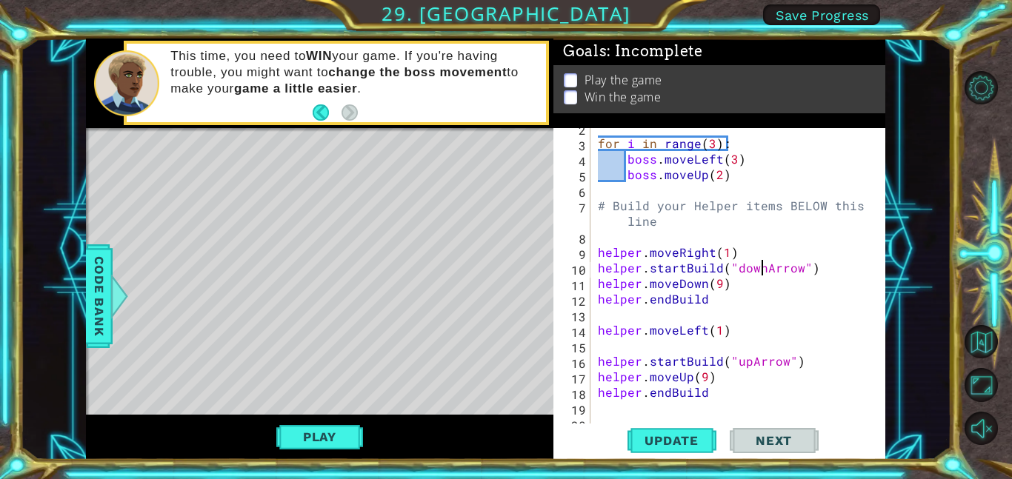
click at [757, 269] on div "for i in range ( 3 ) : boss . moveLeft ( 3 ) boss . moveUp ( 2 ) # Build your H…" at bounding box center [742, 283] width 295 height 327
click at [732, 264] on div "for i in range ( 3 ) : boss . moveLeft ( 3 ) boss . moveUp ( 2 ) # Build your H…" at bounding box center [742, 283] width 295 height 327
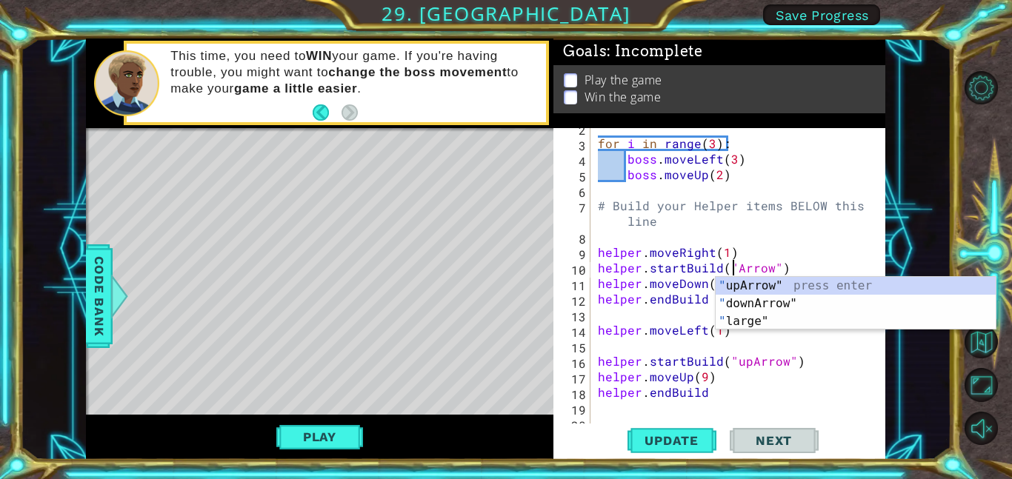
scroll to position [0, 9]
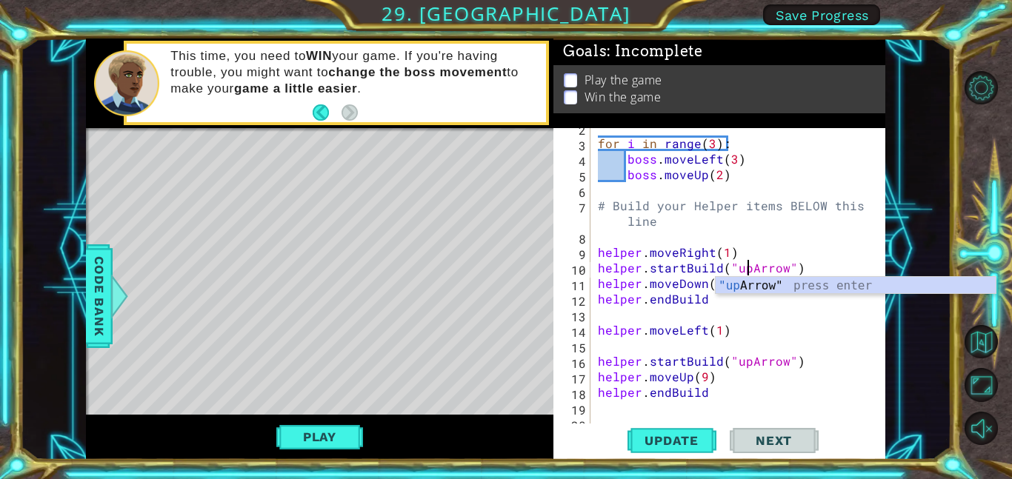
click at [749, 362] on div "for i in range ( 3 ) : boss . moveLeft ( 3 ) boss . moveUp ( 2 ) # Build your H…" at bounding box center [742, 283] width 295 height 327
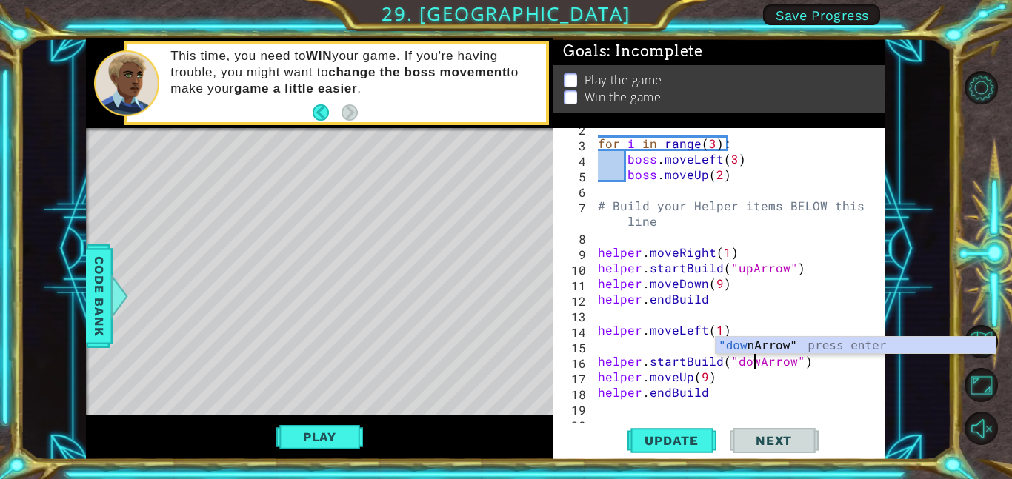
scroll to position [0, 10]
click at [690, 441] on span "Update" at bounding box center [672, 440] width 84 height 15
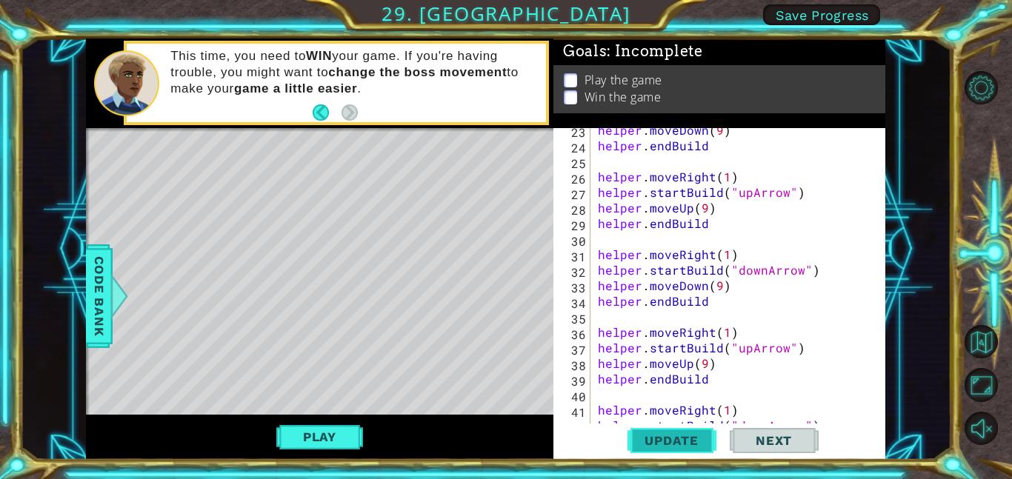
scroll to position [576, 0]
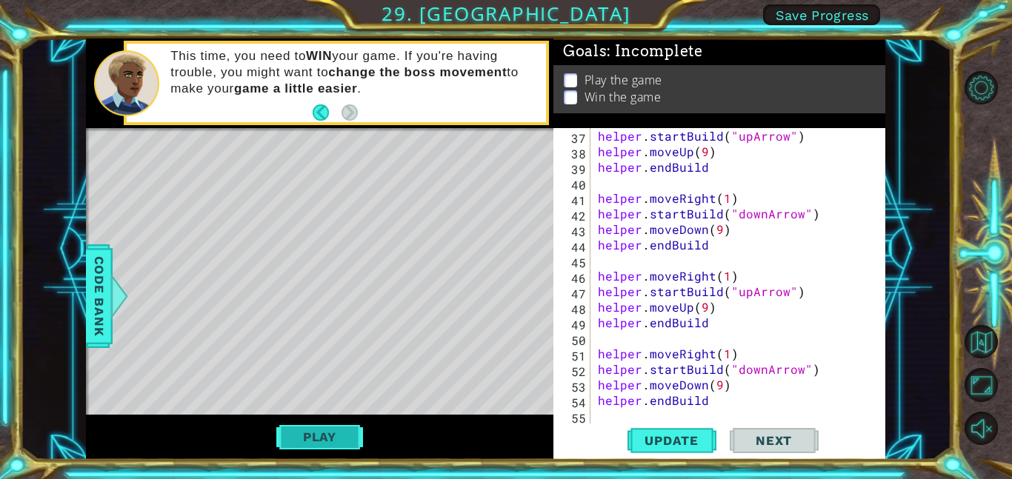
click at [336, 446] on button "Play" at bounding box center [319, 437] width 87 height 28
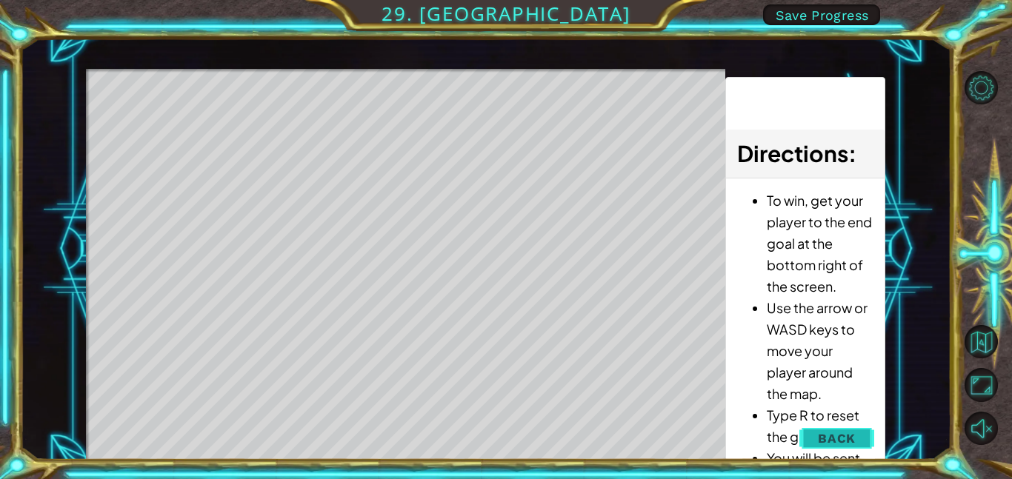
click at [856, 436] on span "Back" at bounding box center [837, 438] width 38 height 15
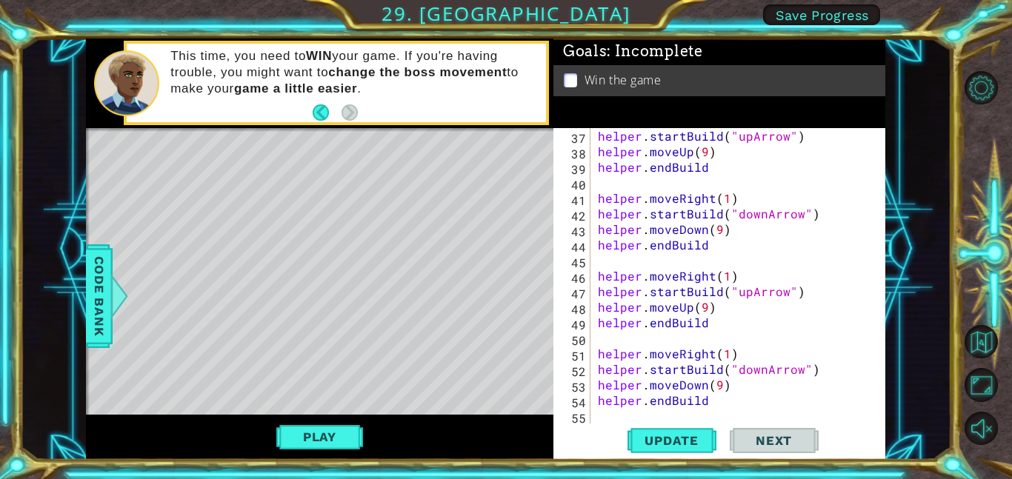
click at [513, 285] on div "Level Map" at bounding box center [428, 346] width 684 height 436
click at [510, 377] on div "Level Map" at bounding box center [428, 346] width 684 height 436
click at [716, 380] on div "helper . startBuild ( "upArrow" ) helper . moveUp ( 9 ) helper . endBuild helpe…" at bounding box center [742, 291] width 295 height 327
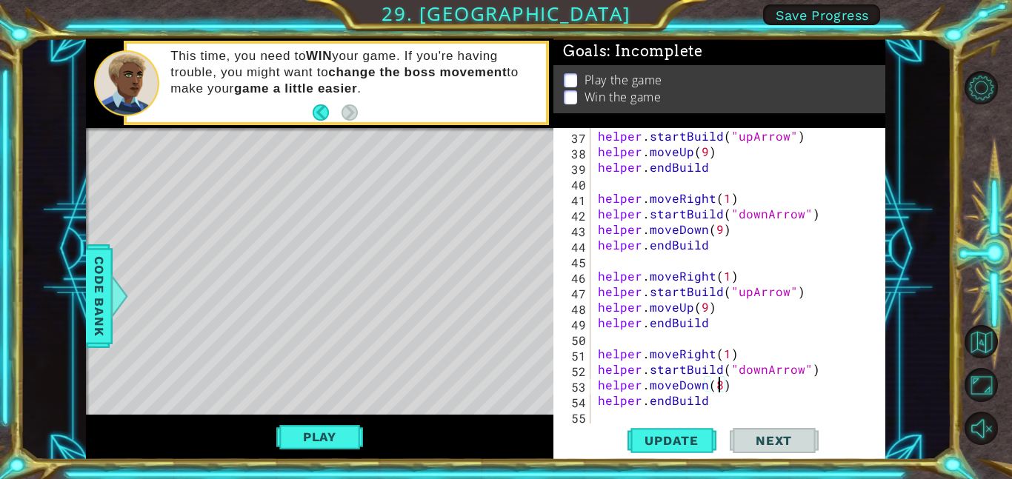
click at [706, 302] on div "helper . startBuild ( "upArrow" ) helper . moveUp ( 9 ) helper . endBuild helpe…" at bounding box center [742, 291] width 295 height 327
click at [681, 433] on span "Update" at bounding box center [672, 440] width 84 height 15
click at [720, 228] on div "helper . startBuild ( "upArrow" ) helper . moveUp ( 9 ) helper . endBuild helpe…" at bounding box center [742, 291] width 295 height 327
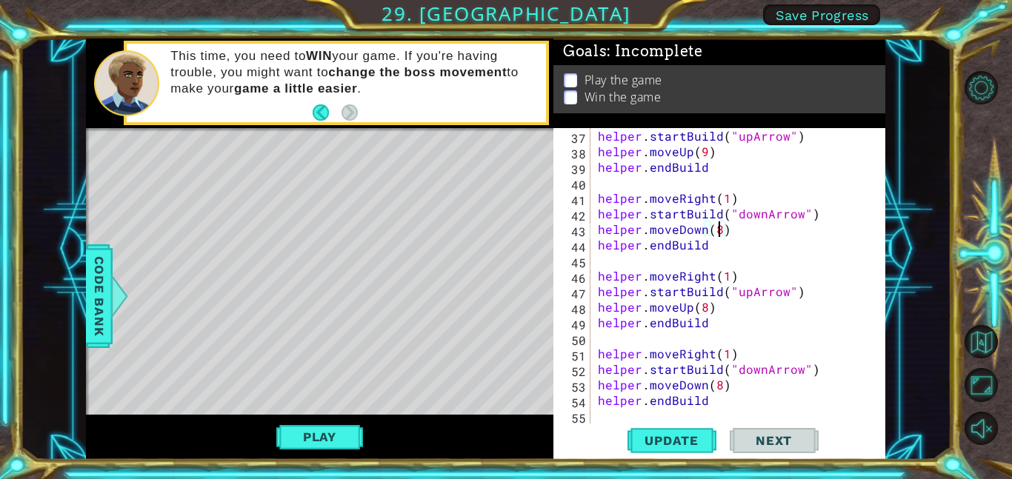
click at [701, 150] on div "helper . startBuild ( "upArrow" ) helper . moveUp ( 9 ) helper . endBuild helpe…" at bounding box center [742, 291] width 295 height 327
click at [706, 158] on div "helper . startBuild ( "upArrow" ) helper . moveUp ( 9 ) helper . endBuild helpe…" at bounding box center [742, 291] width 295 height 327
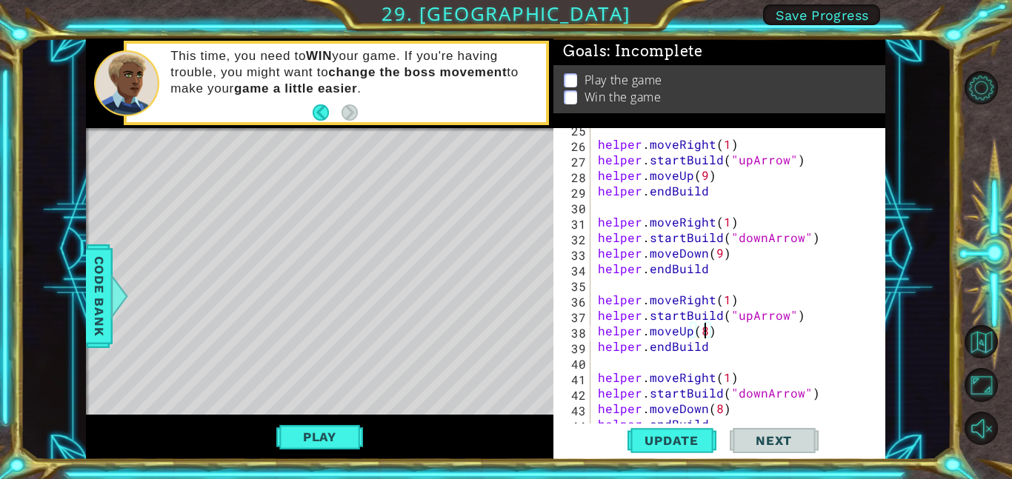
scroll to position [397, 0]
click at [717, 250] on div "helper . moveRight ( 1 ) helper . startBuild ( "upArrow" ) helper . moveUp ( 9 …" at bounding box center [742, 284] width 295 height 327
click at [704, 179] on div "helper . moveRight ( 1 ) helper . startBuild ( "upArrow" ) helper . moveUp ( 9 …" at bounding box center [742, 283] width 295 height 327
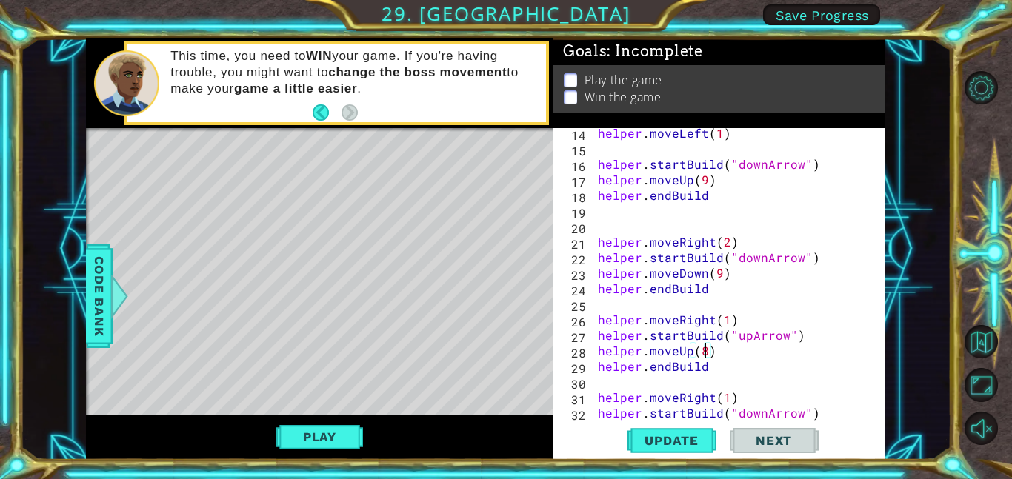
click at [717, 276] on div "helper . moveLeft ( 1 ) helper . startBuild ( "downArrow" ) helper . moveUp ( 9…" at bounding box center [742, 288] width 295 height 327
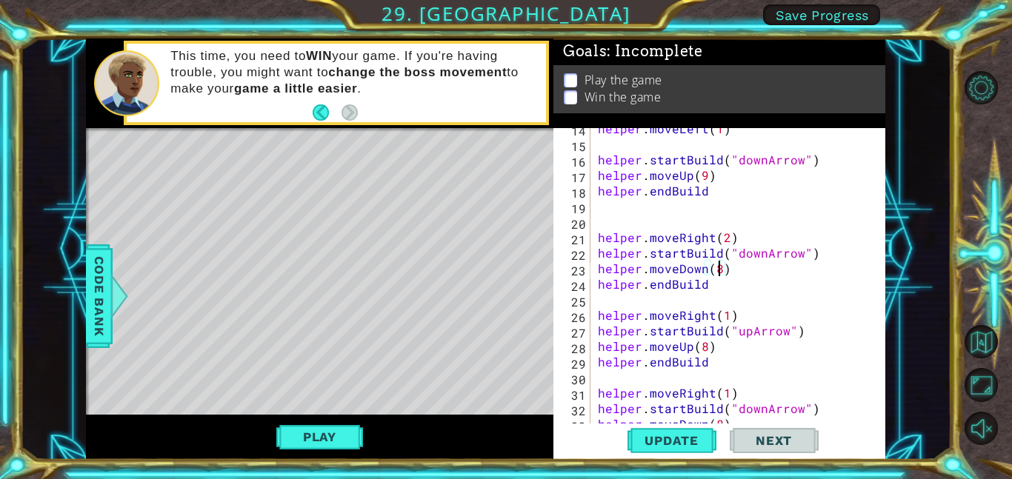
scroll to position [0, 7]
click at [702, 173] on div "helper . moveLeft ( 1 ) helper . startBuild ( "downArrow" ) helper . moveUp ( 9…" at bounding box center [742, 284] width 295 height 327
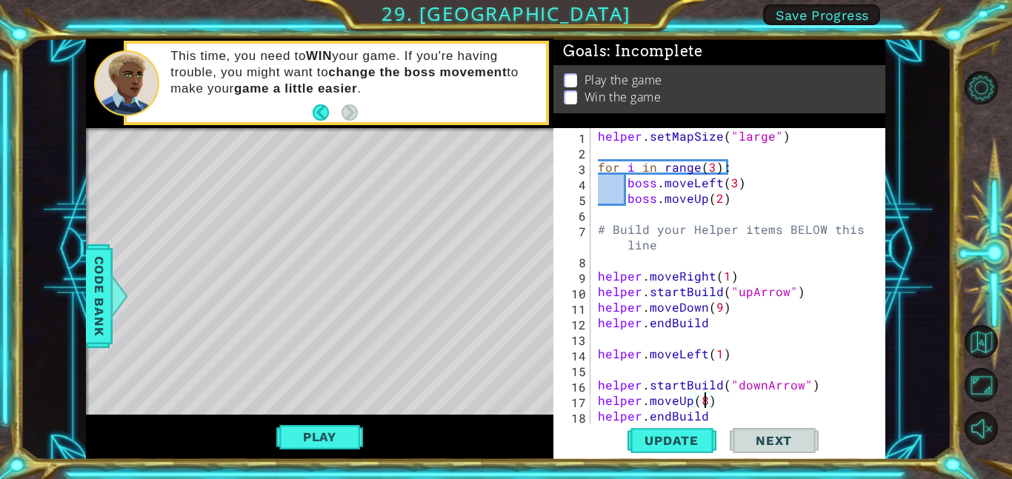
scroll to position [0, 0]
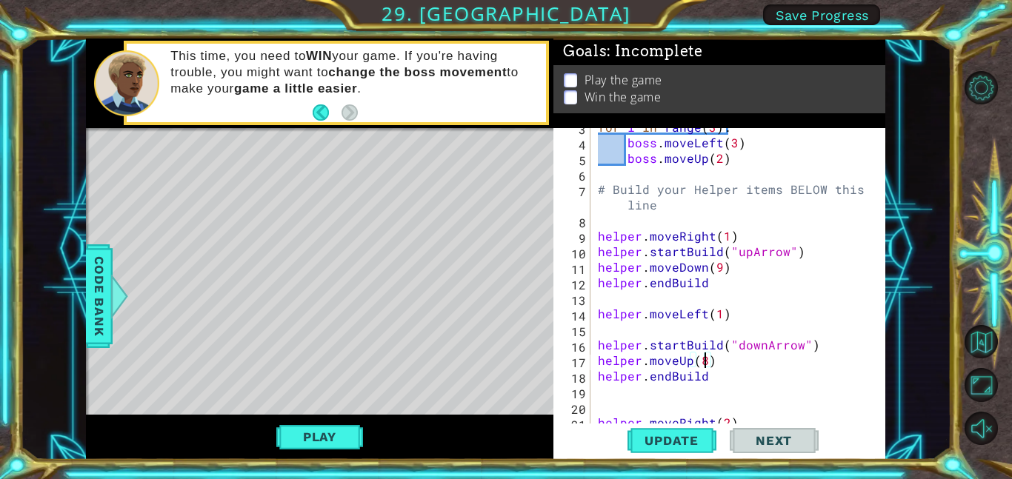
click at [723, 275] on div "for i in range ( 3 ) : boss . moveLeft ( 3 ) boss . moveUp ( 2 ) # Build your H…" at bounding box center [742, 282] width 295 height 327
click at [720, 265] on div "for i in range ( 3 ) : boss . moveLeft ( 3 ) boss . moveUp ( 2 ) # Build your H…" at bounding box center [742, 282] width 295 height 327
click at [669, 438] on span "Update" at bounding box center [672, 440] width 84 height 15
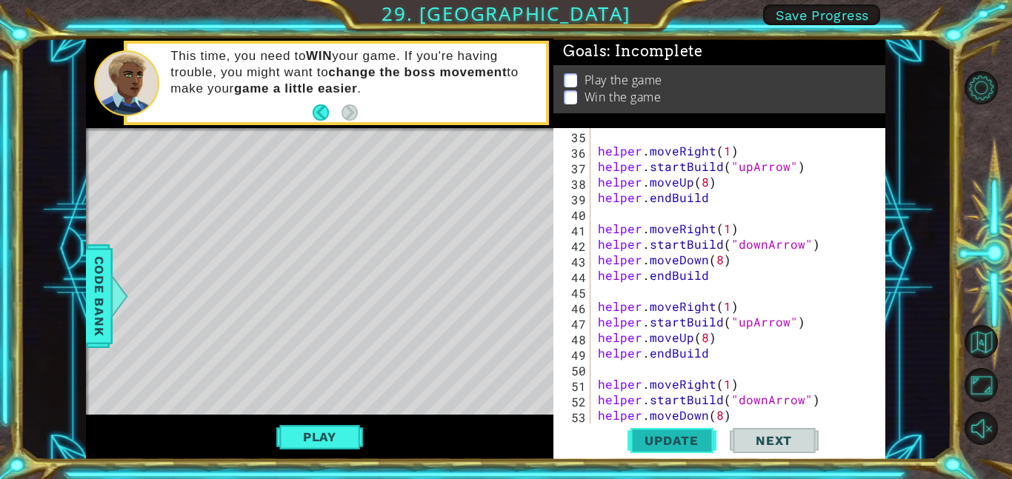
scroll to position [576, 0]
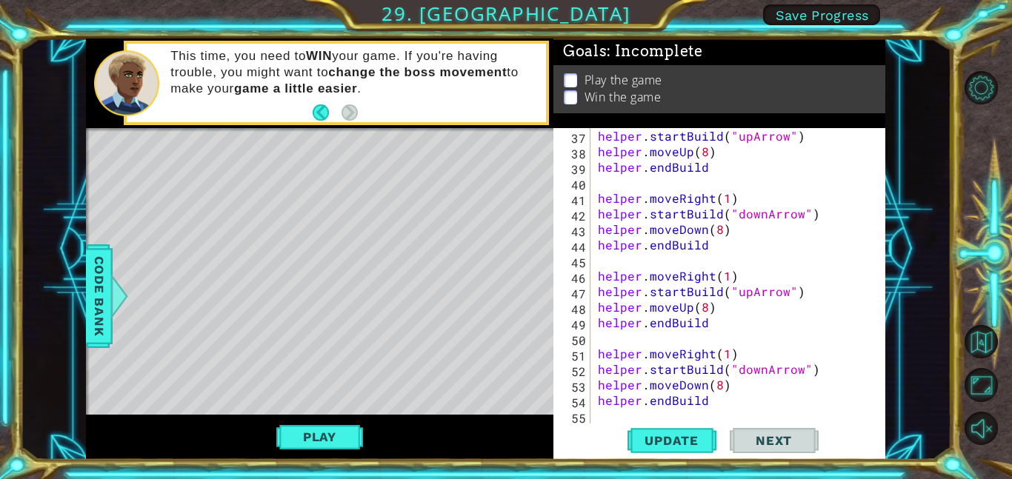
click at [766, 289] on div "helper . startBuild ( "upArrow" ) helper . moveUp ( 8 ) helper . endBuild helpe…" at bounding box center [742, 291] width 295 height 327
click at [759, 329] on div "helper . startBuild ( "upArrow" ) helper . moveUp ( 8 ) helper . endBuild helpe…" at bounding box center [742, 291] width 295 height 327
click at [775, 290] on div "helper . startBuild ( "upArrow" ) helper . moveUp ( 8 ) helper . endBuild helpe…" at bounding box center [742, 291] width 295 height 327
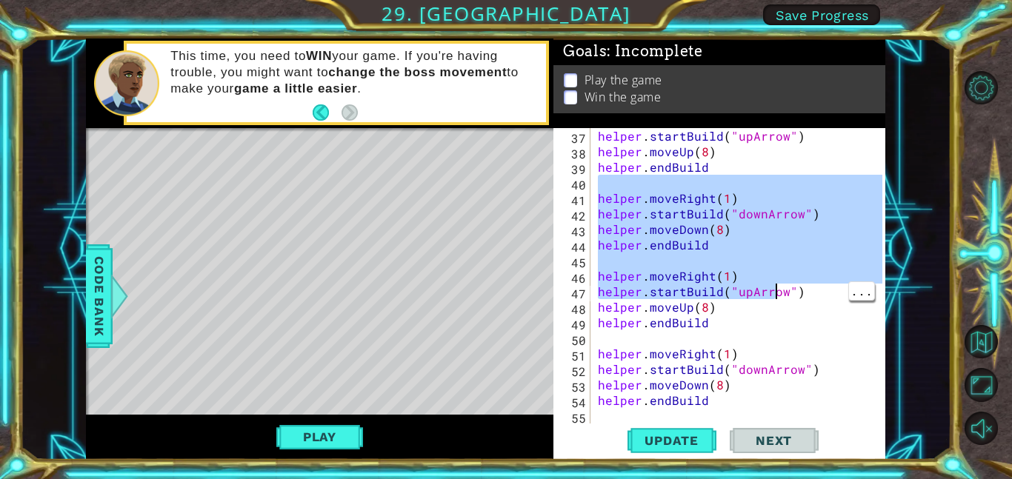
click at [786, 353] on div "helper . startBuild ( "upArrow" ) helper . moveUp ( 8 ) helper . endBuild helpe…" at bounding box center [742, 291] width 295 height 327
type textarea "helper.moveRight(1)"
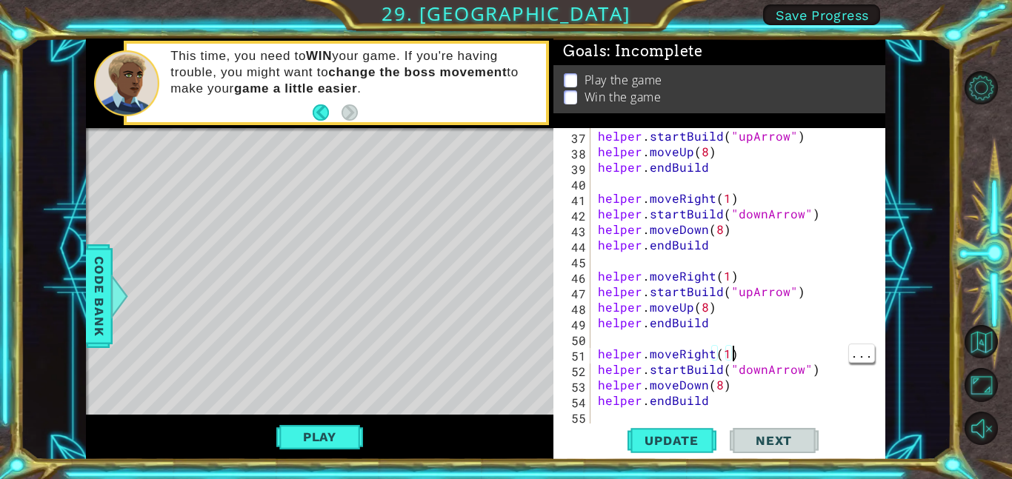
click at [759, 271] on div "helper . startBuild ( "upArrow" ) helper . moveUp ( 8 ) helper . endBuild helpe…" at bounding box center [742, 291] width 295 height 327
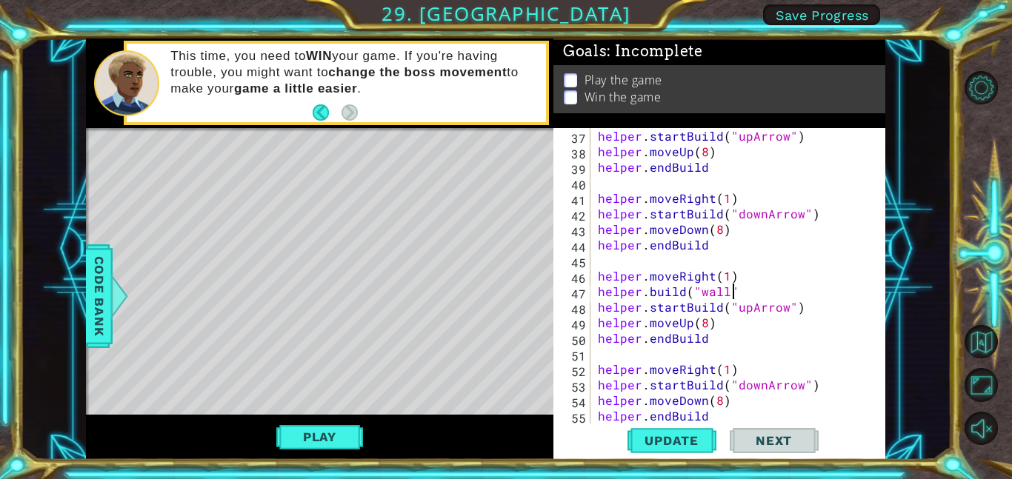
scroll to position [0, 8]
type textarea "[DOMAIN_NAME]("wall")"
click at [677, 453] on button "Update" at bounding box center [671, 440] width 89 height 33
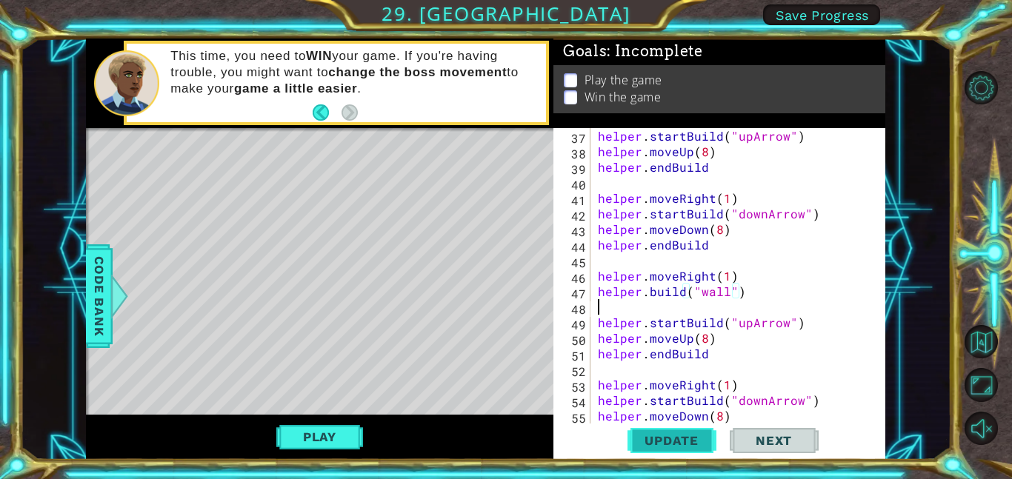
scroll to position [0, 0]
click at [692, 437] on span "Update" at bounding box center [672, 440] width 84 height 15
click at [678, 432] on button "Update" at bounding box center [671, 440] width 89 height 33
click at [796, 323] on div "helper . startBuild ( "upArrow" ) helper . moveUp ( 8 ) helper . endBuild helpe…" at bounding box center [742, 291] width 295 height 327
type textarea "helper.startBuild("upArrow")"
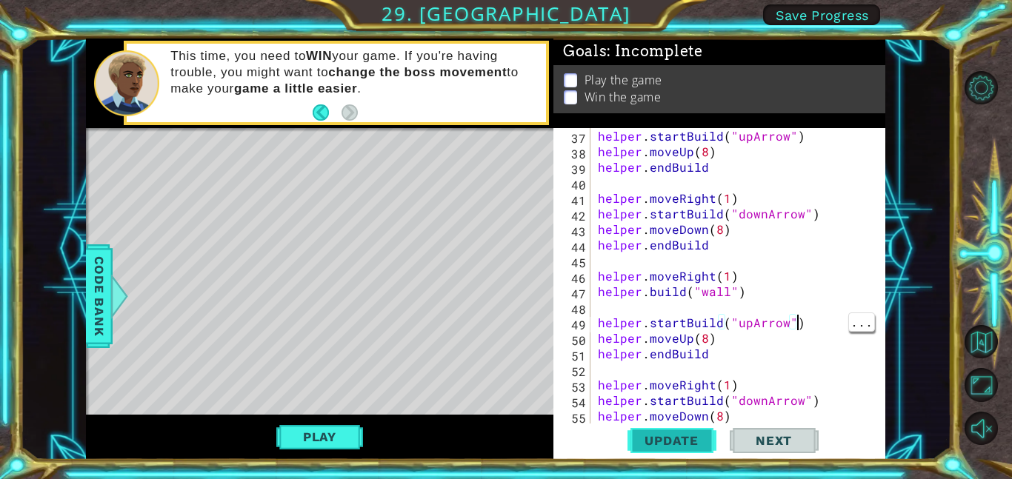
click at [693, 443] on span "Update" at bounding box center [672, 440] width 84 height 15
click at [771, 305] on div "helper . startBuild ( "upArrow" ) helper . moveUp ( 8 ) helper . endBuild helpe…" at bounding box center [742, 291] width 295 height 327
click at [763, 284] on div "helper . startBuild ( "upArrow" ) helper . moveUp ( 8 ) helper . endBuild helpe…" at bounding box center [742, 291] width 295 height 327
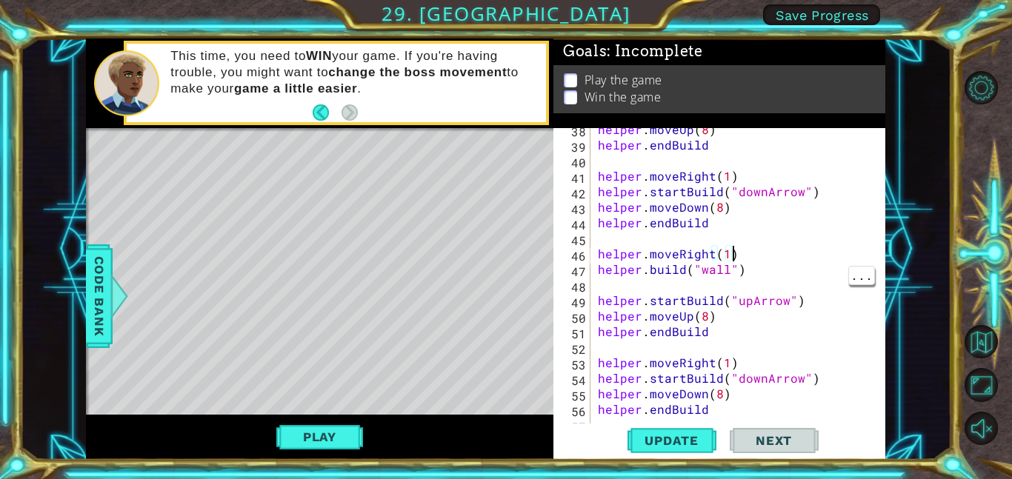
scroll to position [607, 0]
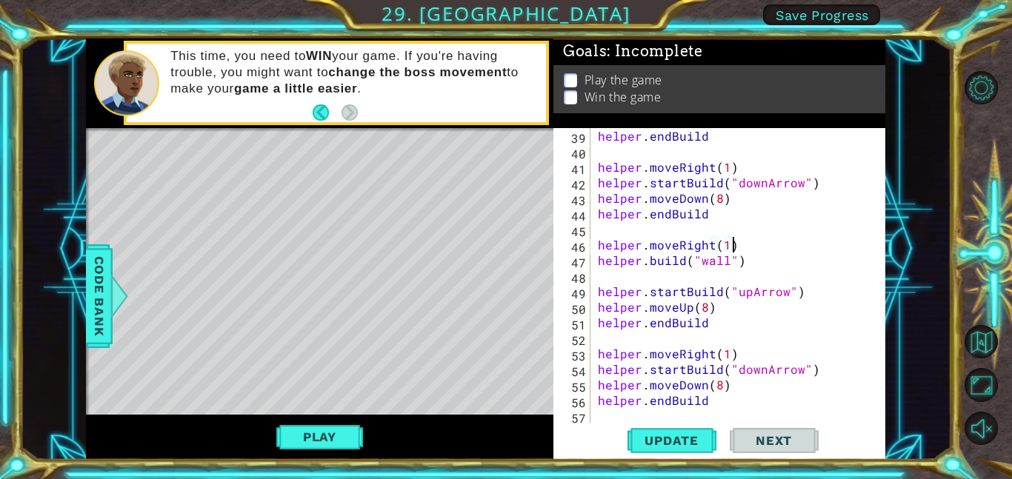
click at [777, 316] on div "helper . endBuild helper . moveRight ( 1 ) helper . startBuild ( "downArrow" ) …" at bounding box center [742, 291] width 295 height 327
click at [773, 287] on div "helper . endBuild helper . moveRight ( 1 ) helper . startBuild ( "downArrow" ) …" at bounding box center [742, 291] width 295 height 327
type textarea "helper.startBuild("upArrow")"
click at [648, 296] on div "helper . endBuild helper . moveRight ( 1 ) helper . startBuild ( "downArrow" ) …" at bounding box center [742, 291] width 295 height 327
type textarea "helper.startBuild("upArrow")"
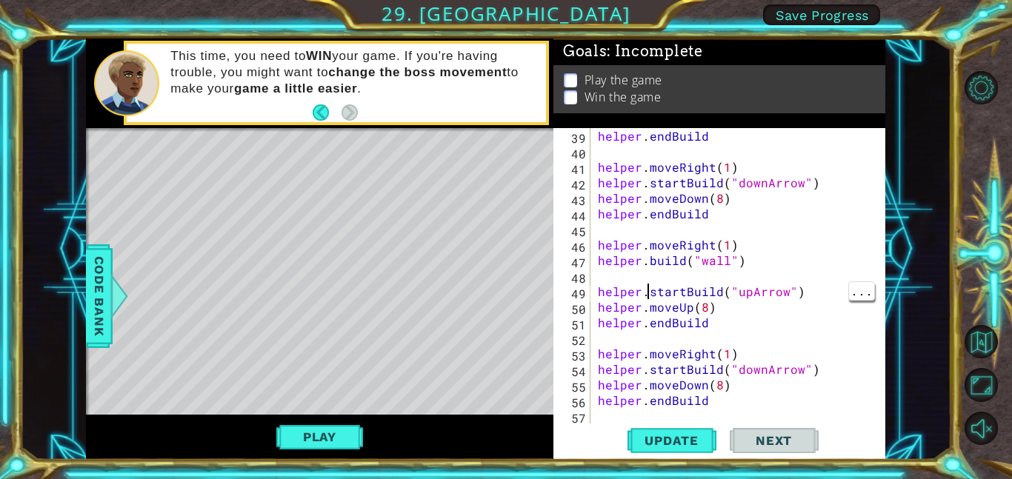
click at [660, 275] on div "helper . endBuild helper . moveRight ( 1 ) helper . startBuild ( "downArrow" ) …" at bounding box center [742, 291] width 295 height 327
click at [643, 290] on div "helper . endBuild helper . moveRight ( 1 ) helper . startBuild ( "downArrow" ) …" at bounding box center [742, 291] width 295 height 327
type textarea "helper.startBuild("upArrow")"
click at [669, 272] on div "helper . endBuild helper . moveRight ( 1 ) helper . startBuild ( "downArrow" ) …" at bounding box center [742, 291] width 295 height 327
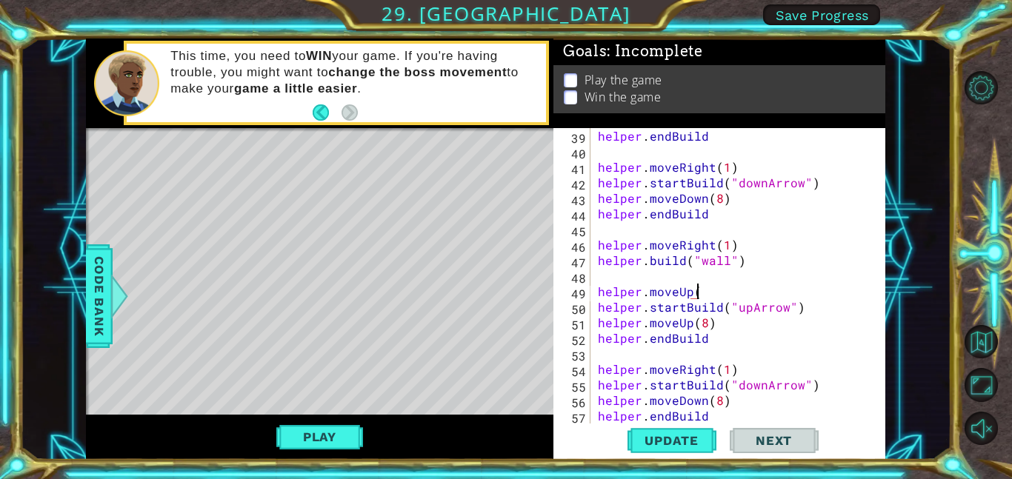
scroll to position [0, 6]
click at [675, 437] on span "Update" at bounding box center [672, 440] width 84 height 15
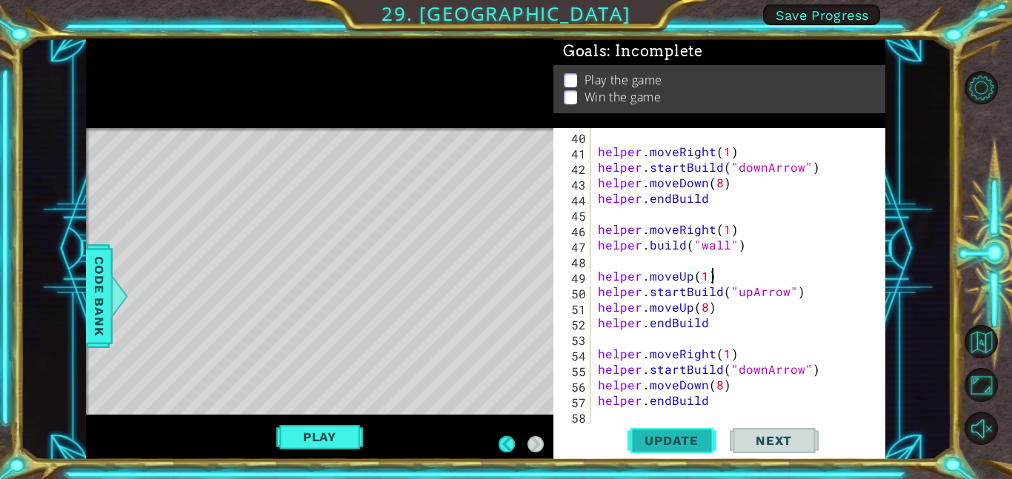
scroll to position [622, 0]
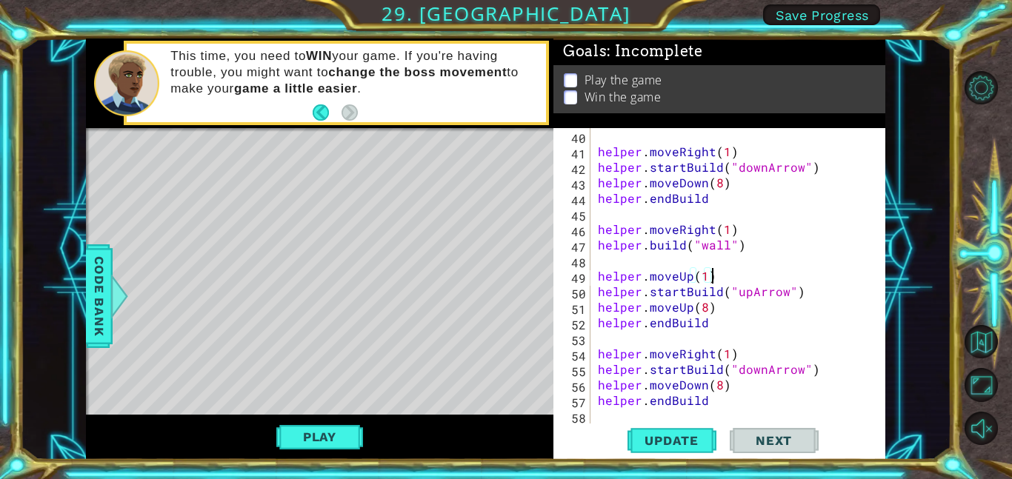
click at [768, 239] on div "helper . moveRight ( 1 ) helper . startBuild ( "downArrow" ) helper . moveDown …" at bounding box center [742, 291] width 295 height 327
type textarea "[DOMAIN_NAME]("wall")"
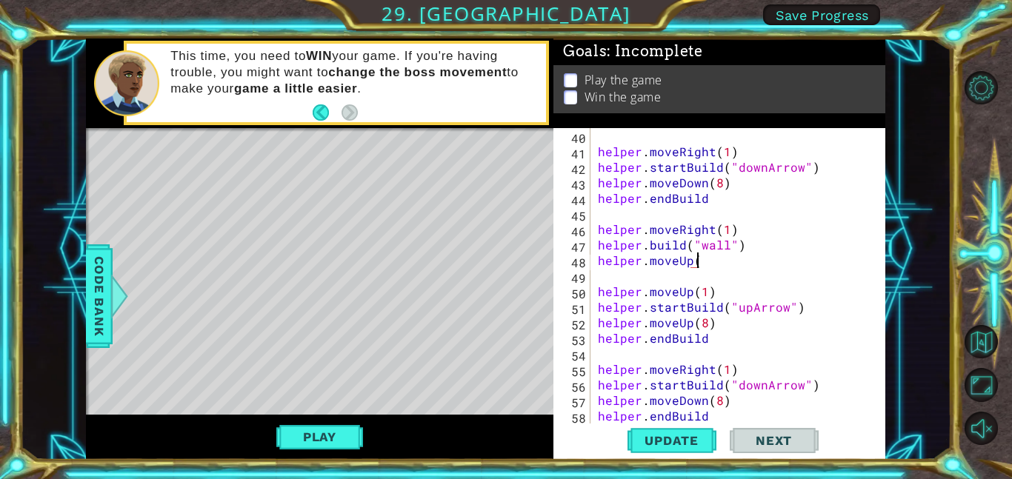
scroll to position [0, 6]
type textarea "helper.moveUp(1)"
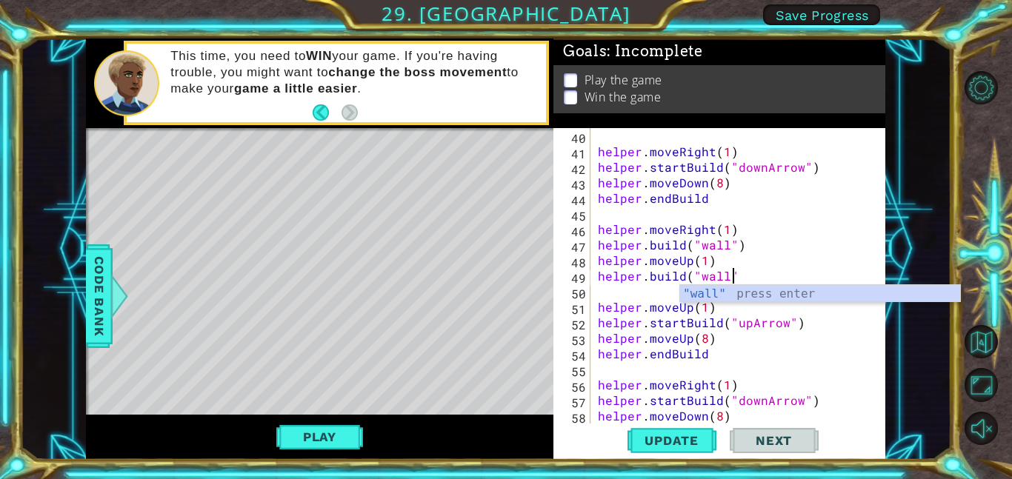
scroll to position [0, 8]
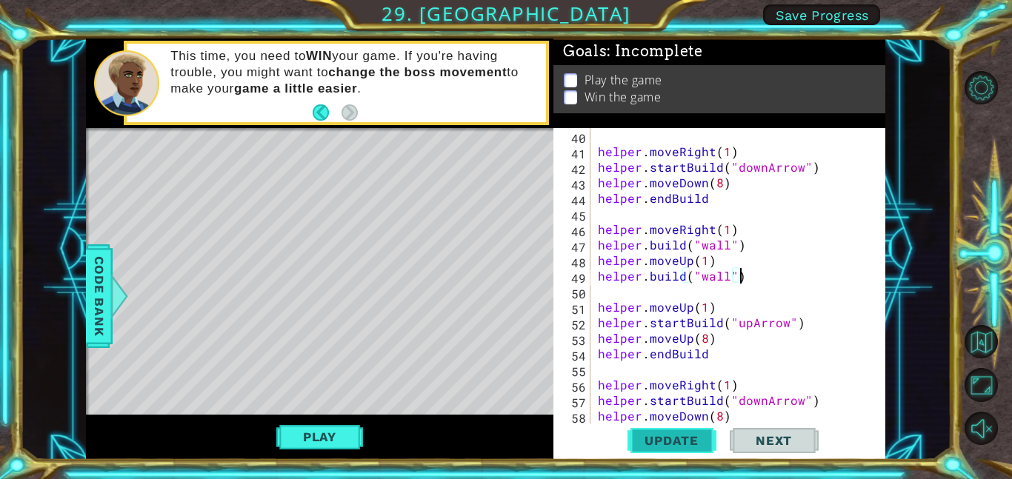
click at [667, 438] on span "Update" at bounding box center [672, 440] width 84 height 15
click at [765, 338] on div "helper . moveRight ( 1 ) helper . startBuild ( "downArrow" ) helper . moveDown …" at bounding box center [742, 291] width 295 height 327
click at [762, 302] on div "helper . moveRight ( 1 ) helper . startBuild ( "downArrow" ) helper . moveDown …" at bounding box center [742, 291] width 295 height 327
click at [780, 329] on div "helper . moveRight ( 1 ) helper . startBuild ( "downArrow" ) helper . moveDown …" at bounding box center [742, 291] width 295 height 327
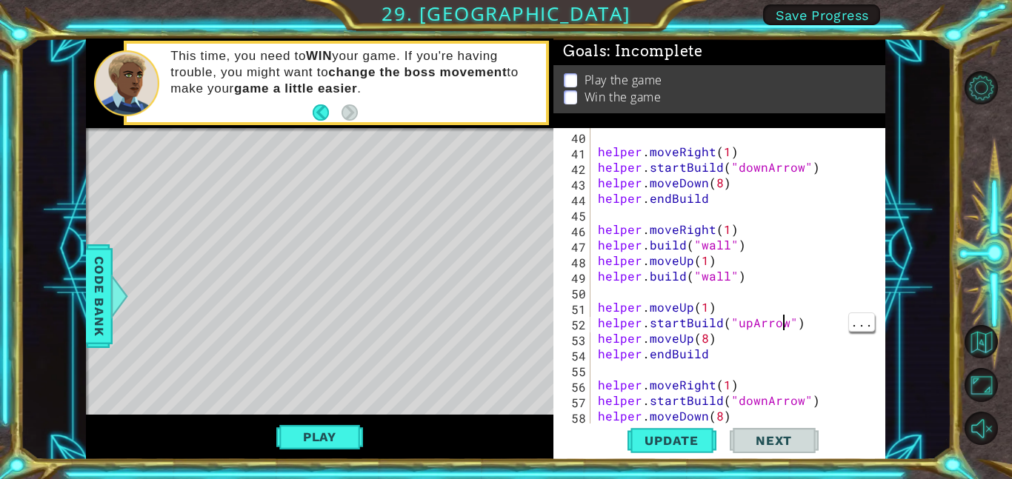
click at [756, 301] on div "helper . moveRight ( 1 ) helper . startBuild ( "downArrow" ) helper . moveDown …" at bounding box center [742, 291] width 295 height 327
click at [760, 356] on div "helper . moveRight ( 1 ) helper . startBuild ( "downArrow" ) helper . moveDown …" at bounding box center [742, 291] width 295 height 327
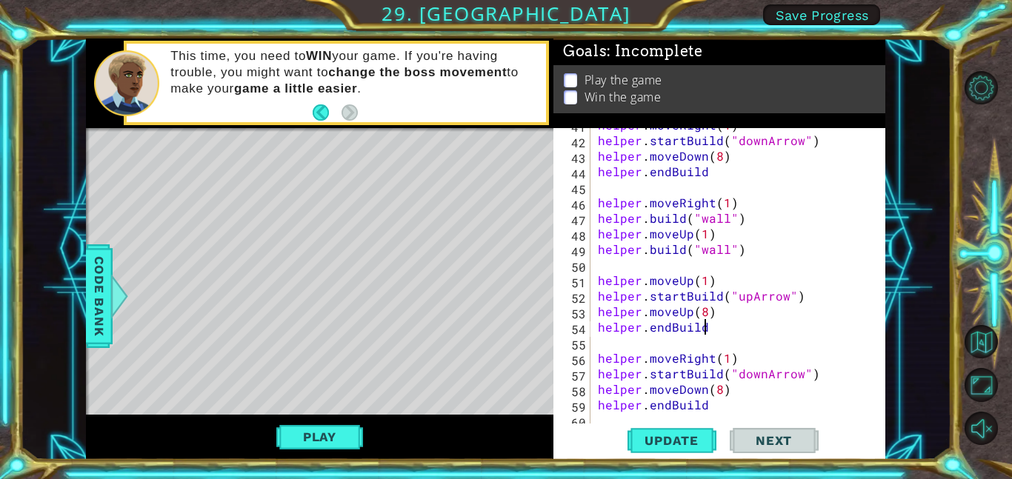
click at [779, 287] on div "helper . moveRight ( 1 ) helper . startBuild ( "downArrow" ) helper . moveDown …" at bounding box center [742, 280] width 295 height 327
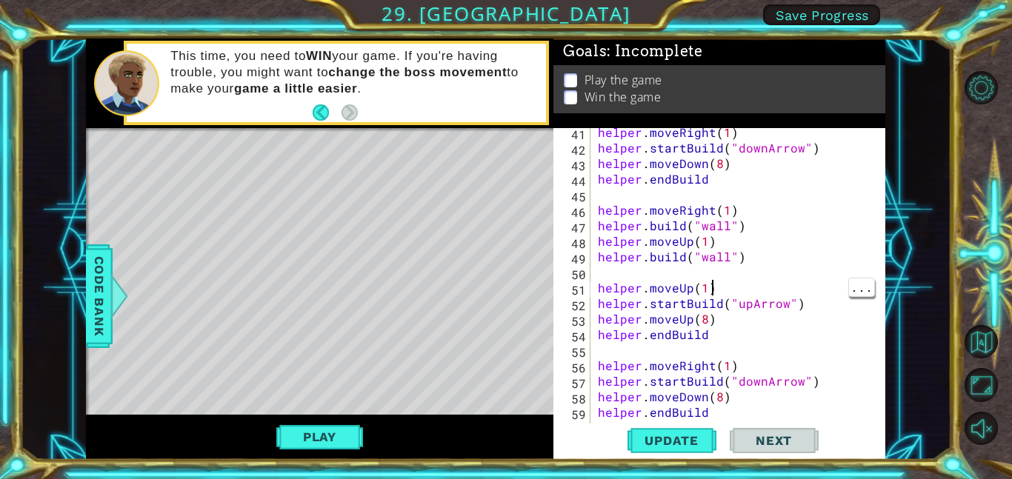
scroll to position [642, 0]
click at [764, 331] on div "helper . moveRight ( 1 ) helper . startBuild ( "downArrow" ) helper . moveDown …" at bounding box center [742, 287] width 295 height 327
type textarea "helper.endBuild"
click at [790, 276] on div "helper . moveRight ( 1 ) helper . startBuild ( "downArrow" ) helper . moveDown …" at bounding box center [742, 287] width 295 height 327
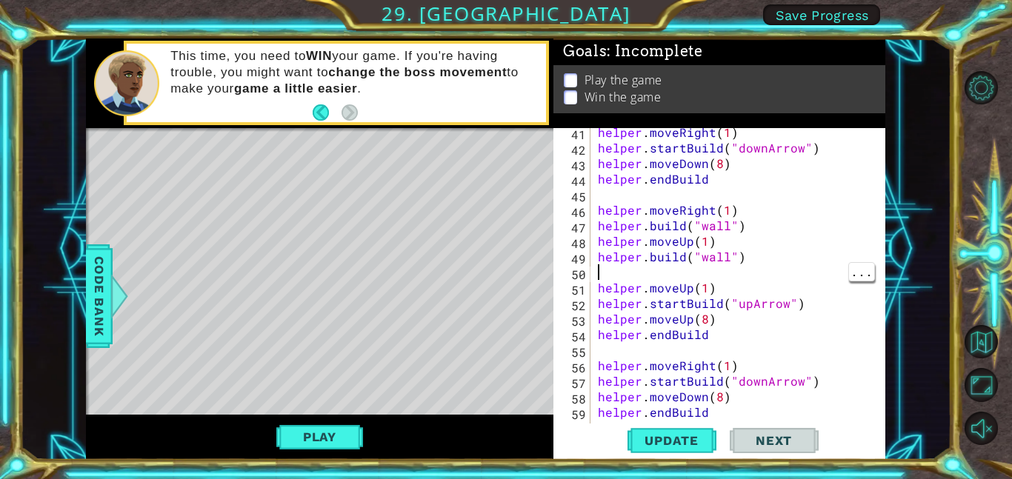
click at [780, 335] on div "helper . moveRight ( 1 ) helper . startBuild ( "downArrow" ) helper . moveDown …" at bounding box center [742, 287] width 295 height 327
click at [767, 304] on div "helper . moveRight ( 1 ) helper . startBuild ( "downArrow" ) helper . moveDown …" at bounding box center [742, 287] width 295 height 327
type textarea "helper.startBuild("upArrow")"
click at [733, 270] on div "helper . moveRight ( 1 ) helper . startBuild ( "downArrow" ) helper . moveDown …" at bounding box center [742, 287] width 295 height 327
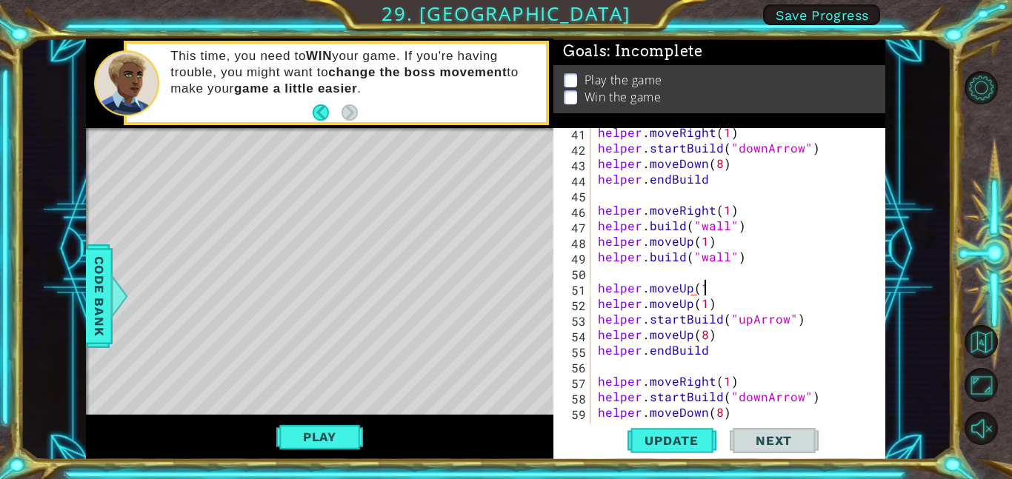
scroll to position [0, 6]
type textarea "helper.moveUp(1)"
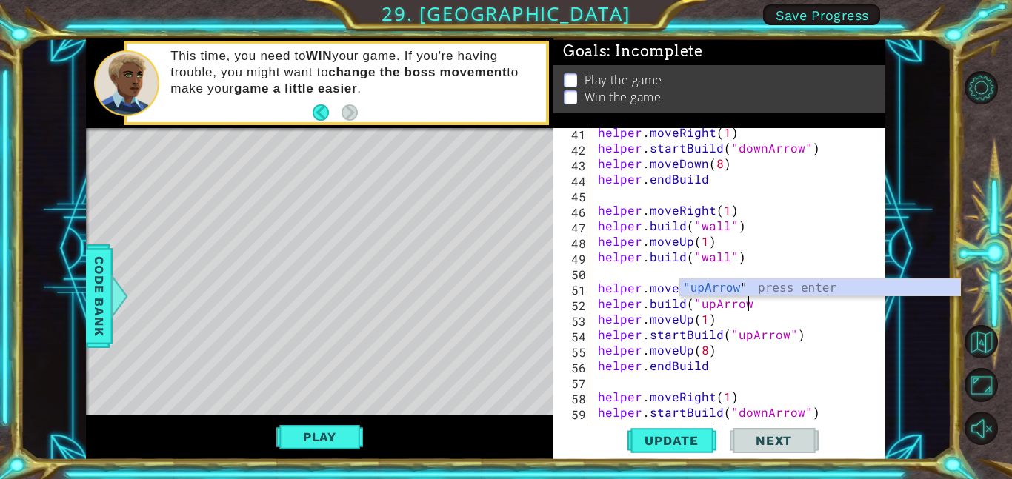
scroll to position [0, 9]
type textarea "[DOMAIN_NAME]("upArrow")"
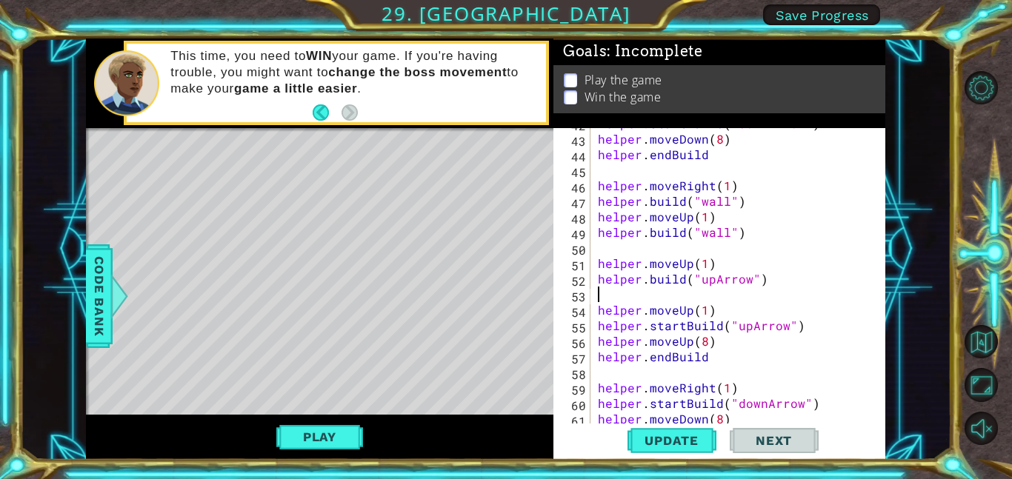
scroll to position [700, 0]
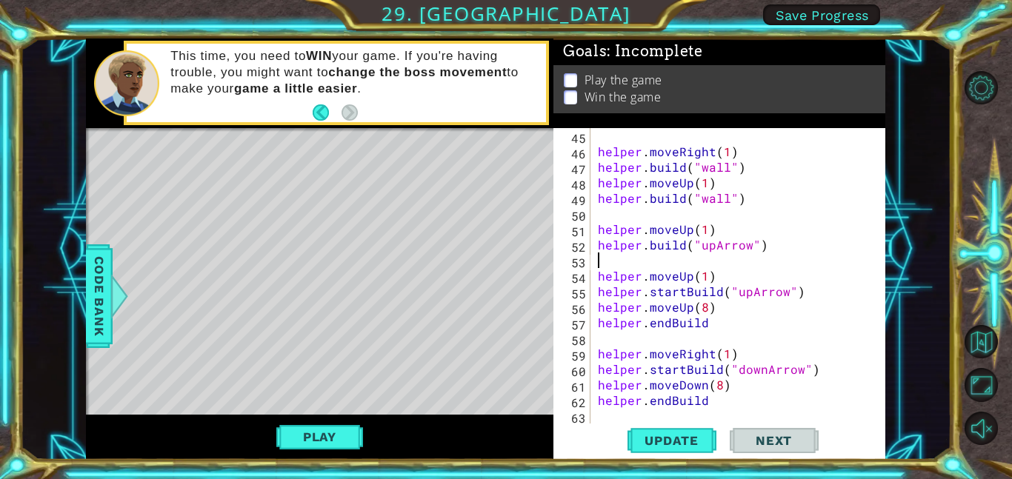
click at [764, 288] on div "helper . moveRight ( 1 ) helper . build ( "wall" ) helper . moveUp ( 1 ) helper…" at bounding box center [742, 291] width 295 height 327
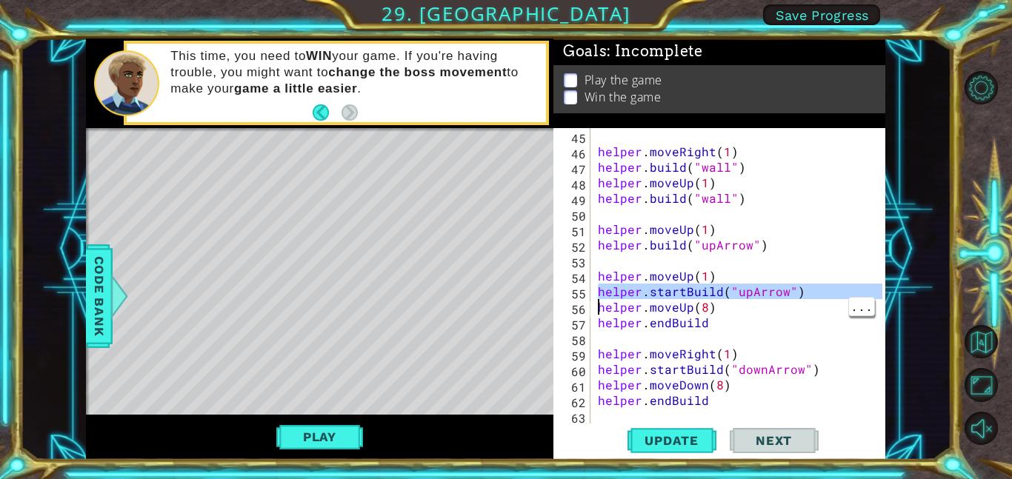
click at [764, 293] on div "helper . moveRight ( 1 ) helper . build ( "wall" ) helper . moveUp ( 1 ) helper…" at bounding box center [742, 291] width 295 height 327
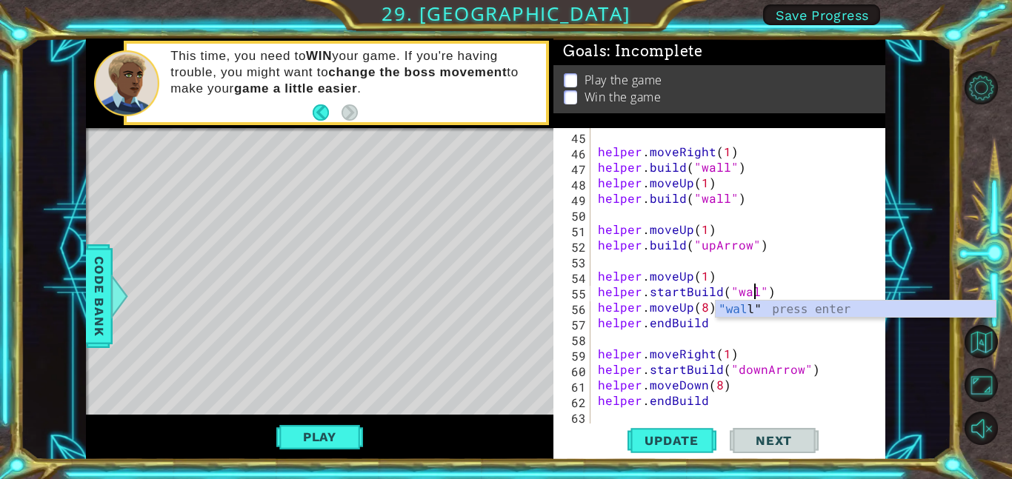
scroll to position [0, 10]
type textarea "helper.startBuild("wall")"
click at [669, 454] on button "Update" at bounding box center [671, 440] width 89 height 33
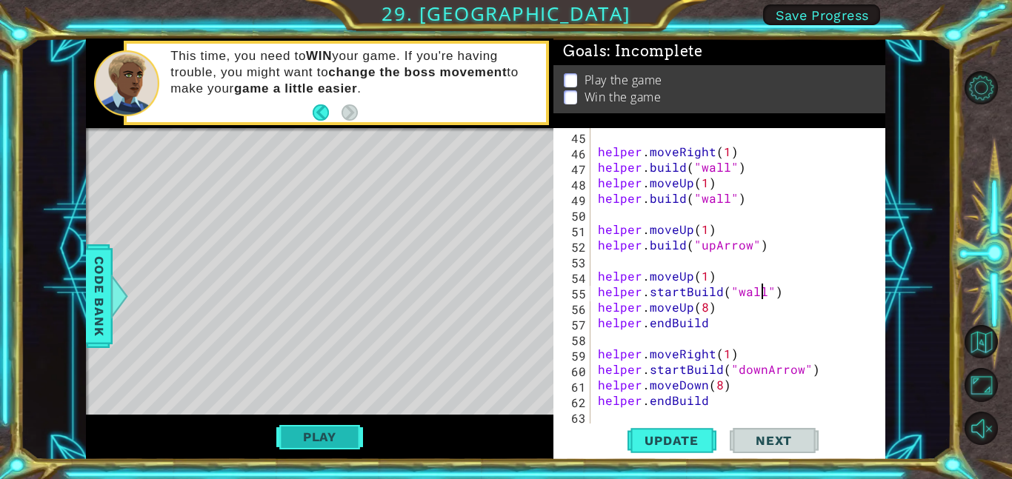
click at [304, 430] on button "Play" at bounding box center [319, 437] width 87 height 28
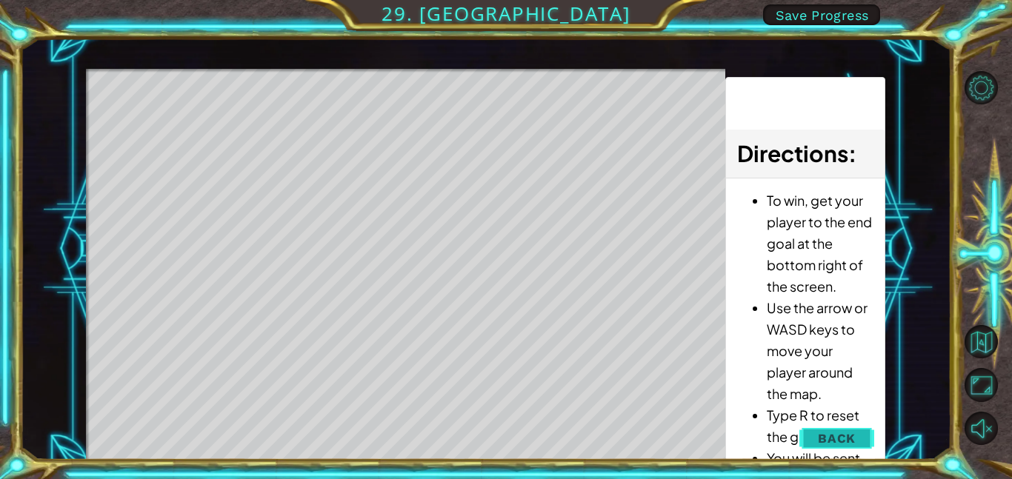
click at [854, 429] on button "Back" at bounding box center [836, 439] width 75 height 30
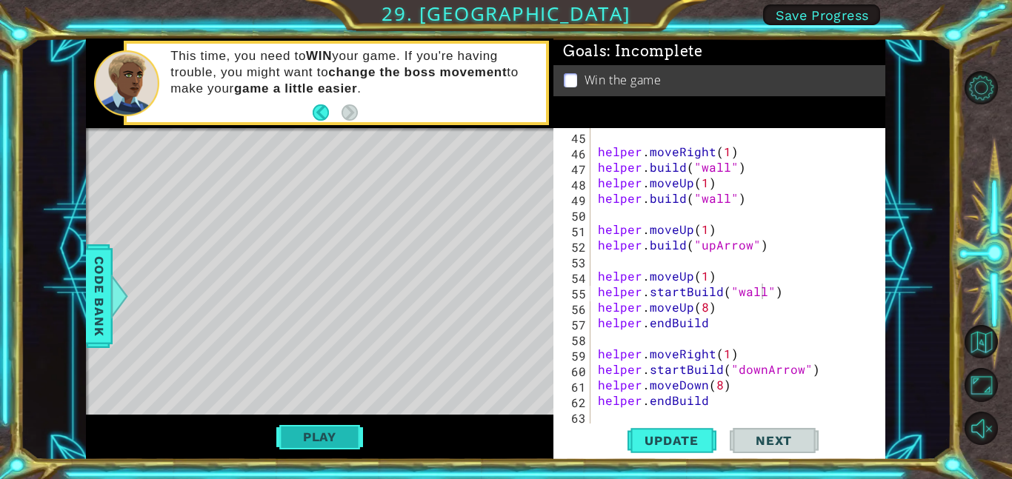
click at [333, 437] on button "Play" at bounding box center [319, 437] width 87 height 28
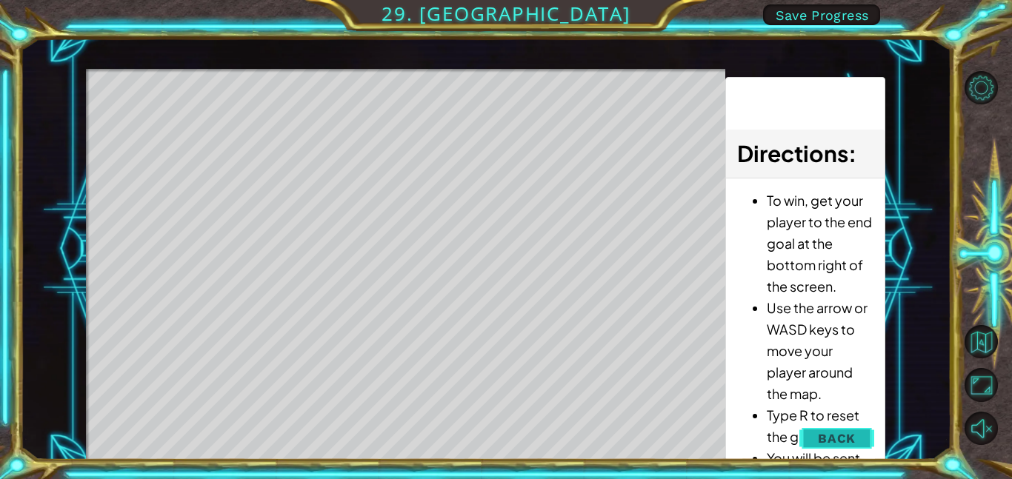
click at [847, 441] on span "Back" at bounding box center [837, 438] width 38 height 15
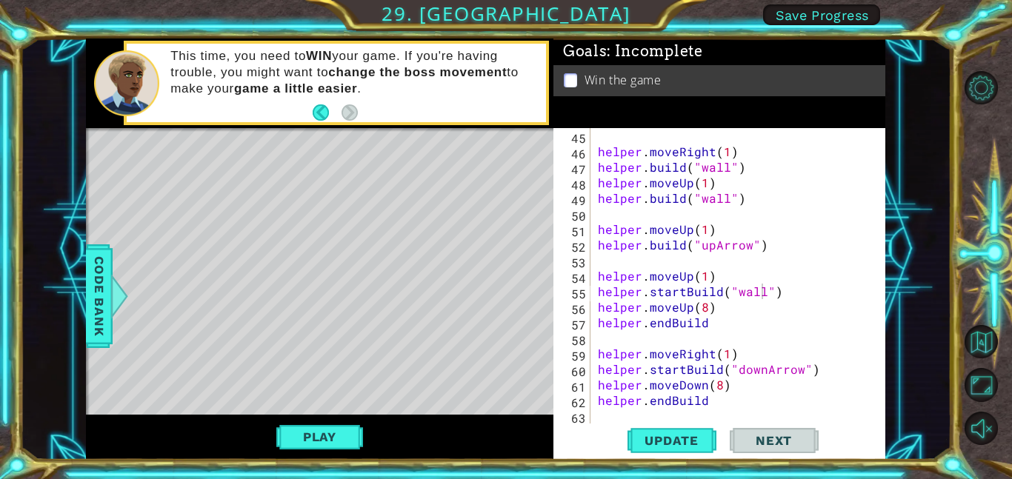
click at [853, 429] on div "Update Next" at bounding box center [722, 440] width 332 height 33
